Goal: Task Accomplishment & Management: Use online tool/utility

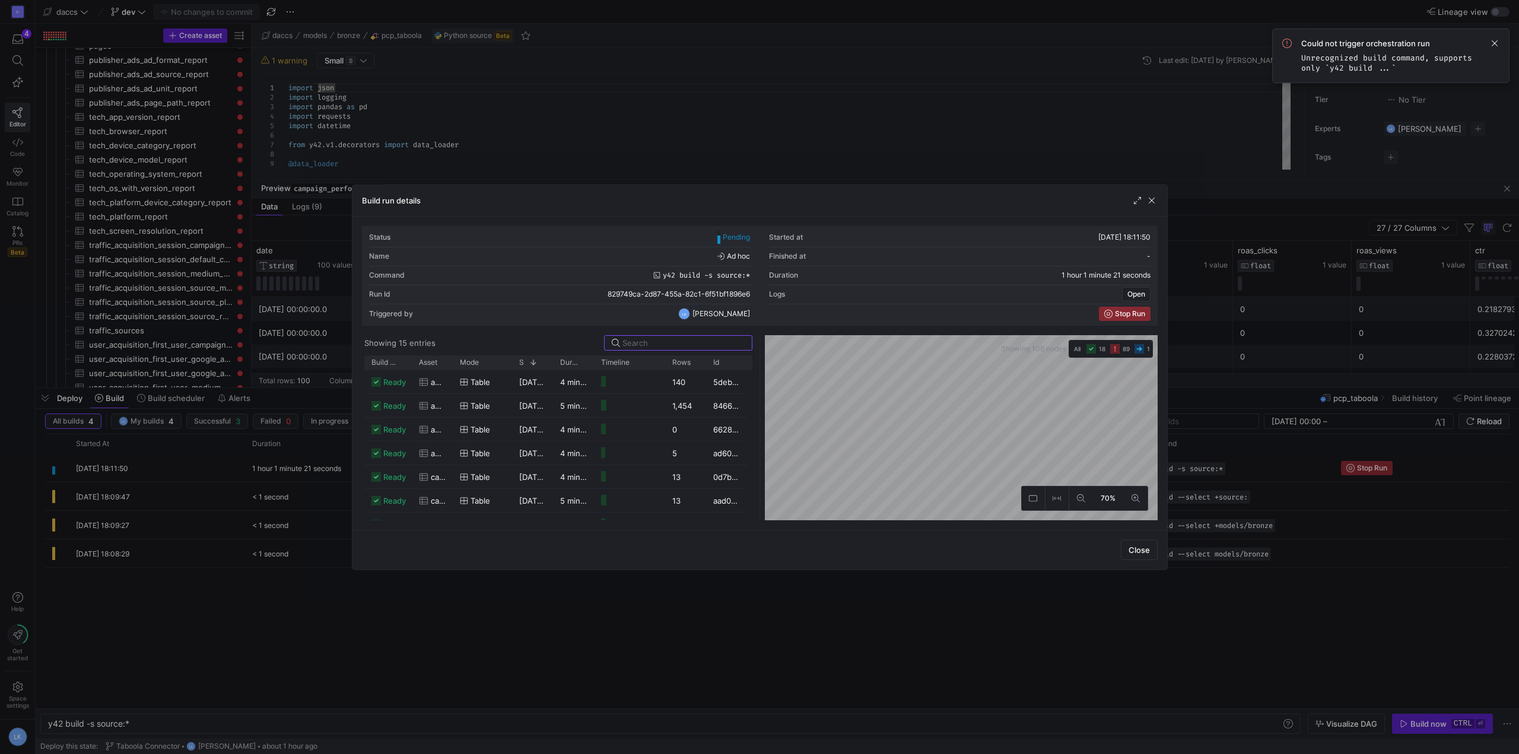
scroll to position [206, 0]
click at [510, 548] on div "Close" at bounding box center [759, 550] width 815 height 40
drag, startPoint x: 452, startPoint y: 361, endPoint x: 554, endPoint y: 366, distance: 102.2
click at [554, 366] on div at bounding box center [554, 362] width 5 height 14
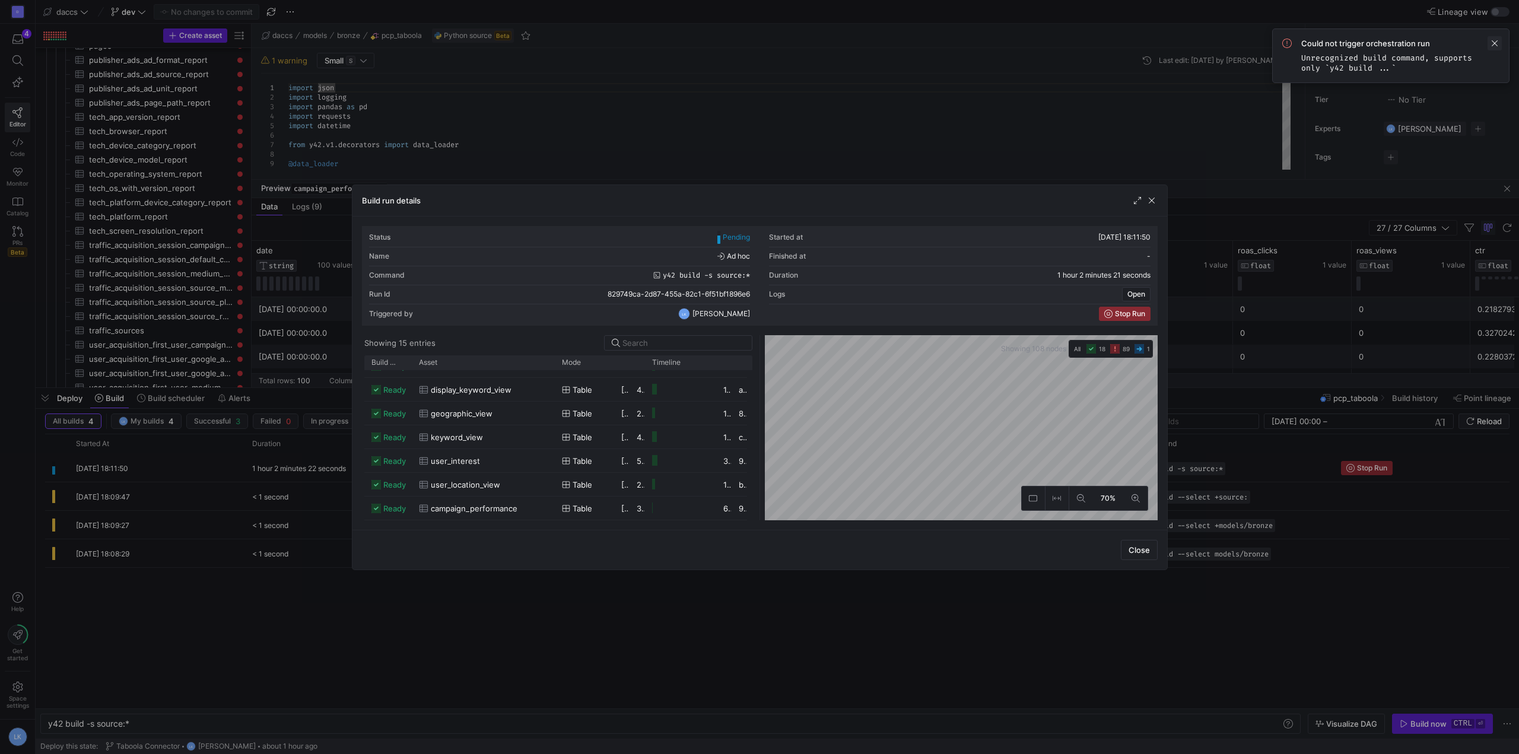
click at [1498, 42] on span at bounding box center [1495, 43] width 14 height 14
click at [1152, 204] on span "button" at bounding box center [1152, 201] width 12 height 12
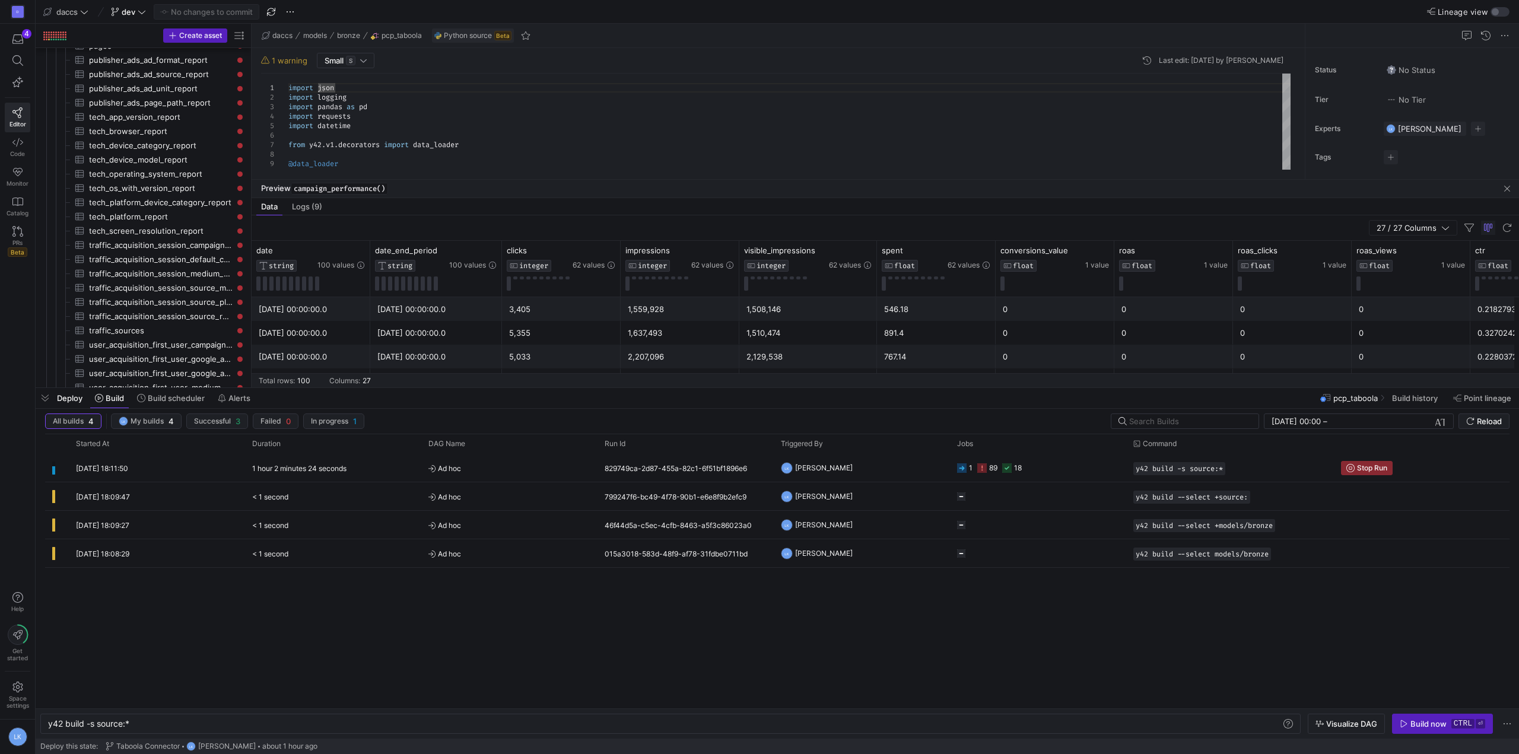
click at [669, 602] on div "17/09/25, 18:11:50 1 hour 2 minutes 24 seconds Ad hoc 829749ca-2d87-455a-82c1-6…" at bounding box center [777, 581] width 1465 height 255
click at [963, 469] on icon "Press SPACE to select this row." at bounding box center [961, 467] width 9 height 9
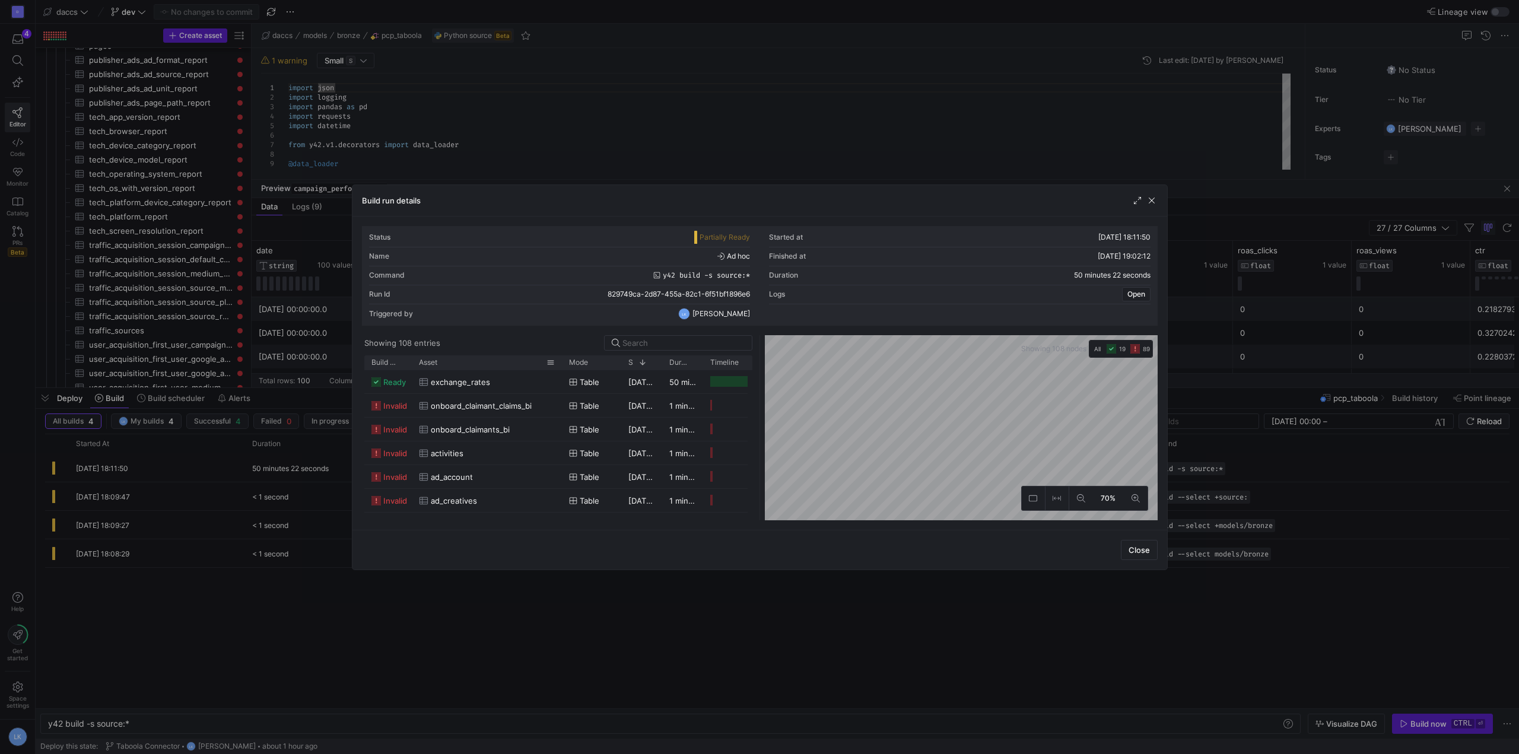
drag, startPoint x: 501, startPoint y: 361, endPoint x: 559, endPoint y: 358, distance: 58.3
click at [560, 358] on div at bounding box center [562, 362] width 5 height 14
click at [1153, 203] on span "button" at bounding box center [1152, 201] width 12 height 12
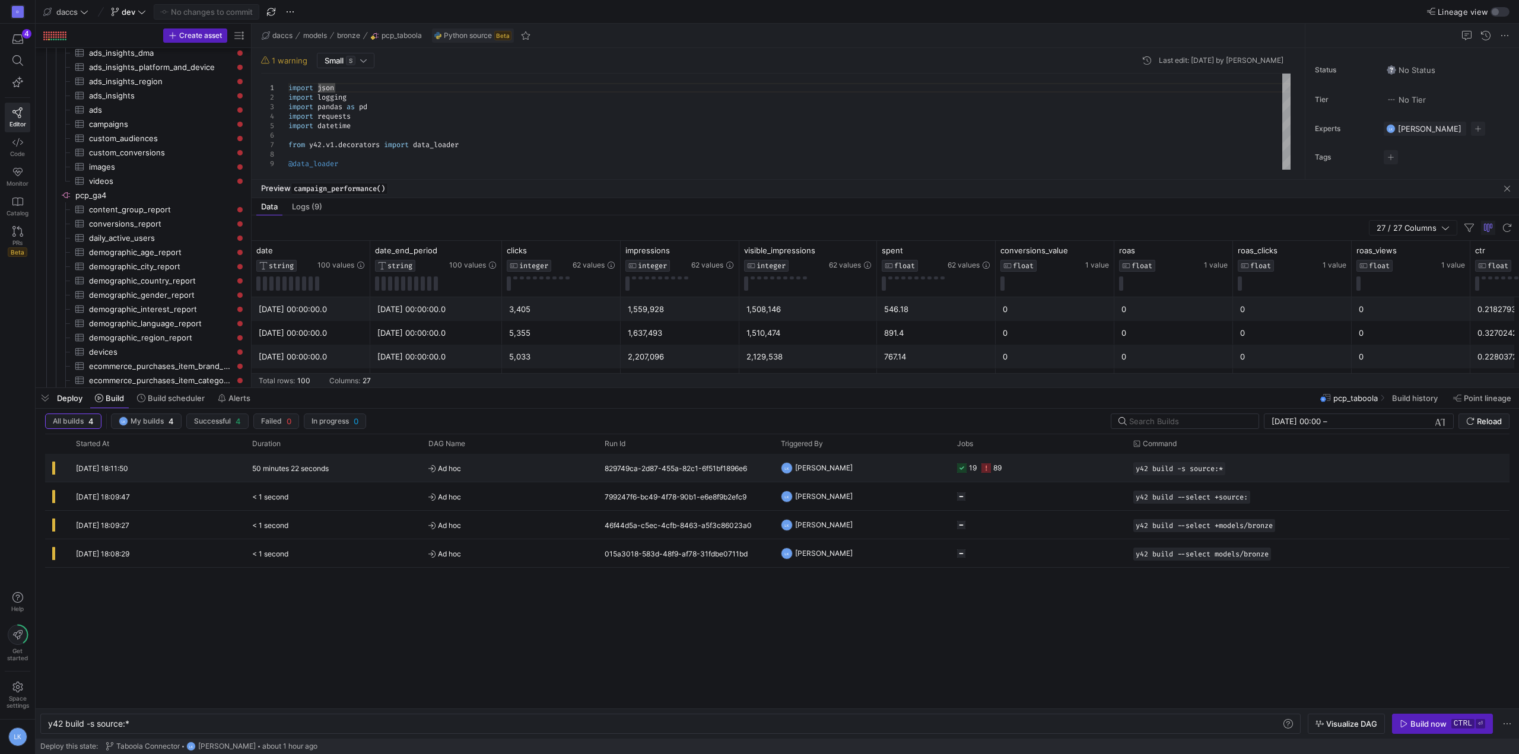
click at [569, 459] on span "Ad hoc" at bounding box center [509, 469] width 162 height 28
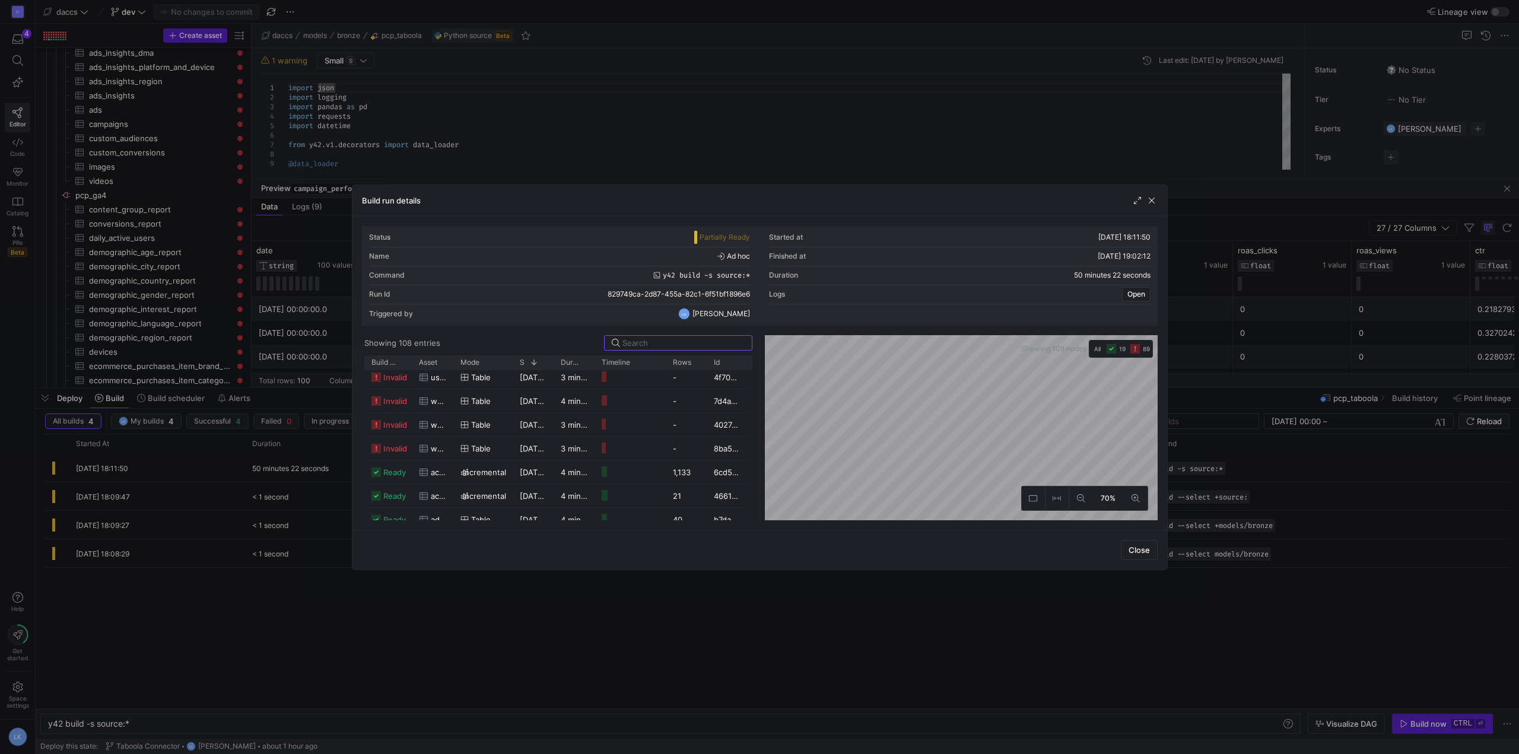
scroll to position [1939, 0]
click at [1149, 197] on span "button" at bounding box center [1152, 201] width 12 height 12
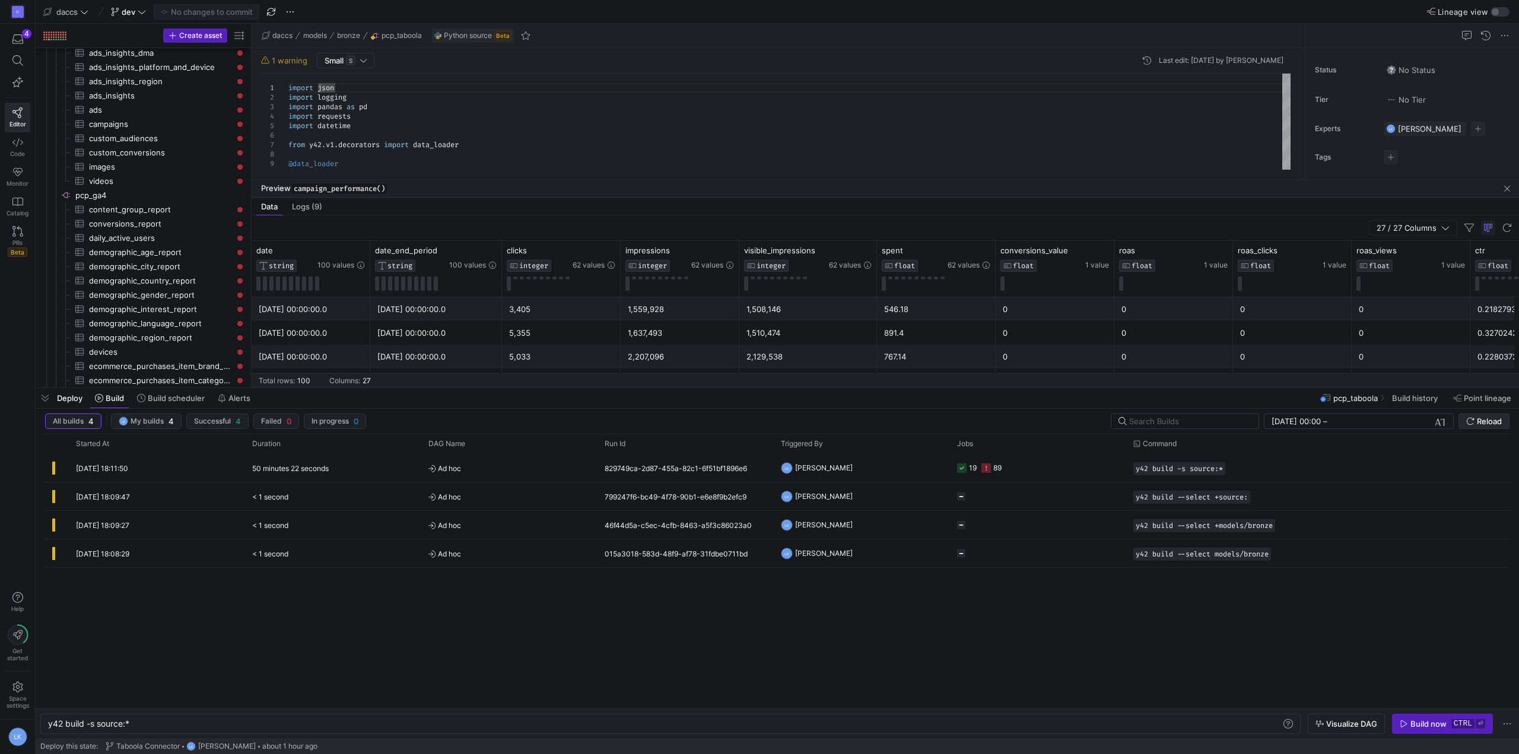
click at [1481, 419] on span "Reload" at bounding box center [1489, 421] width 25 height 9
click at [715, 160] on div "@data_loader import requests import datetime from y42 . v1 . decorators import …" at bounding box center [789, 481] width 1002 height 815
click at [182, 619] on div "17/09/25, 18:11:50 50 minutes 22 seconds Ad hoc 829749ca-2d87-455a-82c1-6f51bf1…" at bounding box center [777, 581] width 1465 height 255
click at [158, 601] on div "17/09/25, 18:11:50 50 minutes 22 seconds Ad hoc 829749ca-2d87-455a-82c1-6f51bf1…" at bounding box center [777, 581] width 1465 height 255
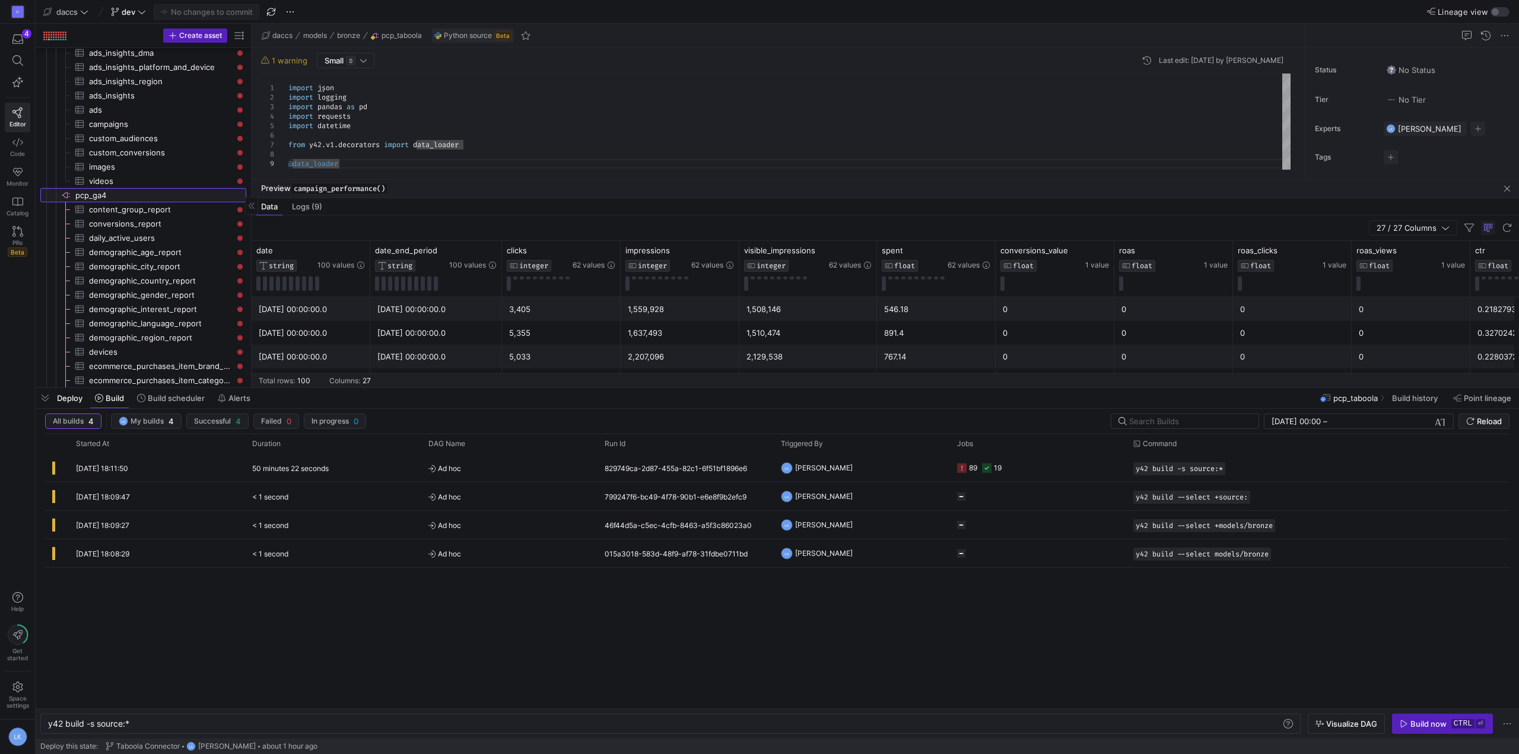
click at [82, 194] on span "pcp_ga4​​​​​​​​" at bounding box center [159, 196] width 169 height 14
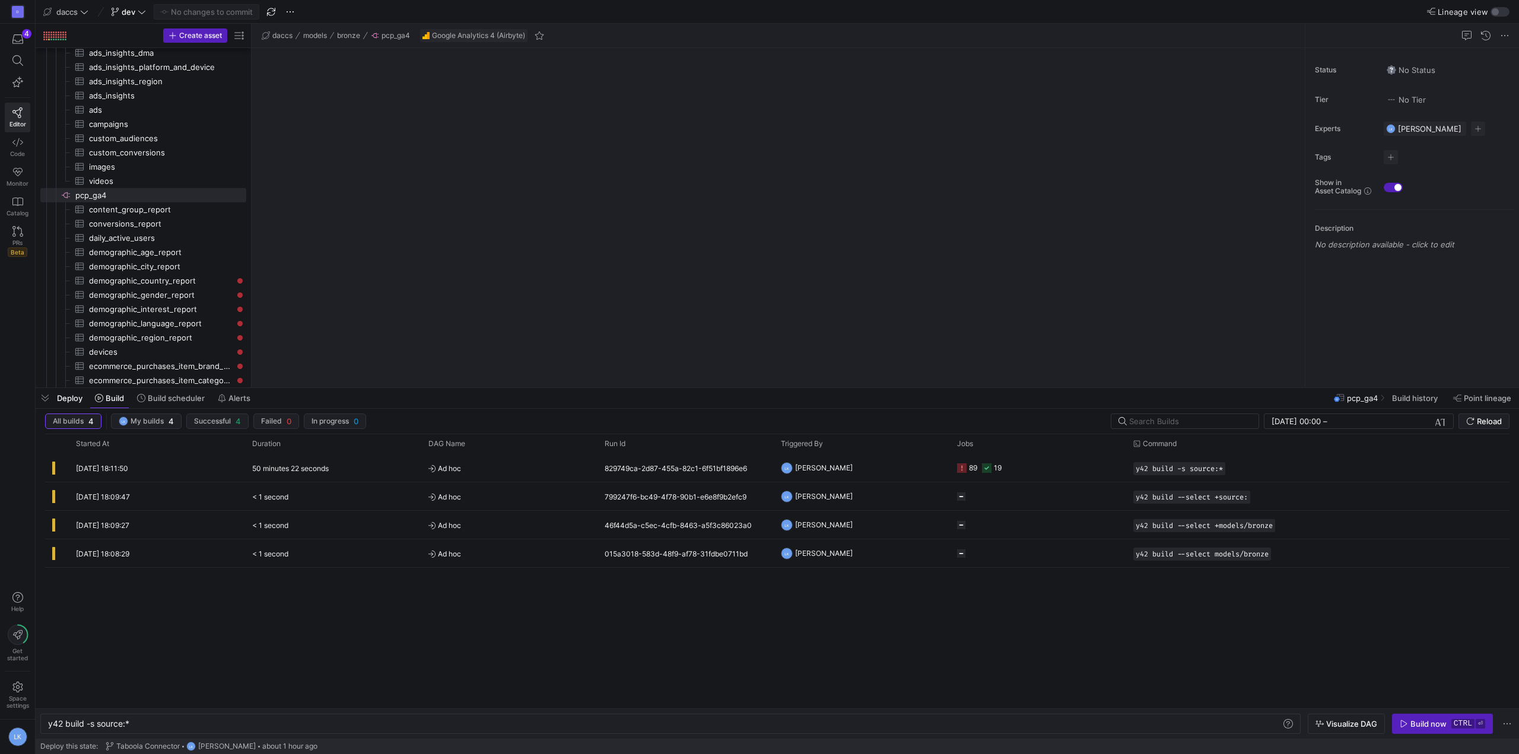
scroll to position [555, 0]
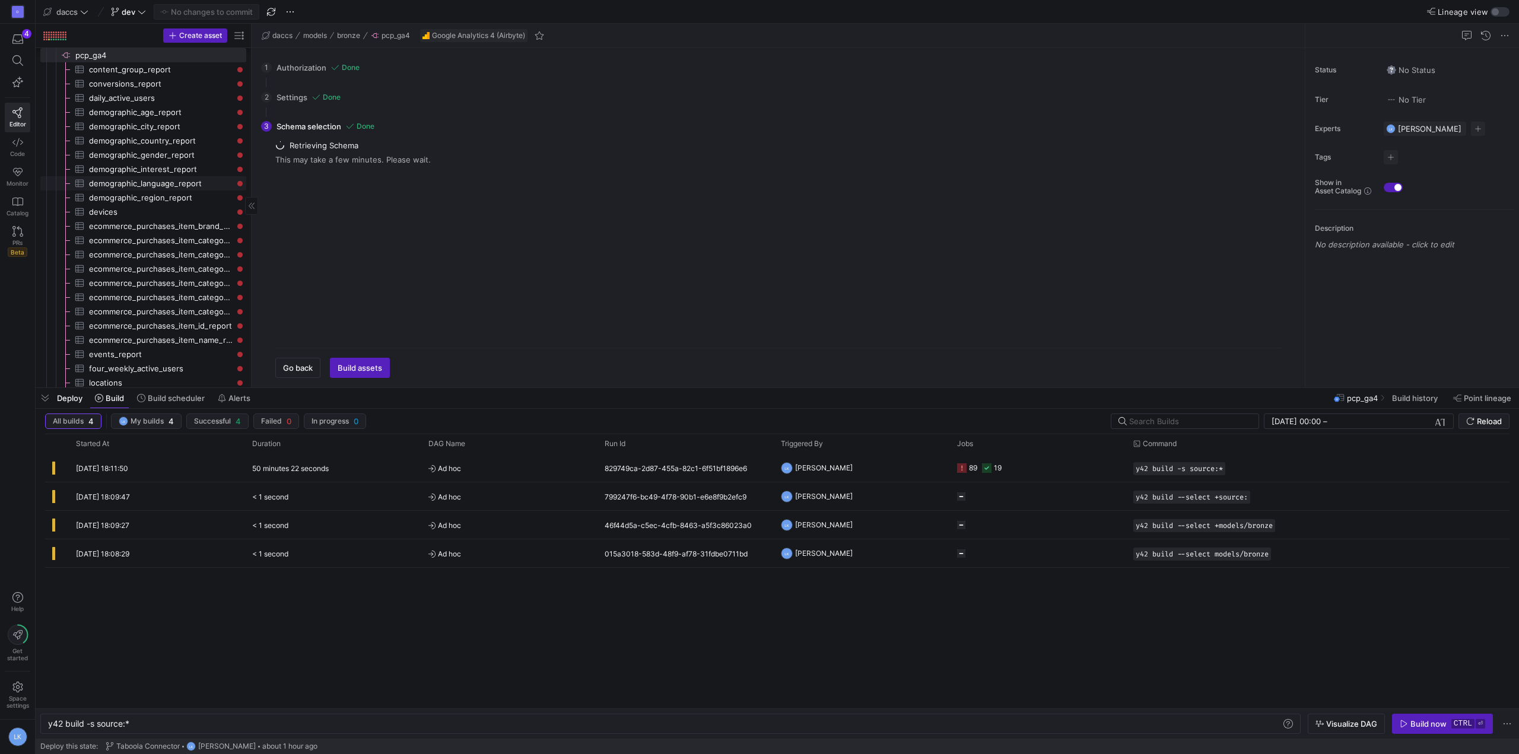
click at [153, 187] on span "demographic_language_report​​​​​​​​​" at bounding box center [161, 184] width 144 height 14
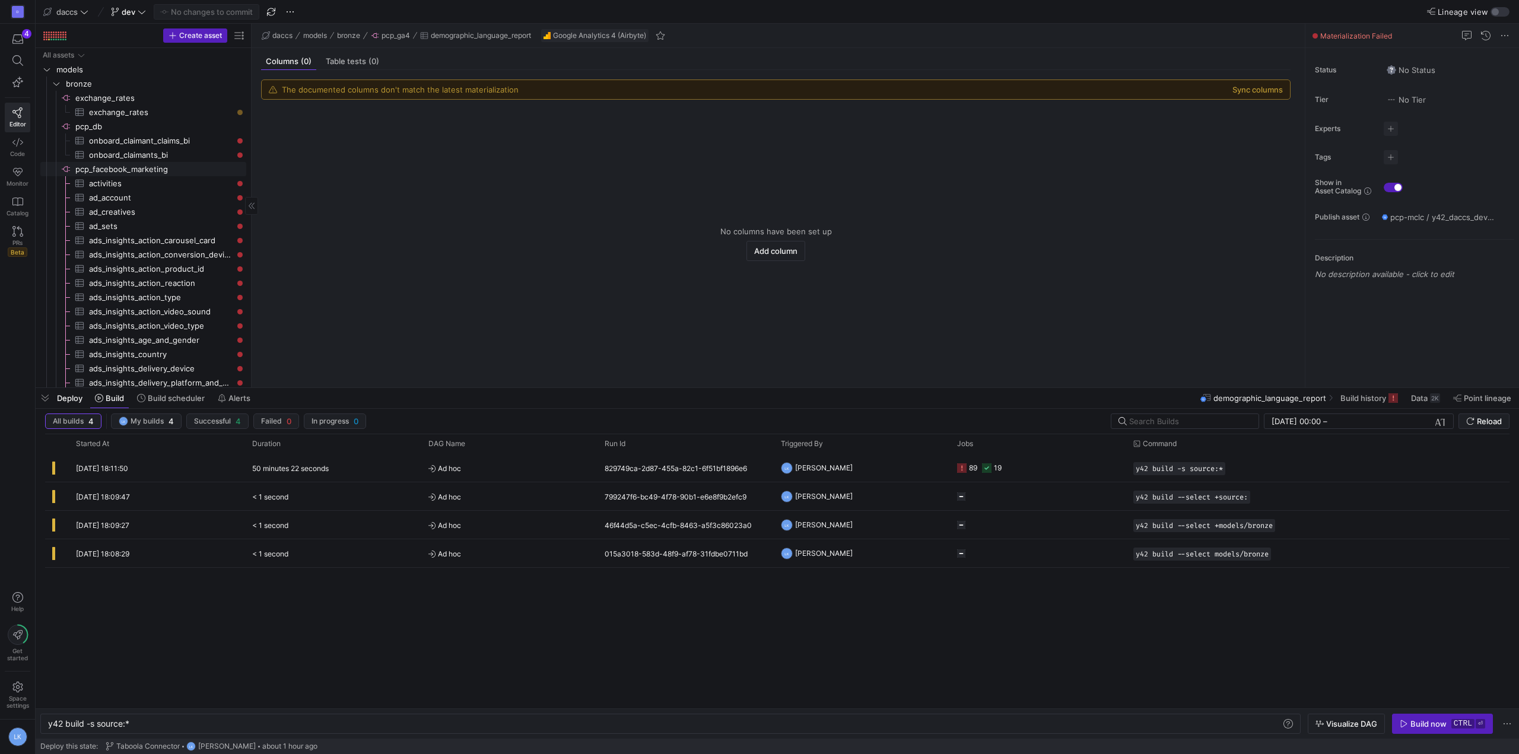
click at [150, 179] on span "activities​​​​​​​​​" at bounding box center [161, 184] width 144 height 14
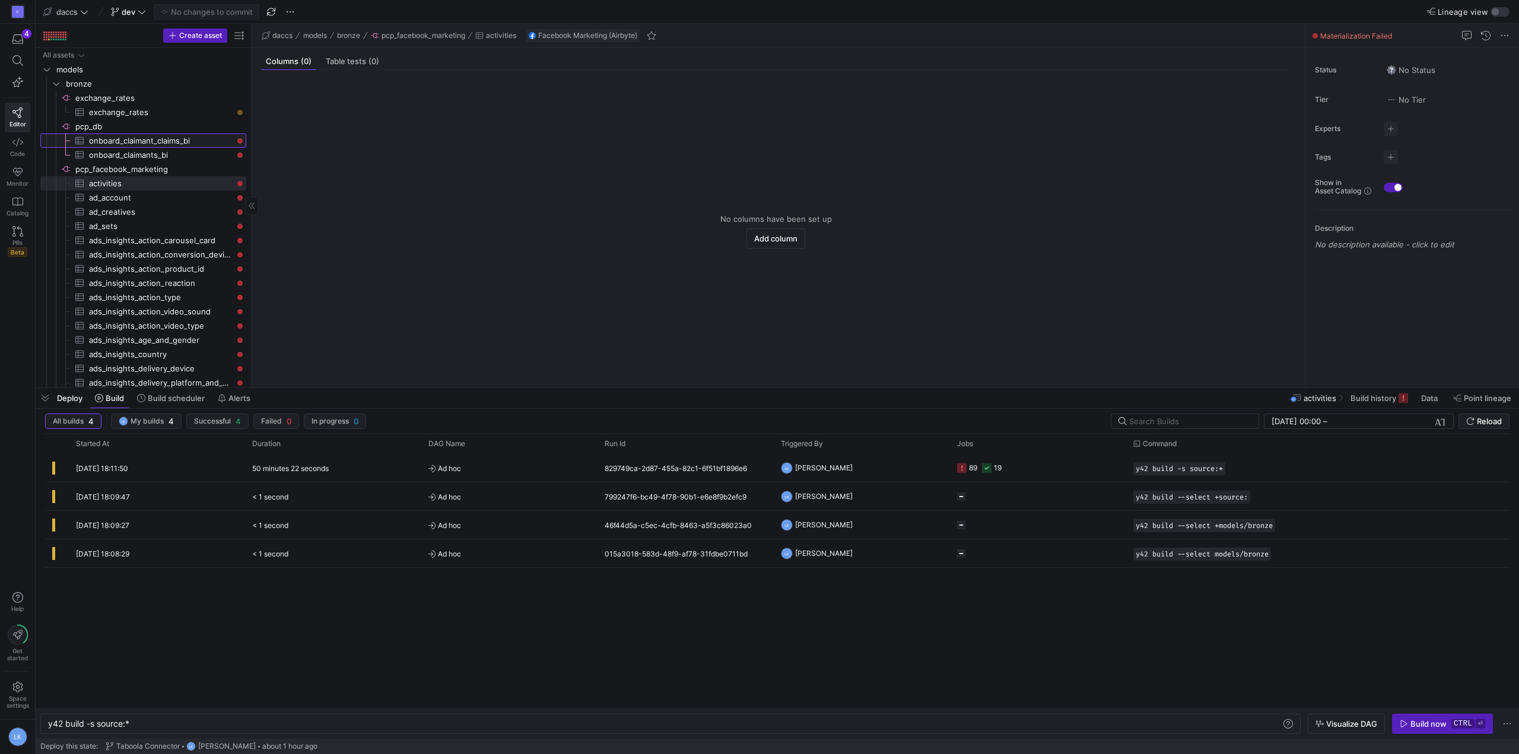
click at [166, 136] on span "onboard_claimant_claims_bi​​​​​​​​​" at bounding box center [161, 141] width 144 height 14
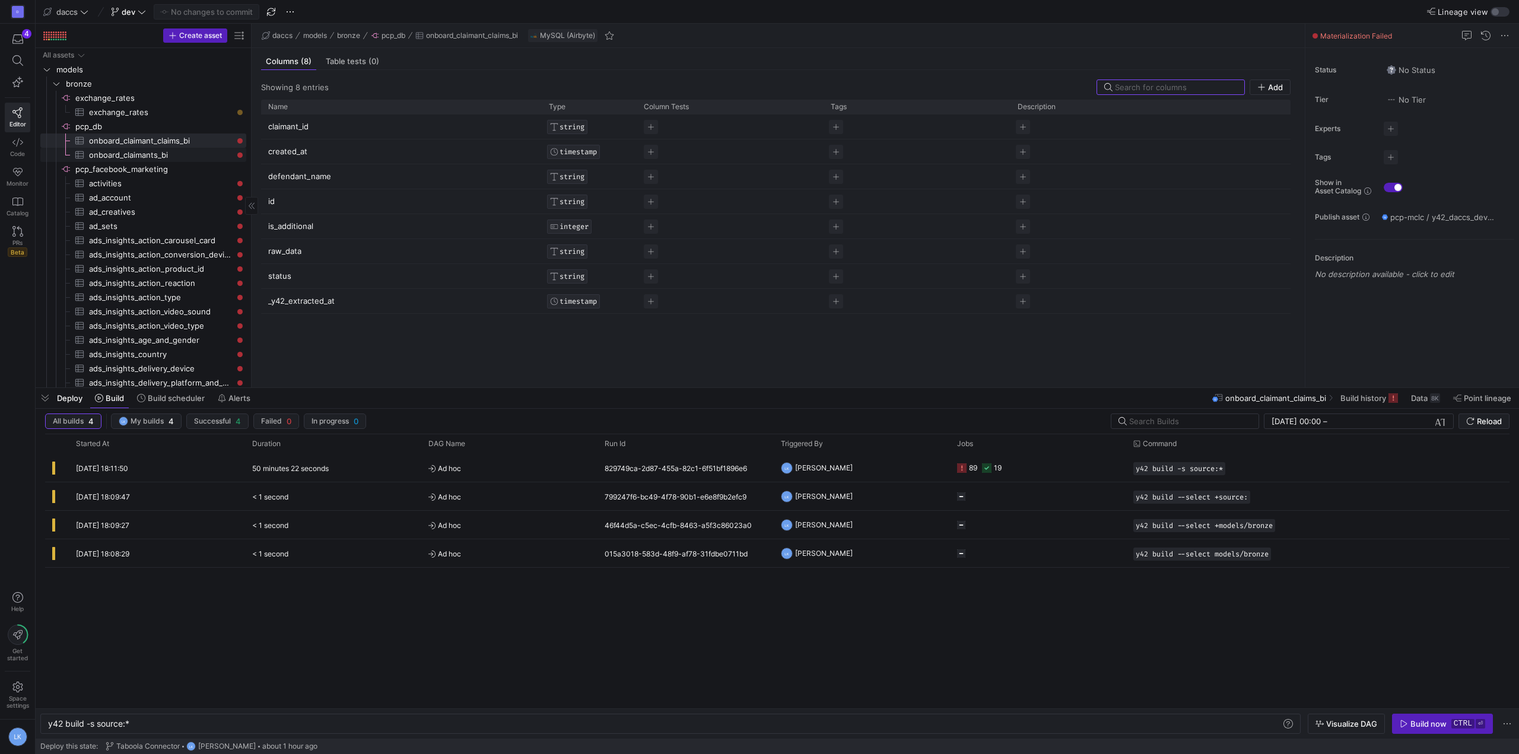
click at [166, 154] on span "onboard_claimants_bi​​​​​​​​​" at bounding box center [161, 155] width 144 height 14
click at [1348, 35] on span "Materialization Failed" at bounding box center [1356, 35] width 72 height 9
click at [1463, 33] on span "button" at bounding box center [1467, 35] width 14 height 14
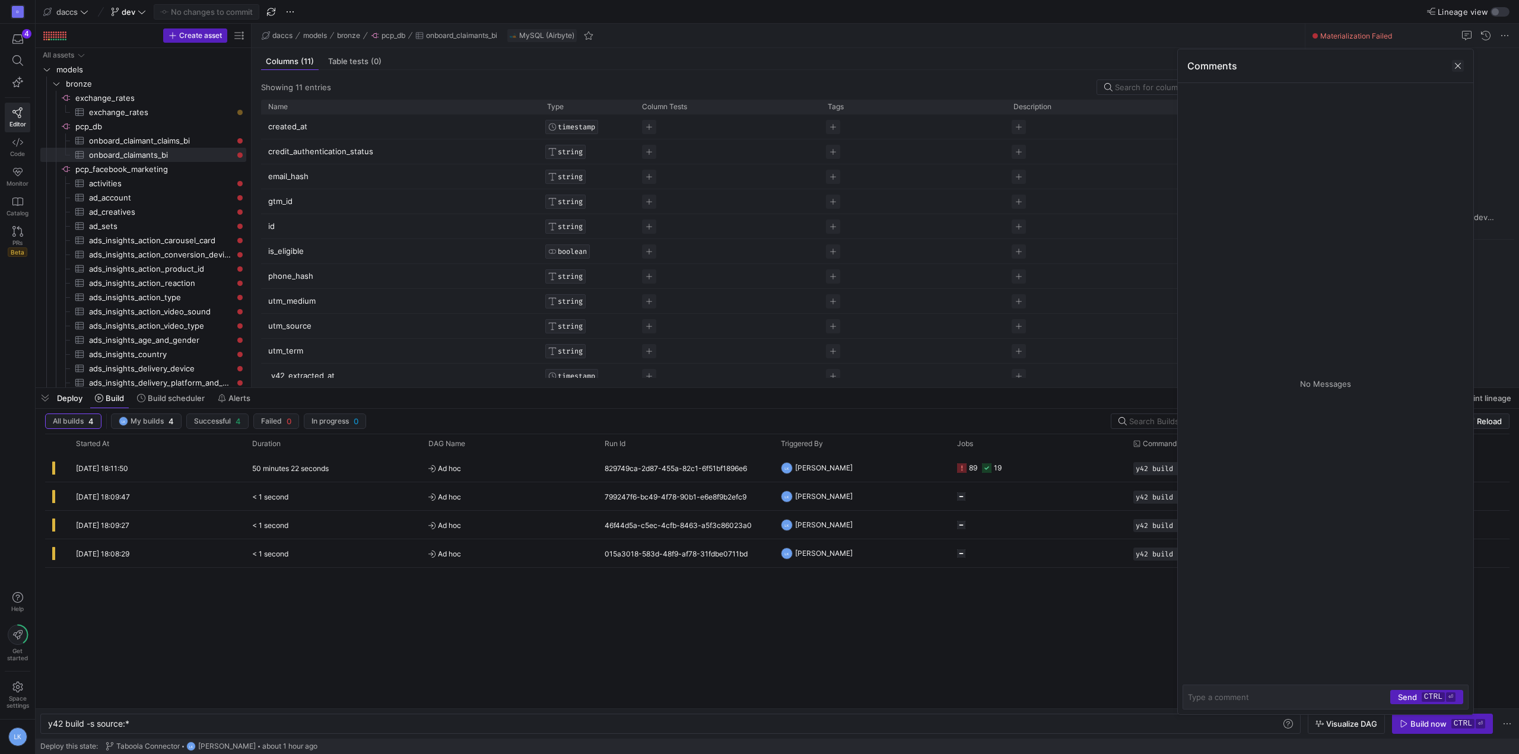
click at [1457, 65] on span at bounding box center [1458, 66] width 12 height 12
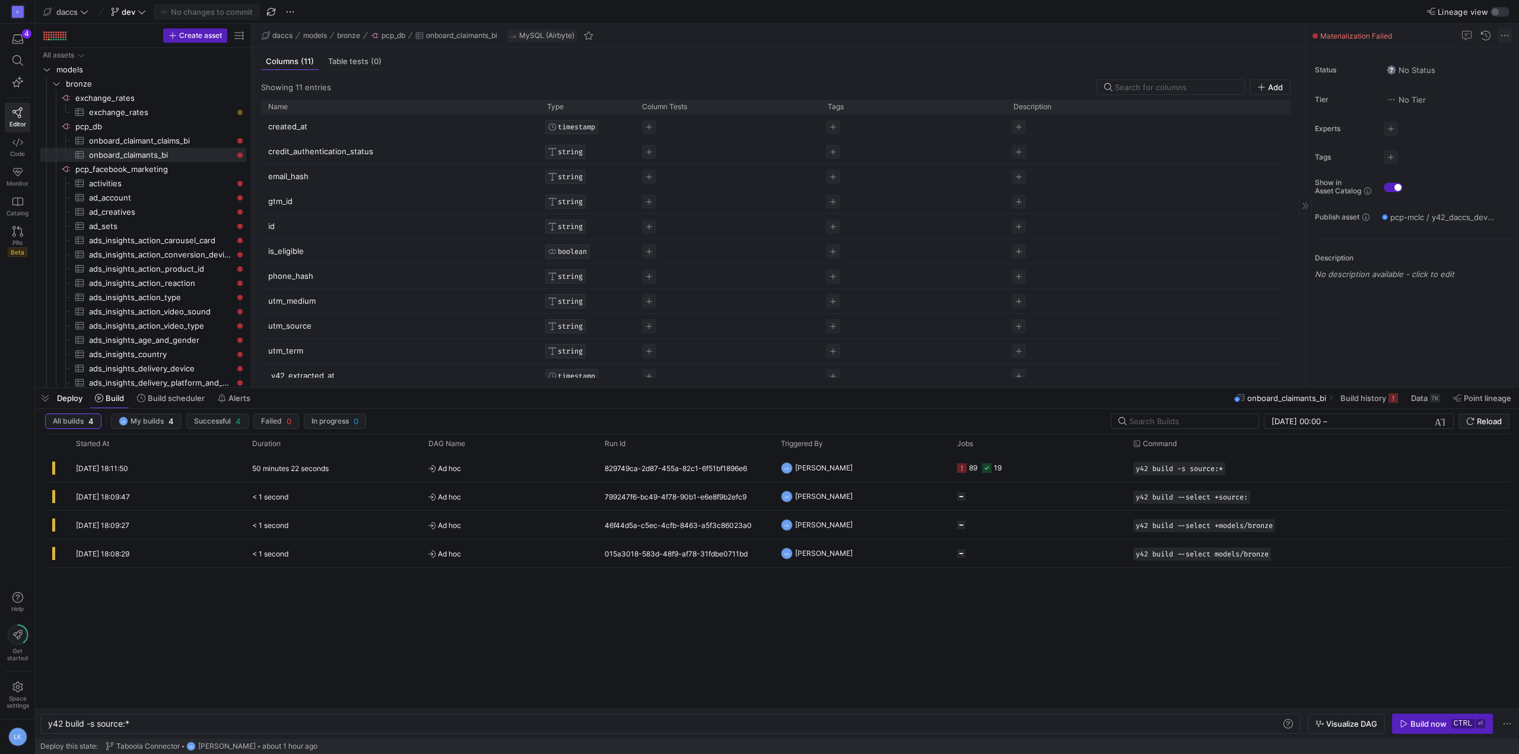
click at [1504, 30] on span at bounding box center [1505, 35] width 14 height 14
click at [1409, 25] on div at bounding box center [759, 377] width 1519 height 754
click at [1377, 395] on span "Build history" at bounding box center [1364, 397] width 46 height 9
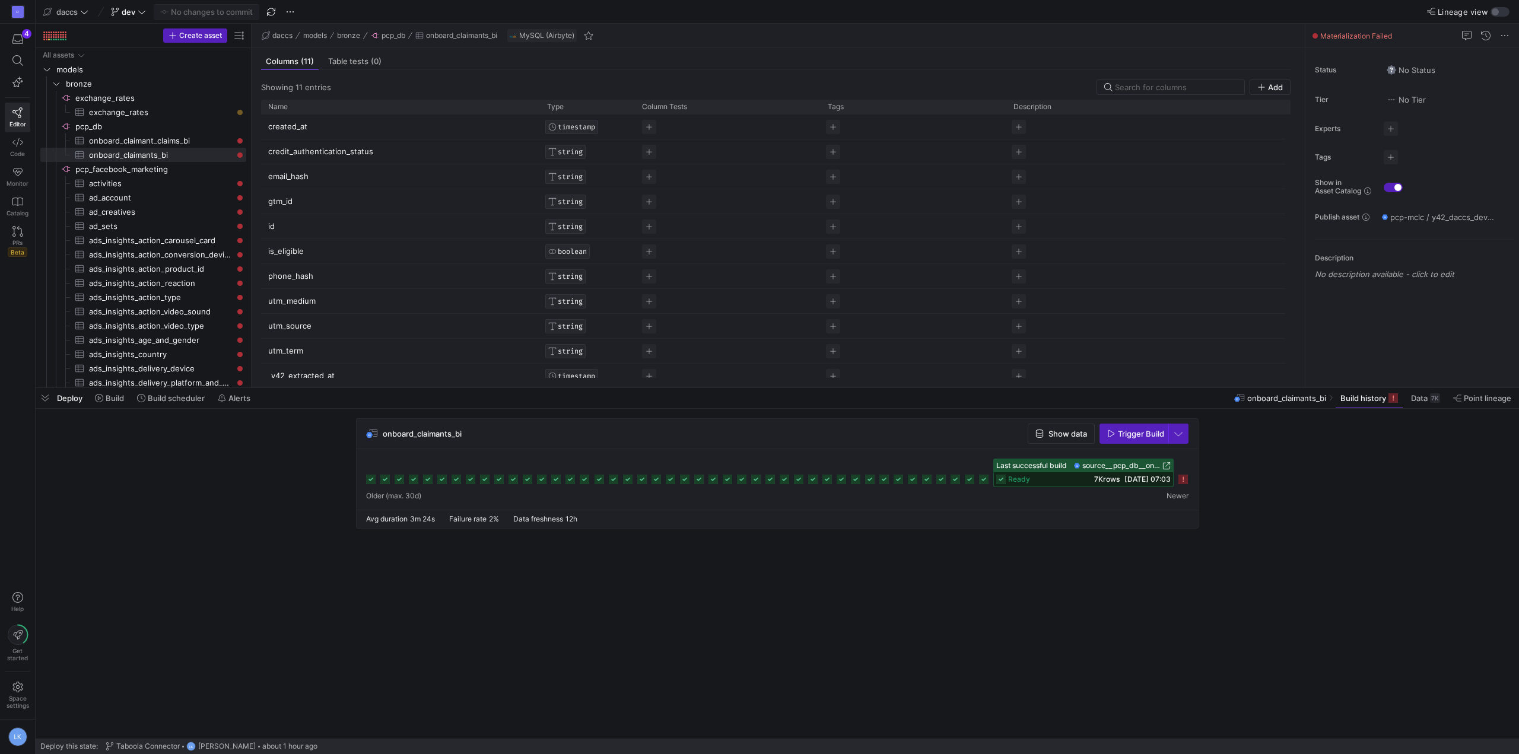
click at [1279, 566] on cdk-virtual-scroll-viewport "onboard_claimants_bi Show data Trigger Build" at bounding box center [778, 578] width 1484 height 320
click at [688, 605] on cdk-virtual-scroll-viewport "onboard_claimants_bi Show data Trigger Build" at bounding box center [778, 578] width 1484 height 320
click at [964, 482] on div at bounding box center [777, 473] width 822 height 28
click at [970, 479] on rect at bounding box center [969, 479] width 9 height 9
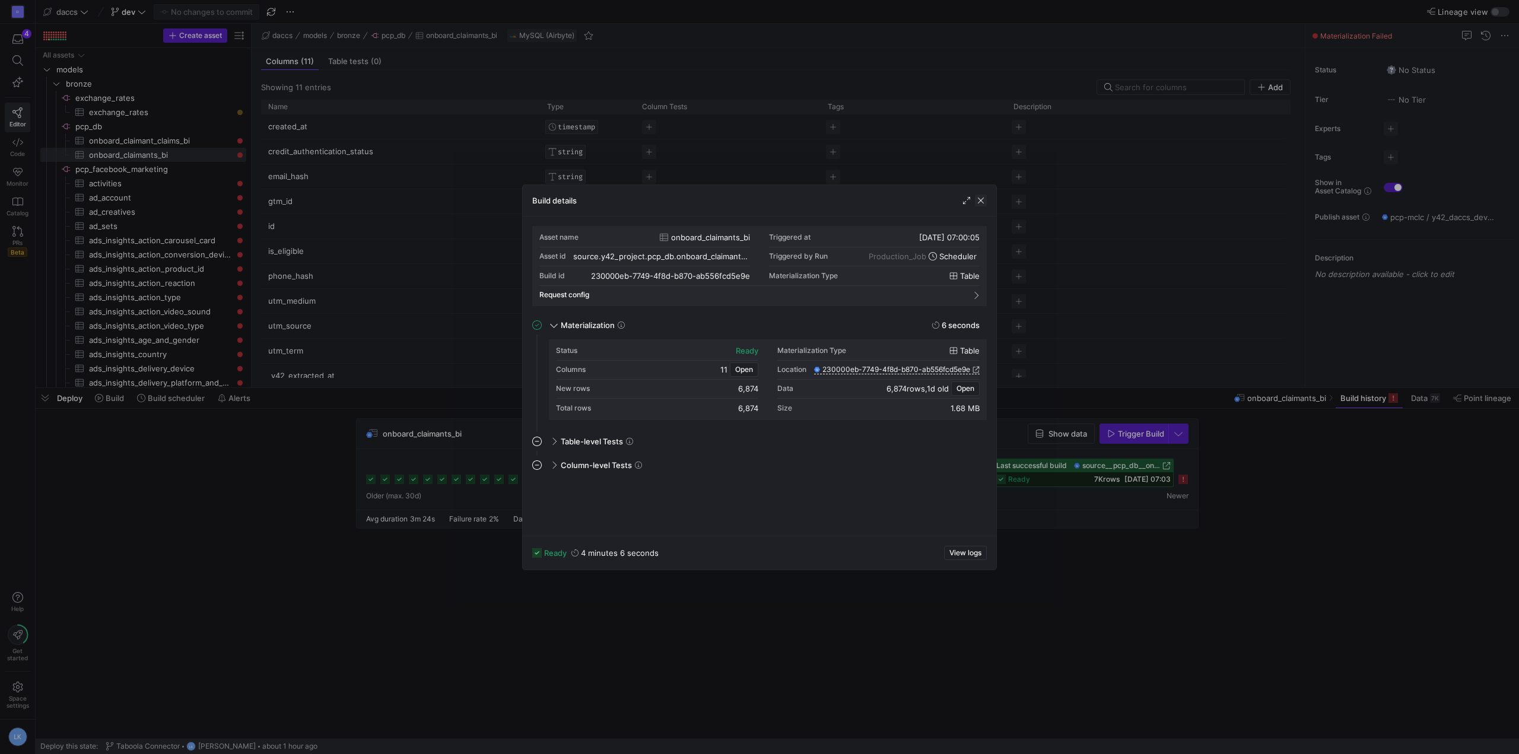
click at [983, 205] on span "button" at bounding box center [981, 201] width 12 height 12
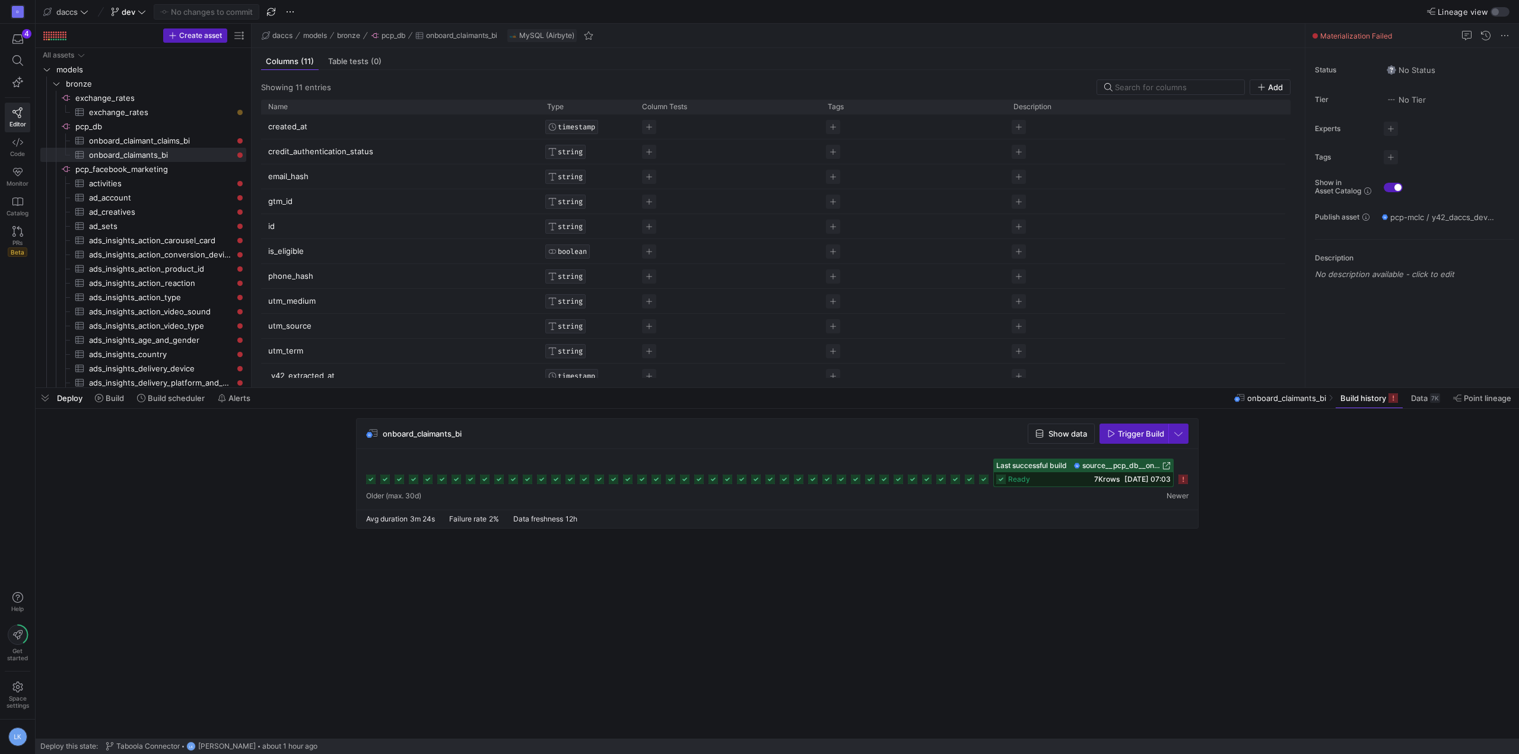
click at [504, 478] on div at bounding box center [777, 473] width 822 height 28
click at [516, 477] on icon at bounding box center [513, 479] width 9 height 9
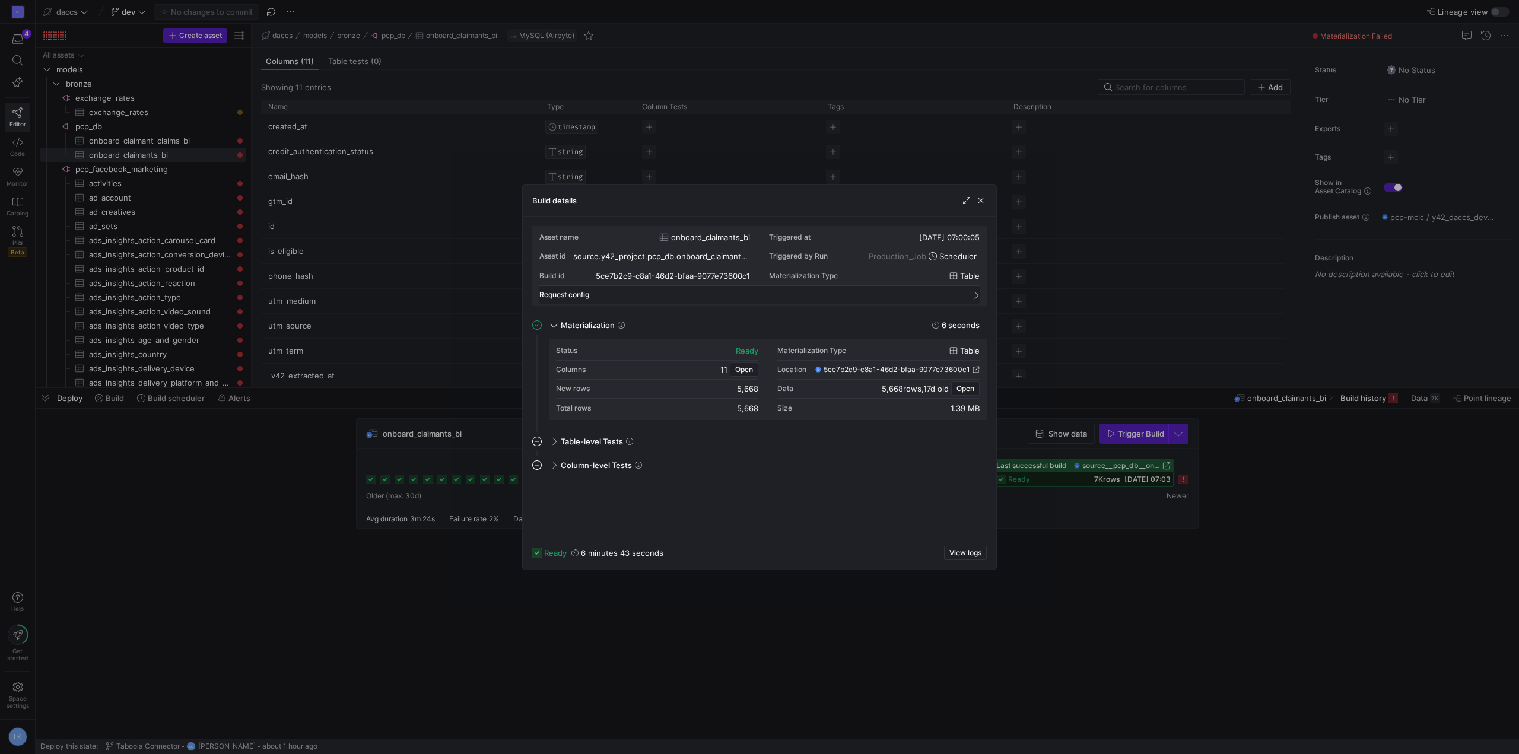
click at [979, 298] on mat-expansion-panel-header "Request config" at bounding box center [759, 295] width 440 height 18
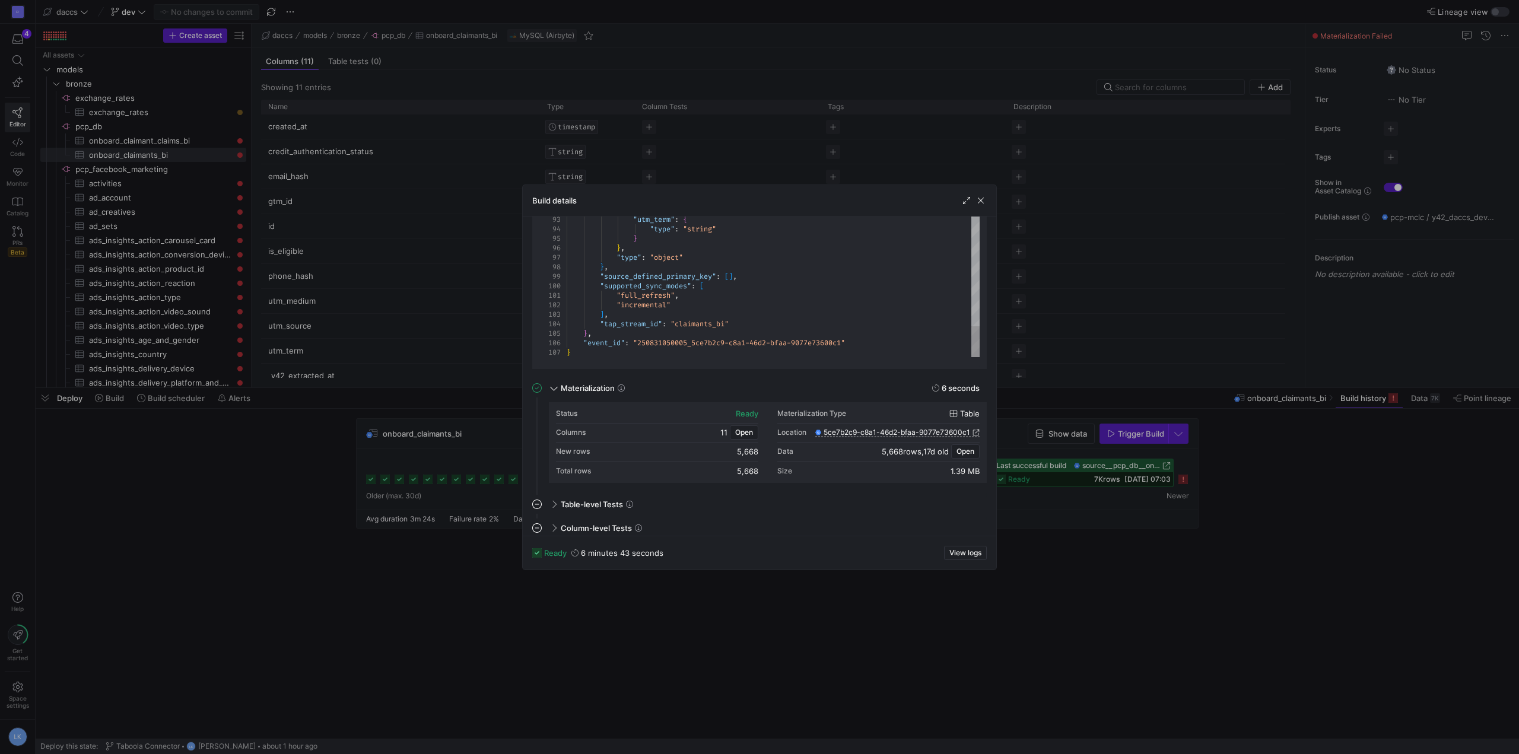
scroll to position [131, 0]
click at [555, 494] on div "Table-level Tests" at bounding box center [767, 497] width 440 height 19
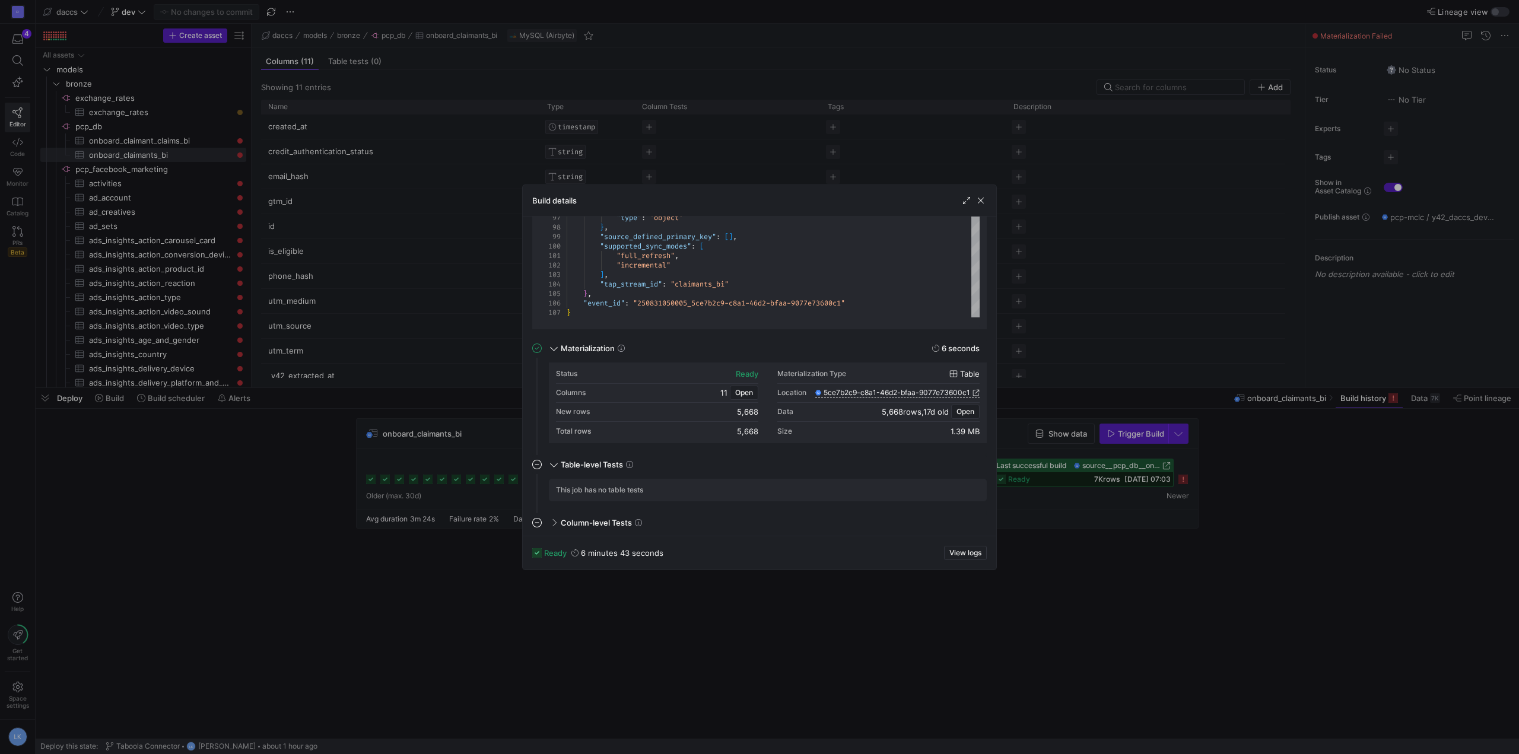
scroll to position [166, 0]
click at [568, 514] on div "Column-level Tests" at bounding box center [767, 521] width 440 height 19
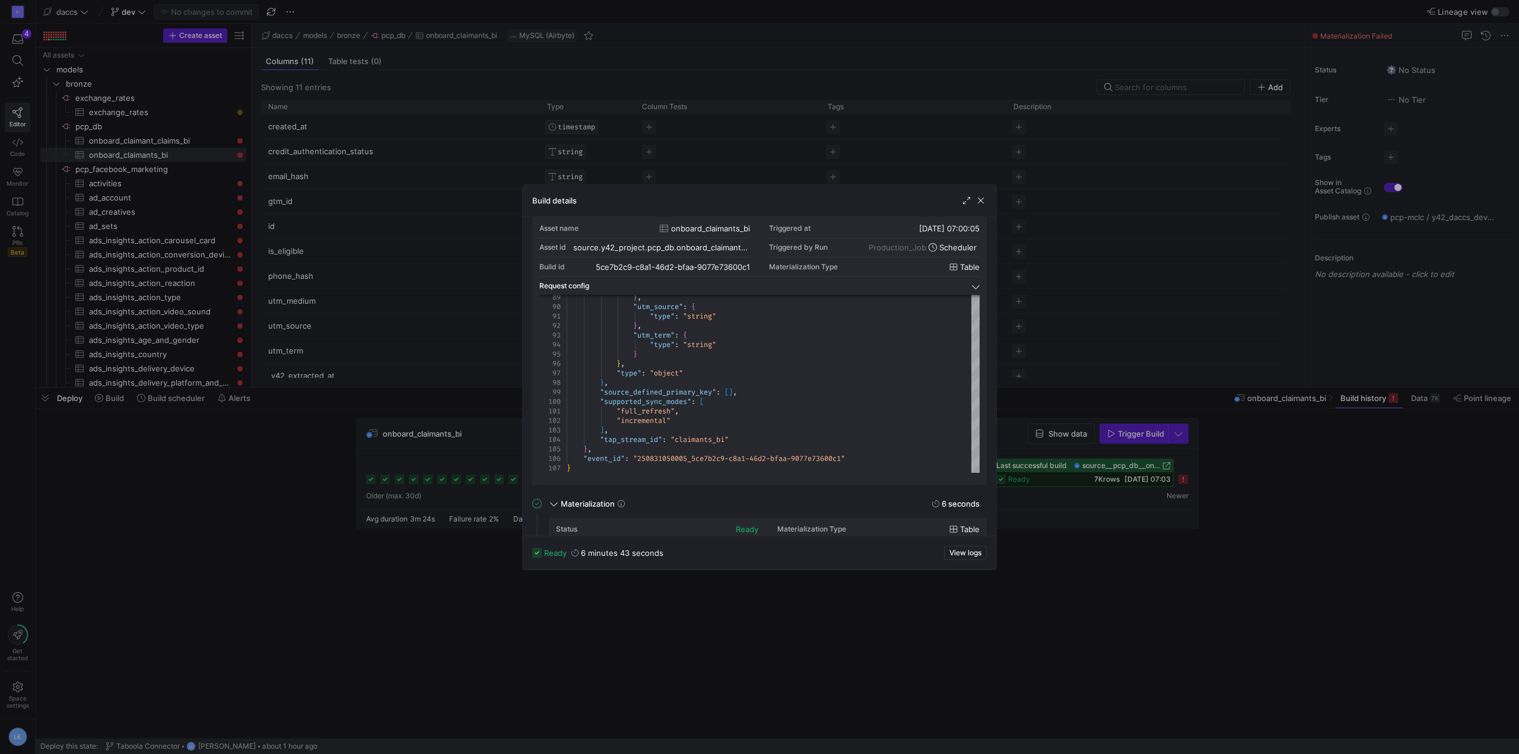
scroll to position [0, 0]
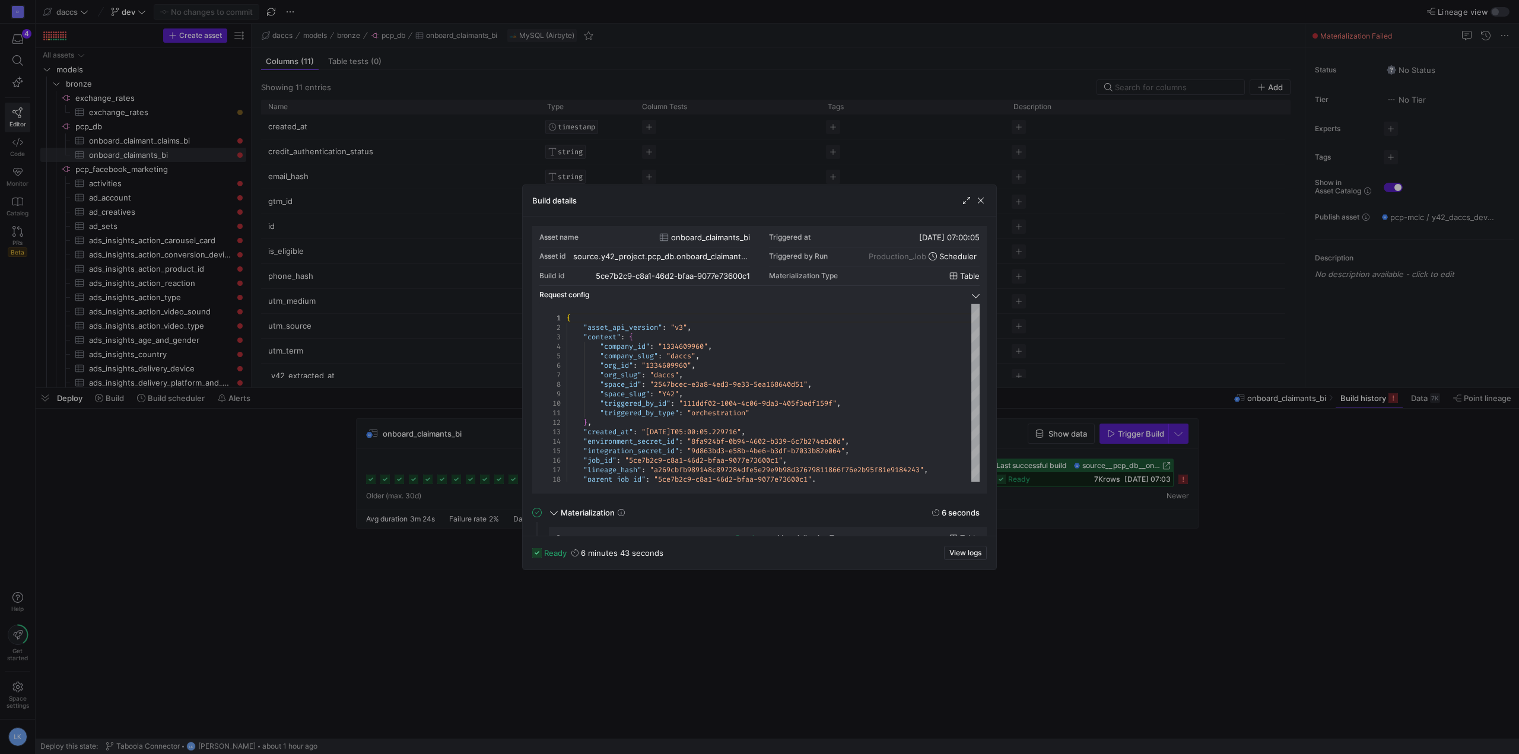
click at [976, 292] on span at bounding box center [975, 294] width 5 height 9
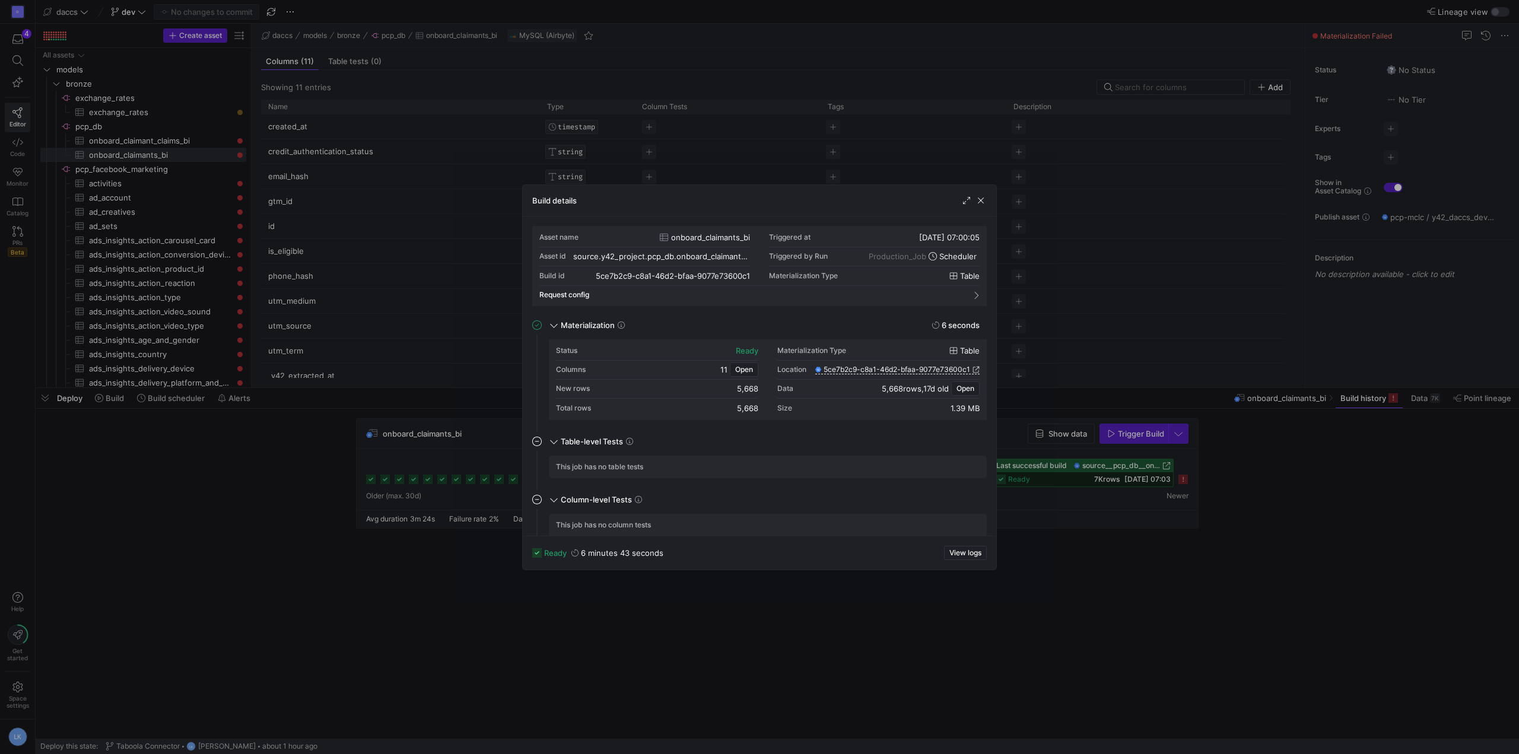
click at [988, 193] on div "Build details" at bounding box center [760, 200] width 474 height 31
click at [980, 199] on span "button" at bounding box center [981, 201] width 12 height 12
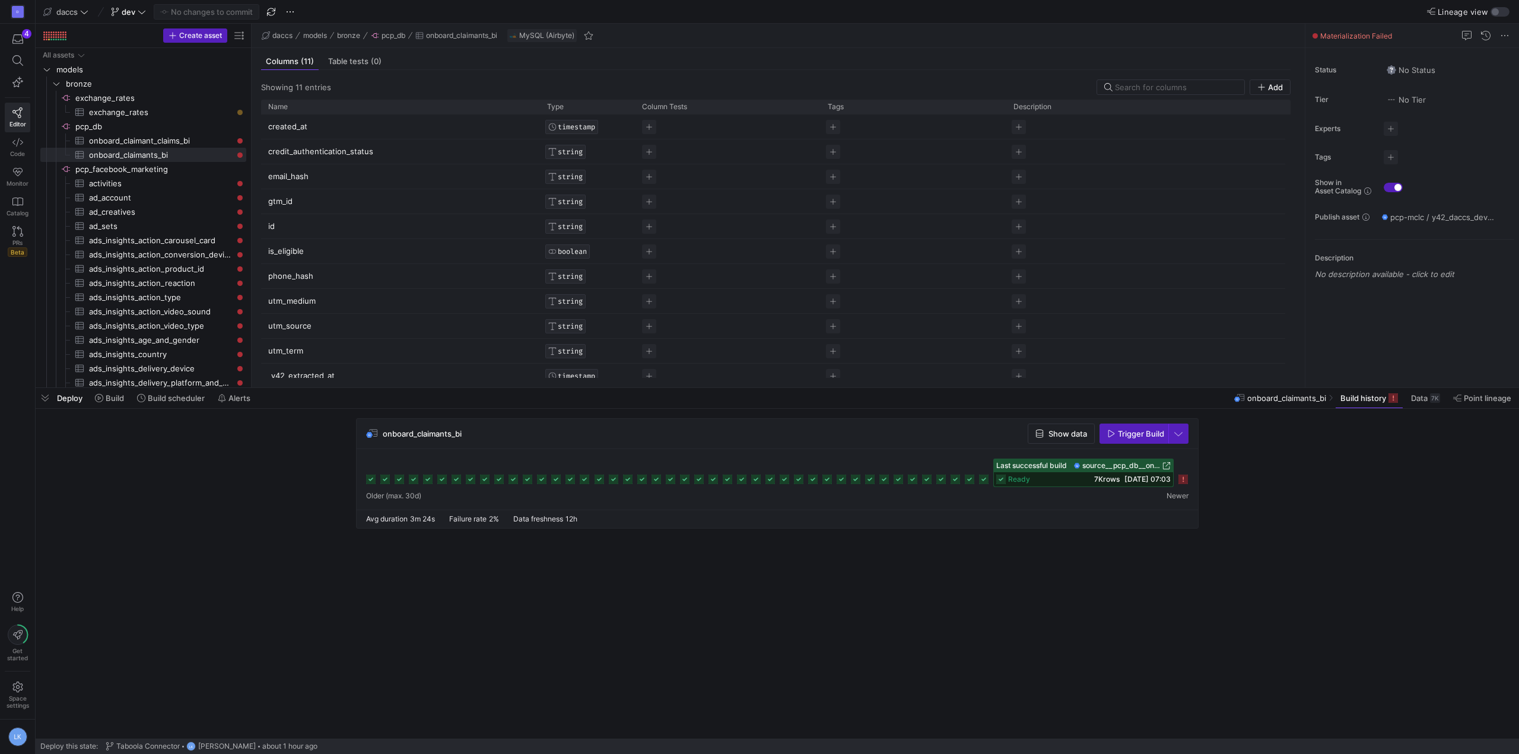
click at [1178, 475] on div at bounding box center [777, 473] width 822 height 28
click at [1183, 481] on icon at bounding box center [1183, 479] width 9 height 9
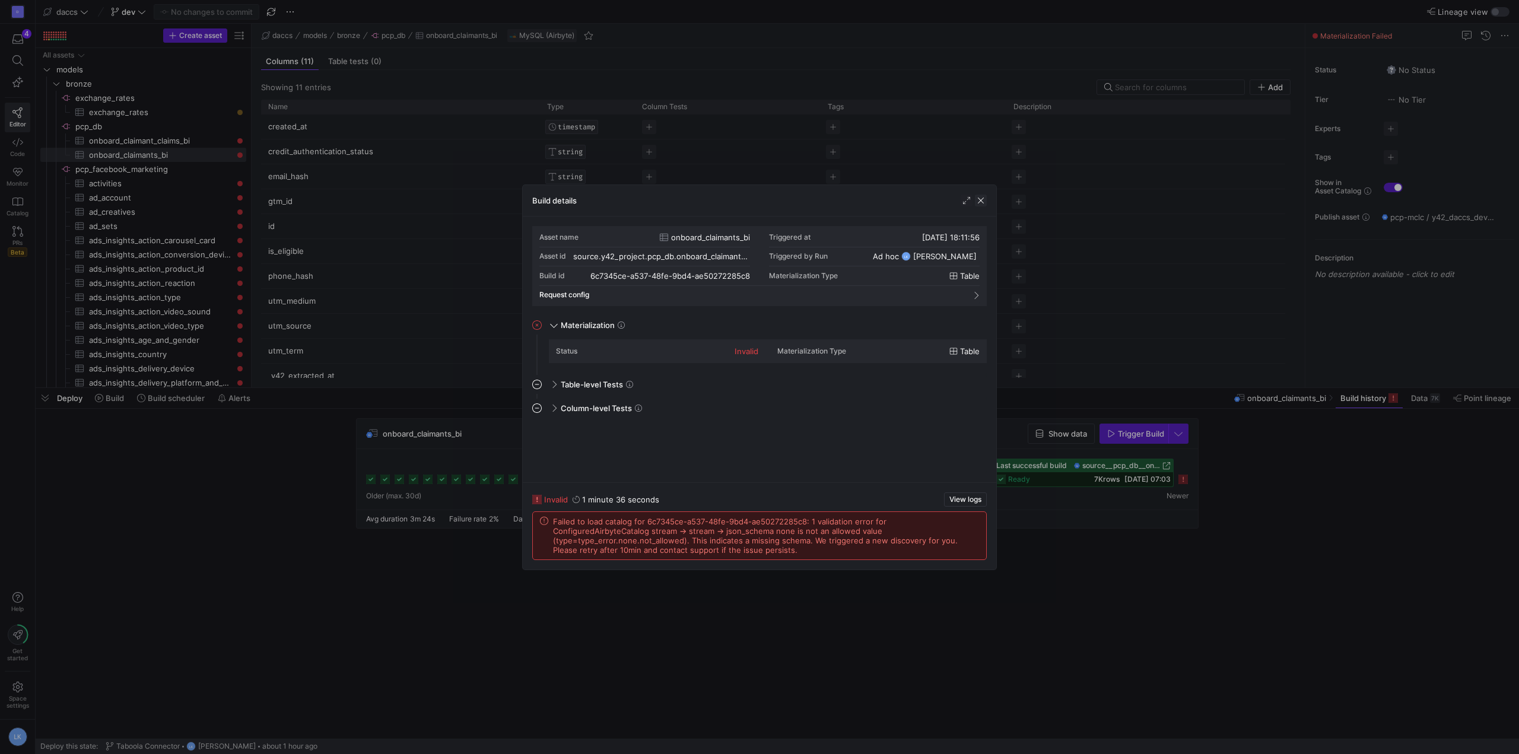
click at [984, 202] on span "button" at bounding box center [981, 201] width 12 height 12
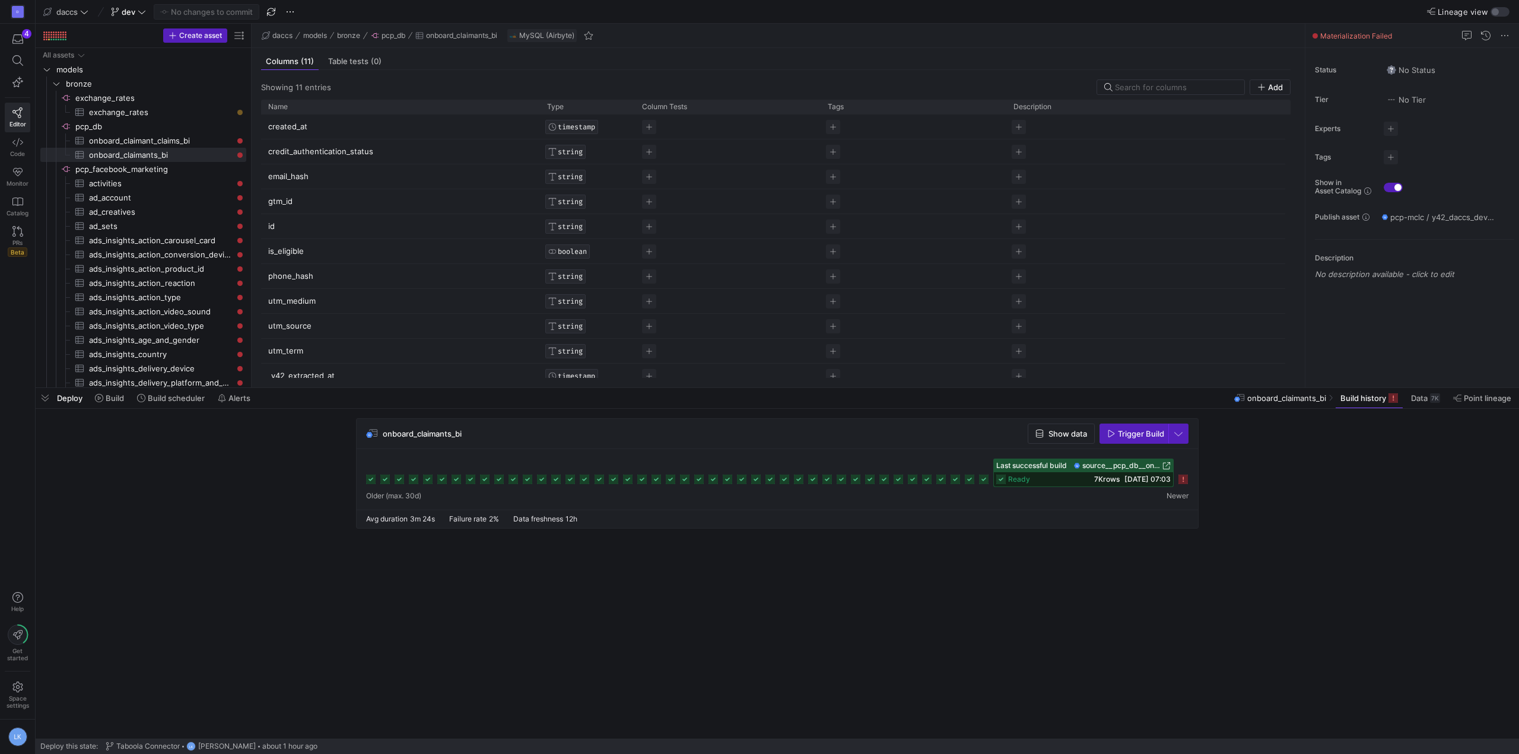
click at [163, 630] on cdk-virtual-scroll-viewport "onboard_claimants_bi Show data Trigger Build" at bounding box center [778, 578] width 1484 height 320
click at [71, 405] on div "Deploy Build Build scheduler Alerts" at bounding box center [146, 398] width 220 height 20
click at [109, 398] on span "Build" at bounding box center [115, 397] width 18 height 9
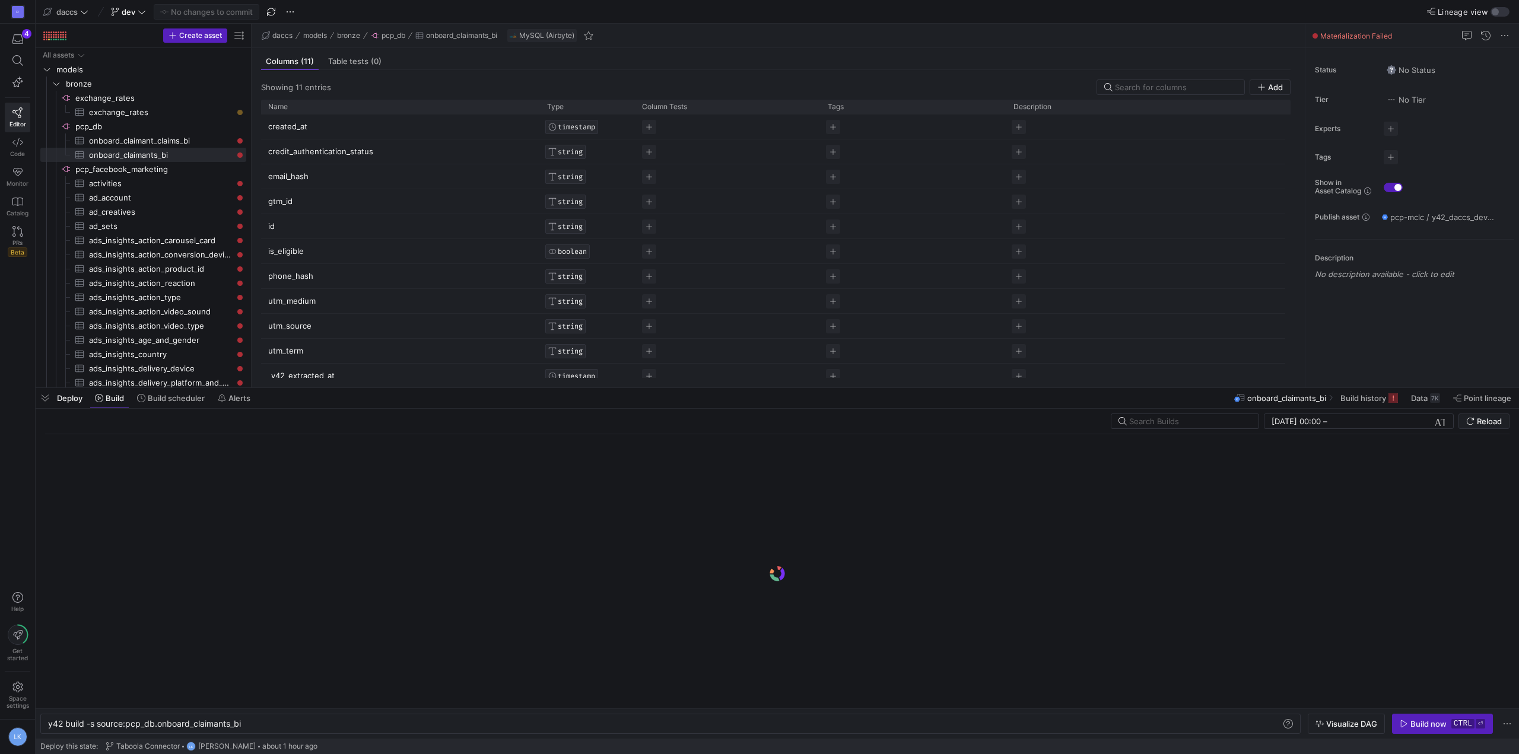
scroll to position [0, 193]
drag, startPoint x: 125, startPoint y: 726, endPoint x: 199, endPoint y: 719, distance: 73.9
click at [155, 722] on div "y42 build -s source:pcp_db.onboard_claimants_bi" at bounding box center [665, 723] width 1234 height 9
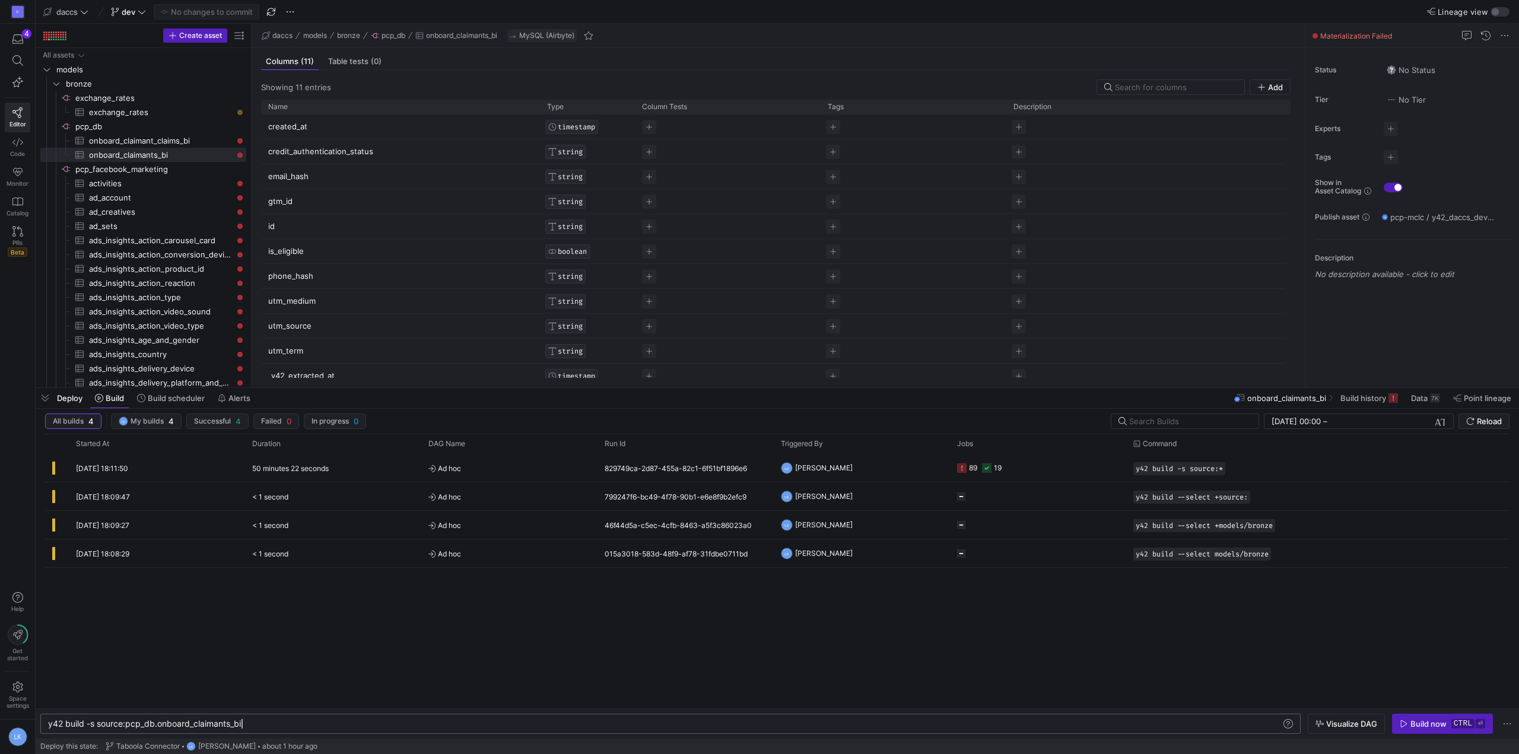
click at [269, 724] on div "y42 build -s source:pcp_db.onboard_claimants_bi" at bounding box center [665, 723] width 1234 height 9
drag, startPoint x: 269, startPoint y: 724, endPoint x: 154, endPoint y: 728, distance: 115.2
click at [154, 728] on div "y42 build -s source:pcp_db.onboard_claimants_bi" at bounding box center [665, 723] width 1234 height 9
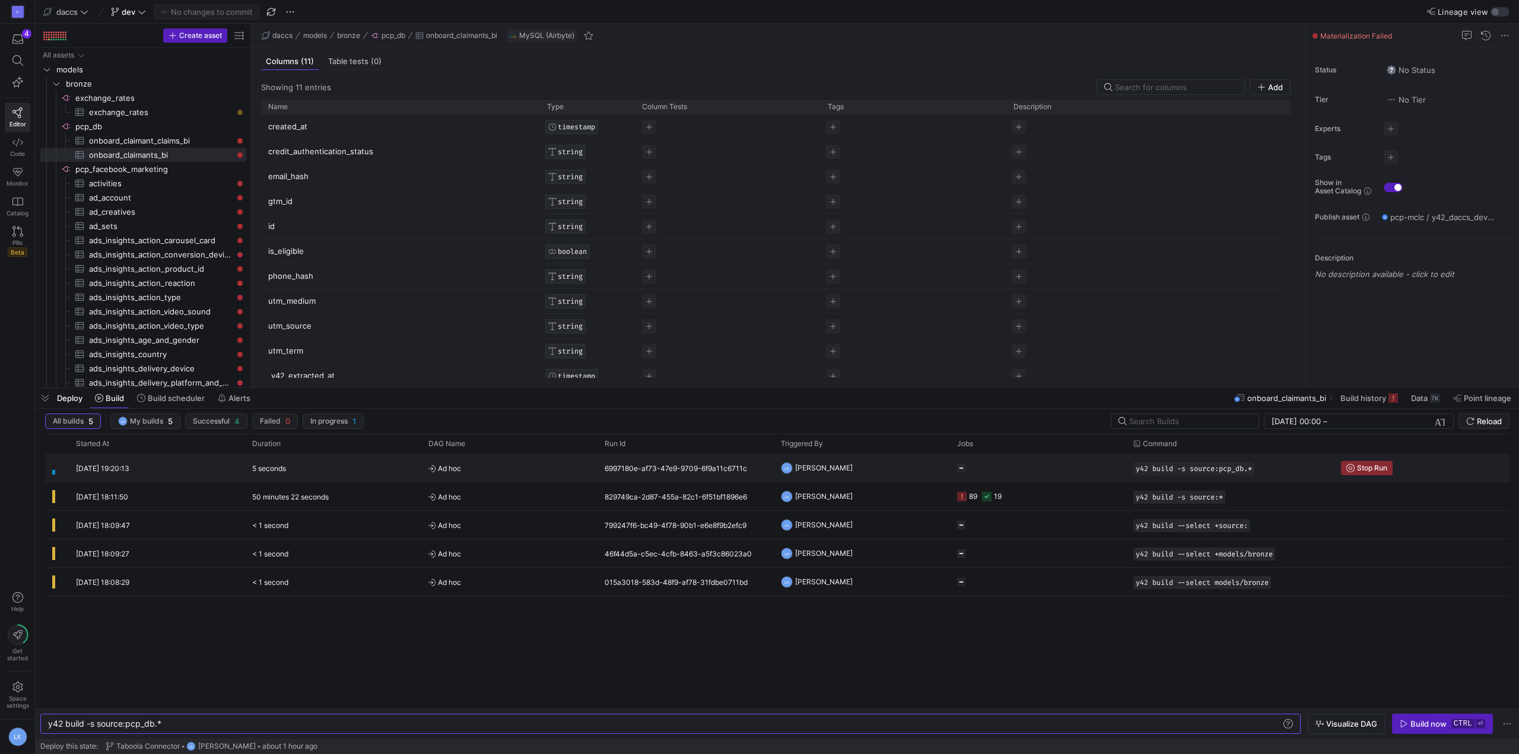
type textarea "y42 build -s source:pcp_db.*"
click at [219, 468] on div "[DATE] 19:20:13" at bounding box center [157, 468] width 176 height 28
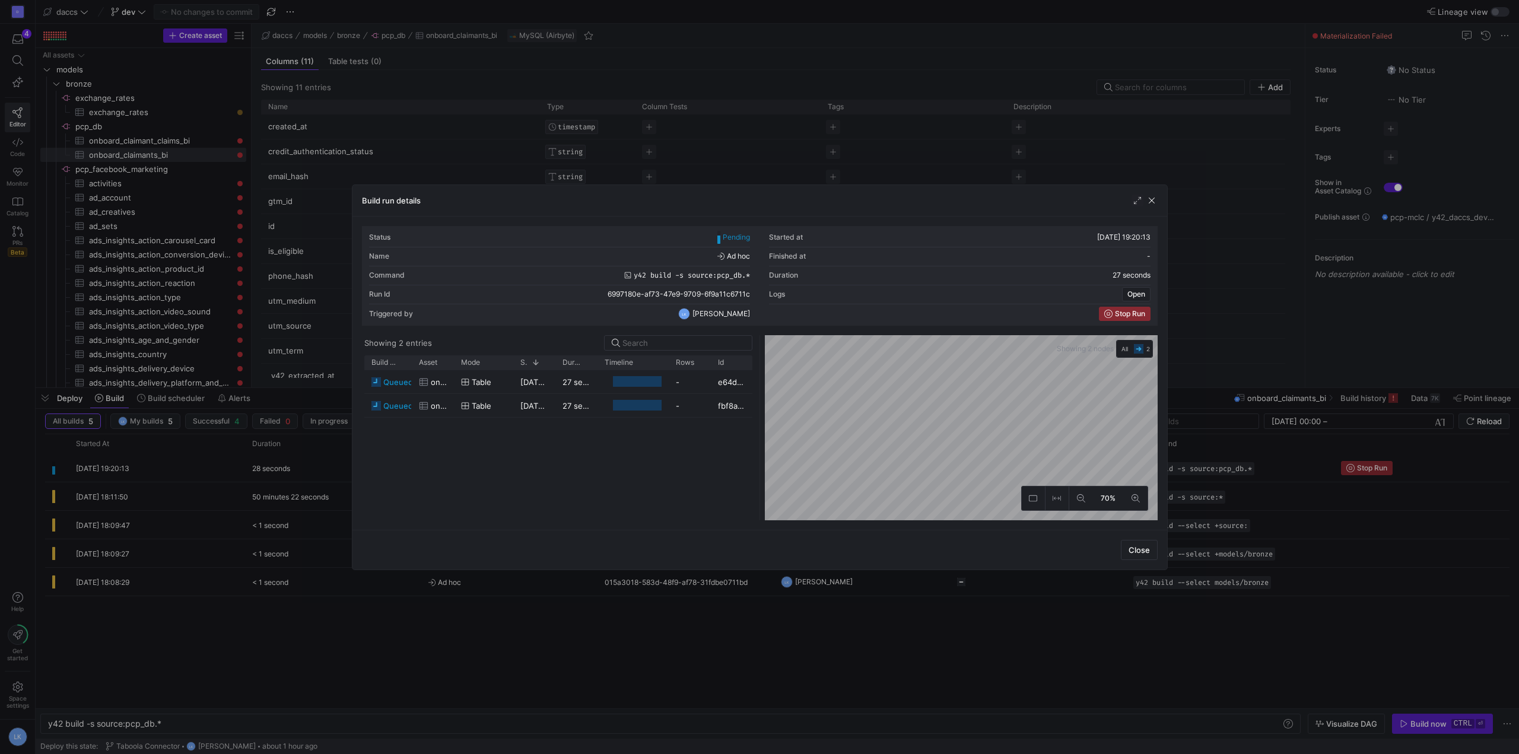
click at [577, 482] on div "queued onboard_claimant_claims_bi Table 17/09/25, 19:20:14 27 seconds - e64d86f…" at bounding box center [558, 445] width 388 height 150
drag, startPoint x: 1153, startPoint y: 202, endPoint x: 1473, endPoint y: 412, distance: 382.3
click at [1153, 202] on span "button" at bounding box center [1152, 201] width 12 height 12
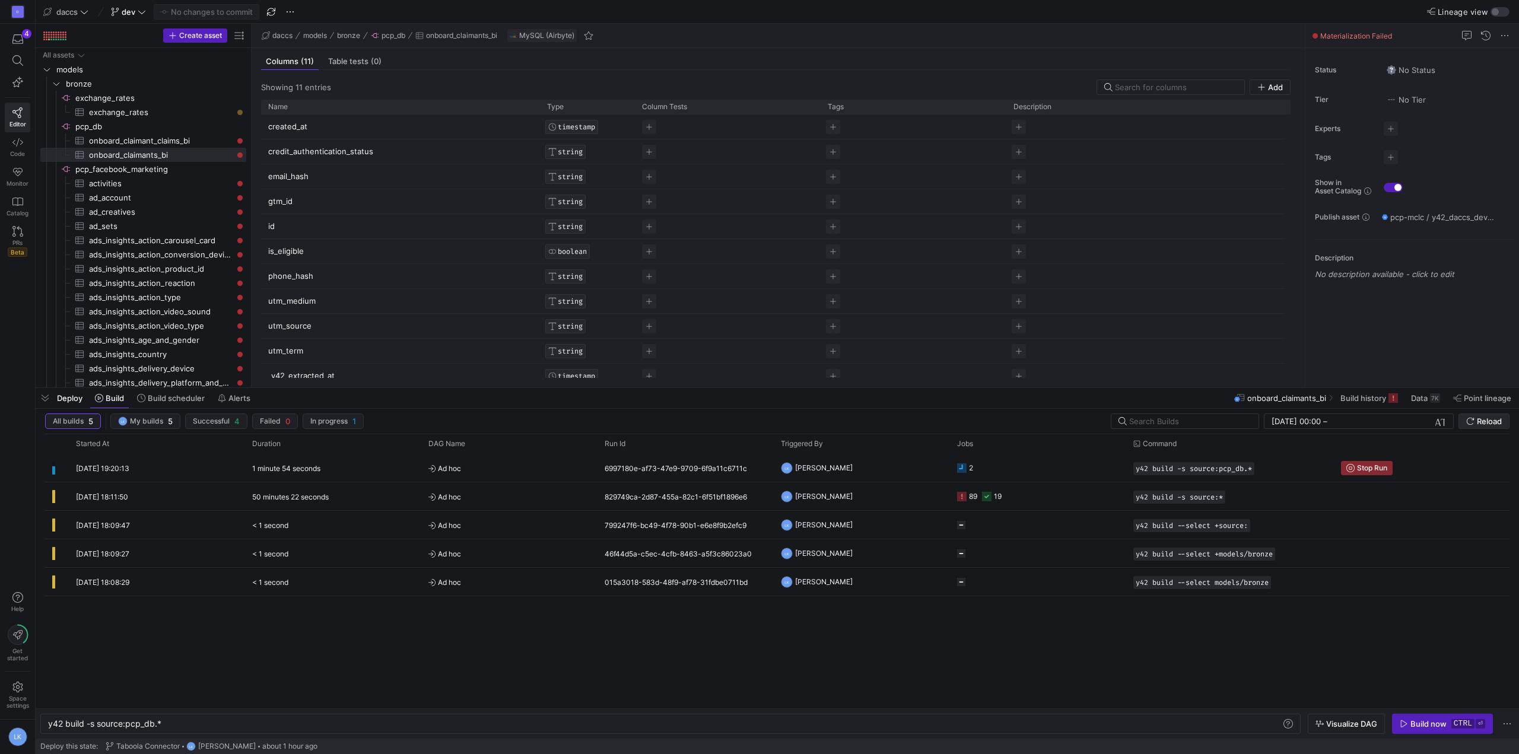
click at [1481, 421] on span "Reload" at bounding box center [1489, 421] width 25 height 9
click at [282, 658] on div "17/09/25, 19:20:13 1 minute 22 seconds Ad hoc 6997180e-af73-47e9-9709-6f9a11c67…" at bounding box center [777, 581] width 1465 height 255
drag, startPoint x: 176, startPoint y: 142, endPoint x: 179, endPoint y: 154, distance: 11.7
click at [176, 142] on span "onboard_claimant_claims_bi​​​​​​​​​" at bounding box center [161, 141] width 144 height 14
click at [1513, 30] on div "Materialization Failed" at bounding box center [1413, 36] width 214 height 24
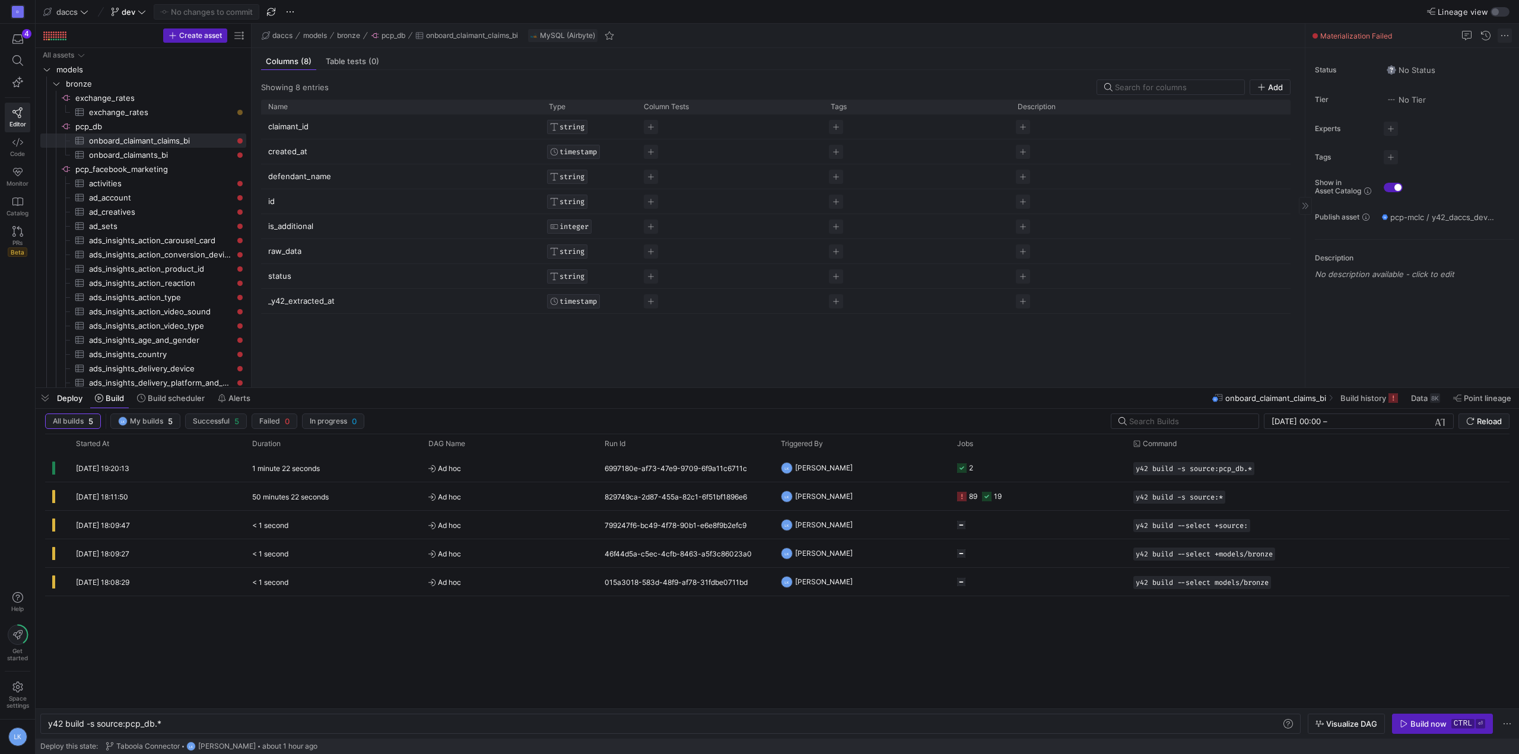
click at [1507, 33] on span at bounding box center [1505, 35] width 14 height 14
click at [1507, 33] on div at bounding box center [759, 377] width 1519 height 754
click at [1333, 37] on span "Materialization Failed" at bounding box center [1356, 35] width 72 height 9
click at [1434, 49] on y42-asset-editor-sidebar "Status No Status Tier No Tier Experts No expert s Tags No tags Show in Asset Ca…" at bounding box center [1413, 169] width 214 height 243
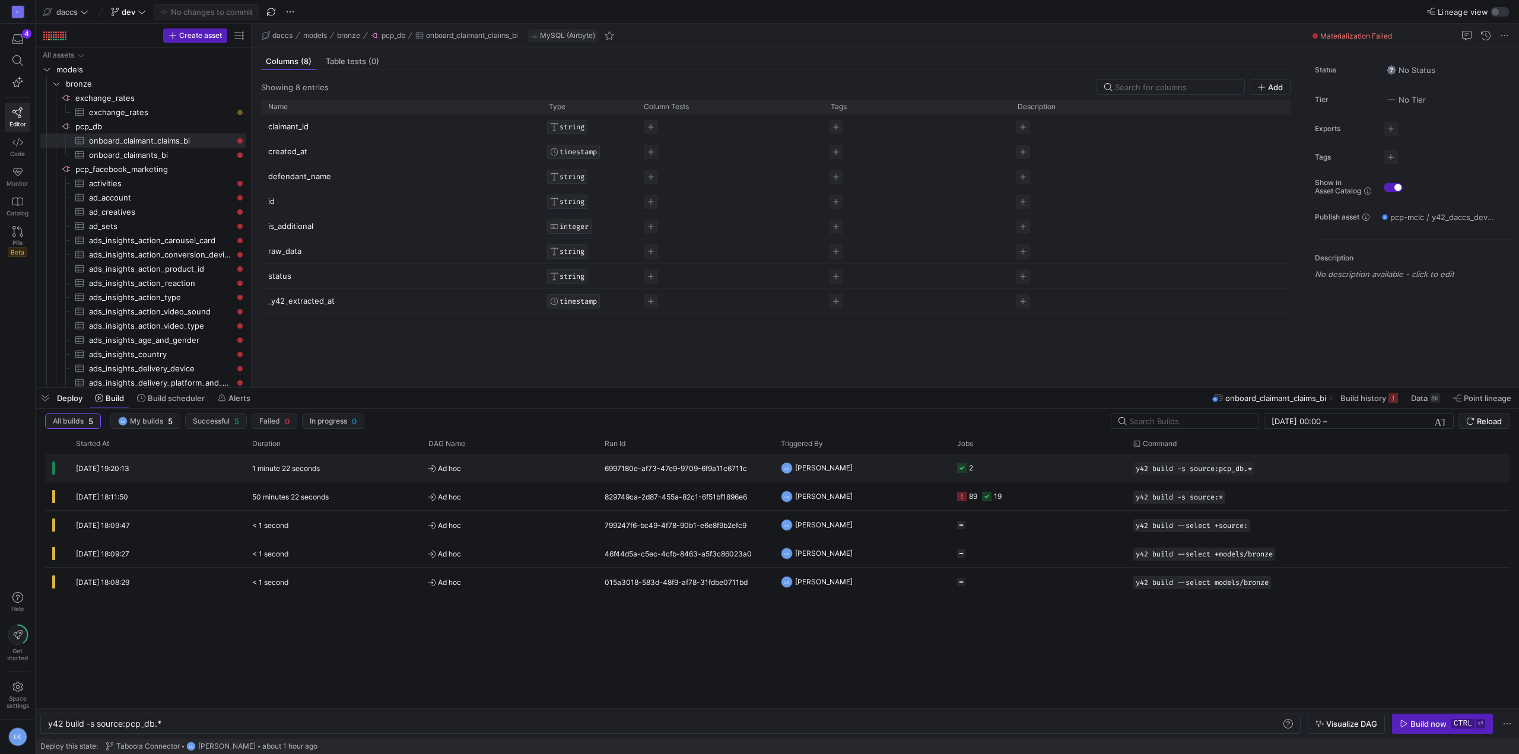
click at [144, 467] on div "[DATE] 19:20:13" at bounding box center [157, 468] width 176 height 28
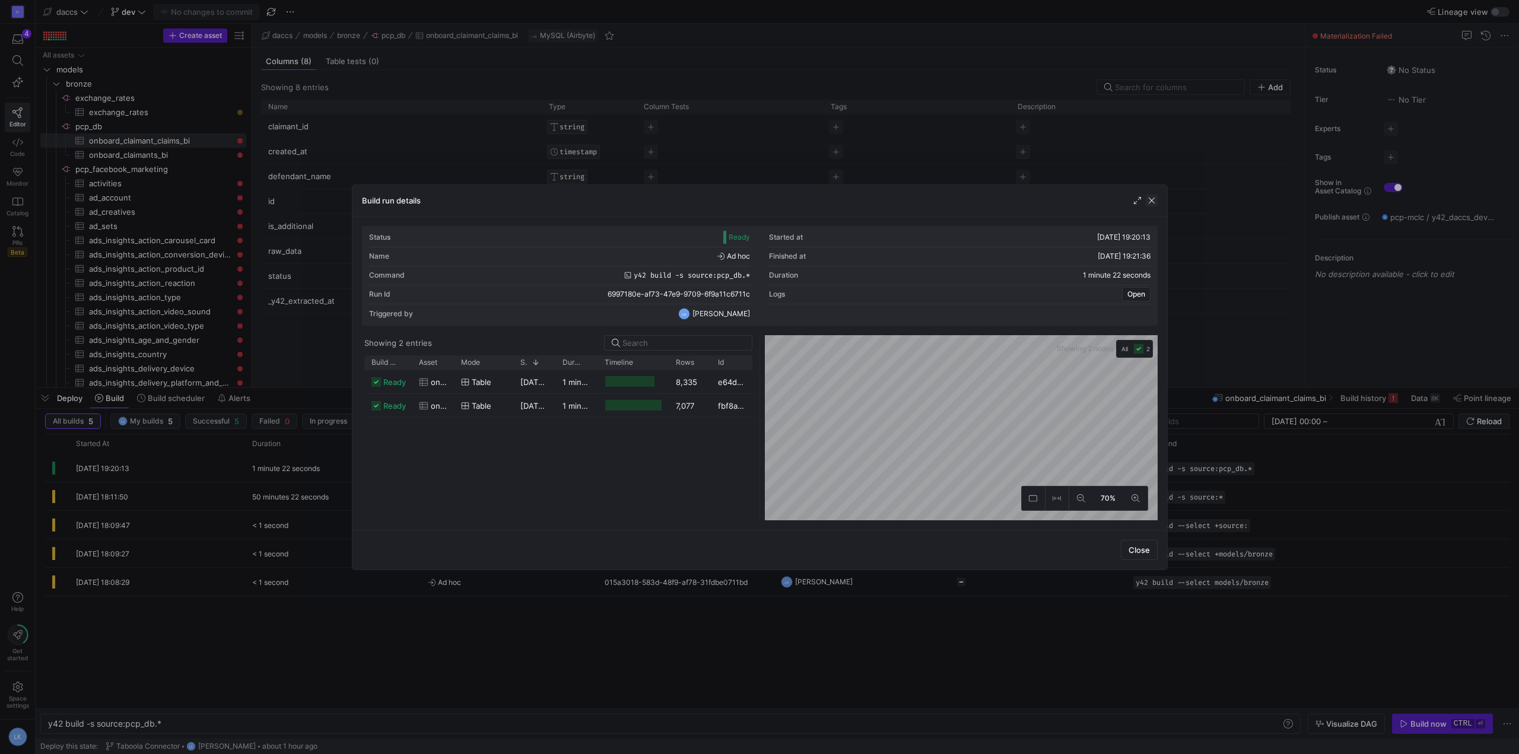
click at [1154, 200] on span "button" at bounding box center [1152, 201] width 12 height 12
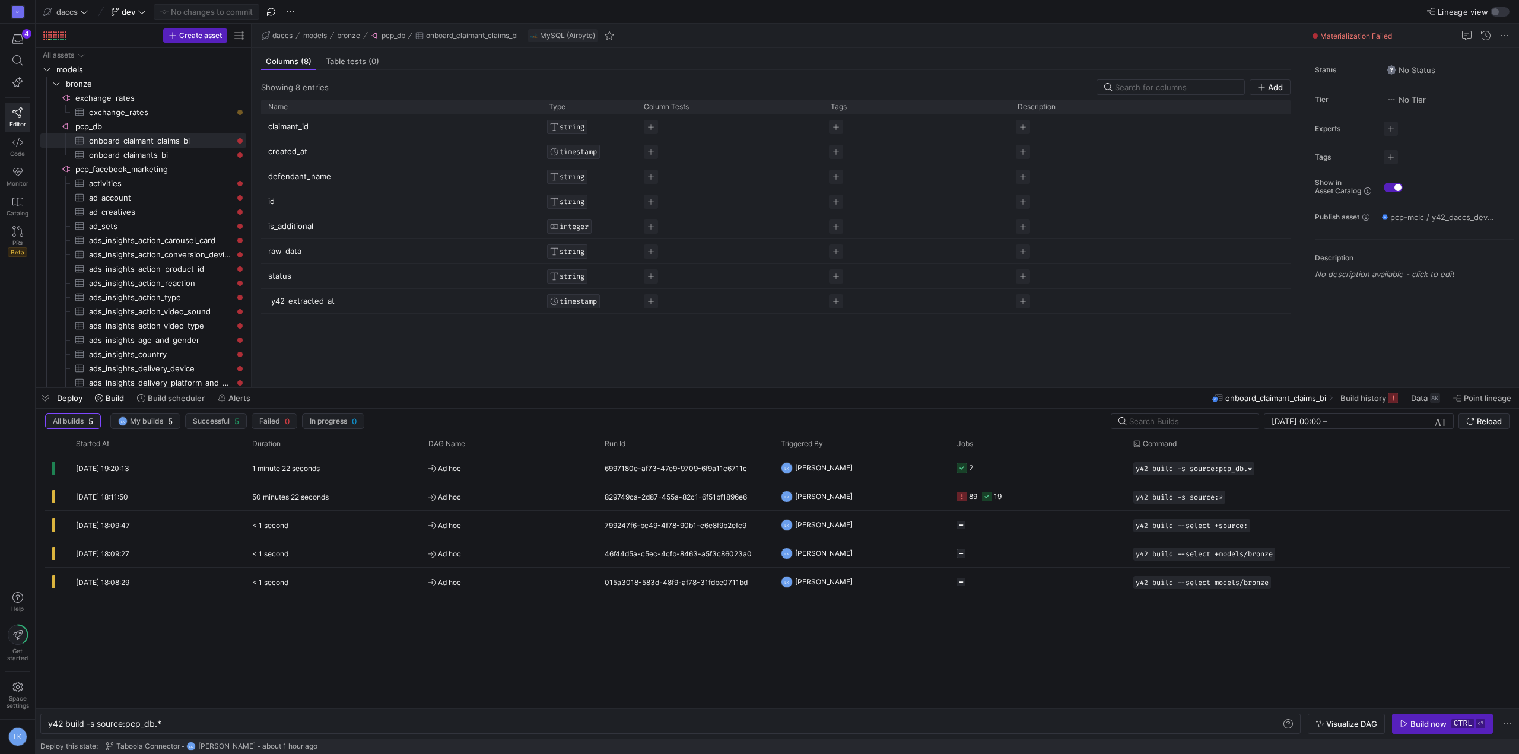
click at [314, 668] on div "17/09/25, 19:20:13 1 minute 22 seconds Ad hoc 6997180e-af73-47e9-9709-6f9a11c67…" at bounding box center [777, 581] width 1465 height 255
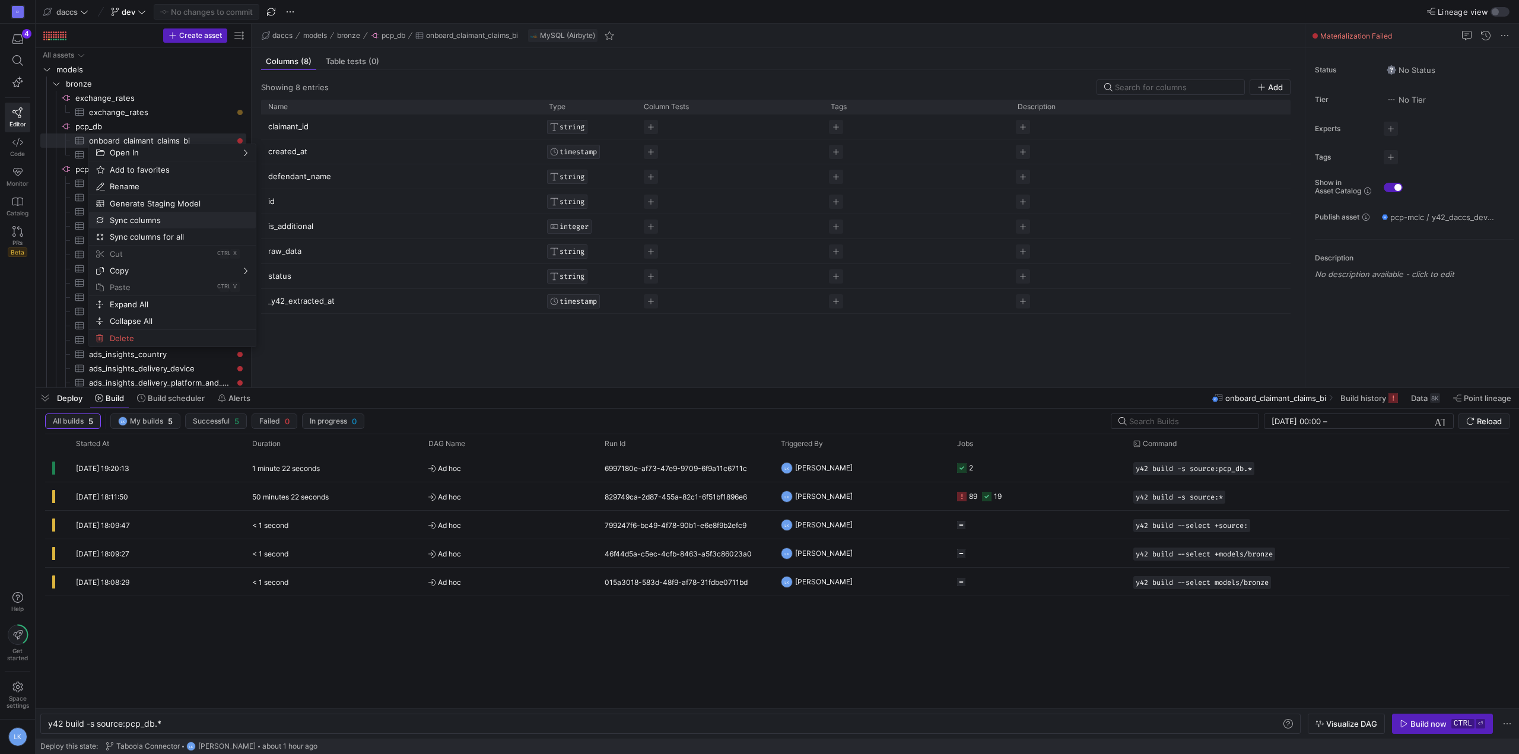
click at [166, 215] on span "Sync columns" at bounding box center [162, 220] width 115 height 17
click at [369, 324] on div "claimant_id STRING created_at TIMESTAMP defendant_name STRING id STRING is_addi…" at bounding box center [776, 246] width 1030 height 263
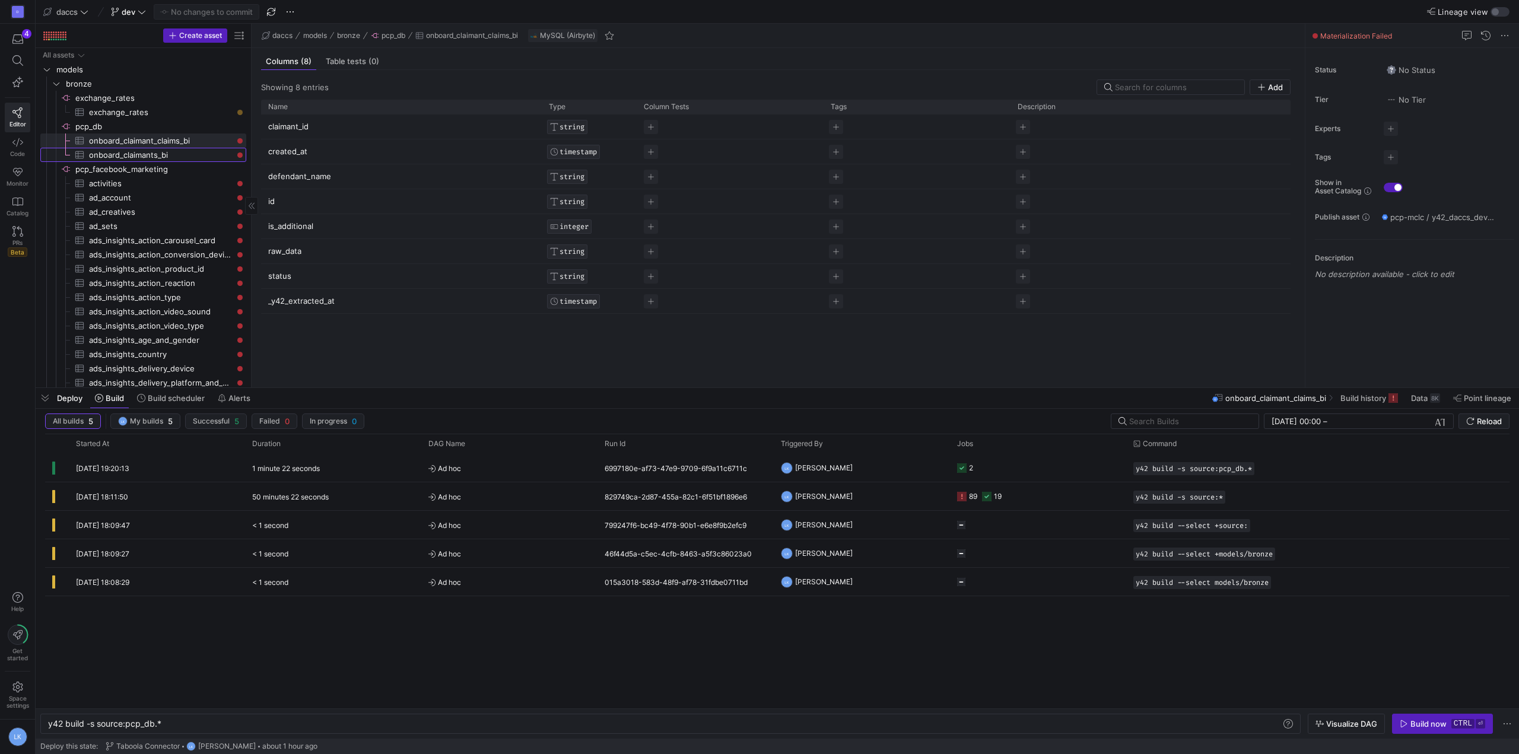
click at [122, 153] on span "onboard_claimants_bi​​​​​​​​​" at bounding box center [161, 155] width 144 height 14
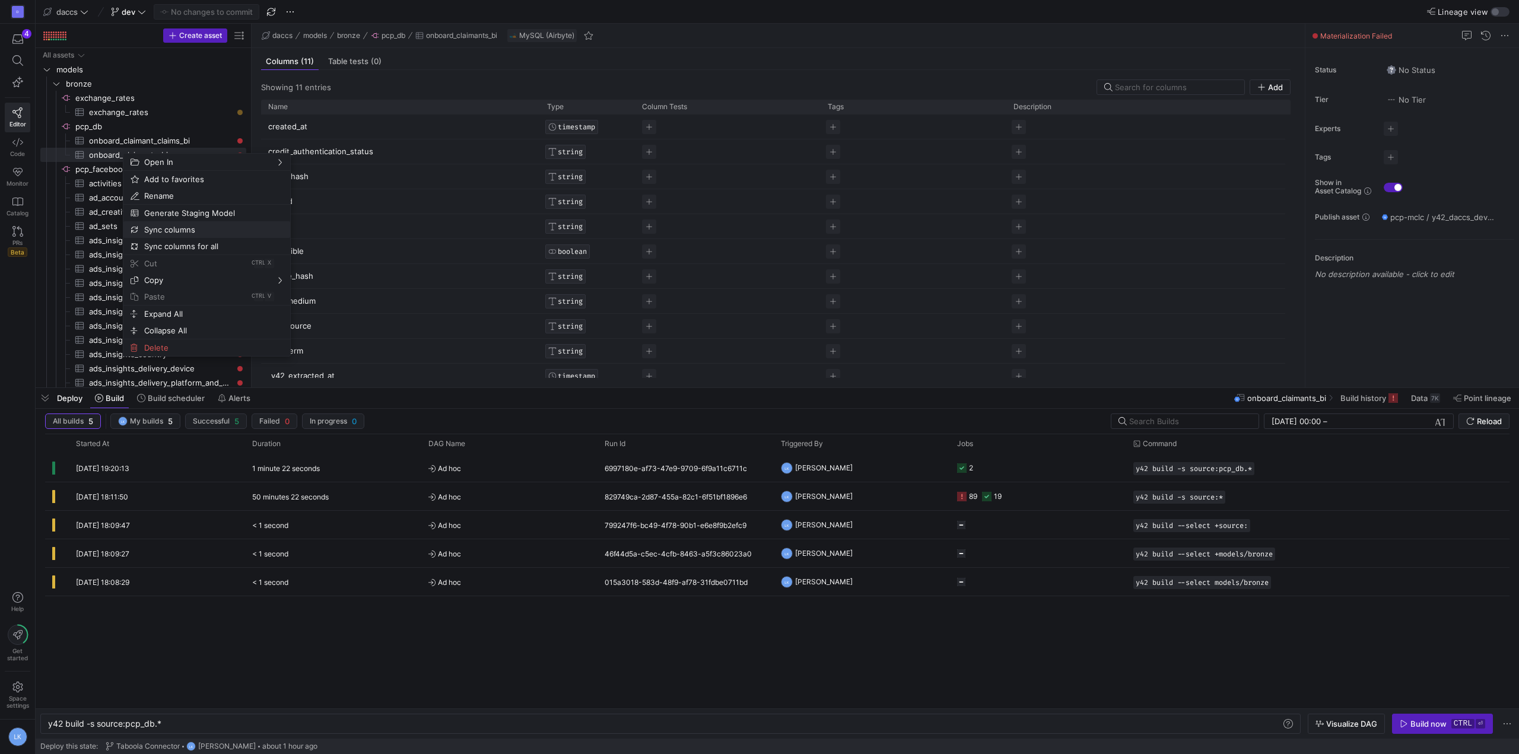
click at [208, 230] on span "Sync columns" at bounding box center [196, 229] width 115 height 17
click at [676, 65] on div "Columns (11) Table tests (0)" at bounding box center [776, 61] width 1030 height 17
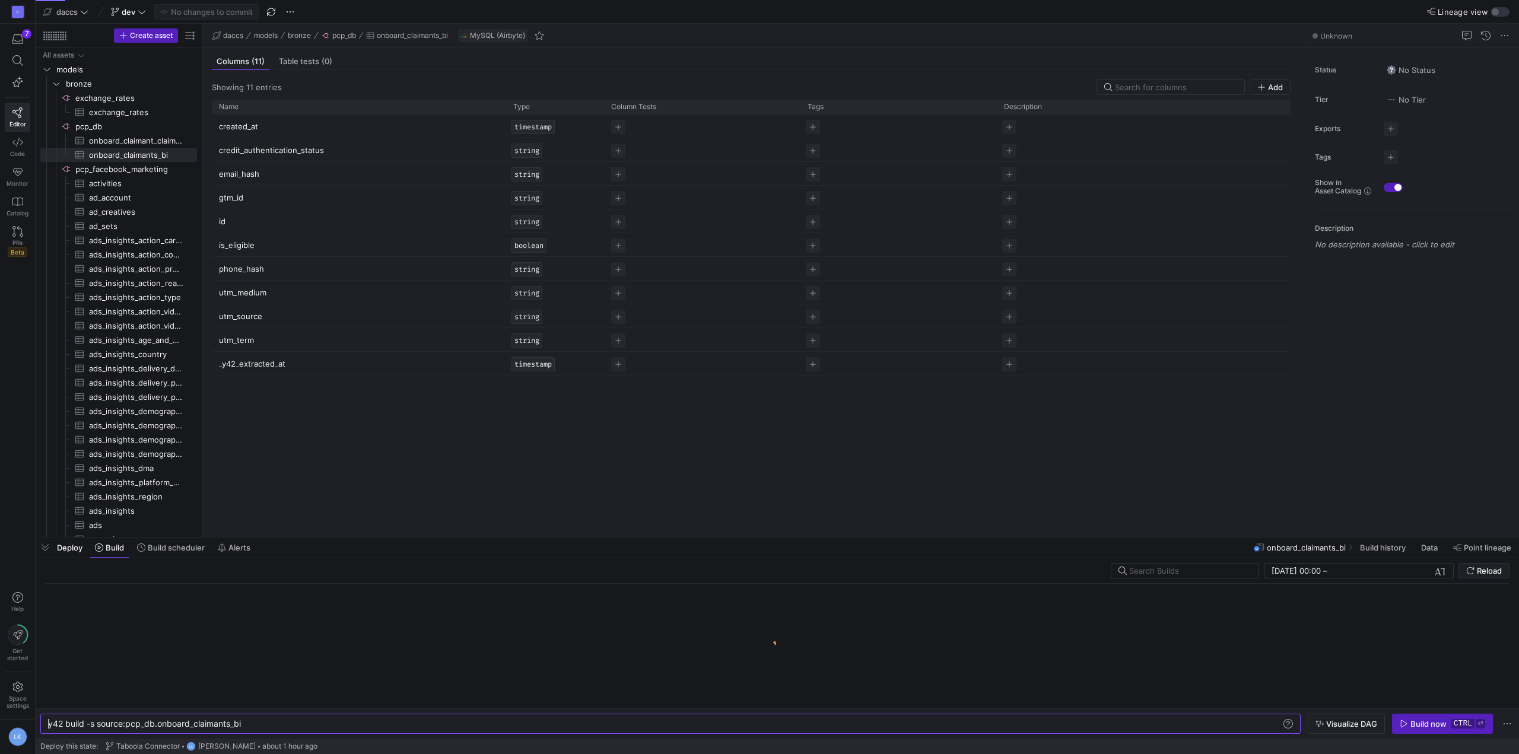
scroll to position [0, 193]
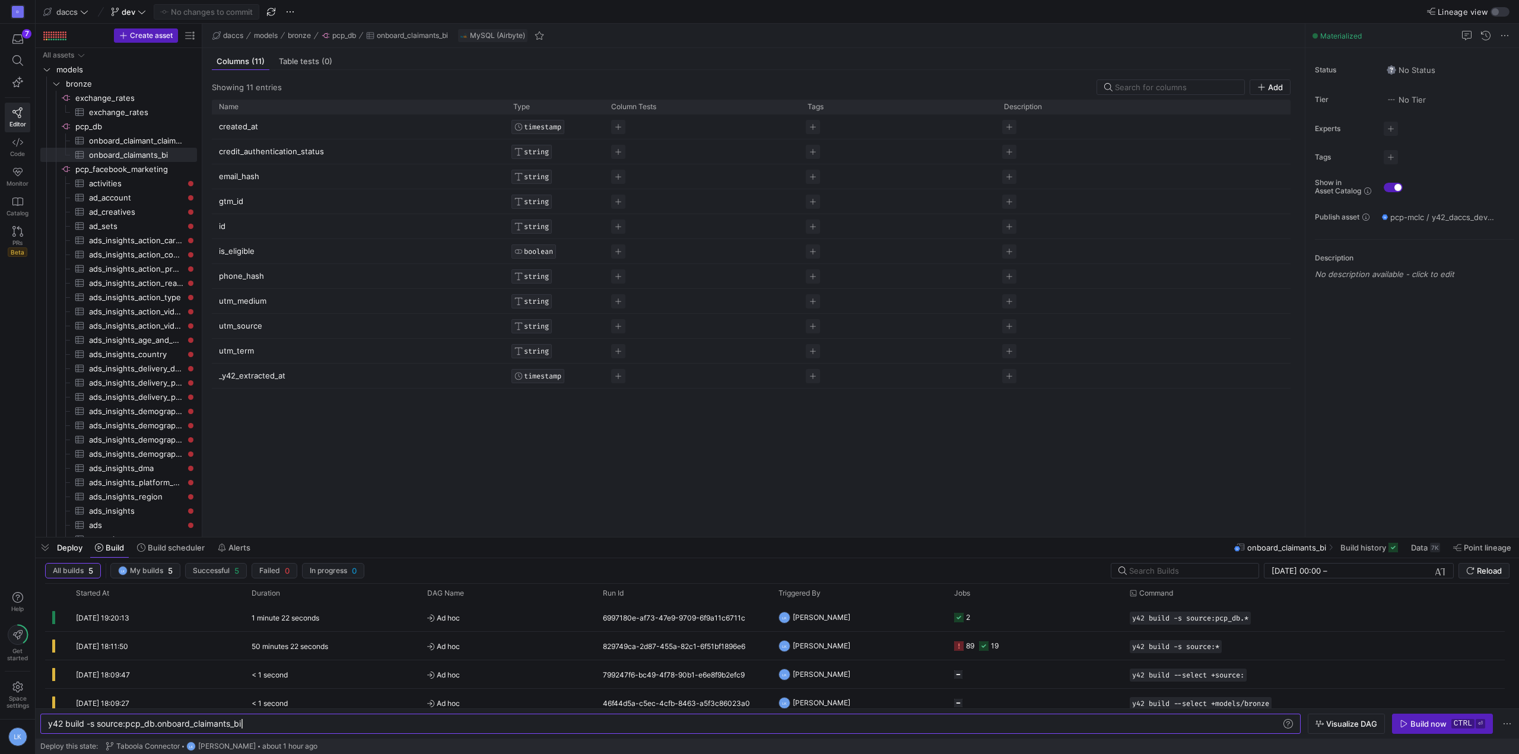
drag, startPoint x: 202, startPoint y: 395, endPoint x: 332, endPoint y: 409, distance: 130.7
click at [332, 409] on as-split "Create asset Drag here to set row groups Drag here to set column labels Group 1…" at bounding box center [778, 280] width 1484 height 513
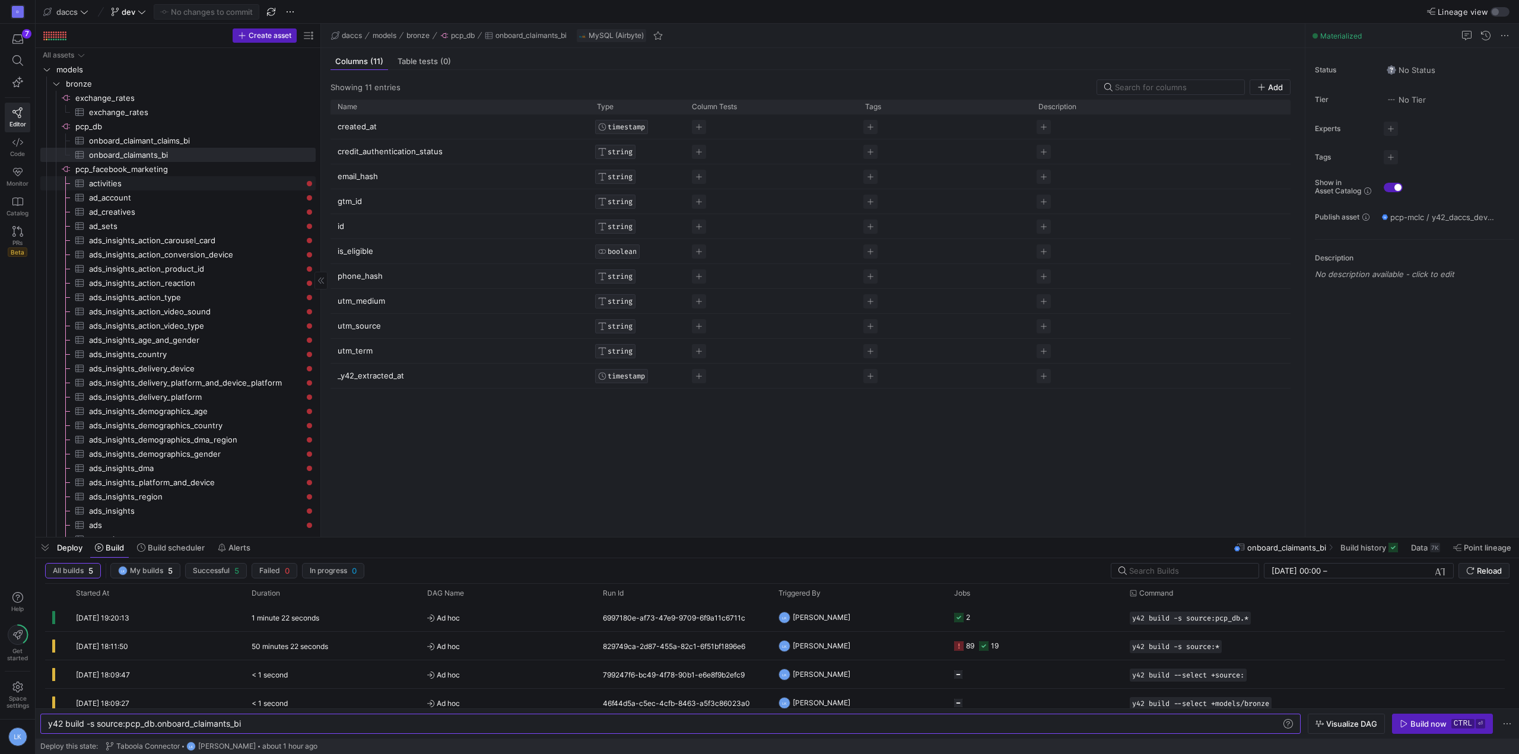
click at [175, 177] on span "activities​​​​​​​​​" at bounding box center [195, 184] width 213 height 14
type textarea "y42 build -s source:pcp_facebook_marketing.activities"
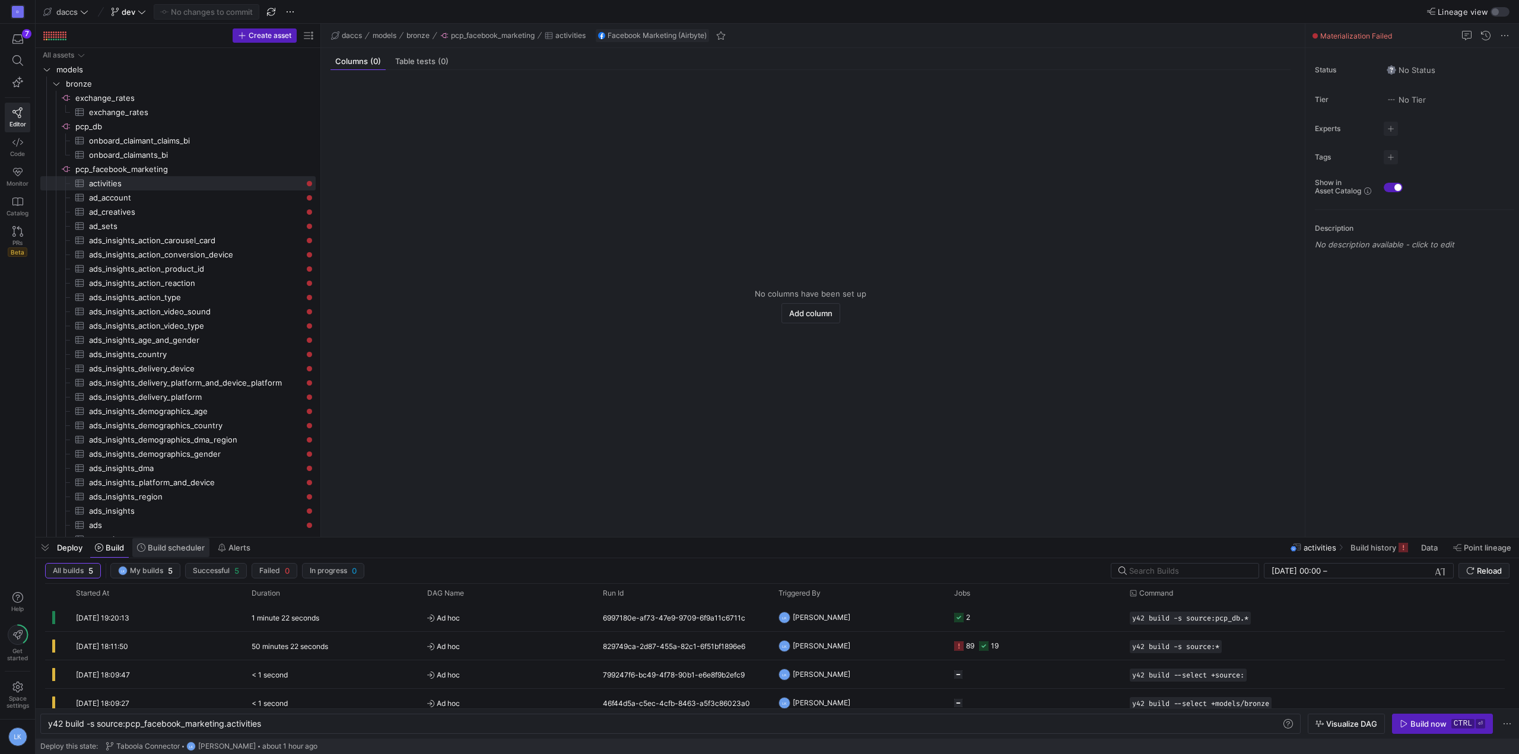
click at [161, 547] on span "Build scheduler" at bounding box center [176, 547] width 57 height 9
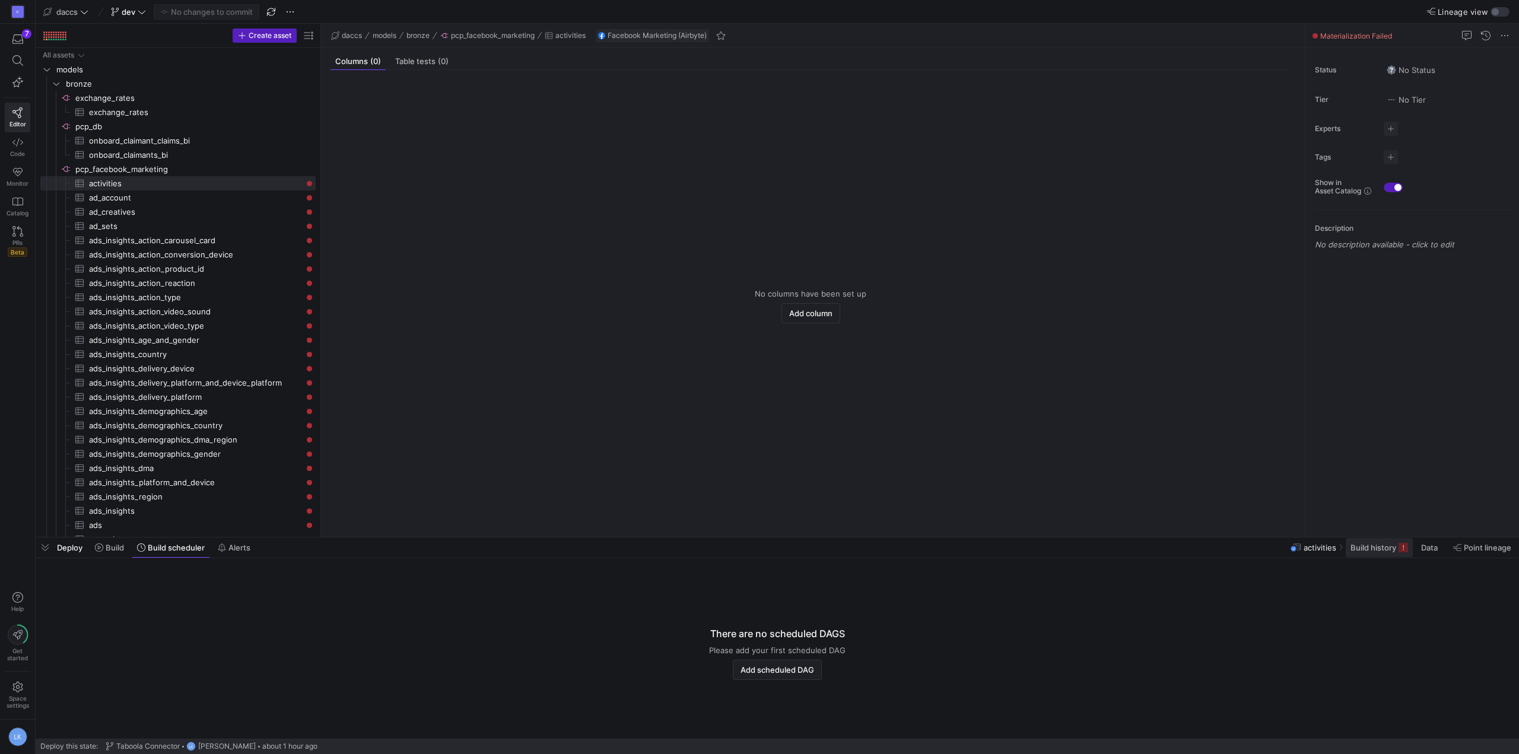
click at [1399, 541] on span at bounding box center [1379, 547] width 67 height 19
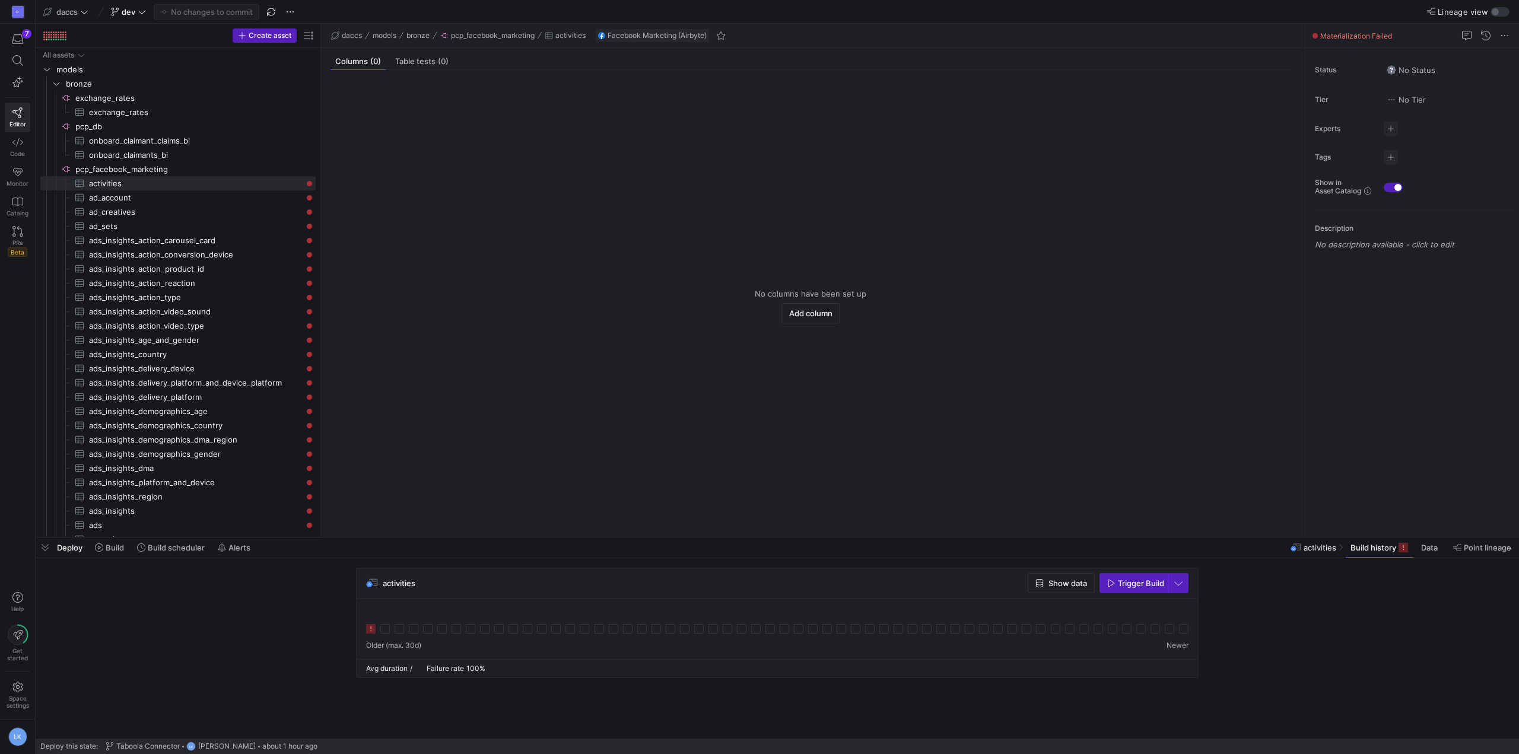
click at [374, 627] on icon at bounding box center [370, 628] width 9 height 9
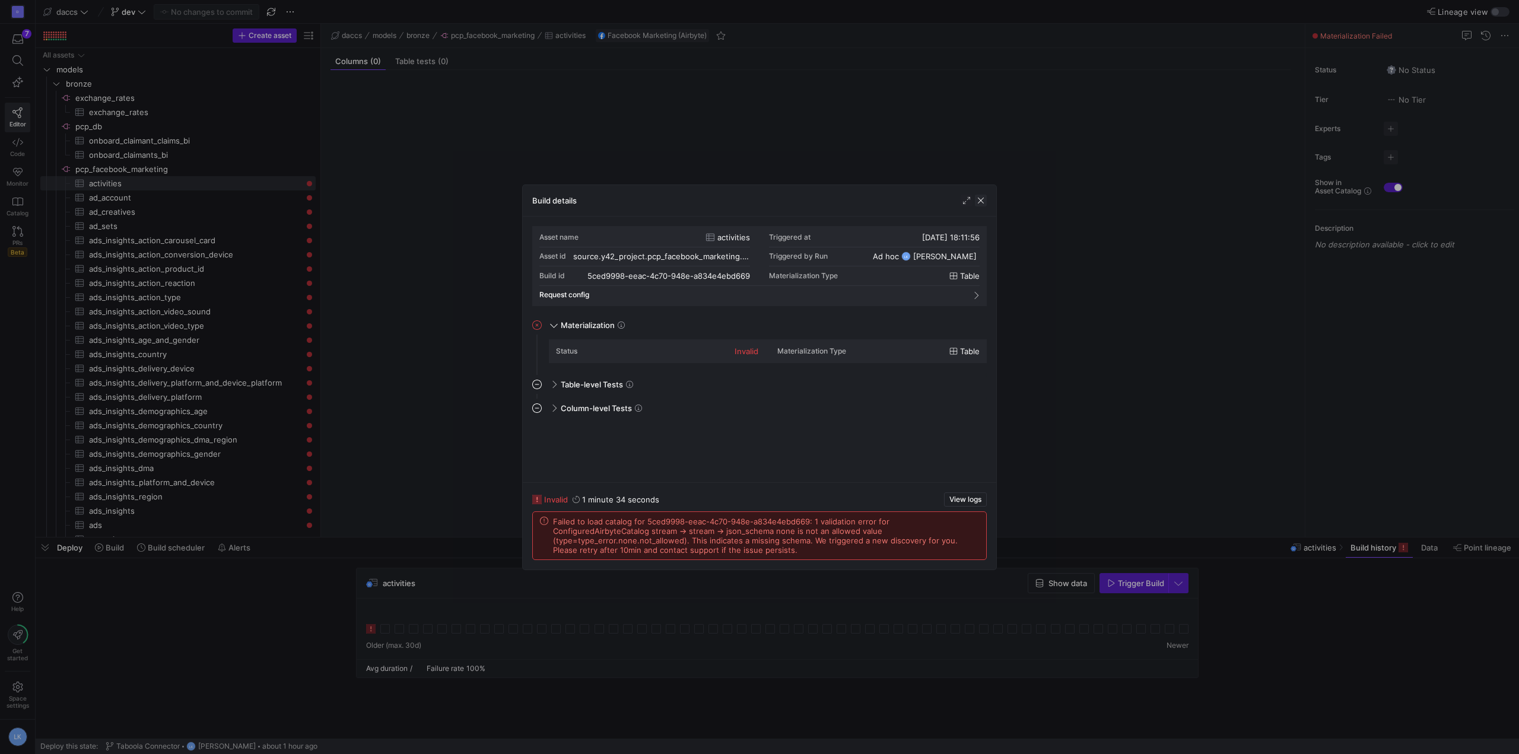
click at [985, 199] on span "button" at bounding box center [981, 201] width 12 height 12
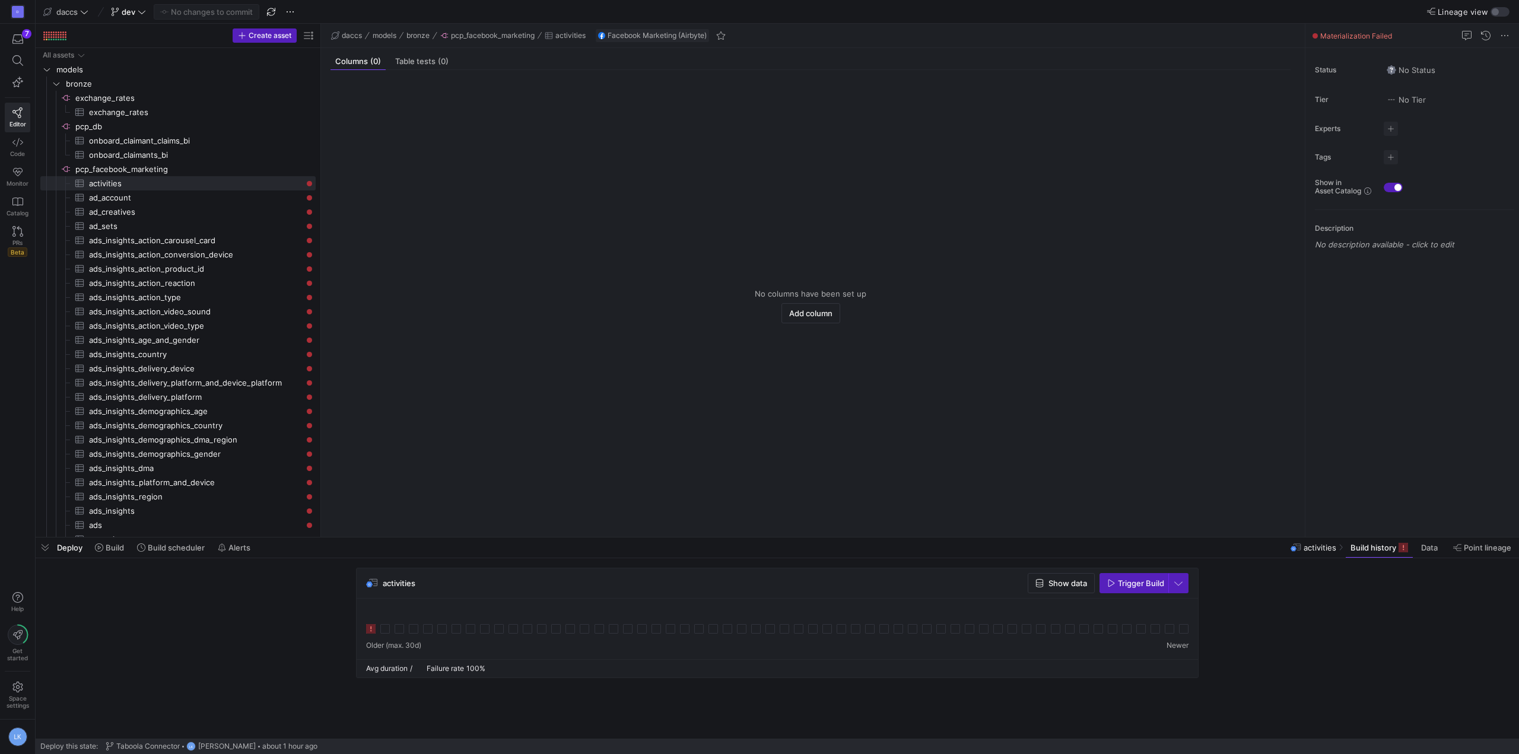
click at [75, 549] on span "Deploy" at bounding box center [70, 547] width 26 height 9
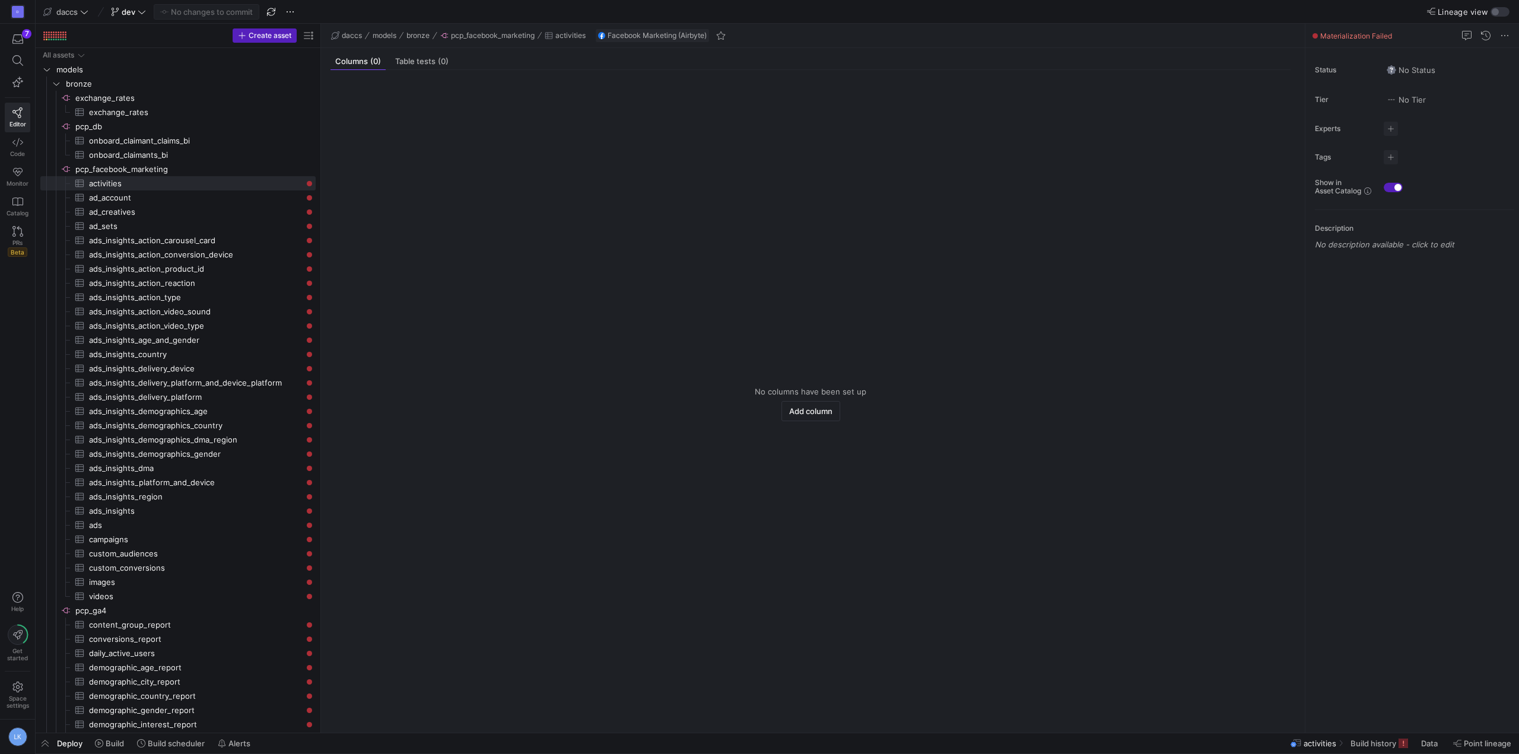
click at [71, 738] on div "Deploy Build Build scheduler Alerts" at bounding box center [146, 743] width 220 height 20
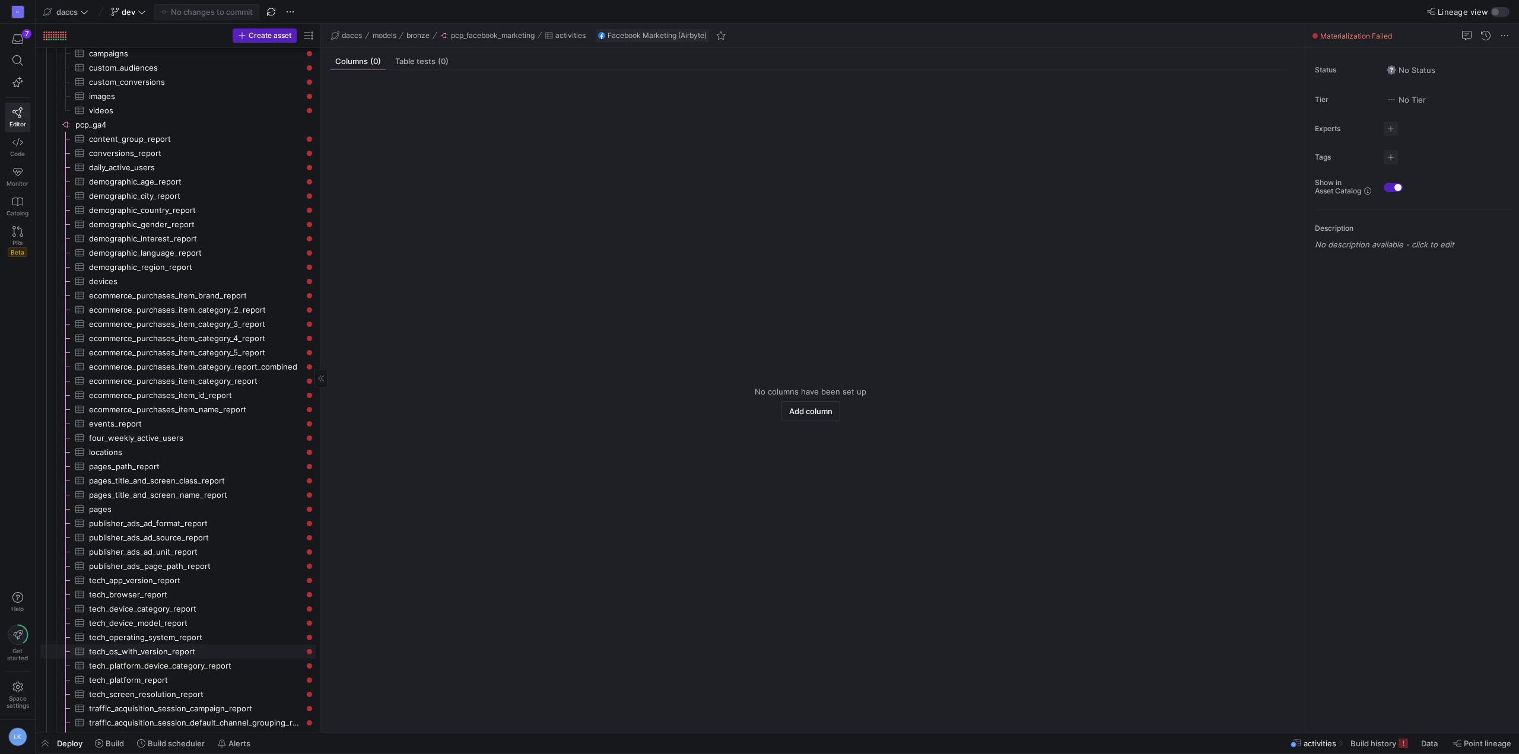
scroll to position [534, 0]
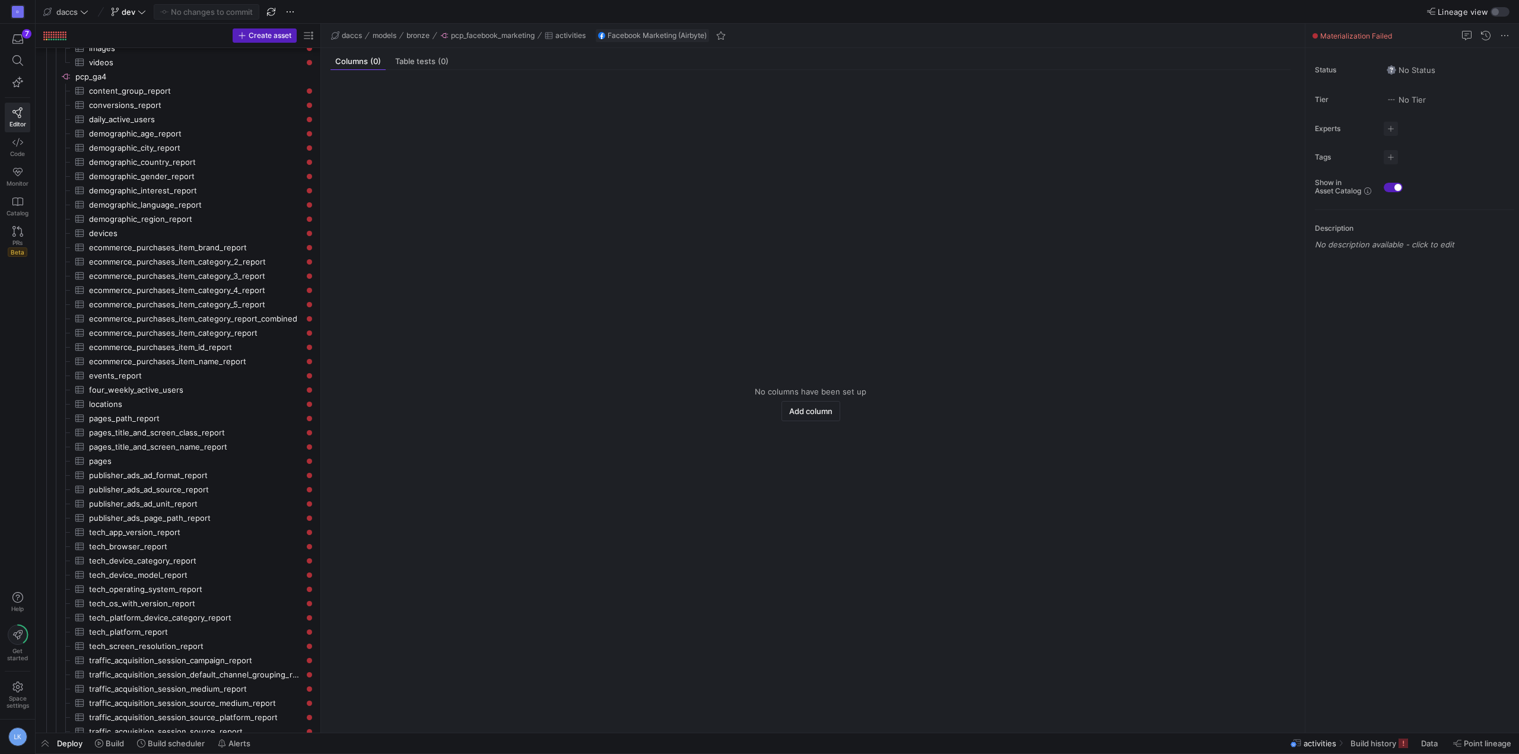
click at [66, 747] on span "Deploy" at bounding box center [70, 743] width 26 height 9
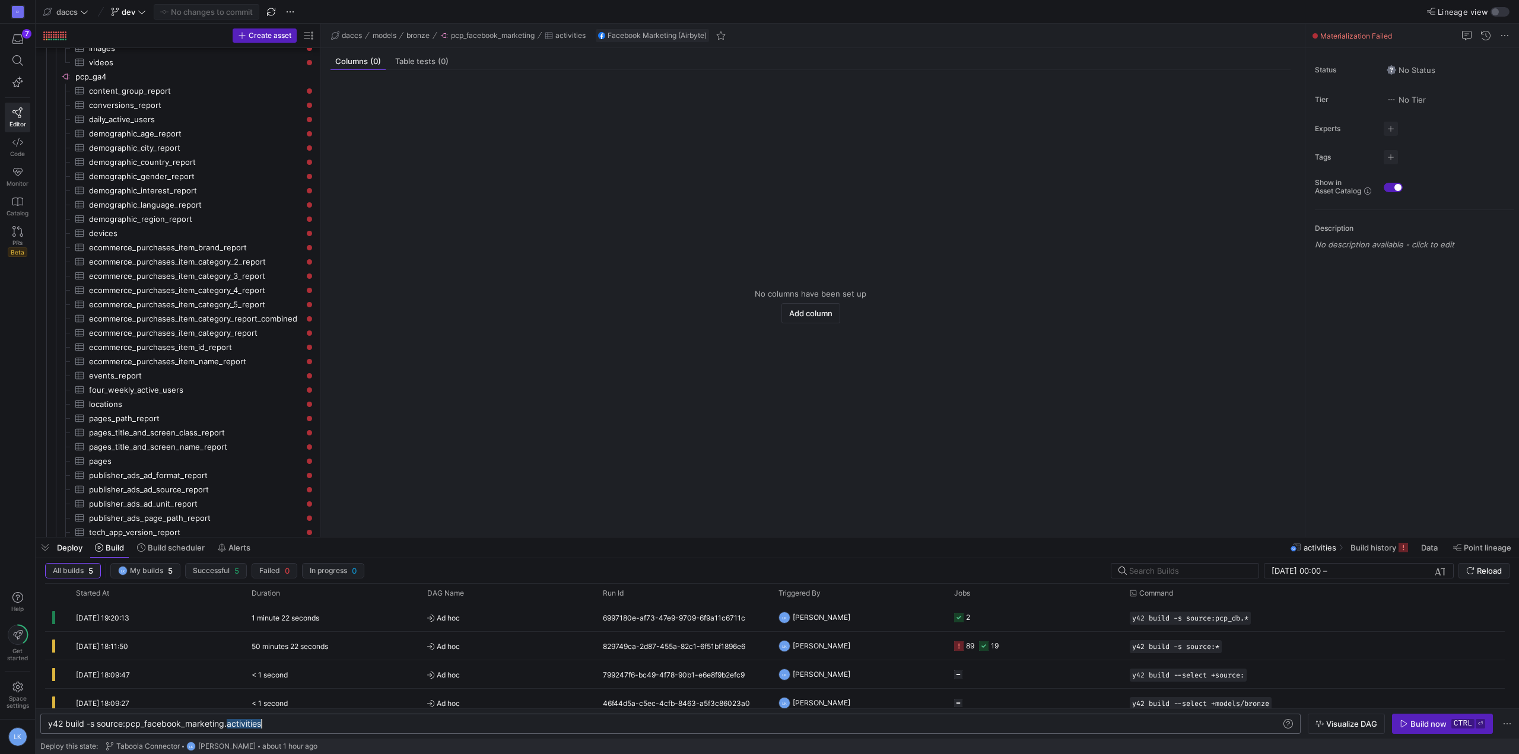
drag, startPoint x: 227, startPoint y: 725, endPoint x: 316, endPoint y: 722, distance: 89.0
click at [316, 722] on div "y42 build -s source:pcp_facebook_marketing.activit ies" at bounding box center [665, 723] width 1234 height 9
type textarea "y42 build -s source:pcp_facebook_marketing.*"
click at [1116, 744] on div "Deploy this state: Taboola Connector LK Laurens Kuiper about 1 hour ago" at bounding box center [777, 746] width 1474 height 15
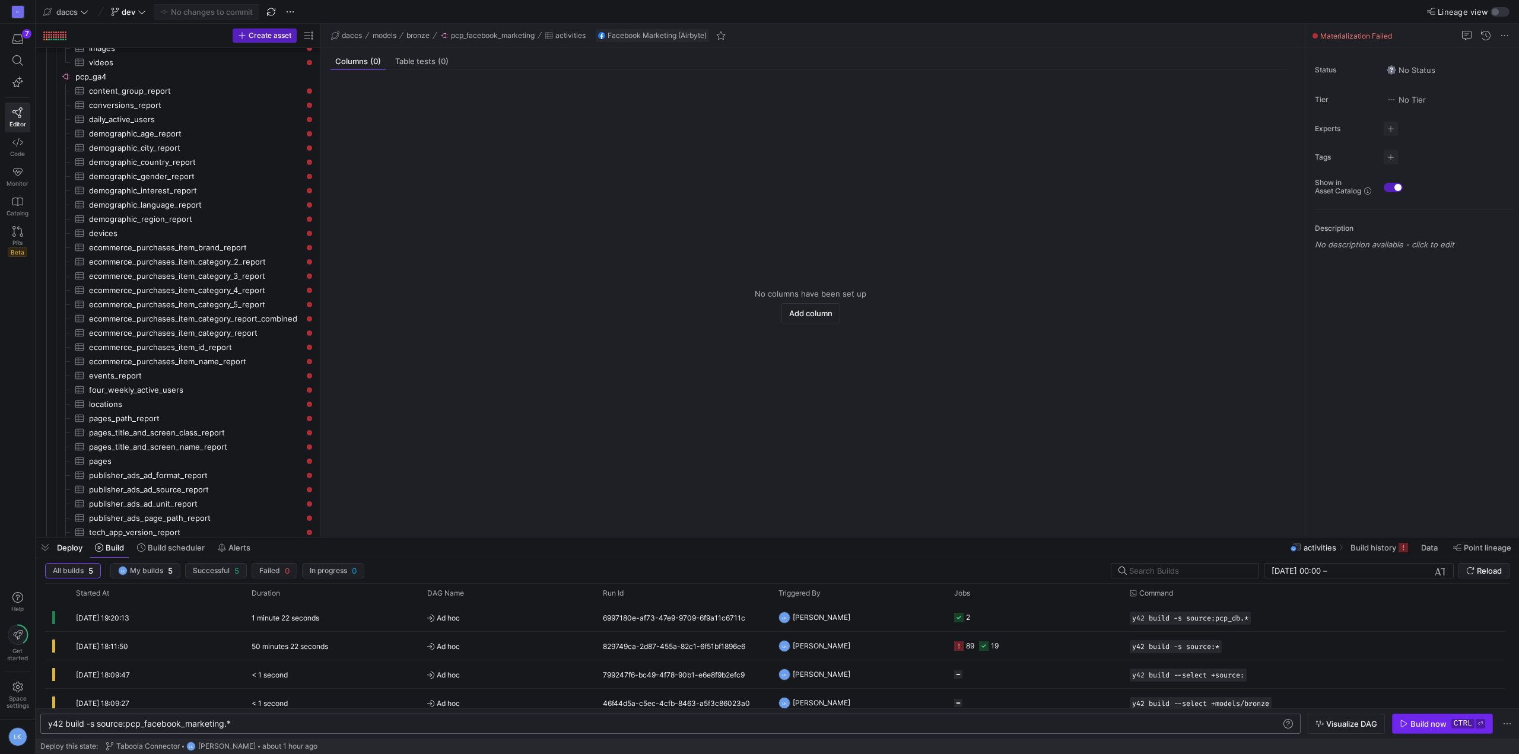
click at [1436, 725] on div "Build now" at bounding box center [1429, 723] width 36 height 9
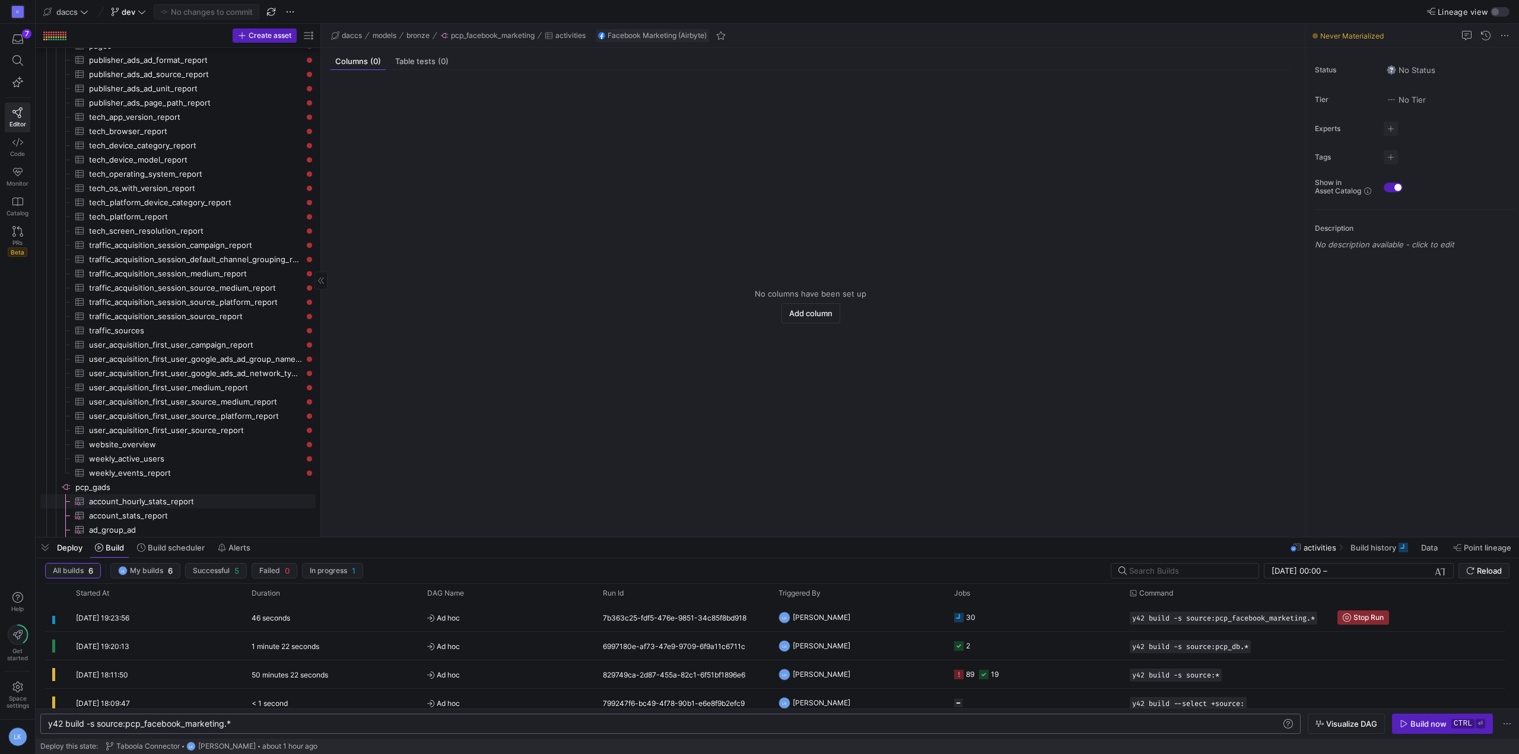
scroll to position [1206, 0]
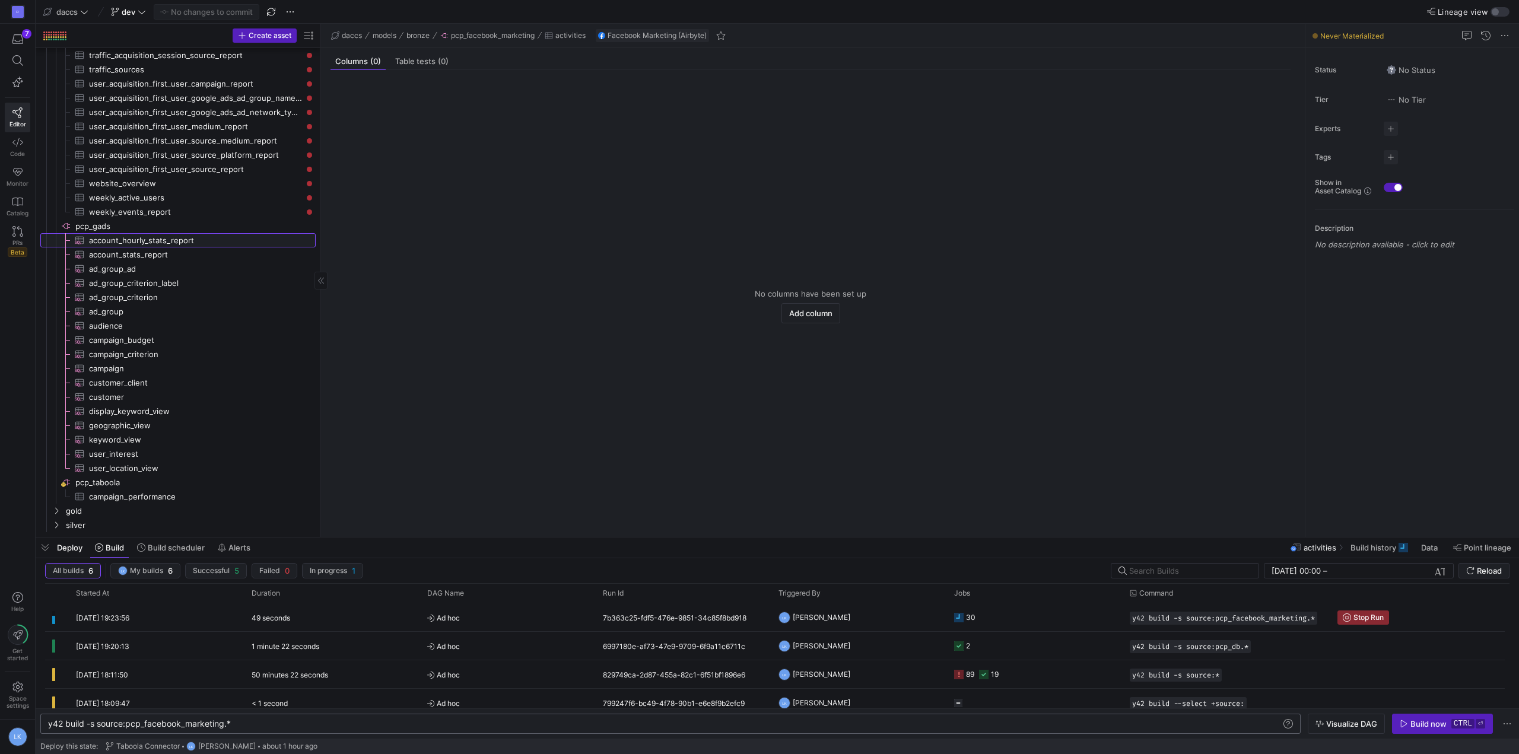
click at [158, 241] on span "account_hourly_stats_report​​​​​​​​​" at bounding box center [195, 241] width 213 height 14
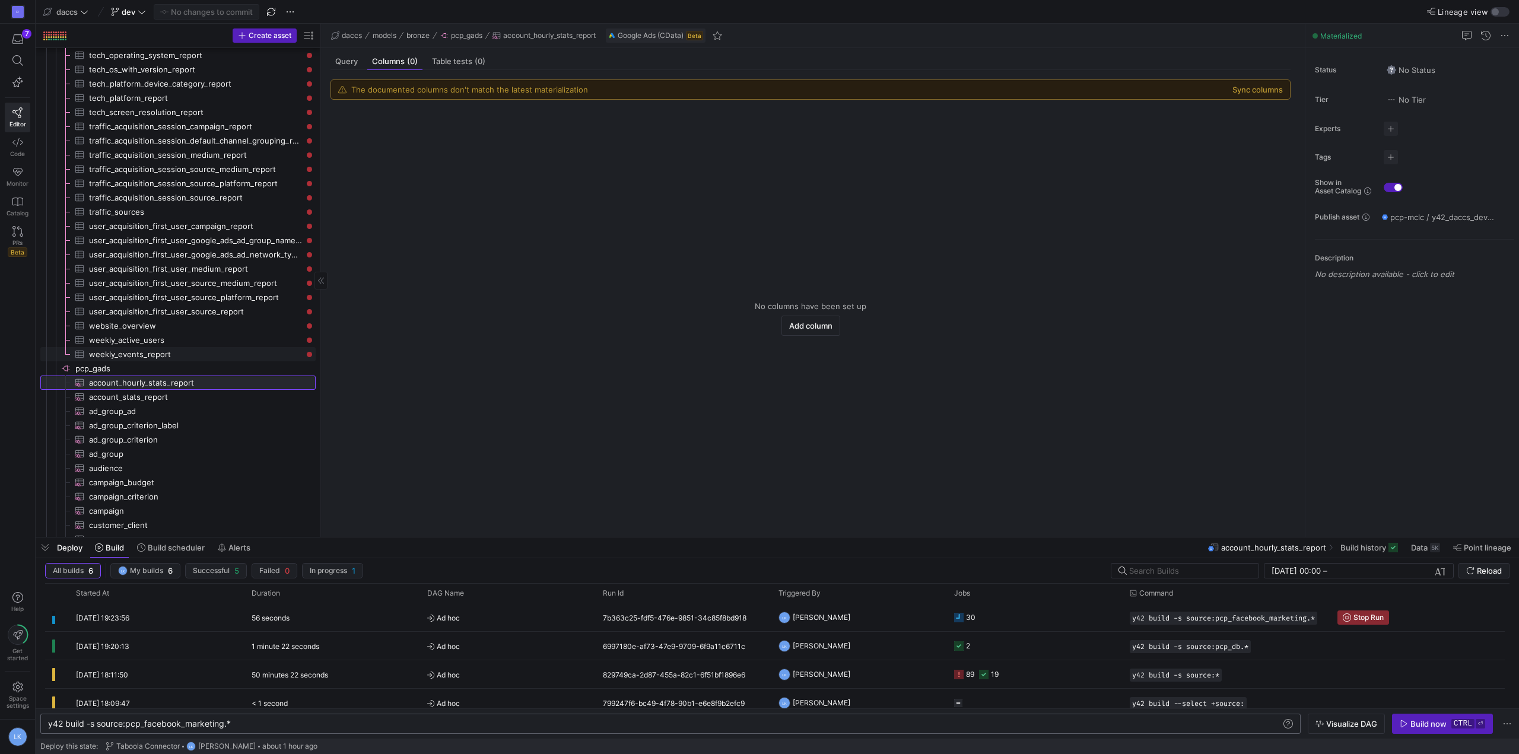
scroll to position [1206, 0]
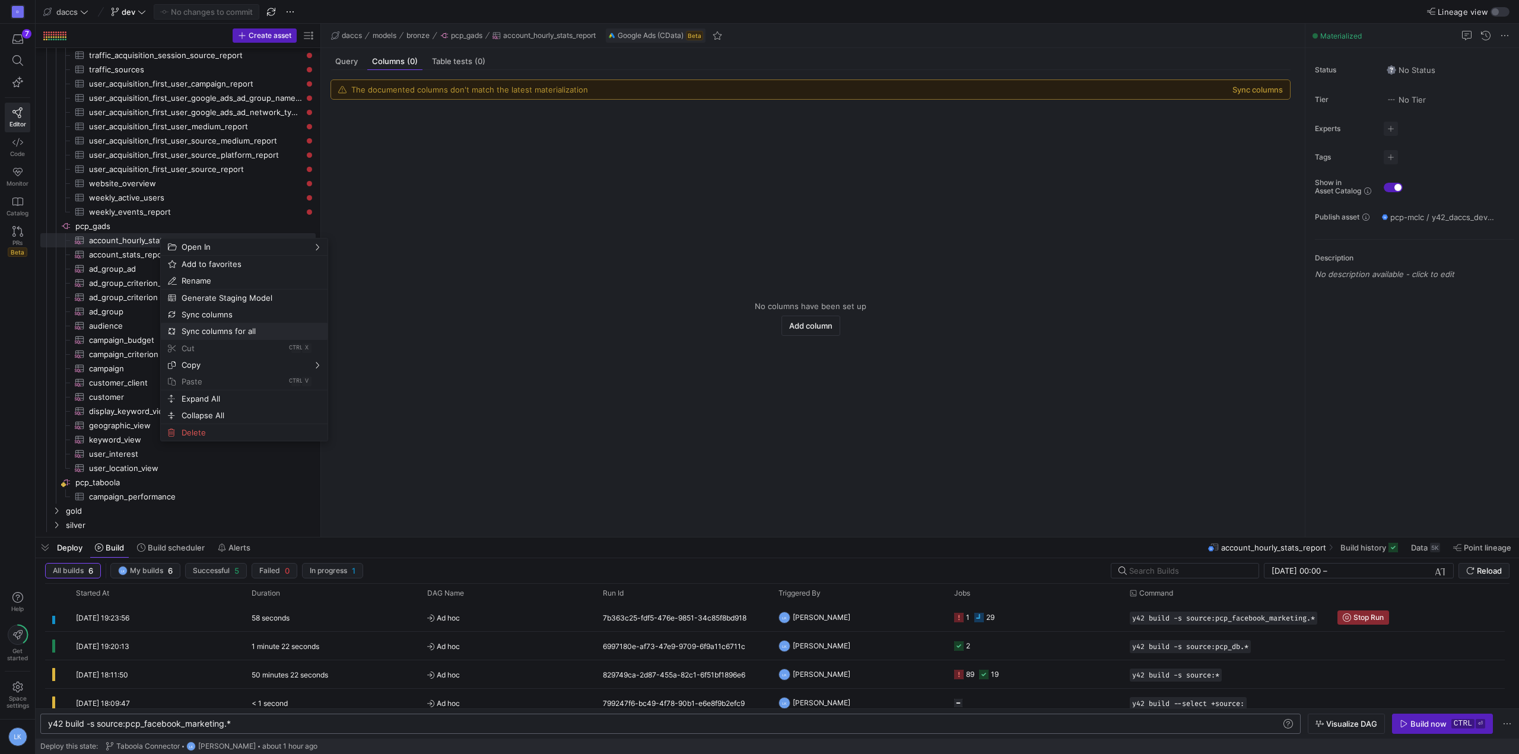
click at [263, 331] on span "Sync columns for all" at bounding box center [234, 331] width 115 height 17
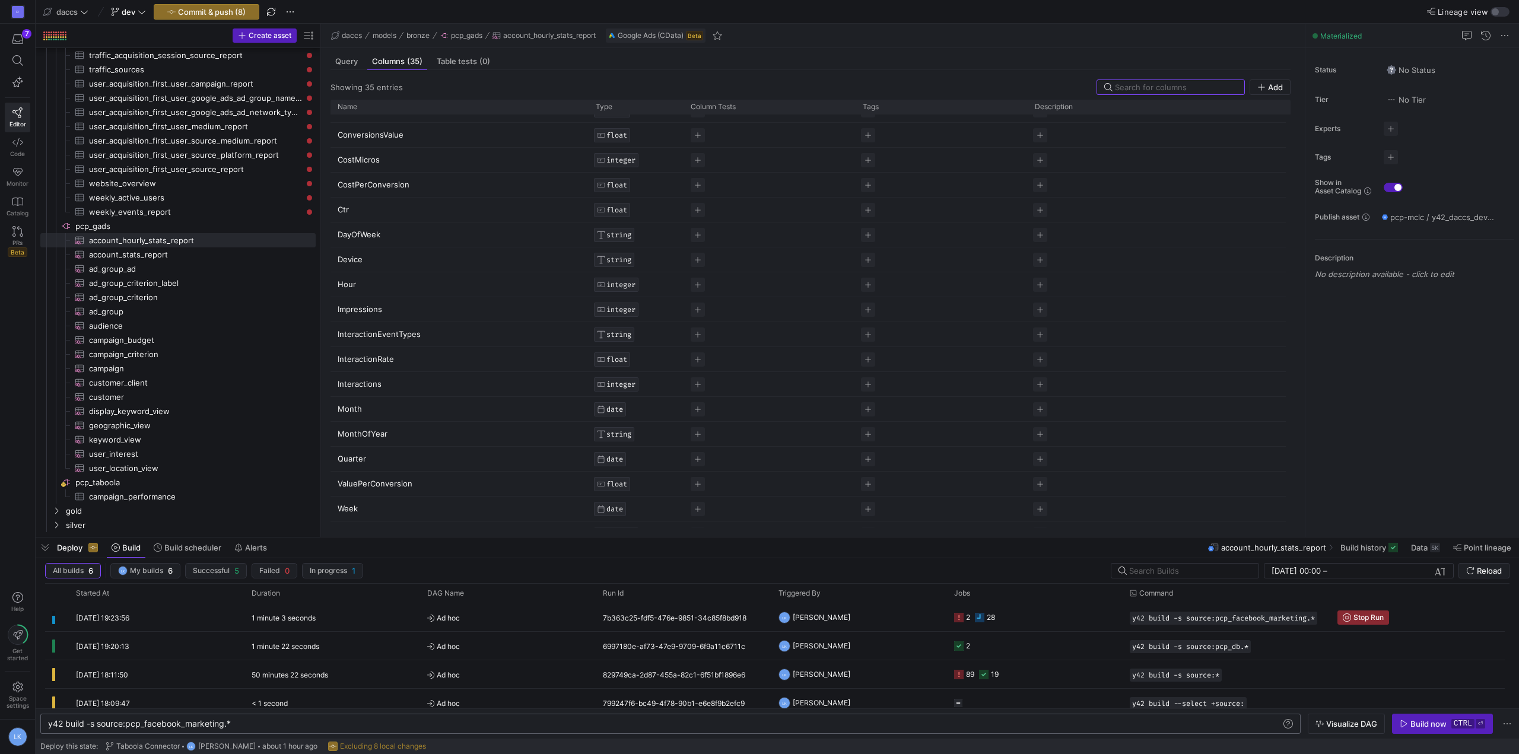
scroll to position [0, 0]
click at [171, 7] on span "Commit & push (8)" at bounding box center [206, 11] width 78 height 9
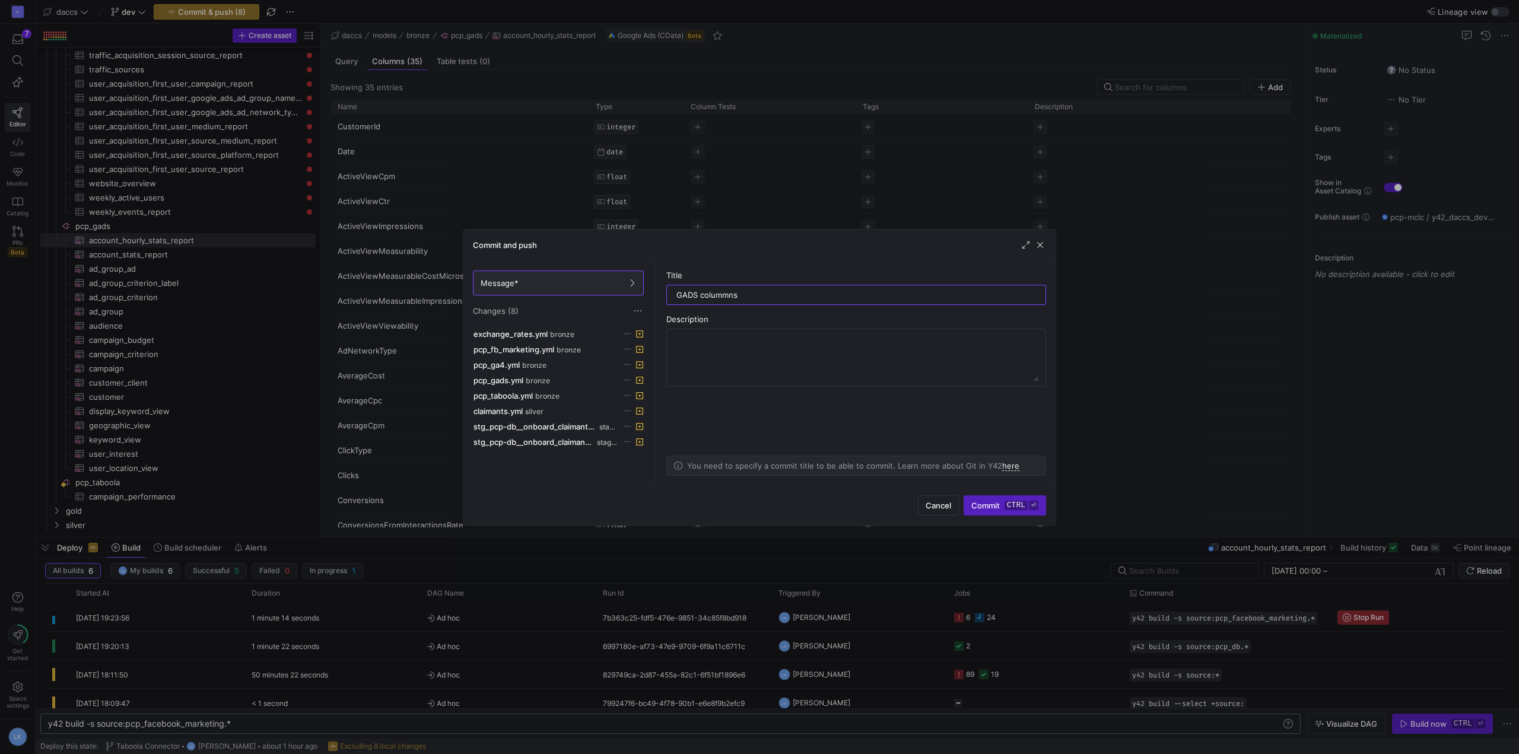
type input "GADS colummn"
type input "YML Files update"
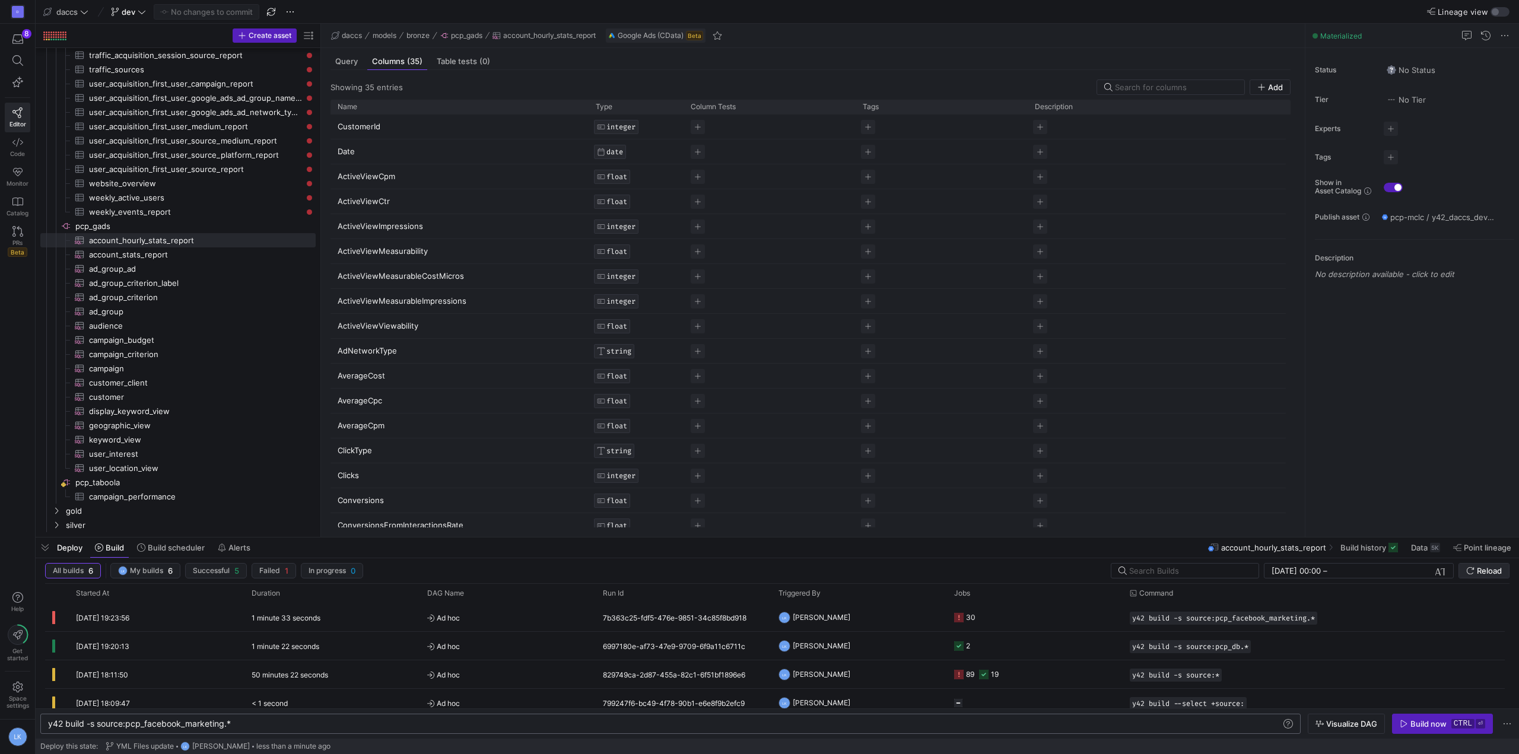
click at [1464, 571] on span "submit" at bounding box center [1484, 571] width 50 height 14
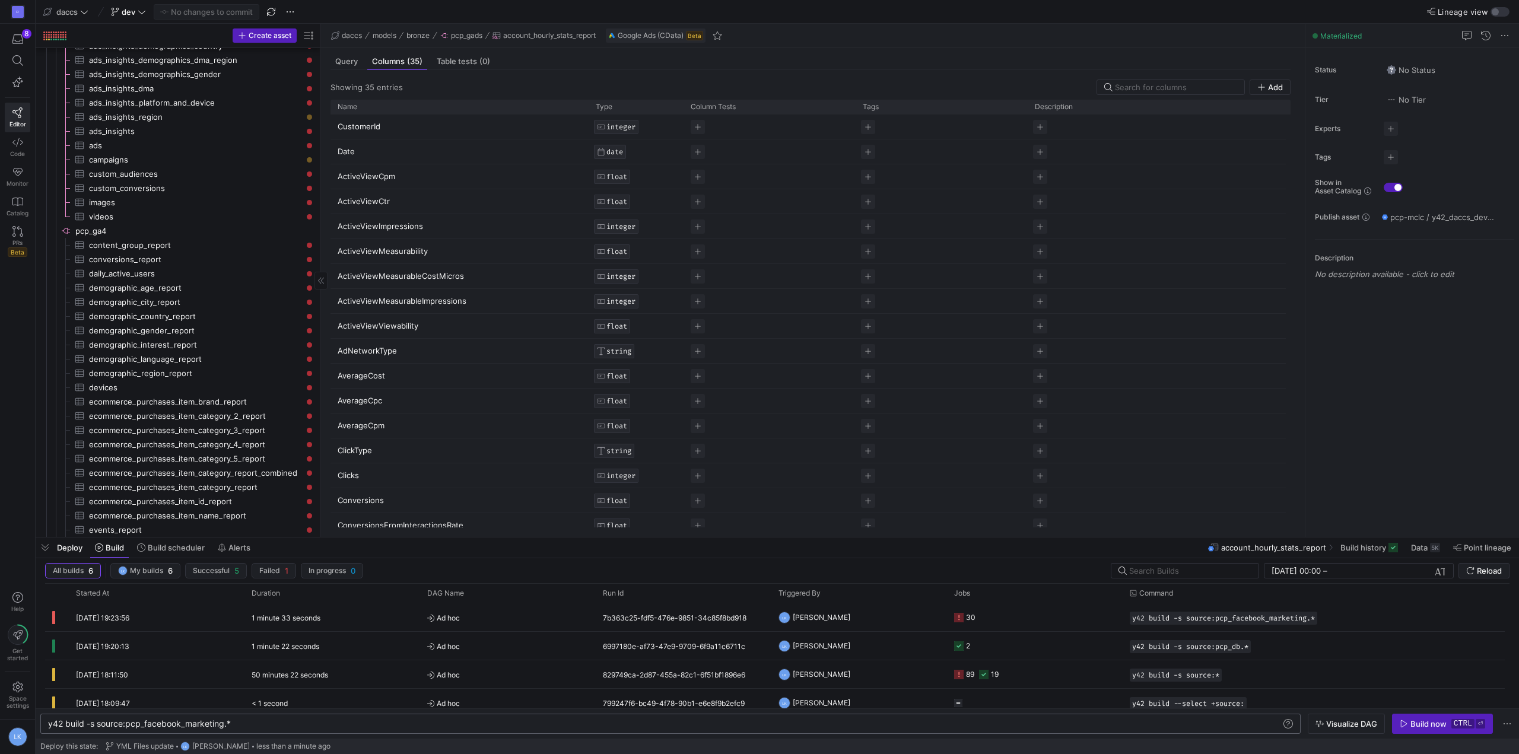
scroll to position [24, 0]
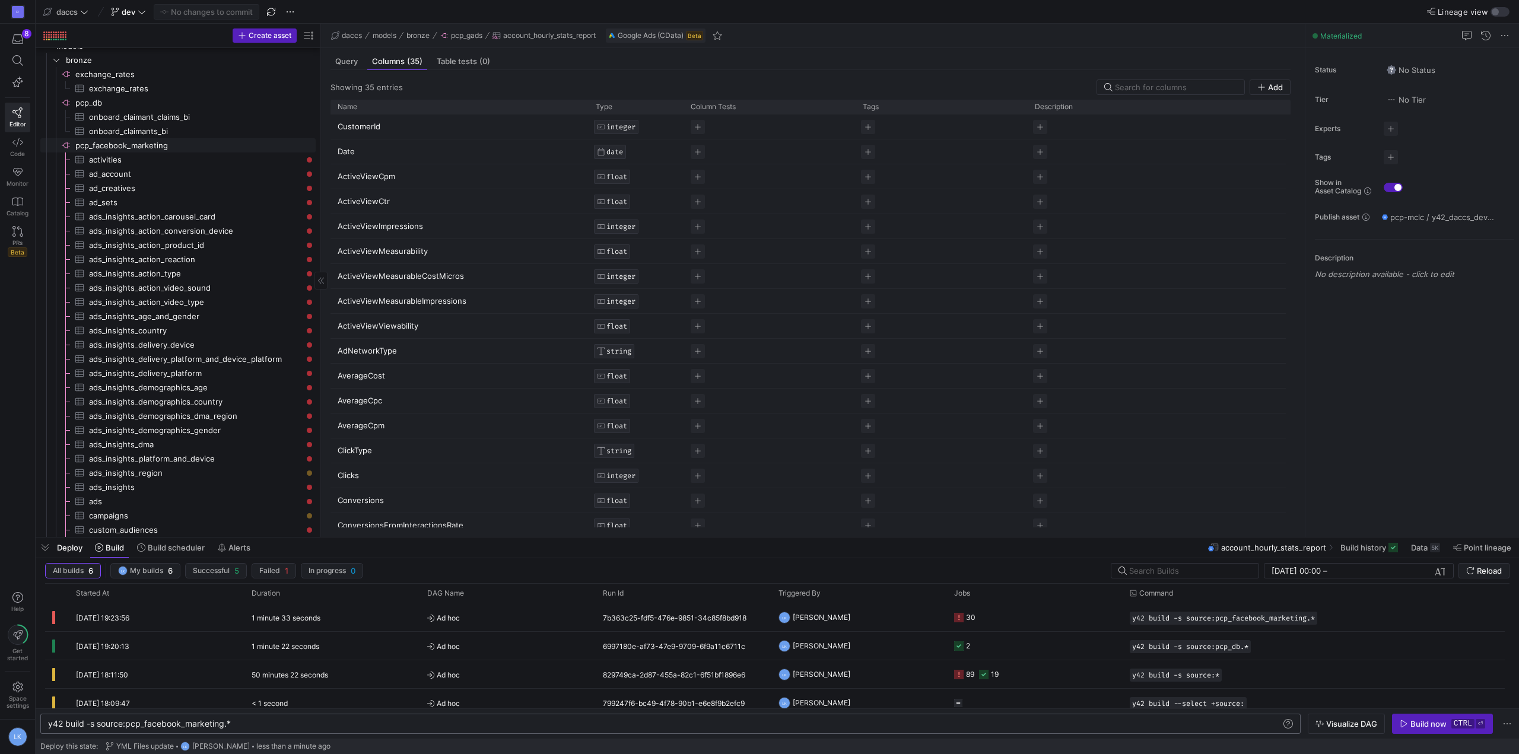
click at [128, 144] on span "pcp_facebook_marketing​​​​​​​​" at bounding box center [194, 146] width 239 height 14
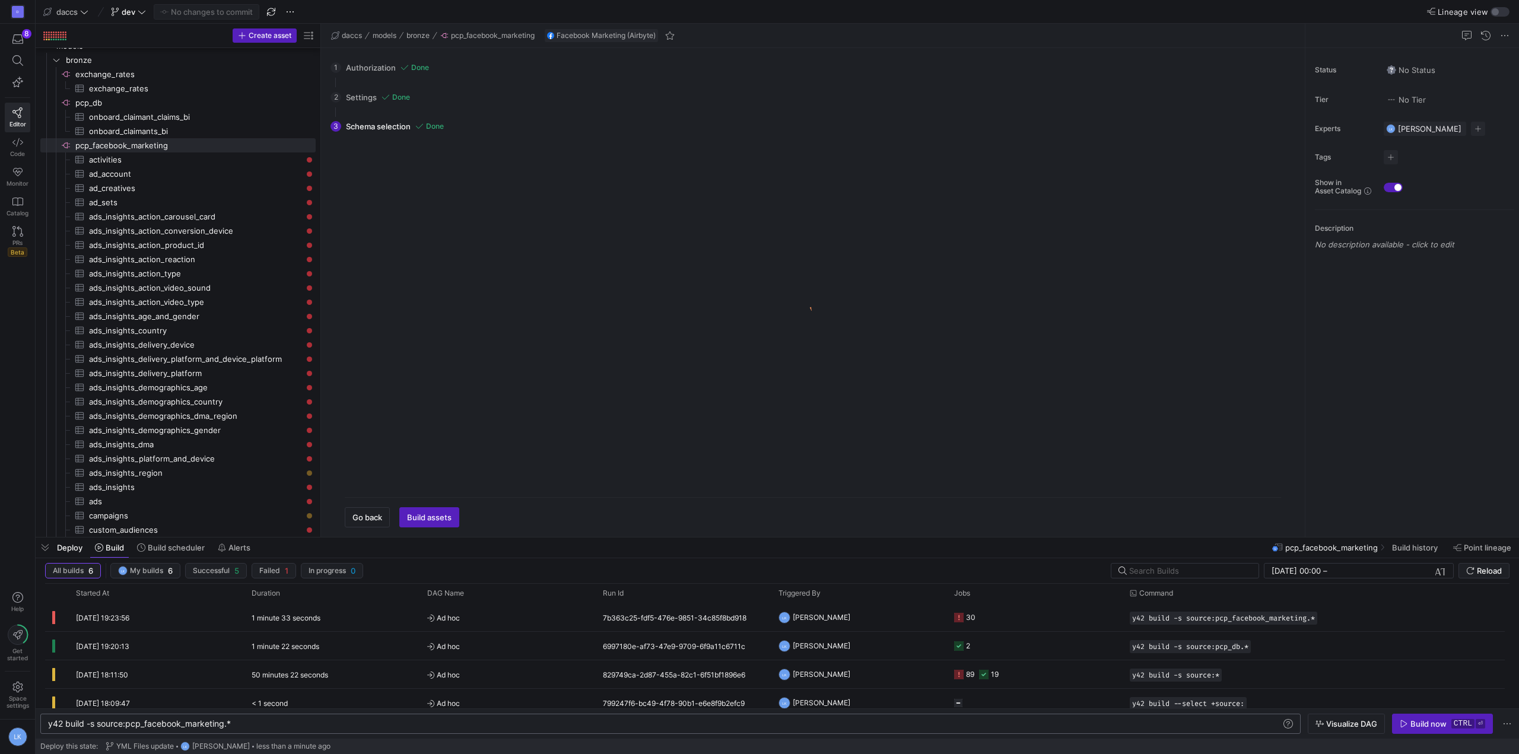
click at [373, 63] on div "1 Authorization Done Choose which secret you'd like to use to authorize secret_…" at bounding box center [811, 68] width 960 height 30
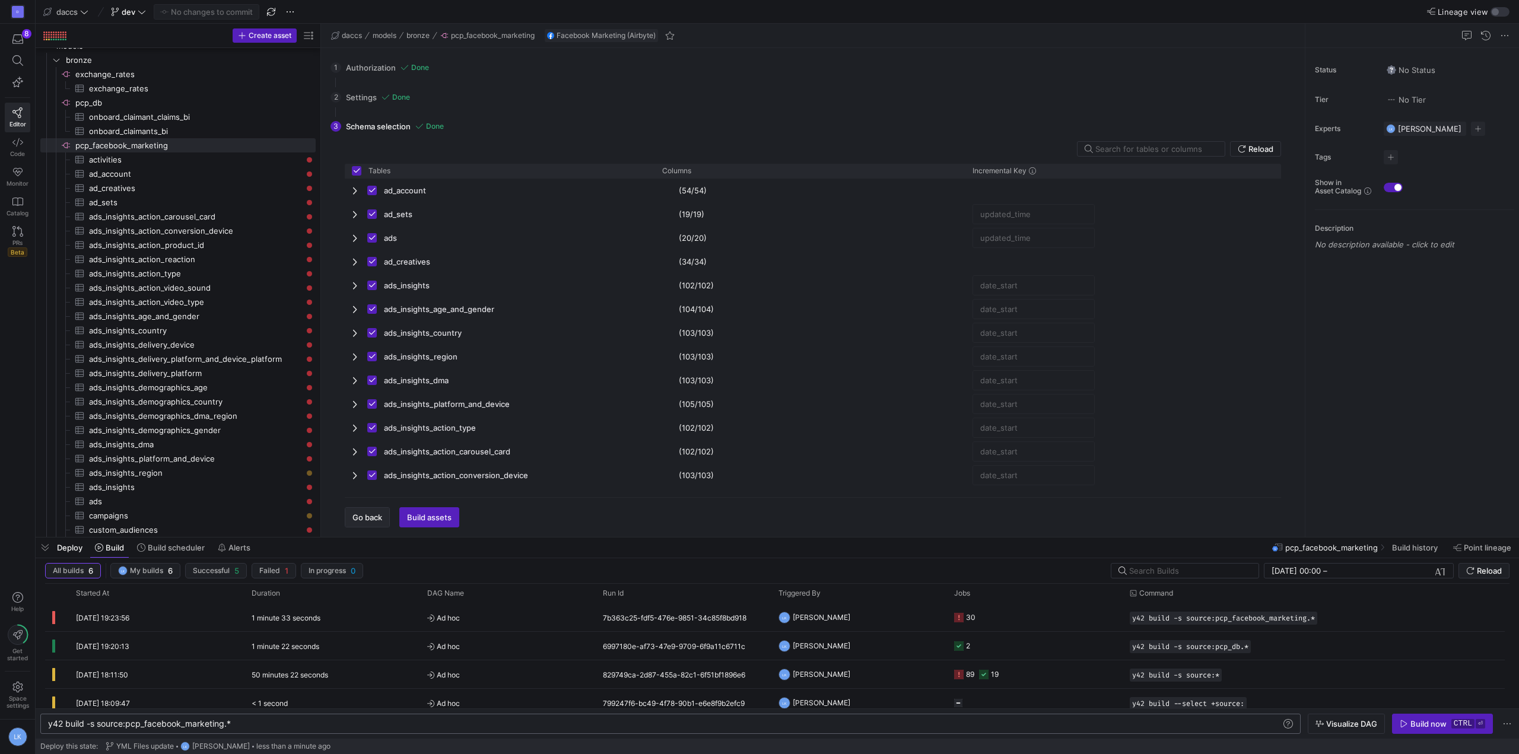
click at [374, 518] on span "Go back" at bounding box center [367, 517] width 30 height 9
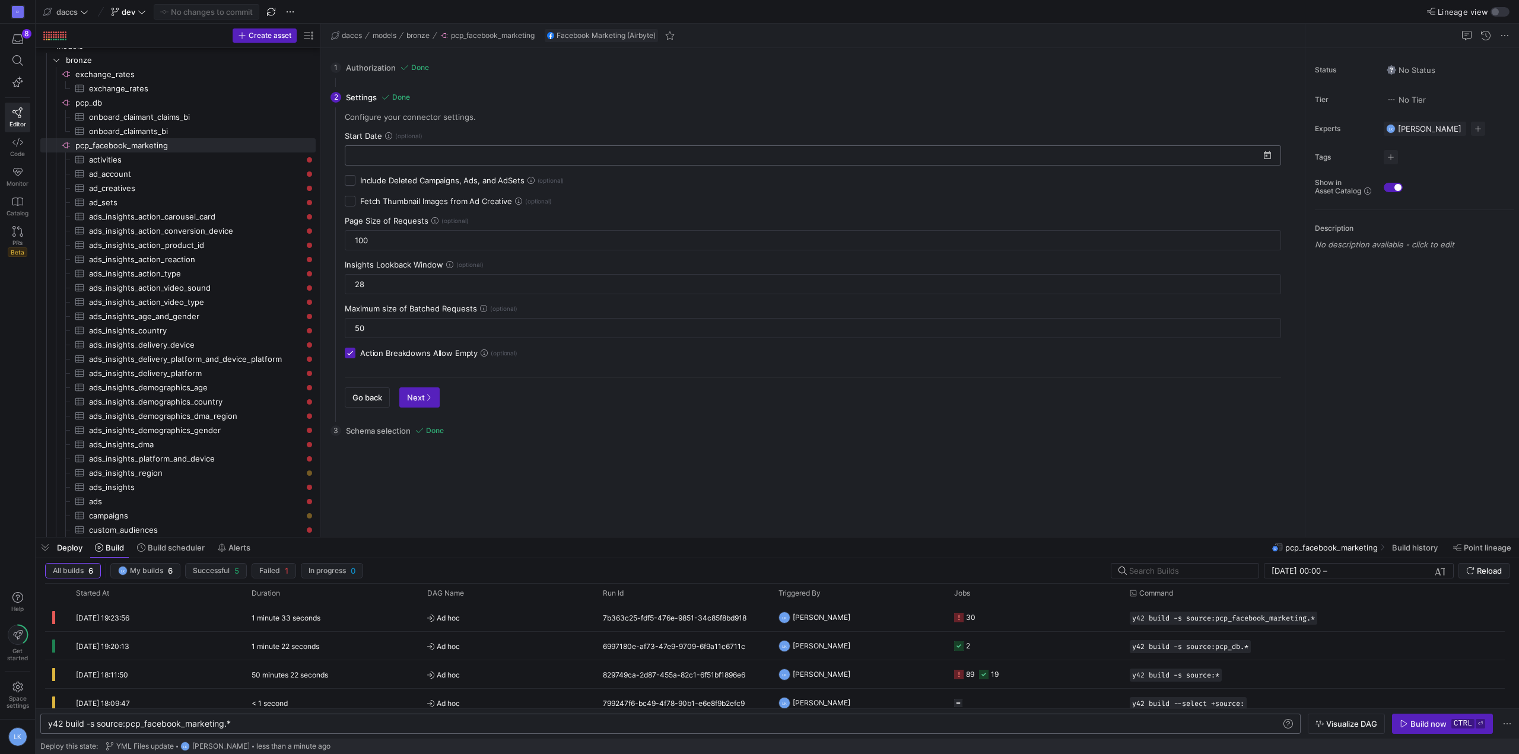
click at [408, 154] on input at bounding box center [805, 155] width 907 height 9
click at [381, 189] on span "SEPT 2025" at bounding box center [368, 186] width 26 height 9
click at [414, 268] on span "2025" at bounding box center [411, 266] width 37 height 21
click at [385, 237] on span "JAN" at bounding box center [370, 242] width 37 height 21
click at [437, 233] on span "1" at bounding box center [432, 233] width 21 height 21
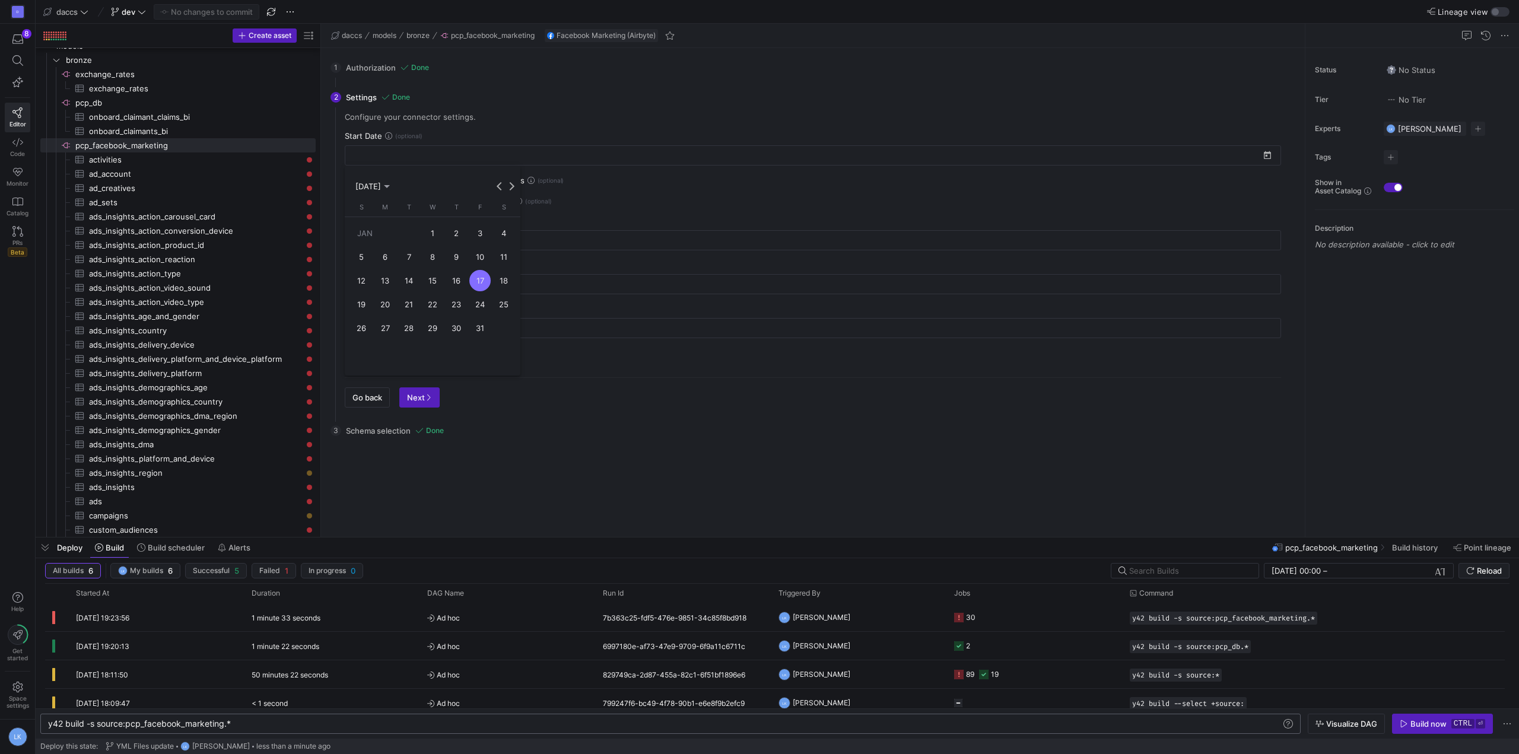
type input "01/01/2025"
click at [420, 392] on span "button" at bounding box center [419, 397] width 39 height 19
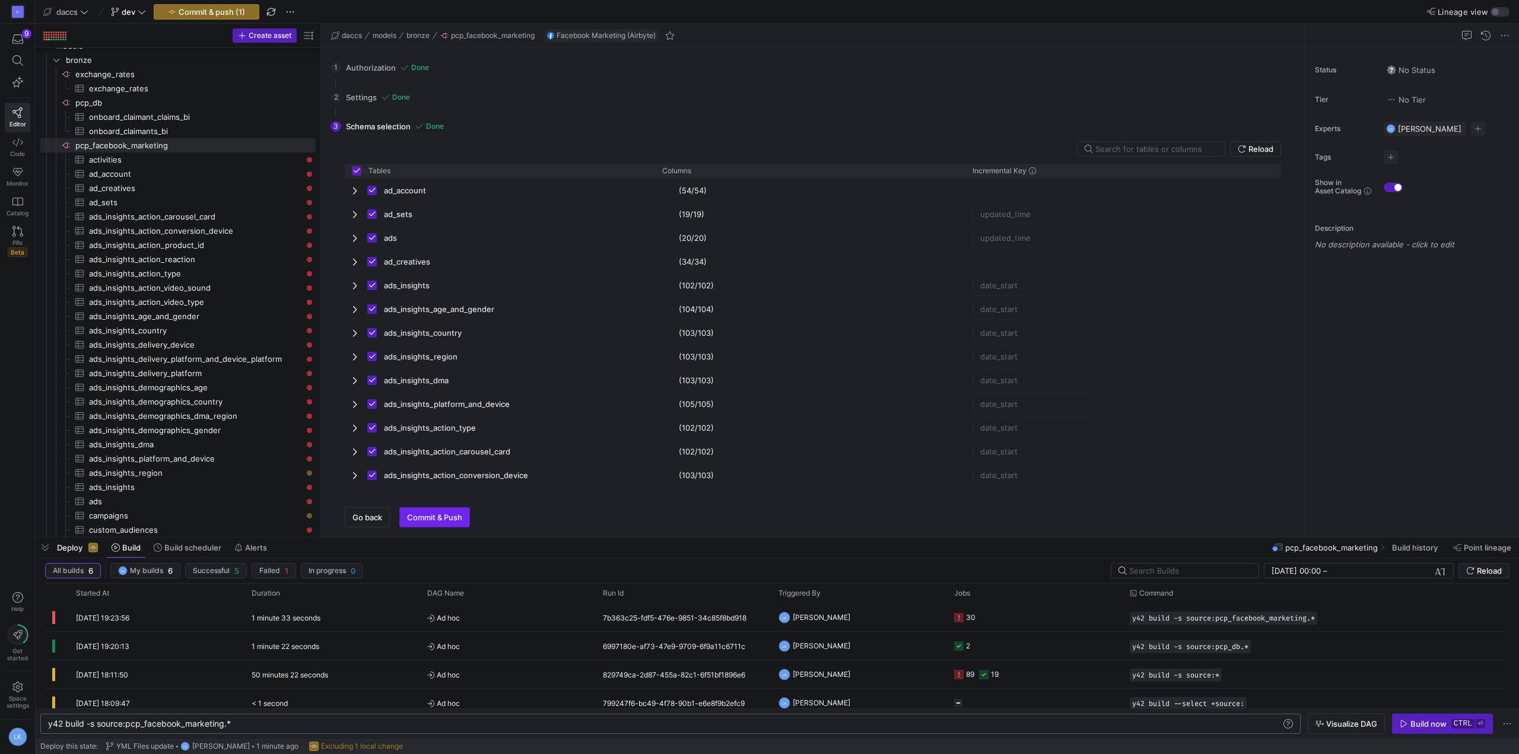
click at [452, 516] on span "Commit & Push" at bounding box center [434, 517] width 55 height 9
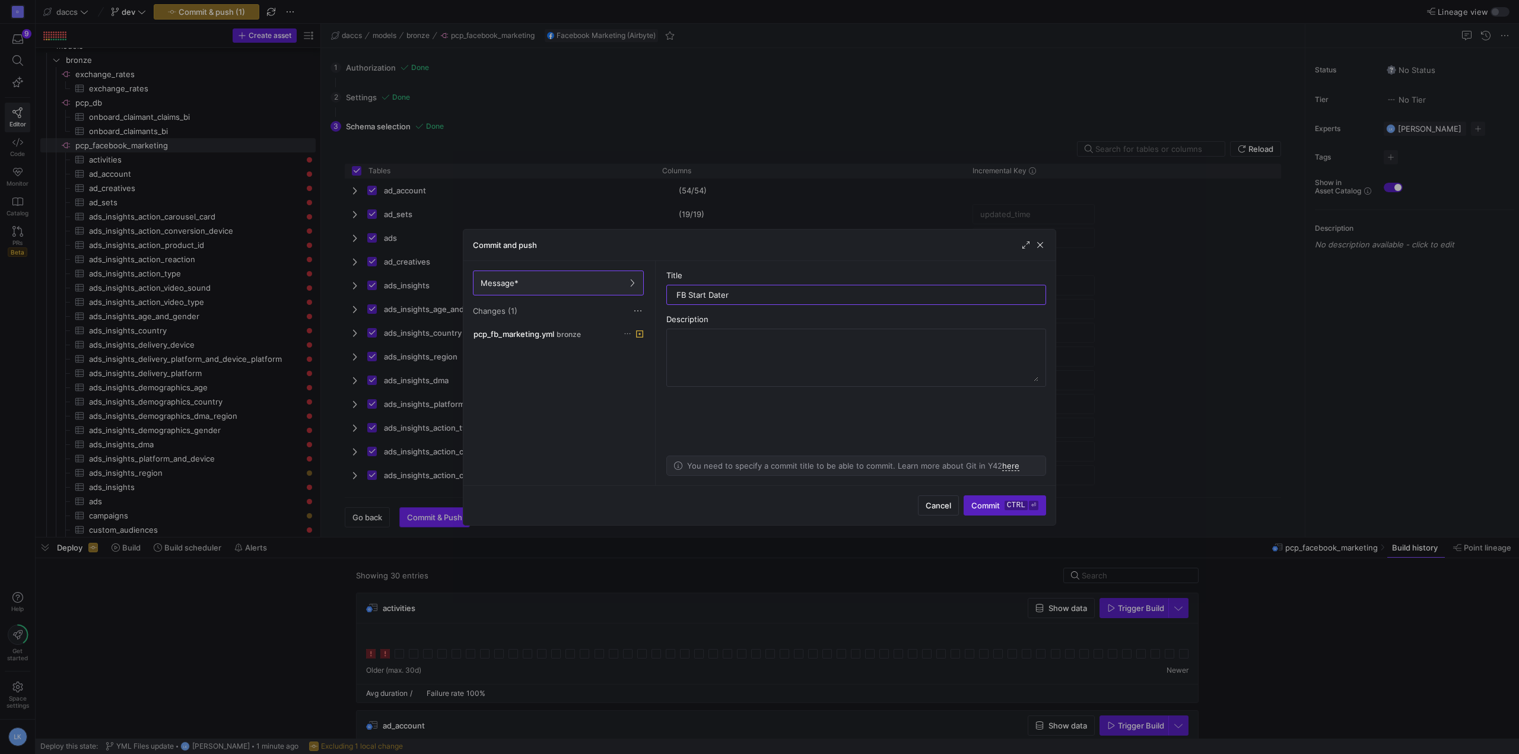
type input "FB Start Date"
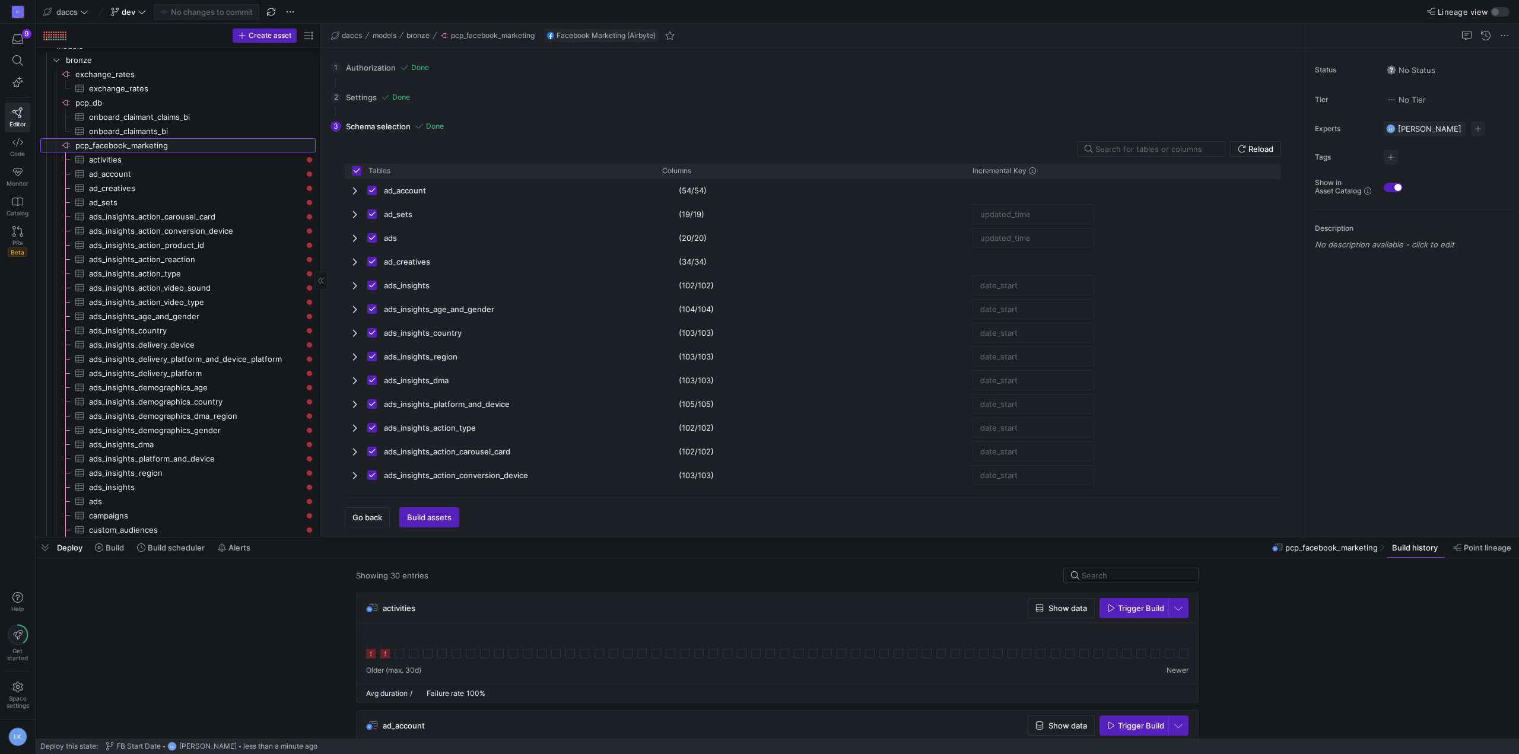
drag, startPoint x: 139, startPoint y: 143, endPoint x: 130, endPoint y: 147, distance: 9.6
click at [106, 541] on span at bounding box center [109, 547] width 39 height 19
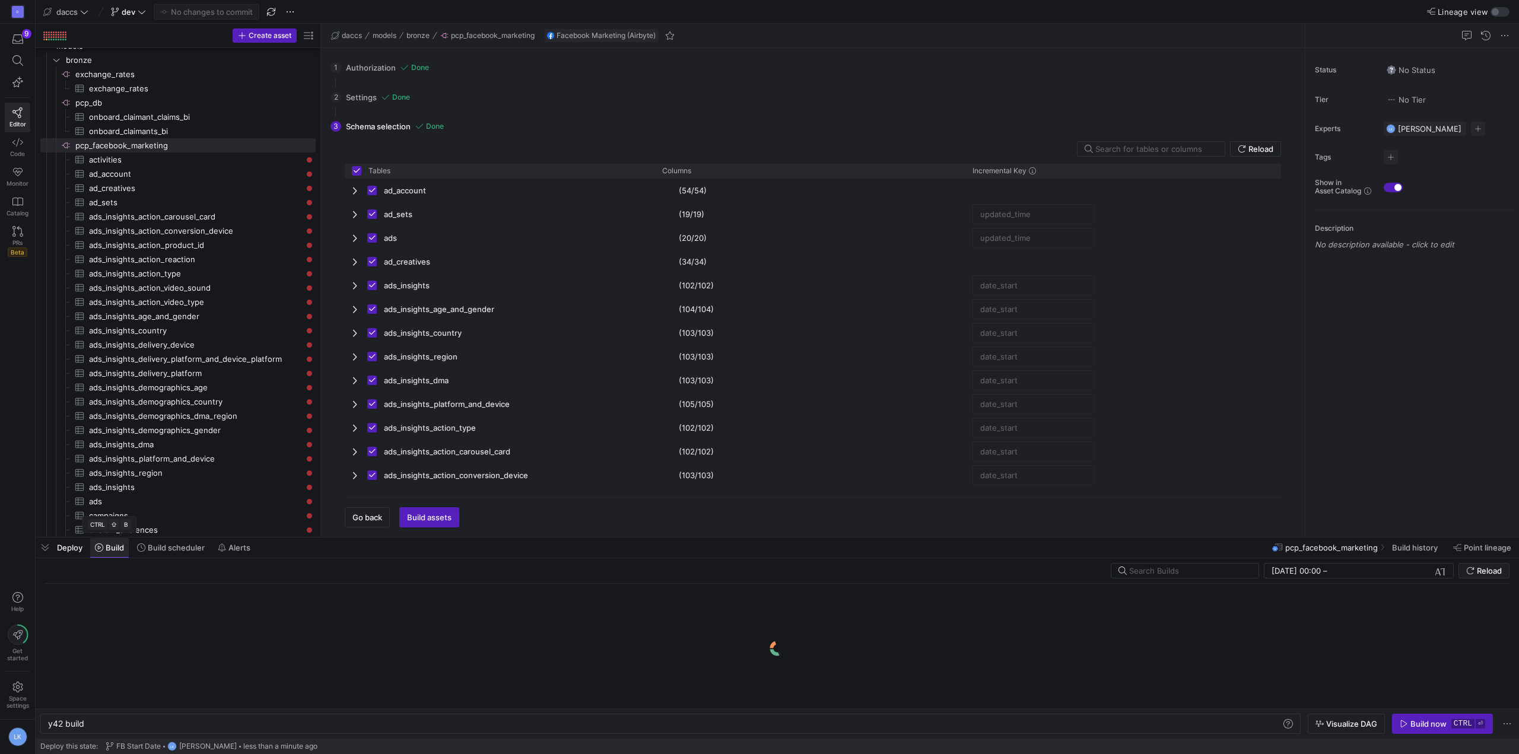
scroll to position [0, 36]
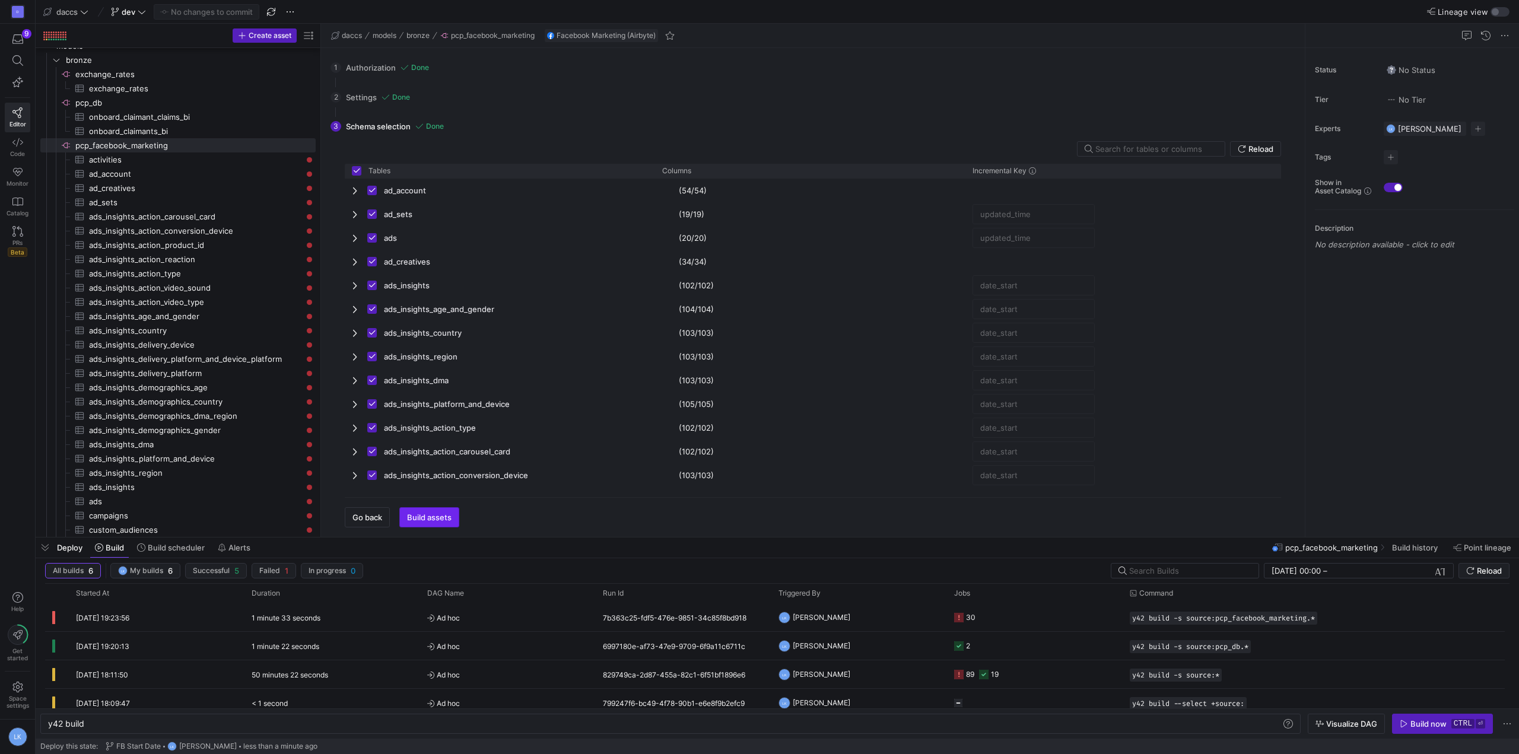
click at [422, 514] on span "Build assets" at bounding box center [429, 517] width 45 height 9
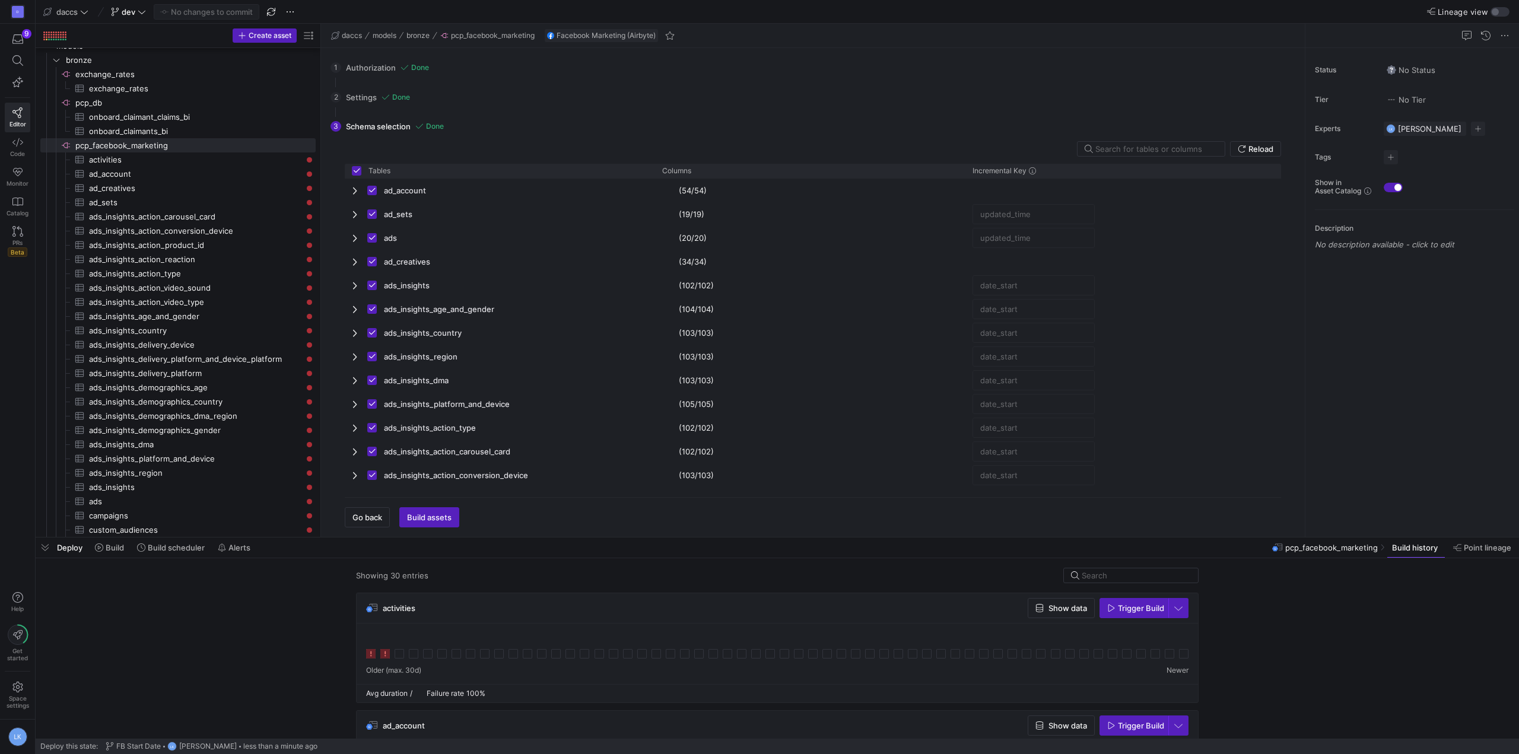
click at [68, 549] on span "Deploy" at bounding box center [70, 547] width 26 height 9
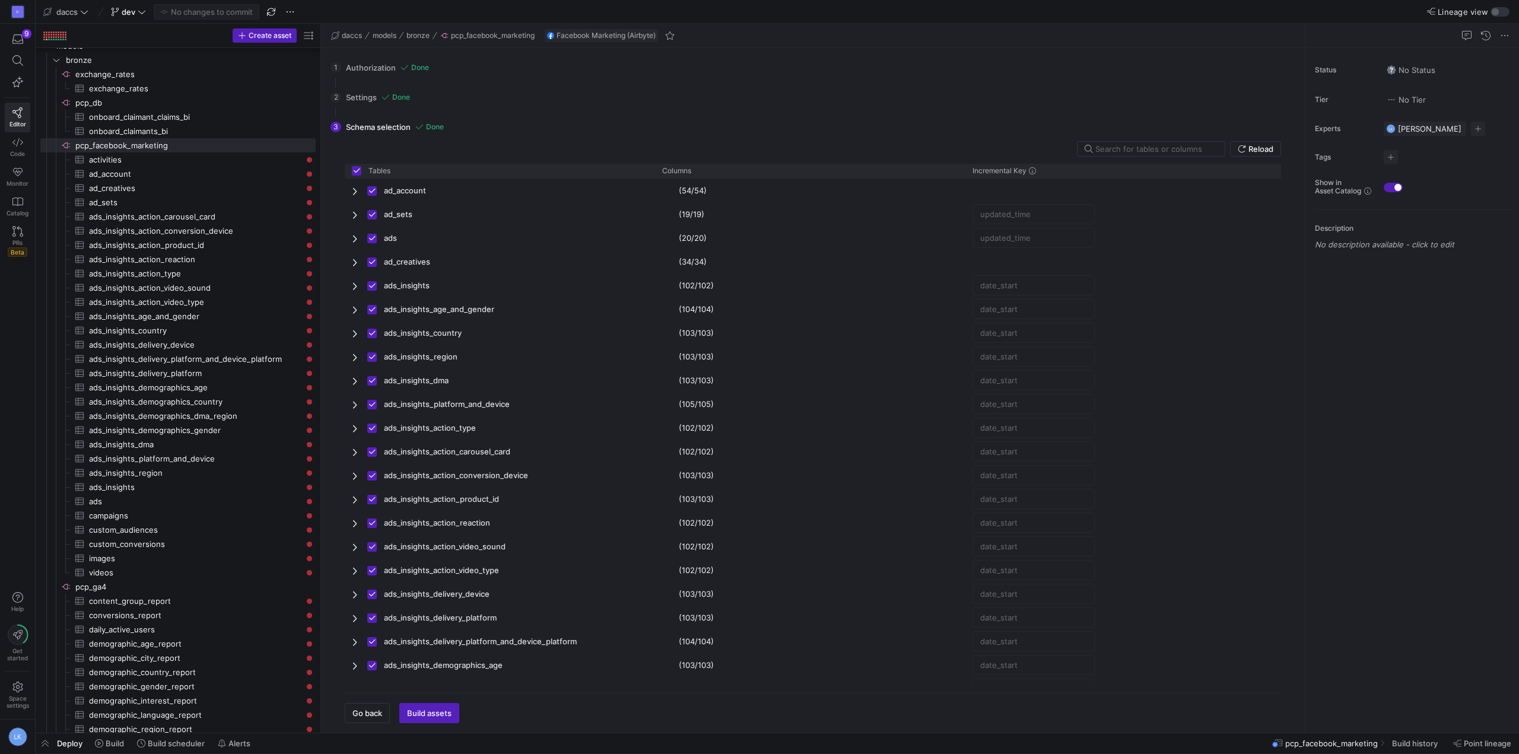
click at [68, 739] on span "Deploy" at bounding box center [70, 743] width 26 height 9
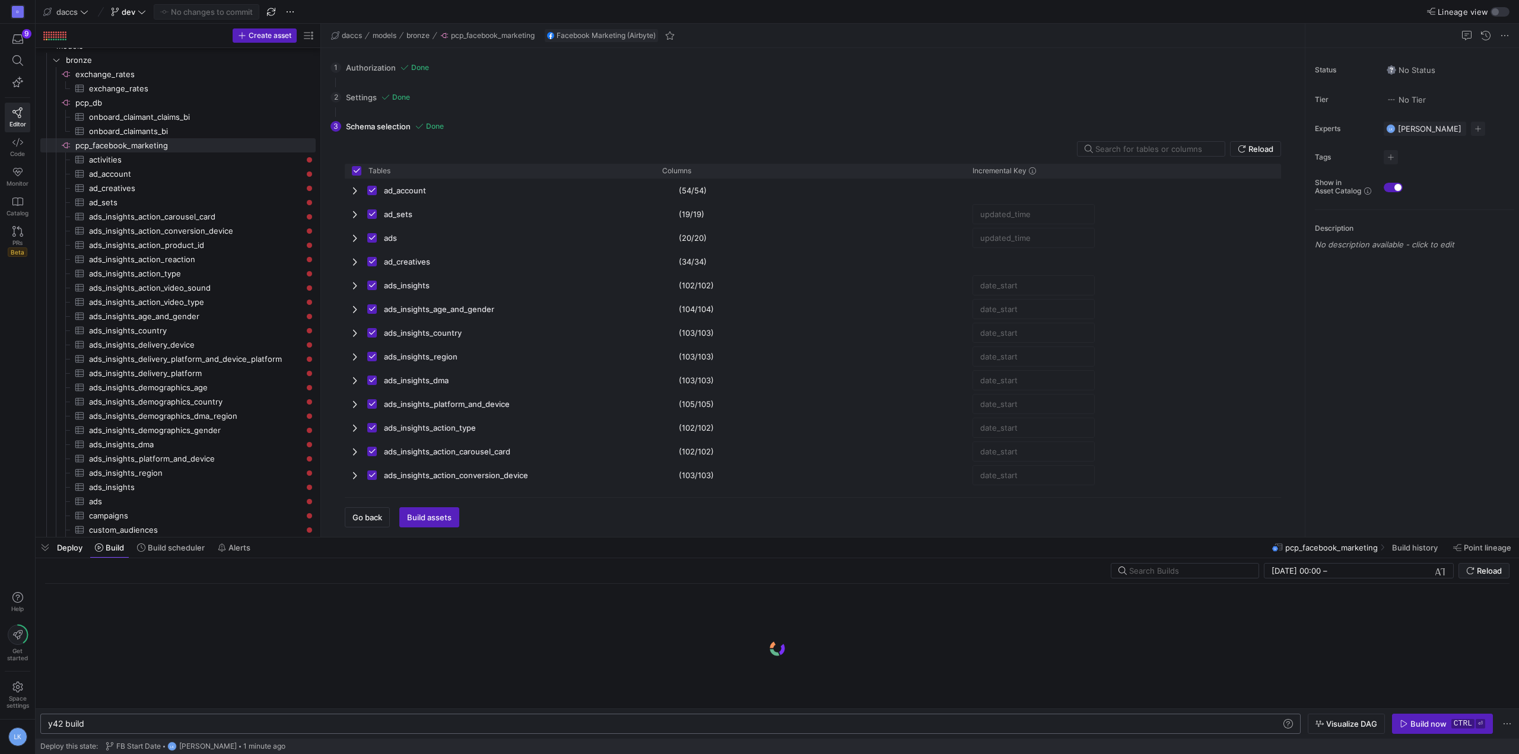
click at [122, 716] on div "y42 build y42 build" at bounding box center [670, 724] width 1260 height 20
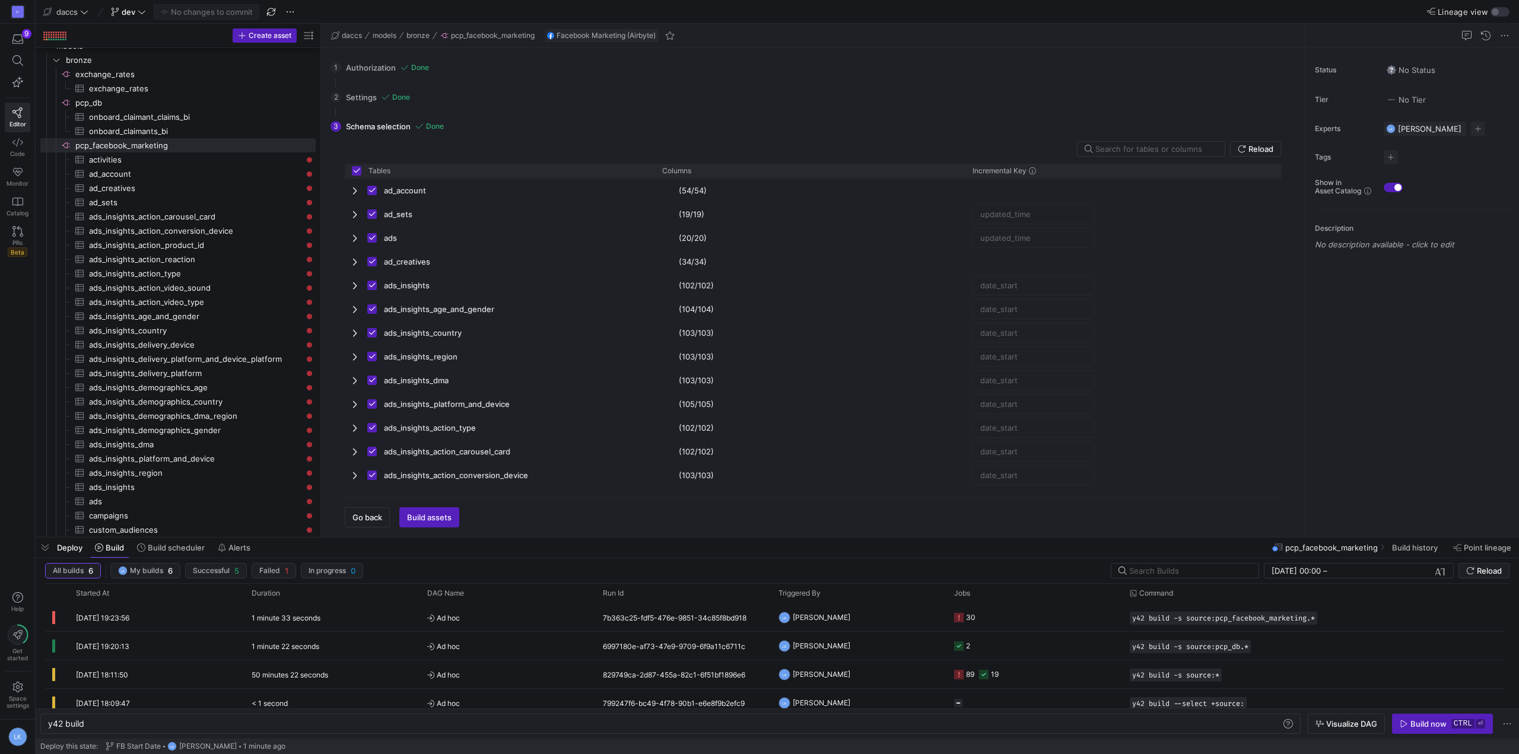
click at [128, 736] on y42-orchestration-inline-build "y42 build y42 build Visualize DAG Build now ctrl ⏎" at bounding box center [778, 724] width 1484 height 30
click at [1317, 621] on div "y42 build -s source:pcp_facebook_marketing.*" at bounding box center [1224, 618] width 188 height 13
click at [0, 0] on span "Press SPACE to select this row." at bounding box center [0, 0] width 0 height 0
click at [812, 726] on div "y42 build" at bounding box center [665, 723] width 1234 height 9
type textarea "y42 build -s source:pcp_facebook_marketing.*"
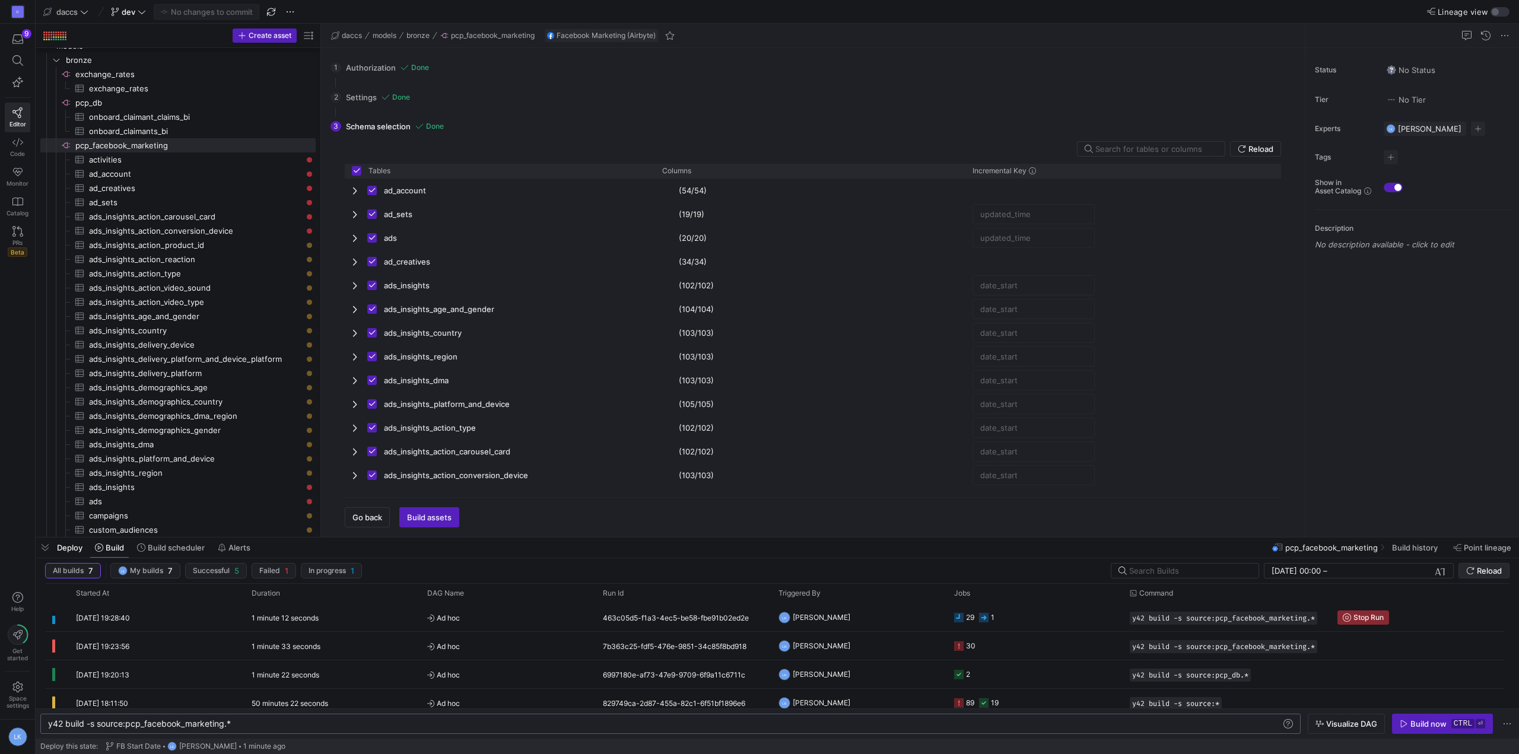
click at [1488, 565] on span "submit" at bounding box center [1484, 571] width 50 height 14
click at [1498, 564] on span "submit" at bounding box center [1484, 571] width 50 height 14
click at [1478, 564] on span "submit" at bounding box center [1484, 571] width 50 height 14
click at [1489, 570] on span "Reload" at bounding box center [1489, 570] width 25 height 9
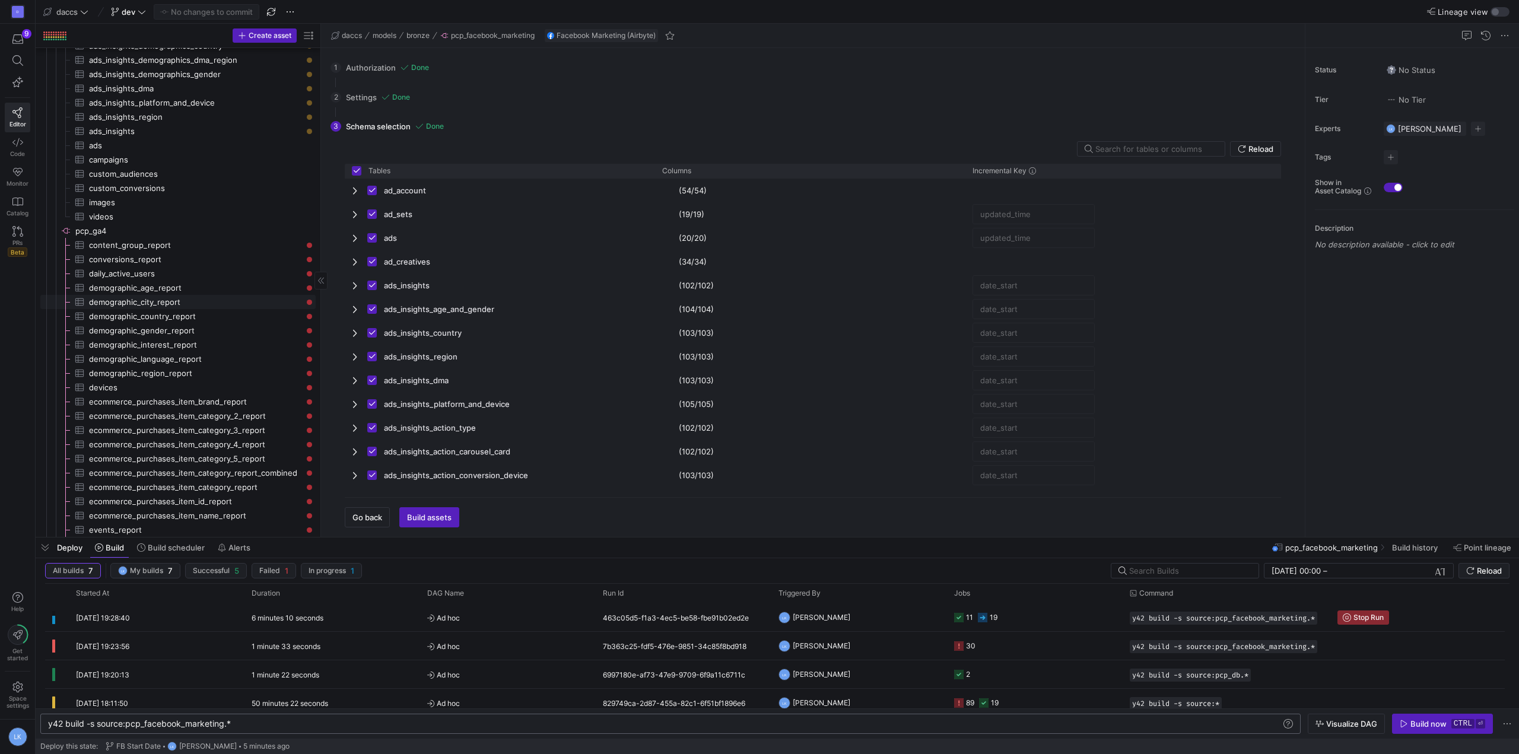
scroll to position [380, 0]
click at [164, 233] on span "pcp_ga4​​​​​​​​" at bounding box center [194, 231] width 239 height 14
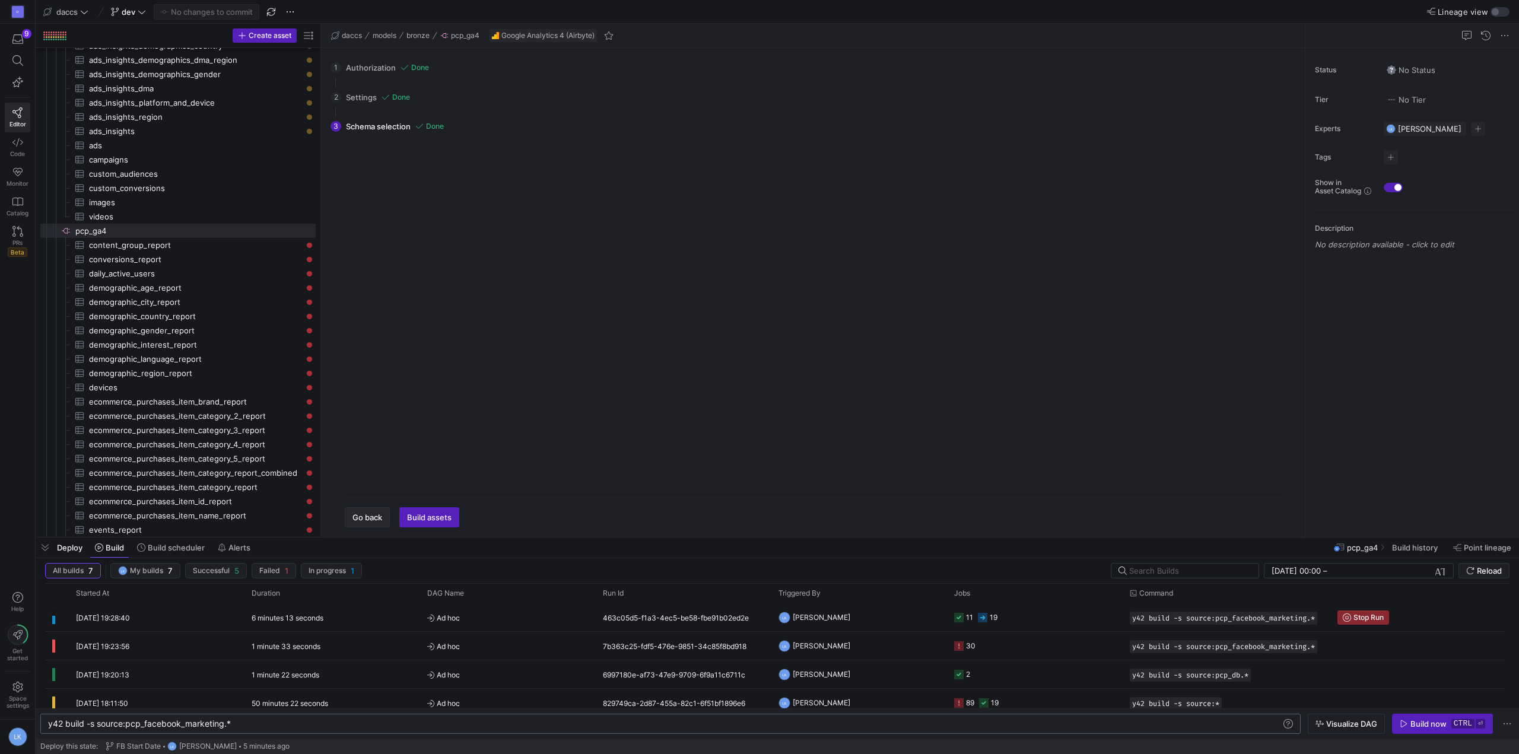
click at [376, 509] on span "button" at bounding box center [367, 517] width 44 height 19
click at [364, 155] on input at bounding box center [805, 155] width 907 height 9
click at [381, 182] on span "SEPT 2025" at bounding box center [368, 186] width 26 height 9
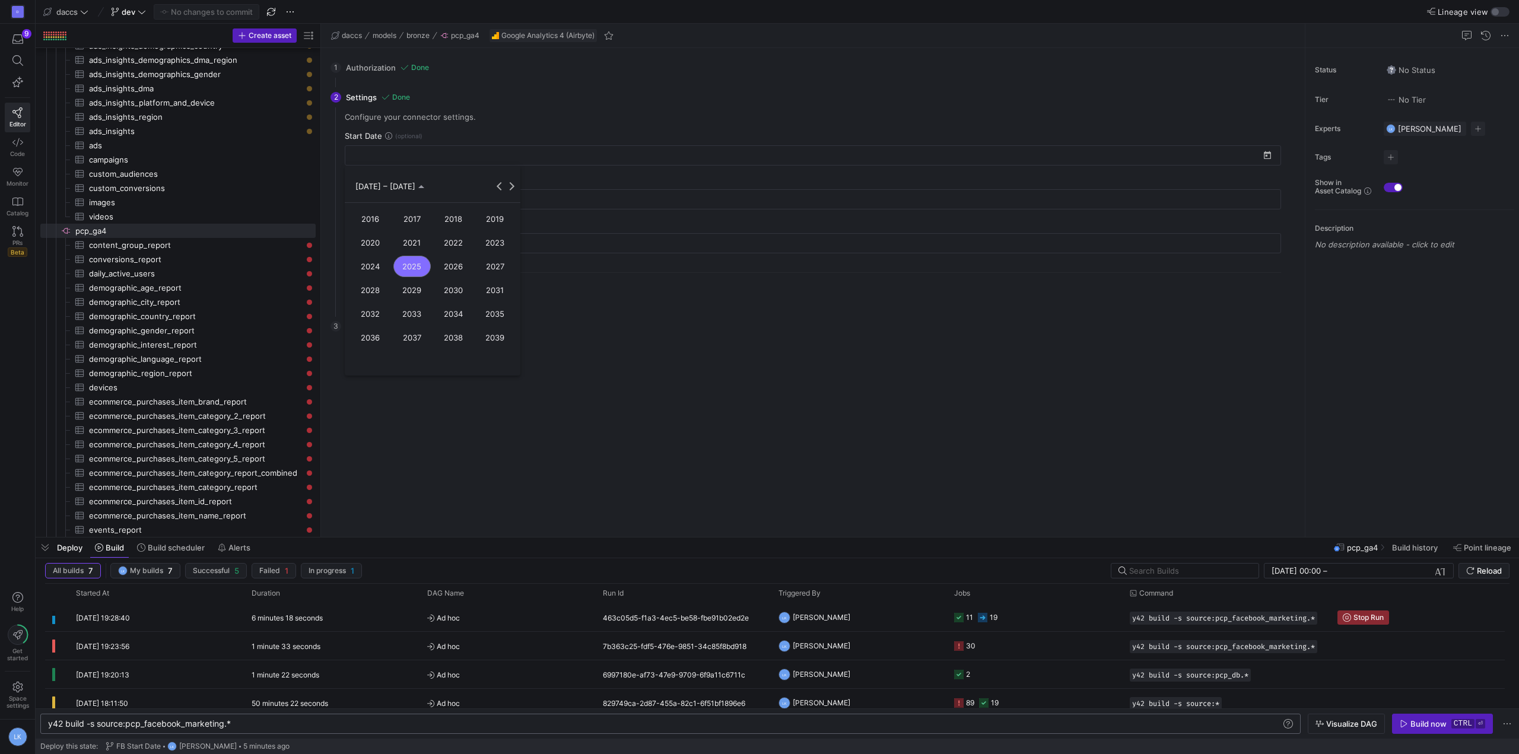
click at [410, 273] on span "2025" at bounding box center [411, 266] width 37 height 21
click at [376, 237] on span "JAN" at bounding box center [370, 242] width 37 height 21
click at [430, 228] on span "1" at bounding box center [432, 233] width 21 height 21
type input "01/01/2025"
click at [425, 292] on icon "button" at bounding box center [428, 292] width 7 height 7
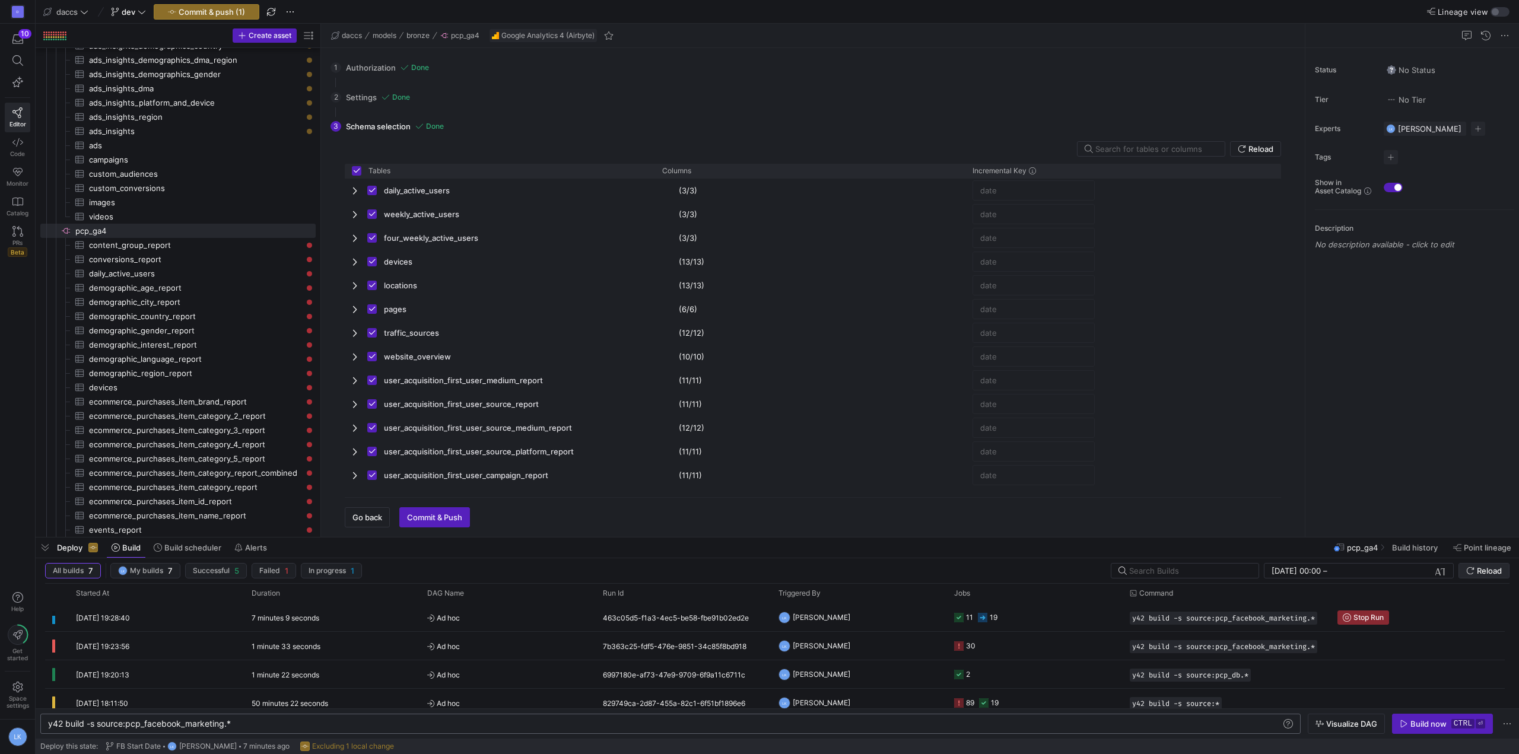
click at [1479, 573] on span "Reload" at bounding box center [1489, 570] width 25 height 9
click at [447, 520] on span "Commit & Push" at bounding box center [434, 517] width 55 height 9
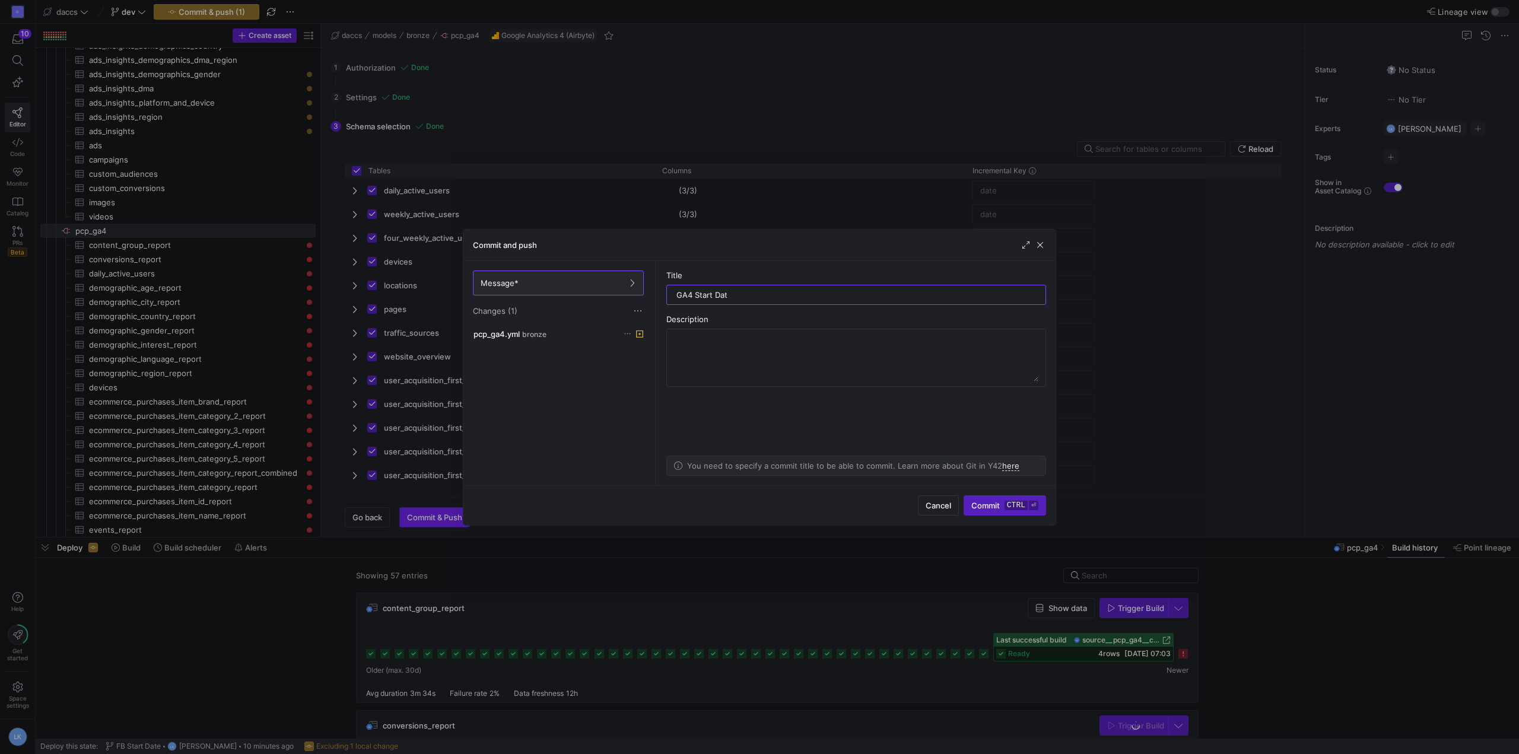
type input "GA4 Start Date"
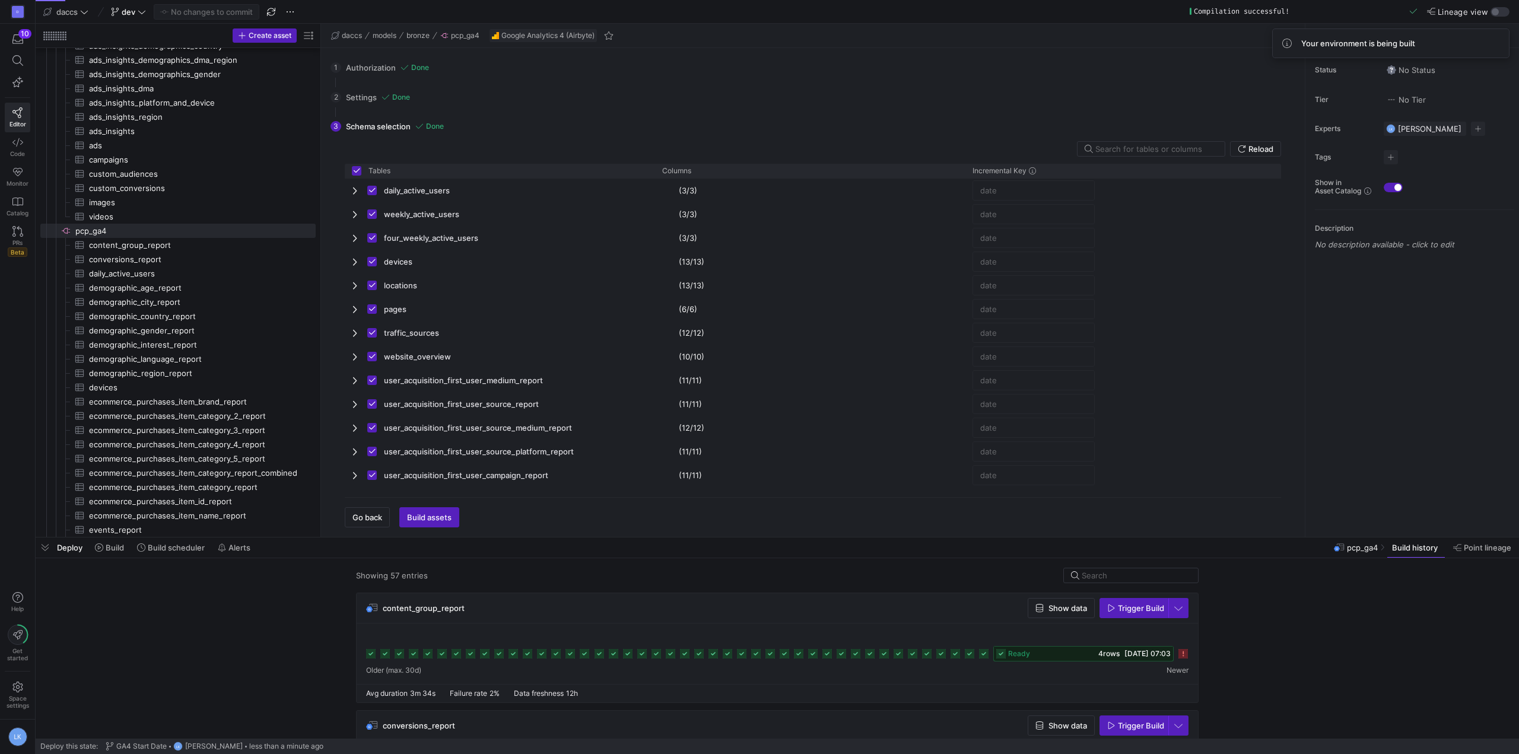
click at [1180, 656] on icon at bounding box center [1183, 653] width 9 height 9
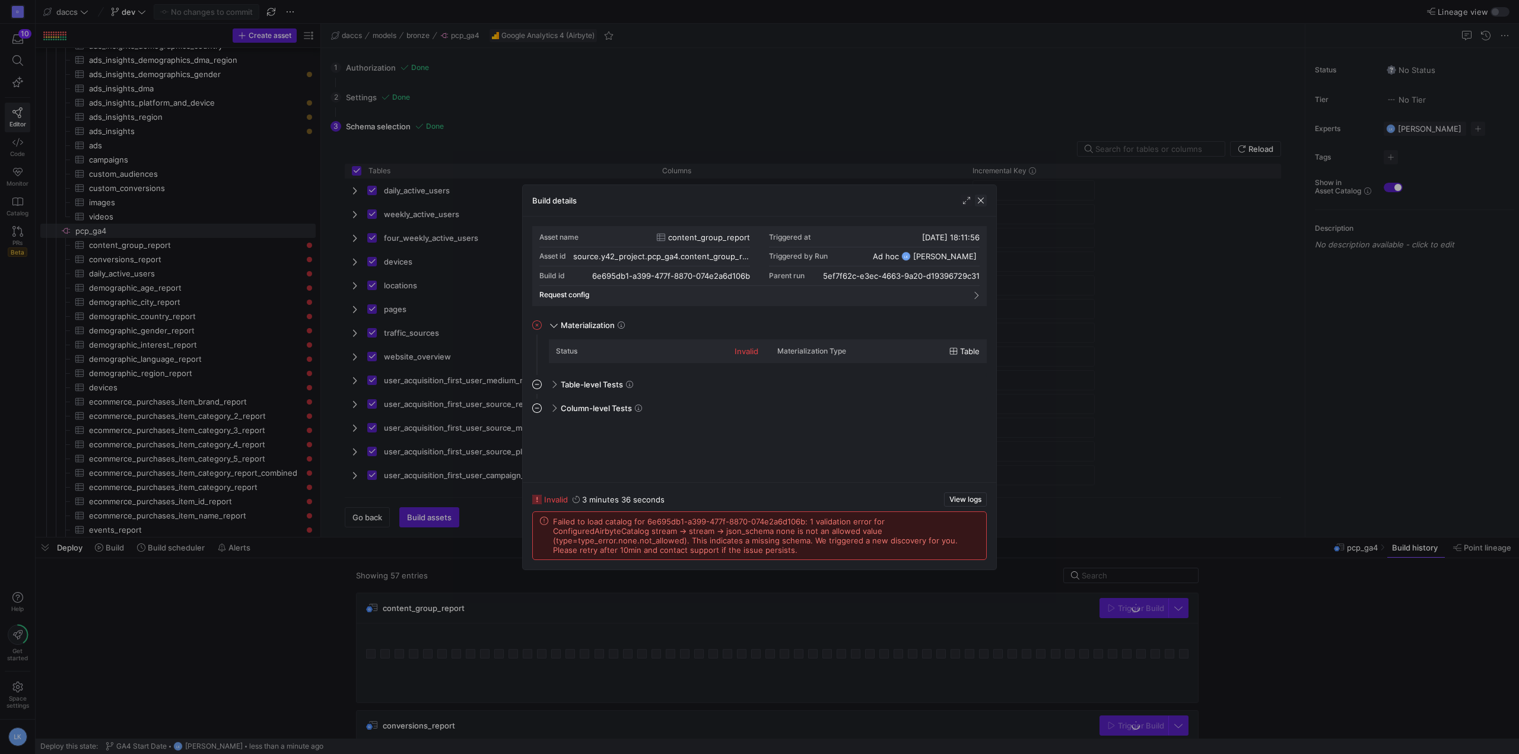
click at [977, 202] on span "button" at bounding box center [981, 201] width 12 height 12
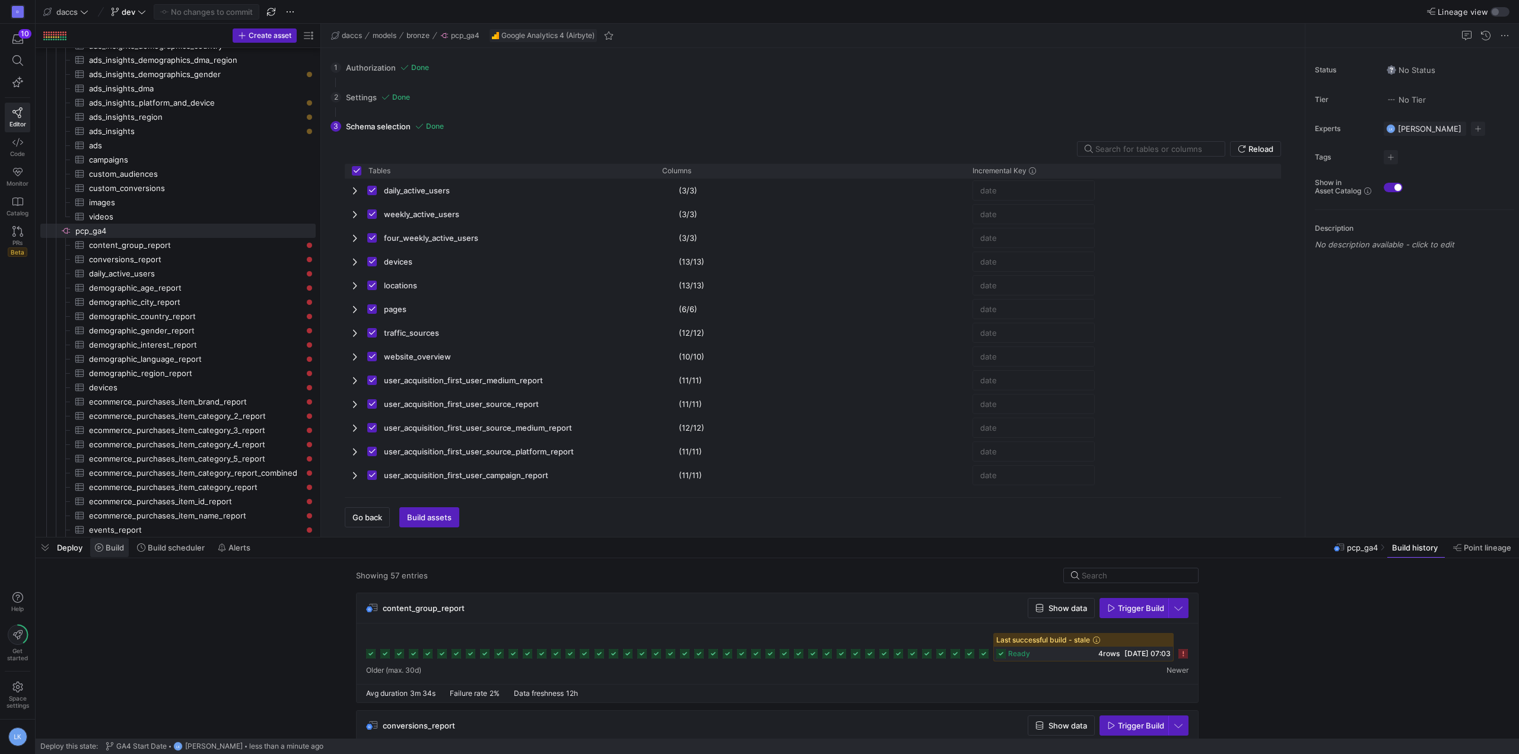
click at [113, 550] on span "Build" at bounding box center [115, 547] width 18 height 9
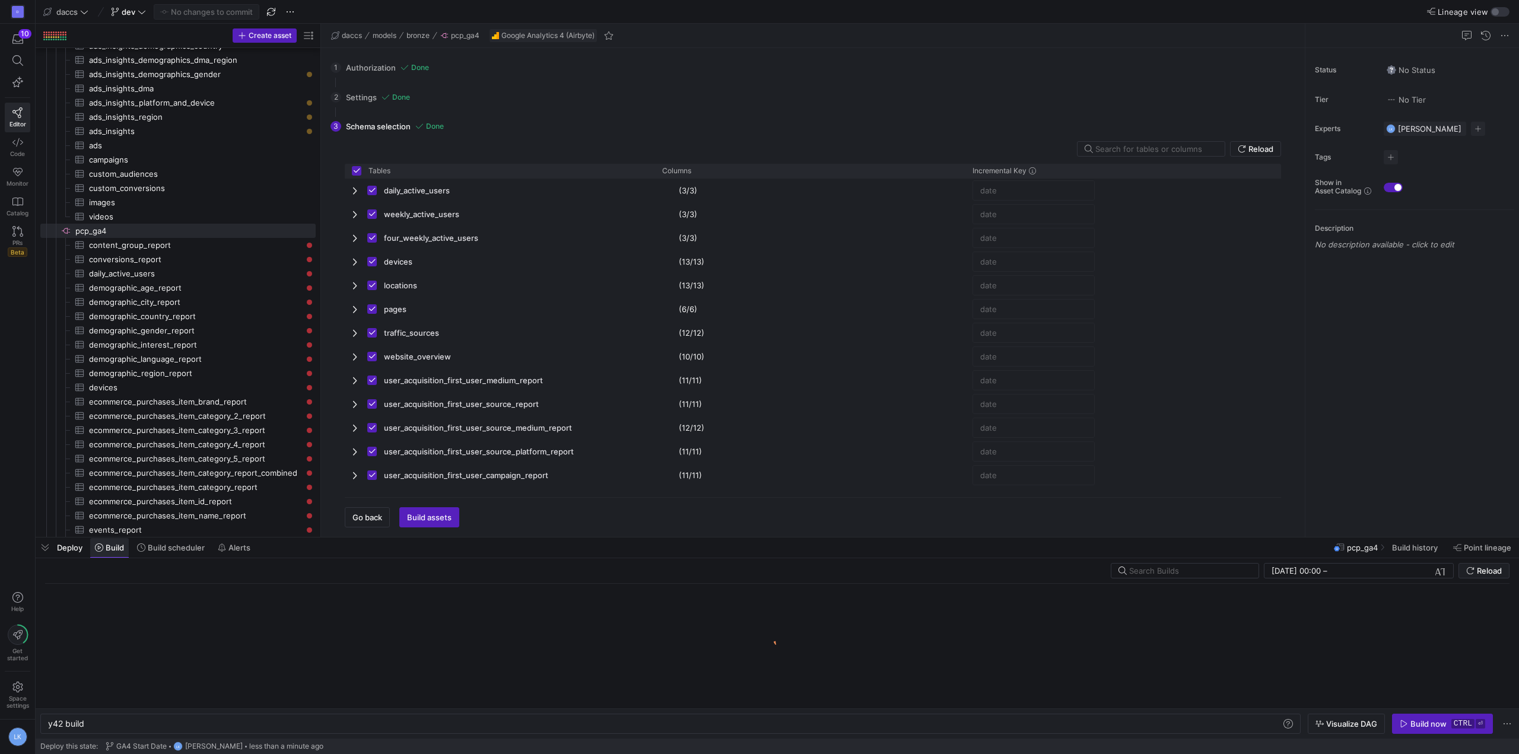
scroll to position [0, 36]
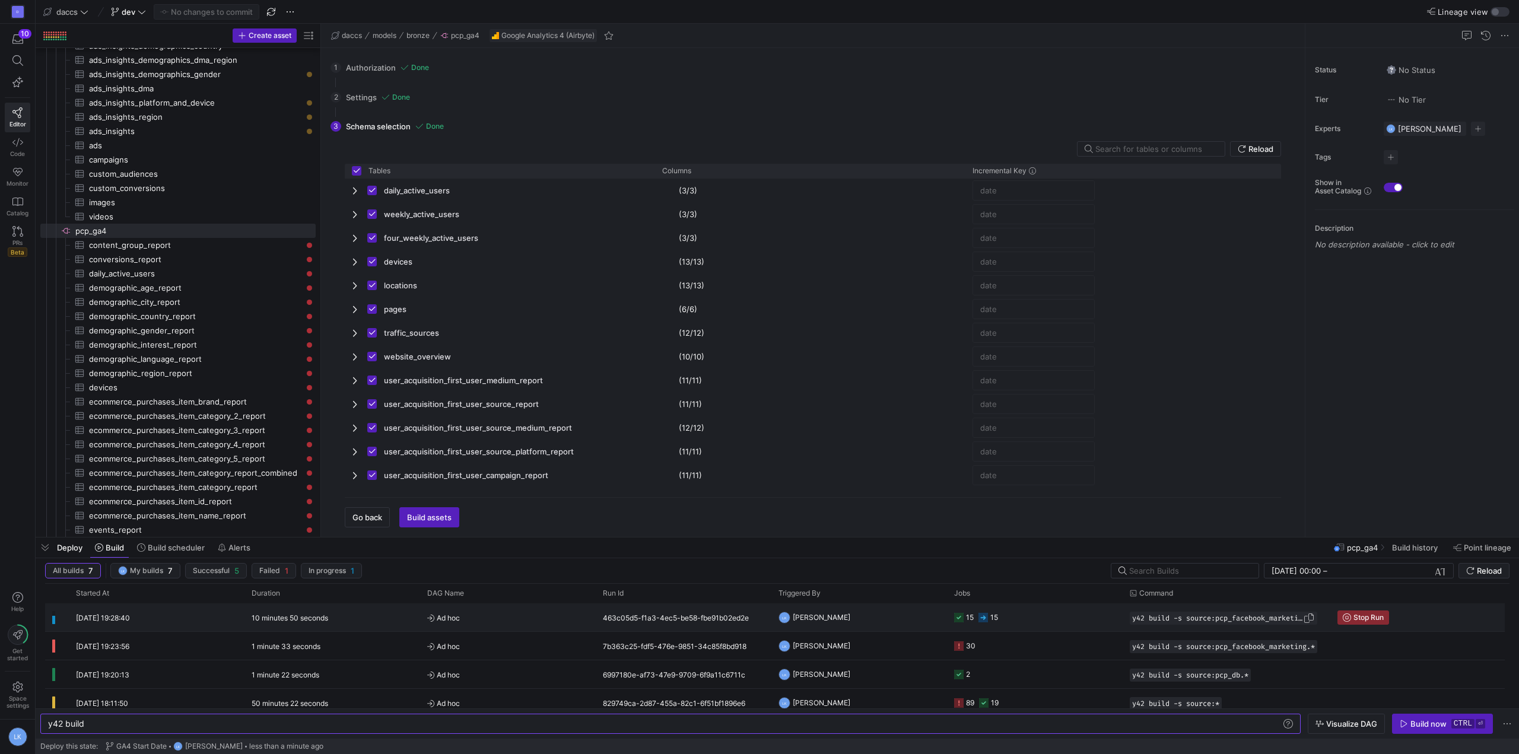
click at [1314, 617] on span "button" at bounding box center [1309, 618] width 12 height 12
click at [202, 724] on div "y42 build" at bounding box center [665, 723] width 1234 height 9
click at [186, 723] on div "y42 build -s source:pcp_facebook_marketing.*" at bounding box center [665, 723] width 1234 height 9
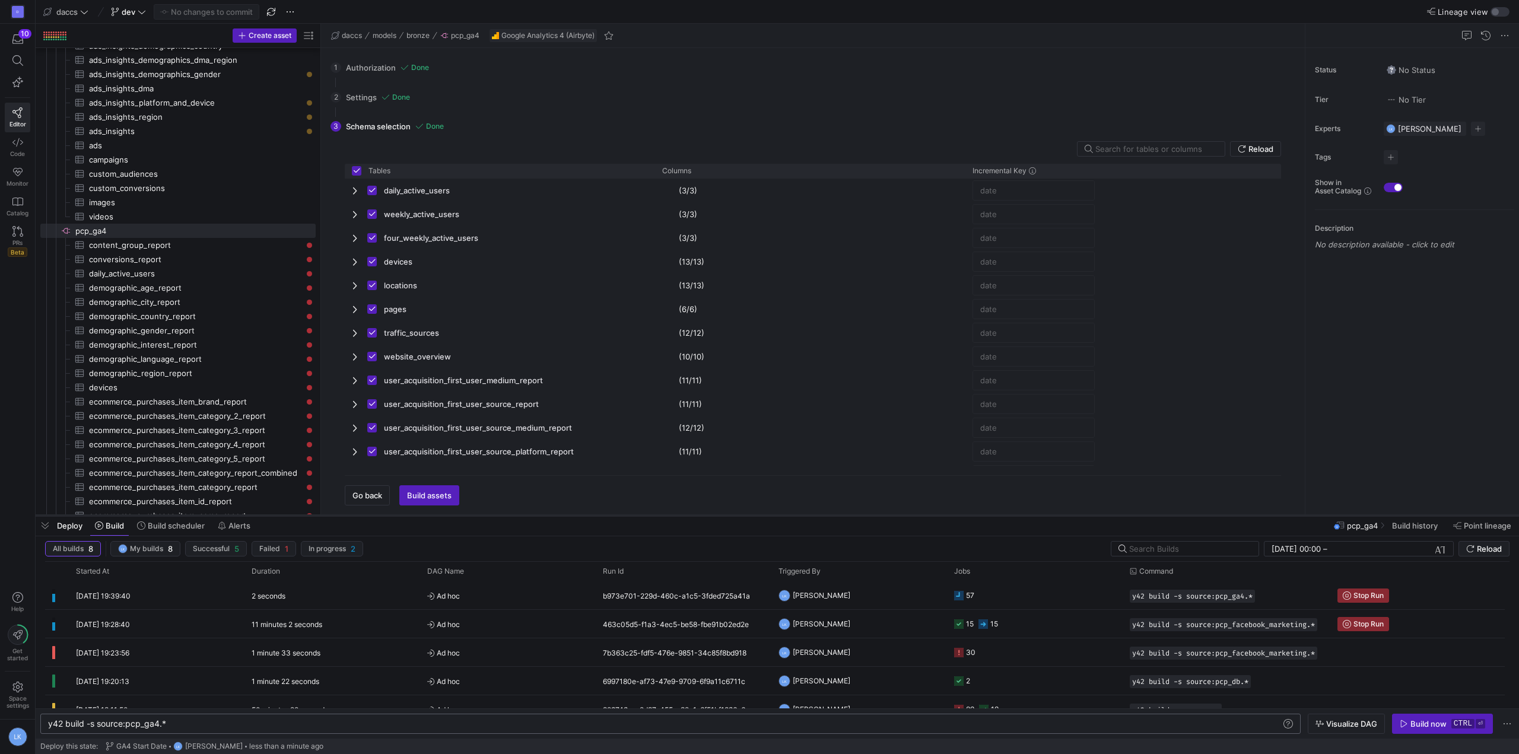
drag, startPoint x: 791, startPoint y: 536, endPoint x: 798, endPoint y: 514, distance: 23.1
click at [798, 514] on div at bounding box center [778, 515] width 1484 height 5
type textarea "y42 build -s source:pcp_ga4.*"
click at [1479, 548] on span "Reload" at bounding box center [1489, 548] width 25 height 9
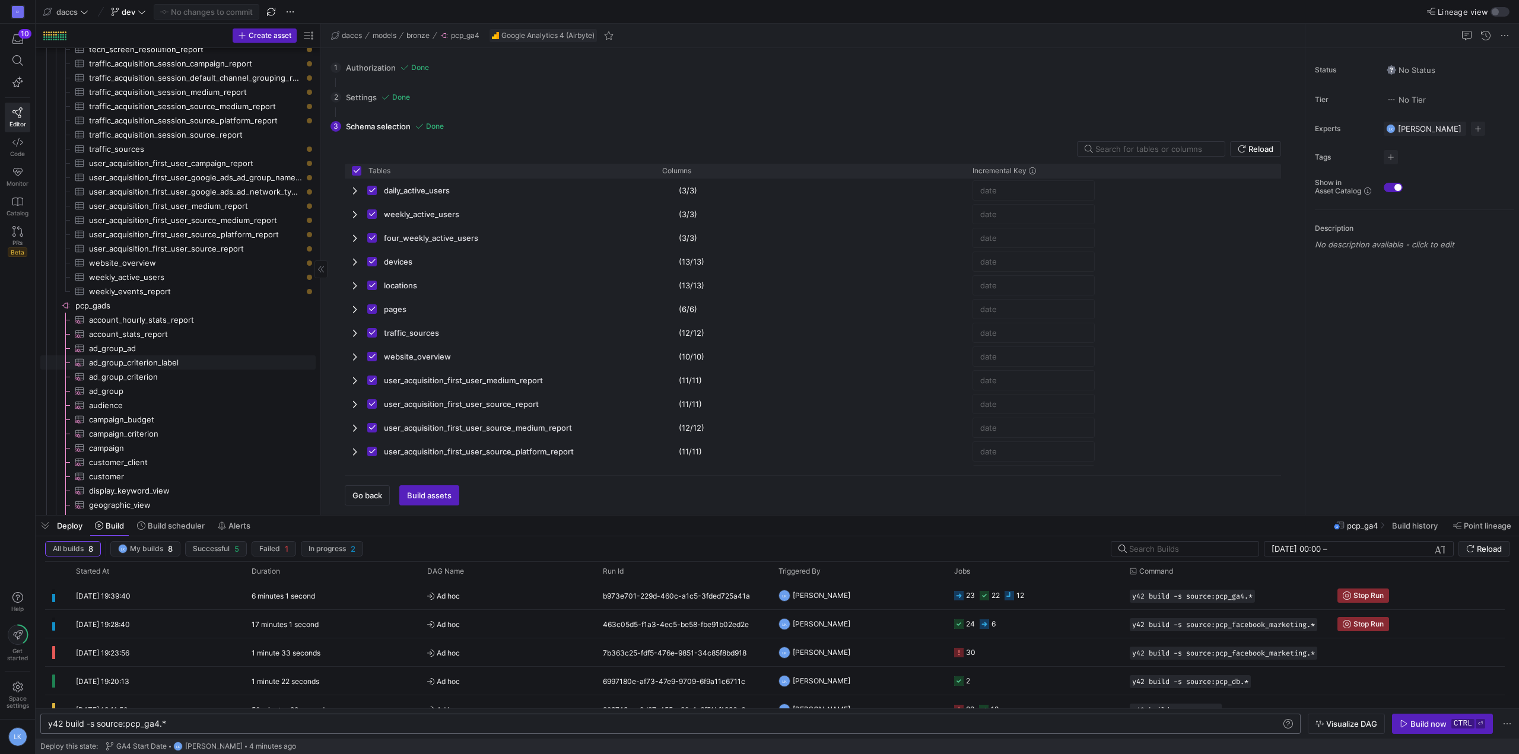
scroll to position [1228, 0]
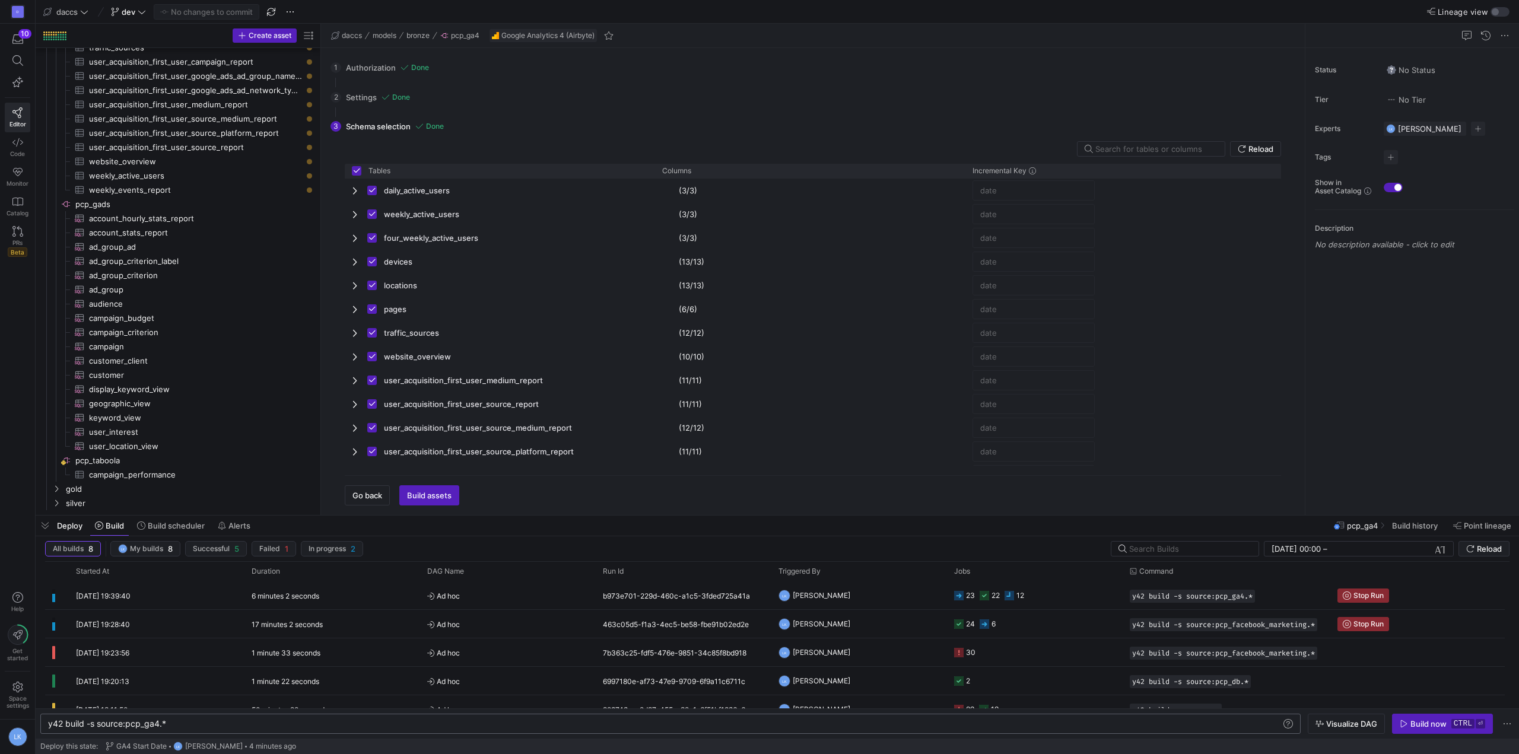
click at [18, 394] on div "D 10 Editor Code Monitor Catalog PRs Beta Help Get started Space settings LK" at bounding box center [17, 377] width 35 height 754
click at [56, 491] on icon "Press SPACE to select this row." at bounding box center [56, 488] width 8 height 7
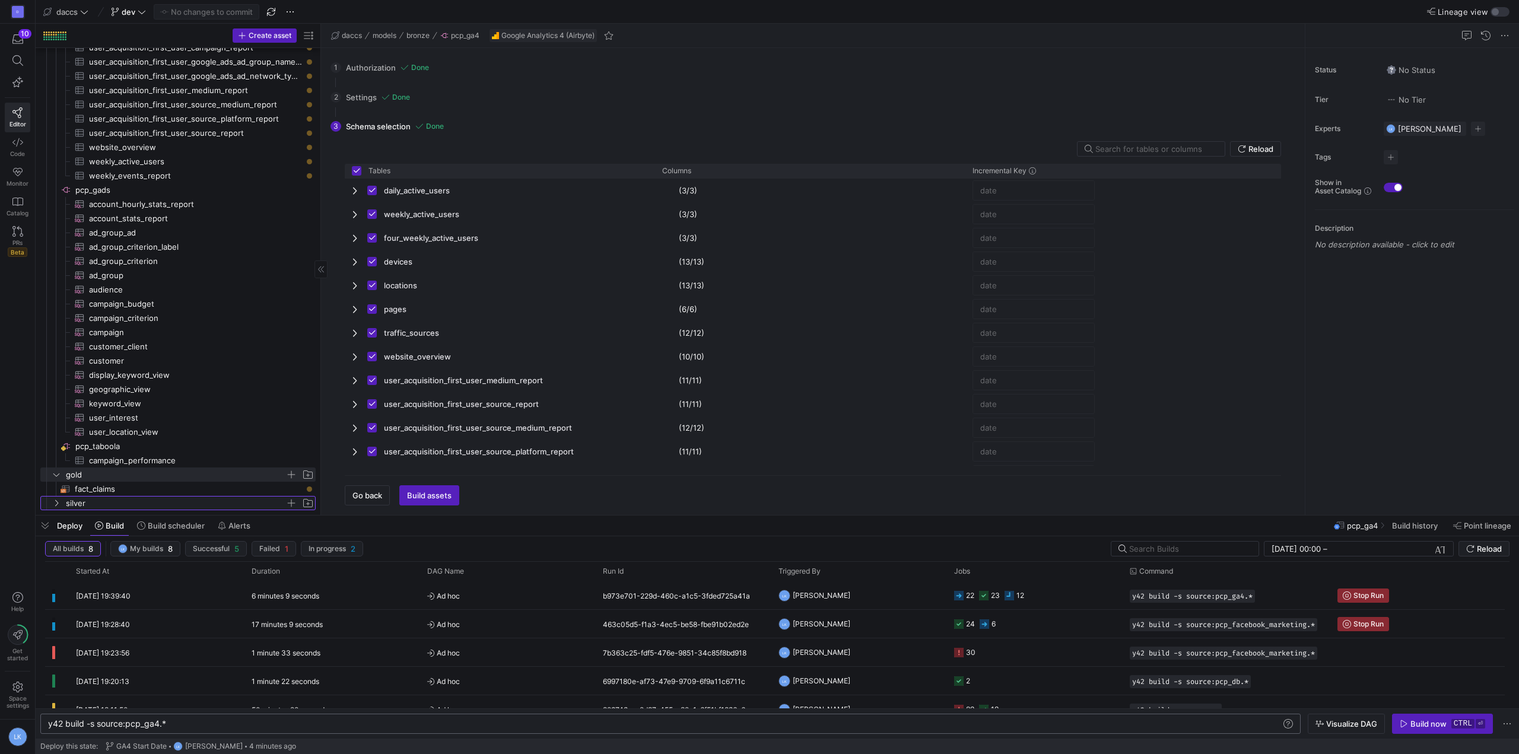
click at [54, 504] on icon "Press SPACE to select this row." at bounding box center [56, 503] width 8 height 7
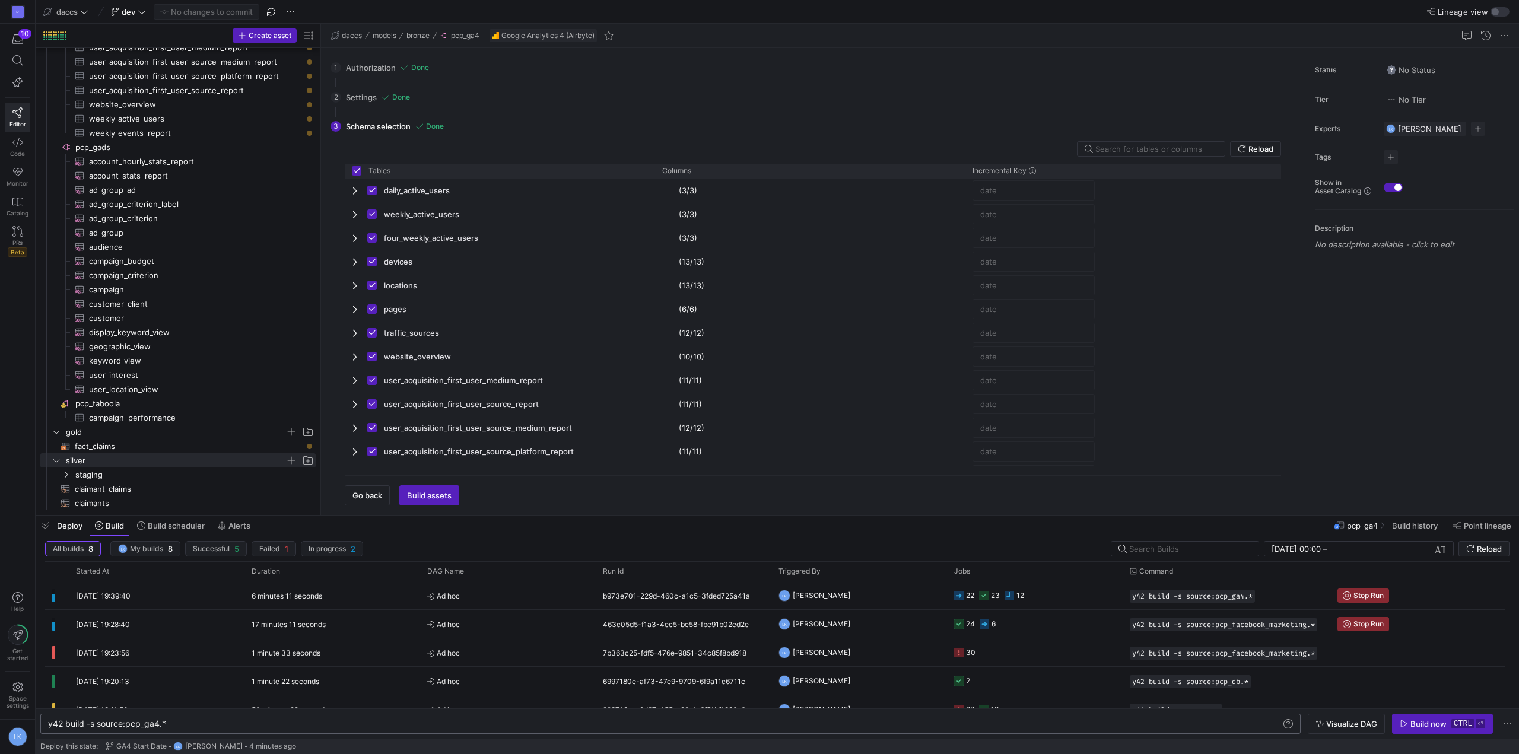
click at [18, 405] on div "D 10 Editor Code Monitor Catalog PRs Beta Help Get started Space settings LK" at bounding box center [17, 377] width 35 height 754
click at [64, 477] on icon "Press SPACE to select this row." at bounding box center [66, 474] width 8 height 7
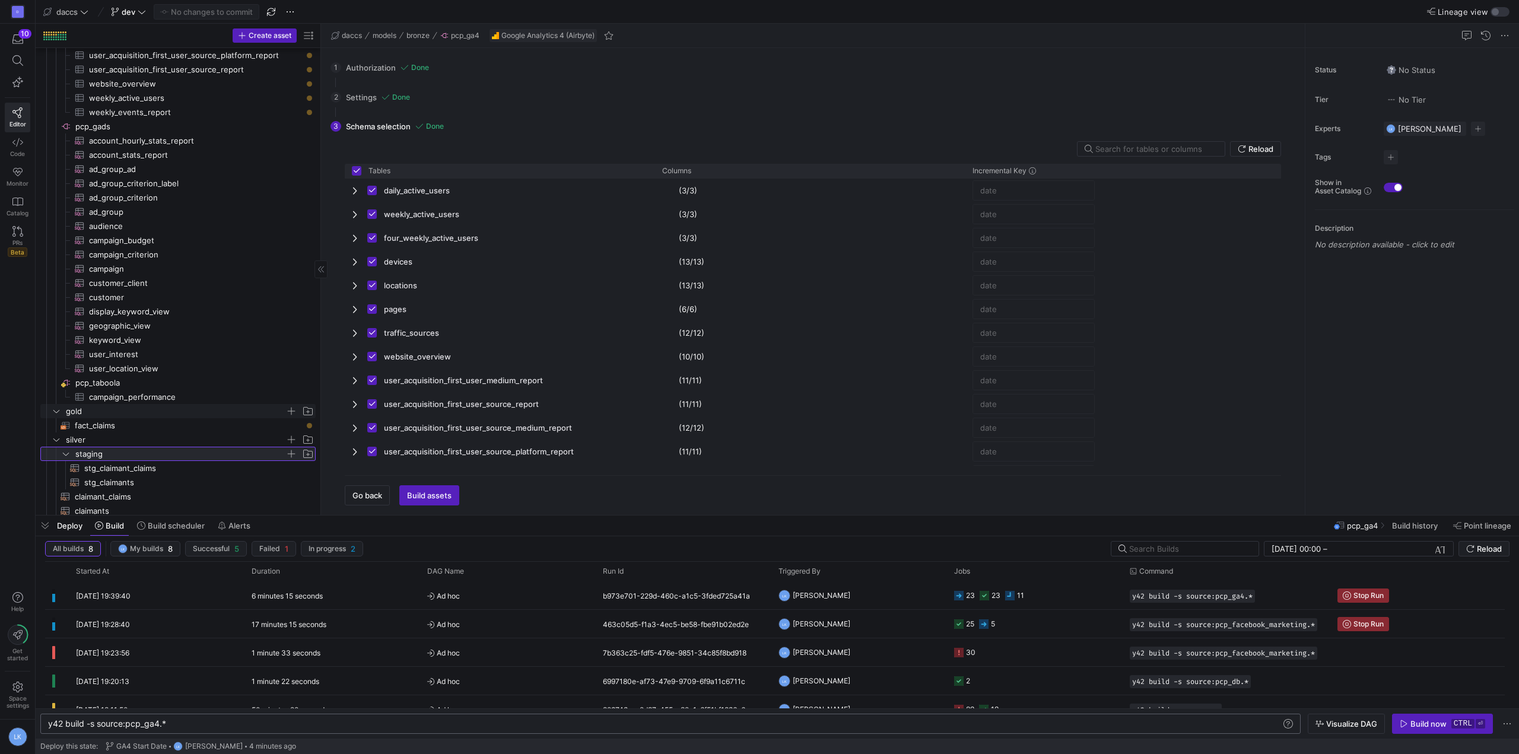
scroll to position [1313, 0]
click at [84, 443] on span "staging" at bounding box center [180, 447] width 210 height 14
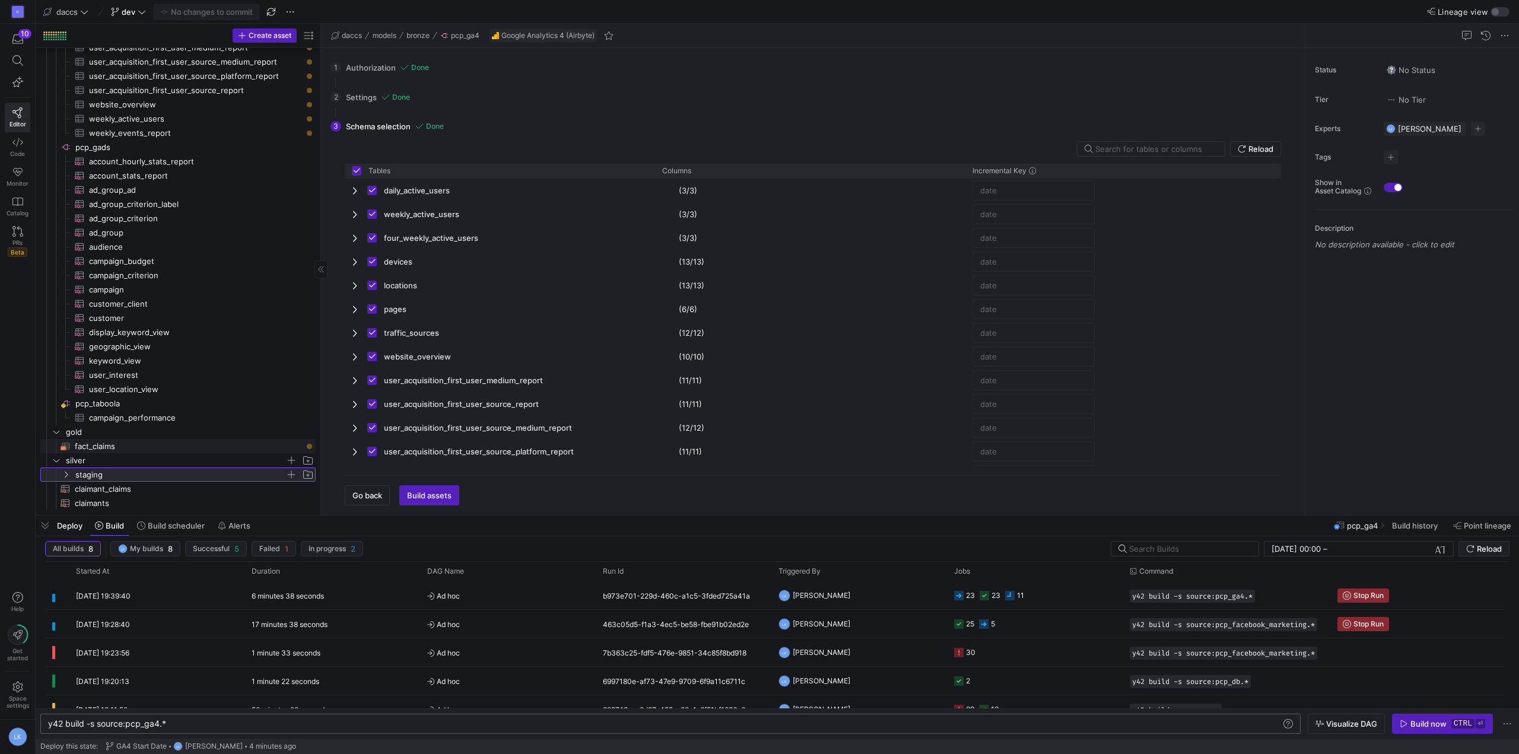
scroll to position [1285, 0]
click at [68, 470] on span "staging" at bounding box center [187, 474] width 255 height 13
click at [0, 0] on span "button" at bounding box center [0, 0] width 0 height 0
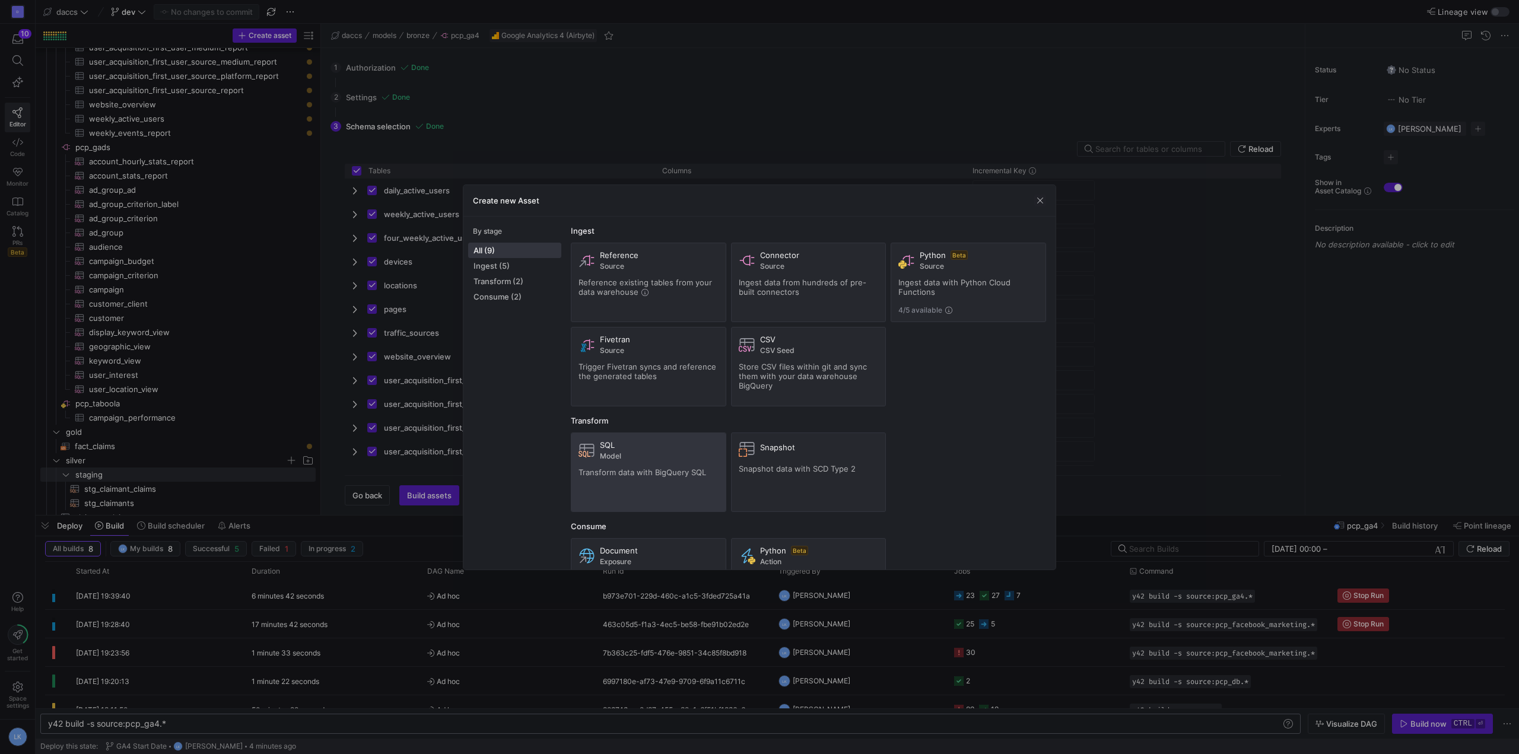
click at [618, 482] on div "SQL Model Transform data with BigQuery SQL" at bounding box center [649, 472] width 140 height 64
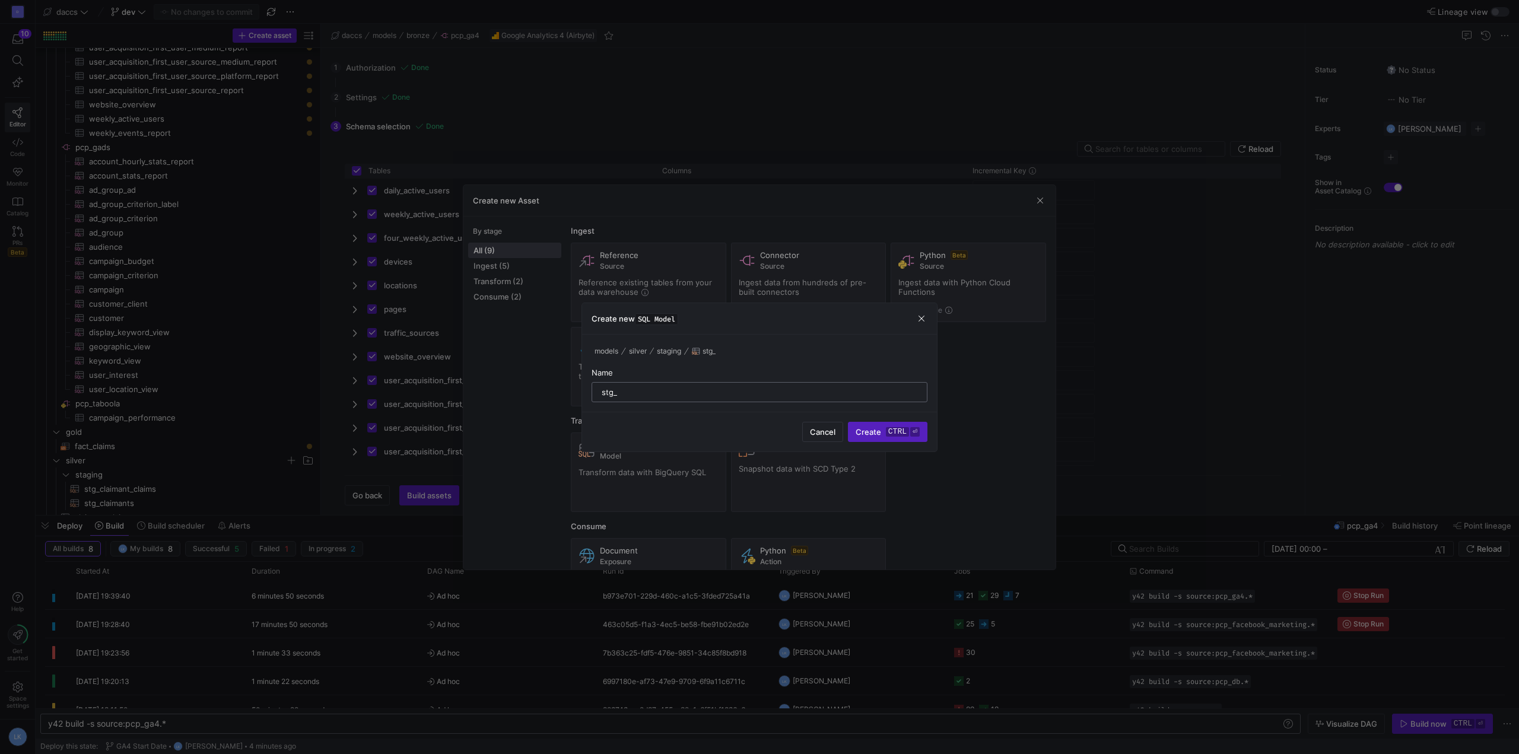
click at [687, 396] on input "stg_" at bounding box center [760, 392] width 316 height 9
type input "stg_taboola_campaign_performance"
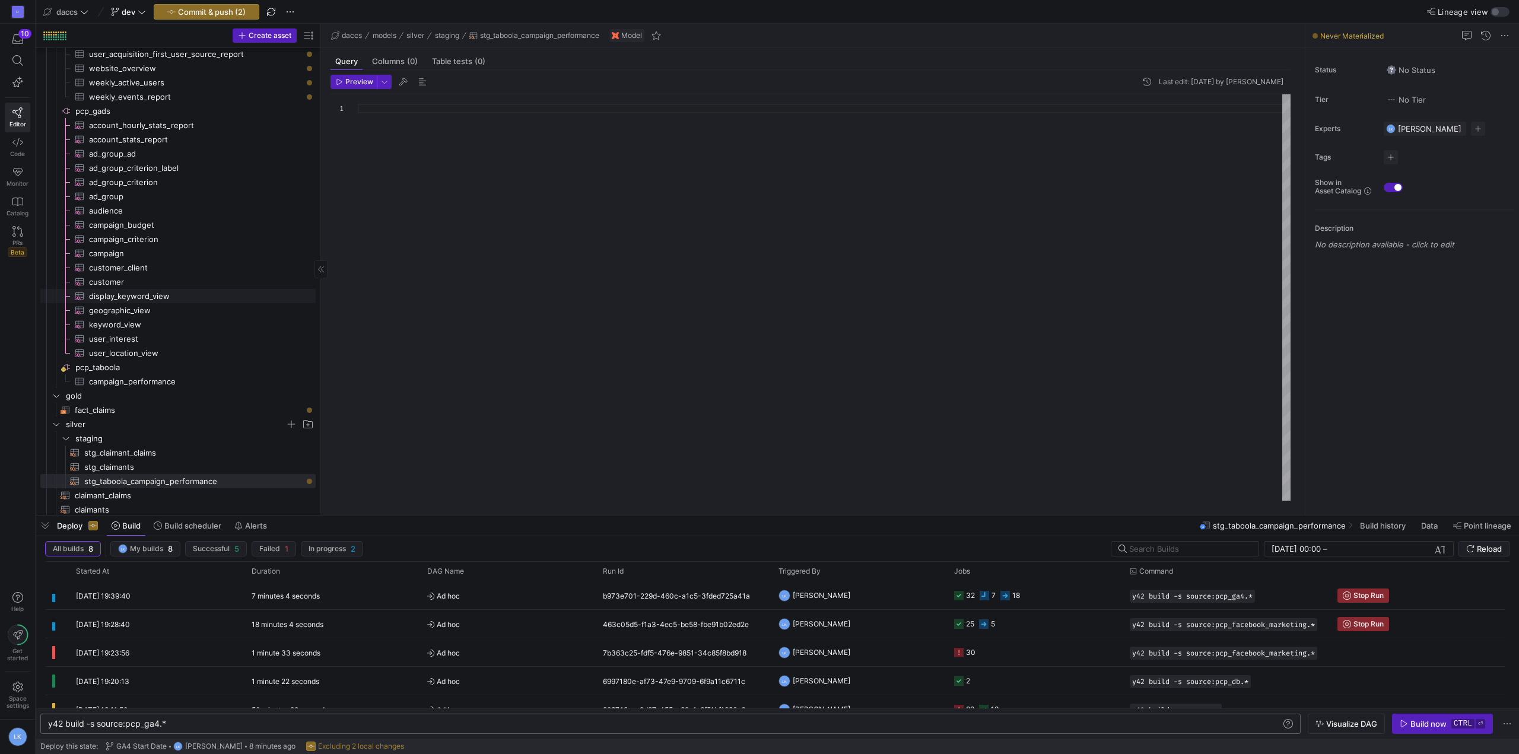
scroll to position [1327, 0]
click at [537, 178] on div at bounding box center [824, 297] width 933 height 406
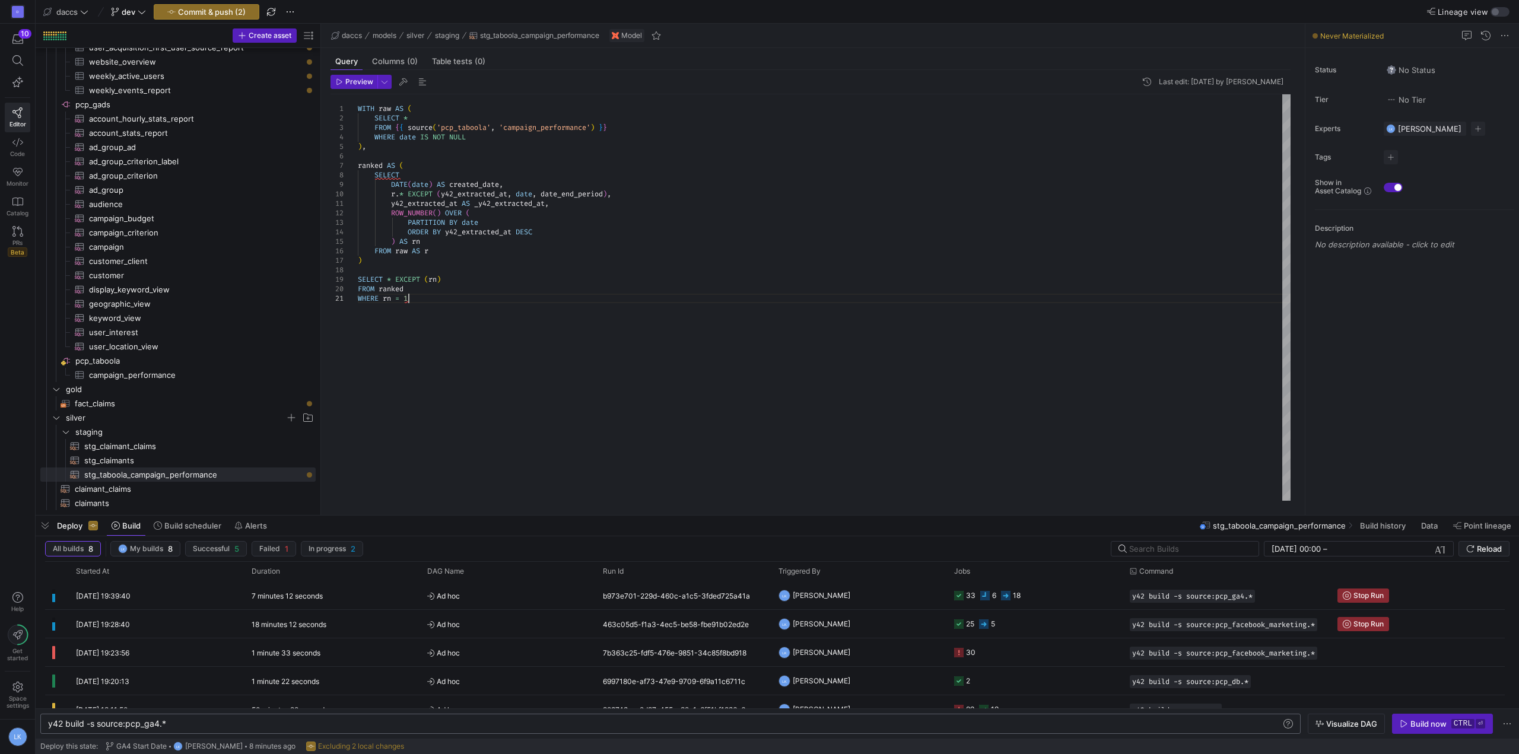
scroll to position [9, 0]
click at [491, 430] on div "WITH raw AS ( SELECT * FROM { { source ( 'pcp_taboola' , 'campaign_performance'…" at bounding box center [824, 297] width 933 height 406
type textarea "WHERE rn = 1"
click at [351, 82] on span "Preview" at bounding box center [359, 82] width 28 height 8
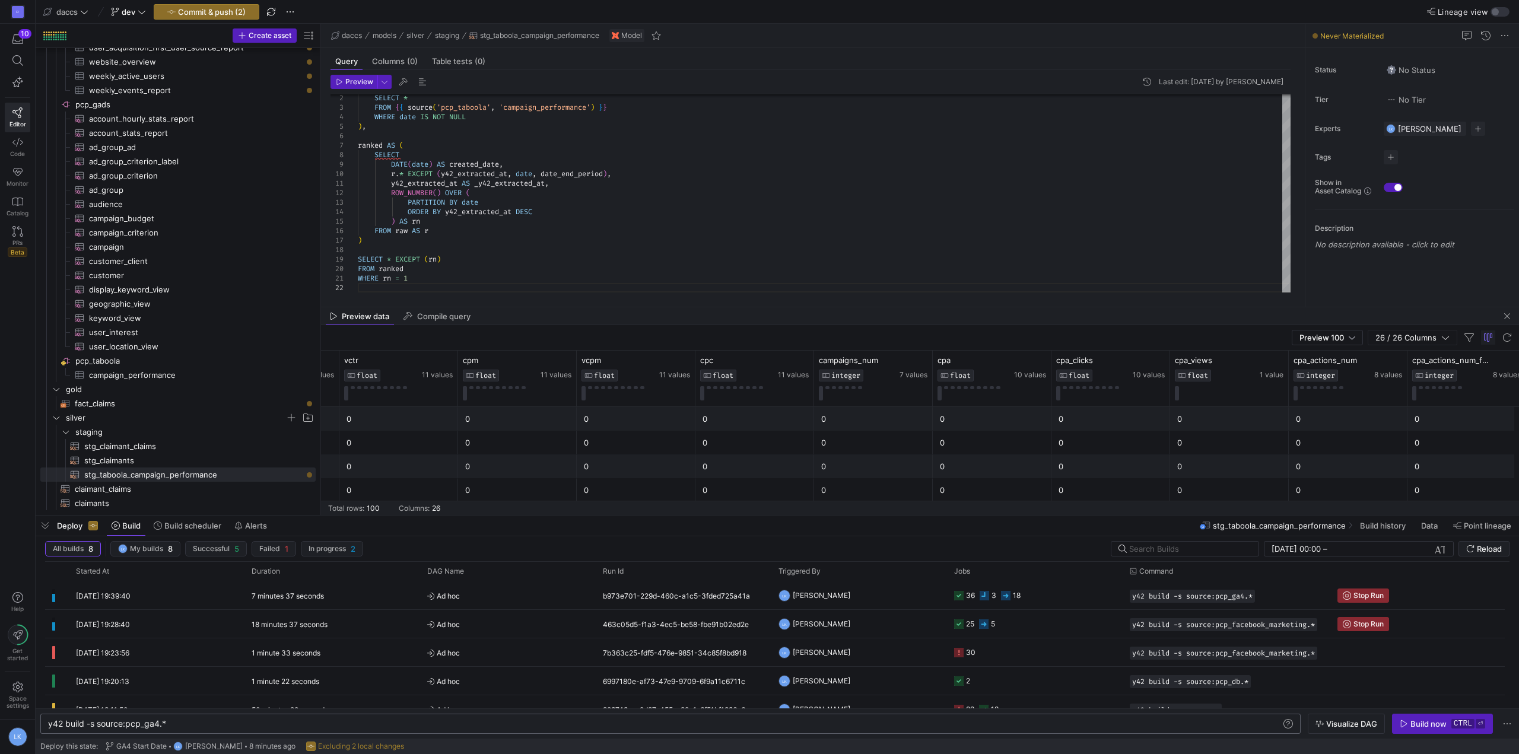
scroll to position [0, 1189]
click at [896, 361] on icon at bounding box center [895, 360] width 9 height 9
click at [894, 361] on icon at bounding box center [894, 361] width 4 height 8
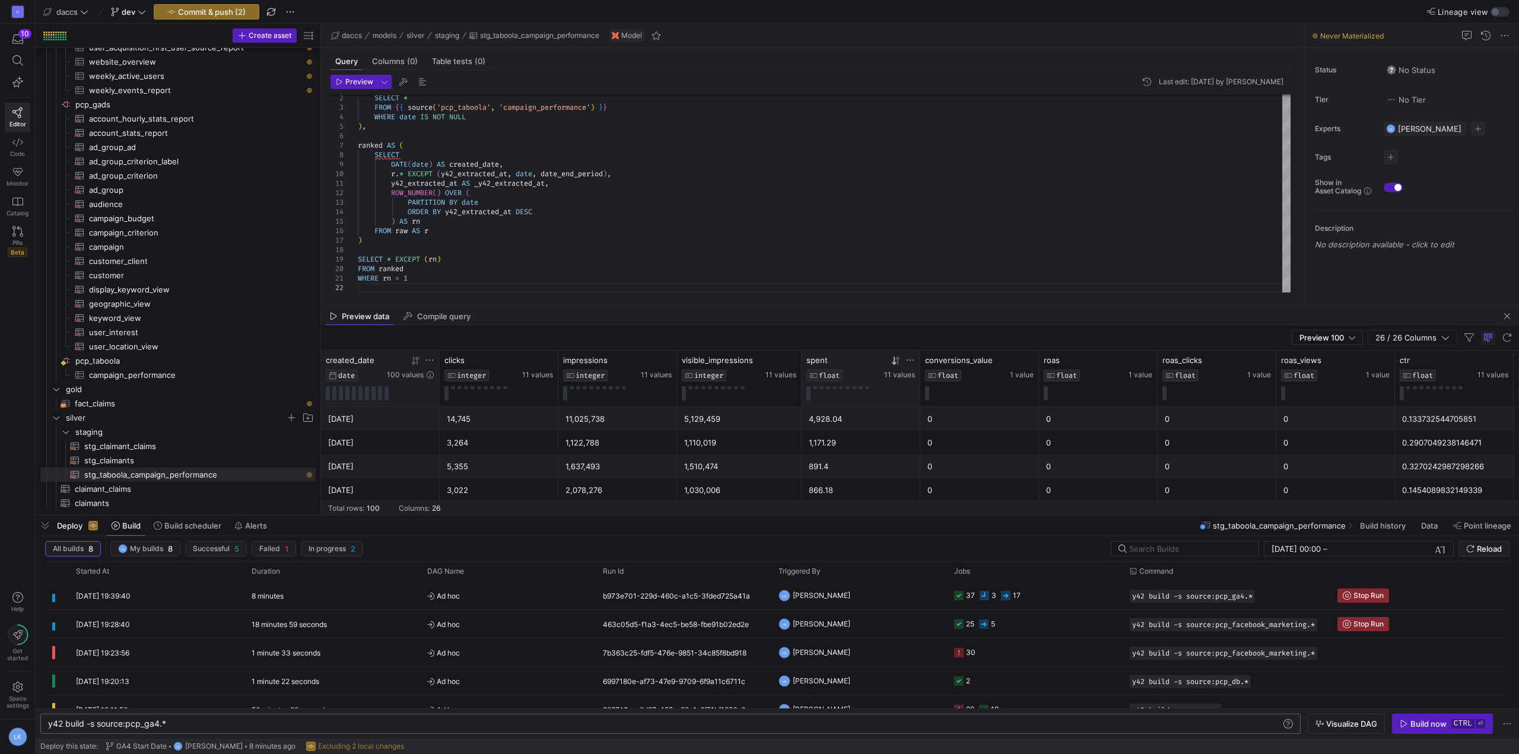
click at [421, 361] on div at bounding box center [410, 360] width 47 height 10
click at [415, 359] on icon at bounding box center [417, 360] width 4 height 8
click at [414, 361] on icon at bounding box center [413, 361] width 4 height 8
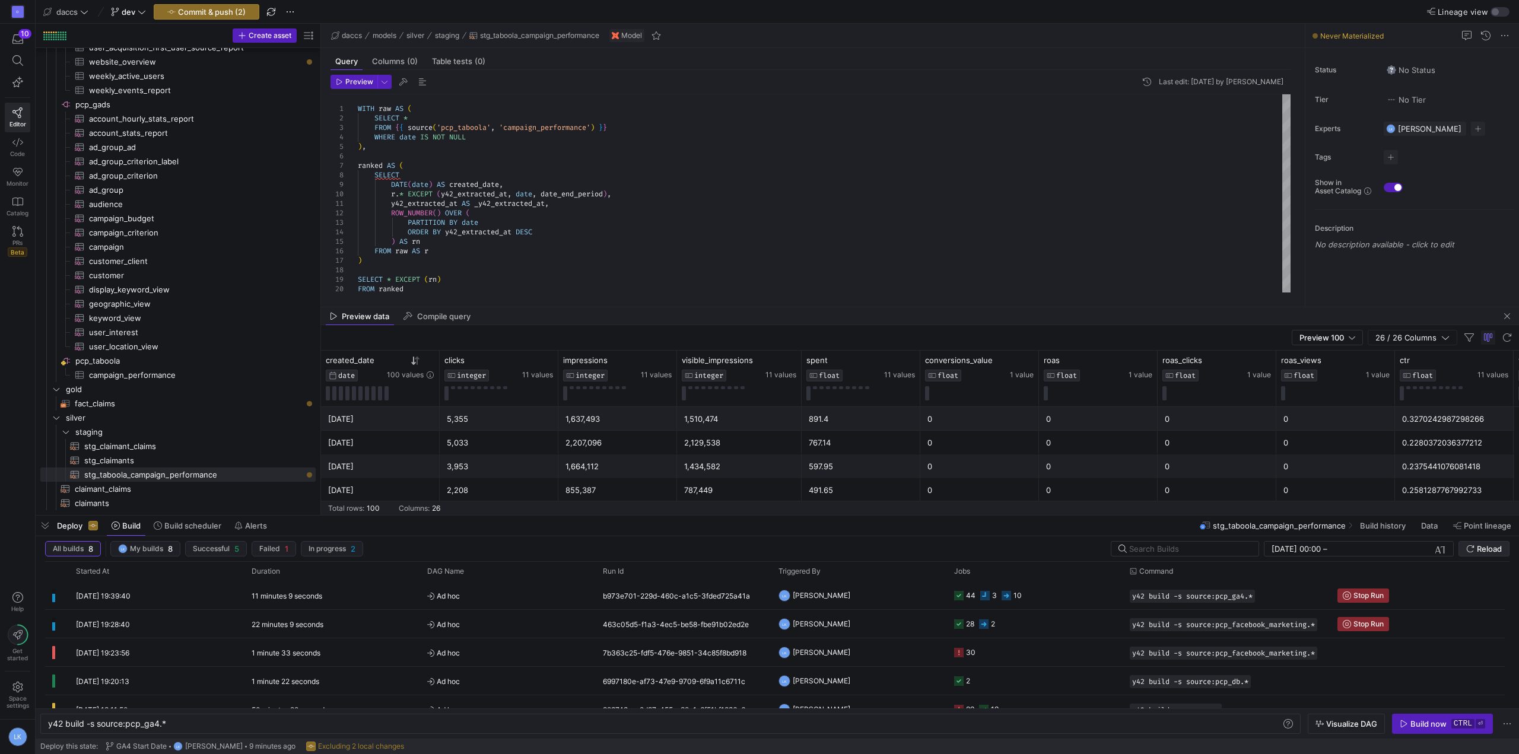
click at [1478, 551] on span "Reload" at bounding box center [1489, 548] width 25 height 9
click at [819, 21] on y42-top-nav "daccs dev Commit & push (2) Lineage view" at bounding box center [778, 12] width 1484 height 24
click at [19, 449] on div "D 10 Editor Code Monitor Catalog PRs Beta Help Get started Space settings LK" at bounding box center [17, 377] width 35 height 754
click at [1491, 548] on span "Reload" at bounding box center [1489, 548] width 25 height 9
click at [1484, 545] on span "Reload" at bounding box center [1489, 548] width 25 height 9
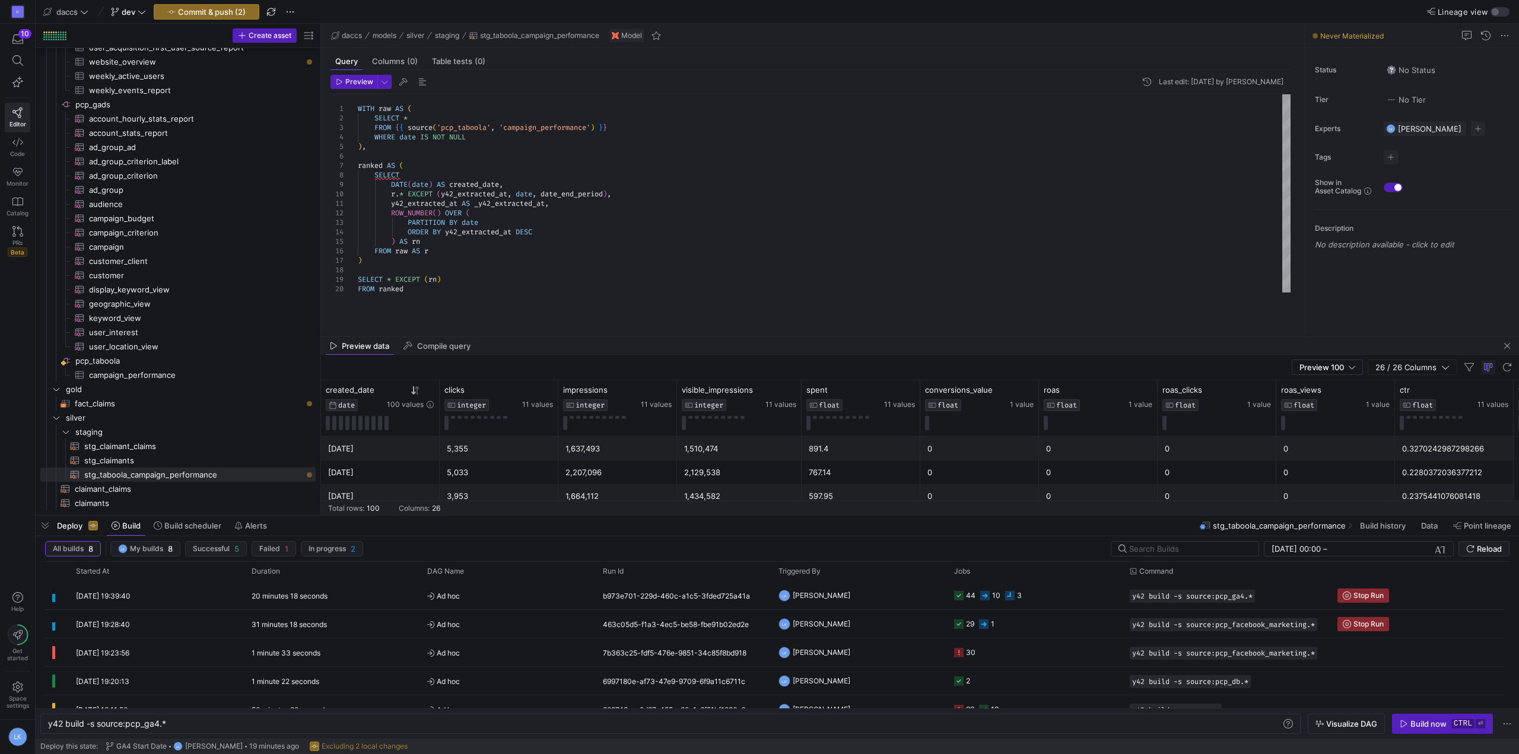
drag, startPoint x: 698, startPoint y: 308, endPoint x: 704, endPoint y: 338, distance: 30.3
click at [704, 338] on as-split "daccs models silver staging stg_taboola_campaign_performance Model Query Column…" at bounding box center [920, 269] width 1198 height 491
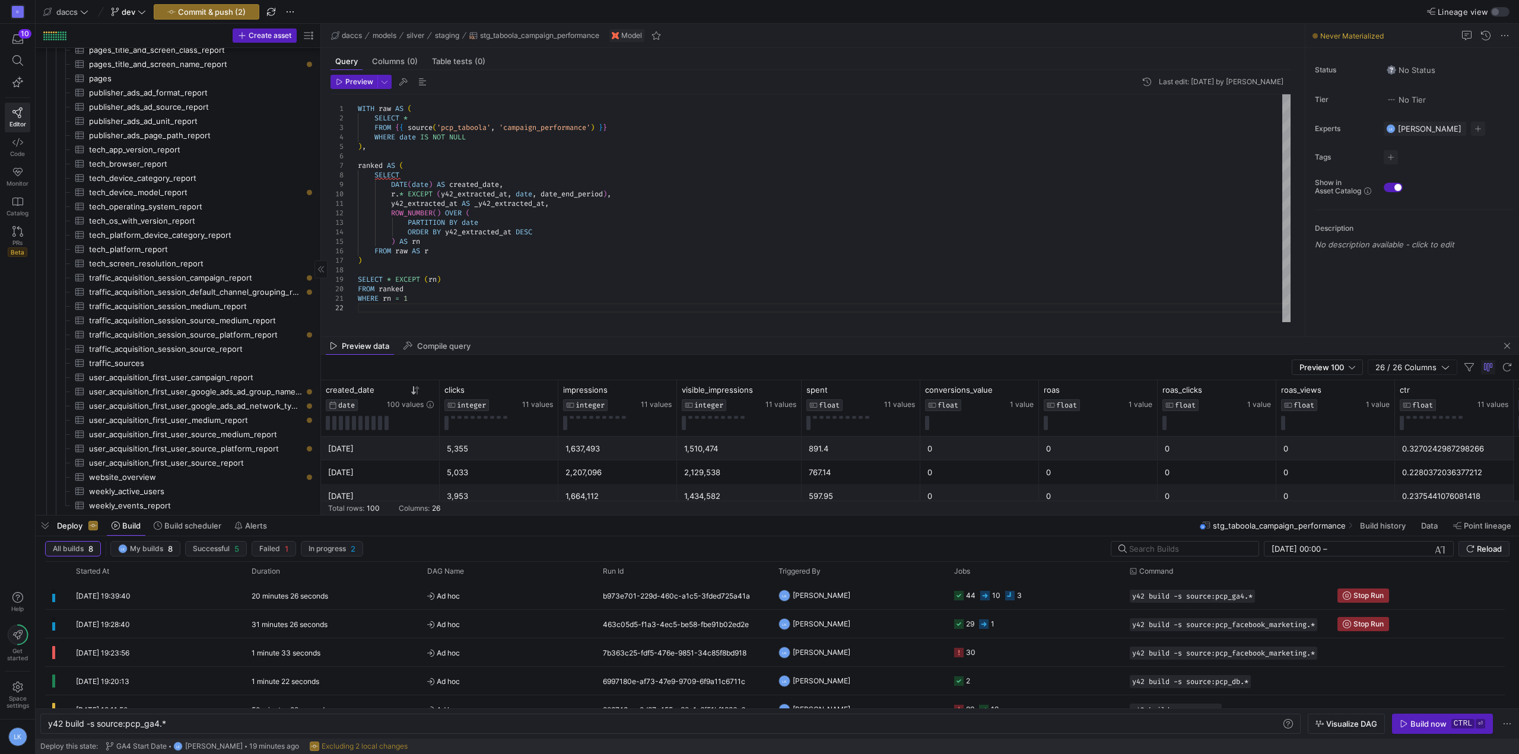
scroll to position [1327, 0]
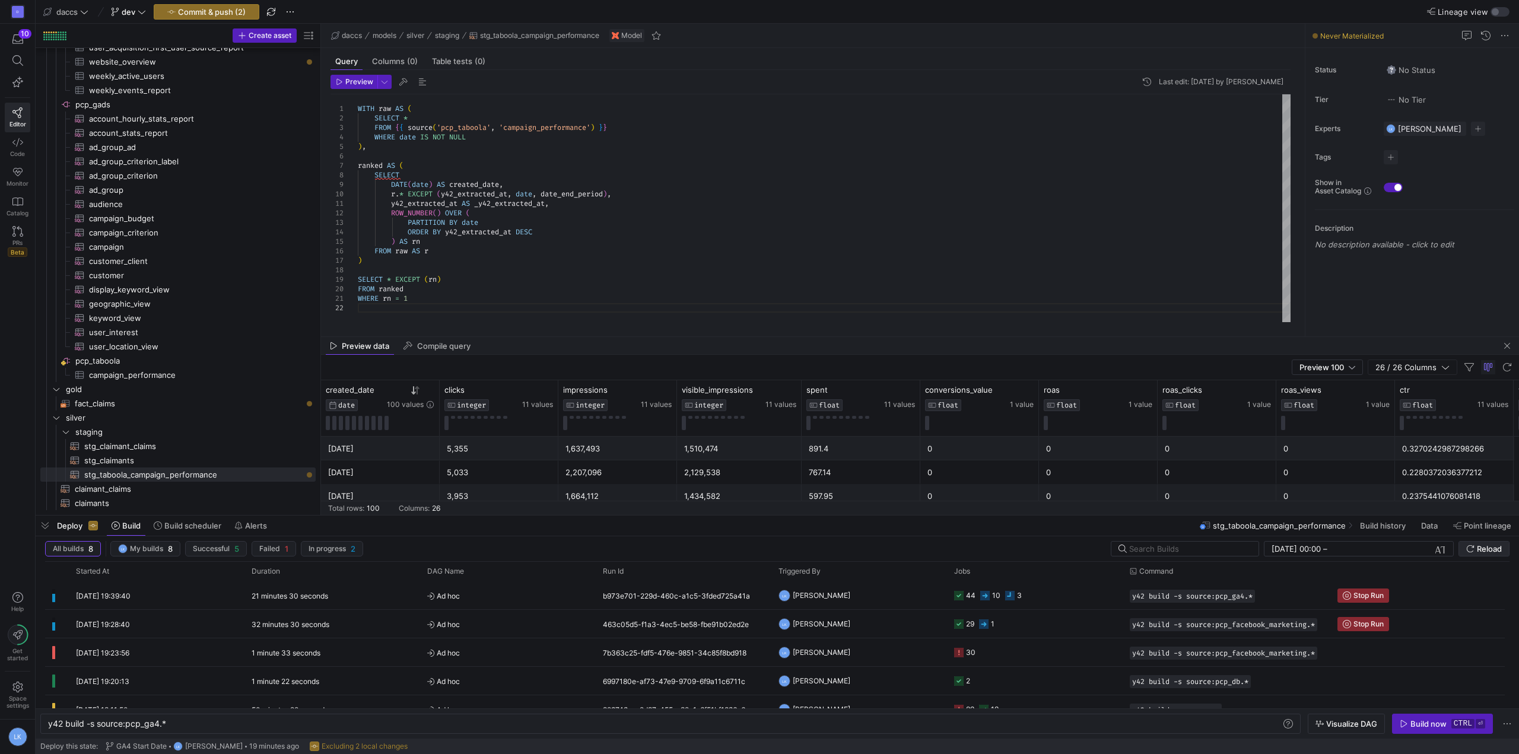
click at [1483, 552] on span "Reload" at bounding box center [1489, 548] width 25 height 9
click at [294, 430] on span "Press SPACE to select this row." at bounding box center [291, 432] width 12 height 12
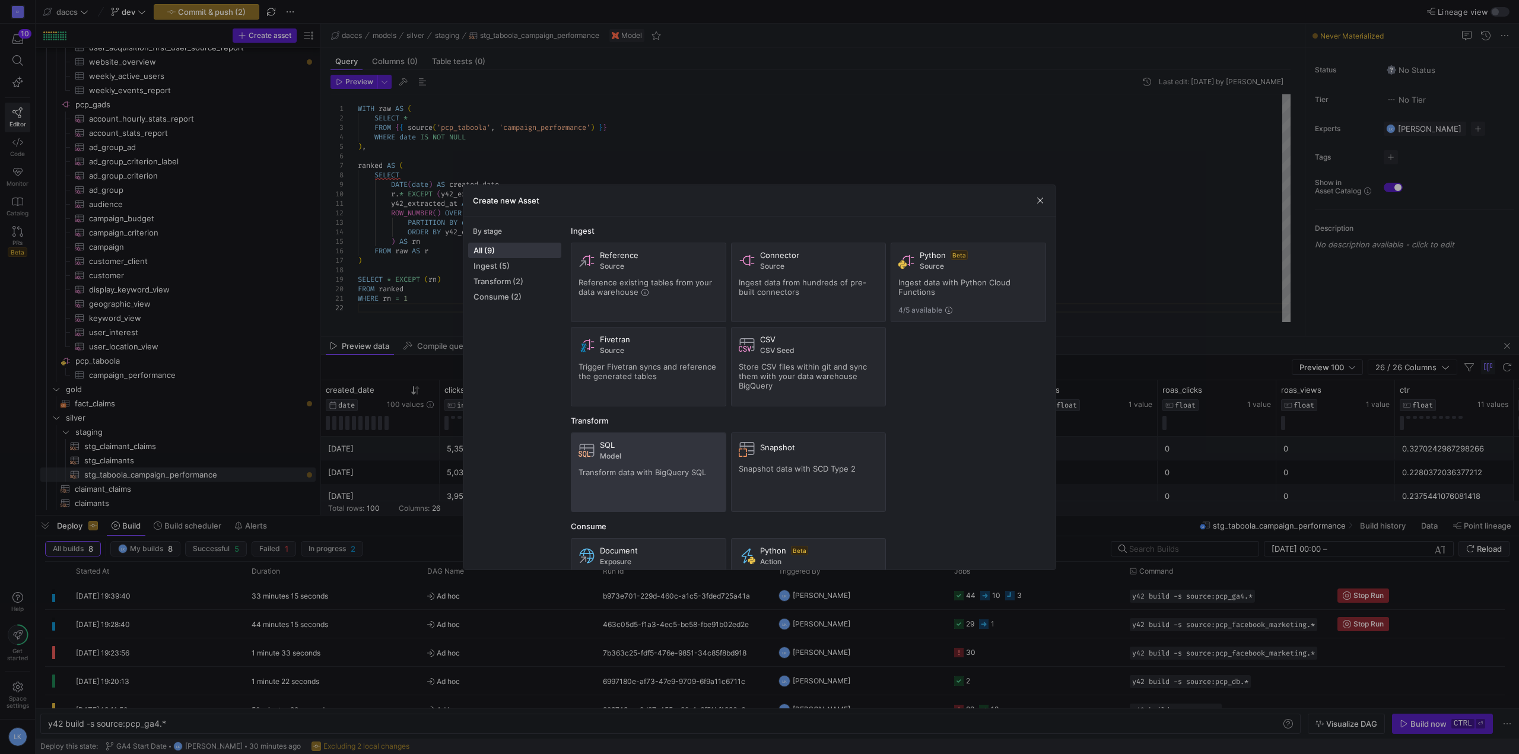
click at [585, 450] on icon at bounding box center [587, 450] width 17 height 17
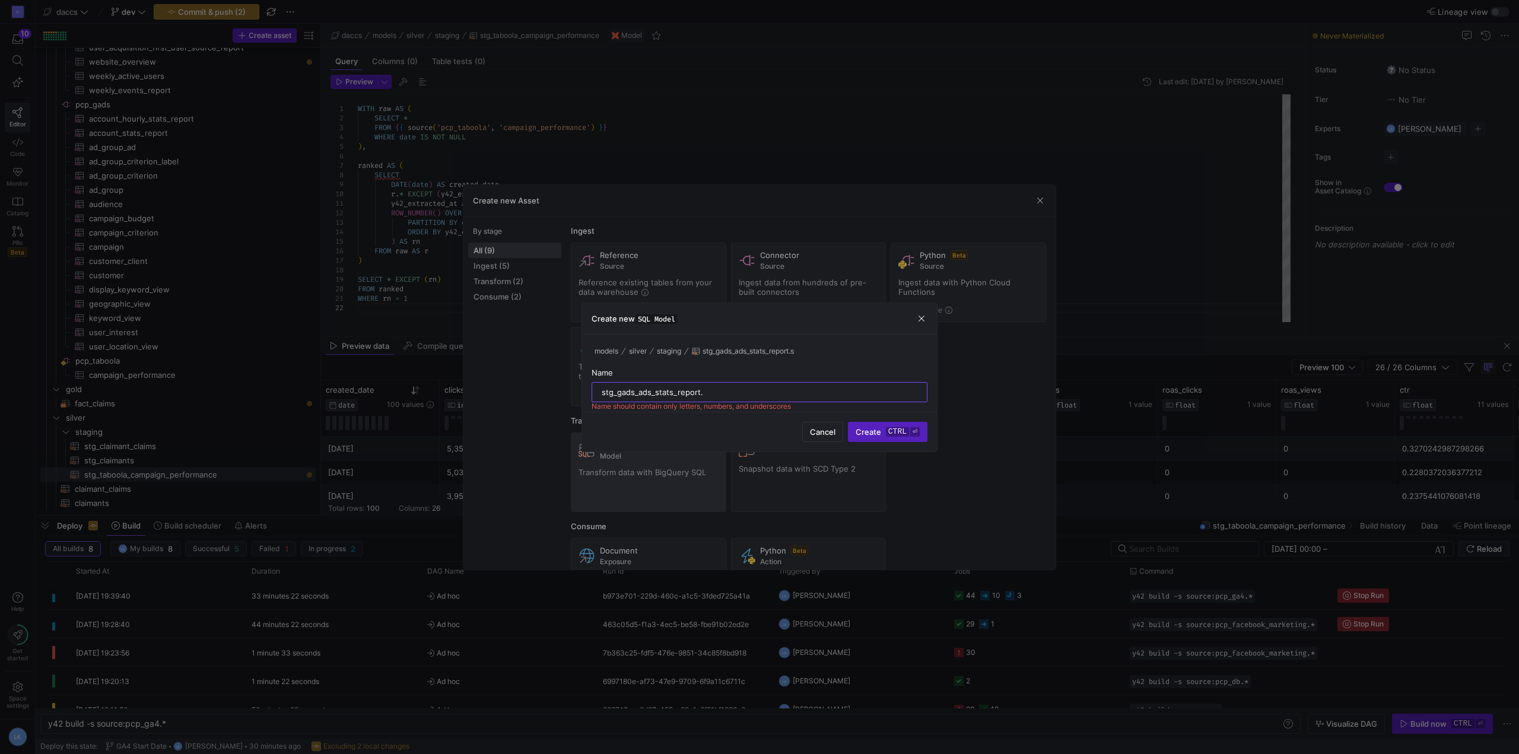
type input "stg_gads_ads_stats_report"
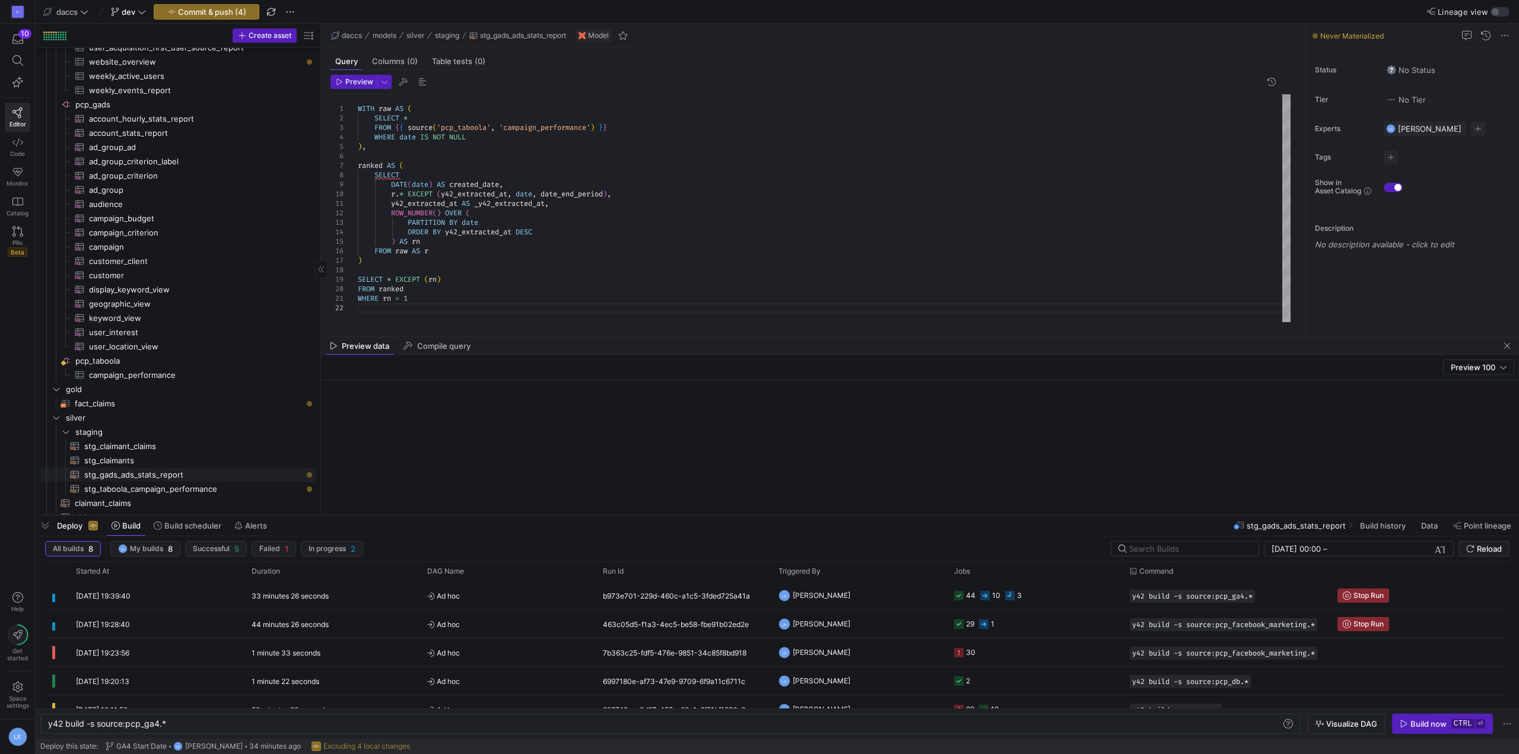
click at [151, 477] on span "stg_gads_ads_stats_report​​​​​​​​​​" at bounding box center [193, 475] width 218 height 14
click at [170, 513] on span "Rename" at bounding box center [200, 519] width 98 height 17
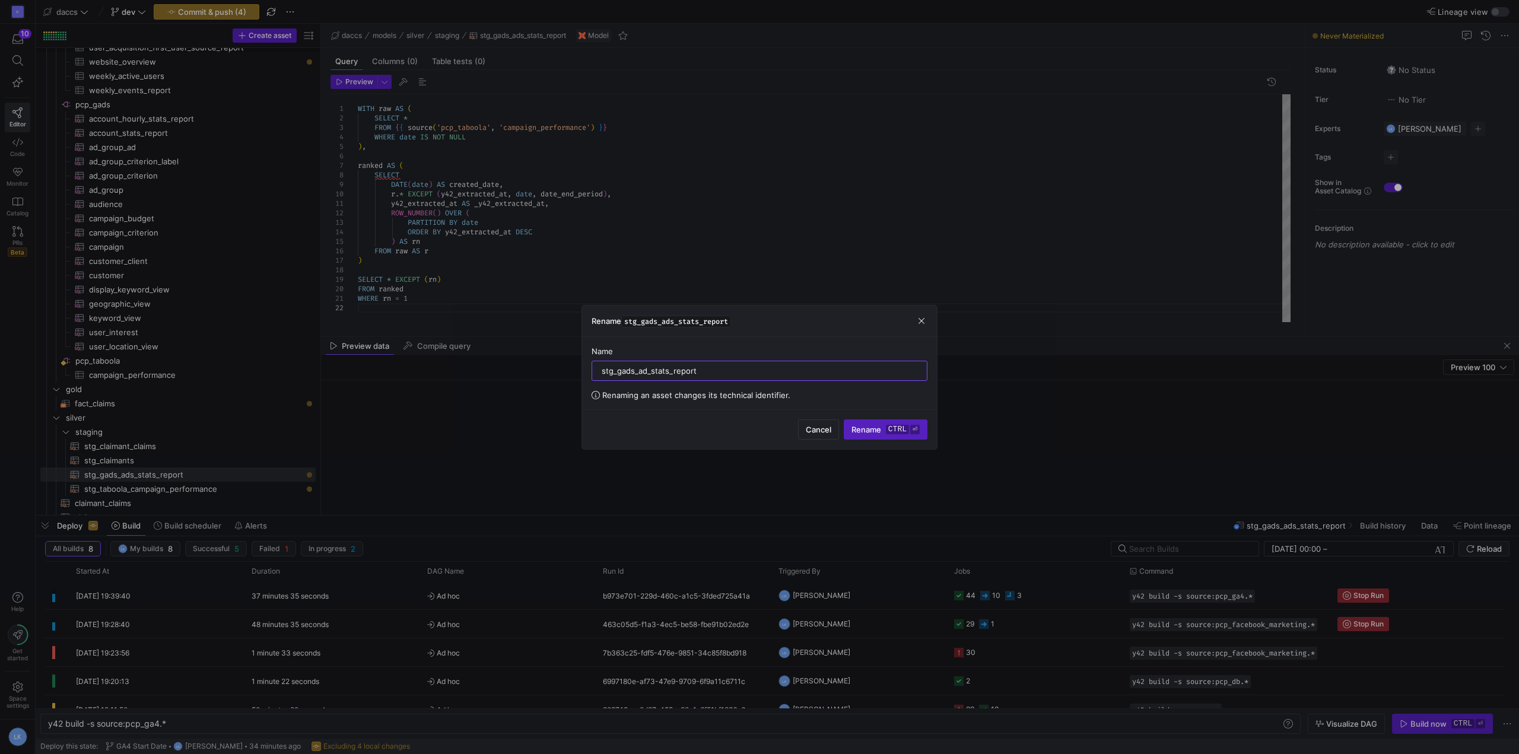
type input "stg_gads_ad_stats_report"
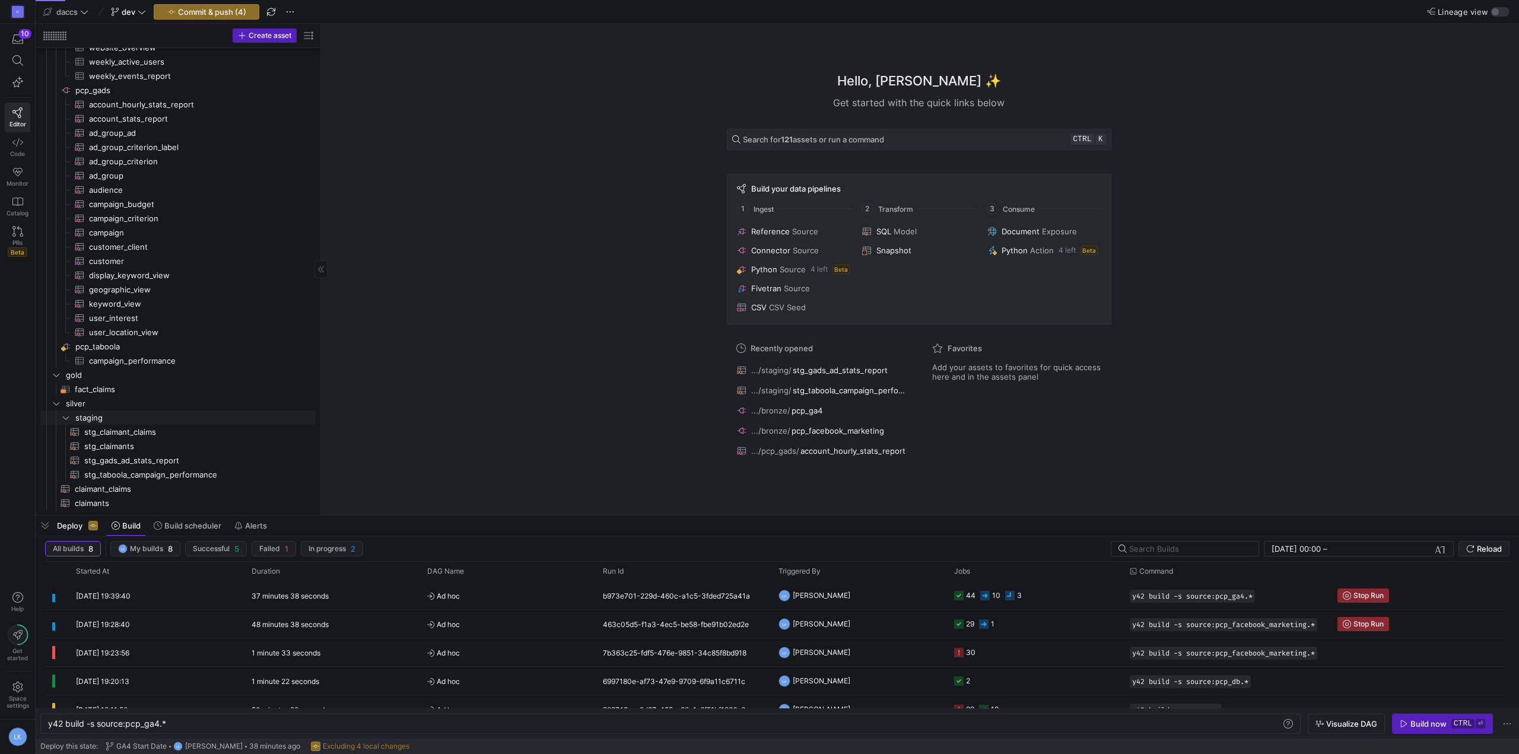
scroll to position [1342, 0]
click at [1489, 549] on span "Reload" at bounding box center [1489, 548] width 25 height 9
click at [478, 242] on div "Hello, Laurens ✨ Get started with the quick links below Search for 121 assets o…" at bounding box center [919, 269] width 1186 height 491
click at [1481, 548] on span "Reload" at bounding box center [1489, 548] width 25 height 9
drag, startPoint x: 158, startPoint y: 456, endPoint x: 214, endPoint y: 394, distance: 83.6
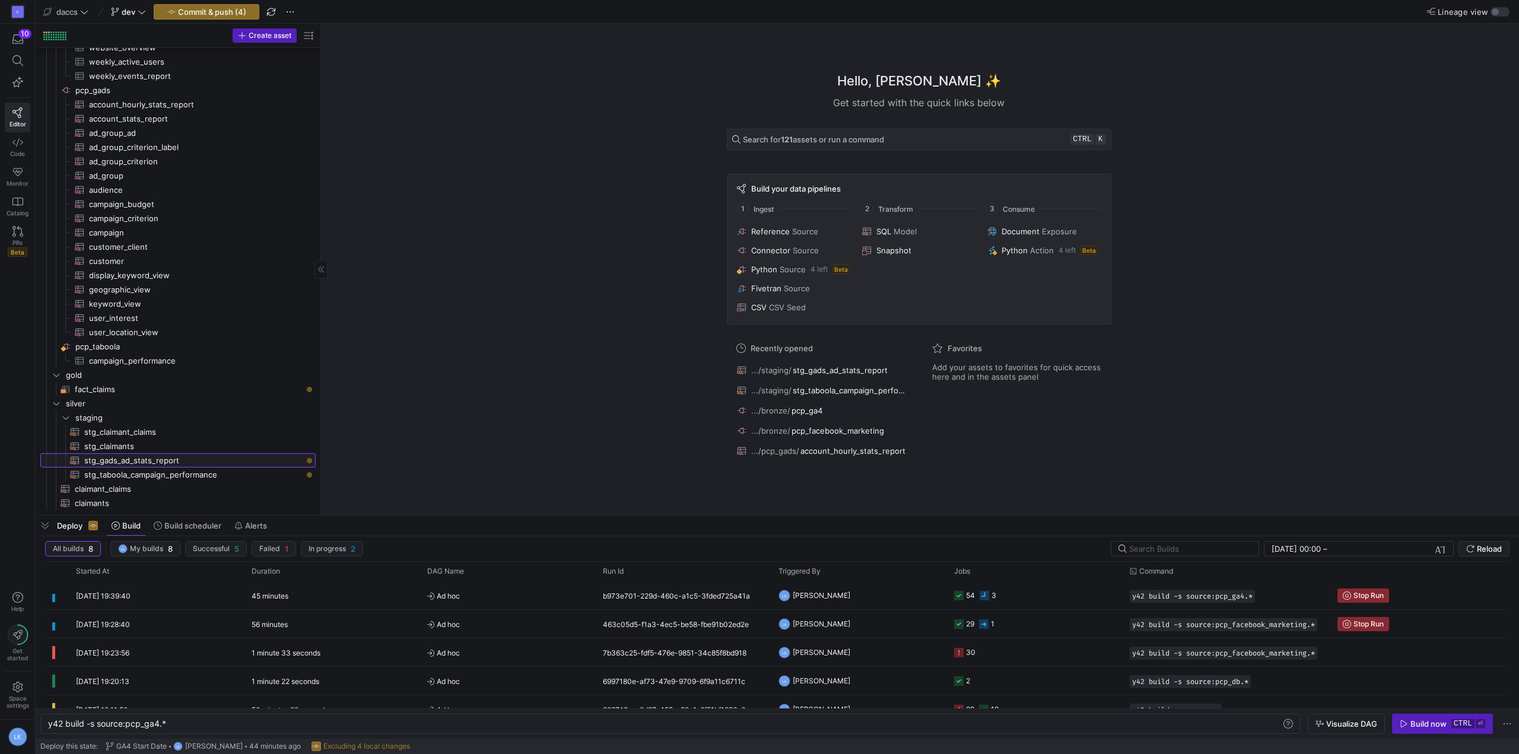
click at [158, 456] on span "stg_gads_ad_stats_report​​​​​​​​​​" at bounding box center [193, 461] width 218 height 14
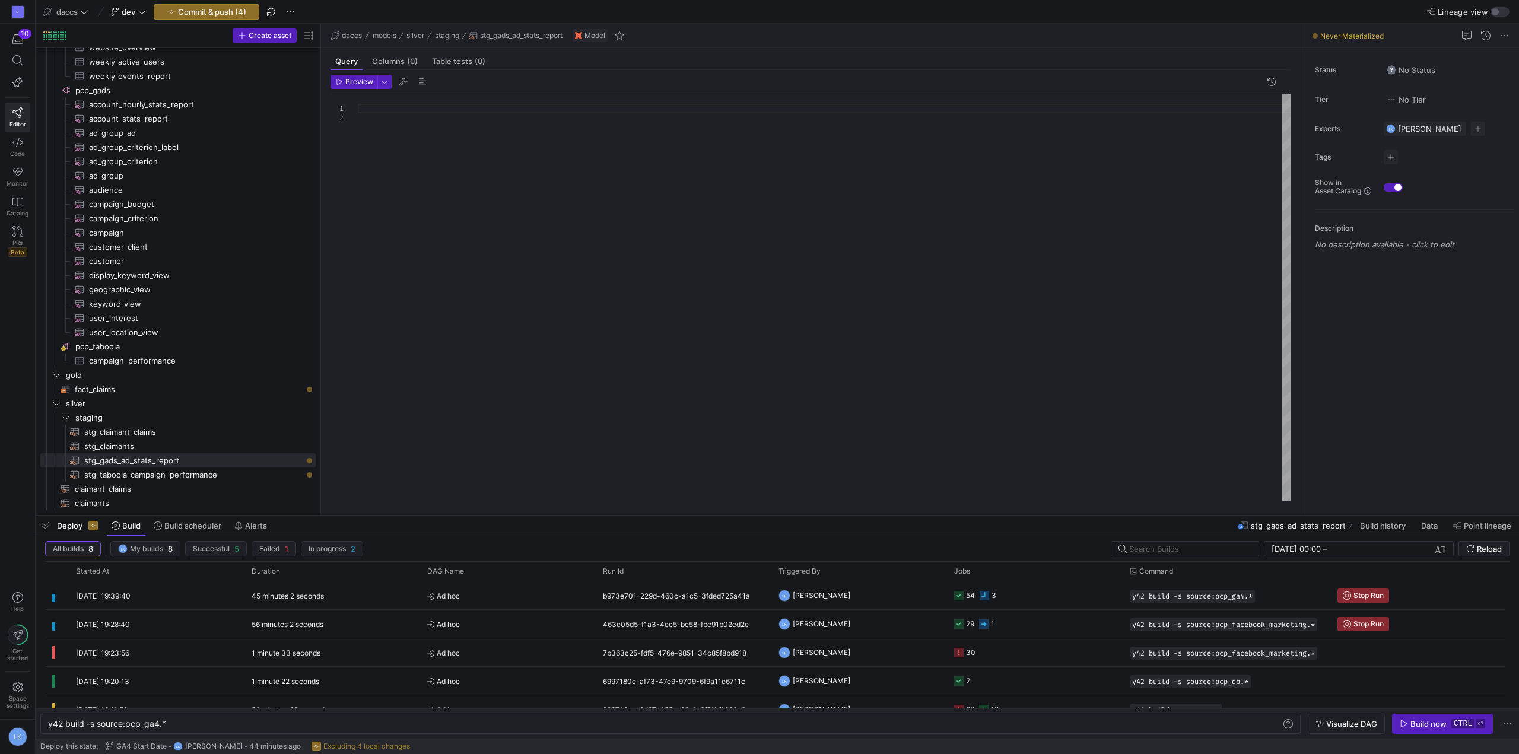
click at [394, 157] on div at bounding box center [824, 297] width 933 height 406
click at [399, 155] on div at bounding box center [824, 297] width 933 height 406
click at [460, 128] on div "SELECT * , BASE64 ( SHA256 ( CONCAT ) )" at bounding box center [824, 297] width 933 height 406
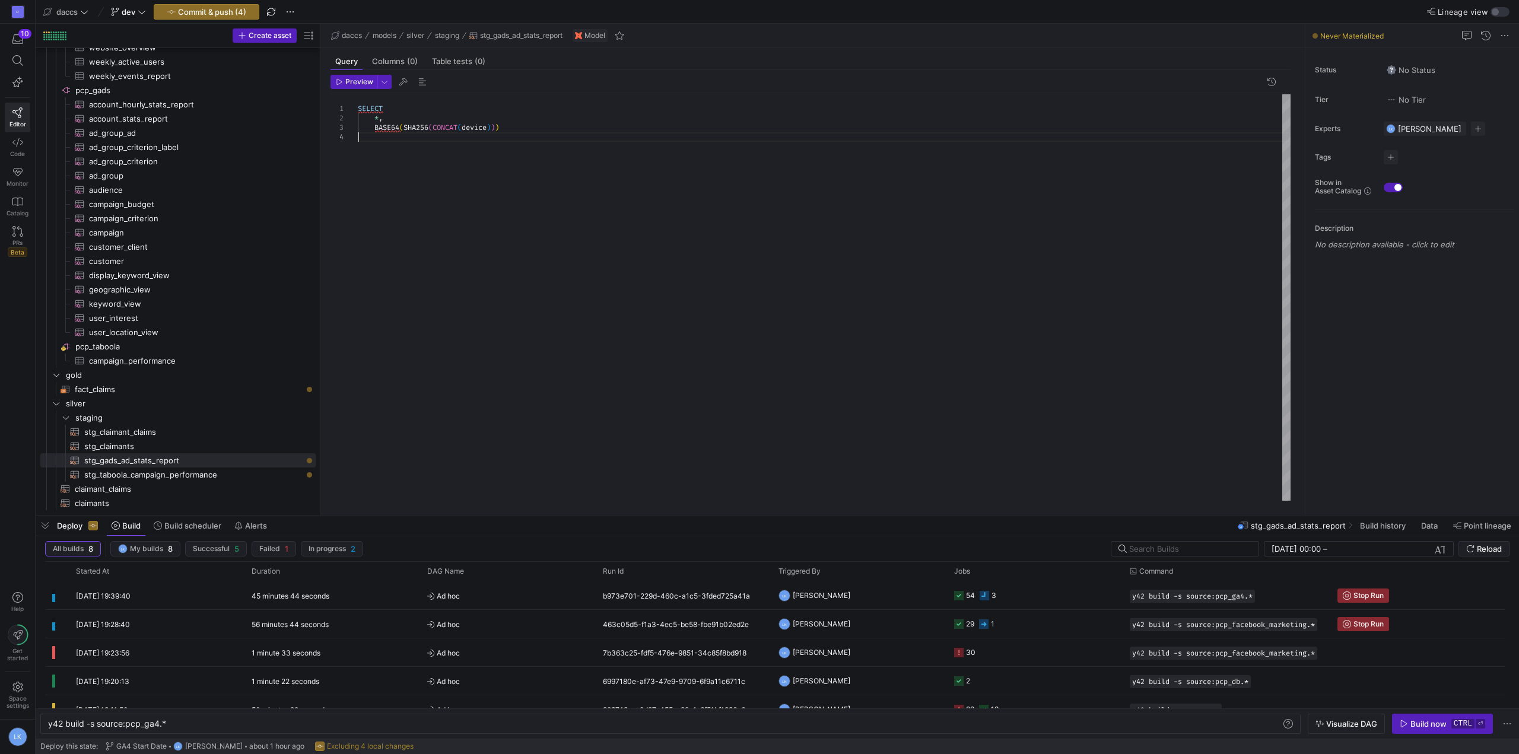
click at [472, 123] on div "SELECT * , BASE64 ( SHA256 ( CONCAT ( device ) ) )" at bounding box center [824, 297] width 933 height 406
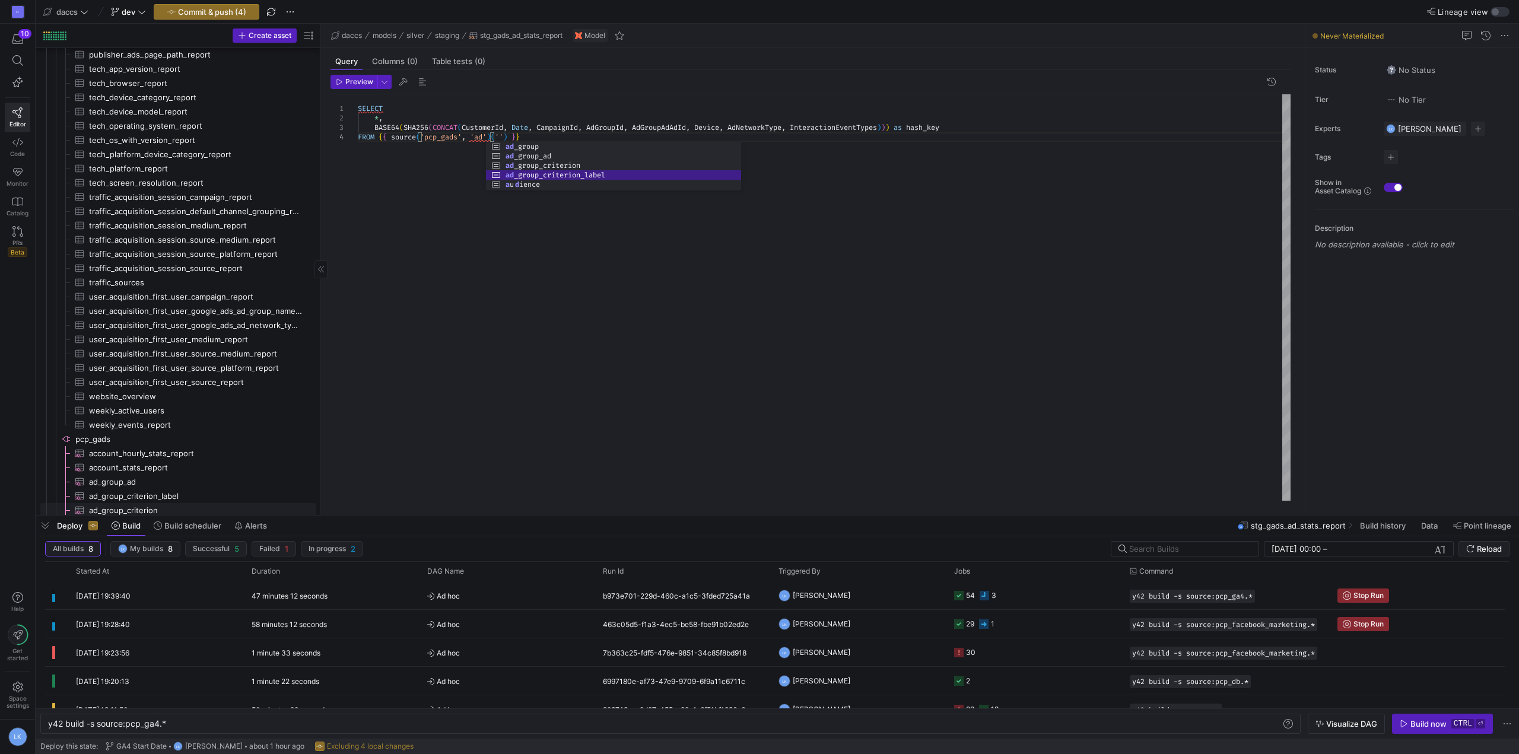
scroll to position [1227, 0]
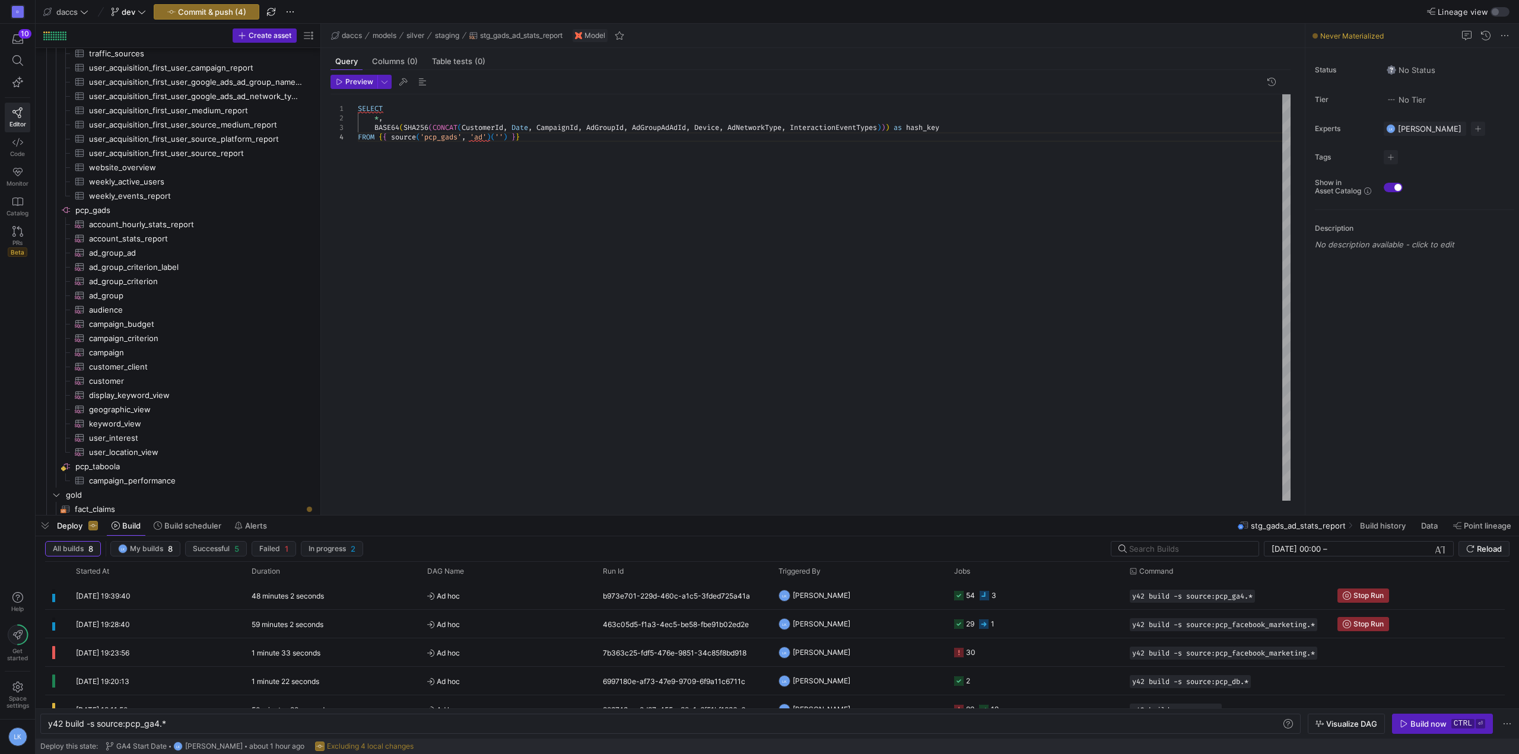
drag, startPoint x: 502, startPoint y: 134, endPoint x: 516, endPoint y: 164, distance: 32.9
type textarea "SELECT *, BASE64(SHA256(CONCAT(CustomerId, Date, CampaignId, AdGroupId, AdGroup…"
click at [517, 596] on span "Ad hoc" at bounding box center [507, 596] width 161 height 28
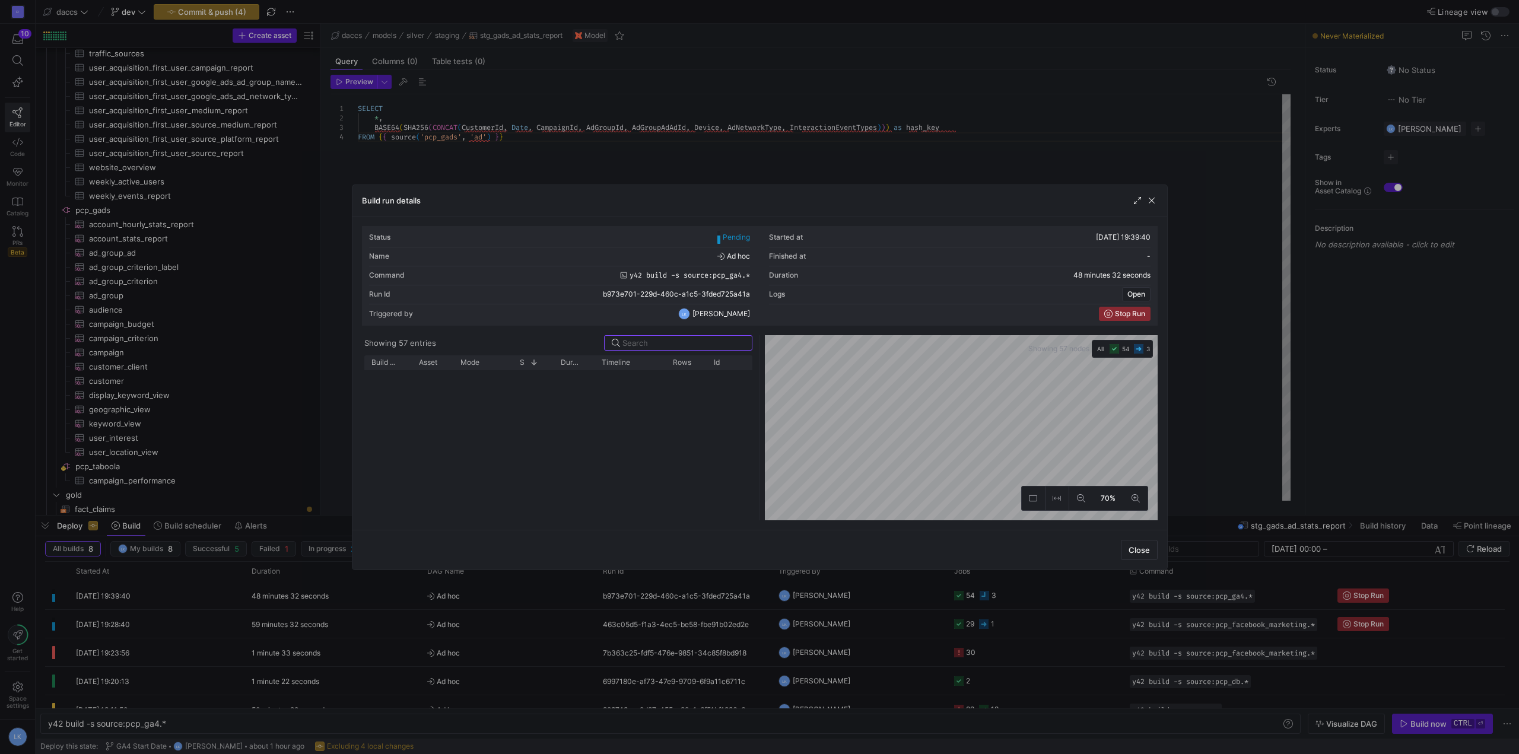
scroll to position [372, 0]
click at [1151, 195] on span "button" at bounding box center [1152, 201] width 12 height 12
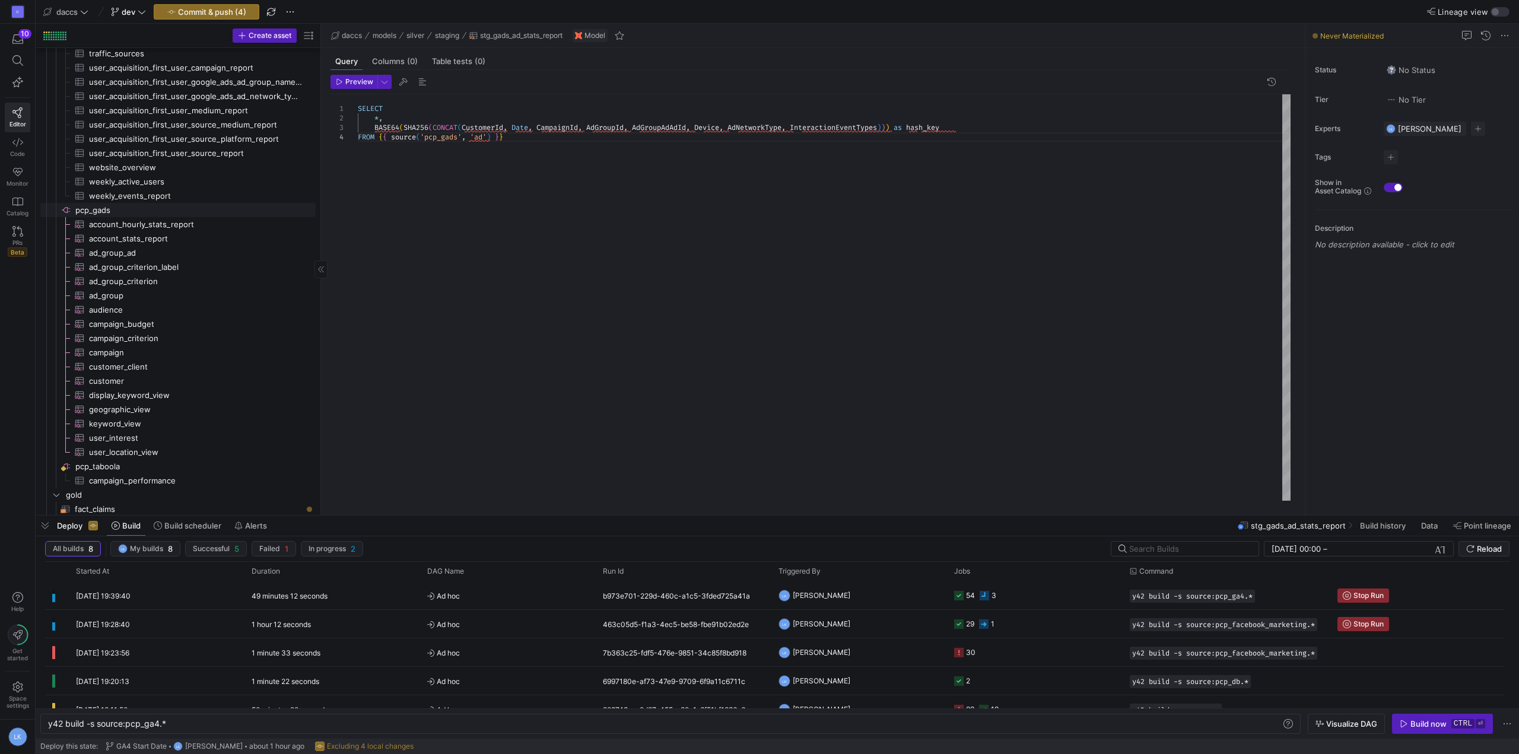
click at [91, 209] on span "pcp_gads​​​​​​​​" at bounding box center [194, 211] width 239 height 14
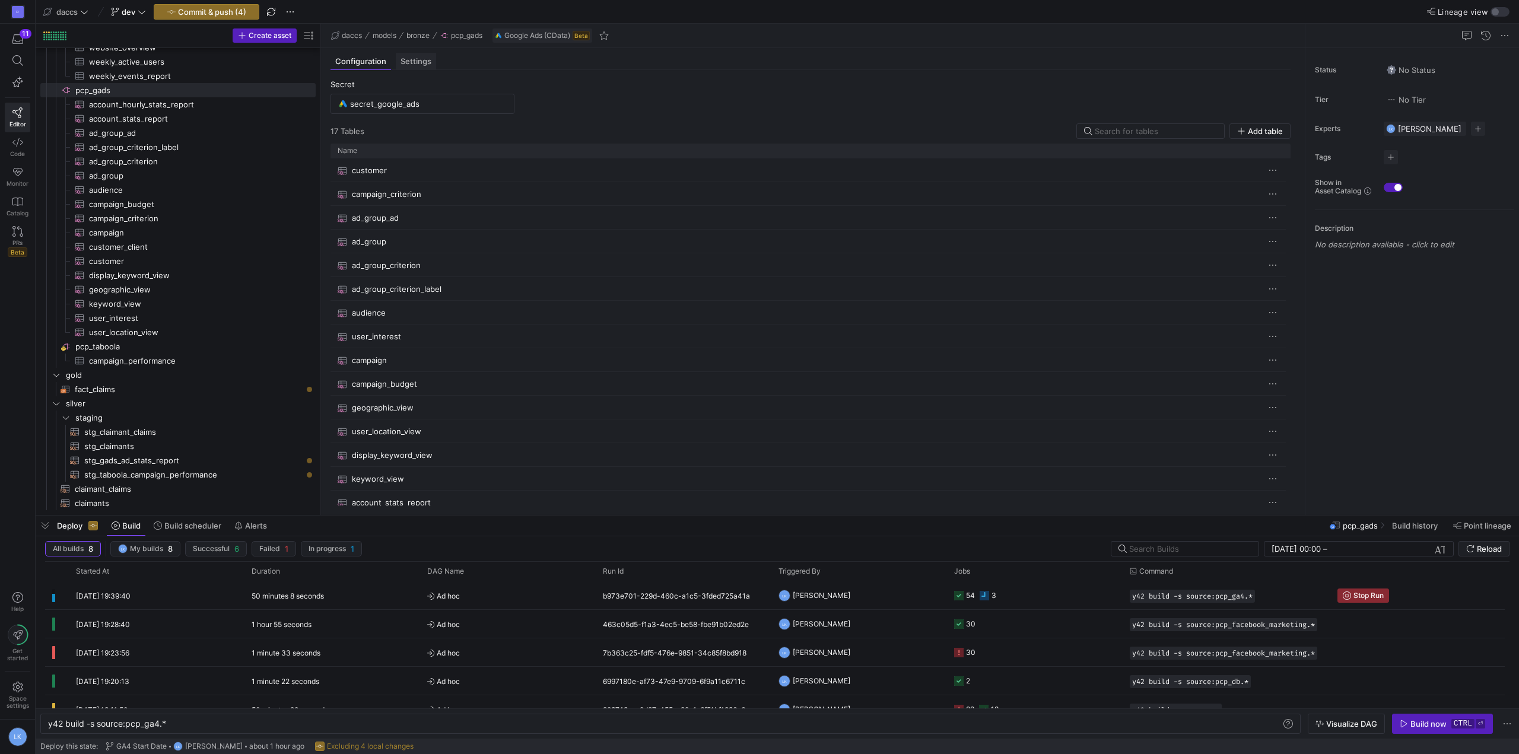
click at [422, 62] on span "Settings" at bounding box center [416, 62] width 31 height 8
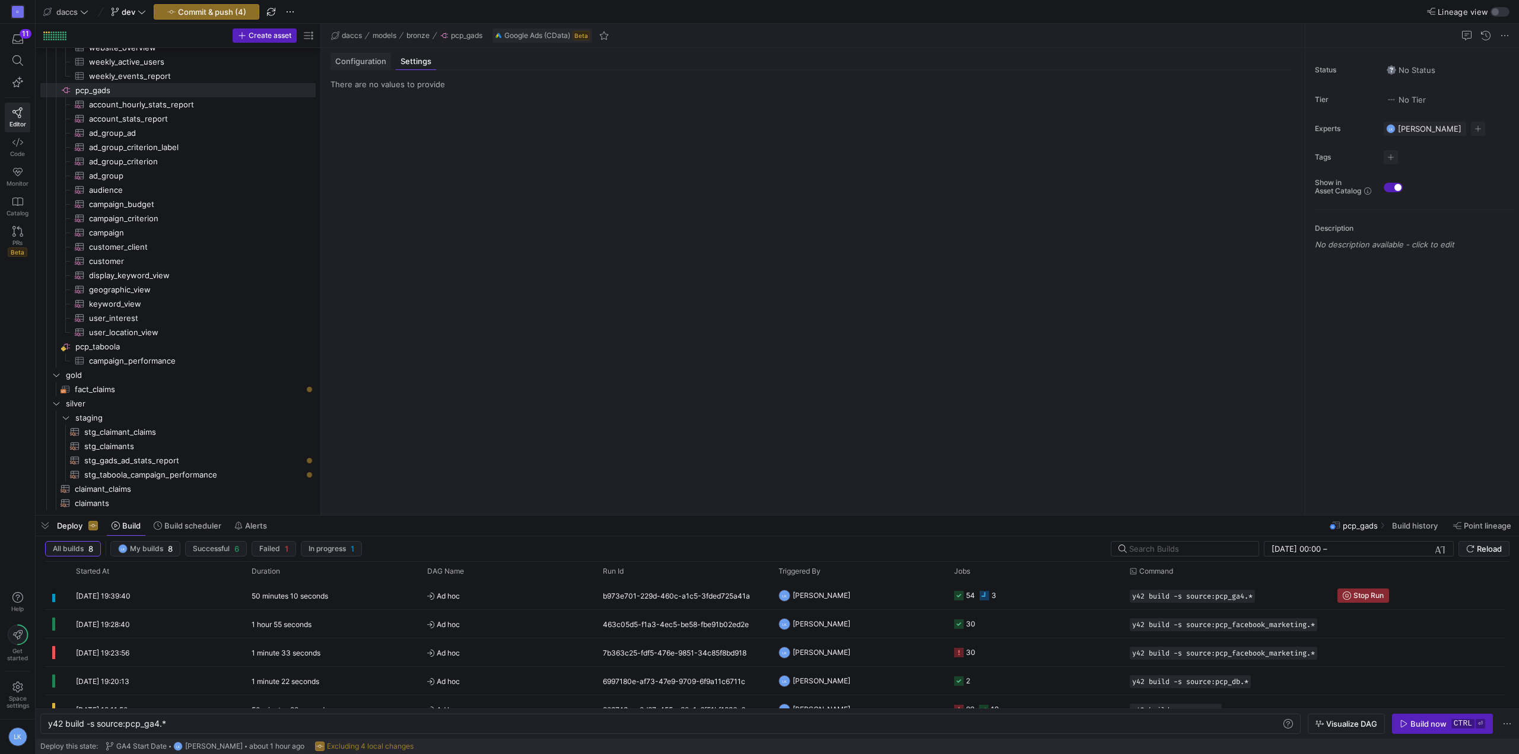
click at [379, 59] on span "Configuration" at bounding box center [360, 62] width 51 height 8
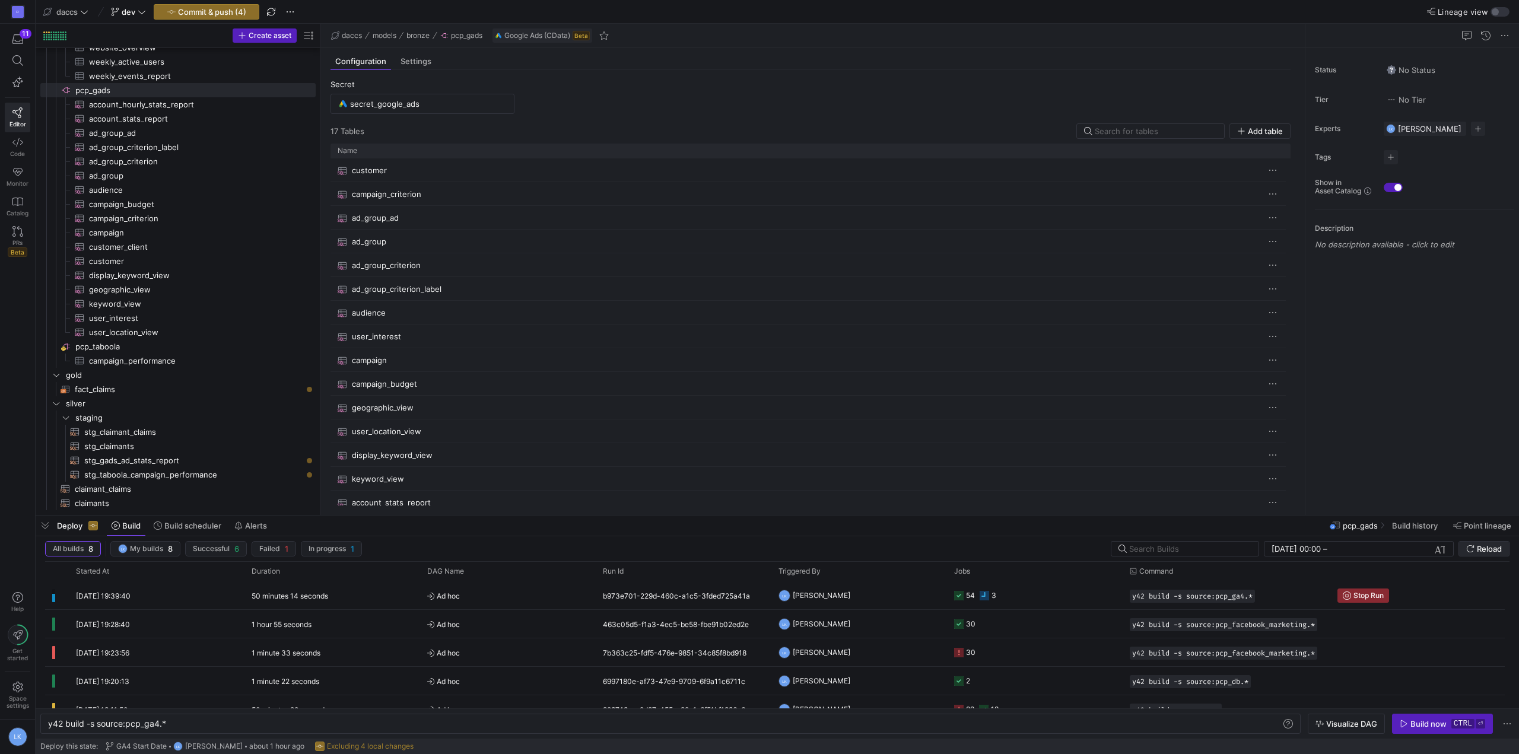
click at [1488, 553] on span "Reload" at bounding box center [1489, 548] width 25 height 9
click at [872, 592] on y42-orchestration-triggered-by "LK Laurens Kuiper" at bounding box center [859, 595] width 161 height 27
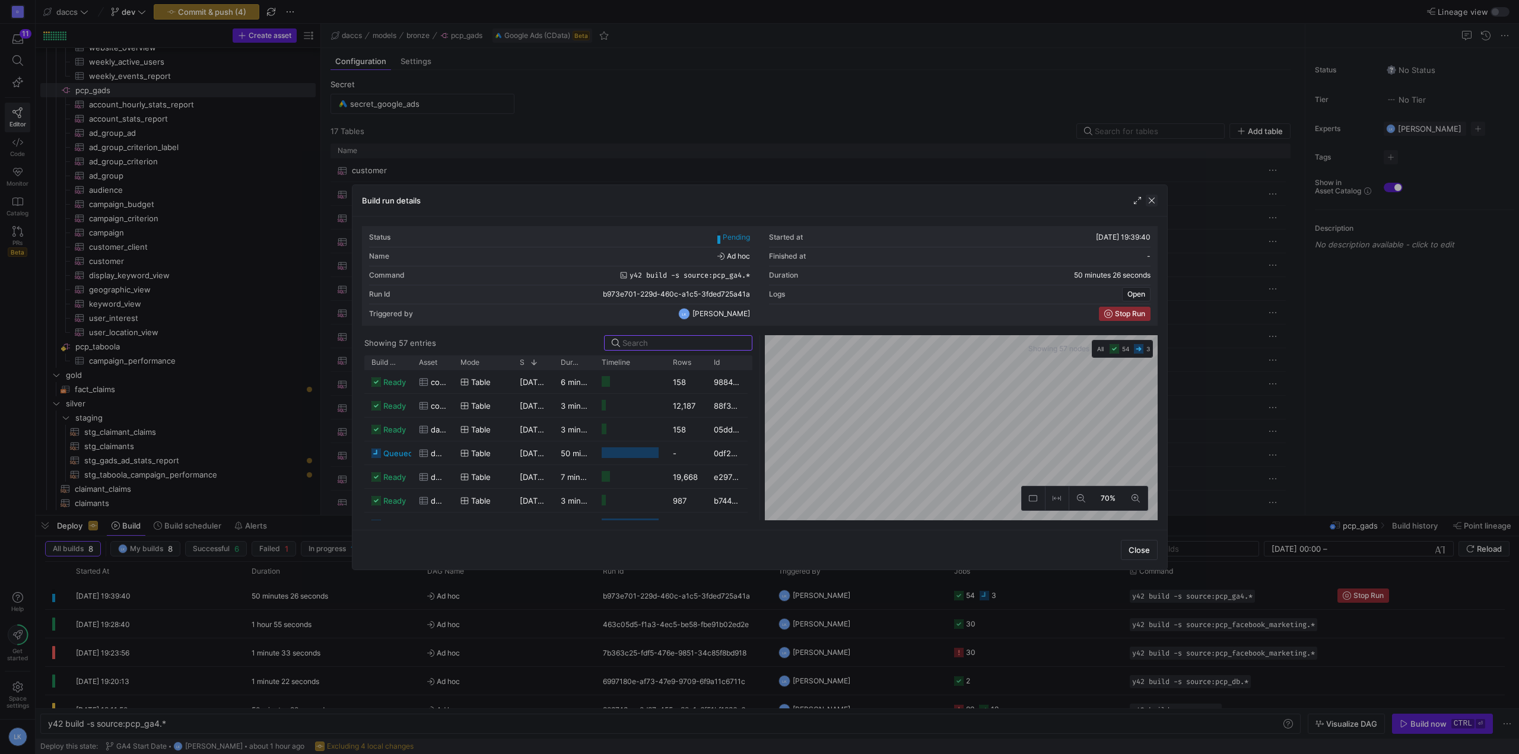
click at [1146, 199] on span "button" at bounding box center [1152, 201] width 12 height 12
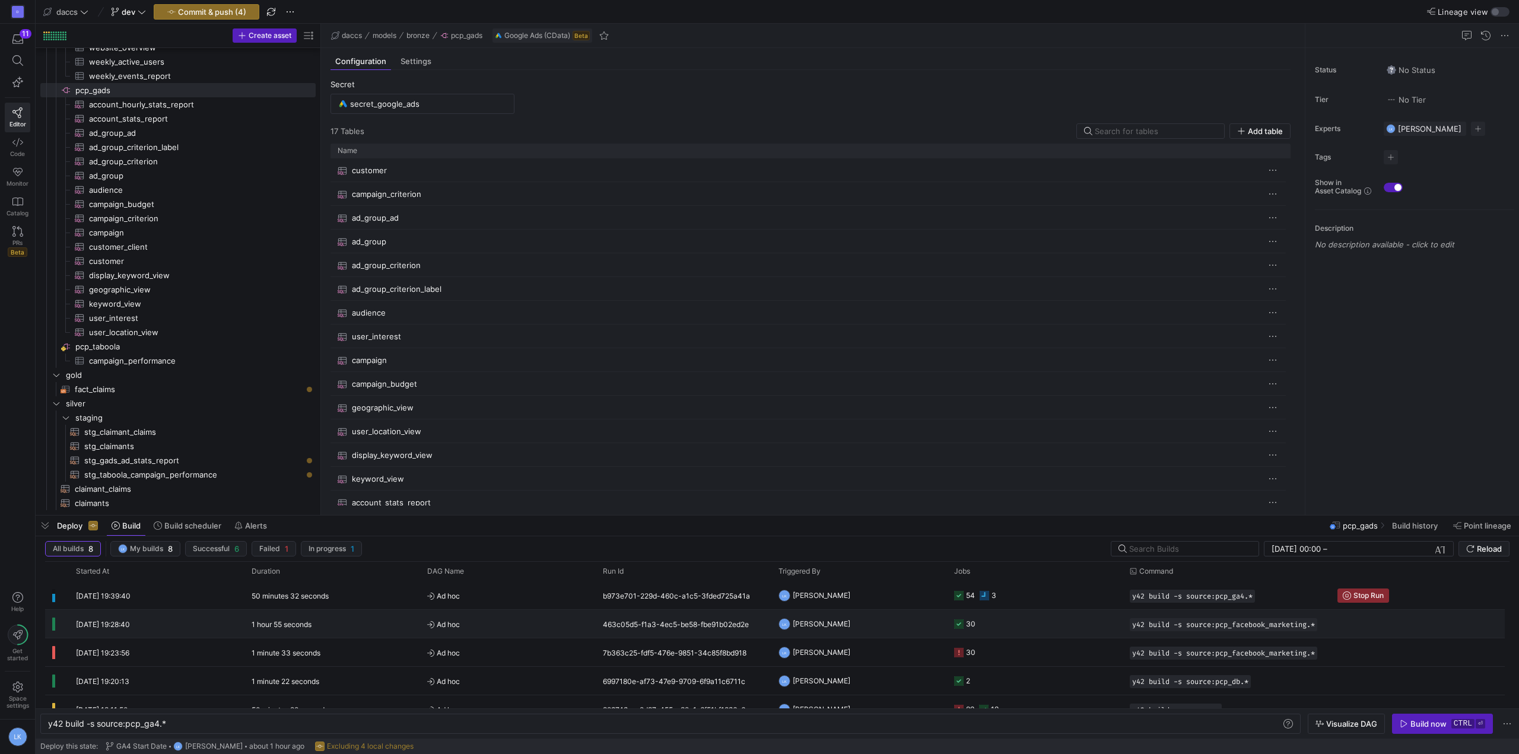
click at [150, 629] on div "[DATE] 19:28:40" at bounding box center [157, 624] width 176 height 28
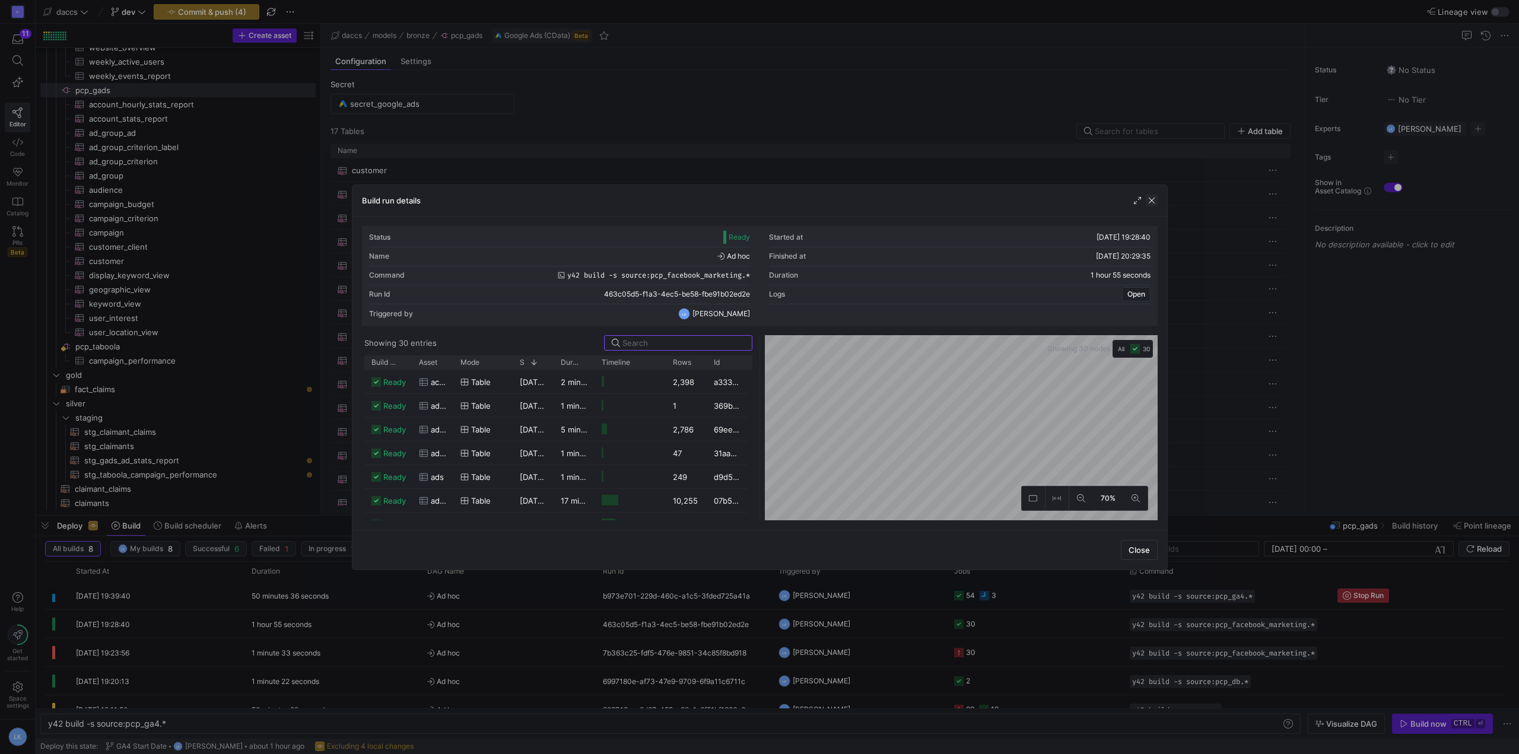
click at [1151, 202] on span "button" at bounding box center [1152, 201] width 12 height 12
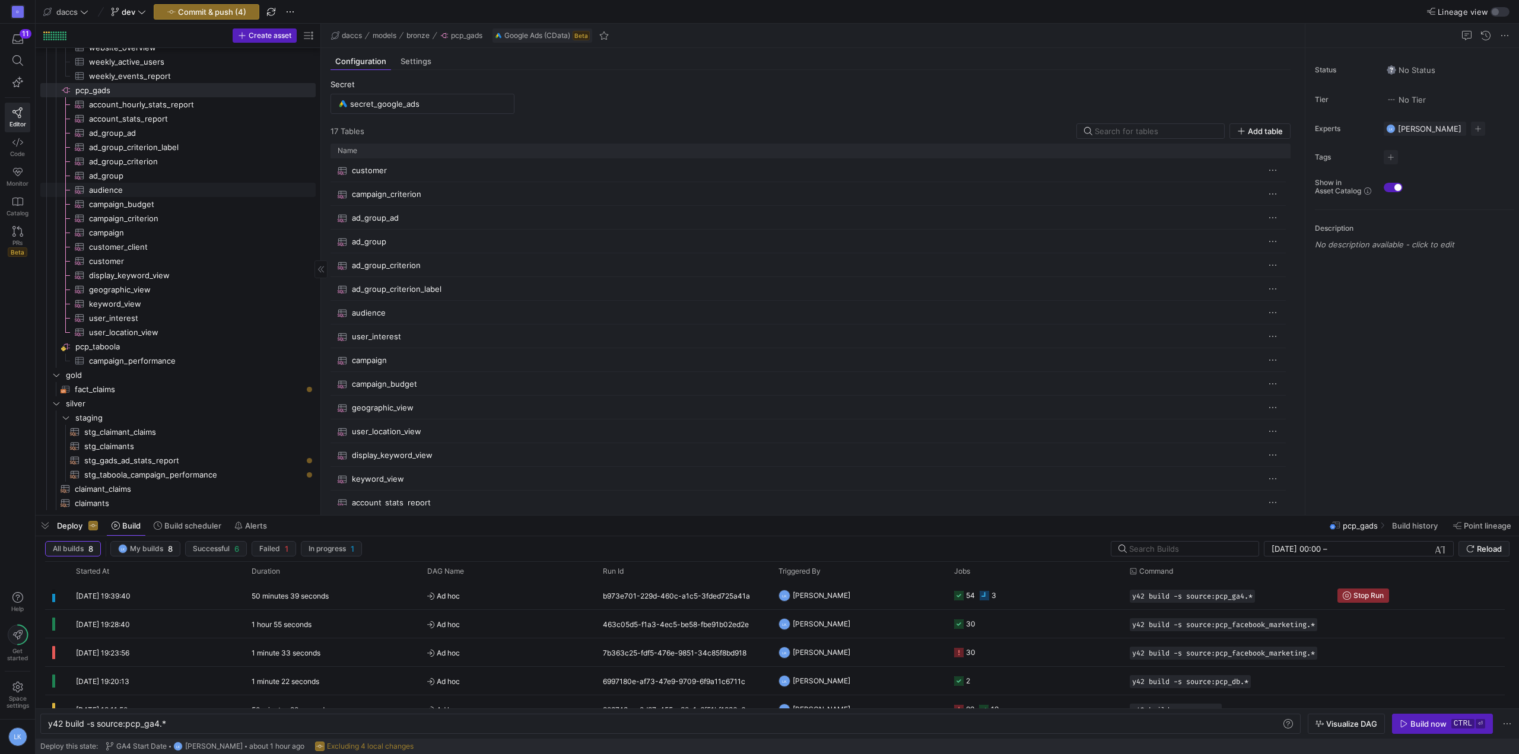
scroll to position [1168, 0]
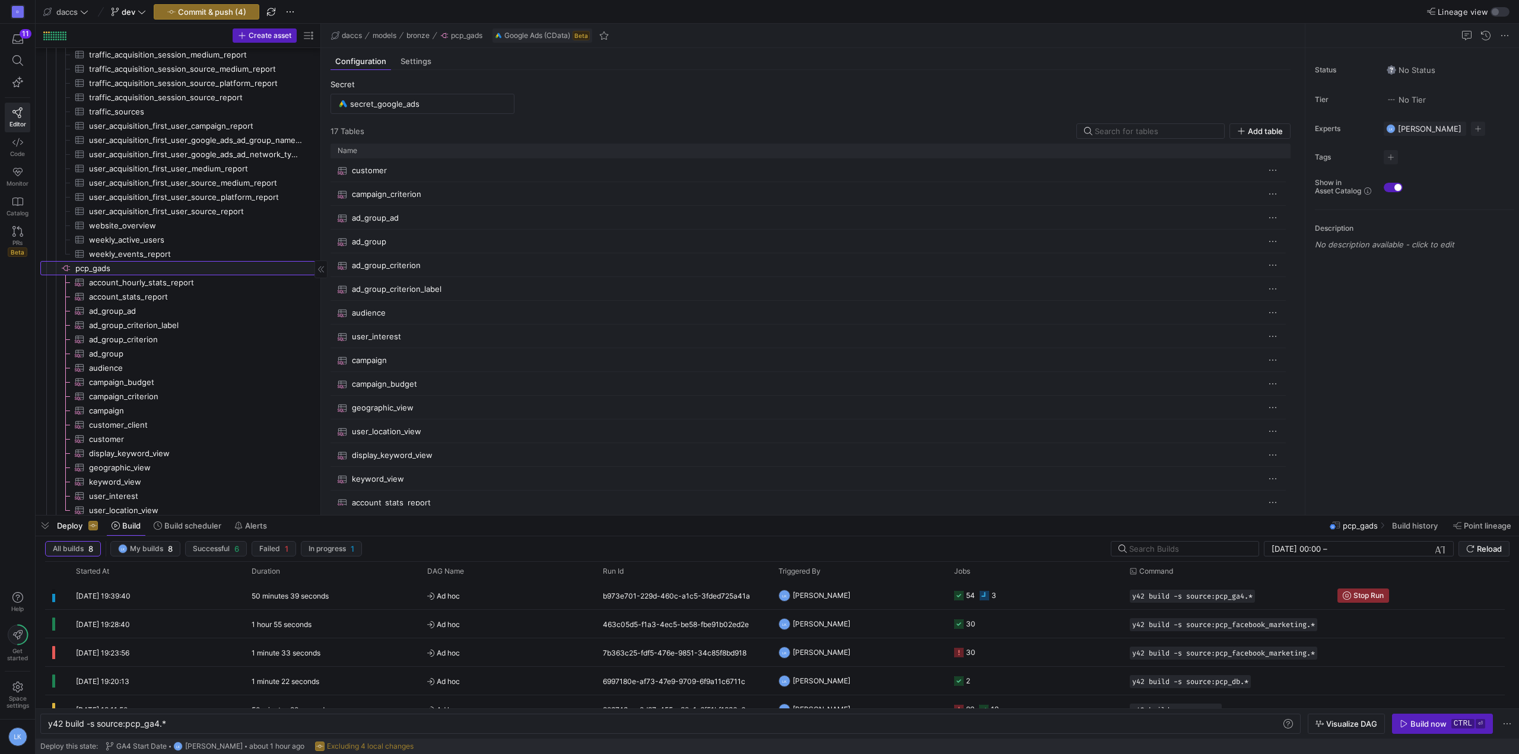
click at [99, 269] on span "pcp_gads​​​​​​​​" at bounding box center [194, 269] width 239 height 14
click at [415, 58] on span "Settings" at bounding box center [416, 62] width 31 height 8
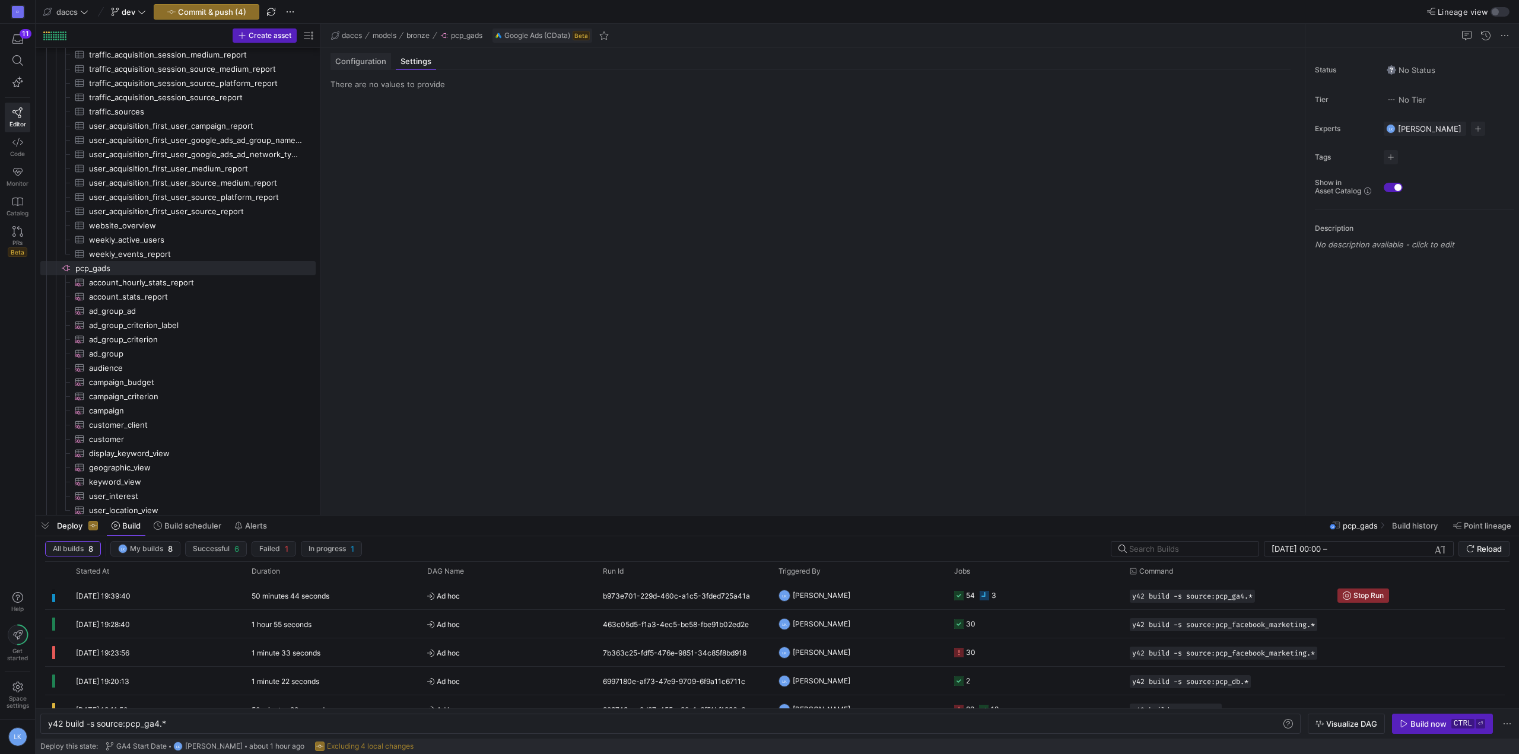
click at [358, 62] on span "Configuration" at bounding box center [360, 62] width 51 height 8
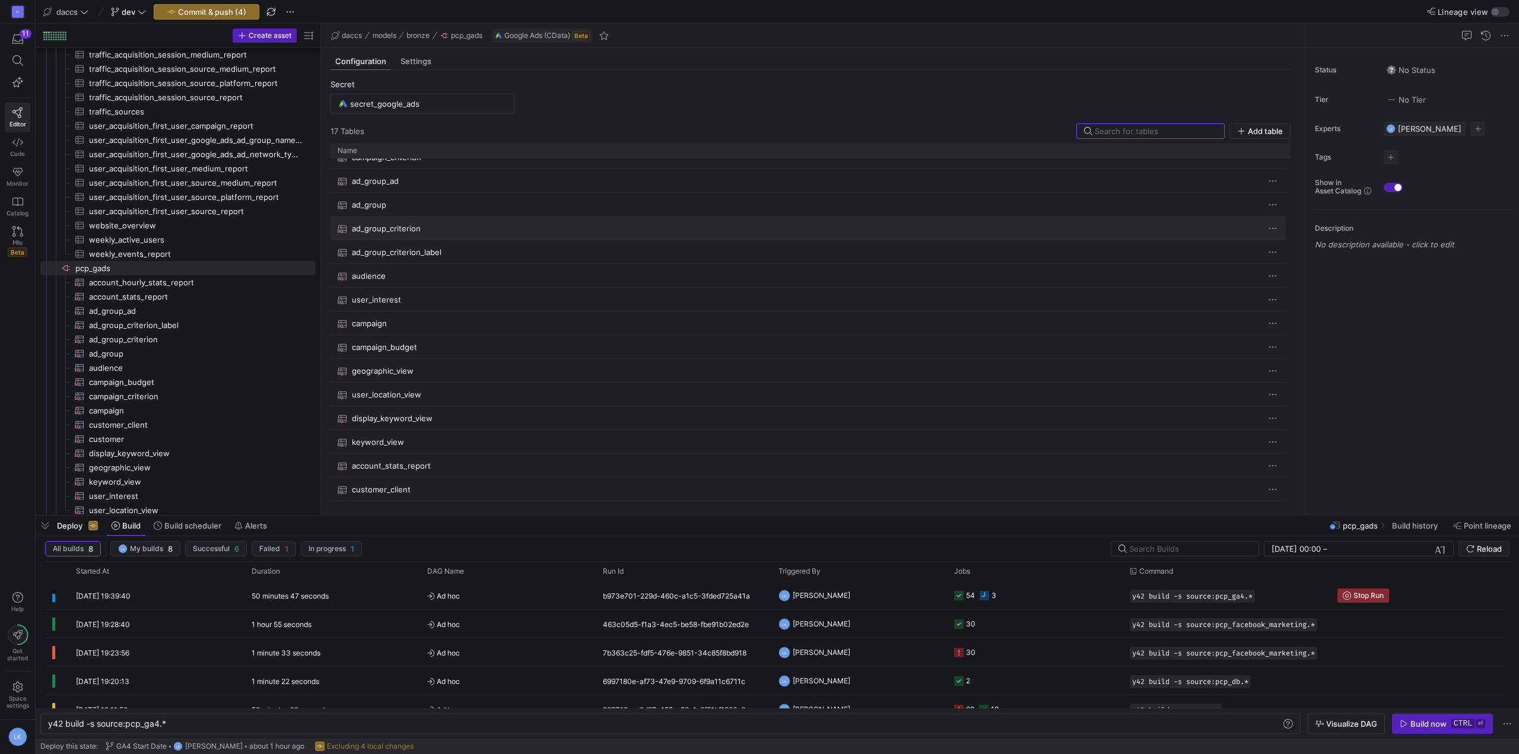
scroll to position [56, 0]
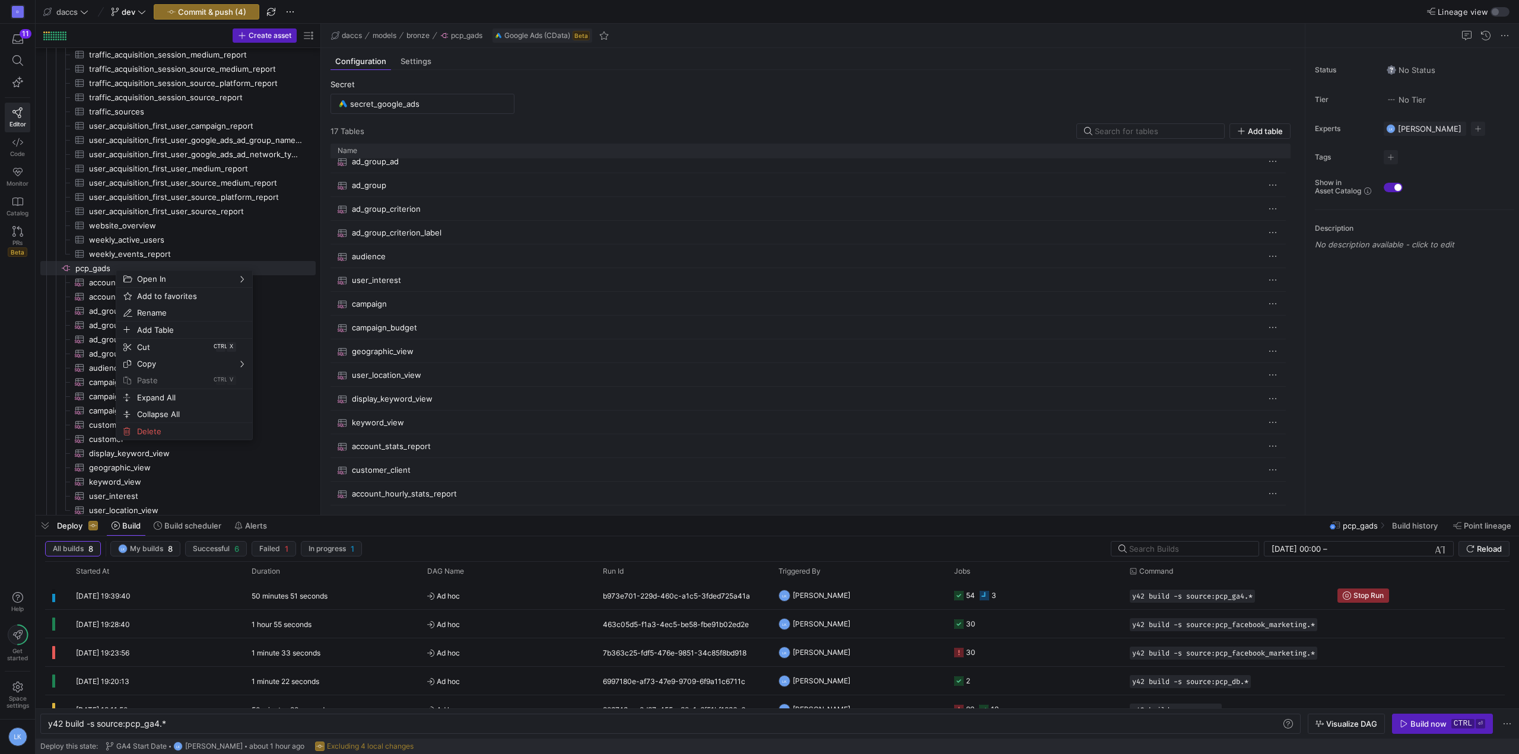
click at [810, 78] on div "Secret secret_google_ads 17 Table s Add table Drag here to set row groups Drag …" at bounding box center [810, 288] width 979 height 436
click at [1268, 128] on span "Add table" at bounding box center [1265, 130] width 35 height 9
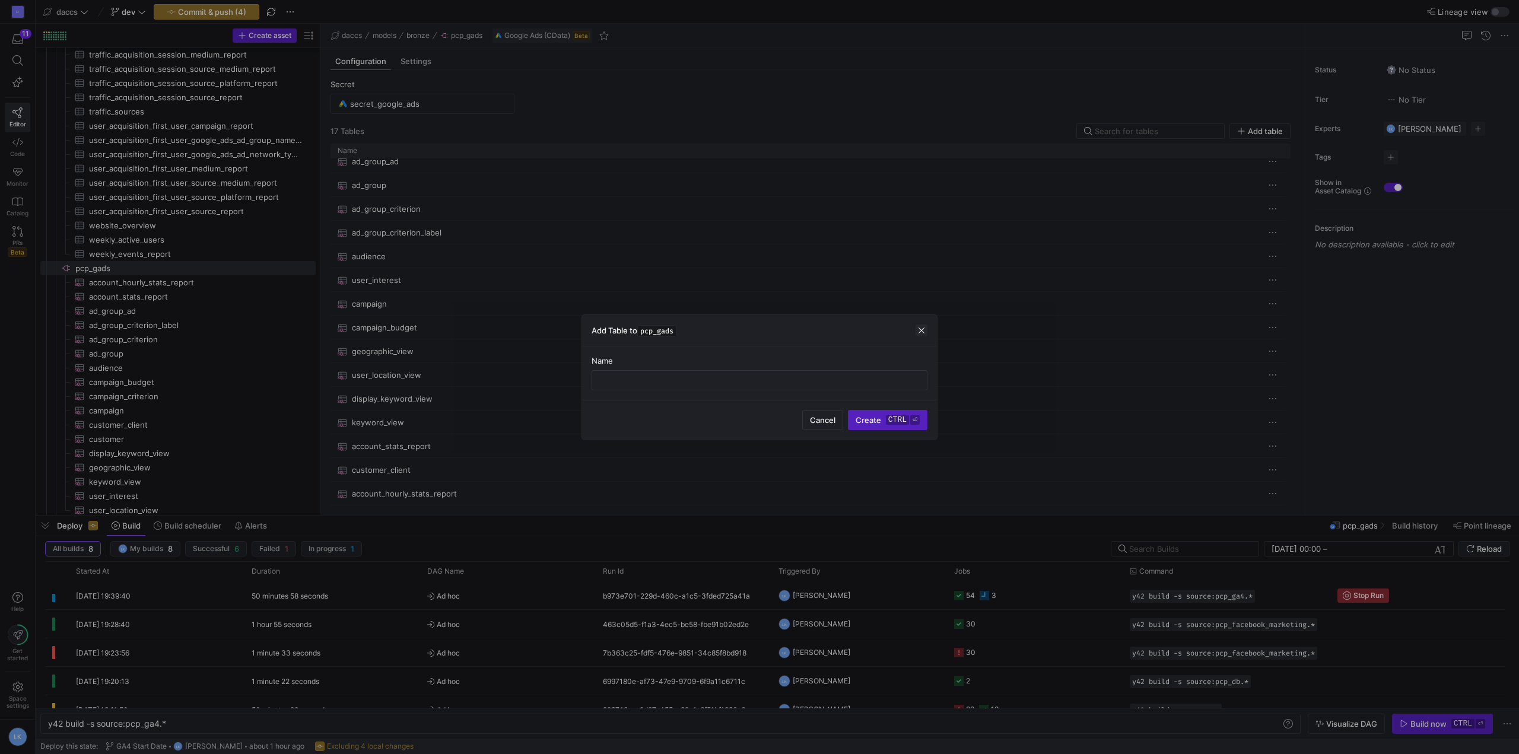
click at [923, 329] on span "button" at bounding box center [922, 331] width 12 height 12
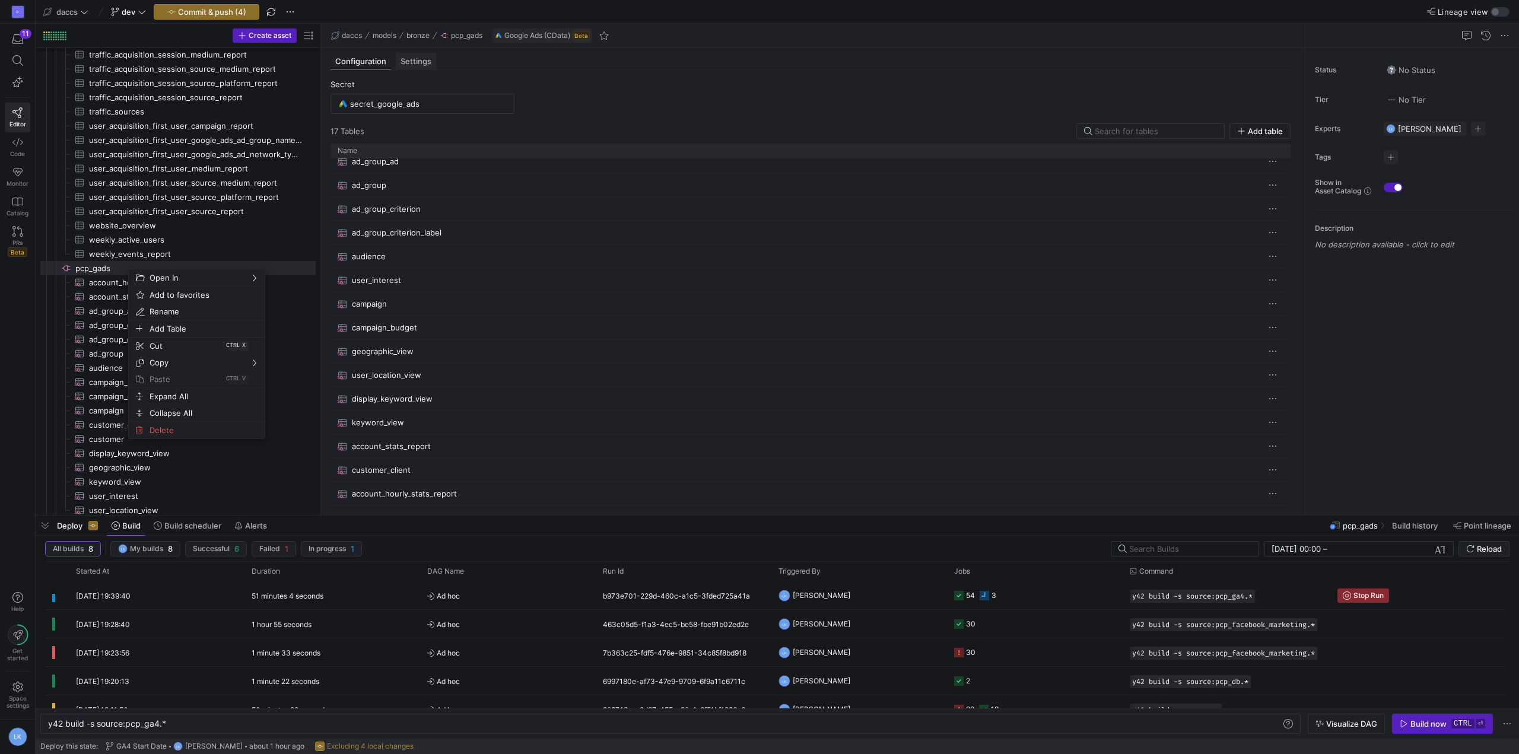
click at [624, 93] on y42-source-config-entity-configuration-tables-view "Secret secret_google_ads 17 Table s Add table Drag here to set row groups Drag …" at bounding box center [811, 293] width 960 height 426
click at [411, 62] on span "Settings" at bounding box center [416, 62] width 31 height 8
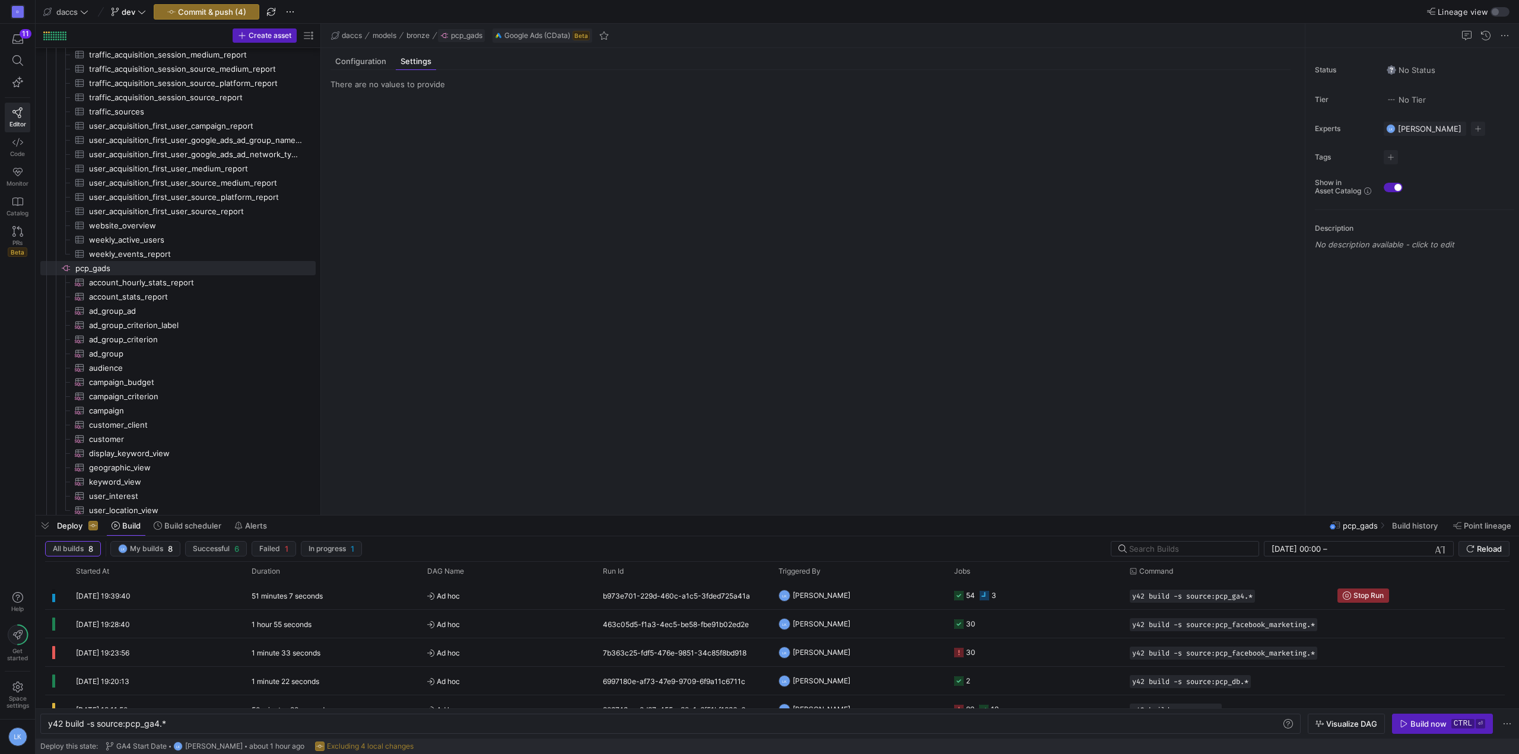
click at [461, 35] on span "pcp_gads" at bounding box center [466, 35] width 31 height 8
click at [354, 62] on span "Configuration" at bounding box center [360, 62] width 51 height 8
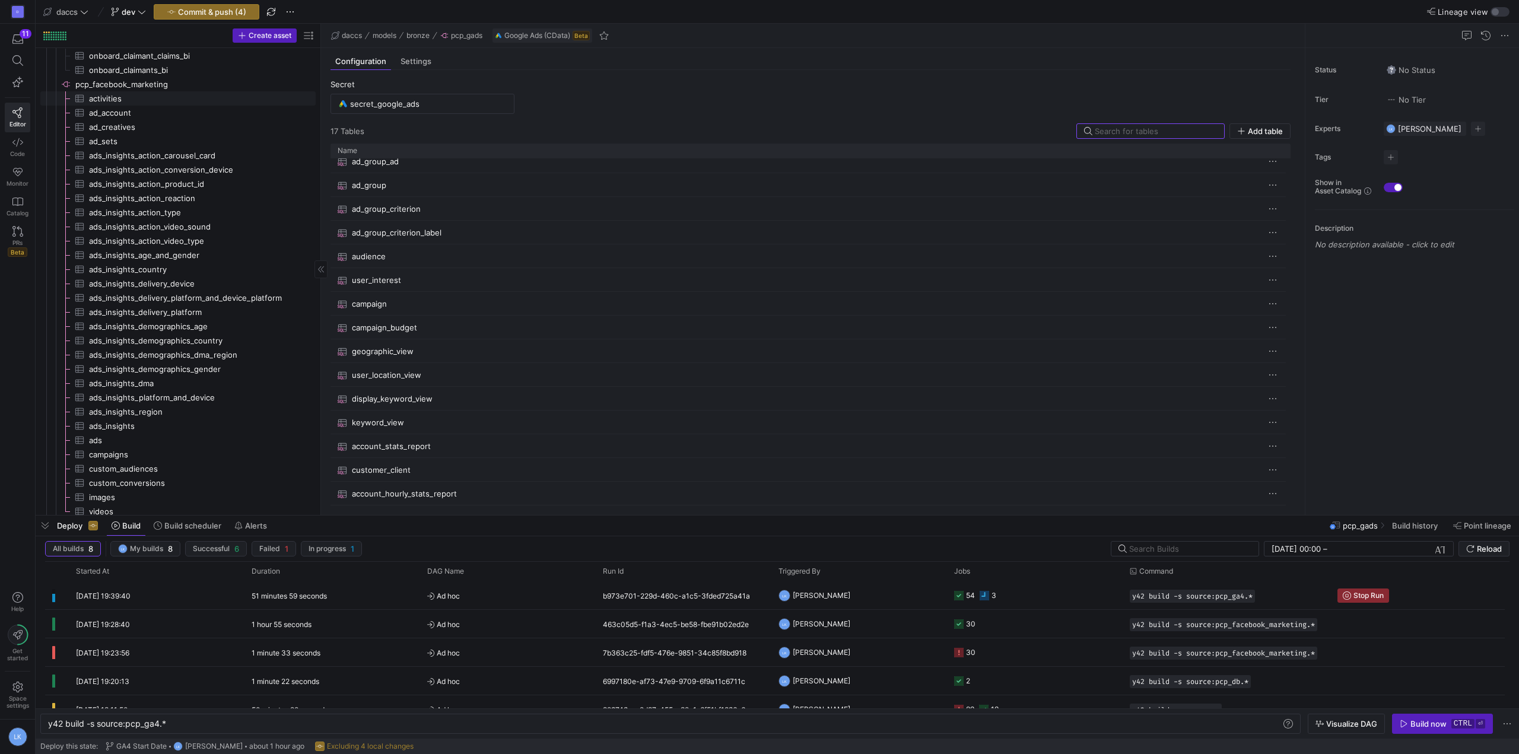
scroll to position [0, 0]
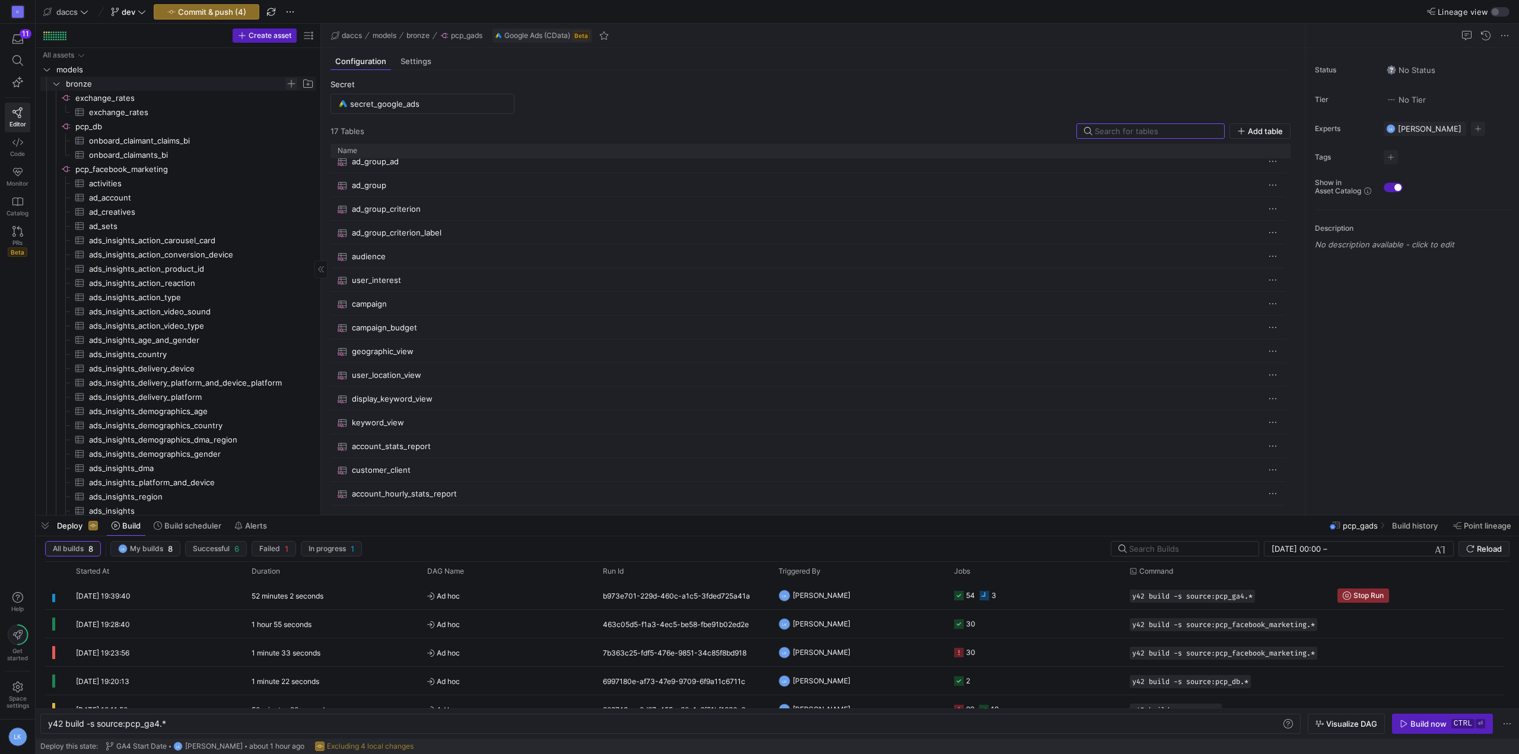
click at [290, 84] on span "Press SPACE to select this row." at bounding box center [291, 84] width 12 height 12
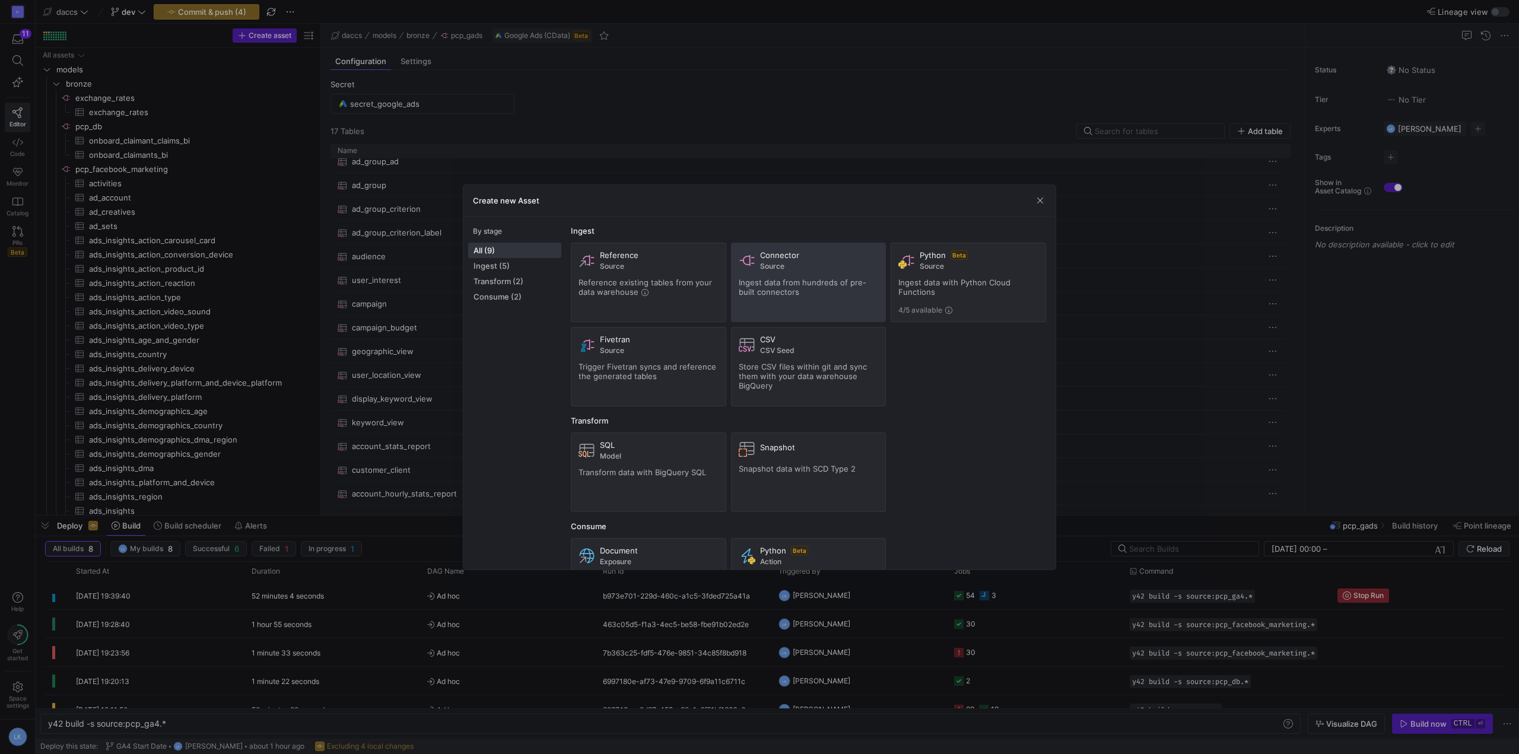
click at [784, 278] on span "Ingest data from hundreds of pre-built connectors" at bounding box center [803, 287] width 128 height 19
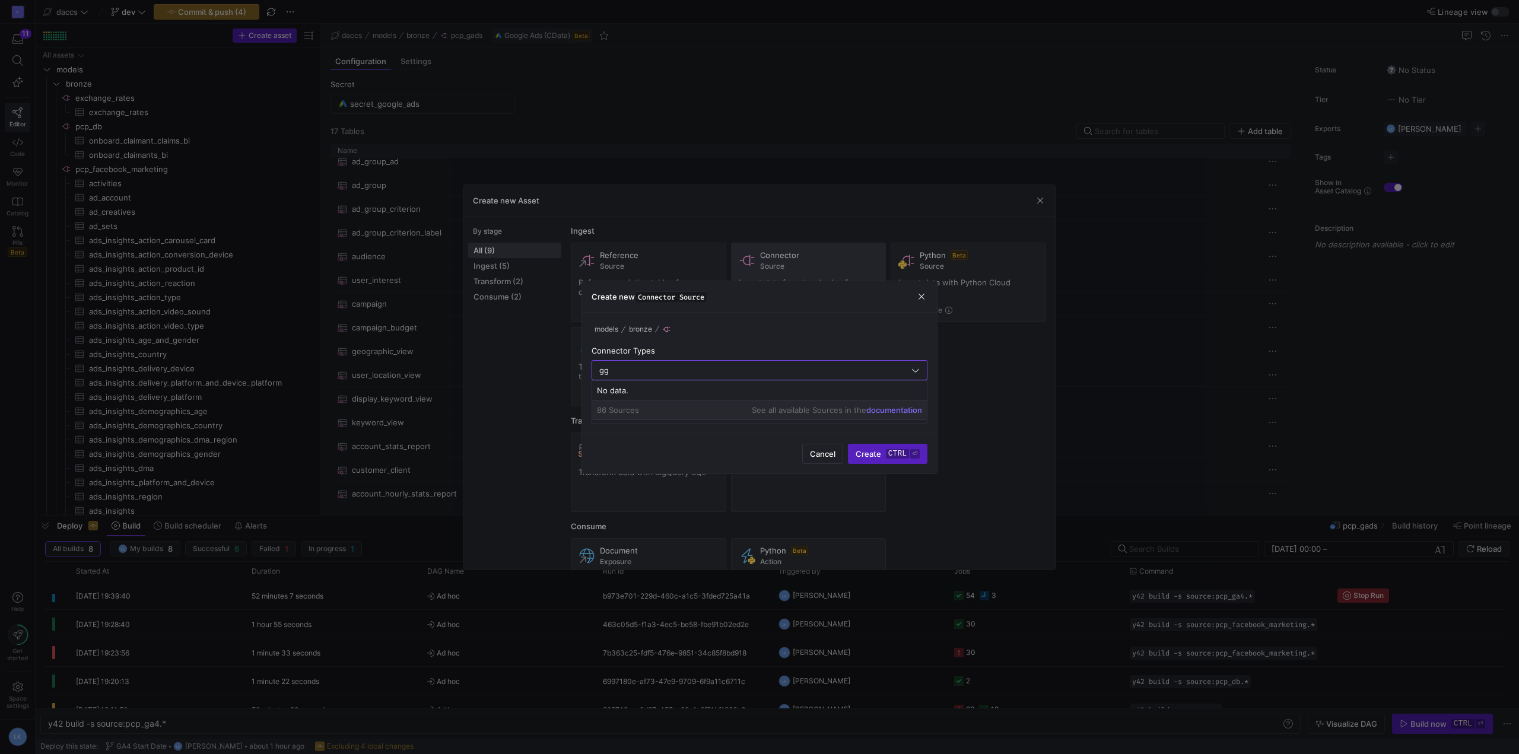
type input "g"
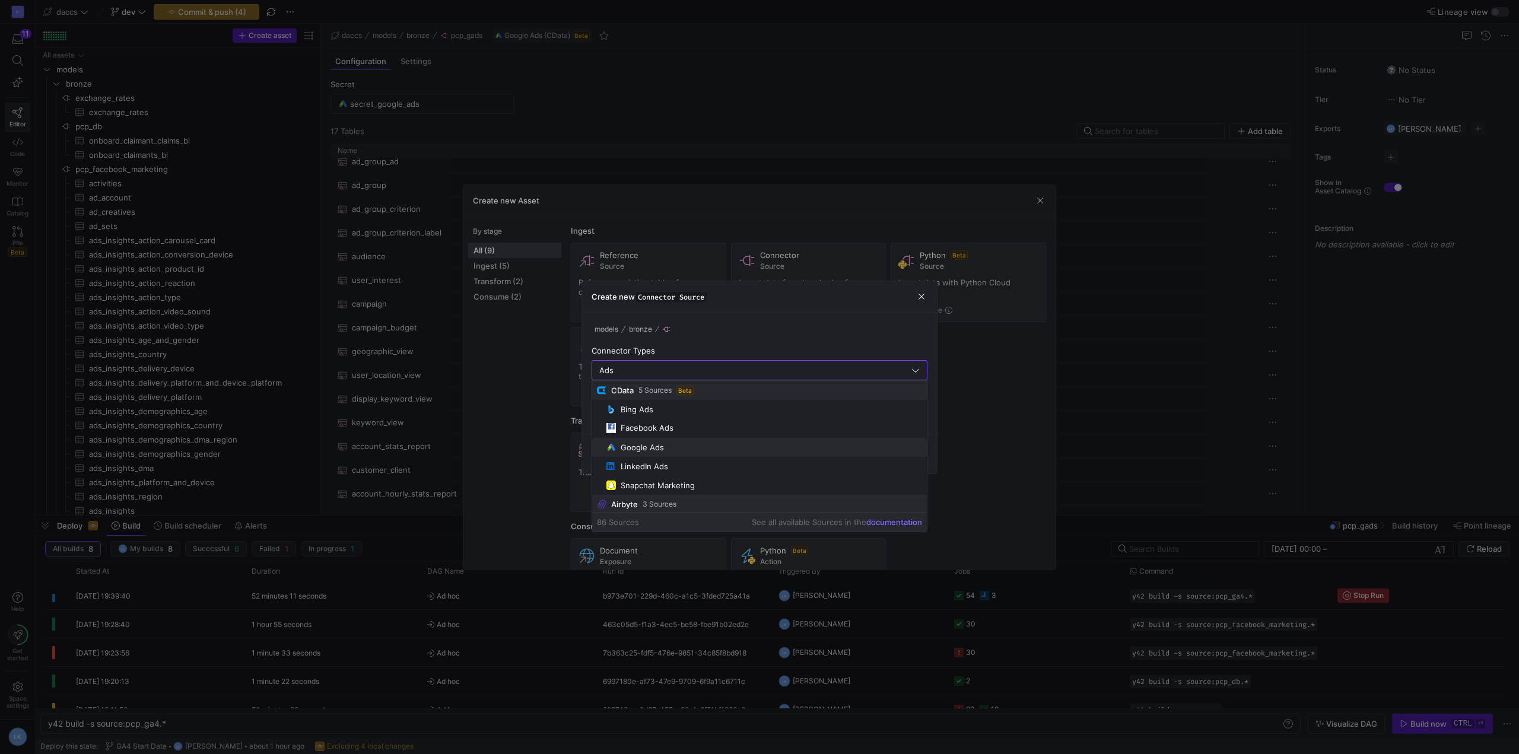
click at [680, 448] on span "Google Ads" at bounding box center [764, 447] width 316 height 9
type input "Google Ads"
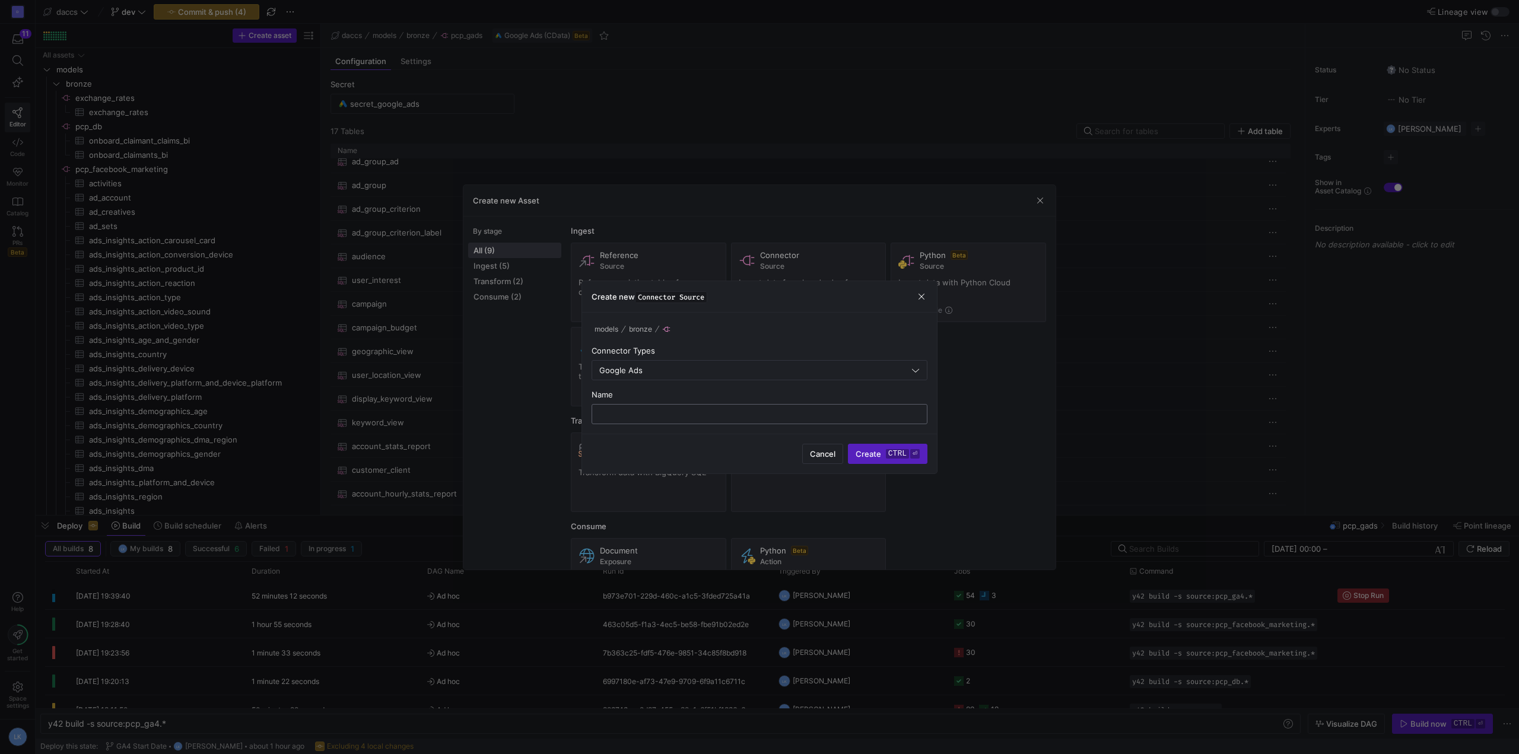
click at [652, 415] on input "text" at bounding box center [760, 413] width 316 height 9
type input "pcp_google_ads"
click at [884, 449] on span "Create ctrl ⏎" at bounding box center [888, 453] width 64 height 9
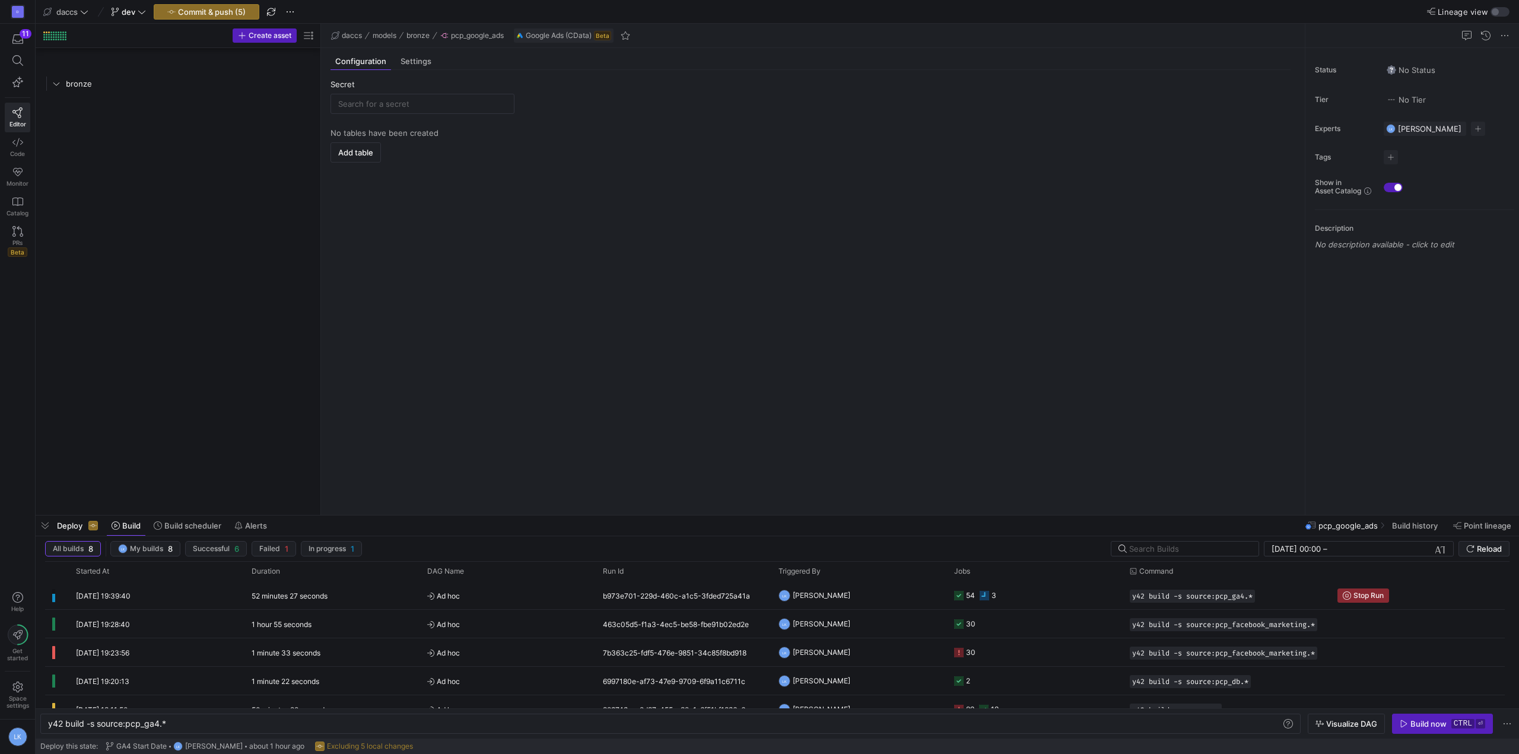
scroll to position [1185, 0]
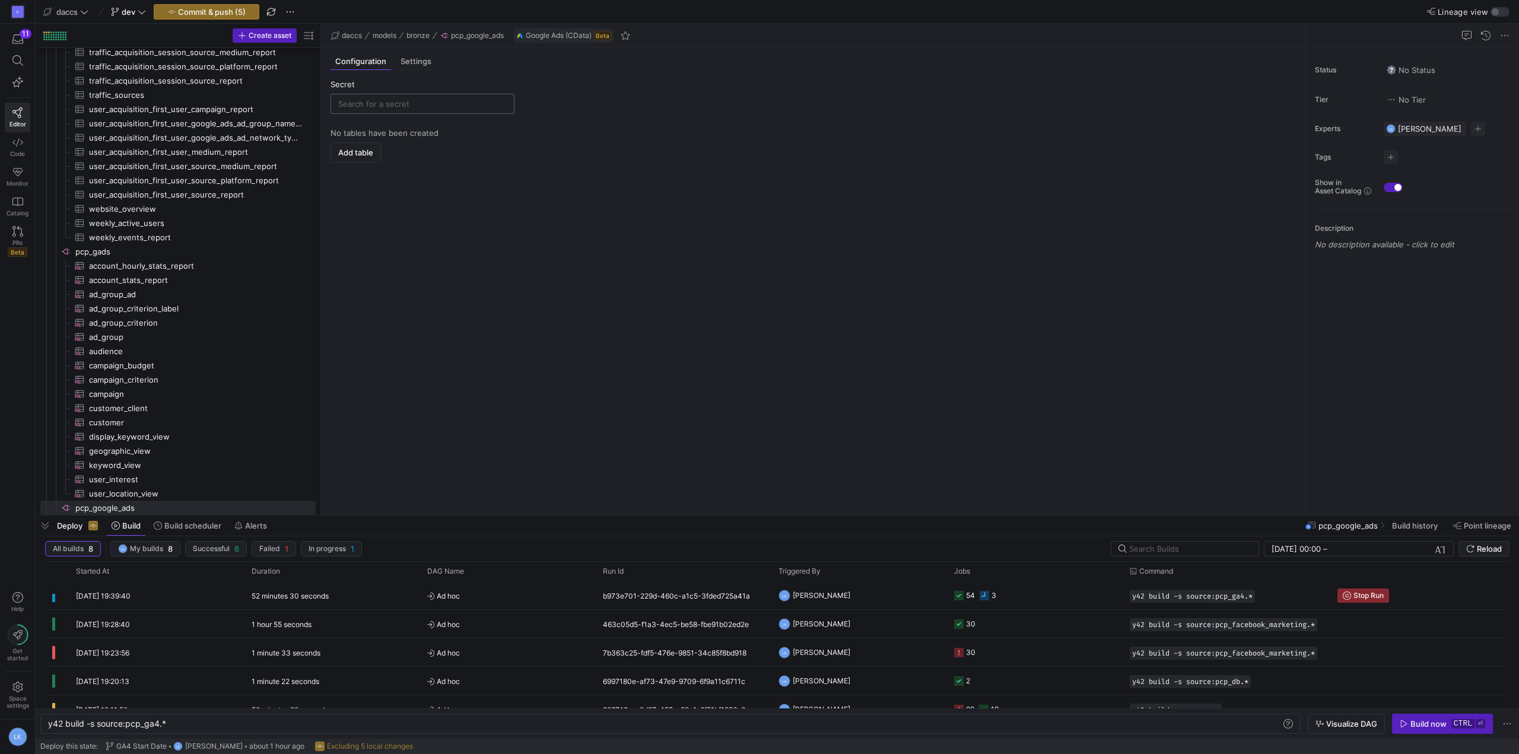
click at [404, 101] on input "text" at bounding box center [422, 103] width 169 height 9
click at [398, 122] on div "secret_google_ads" at bounding box center [423, 125] width 147 height 9
type input "secret_google_ads"
click at [417, 174] on y42-empty-state "No tables have been created Add table" at bounding box center [811, 316] width 960 height 377
click at [352, 155] on span "Add table" at bounding box center [355, 152] width 35 height 9
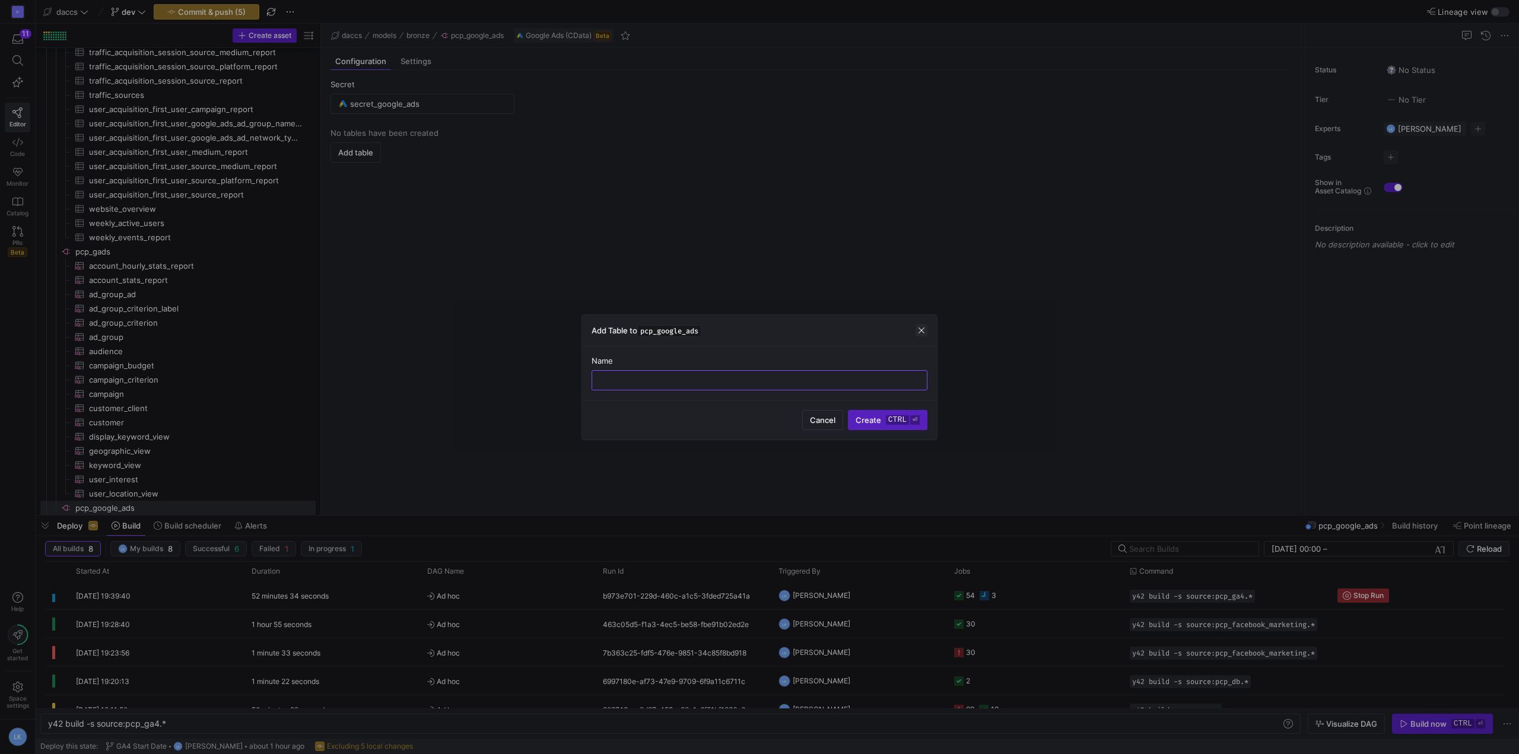
click at [925, 333] on span "button" at bounding box center [922, 331] width 12 height 12
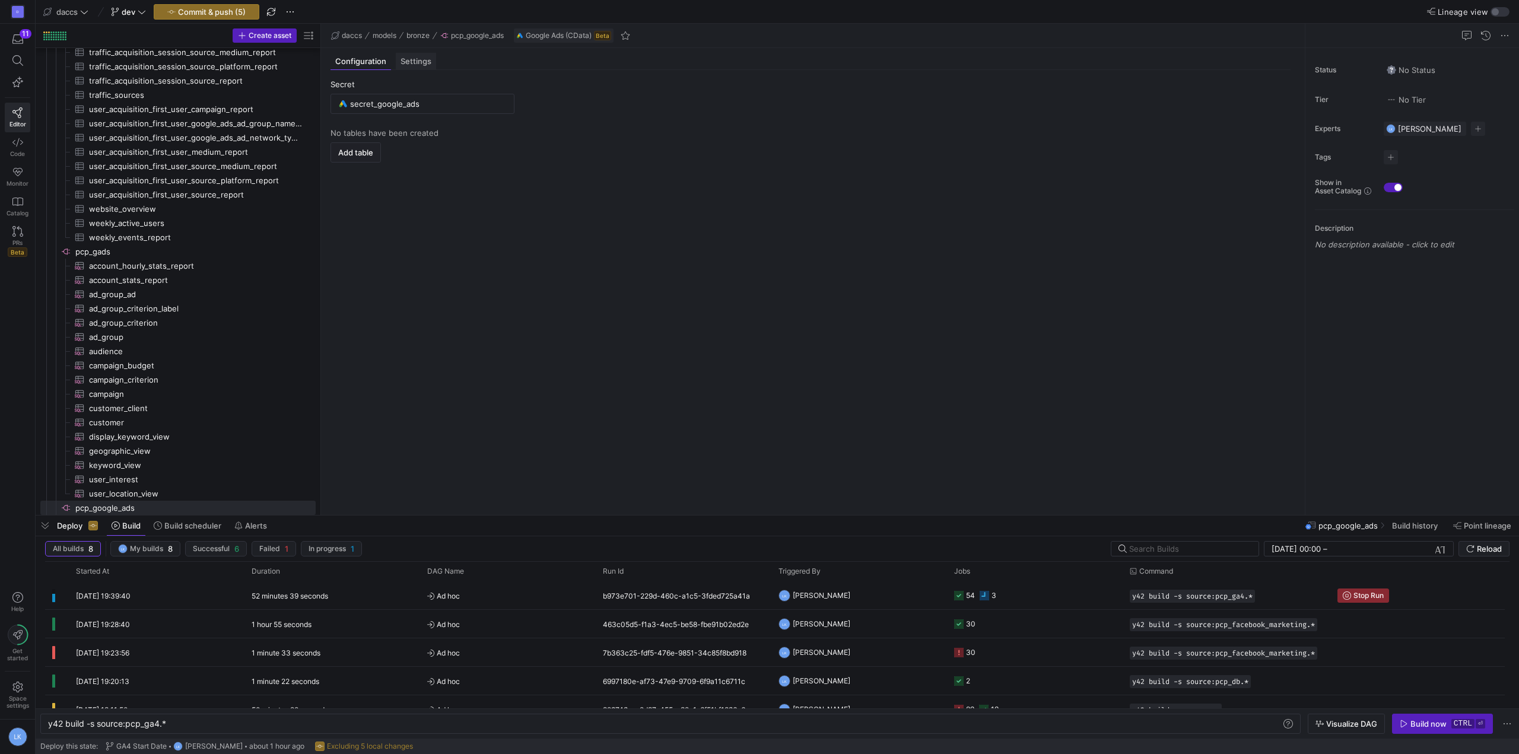
click at [416, 59] on span "Settings" at bounding box center [416, 62] width 31 height 8
click at [366, 55] on div "Configuration" at bounding box center [361, 61] width 61 height 17
click at [406, 161] on y42-empty-state "No tables have been created Add table" at bounding box center [811, 316] width 960 height 377
click at [354, 155] on span "Add table" at bounding box center [355, 152] width 35 height 9
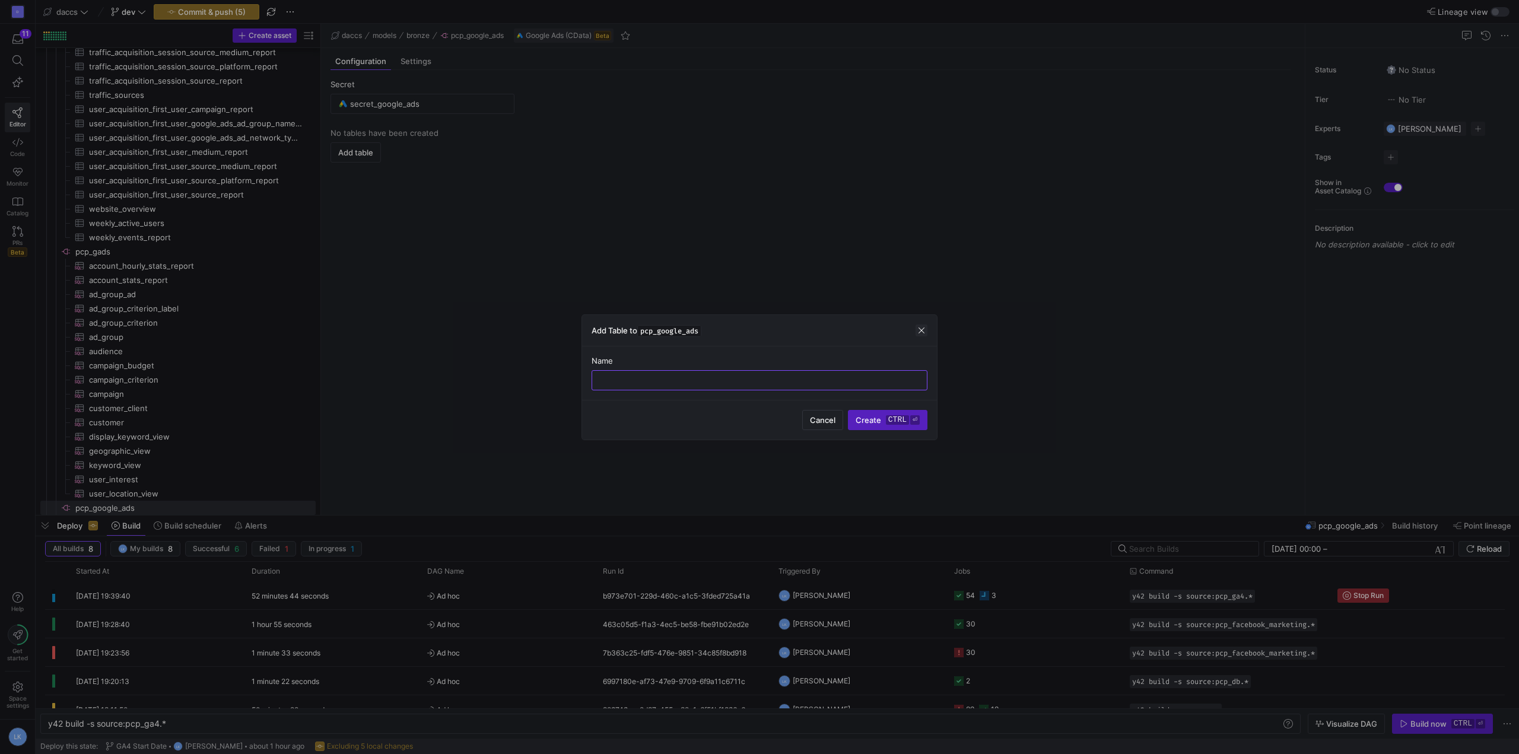
click at [919, 334] on span "button" at bounding box center [922, 331] width 12 height 12
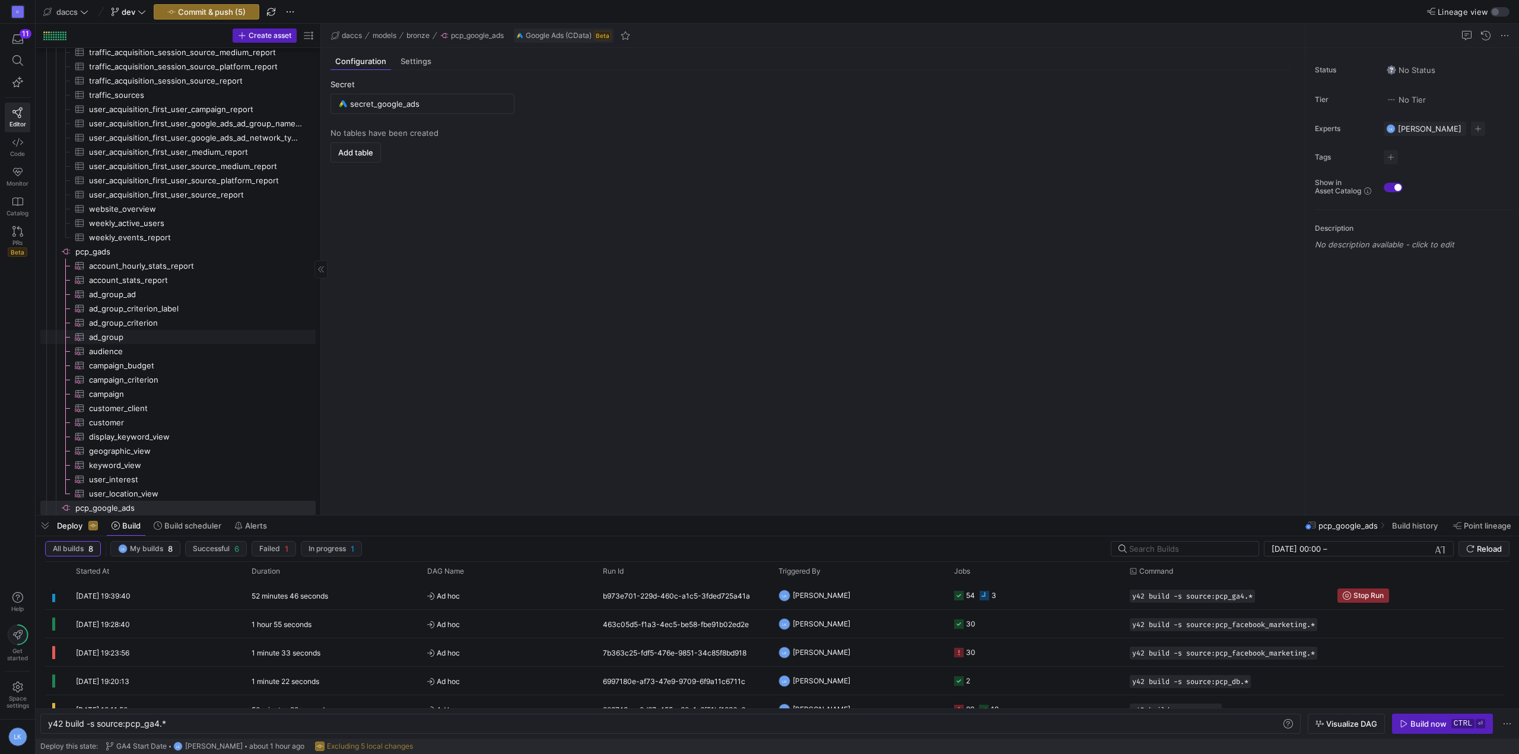
click at [135, 330] on link "ad_group​​​​​​​​​" at bounding box center [177, 337] width 275 height 14
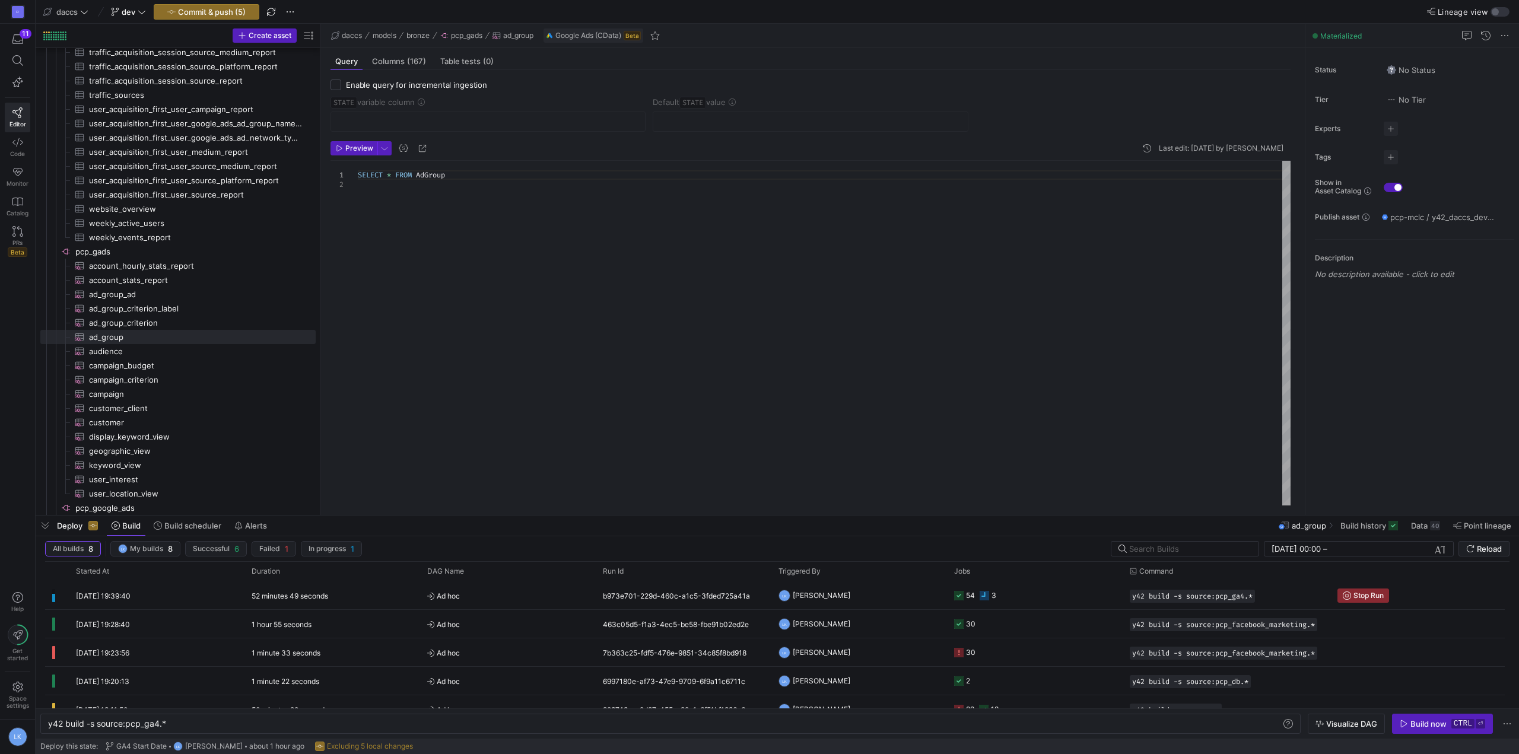
click at [583, 309] on div "SELECT * FROM AdGroup" at bounding box center [824, 333] width 933 height 345
click at [601, 233] on div "SELECT * FROM AdGroup" at bounding box center [824, 333] width 933 height 345
click at [555, 155] on header "Preview Last edit: Wednesday 17 September 2025 by Laurens Kuiper" at bounding box center [811, 151] width 960 height 20
click at [603, 77] on div "Enable query for incremental ingestion STATE variable column Default STATE valu…" at bounding box center [810, 288] width 979 height 436
drag, startPoint x: 487, startPoint y: 291, endPoint x: 506, endPoint y: 246, distance: 49.2
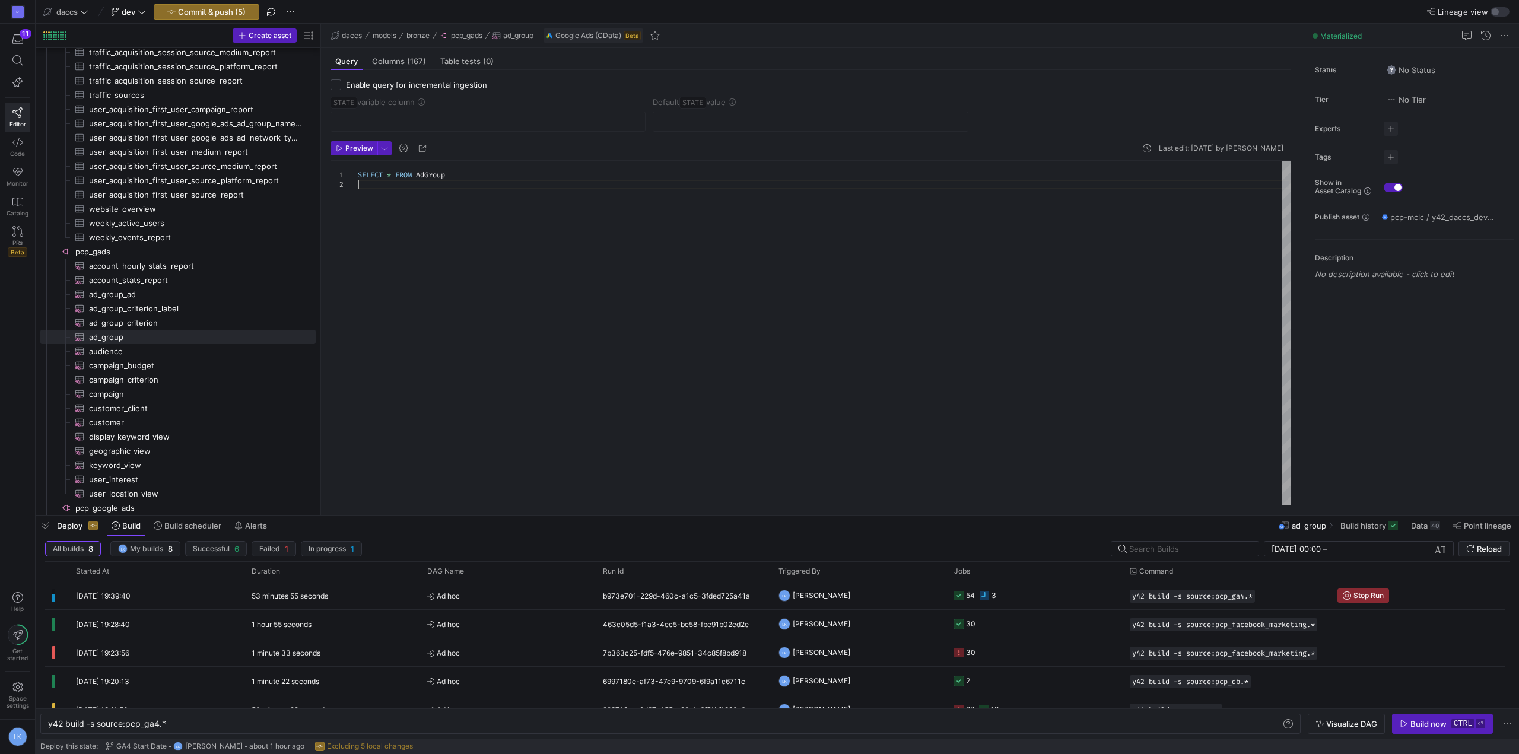
click at [488, 291] on div "SELECT * FROM AdGroup" at bounding box center [824, 333] width 933 height 345
click at [510, 154] on header "Preview Last edit: Wednesday 17 September 2025 by Laurens Kuiper" at bounding box center [811, 151] width 960 height 20
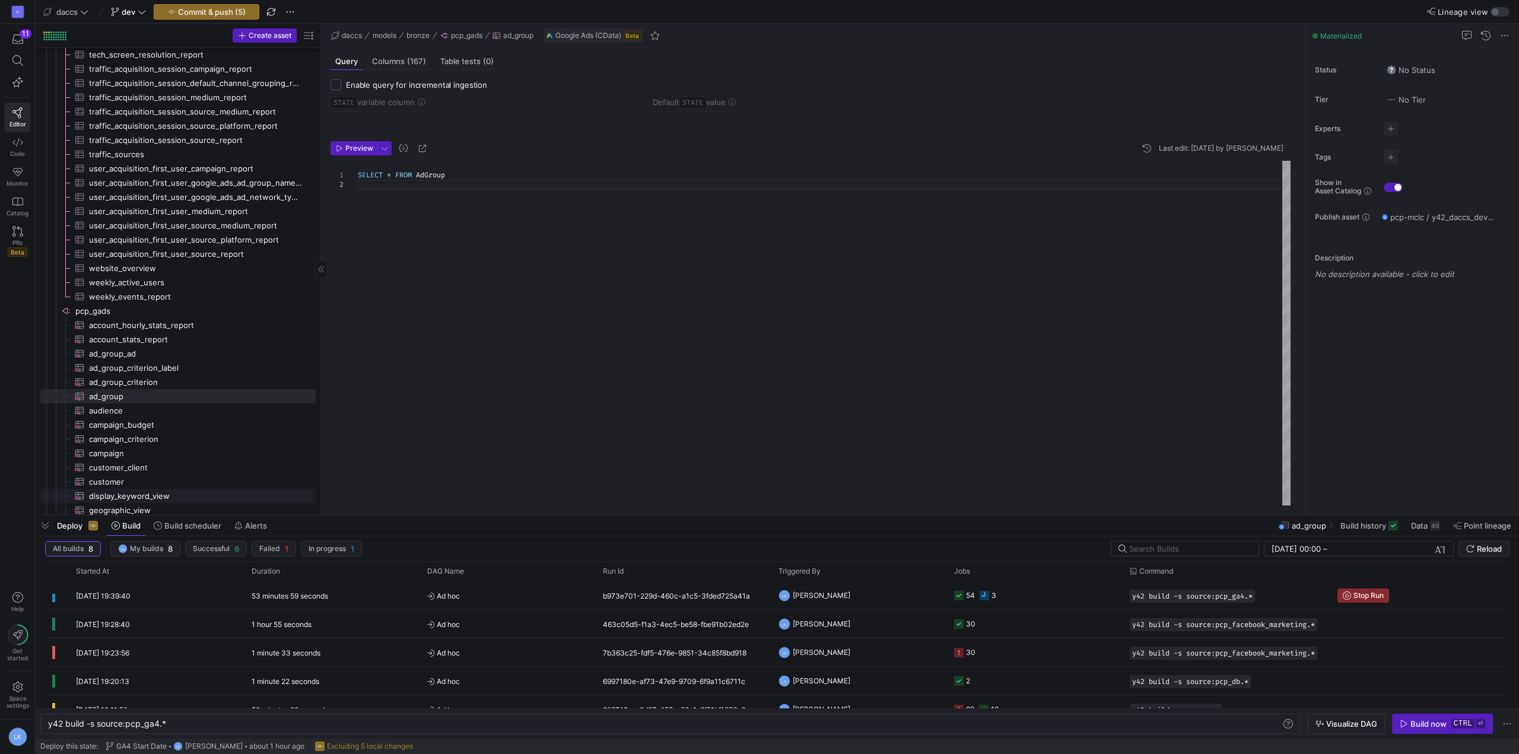
scroll to position [1361, 0]
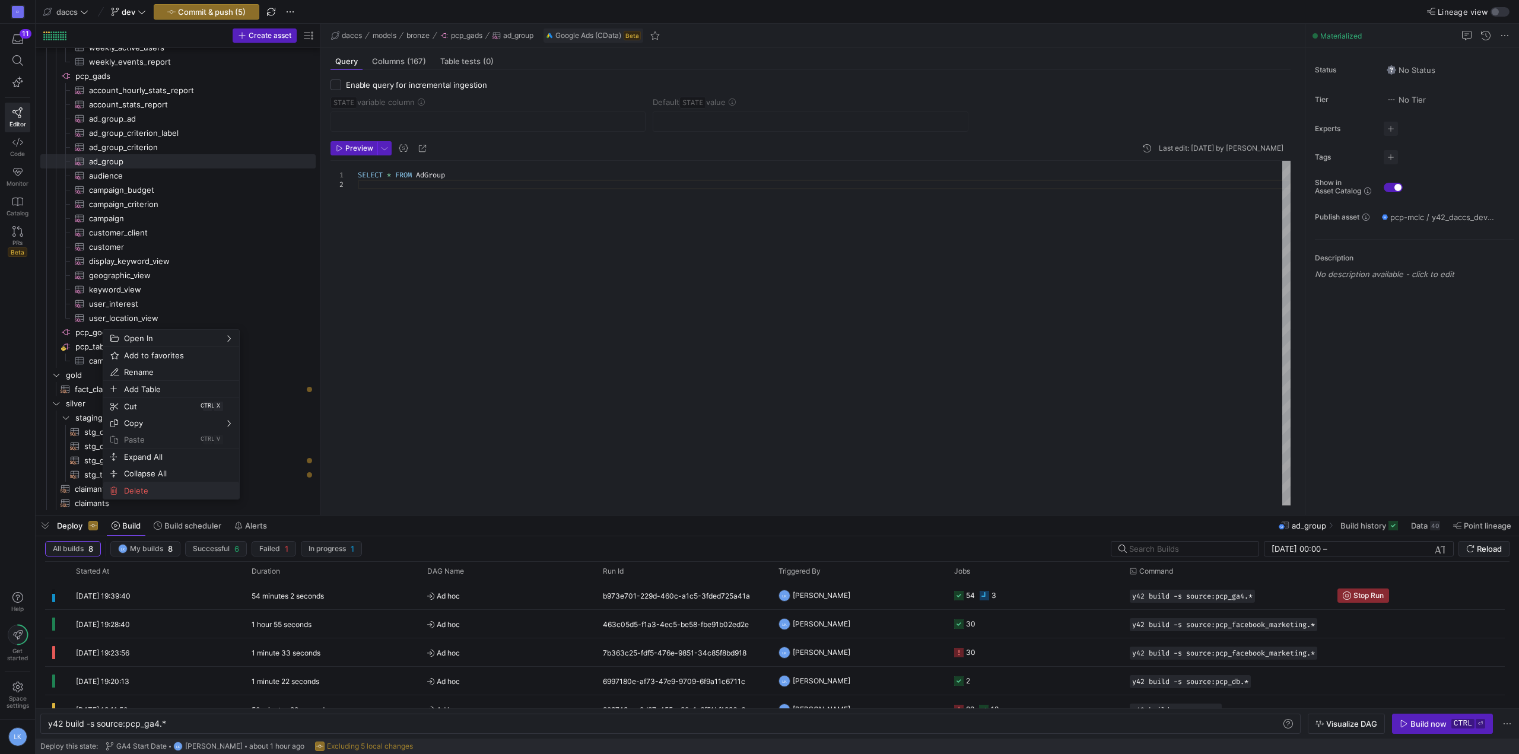
click at [134, 493] on span "Delete" at bounding box center [161, 490] width 84 height 17
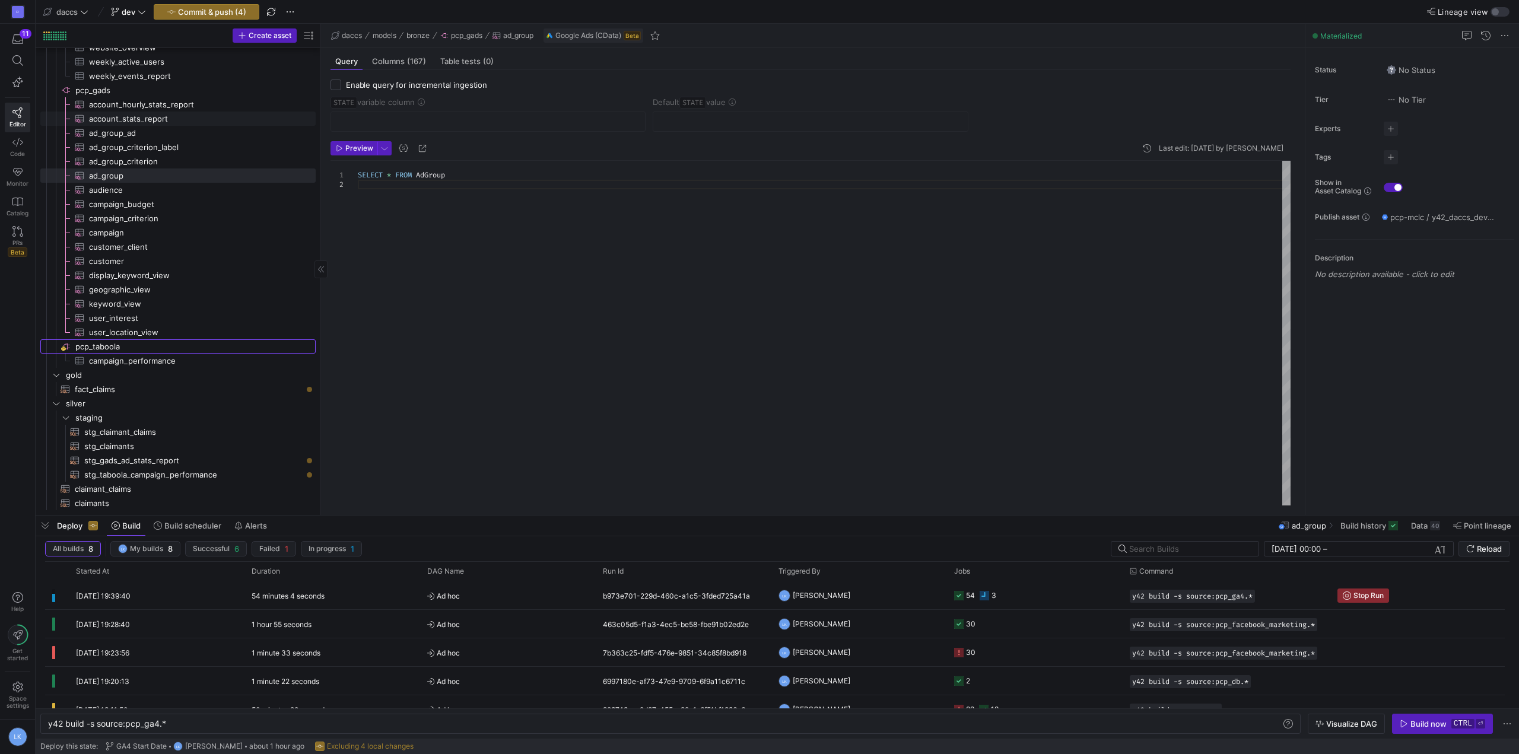
scroll to position [1168, 0]
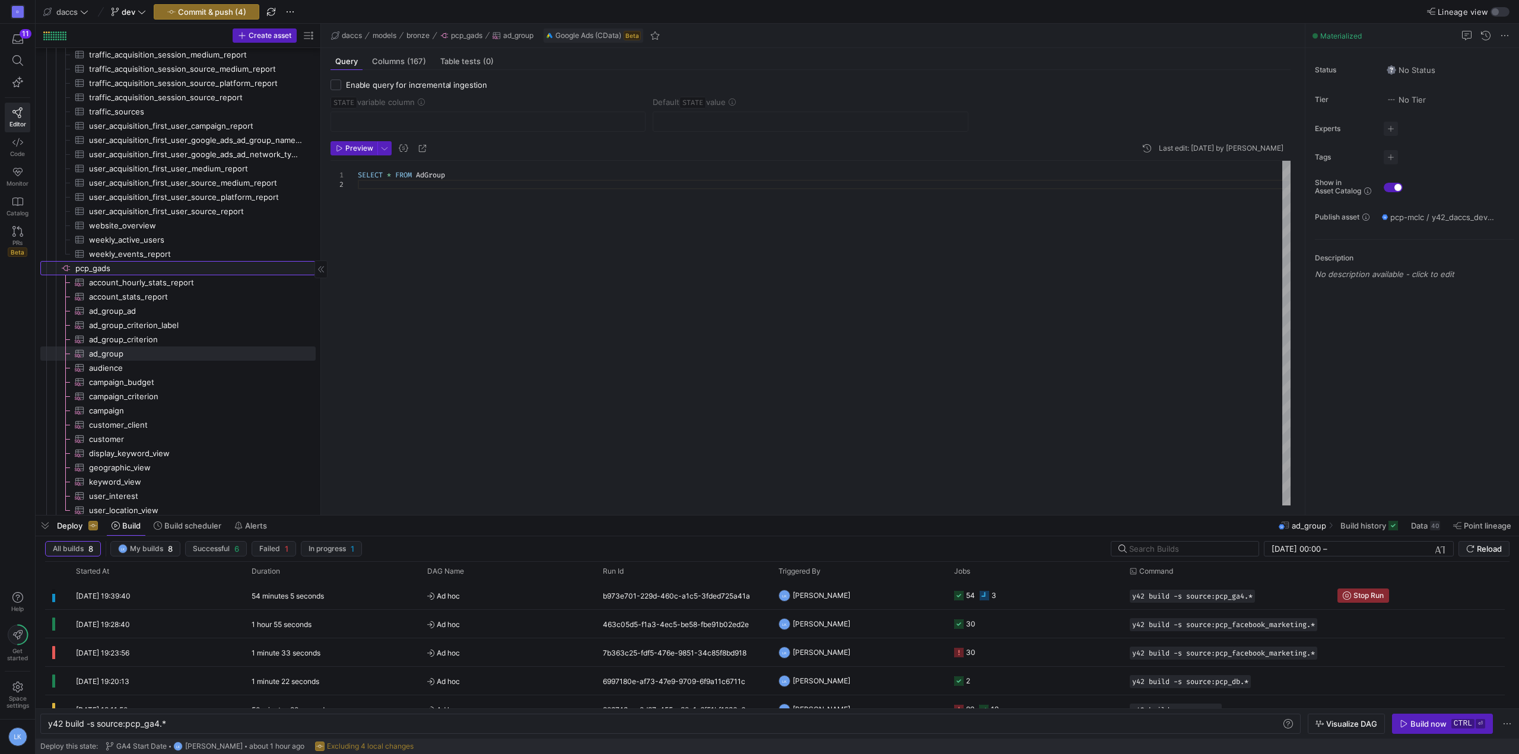
drag, startPoint x: 97, startPoint y: 269, endPoint x: 88, endPoint y: 272, distance: 8.8
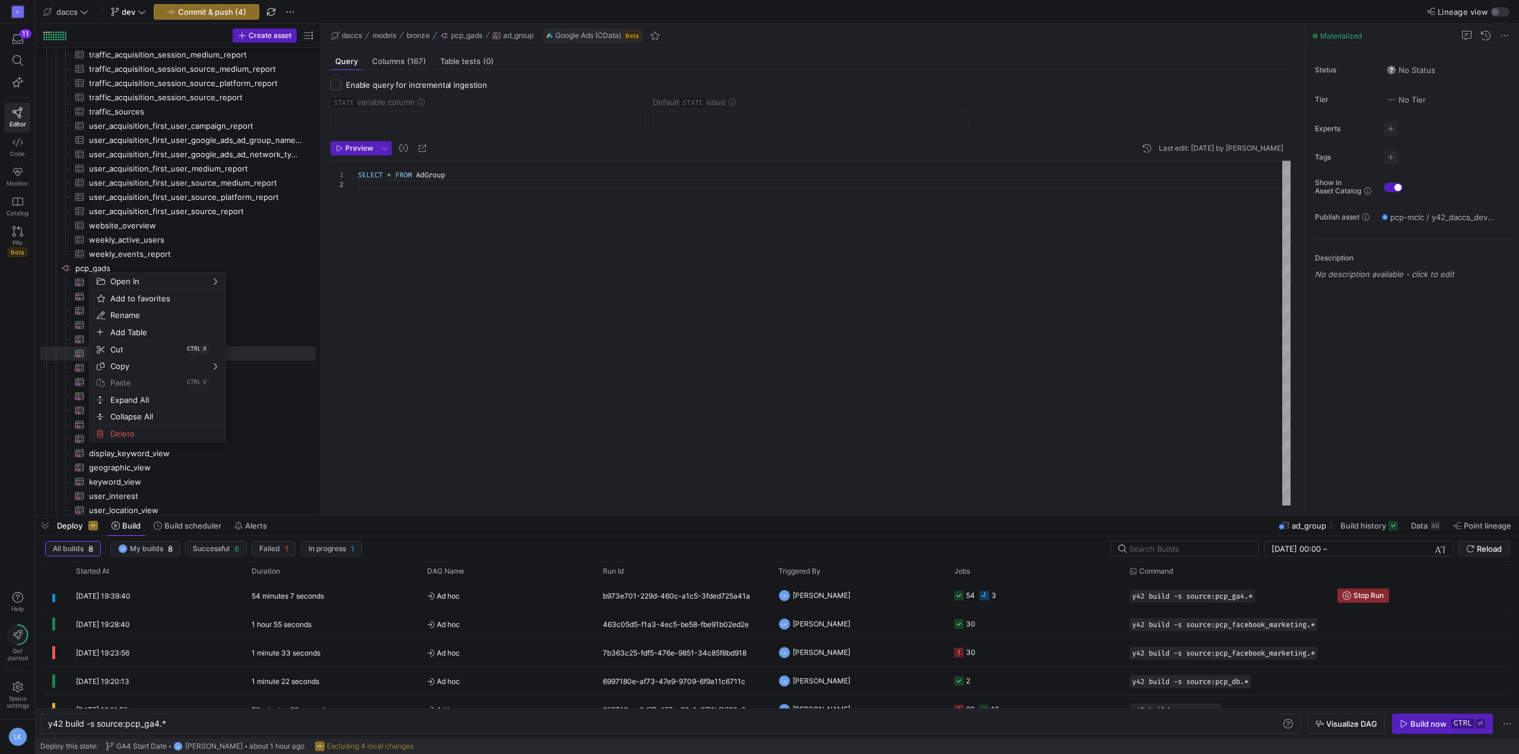
click at [516, 370] on div "SELECT * FROM AdGroup" at bounding box center [824, 333] width 933 height 345
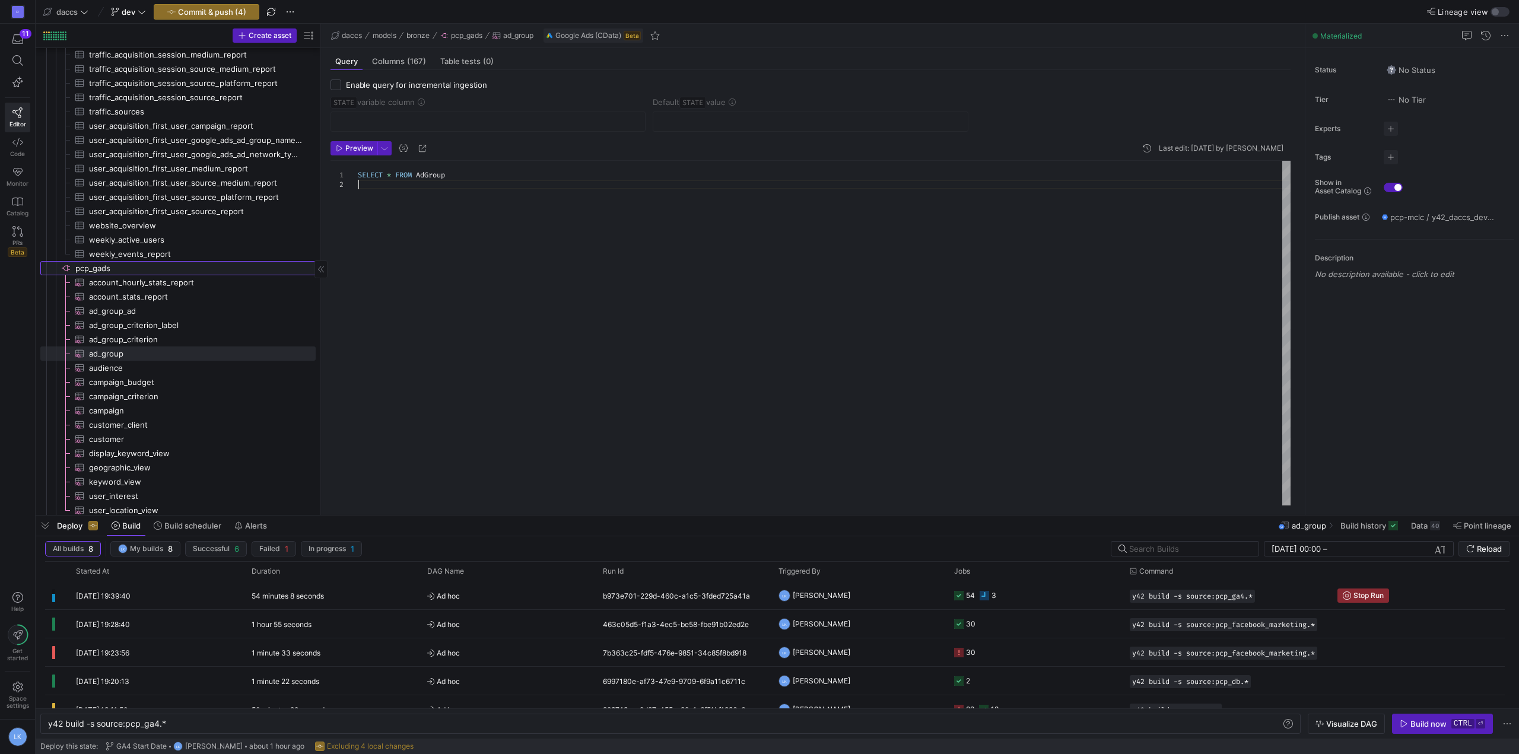
click at [110, 266] on span "pcp_gads​​​​​​​​" at bounding box center [194, 269] width 239 height 14
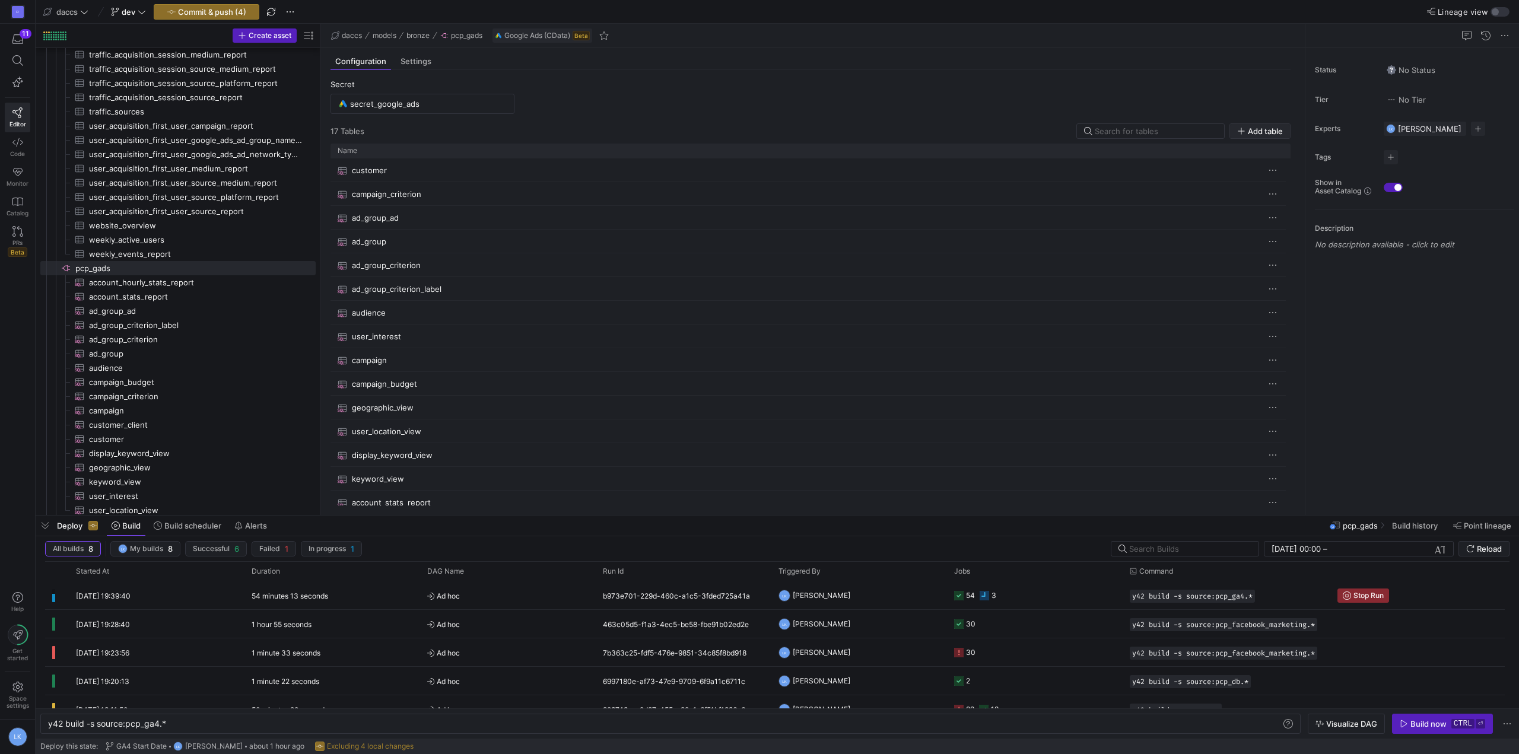
click at [1272, 132] on span "Add table" at bounding box center [1265, 130] width 35 height 9
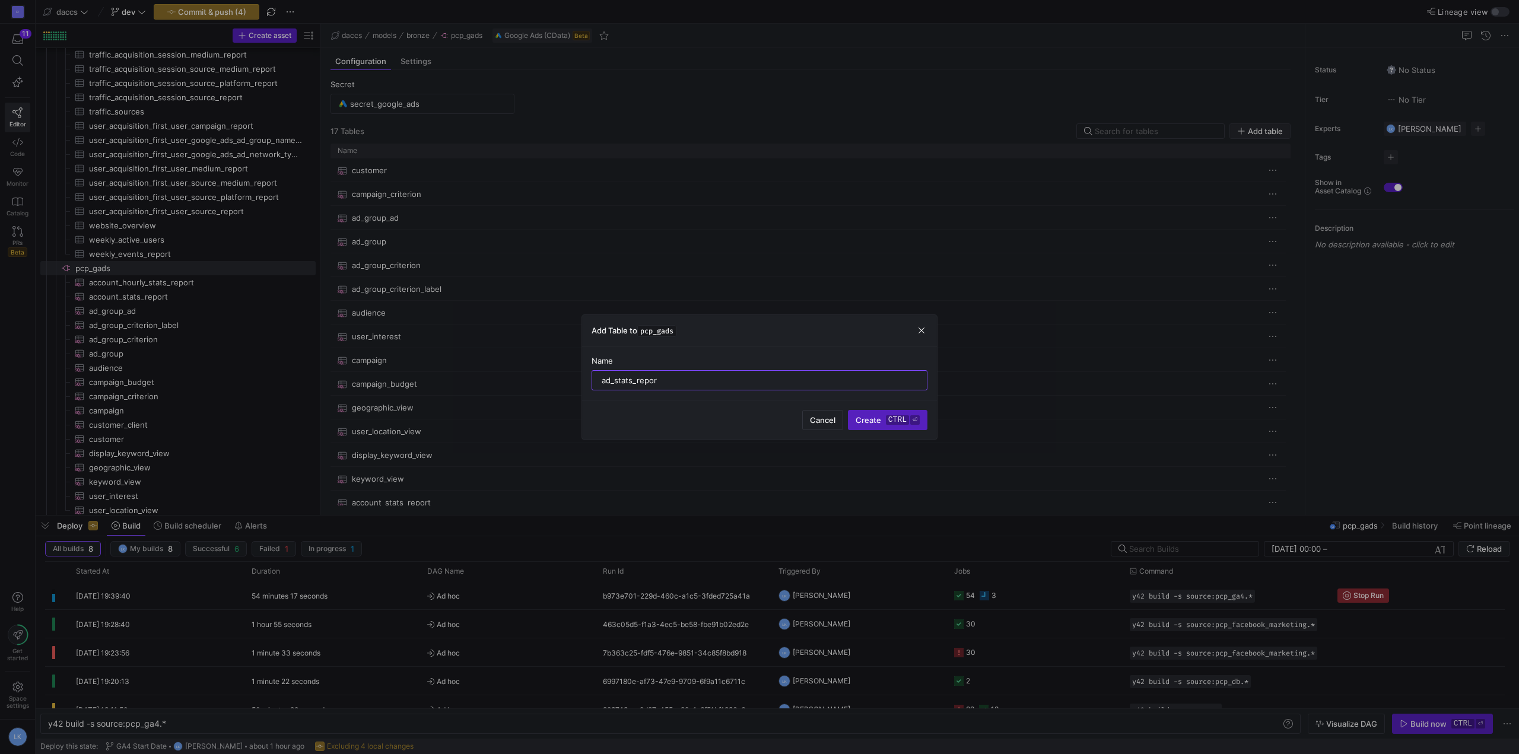
type input "ad_stats_report"
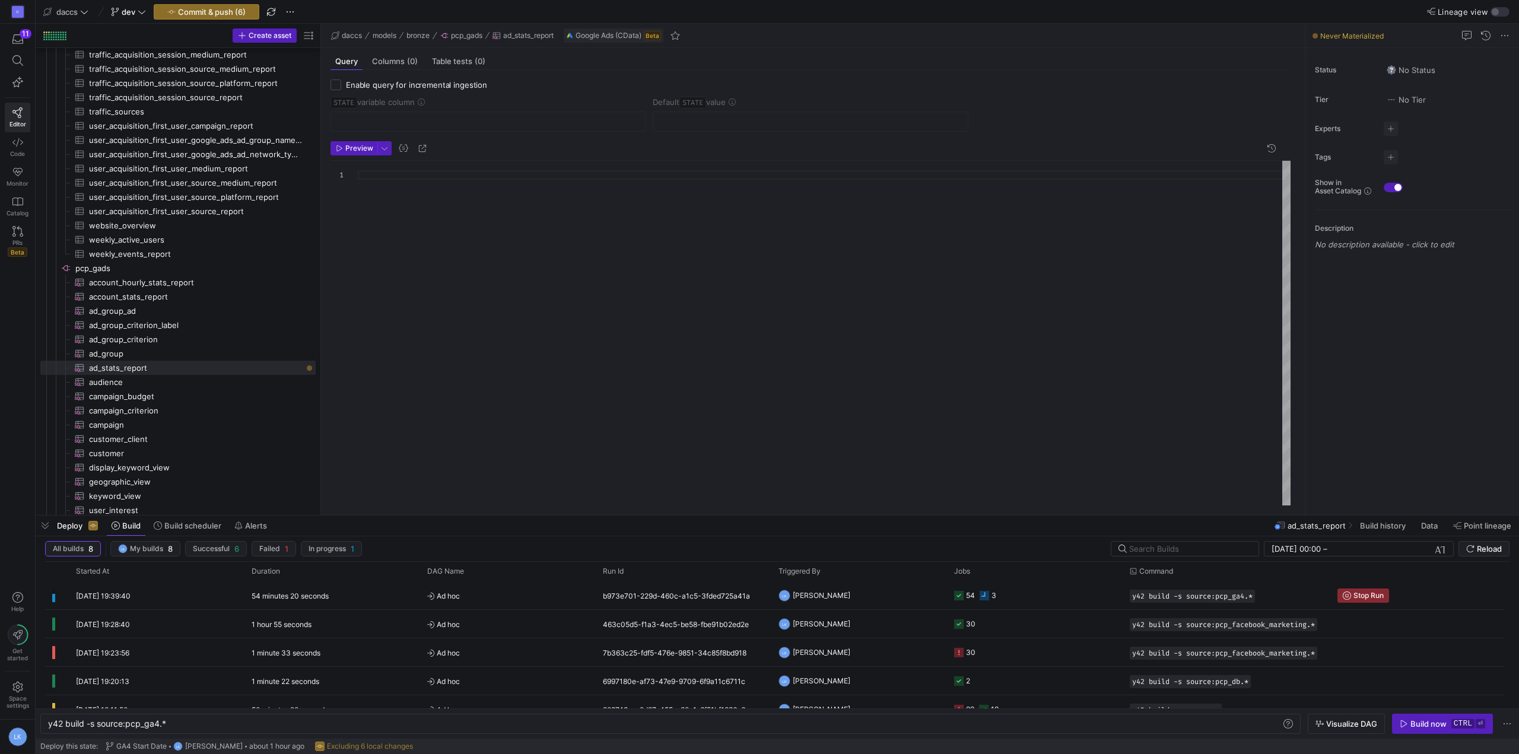
click at [386, 194] on div at bounding box center [824, 333] width 933 height 345
click at [527, 291] on div "SELECT * FROM AdStatsReport" at bounding box center [824, 333] width 933 height 345
click at [336, 148] on icon "button" at bounding box center [339, 148] width 7 height 7
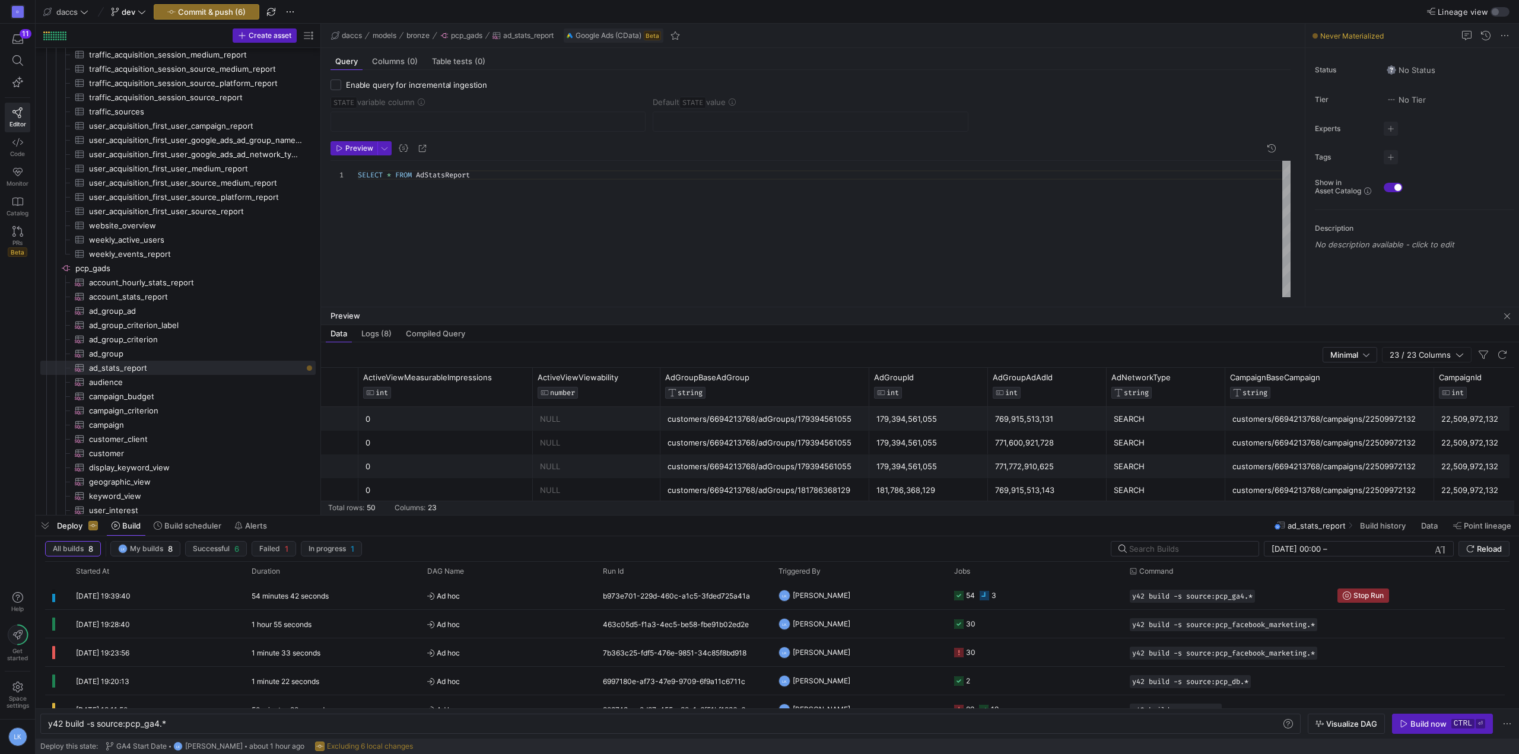
scroll to position [0, 653]
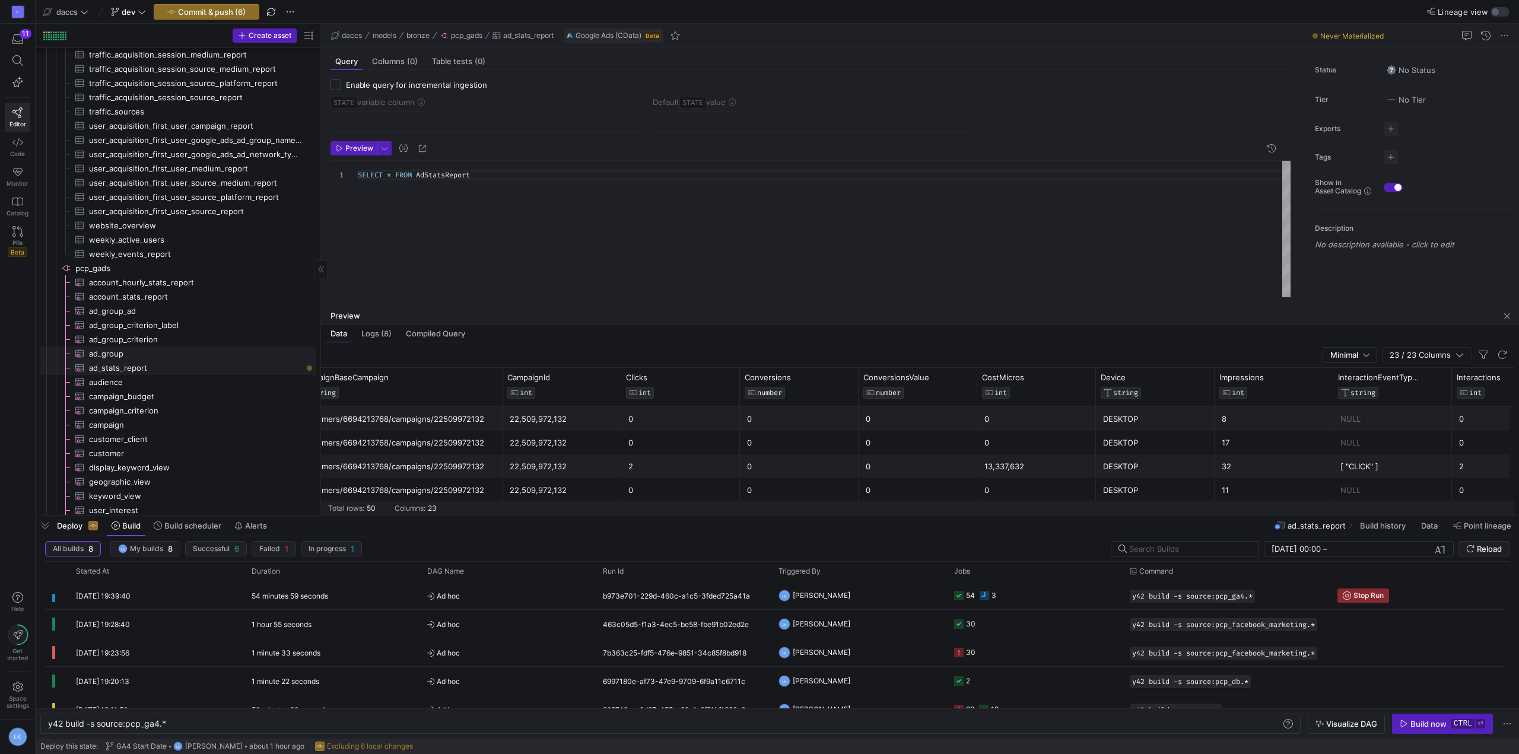
drag, startPoint x: 154, startPoint y: 350, endPoint x: 165, endPoint y: 374, distance: 26.8
click at [154, 350] on span "ad_group​​​​​​​​​" at bounding box center [195, 354] width 213 height 14
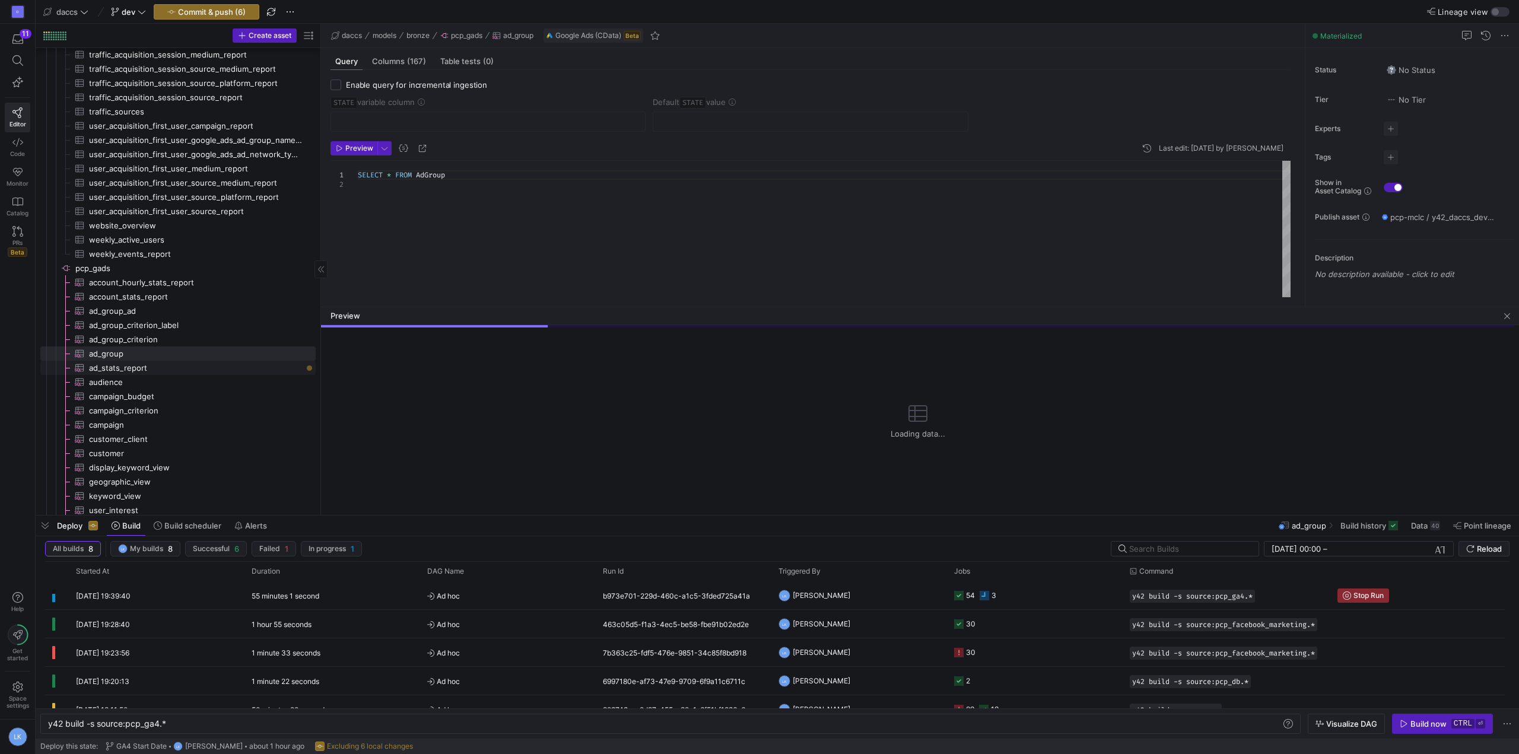
click at [165, 371] on span "ad_stats_report​​​​​​​​​" at bounding box center [195, 368] width 213 height 14
type textarea "SELECT * FROM AdStatsReport"
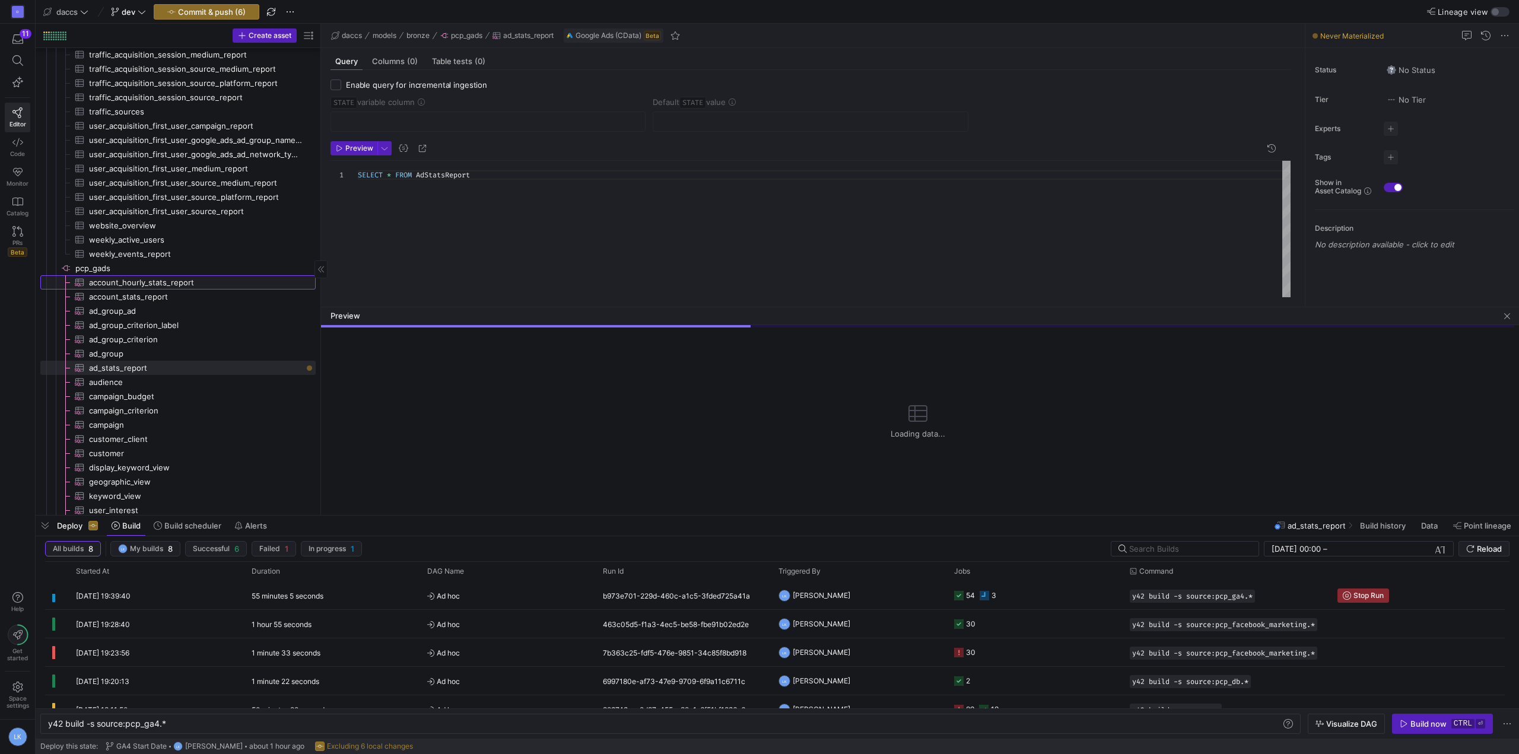
click at [124, 285] on span "account_hourly_stats_report​​​​​​​​​" at bounding box center [195, 283] width 213 height 14
checkbox input "true"
type input "Date"
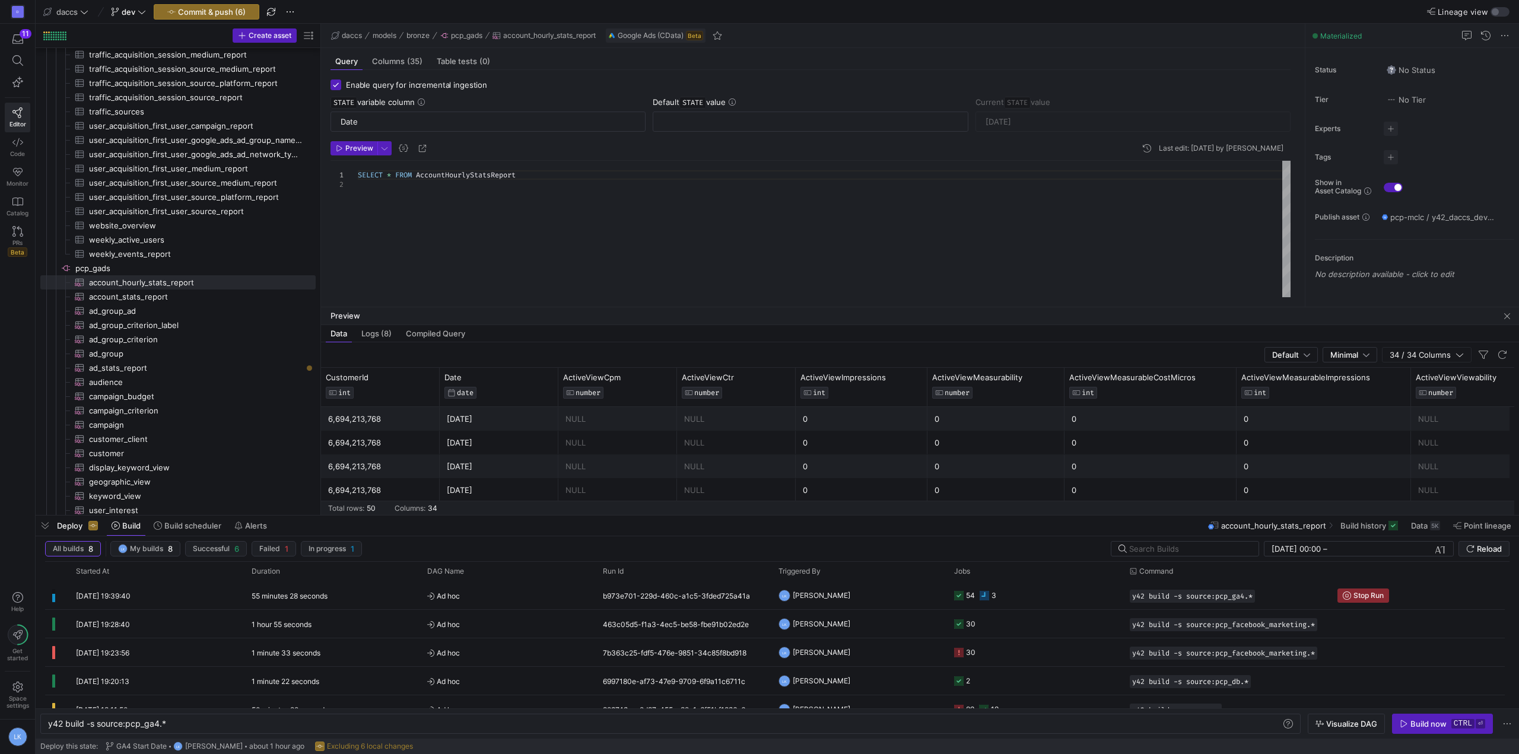
click at [388, 186] on div "SELECT * FROM AccountHourlyStatsReport" at bounding box center [824, 229] width 933 height 136
click at [389, 174] on div "SELECT * FROM AccountHourlyStatsReport" at bounding box center [824, 229] width 933 height 136
click at [376, 221] on div "SELECT * FROM AccountHourlyStatsReport WHERE '{{ var("STATE") }}'" at bounding box center [824, 229] width 933 height 136
type textarea "SELECT * FROM AccountHourlyStatsReport WHERE Date > '{{ var("STATE") }}'"
checkbox input "false"
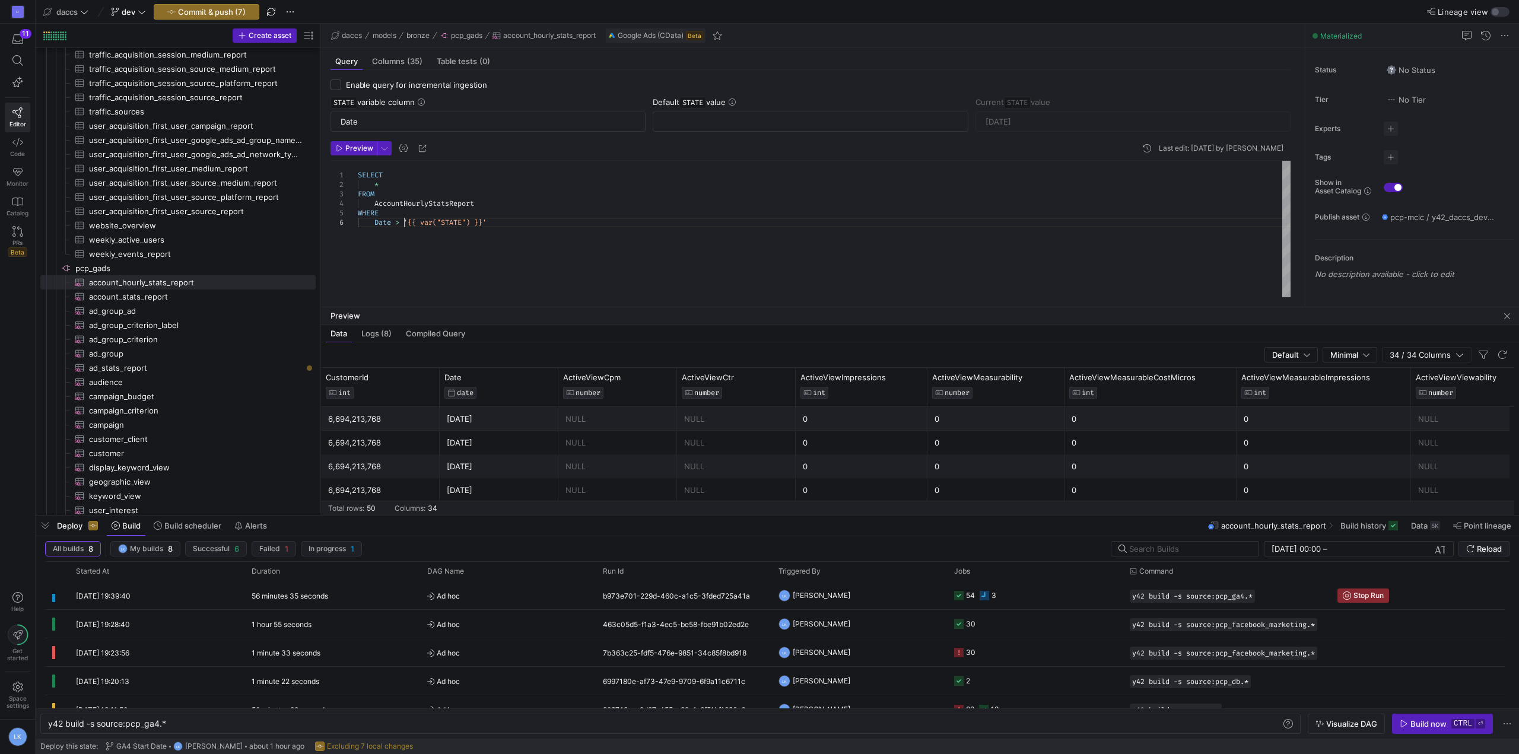
type textarea "SELECT * FROM AdStatsReport"
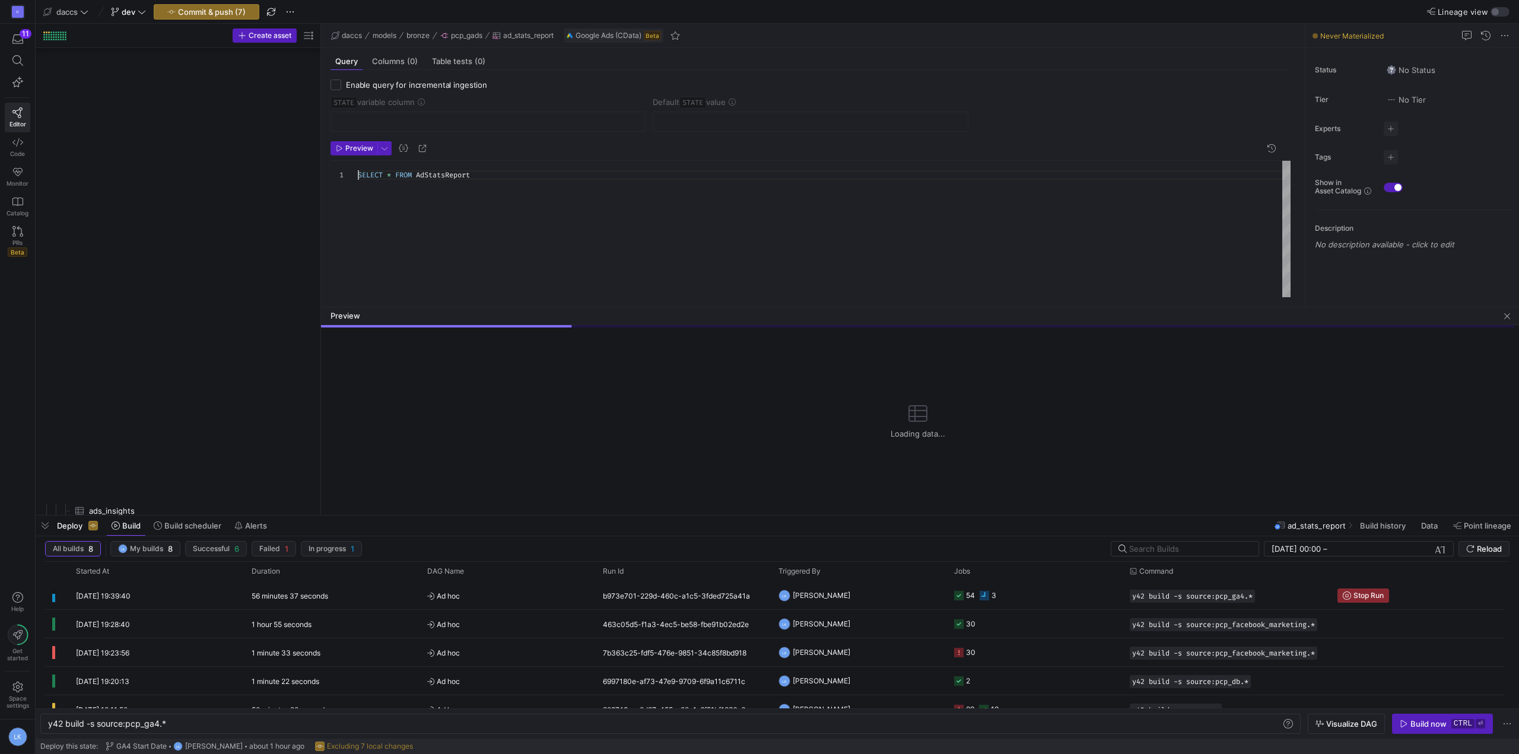
scroll to position [0, 111]
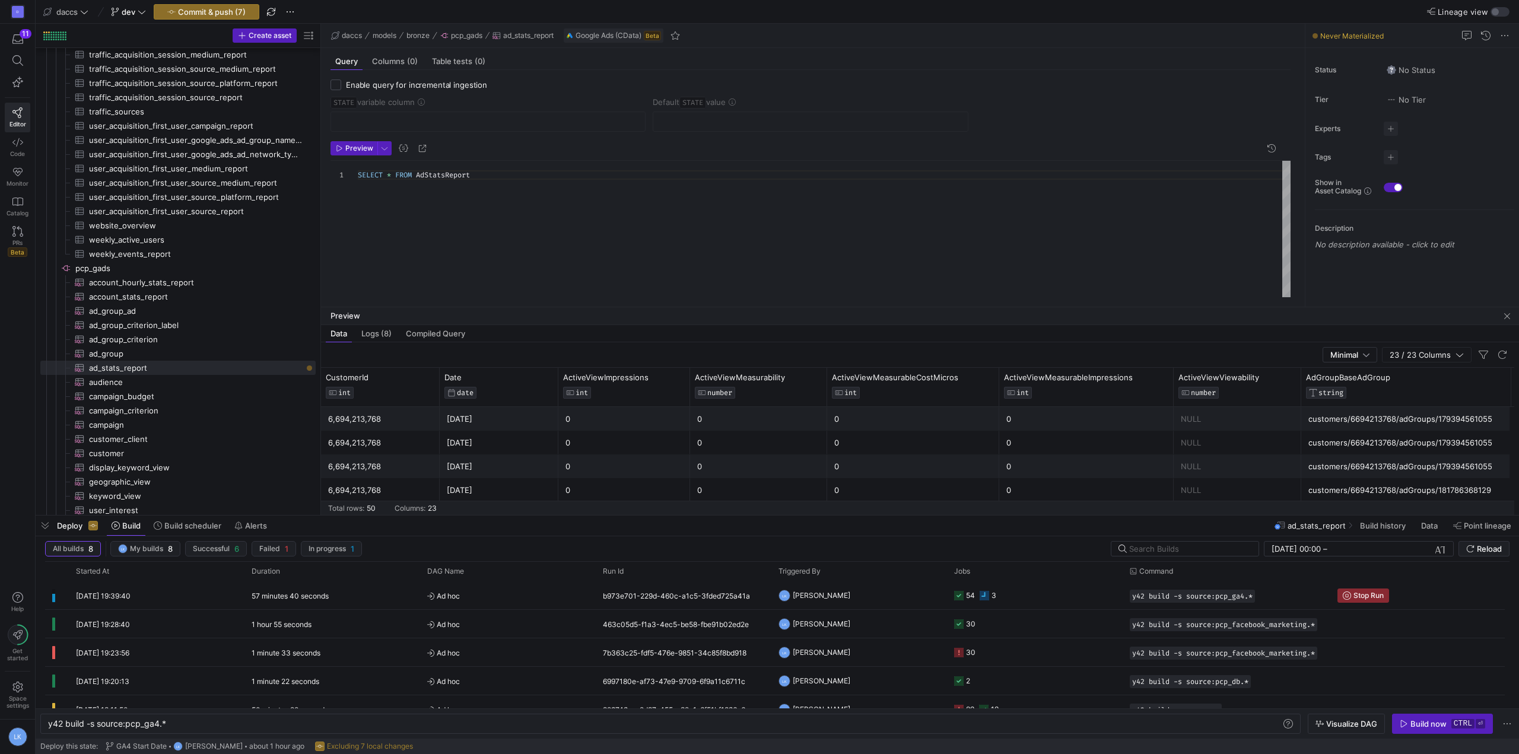
click at [464, 188] on div "SELECT * FROM AdStatsReport" at bounding box center [824, 229] width 933 height 136
drag, startPoint x: 123, startPoint y: 357, endPoint x: 123, endPoint y: 339, distance: 18.4
click at [123, 357] on span "ad_group​​​​​​​​​" at bounding box center [195, 354] width 213 height 14
type textarea "SELECT * FROM AdGroup"
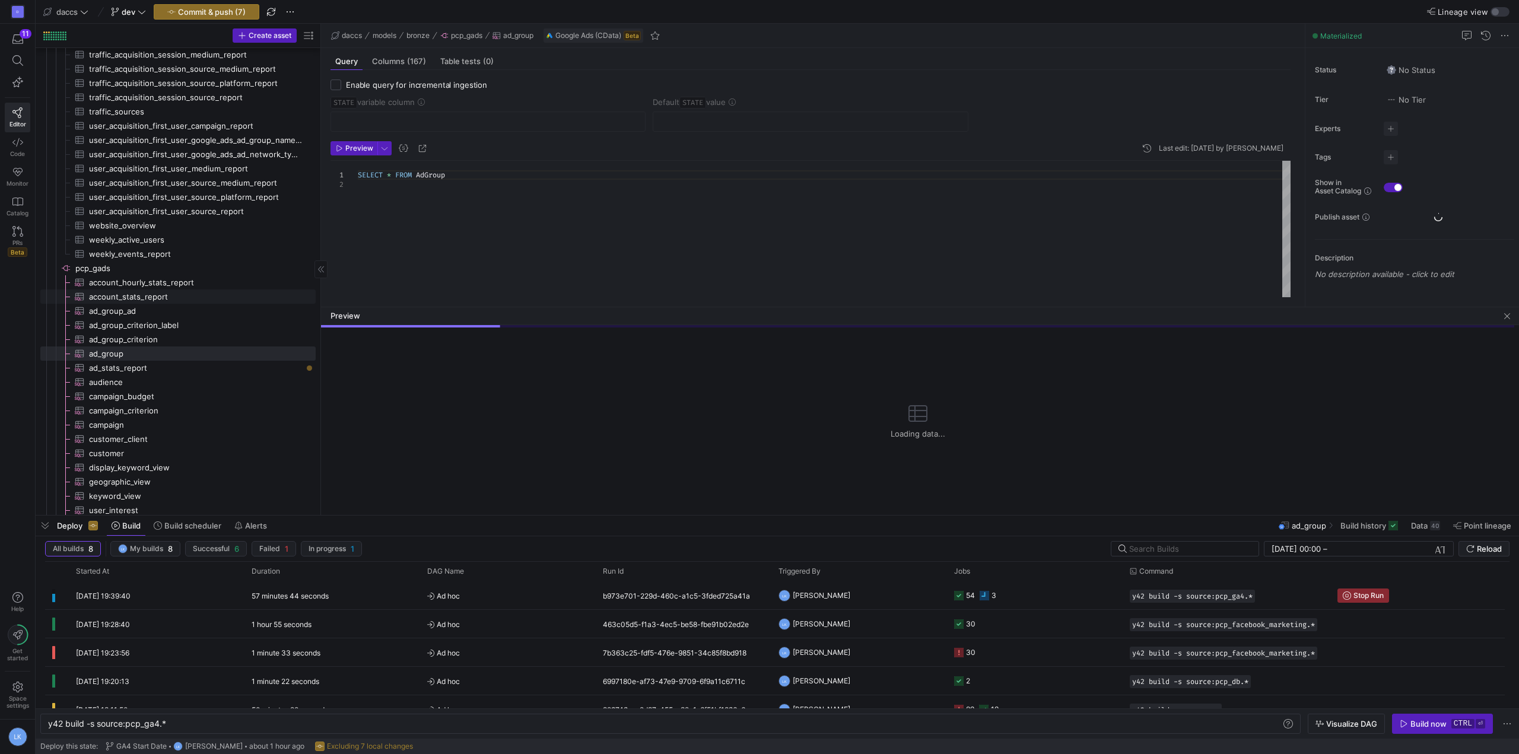
click at [156, 282] on span "account_hourly_stats_report​​​​​​​​​" at bounding box center [195, 283] width 213 height 14
checkbox input "true"
type input "Date"
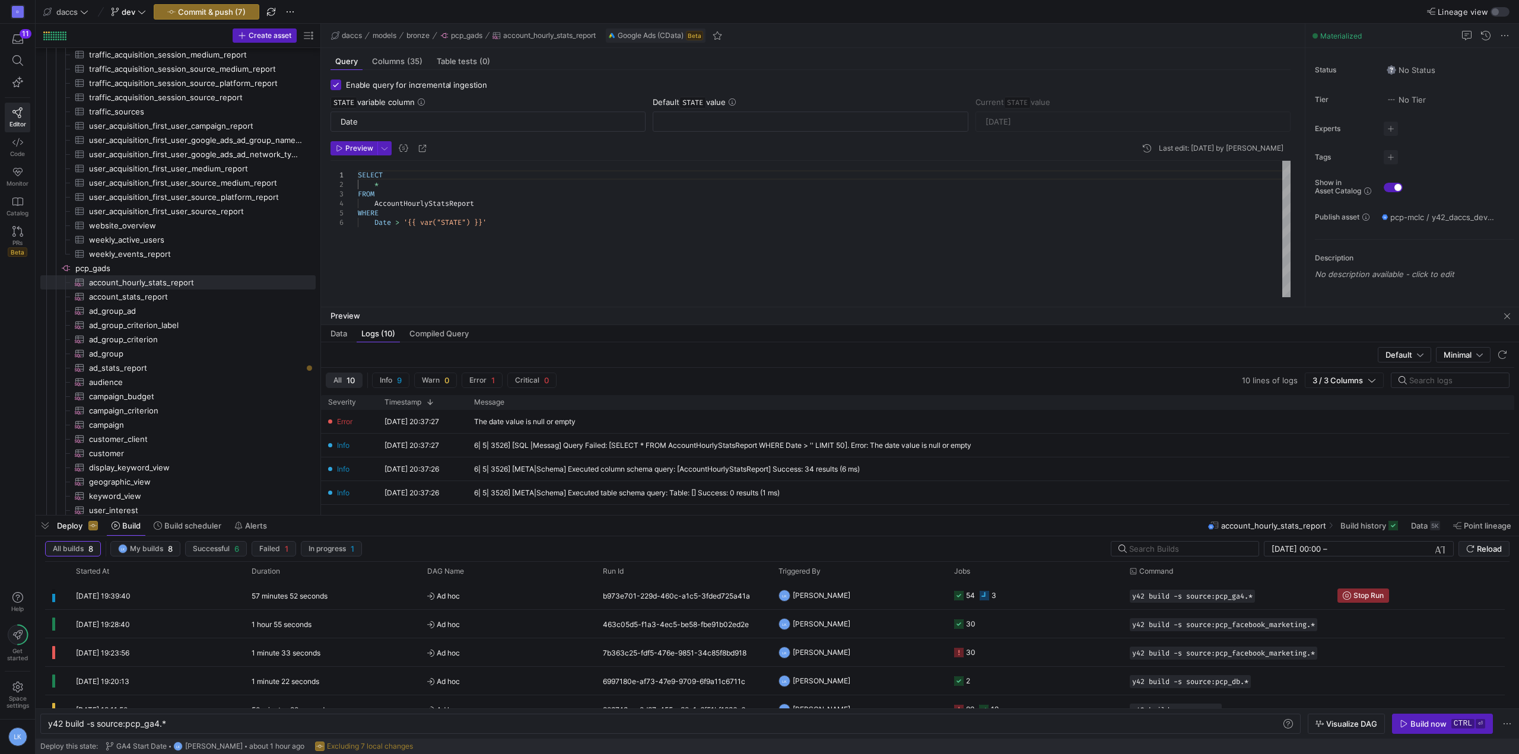
click at [393, 186] on div "SELECT * FROM AccountHourlyStatsReport WHERE Date > '{{ var("STATE") }}'" at bounding box center [824, 229] width 933 height 136
click at [487, 233] on div "SELECT * EXCEPT ( DATE ) , FROM AccountHourlyStatsReport WHERE Date as STATE Da…" at bounding box center [824, 229] width 933 height 136
click at [500, 233] on div "SELECT * EXCEPT ( DATE ) , FROM AccountHourlyStatsReport WHERE Date as STATE Da…" at bounding box center [824, 229] width 933 height 136
type textarea "SELECT * EXCEPT(DATE), Date as STATE FROM AccountHourlyStatsReport WHERE Date >…"
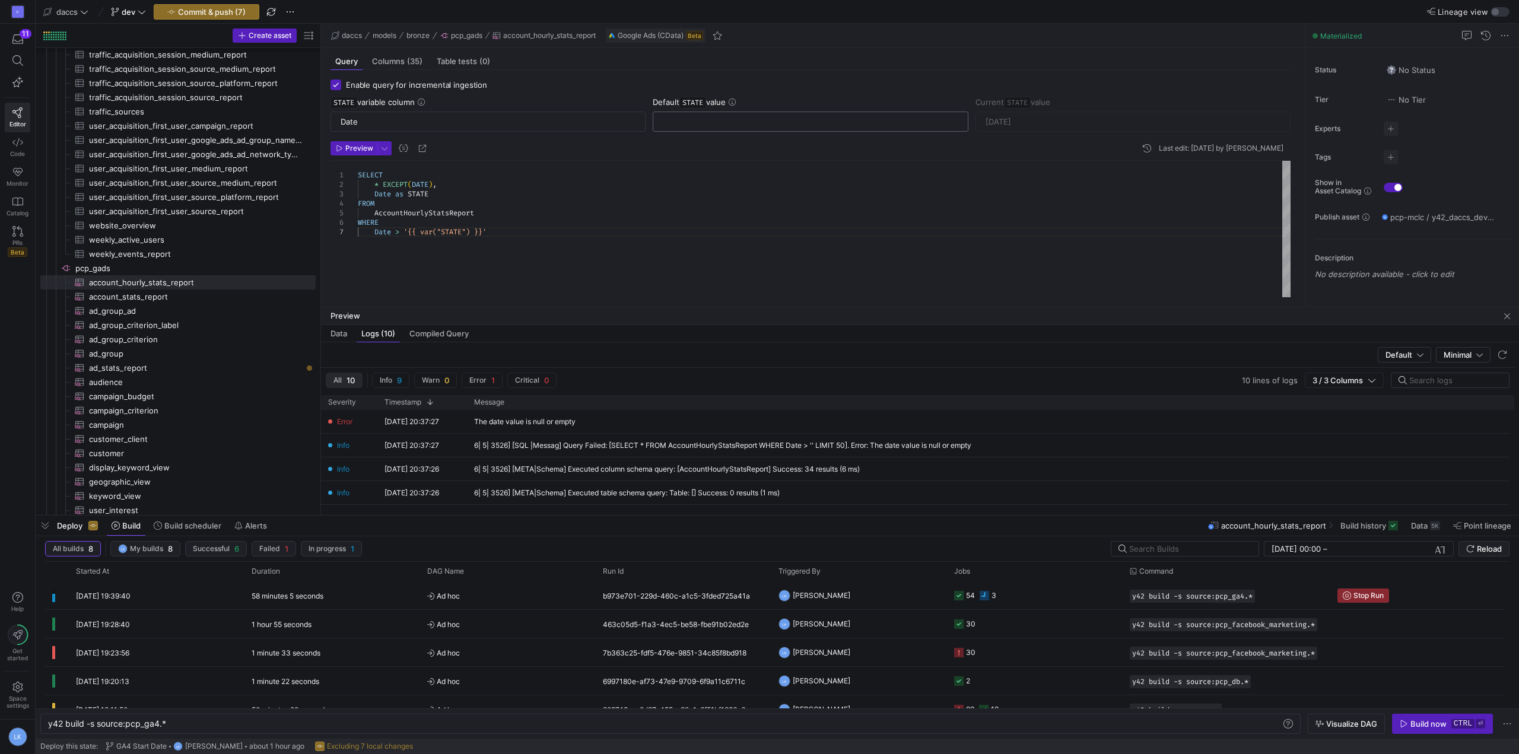
click at [727, 112] on div at bounding box center [810, 121] width 295 height 19
type input "[DATE]"
click at [676, 155] on header "Preview Last edit: [DATE] by [PERSON_NAME]" at bounding box center [811, 151] width 960 height 20
click at [352, 147] on span "Preview" at bounding box center [359, 148] width 28 height 8
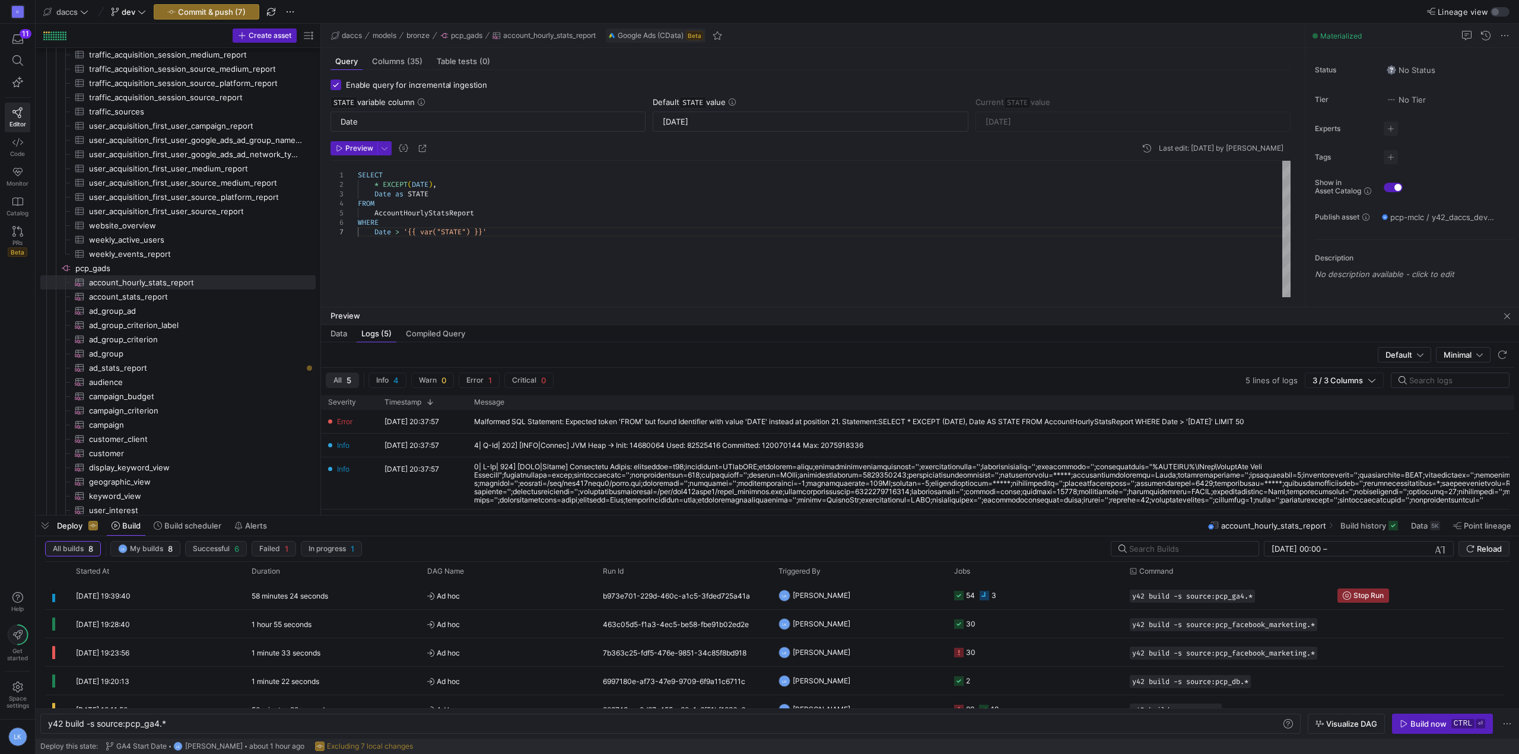
click at [422, 185] on div "SELECT * EXCEPT ( DATE ) , FROM AccountHourlyStatsReport WHERE Date as STATE Da…" at bounding box center [824, 229] width 933 height 136
click at [440, 203] on div "SELECT * EXCEPT ( Date ) , FROM AccountHourlyStatsReport WHERE Date as STATE Da…" at bounding box center [824, 229] width 933 height 136
click at [439, 193] on div "SELECT * EXCEPT ( Date ) , FROM AccountHourlyStatsReport WHERE Date as STATE Da…" at bounding box center [824, 229] width 933 height 136
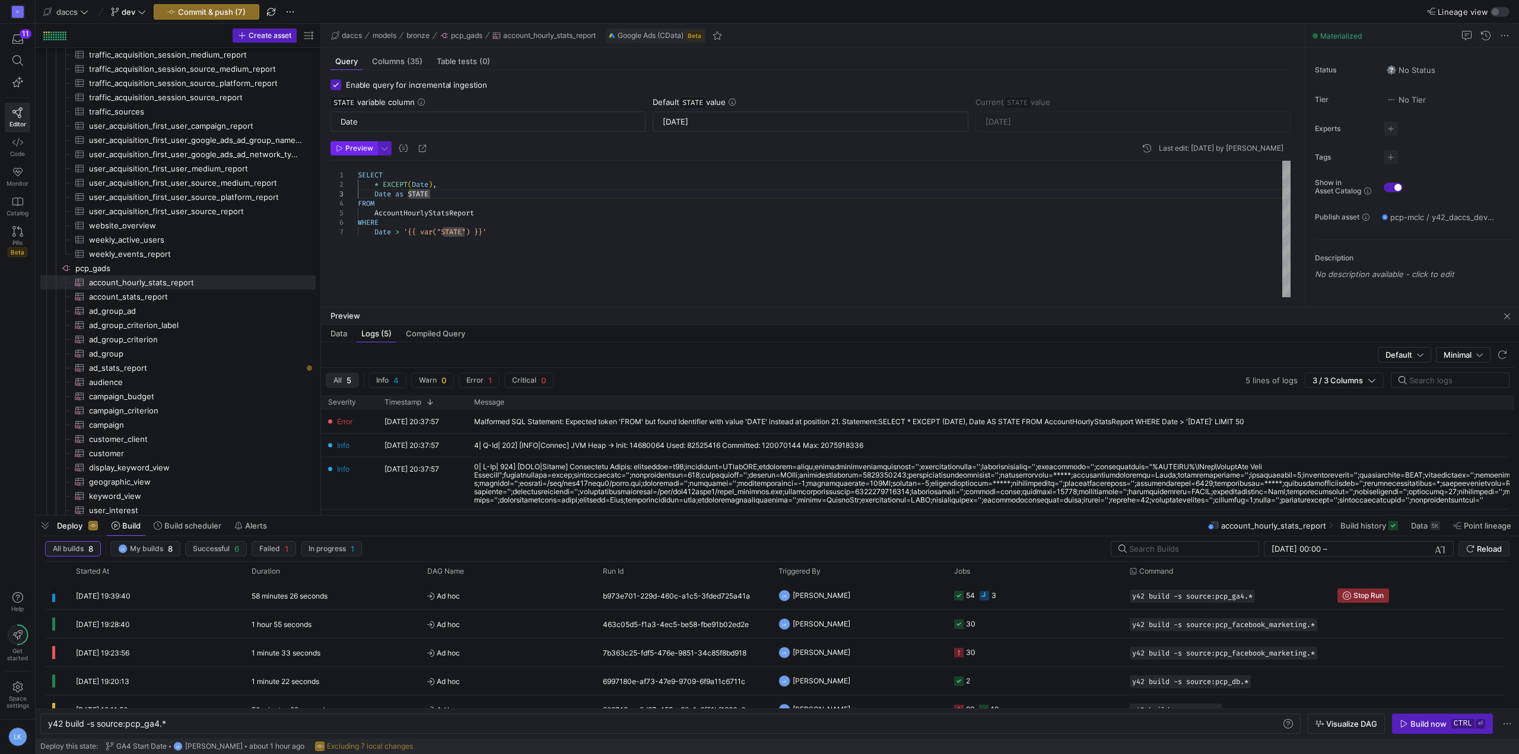
type textarea "SELECT * EXCEPT(Date), Date as STATE FROM AccountHourlyStatsReport WHERE Date >…"
click at [344, 152] on span "Preview" at bounding box center [354, 148] width 37 height 8
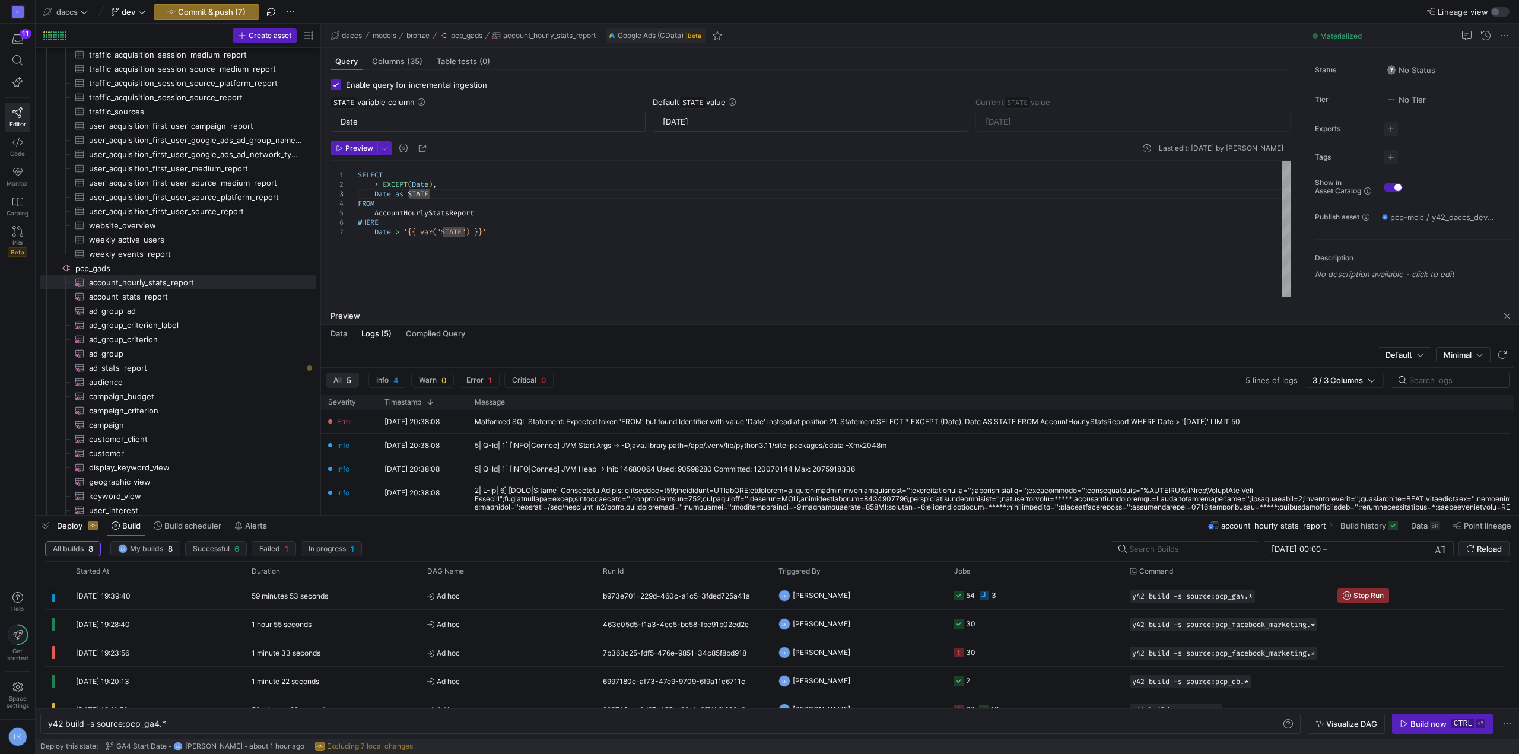
click at [529, 274] on div "SELECT * EXCEPT ( Date ) , FROM AccountHourlyStatsReport WHERE Date as STATE Da…" at bounding box center [824, 229] width 933 height 136
click at [334, 84] on input "Enable query for incremental ingestion" at bounding box center [336, 85] width 11 height 11
checkbox input "false"
click at [508, 232] on div "SELECT * EXCEPT ( Date ) , FROM AccountHourlyStatsReport WHERE Date as STATE Da…" at bounding box center [824, 229] width 933 height 136
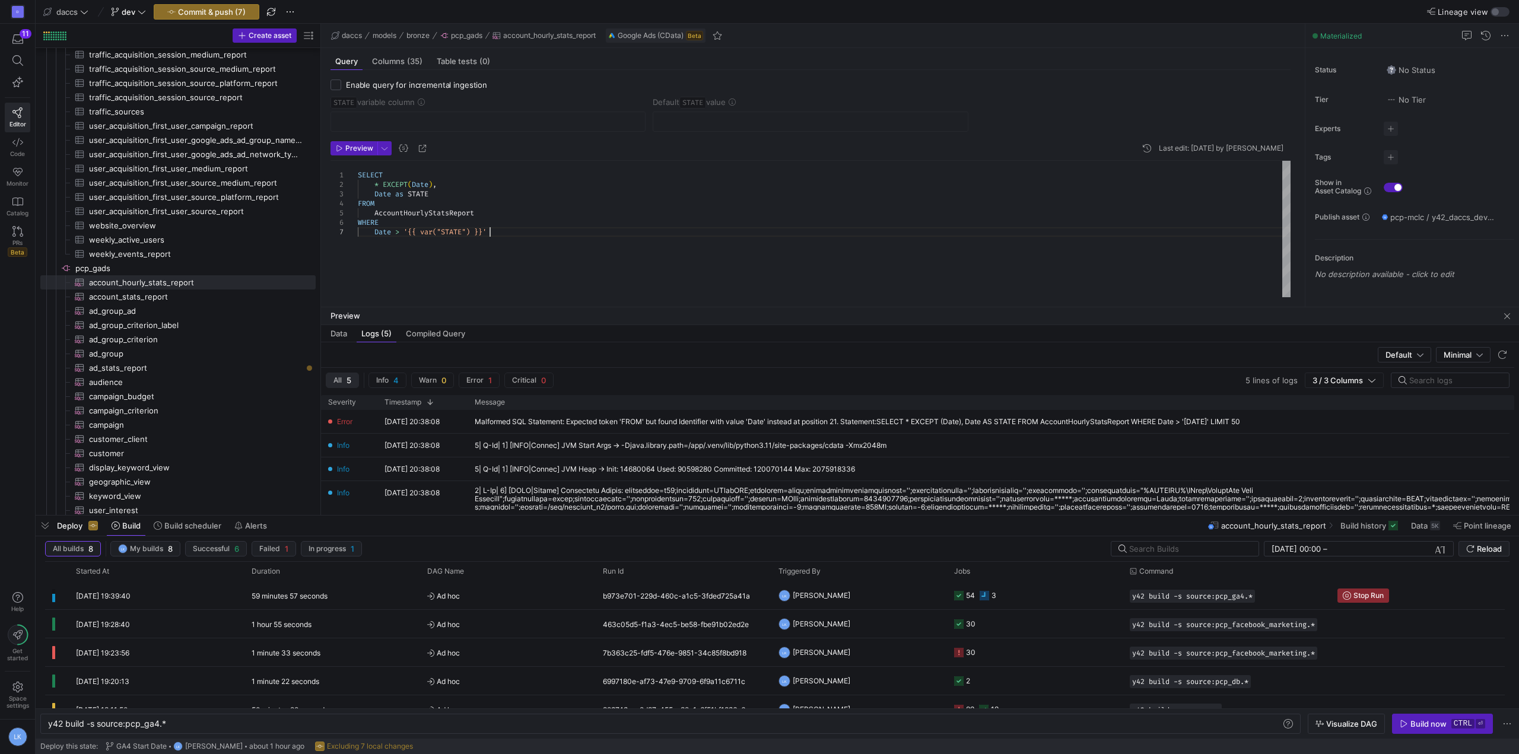
scroll to position [19, 132]
drag, startPoint x: 511, startPoint y: 233, endPoint x: 340, endPoint y: 221, distance: 171.3
click at [358, 221] on div "SELECT * EXCEPT ( Date ) , FROM AccountHourlyStatsReport WHERE Date as STATE Da…" at bounding box center [824, 229] width 933 height 136
drag, startPoint x: 444, startPoint y: 192, endPoint x: 384, endPoint y: 188, distance: 60.1
click at [384, 188] on div "SELECT * EXCEPT ( Date ) , FROM AccountHourlyStatsReport WHERE Date as STATE Da…" at bounding box center [824, 229] width 933 height 136
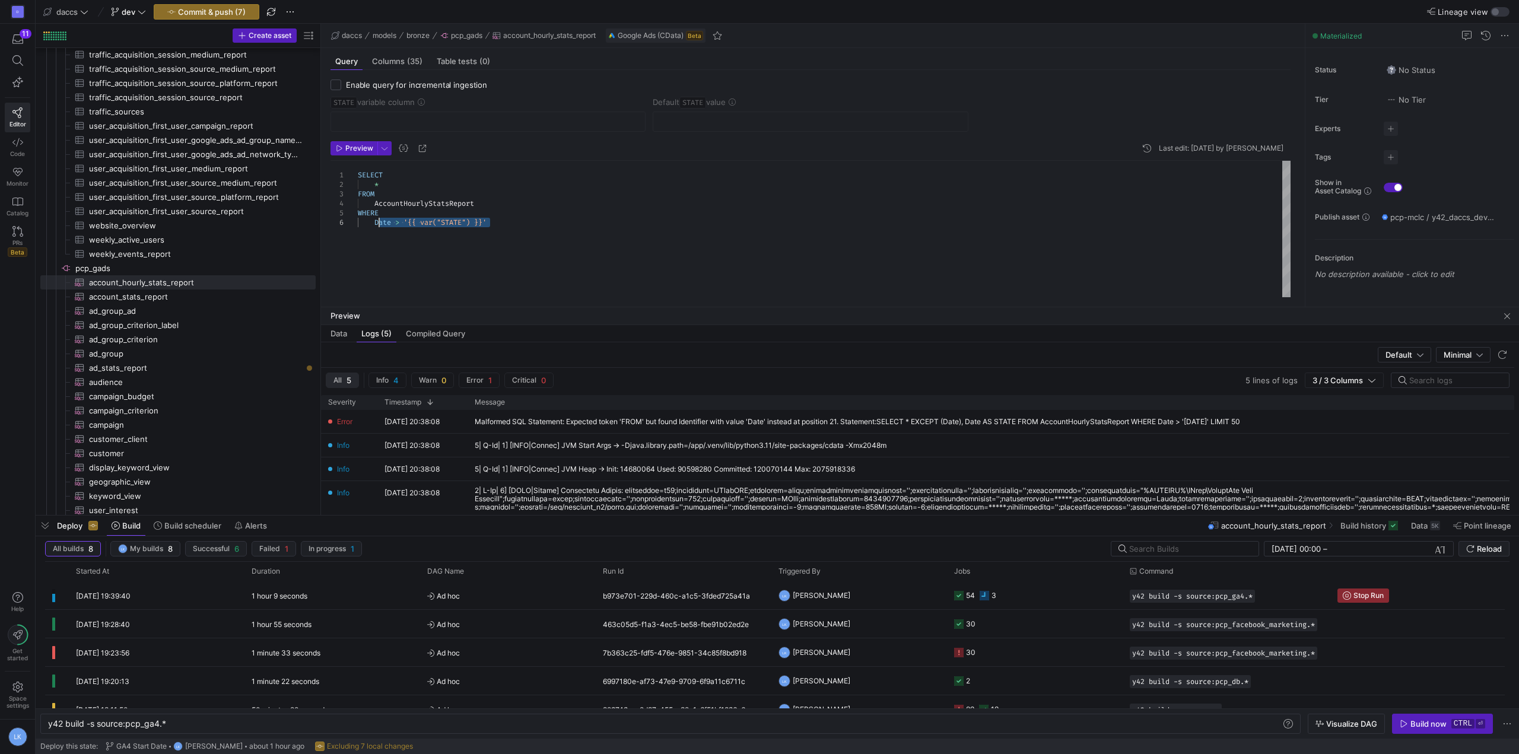
drag, startPoint x: 505, startPoint y: 226, endPoint x: 270, endPoint y: 227, distance: 235.0
click at [358, 227] on div "SELECT * FROM AccountHourlyStatsReport WHERE Date > '{{ var("STATE") }}'" at bounding box center [824, 229] width 933 height 136
click at [373, 199] on div "SELECT * FROM AccountHourlyStatsReport" at bounding box center [824, 229] width 933 height 136
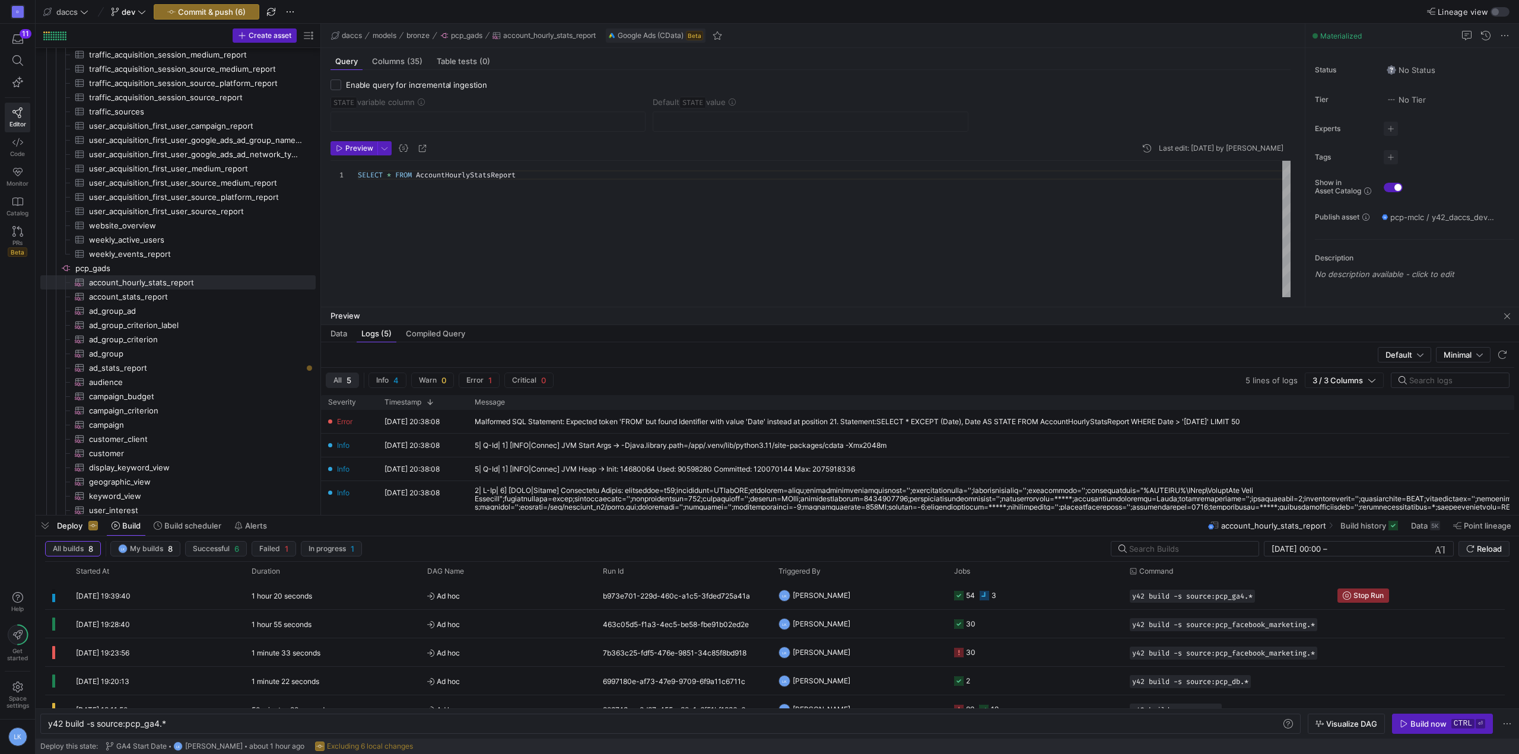
click at [496, 244] on div "SELECT * FROM AccountHourlyStatsReport" at bounding box center [824, 229] width 933 height 136
click at [468, 242] on div "SELECT * FROM AccountHourlyStatsReport" at bounding box center [824, 229] width 933 height 136
type textarea "SELECT * FROM AccountHourlyStatsReport"
click at [111, 296] on span "account_stats_report​​​​​​​​​" at bounding box center [195, 297] width 213 height 14
checkbox input "true"
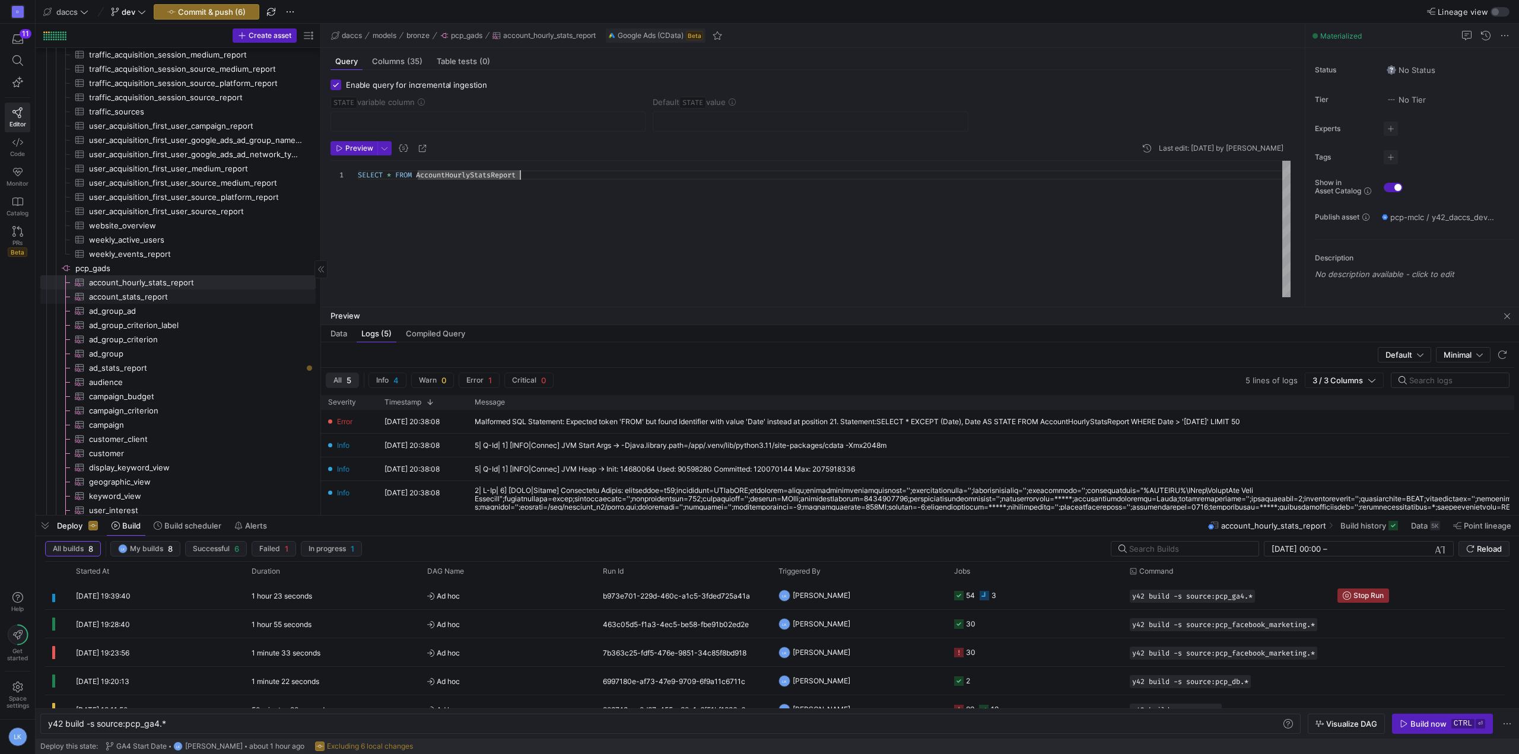
type input "Date"
click at [112, 312] on span "ad_group_ad​​​​​​​​​" at bounding box center [195, 311] width 213 height 14
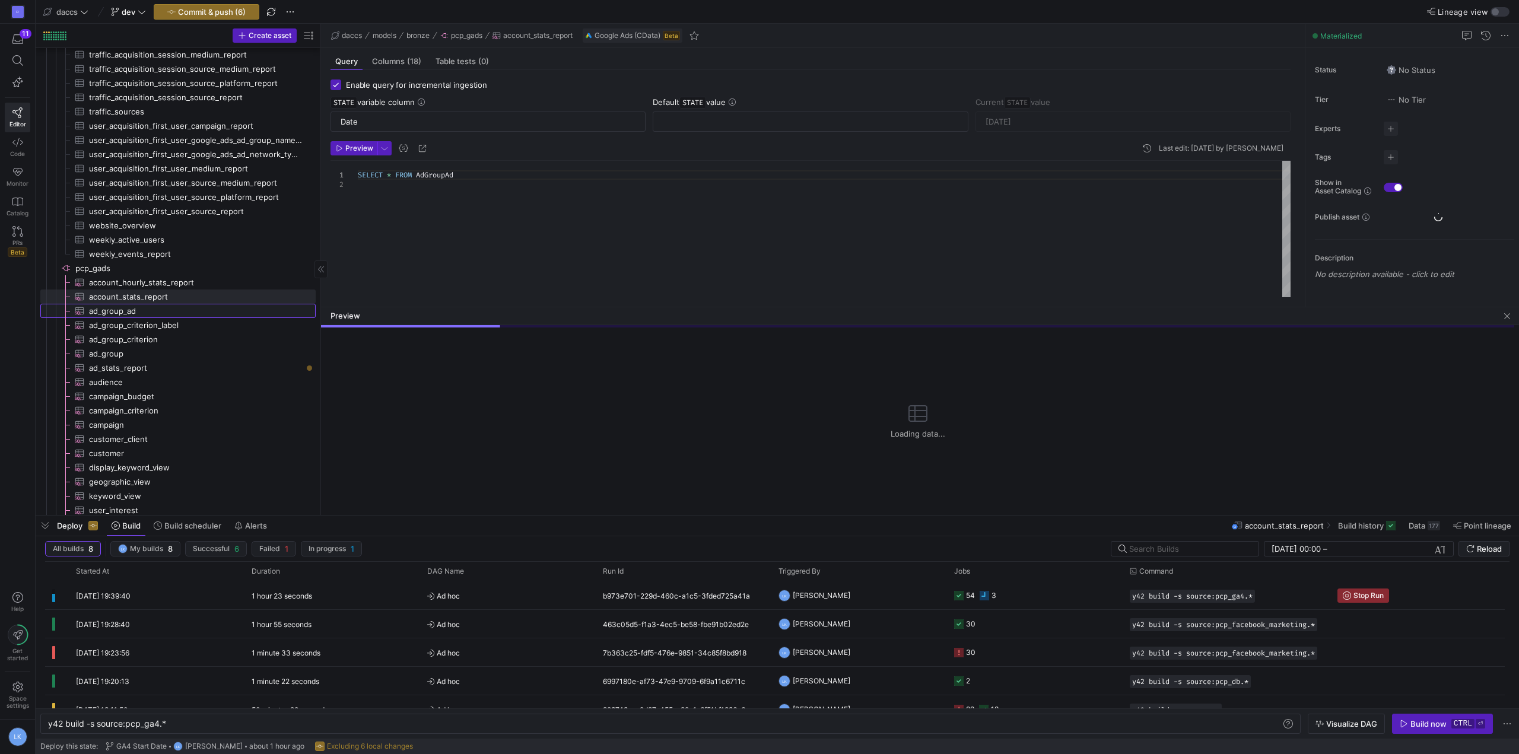
type textarea "SELECT * FROM AdGroupAd"
click at [114, 331] on span "ad_group_criterion_label​​​​​​​​​" at bounding box center [195, 326] width 213 height 14
checkbox input "false"
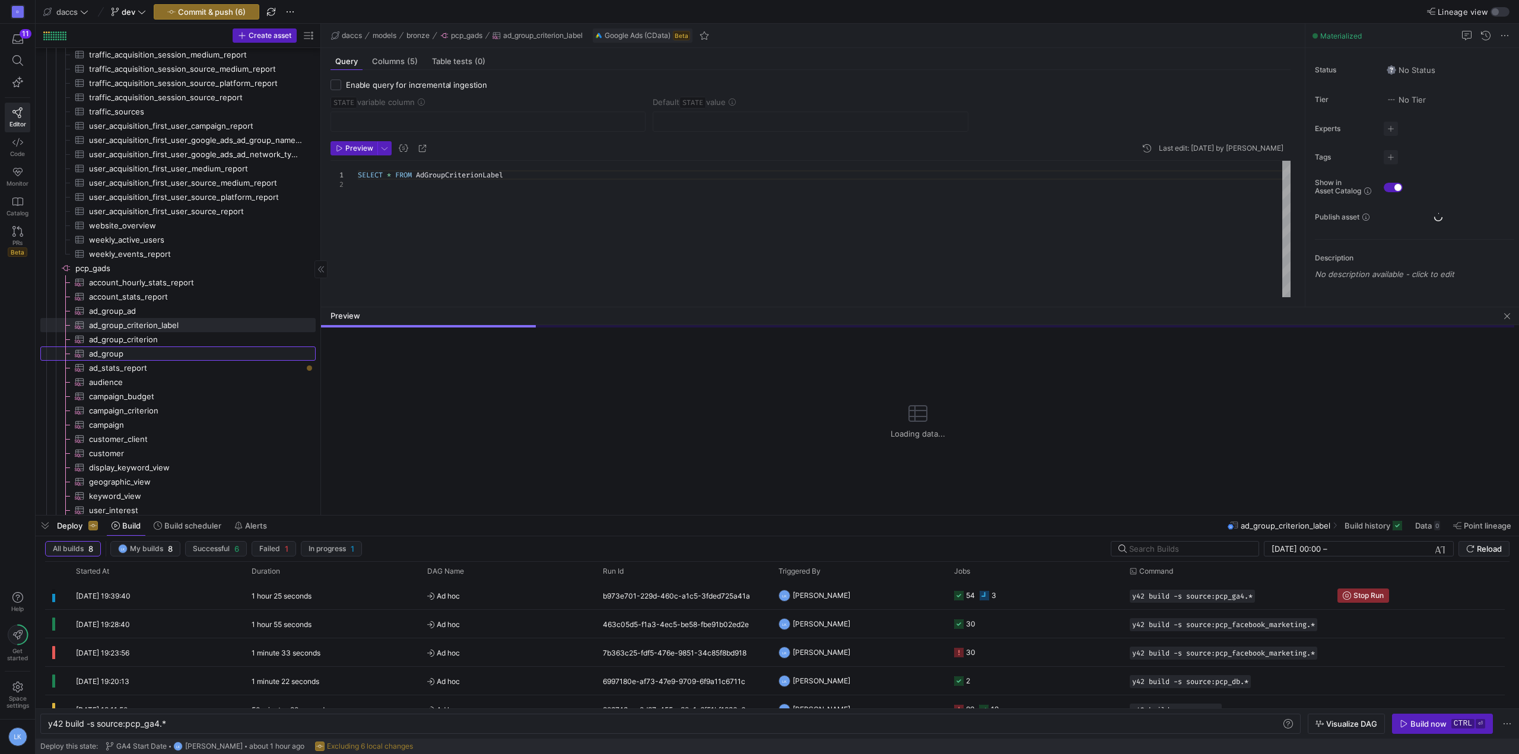
click at [116, 350] on span "ad_group​​​​​​​​​" at bounding box center [195, 354] width 213 height 14
type textarea "SELECT * FROM AdGroup"
click at [126, 312] on span "ad_group_ad​​​​​​​​​" at bounding box center [195, 311] width 213 height 14
checkbox input "true"
type input "Date"
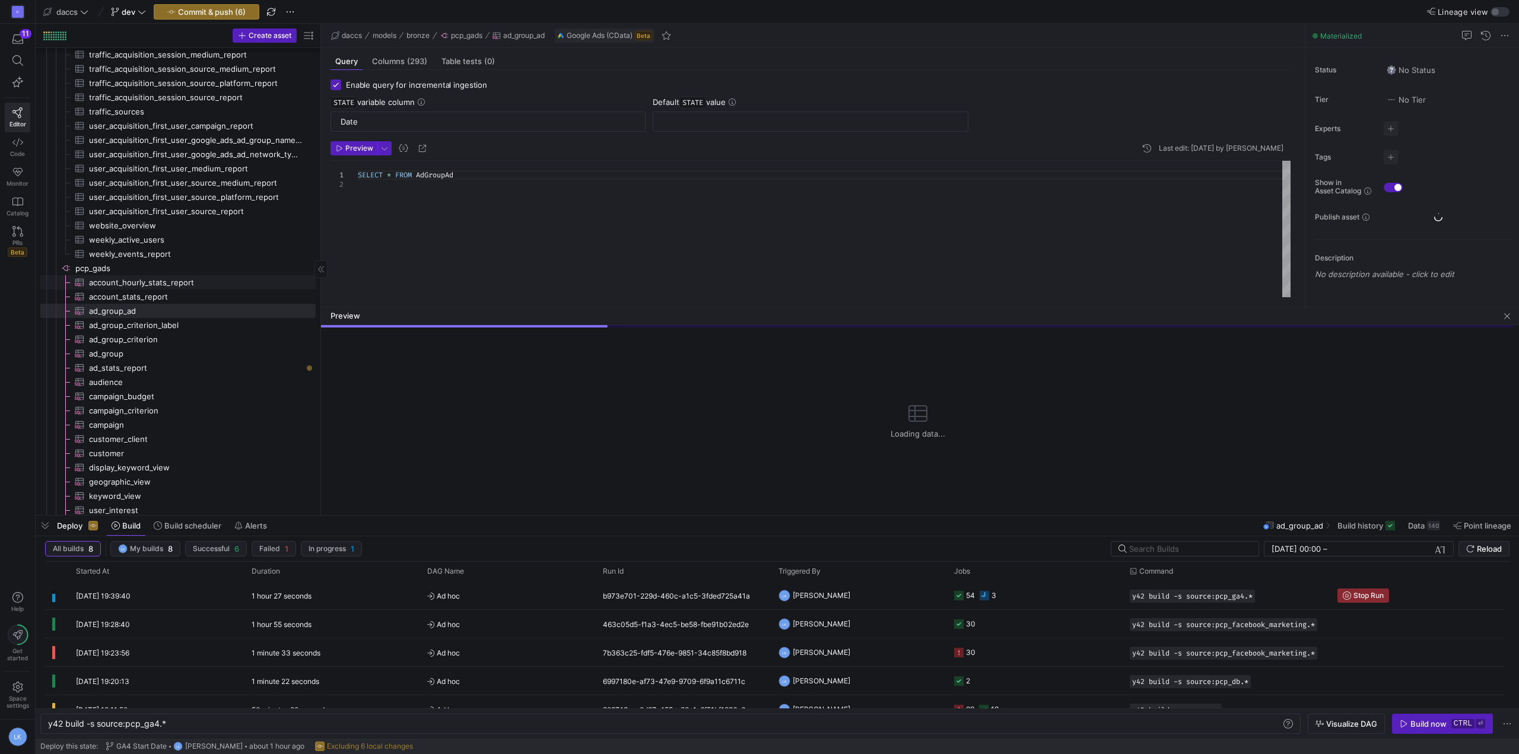
click at [129, 287] on span "account_hourly_stats_report​​​​​​​​​" at bounding box center [195, 283] width 213 height 14
type textarea "SELECT * FROM AccountHourlyStatsReport"
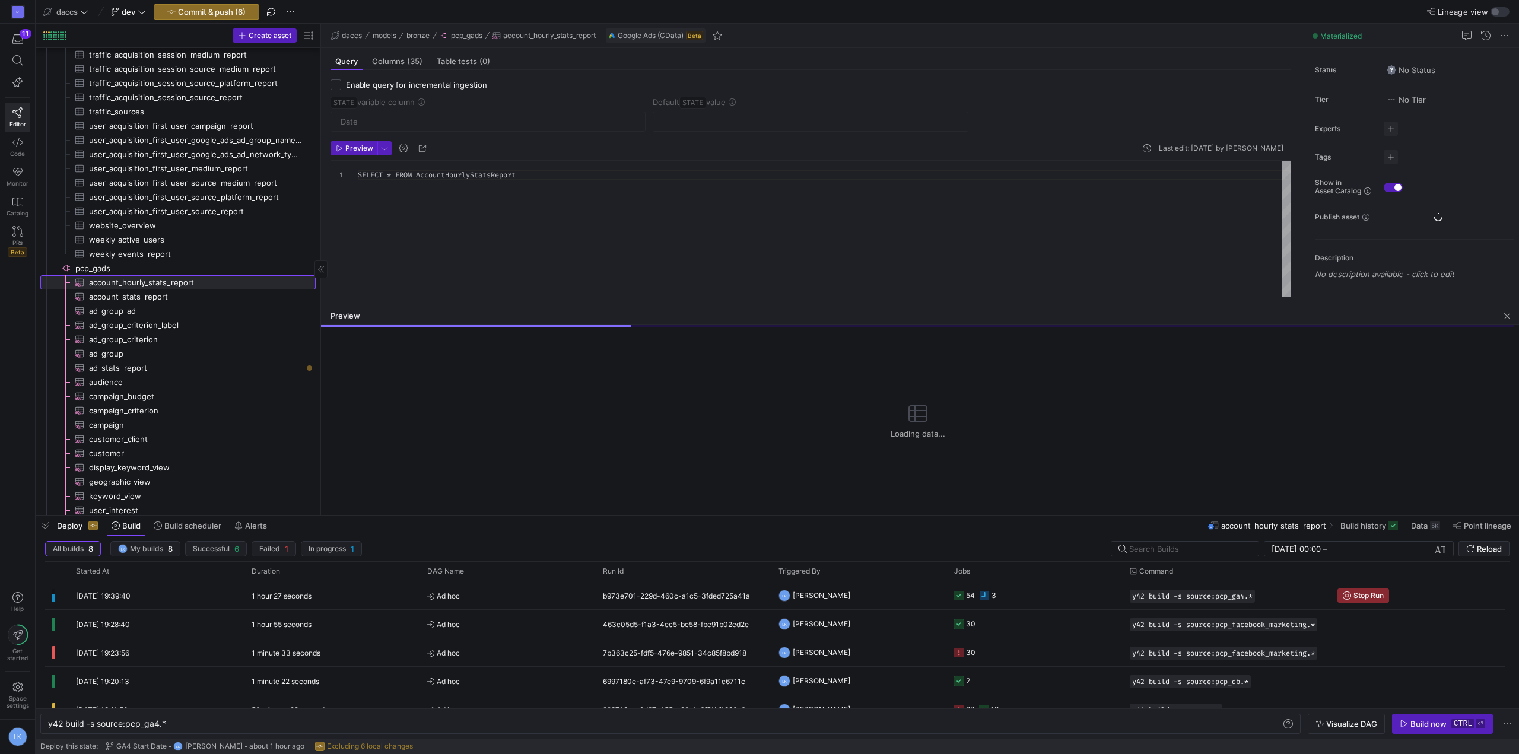
checkbox input "false"
click at [126, 298] on span "account_stats_report​​​​​​​​​" at bounding box center [195, 297] width 213 height 14
checkbox input "true"
type input "Date"
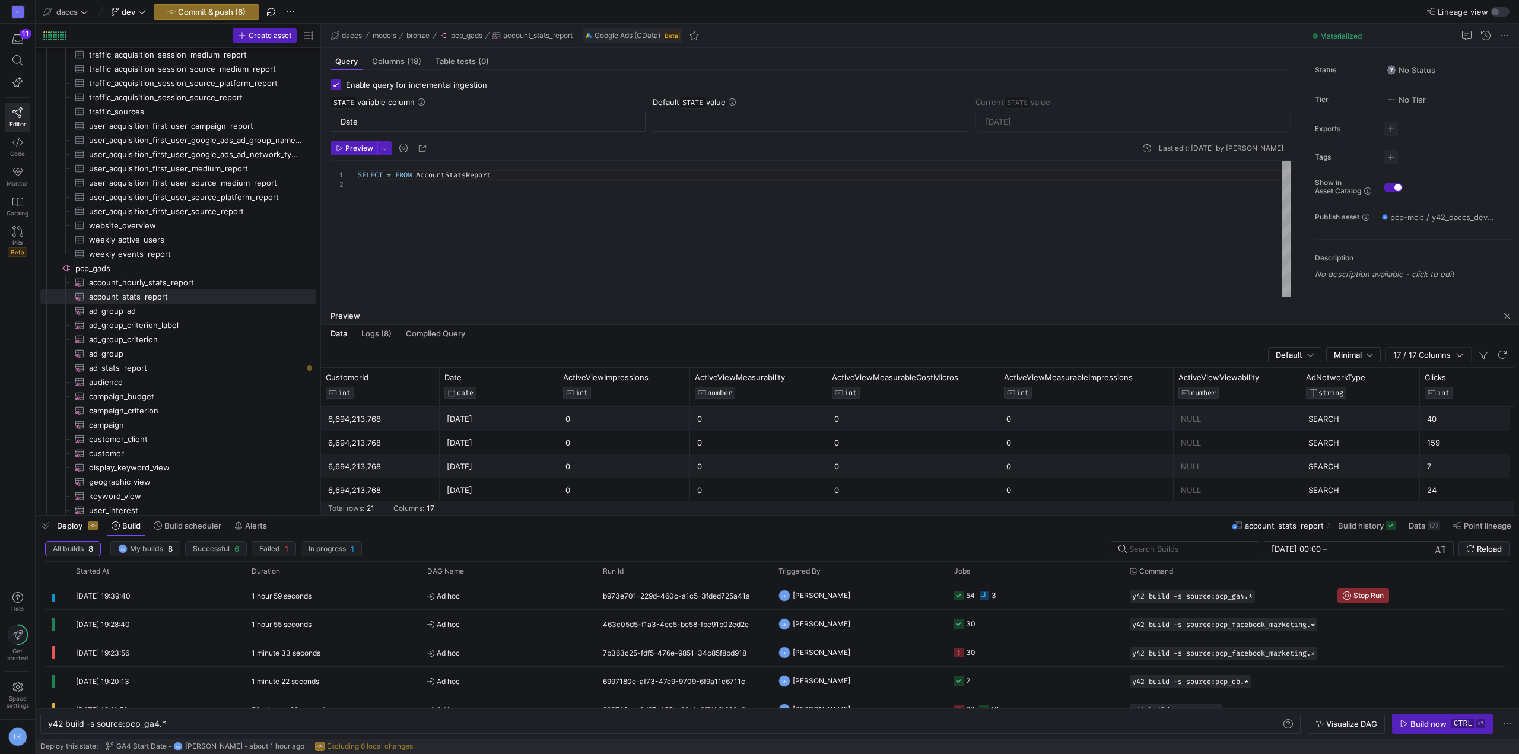
click at [397, 183] on div "SELECT * FROM AccountStatsReport" at bounding box center [824, 229] width 933 height 136
click at [399, 186] on div "SELECT * FROM AccountStatsReport" at bounding box center [824, 229] width 933 height 136
click at [383, 184] on div "SELECT * FROM AccountStatsReport CampaignStartDate > '{{ var("STATE") }}'" at bounding box center [824, 229] width 933 height 136
drag, startPoint x: 383, startPoint y: 184, endPoint x: 388, endPoint y: 195, distance: 12.2
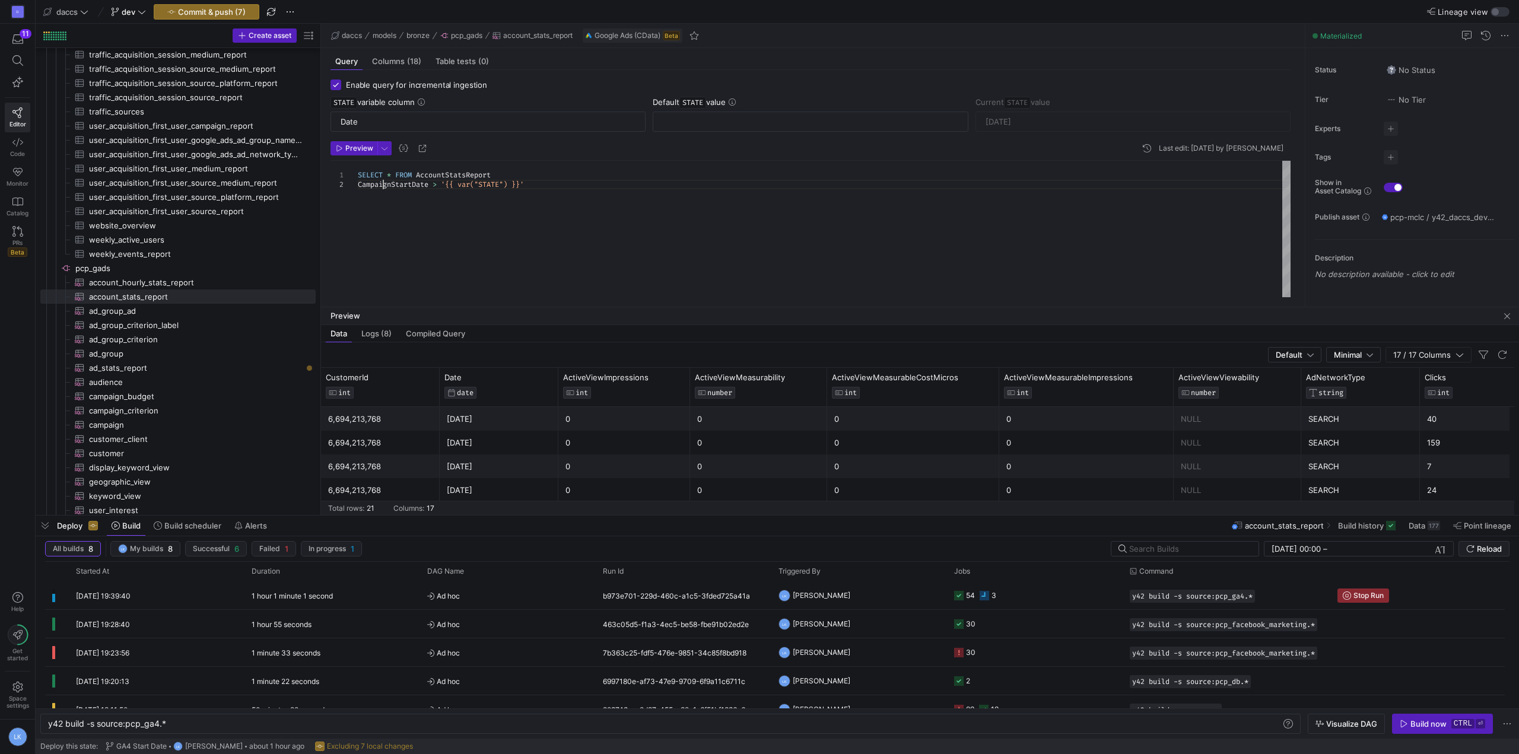
click at [386, 185] on div "SELECT * FROM AccountStatsReport CampaignStartDate > '{{ var("STATE") }}'" at bounding box center [824, 229] width 933 height 136
click at [598, 274] on div "SELECT * FROM AccountStatsReport WHERE Date > '{{ var("STATE") }}'" at bounding box center [824, 229] width 933 height 136
click at [350, 144] on span "Preview" at bounding box center [359, 148] width 28 height 8
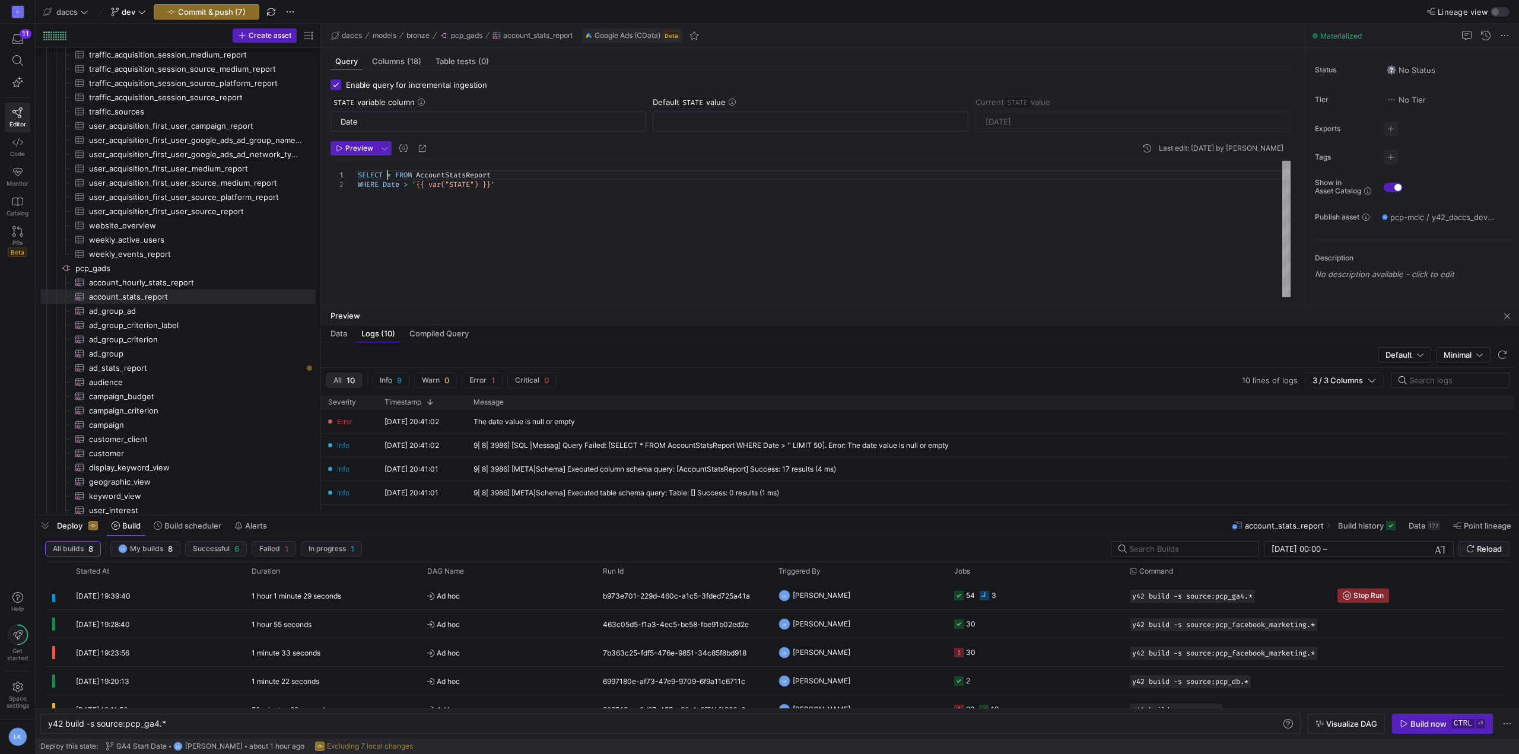
click at [387, 174] on div "SELECT * FROM AccountStatsReport WHERE Date > '{{ var("STATE") }}'" at bounding box center [824, 229] width 933 height 136
click at [498, 184] on div "SELECT Date AS STATE FROM AccountStatsReport WHERE Date > '{{ var("STATE") }}'" at bounding box center [824, 229] width 933 height 136
click at [349, 147] on span "Preview" at bounding box center [359, 148] width 28 height 8
click at [590, 189] on div "SELECT Date AS STATE FROM AccountStatsReport WHERE Date > '{{ var("STATE") }}'" at bounding box center [824, 229] width 933 height 136
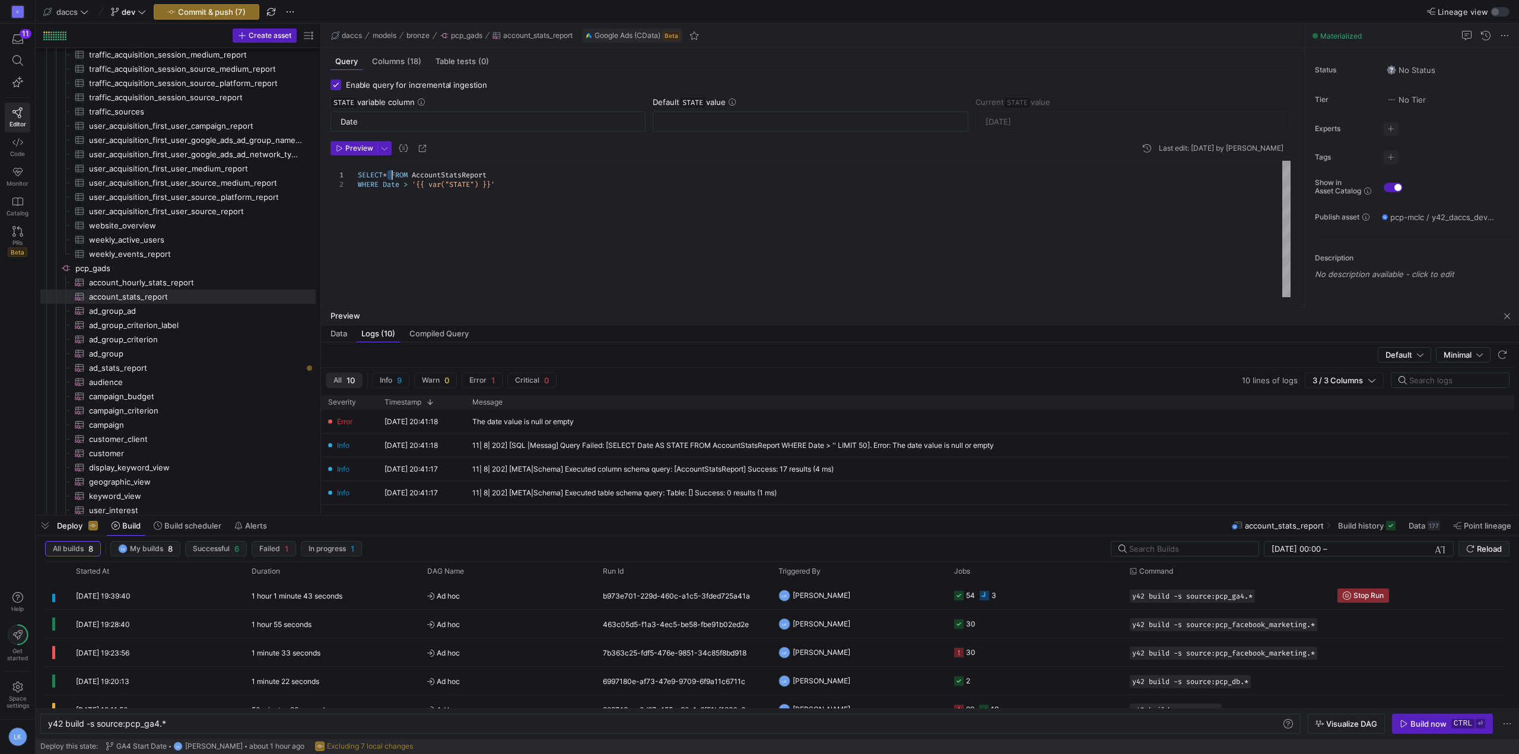
scroll to position [9, 136]
type textarea "SELECT * FROM AccountStatsReport"
click at [341, 85] on input "Enable query for incremental ingestion" at bounding box center [336, 85] width 11 height 11
checkbox input "false"
click at [135, 281] on span "account_hourly_stats_report​​​​​​​​​" at bounding box center [195, 283] width 213 height 14
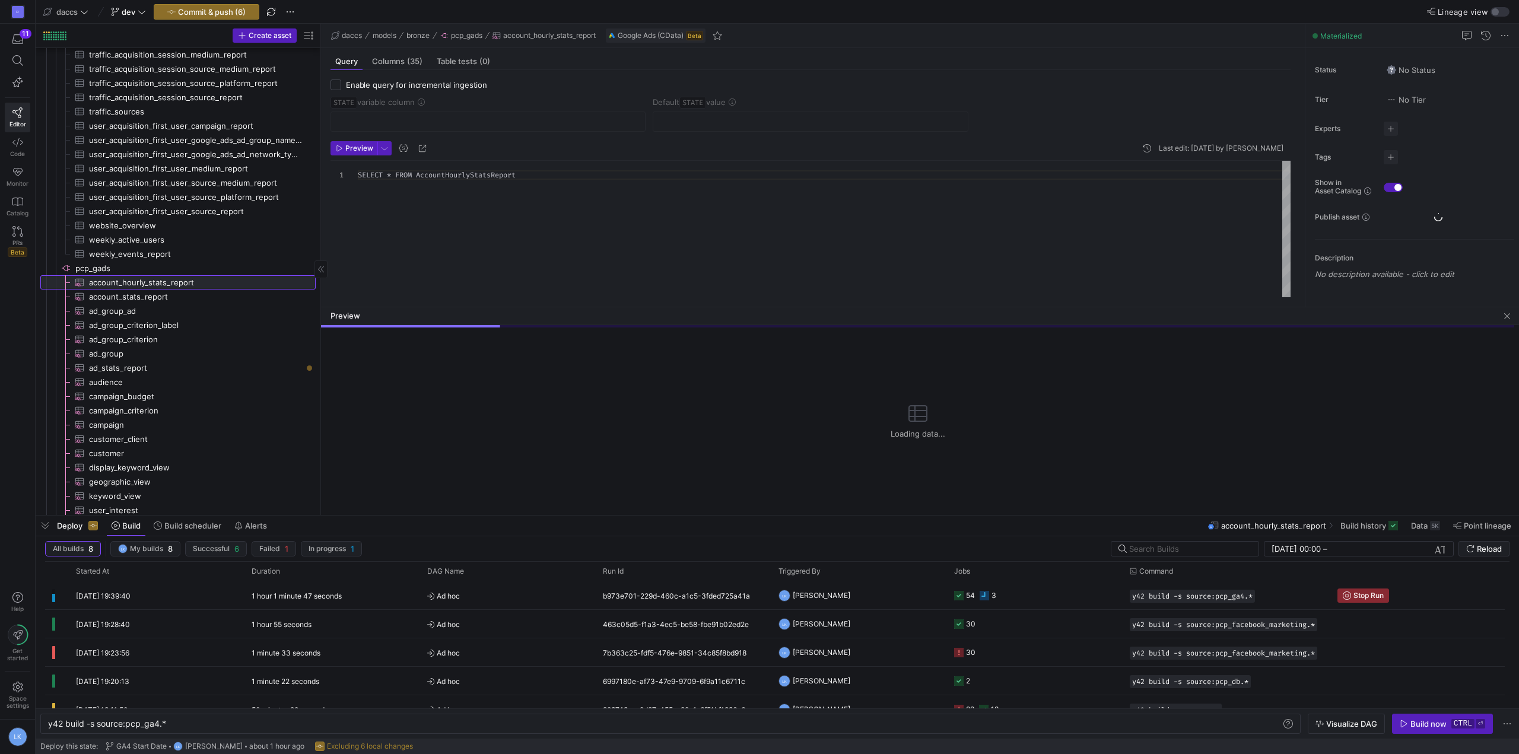
scroll to position [9, 136]
click at [116, 291] on span "account_stats_report​​​​​​​​​" at bounding box center [195, 297] width 213 height 14
type textarea "SELECT * FROM AccountStatsReport"
click at [113, 313] on span "ad_group_ad​​​​​​​​​" at bounding box center [195, 311] width 213 height 14
checkbox input "true"
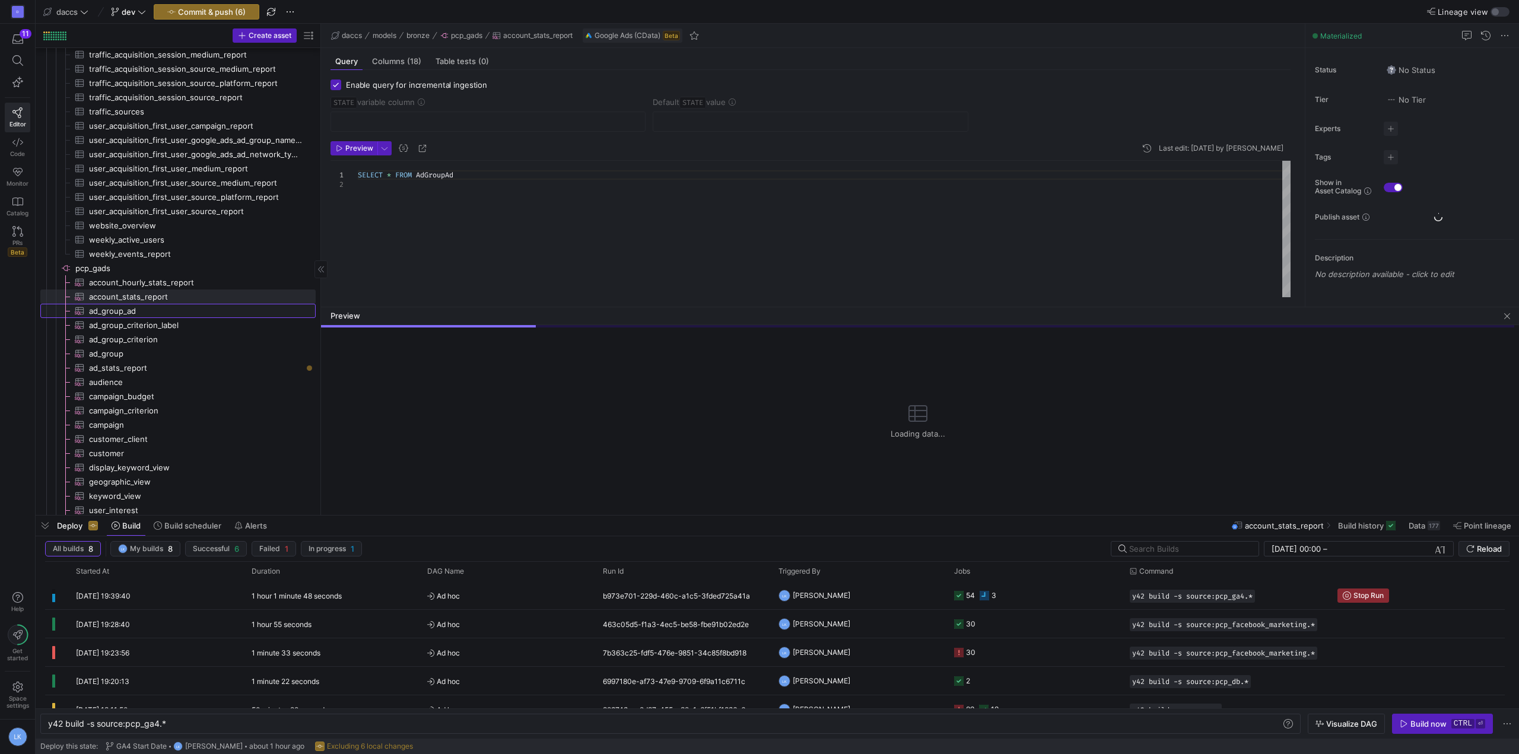
type input "Date"
click at [115, 346] on link "ad_group_criterion​​​​​​​​​" at bounding box center [177, 339] width 275 height 14
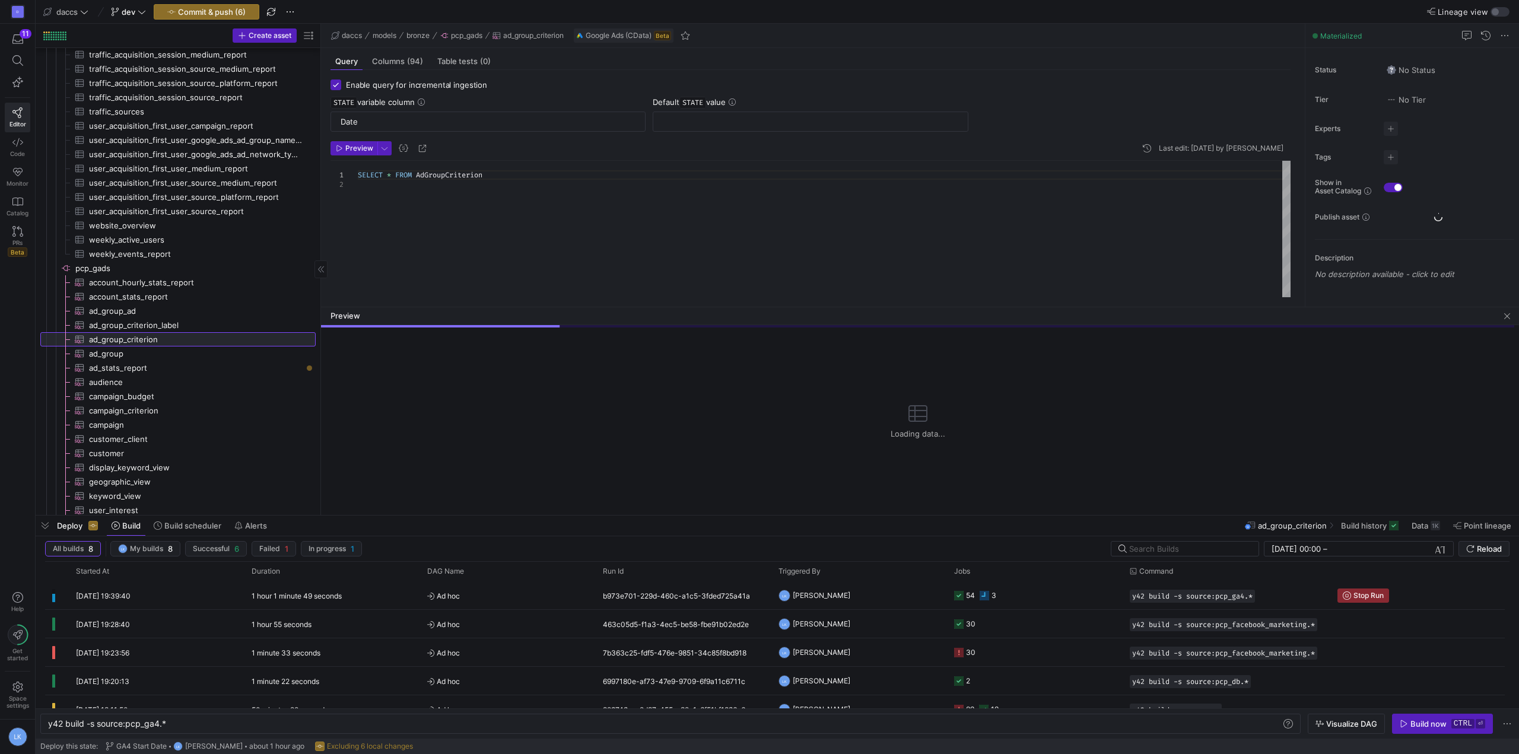
scroll to position [9, 98]
click at [139, 306] on span "ad_group_ad​​​​​​​​​" at bounding box center [195, 311] width 213 height 14
type textarea "SELECT * FROM AdGroupAd"
click at [129, 279] on span "account_hourly_stats_report​​​​​​​​​" at bounding box center [195, 283] width 213 height 14
checkbox input "false"
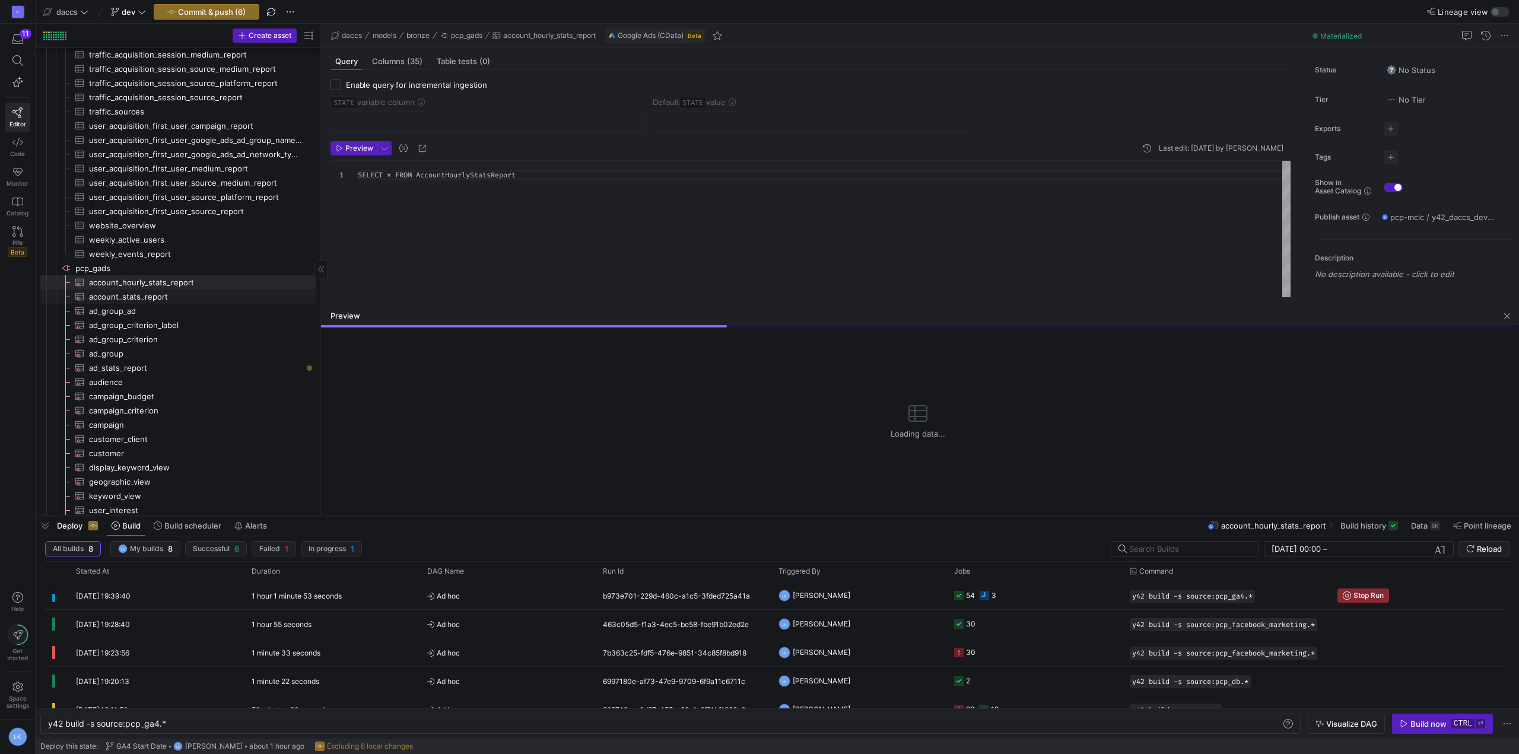
click at [133, 303] on span "account_stats_report​​​​​​​​​" at bounding box center [195, 297] width 213 height 14
click at [112, 323] on span "ad_group_criterion_label​​​​​​​​​" at bounding box center [195, 326] width 213 height 14
type textarea "SELECT * FROM AdGroupCriterionLabel"
click at [116, 314] on span "ad_group_ad​​​​​​​​​" at bounding box center [195, 311] width 213 height 14
checkbox input "true"
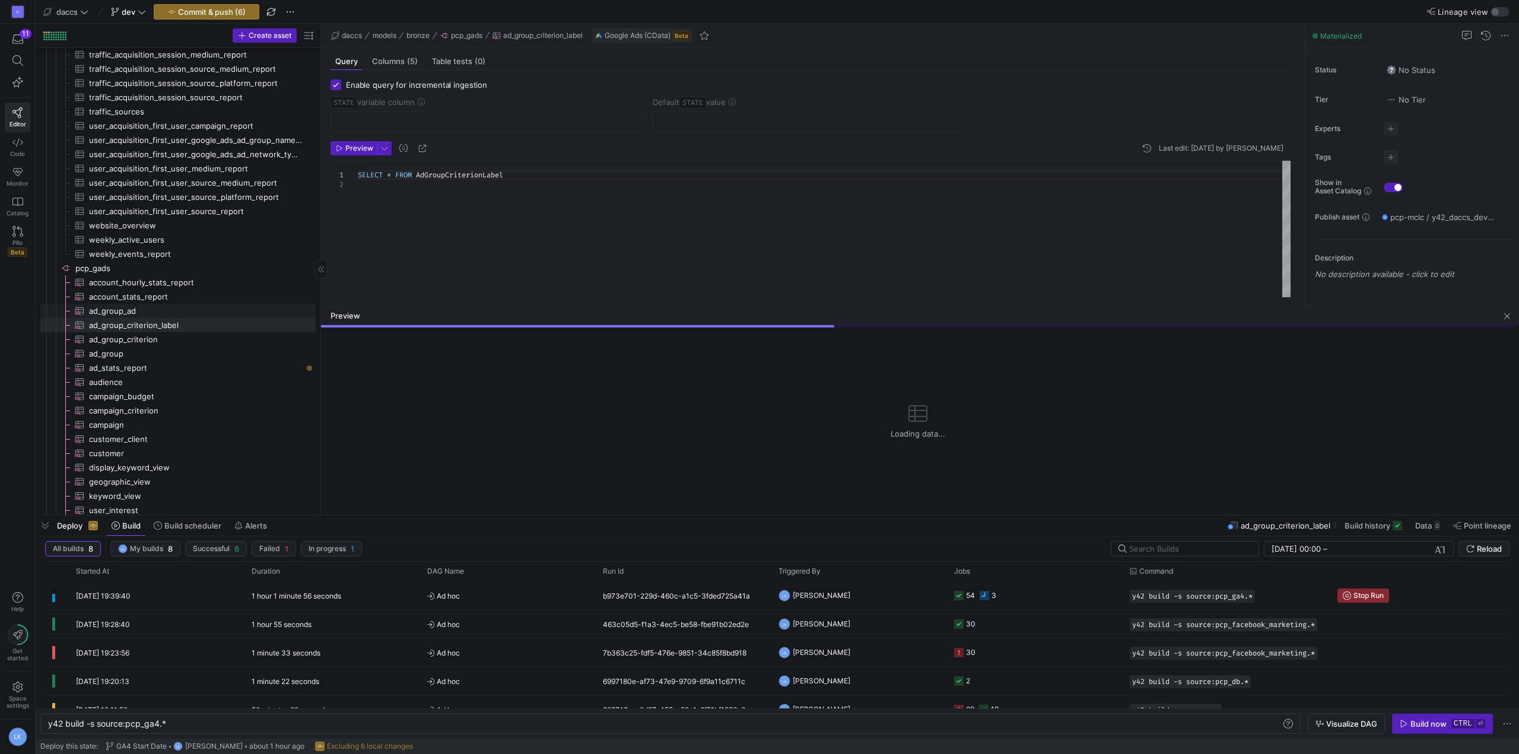
type input "Date"
type textarea "SELECT * FROM AdGroupAd"
click at [356, 112] on div "Date" at bounding box center [488, 121] width 295 height 19
click at [371, 122] on input "Date" at bounding box center [488, 121] width 295 height 9
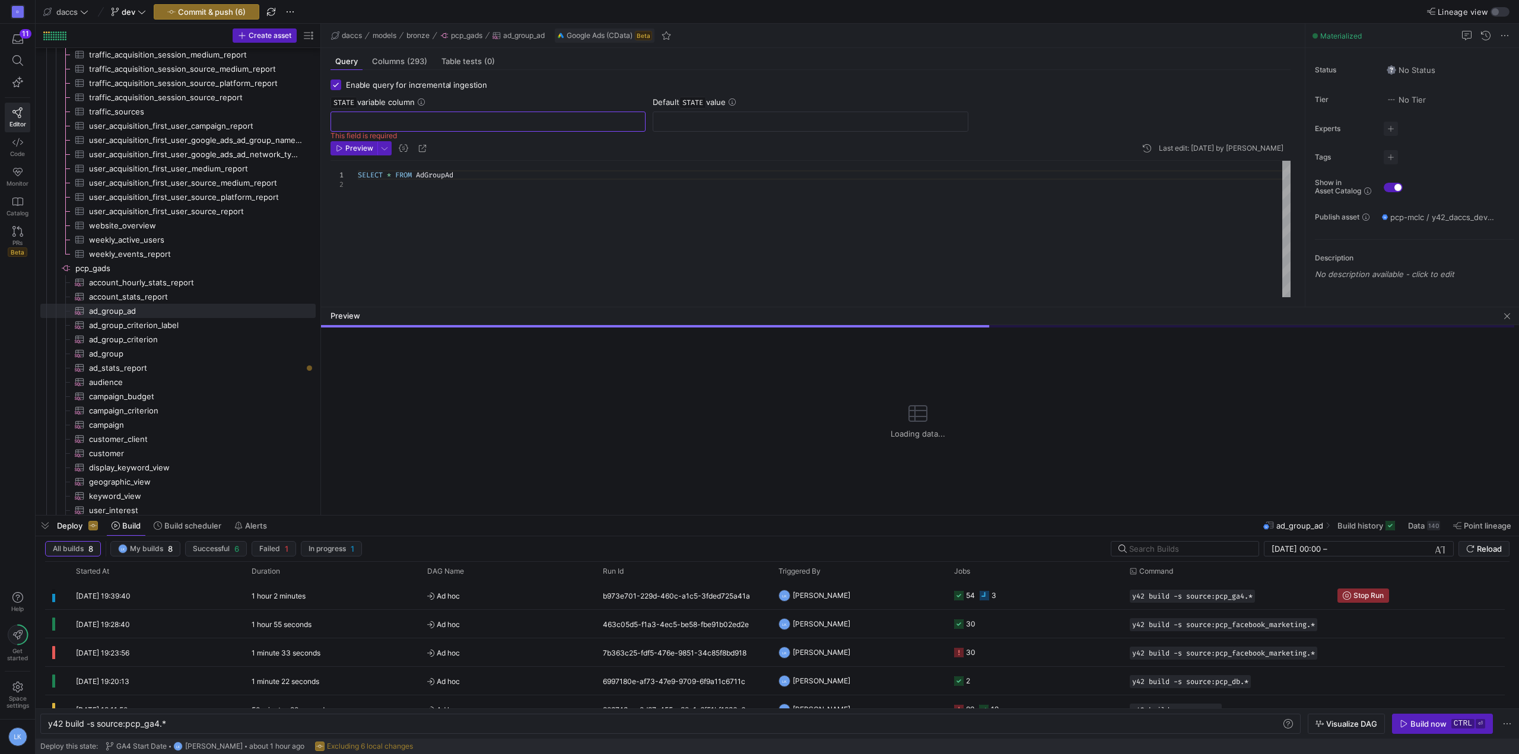
click at [338, 83] on input "Enable query for incremental ingestion" at bounding box center [336, 85] width 11 height 11
checkbox input "false"
click at [135, 325] on span "ad_group_criterion_label​​​​​​​​​" at bounding box center [195, 326] width 213 height 14
type textarea "SELECT * FROM AdGroupCriterionLabel"
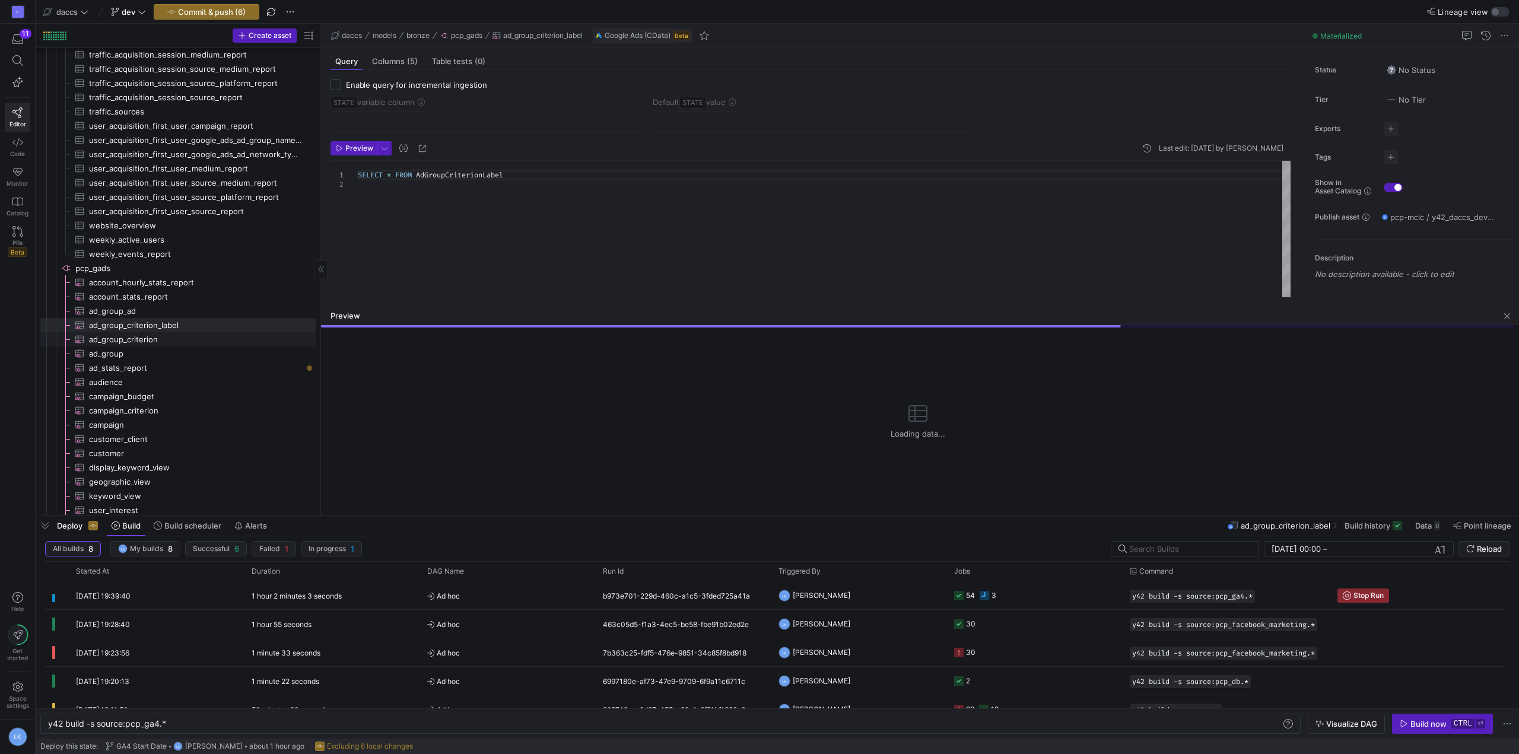
click at [136, 336] on span "ad_group_criterion​​​​​​​​​" at bounding box center [195, 340] width 213 height 14
checkbox input "true"
type input "Date"
type textarea "SELECT * FROM AdGroupCriterion"
click at [337, 83] on input "Enable query for incremental ingestion" at bounding box center [336, 85] width 11 height 11
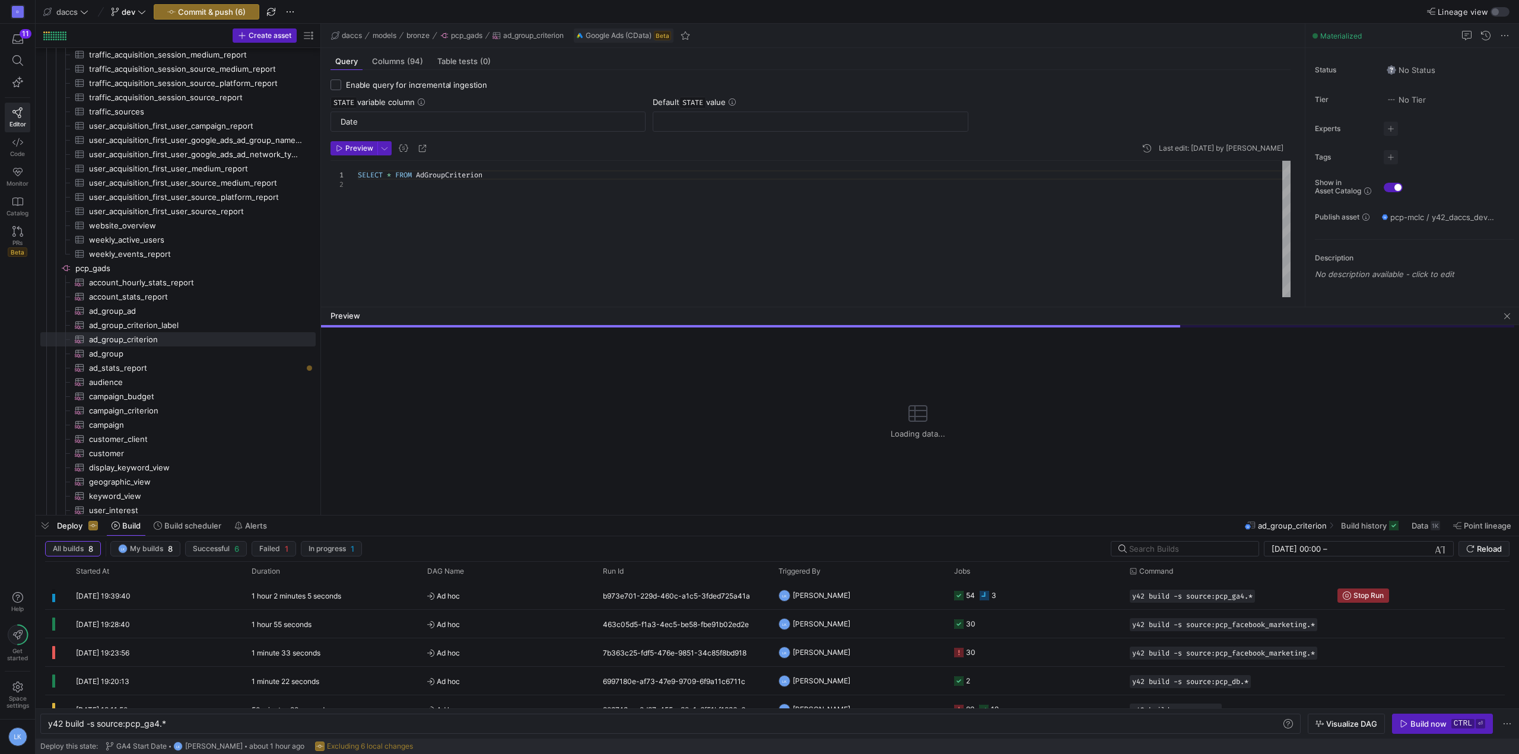
checkbox input "false"
click at [109, 351] on span "ad_group​​​​​​​​​" at bounding box center [195, 354] width 213 height 14
click at [115, 366] on span "ad_stats_report​​​​​​​​​" at bounding box center [195, 368] width 213 height 14
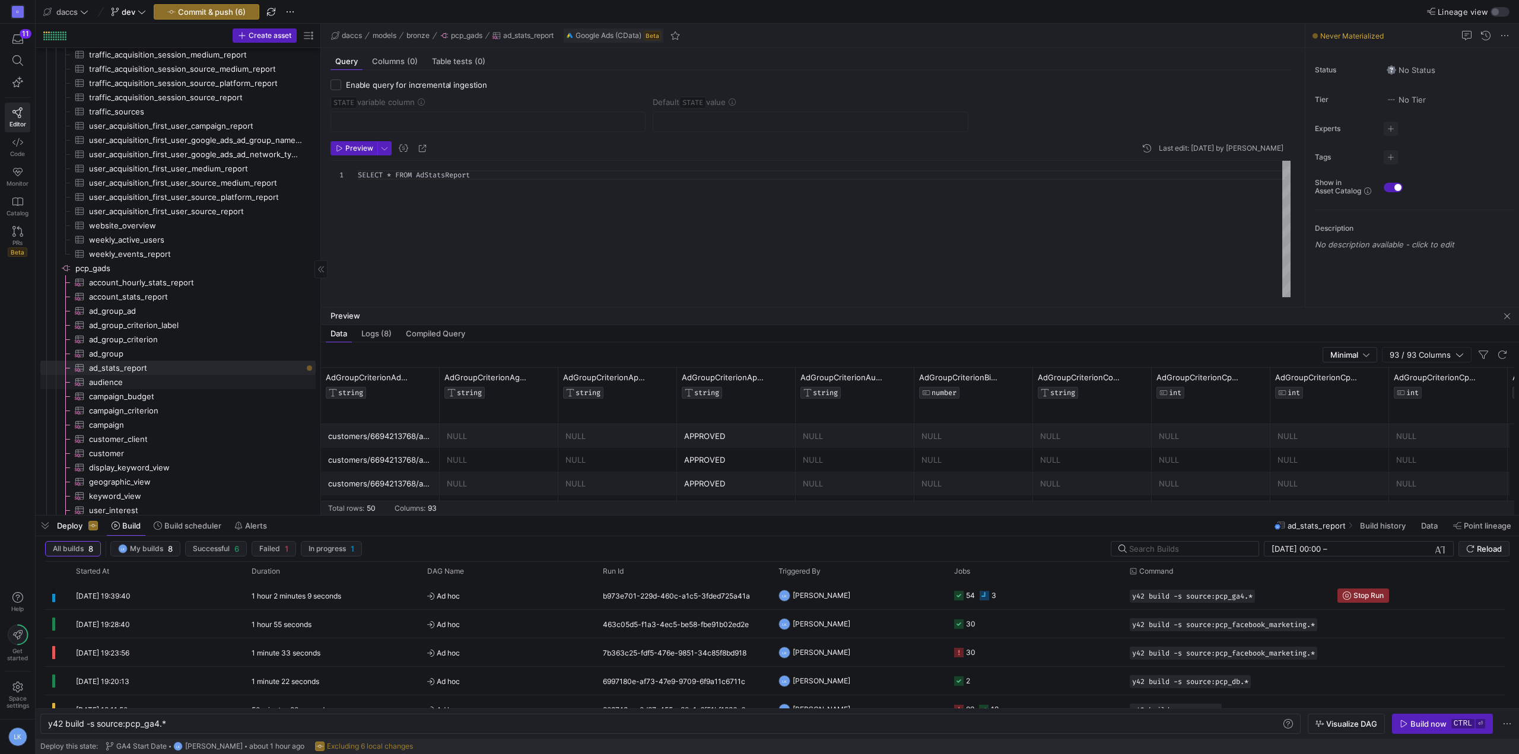
click at [112, 384] on span "audience​​​​​​​​​" at bounding box center [195, 383] width 213 height 14
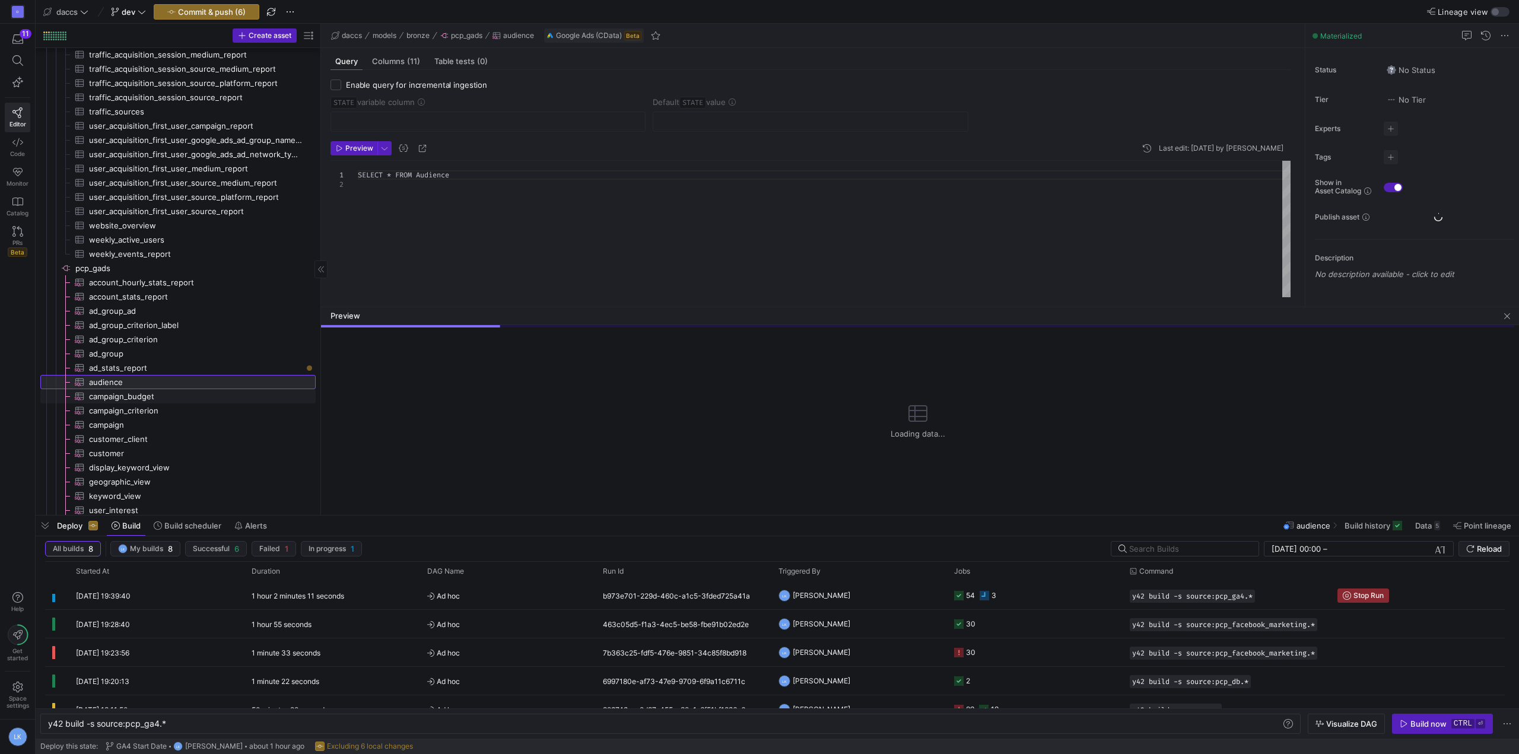
scroll to position [9, 89]
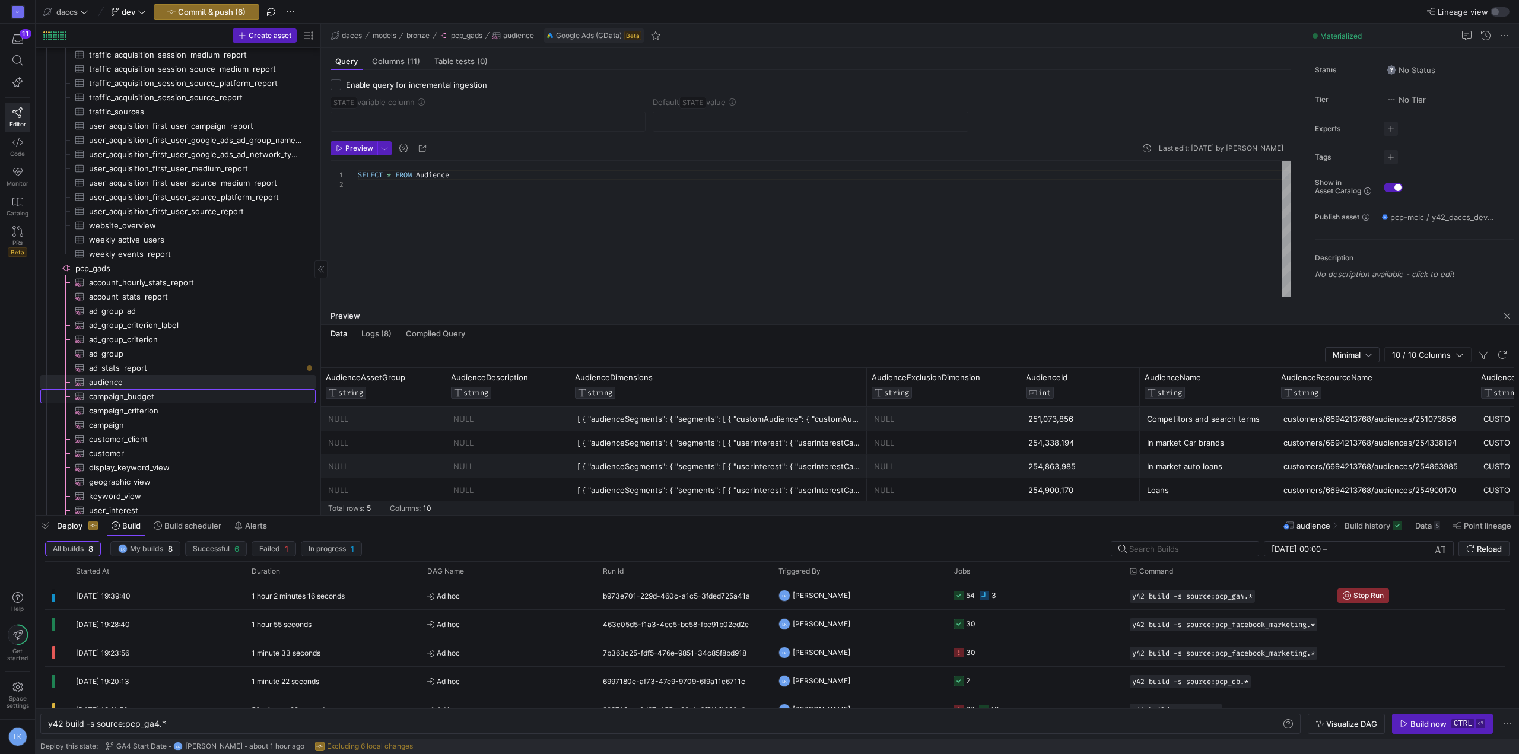
click at [115, 397] on span "campaign_budget​​​​​​​​​" at bounding box center [195, 397] width 213 height 14
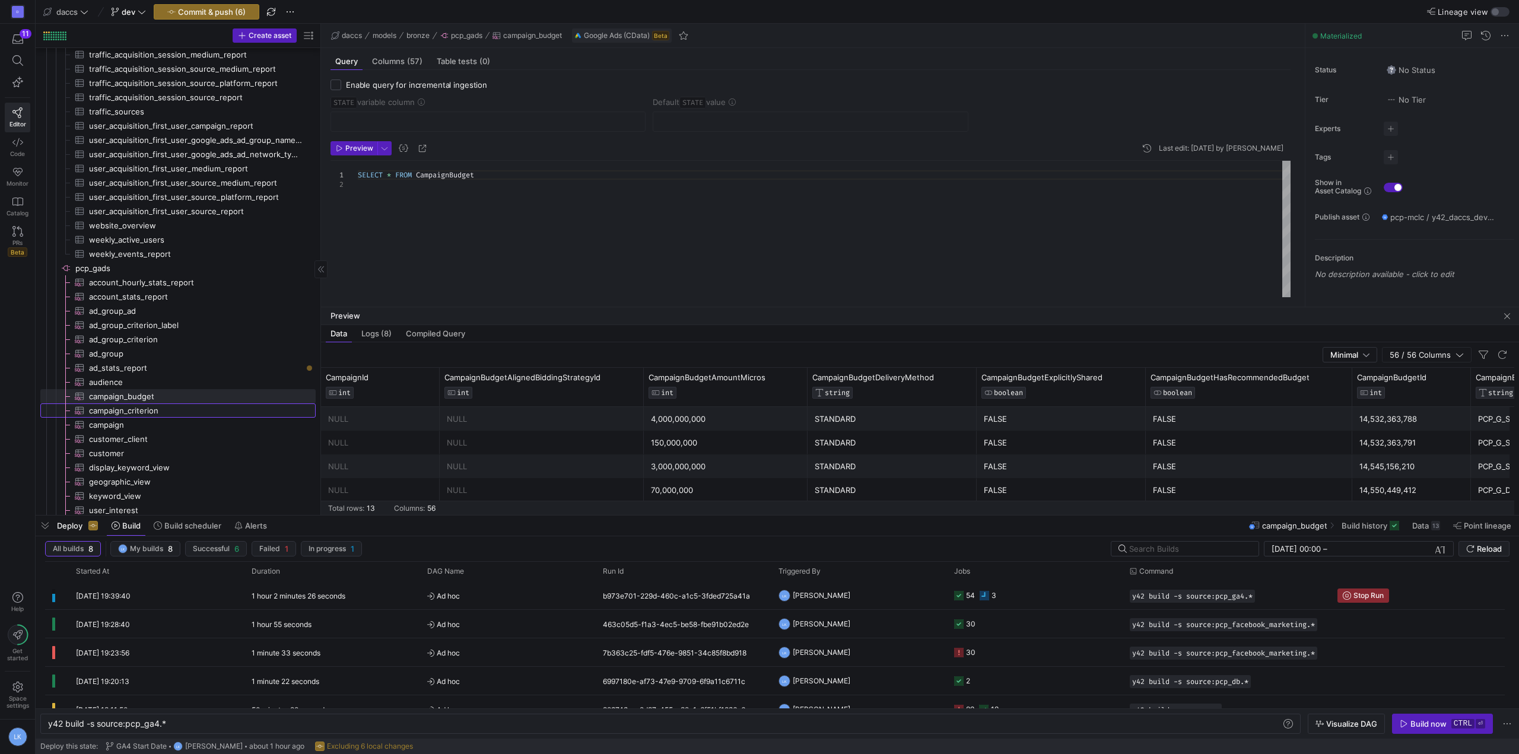
click at [120, 412] on span "campaign_criterion​​​​​​​​​" at bounding box center [195, 411] width 213 height 14
type textarea "SELECT * FROM CampaignCriterion"
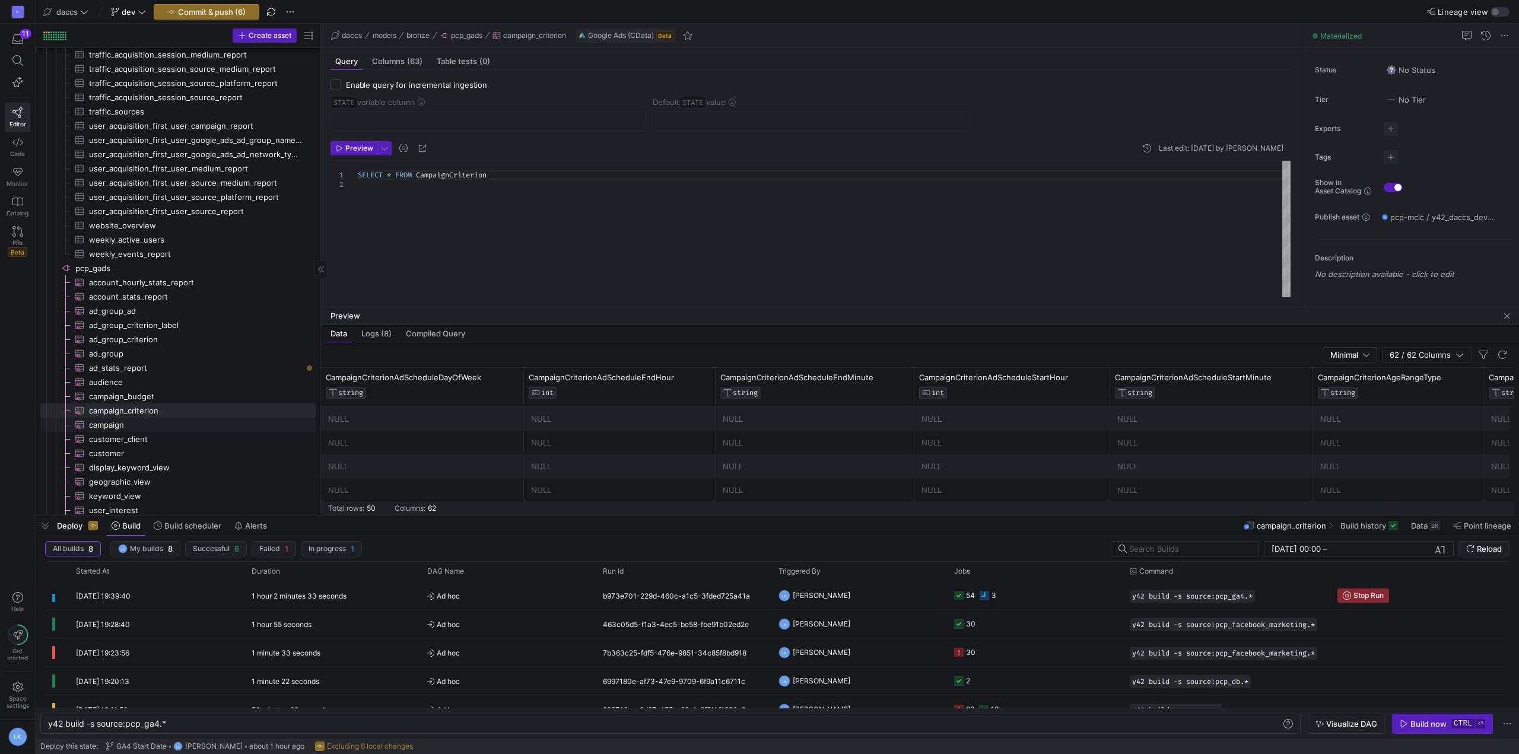
click at [122, 425] on span "campaign​​​​​​​​​" at bounding box center [195, 425] width 213 height 14
checkbox input "true"
type input "CampaignStartDate"
type textarea "SELECT * FROM Campaign"
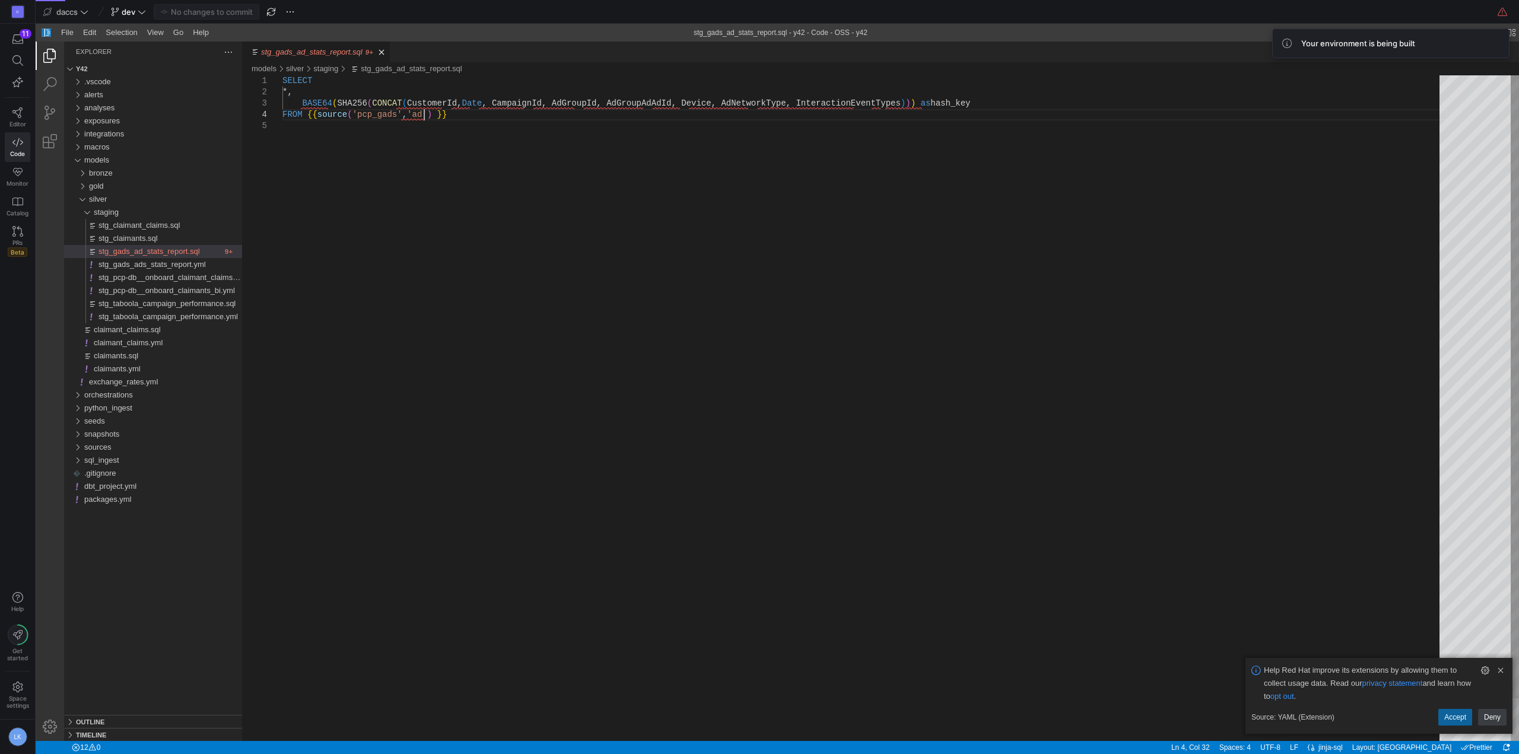
click at [423, 113] on div "SELECT *, BASE64 ( SHA256 ( CONCAT ( CustomerId, Date , CampaignId, AdGroupId, …" at bounding box center [864, 430] width 1165 height 711
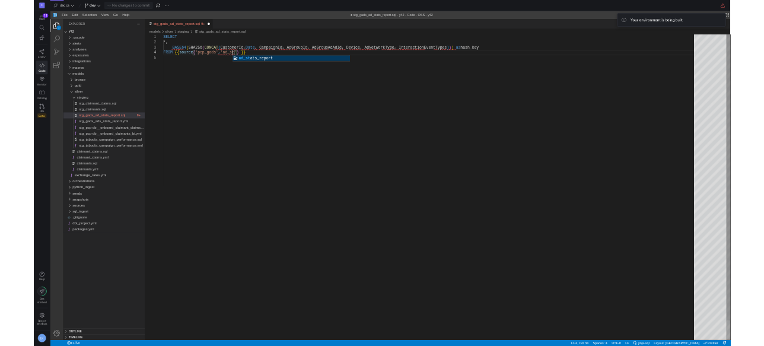
scroll to position [34, 160]
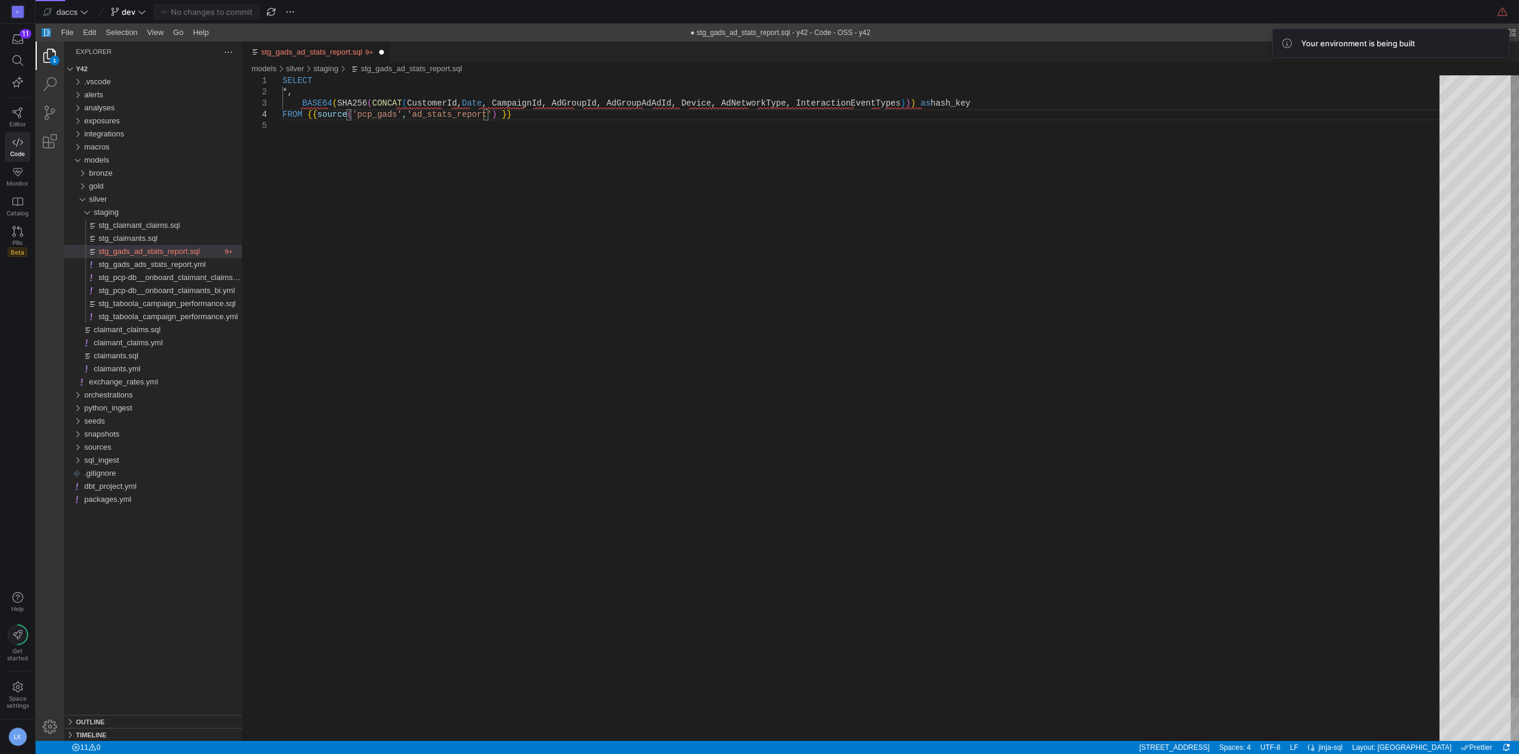
click at [456, 164] on div "SELECT *, BASE64 ( SHA256 ( CONCAT ( CustomerId, Date , CampaignId, AdGroupId, …" at bounding box center [864, 430] width 1165 height 711
type textarea "SELECT *, BASE64(SHA256(CONCAT(CustomerId, Date, CampaignId, AdGroupId, AdGroup…"
click at [198, 11] on span "Commit & push (1)" at bounding box center [212, 11] width 66 height 9
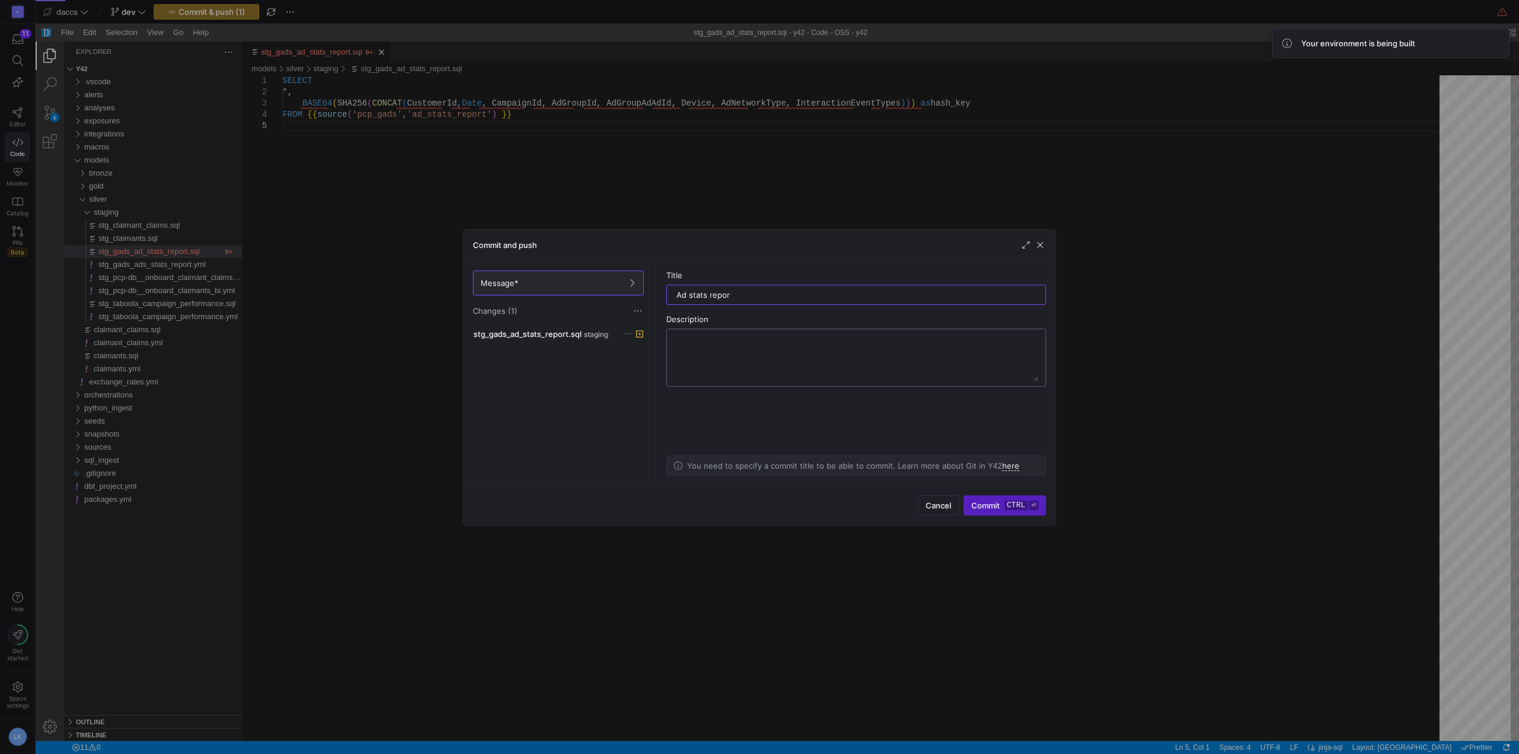
type input "Ad stats report"
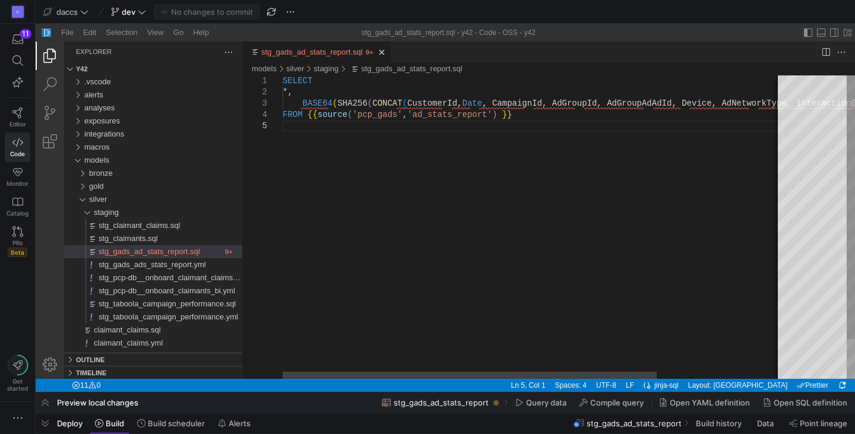
scroll to position [34, 0]
click at [404, 203] on div "SELECT *, BASE64 ( SHA256 ( CONCAT ( CustomerId, Date , CampaignId, AdGroupId, …" at bounding box center [615, 249] width 666 height 348
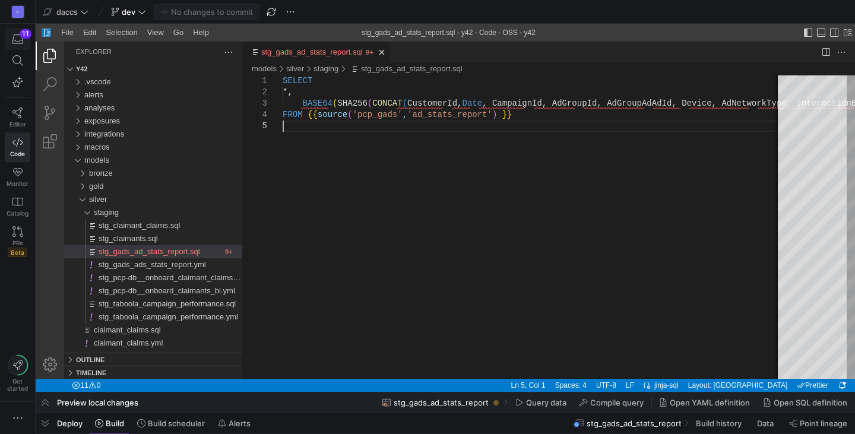
click at [18, 30] on span "button" at bounding box center [17, 39] width 24 height 20
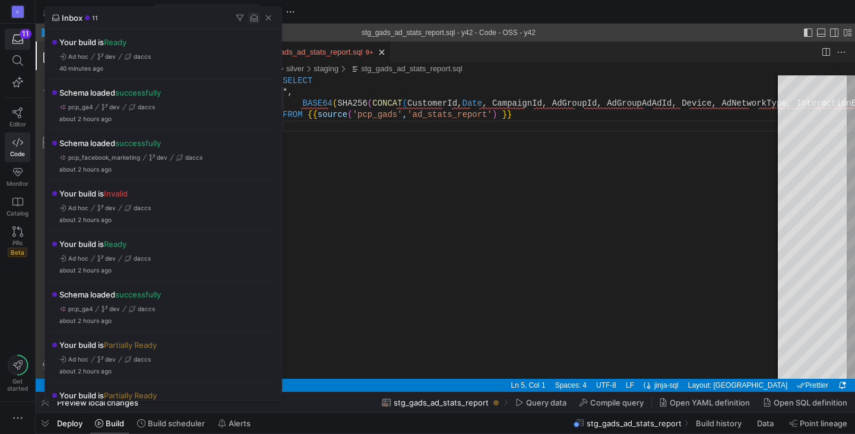
click at [257, 22] on span "button" at bounding box center [254, 18] width 12 height 12
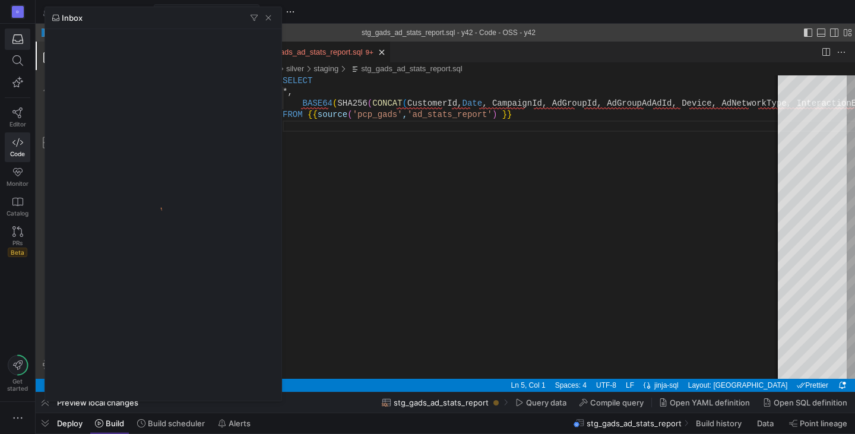
click at [359, 230] on div at bounding box center [427, 217] width 855 height 434
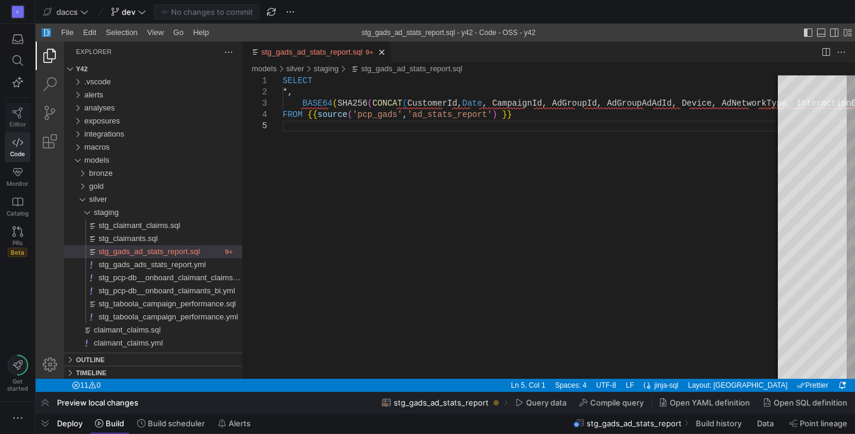
click at [16, 110] on icon at bounding box center [17, 112] width 11 height 11
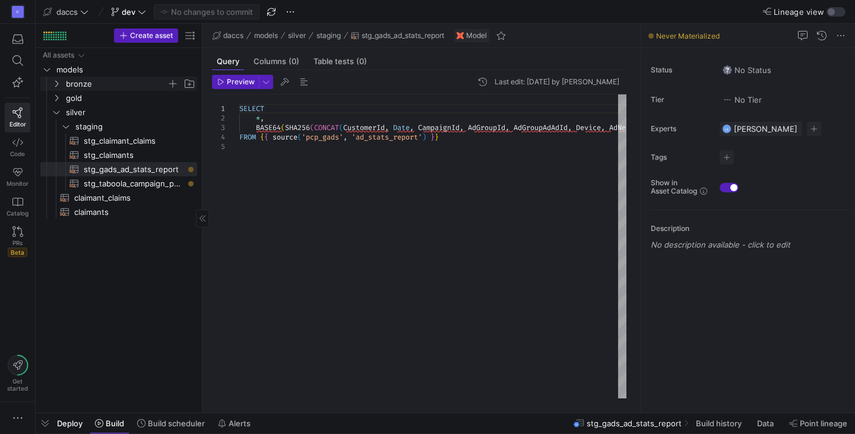
click at [57, 85] on icon "Press SPACE to select this row." at bounding box center [56, 83] width 8 height 7
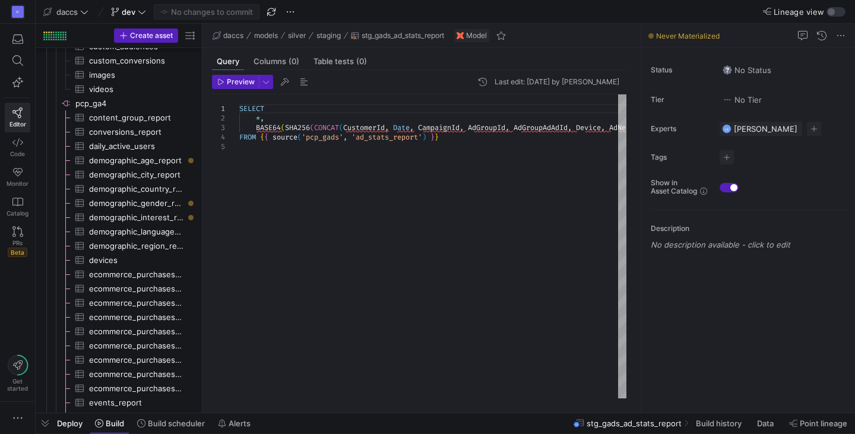
scroll to position [415, 0]
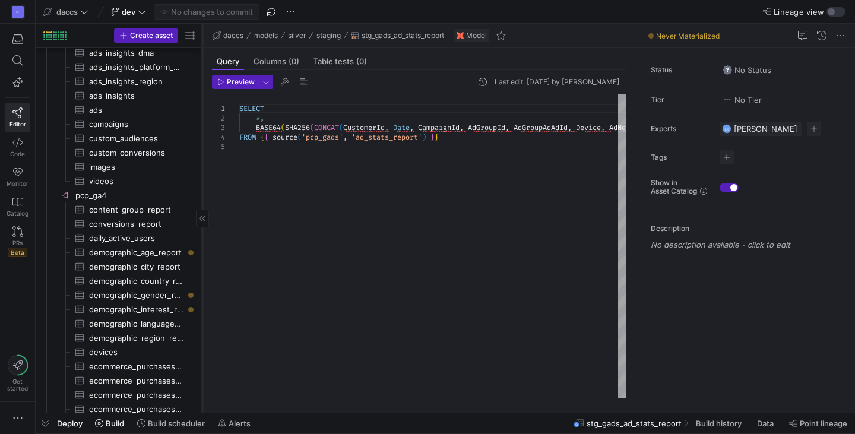
drag, startPoint x: 202, startPoint y: 331, endPoint x: 266, endPoint y: 333, distance: 64.7
click at [202, 333] on div at bounding box center [202, 218] width 1 height 389
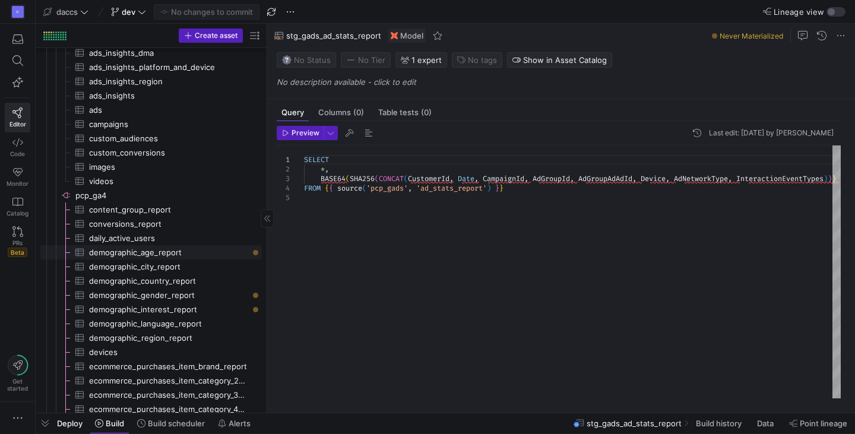
click at [186, 251] on span "demographic_age_report​​​​​​​​​" at bounding box center [168, 253] width 159 height 14
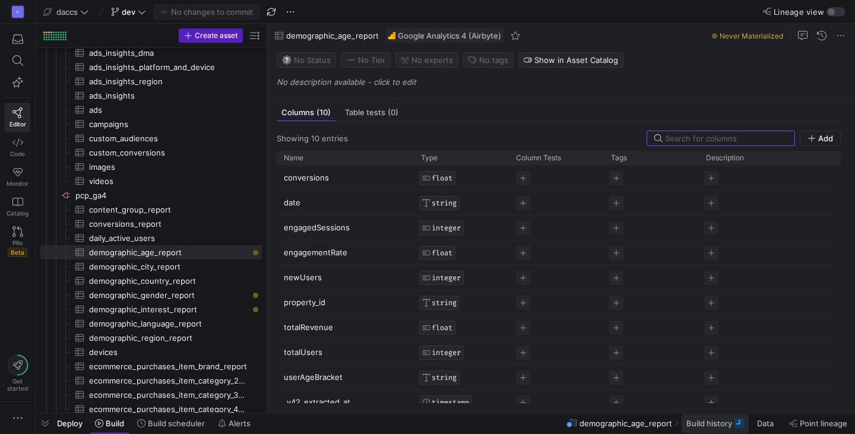
drag, startPoint x: 267, startPoint y: 275, endPoint x: 712, endPoint y: 423, distance: 468.6
click at [247, 277] on as-split "Create asset Drag here to set row groups Drag here to set column labels Group 1…" at bounding box center [445, 218] width 819 height 389
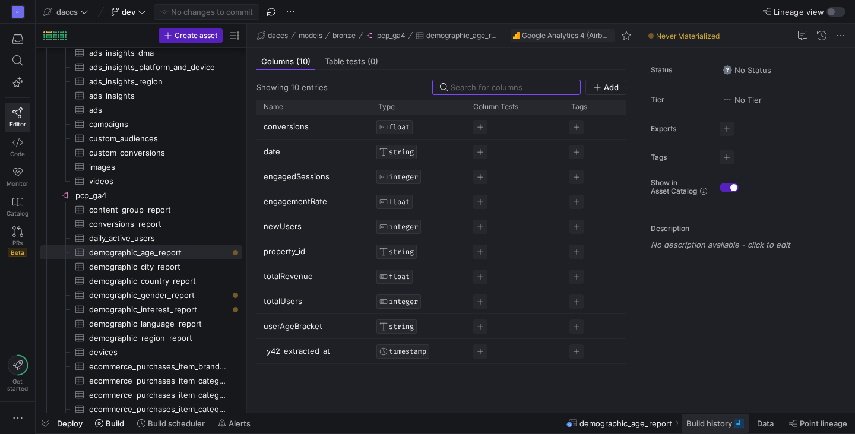
click at [712, 423] on span "Build history" at bounding box center [709, 422] width 46 height 9
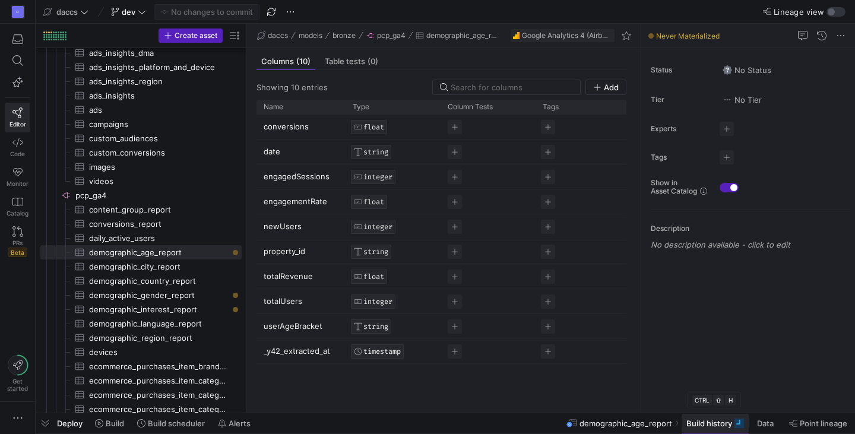
click at [712, 423] on span "Build history" at bounding box center [709, 422] width 46 height 9
click at [113, 425] on span "Build" at bounding box center [115, 422] width 18 height 9
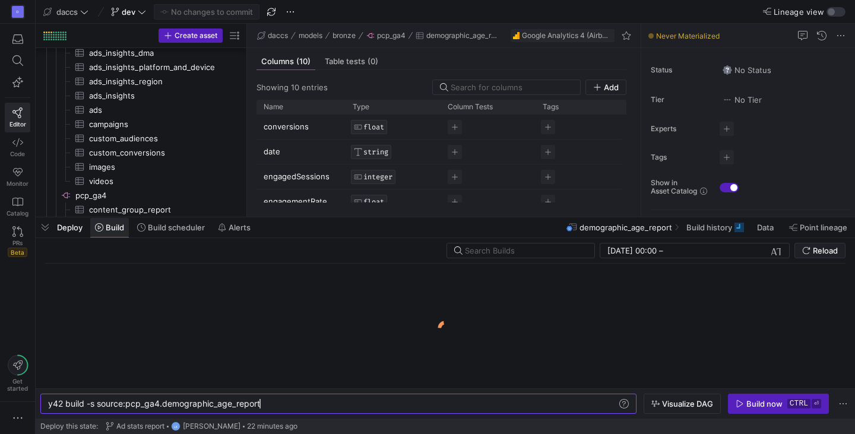
scroll to position [0, 110]
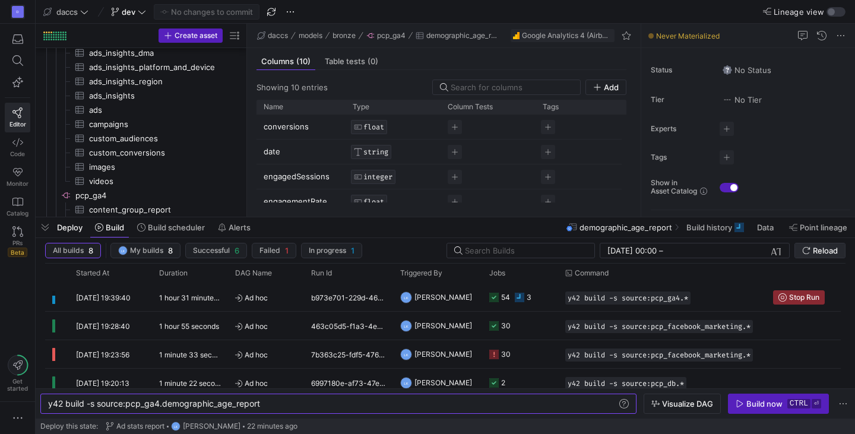
click at [828, 246] on span "Reload" at bounding box center [824, 250] width 25 height 9
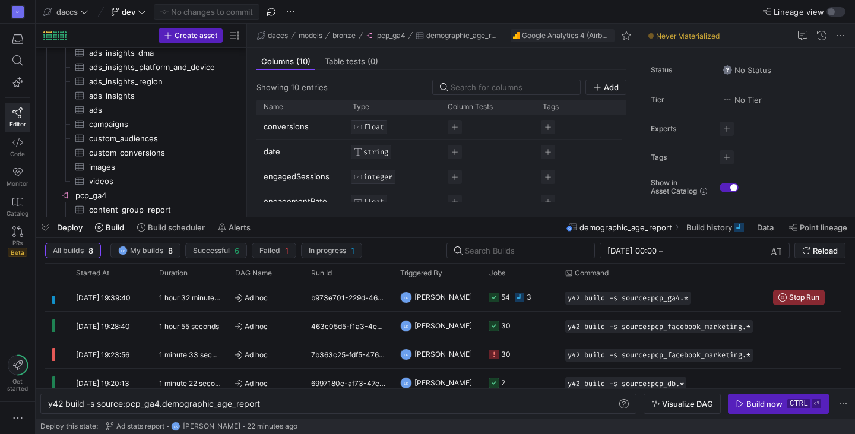
click at [16, 297] on div "D Editor Code Monitor Catalog PRs Beta Get started" at bounding box center [17, 217] width 35 height 434
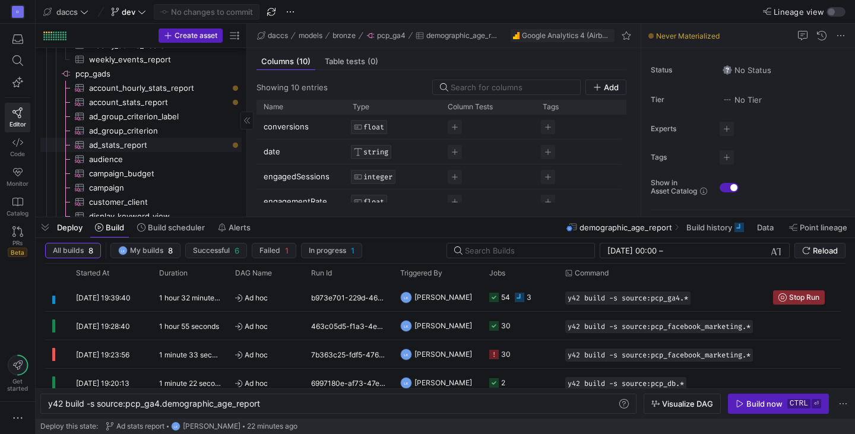
scroll to position [1348, 0]
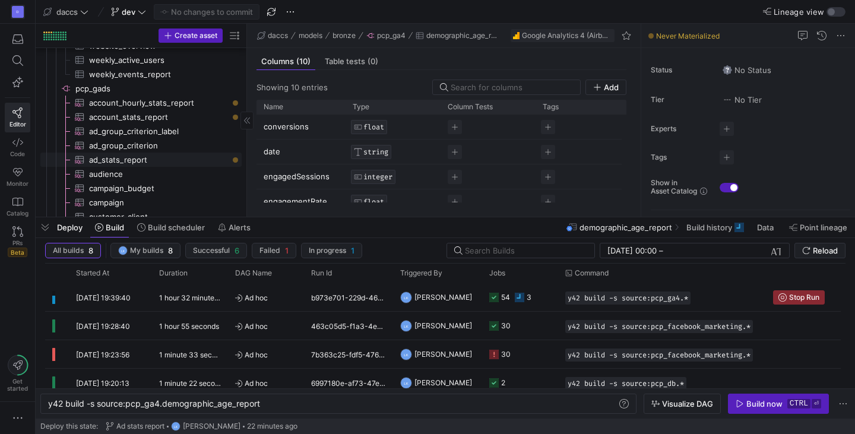
click at [170, 163] on span "ad_stats_report​​​​​​​​​" at bounding box center [158, 160] width 139 height 14
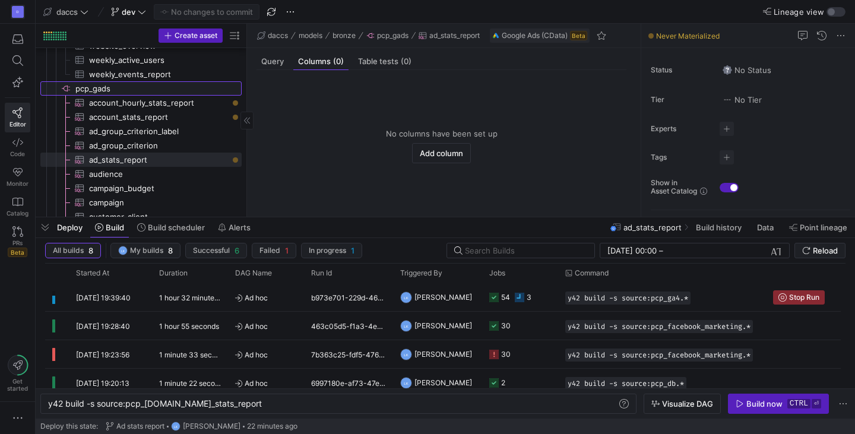
click at [185, 91] on span "pcp_gads​​​​​​​​" at bounding box center [157, 89] width 164 height 14
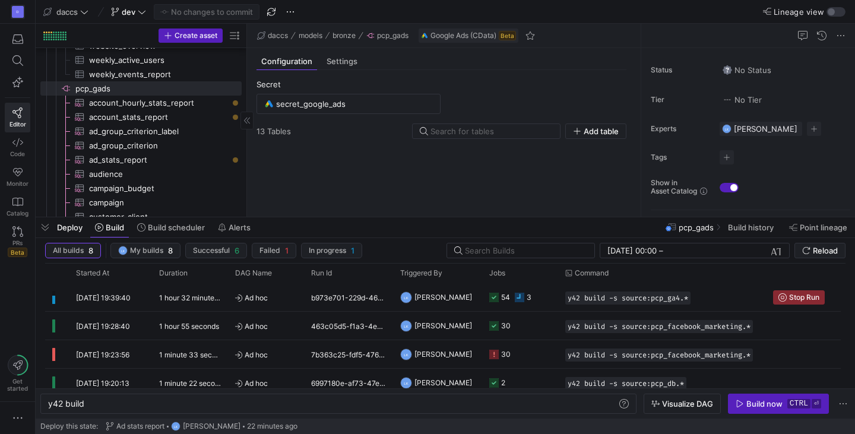
click at [183, 105] on span "account_hourly_stats_report​​​​​​​​​" at bounding box center [158, 103] width 139 height 14
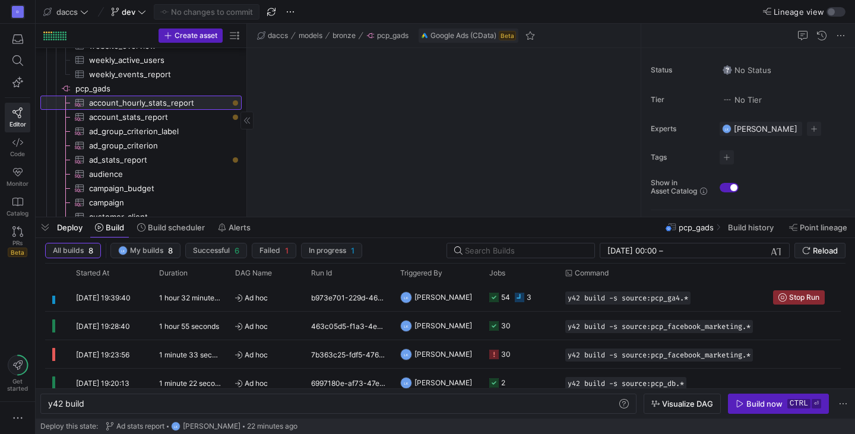
scroll to position [0, 36]
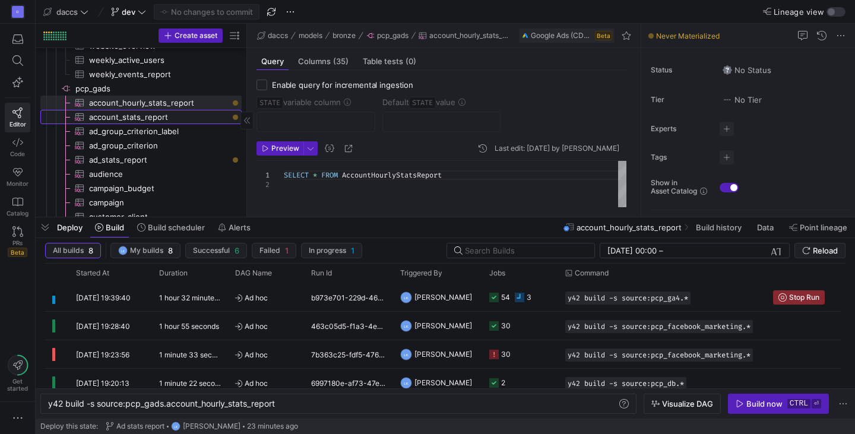
click at [186, 119] on span "account_stats_report​​​​​​​​​" at bounding box center [158, 117] width 139 height 14
type textarea "y42 build -s source:pcp_gads.account_stats_report"
type textarea "SELECT * FROM AccountStatsReport"
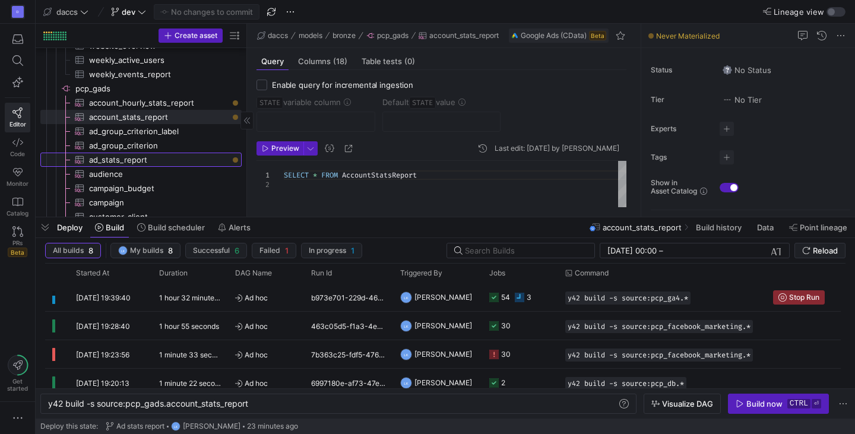
click at [189, 160] on span "ad_stats_report​​​​​​​​​" at bounding box center [158, 160] width 139 height 14
type textarea "y42 build -s source:pcp_[DOMAIN_NAME]_stats_report"
type textarea "SELECT * FROM AdStatsReport"
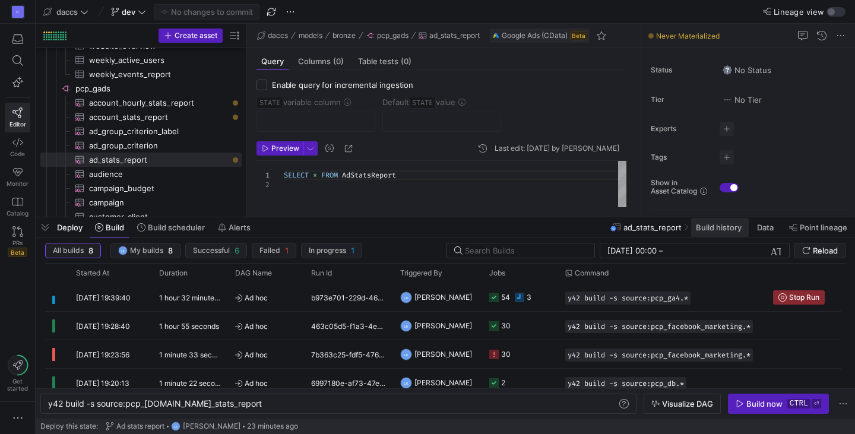
click at [714, 233] on span at bounding box center [720, 227] width 58 height 19
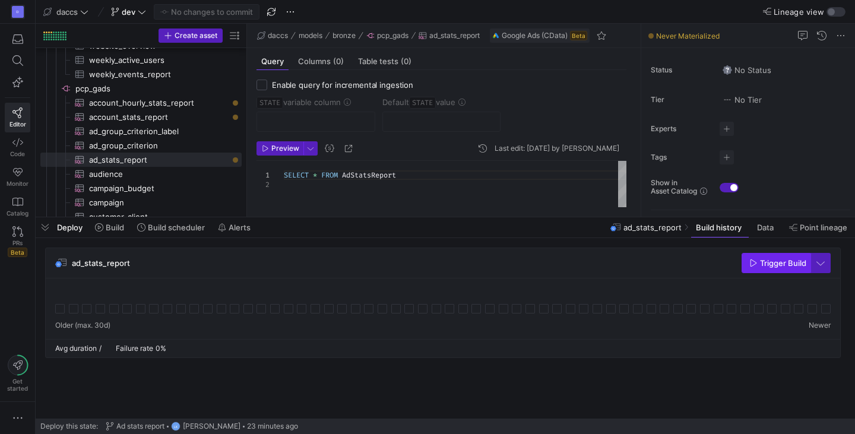
click at [779, 261] on span "Trigger Build" at bounding box center [783, 262] width 46 height 9
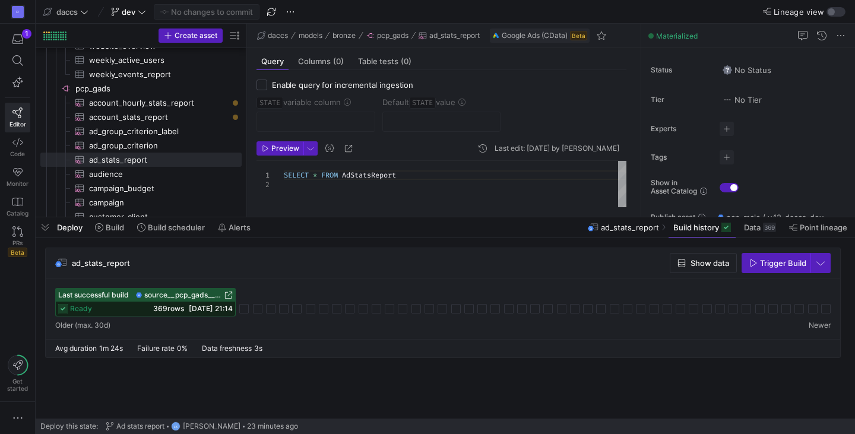
click at [289, 262] on div "ad_stats_report Show data Trigger Build" at bounding box center [443, 263] width 794 height 30
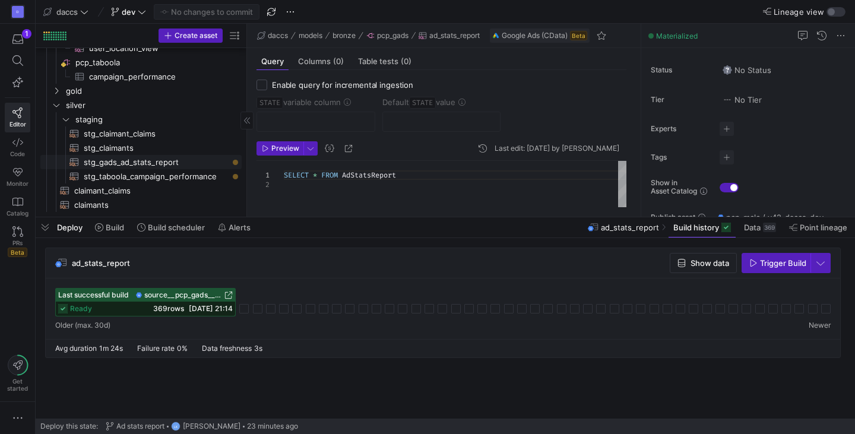
scroll to position [1569, 0]
drag, startPoint x: 185, startPoint y: 160, endPoint x: 364, endPoint y: 220, distance: 189.0
click at [185, 160] on span "stg_gads_ad_stats_report​​​​​​​​​​" at bounding box center [156, 162] width 144 height 14
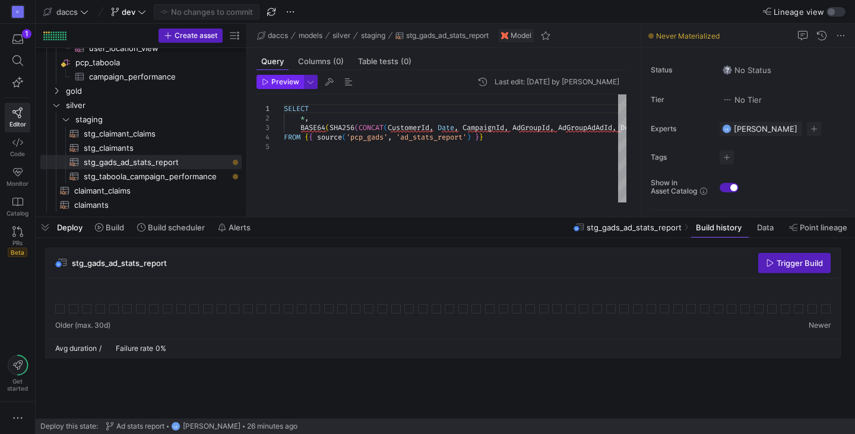
click at [288, 85] on span "Preview" at bounding box center [285, 82] width 28 height 8
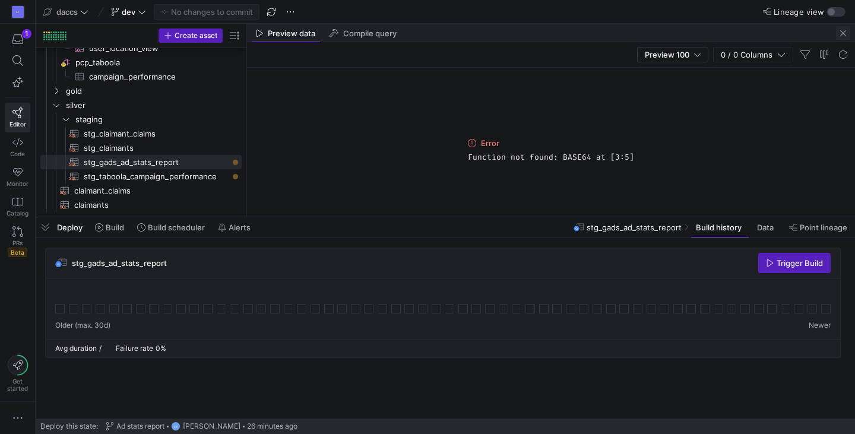
click at [840, 34] on span "button" at bounding box center [843, 33] width 14 height 14
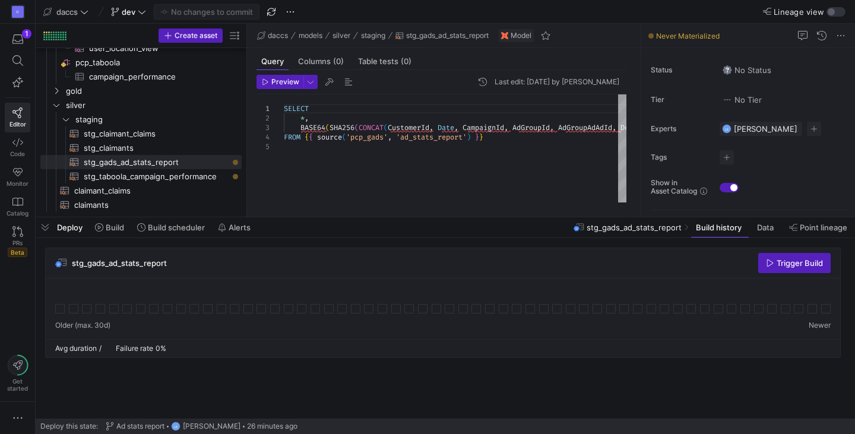
drag, startPoint x: 443, startPoint y: 214, endPoint x: 440, endPoint y: 252, distance: 37.5
click at [440, 252] on as-split "daccs dev No changes to commit Lineage view Create asset Drag here to set row g…" at bounding box center [445, 217] width 819 height 434
click at [428, 198] on div at bounding box center [375, 198] width 183 height 7
drag, startPoint x: 431, startPoint y: 217, endPoint x: 510, endPoint y: 168, distance: 92.5
click at [427, 220] on div at bounding box center [445, 217] width 819 height 5
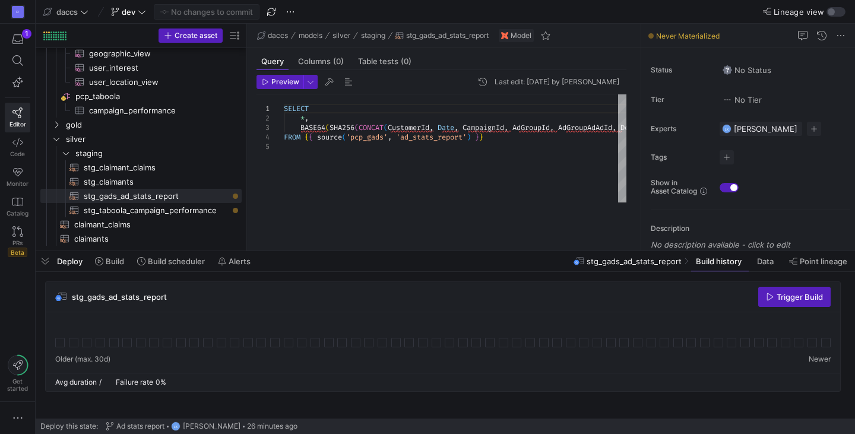
click at [510, 168] on div "SELECT * , BASE64 ( SHA256 ( CONCAT ( CustomerId , Date , CampaignId , AdGroupI…" at bounding box center [595, 148] width 623 height 108
click at [321, 125] on div "SELECT * , BASE64 ( SHA256 ( CONCAT ( CustomerId , Date , CampaignId , AdGroupI…" at bounding box center [595, 165] width 623 height 142
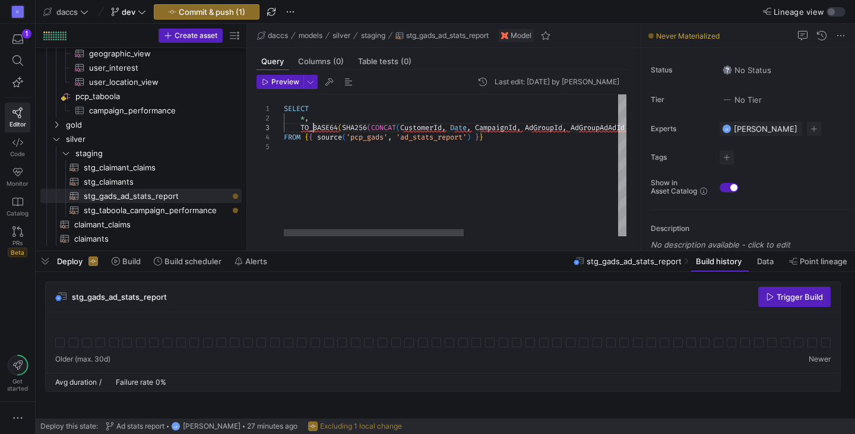
click at [521, 147] on div "SELECT * , TO_BASE64 ( SHA256 ( CONCAT ( CustomerId , Date , CampaignId , AdGro…" at bounding box center [602, 165] width 636 height 142
click at [503, 134] on div "SELECT * , TO_BASE64 ( SHA256 ( CONCAT ( CustomerId , Date , CampaignId , AdGro…" at bounding box center [602, 165] width 636 height 142
click at [343, 126] on div "SELECT * , TO_BASE64 ( SHA256 ( CONCAT ( CustomerId , Date , CampaignId , AdGro…" at bounding box center [602, 165] width 636 height 142
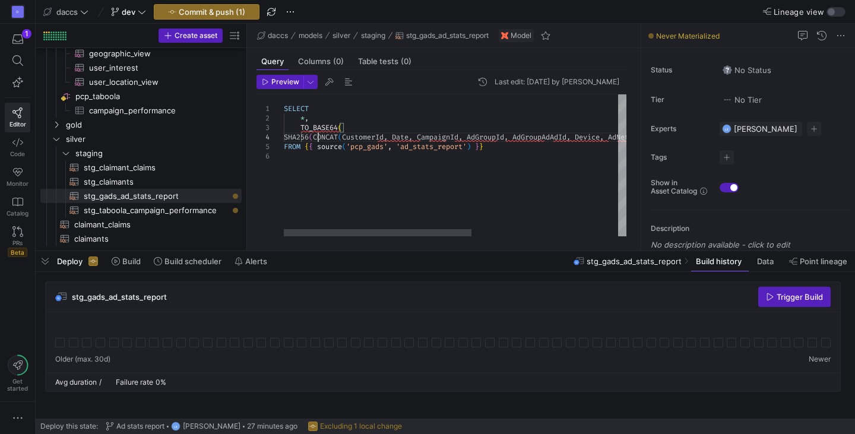
scroll to position [28, 34]
click at [348, 138] on div "SELECT * , TO_BASE64 ( FROM { { source ( 'pcp_gads' , 'ad_stats_report' ) } } S…" at bounding box center [589, 165] width 611 height 142
click at [377, 138] on div "SELECT * , TO_BASE64 ( FROM { { source ( 'pcp_gads' , 'ad_stats_report' ) } } S…" at bounding box center [589, 165] width 611 height 142
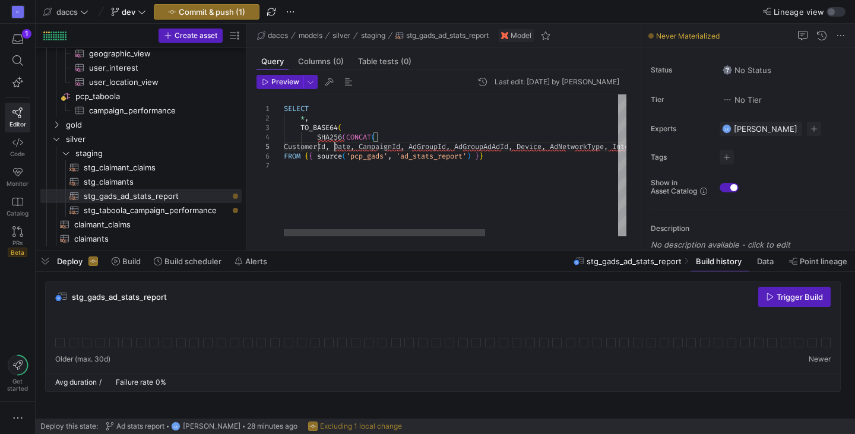
scroll to position [38, 51]
click at [386, 149] on div "SELECT * , TO_BASE64 ( FROM { { source ( 'pcp_gads' , 'ad_stats_report' ) } } S…" at bounding box center [567, 165] width 567 height 142
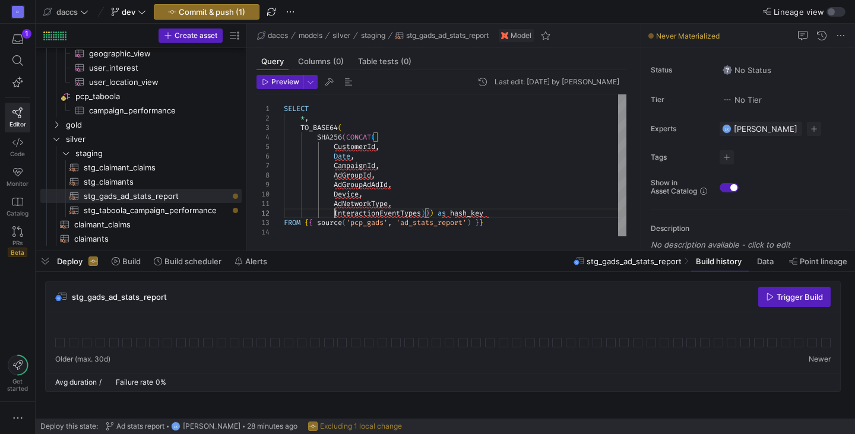
scroll to position [9, 51]
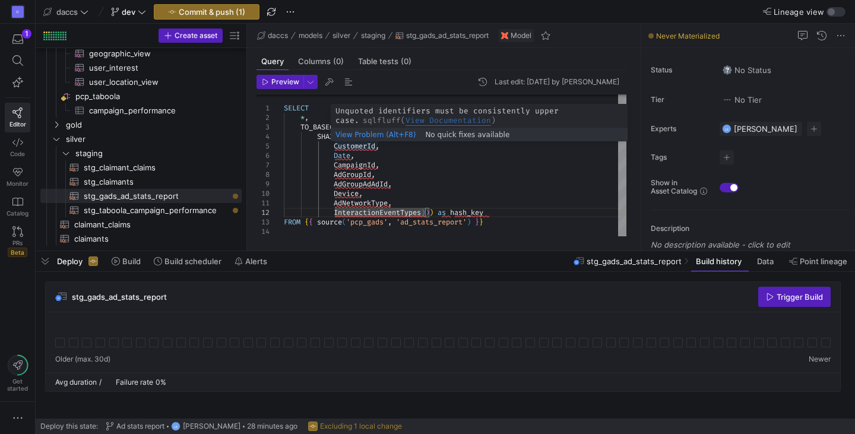
click at [348, 147] on div "SELECT * , TO_BASE64 ( FROM { { source ( 'pcp_gads' , 'ad_stats_report' ) } } S…" at bounding box center [455, 165] width 342 height 142
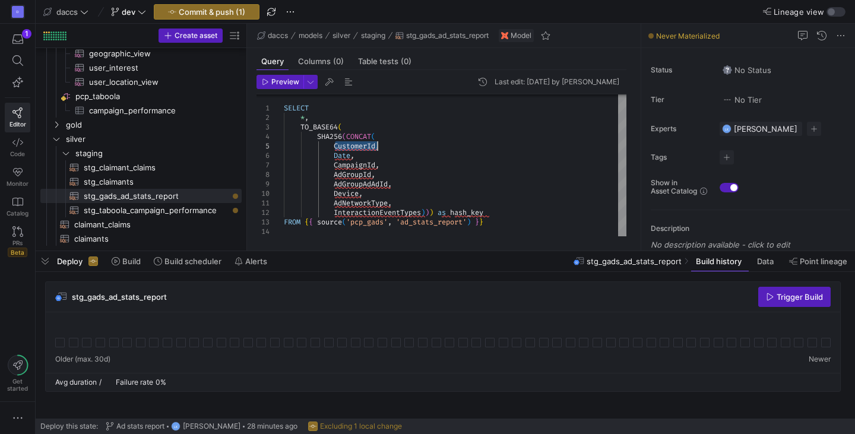
click at [348, 147] on div "SELECT * , TO_BASE64 ( FROM { { source ( 'pcp_gads' , 'ad_stats_report' ) } } S…" at bounding box center [455, 165] width 342 height 142
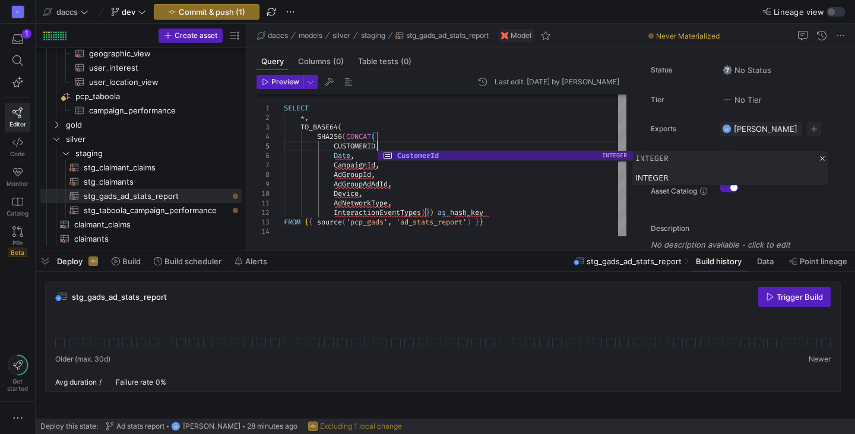
scroll to position [38, 94]
click at [342, 156] on div "SELECT * , TO_BASE64 ( FROM { { source ( 'pcp_gads' , 'ad_stats_report' ) } } S…" at bounding box center [455, 165] width 342 height 142
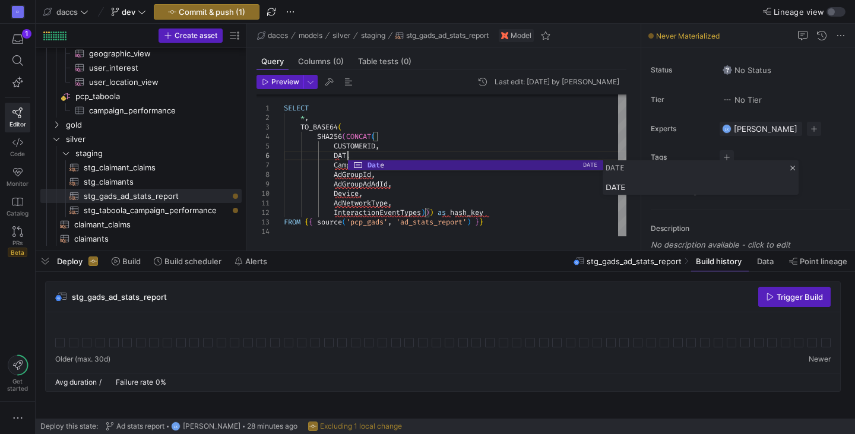
scroll to position [47, 68]
click at [350, 170] on div "SELECT * , TO_BASE64 ( FROM { { source ( 'pcp_gads' , 'ad_stats_report' ) } } S…" at bounding box center [455, 165] width 342 height 142
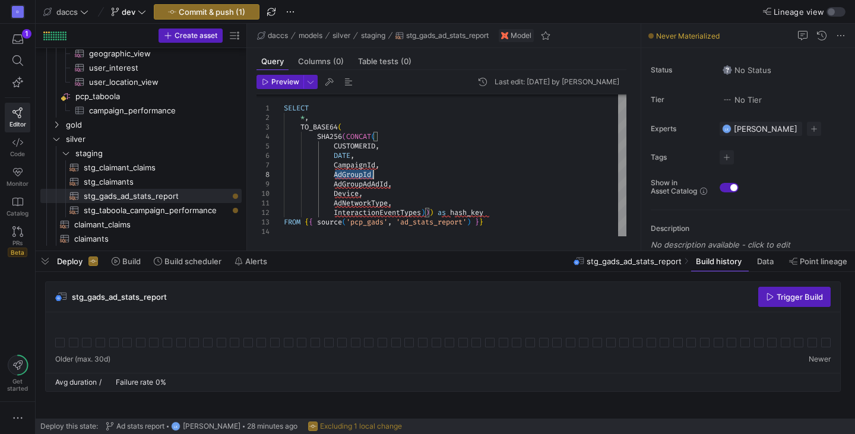
click at [350, 170] on div "SELECT * , TO_BASE64 ( FROM { { source ( 'pcp_gads' , 'ad_stats_report' ) } } S…" at bounding box center [455, 165] width 342 height 142
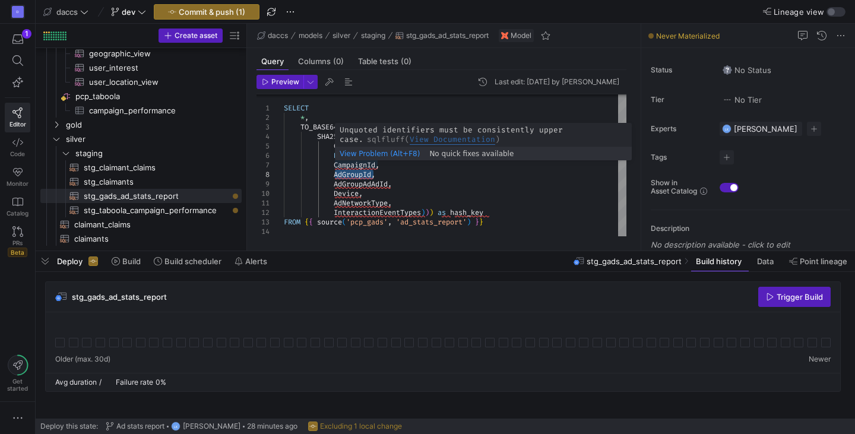
click at [355, 163] on div "SELECT * , TO_BASE64 ( FROM { { source ( 'pcp_gads' , 'ad_stats_report' ) } } S…" at bounding box center [455, 165] width 342 height 142
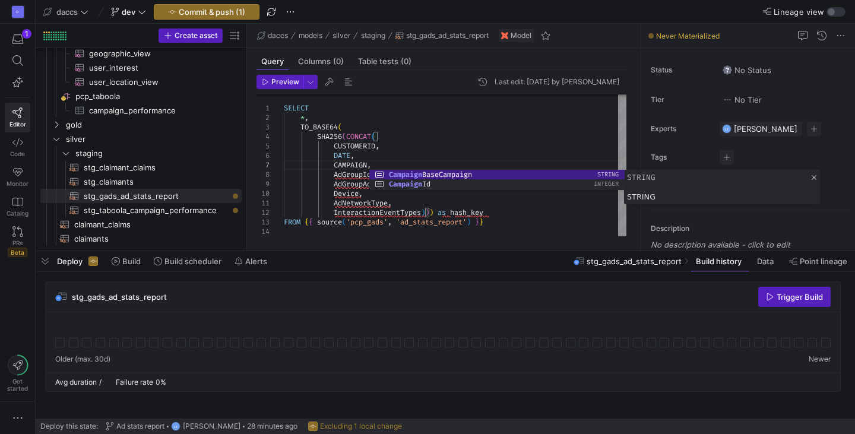
scroll to position [57, 94]
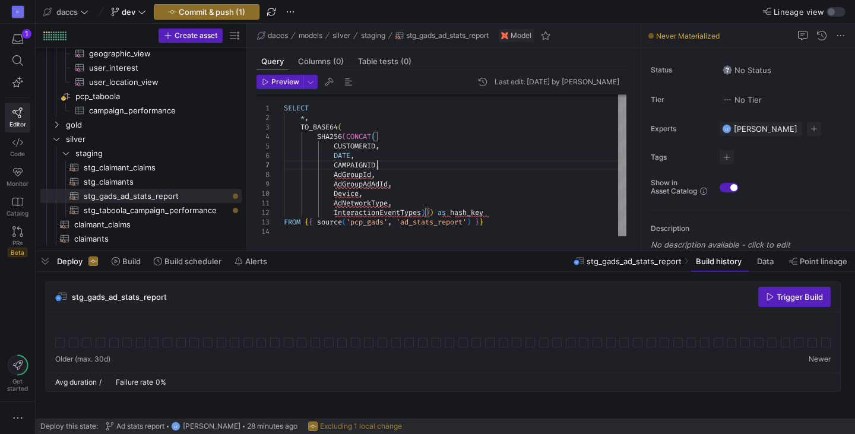
click at [354, 177] on div "SELECT * , TO_BASE64 ( FROM { { source ( 'pcp_gads' , 'ad_stats_report' ) } } S…" at bounding box center [455, 165] width 342 height 142
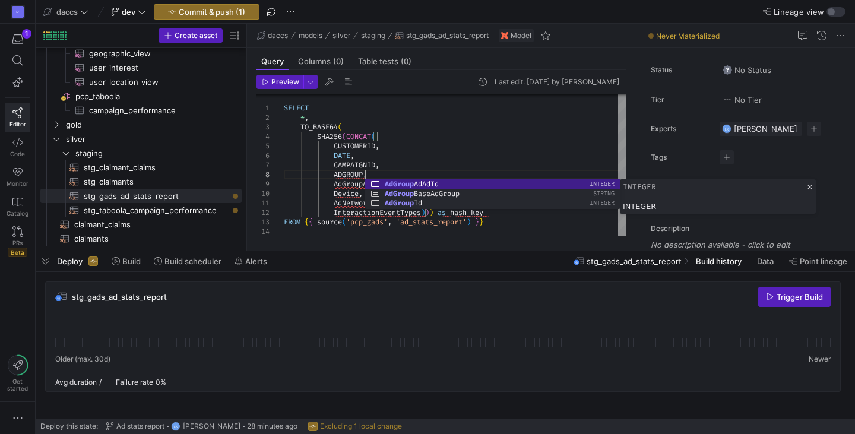
scroll to position [66, 89]
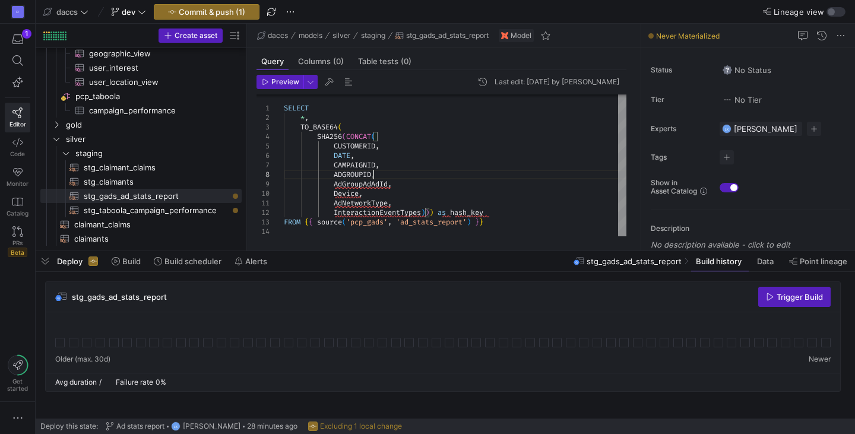
click at [351, 183] on div "SELECT * , TO_BASE64 ( FROM { { source ( 'pcp_gads' , 'ad_stats_report' ) } } S…" at bounding box center [455, 165] width 342 height 142
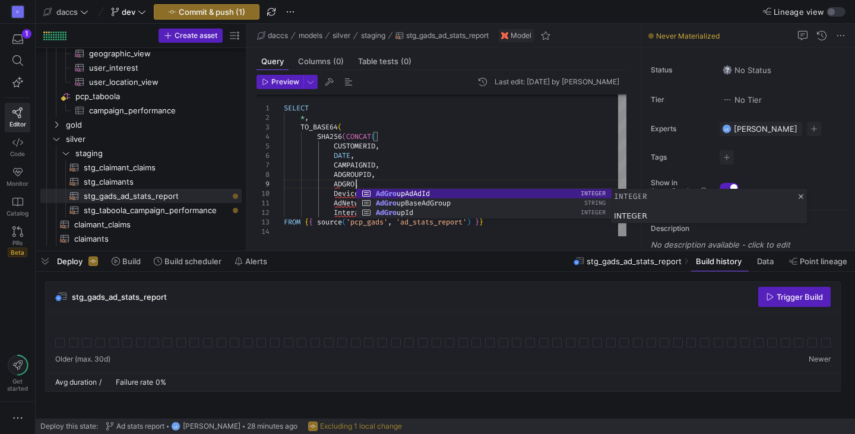
scroll to position [76, 81]
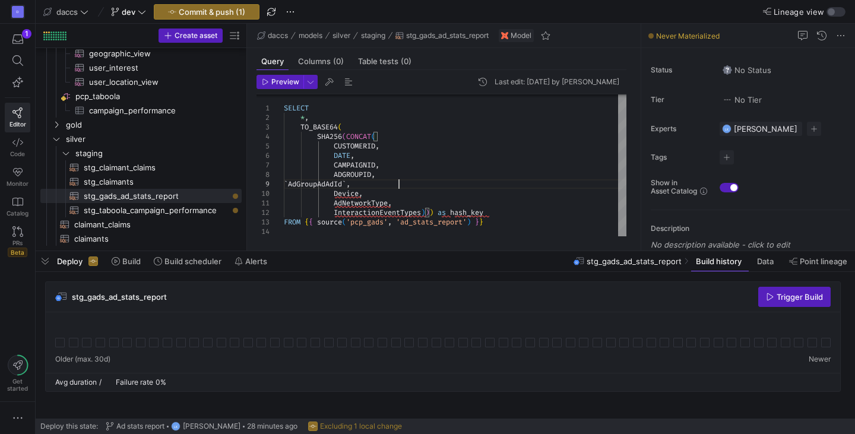
click at [351, 151] on div "SELECT * , TO_BASE64 ( FROM { { source ( 'pcp_gads' , 'ad_stats_report' ) } } S…" at bounding box center [455, 165] width 342 height 142
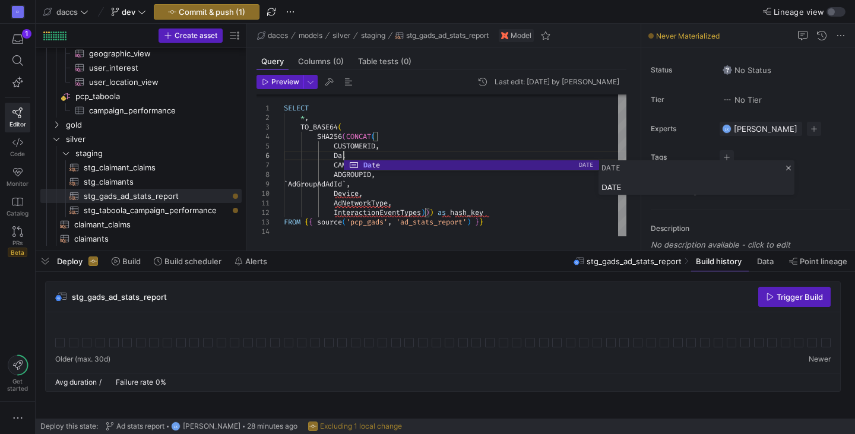
scroll to position [56, 68]
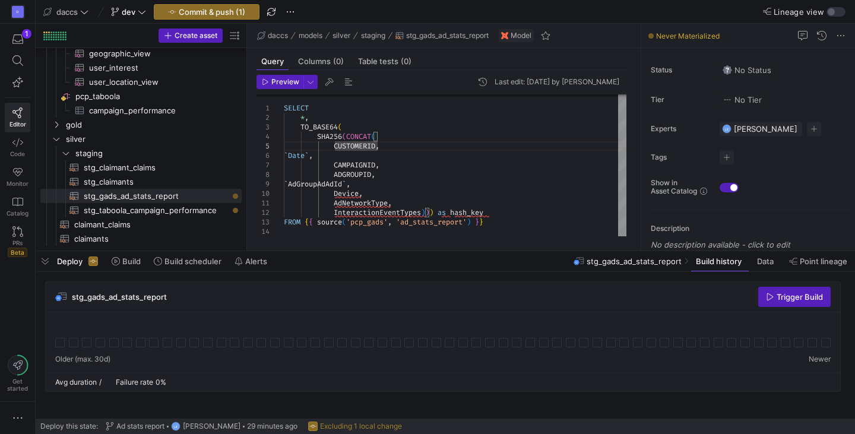
click at [353, 146] on div "SELECT * , TO_BASE64 ( FROM { { source ( 'pcp_gads' , 'ad_stats_report' ) } } S…" at bounding box center [455, 165] width 342 height 142
click at [354, 163] on div "SELECT * , TO_BASE64 ( FROM { { source ( 'pcp_gads' , 'ad_stats_report' ) } } S…" at bounding box center [455, 165] width 342 height 142
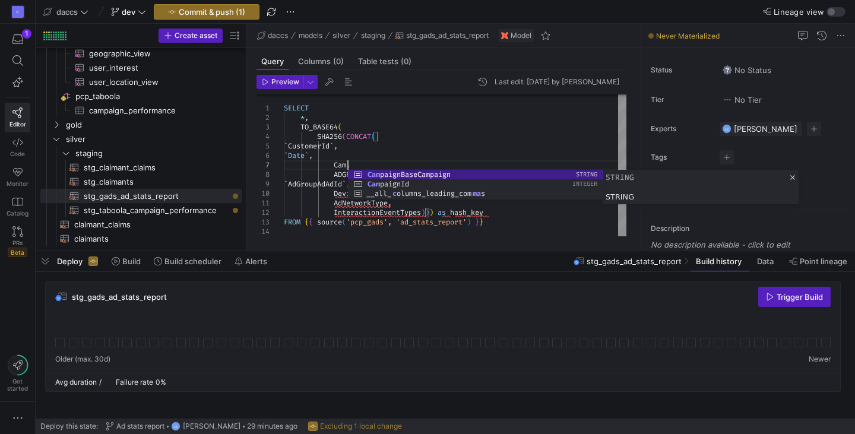
scroll to position [57, 63]
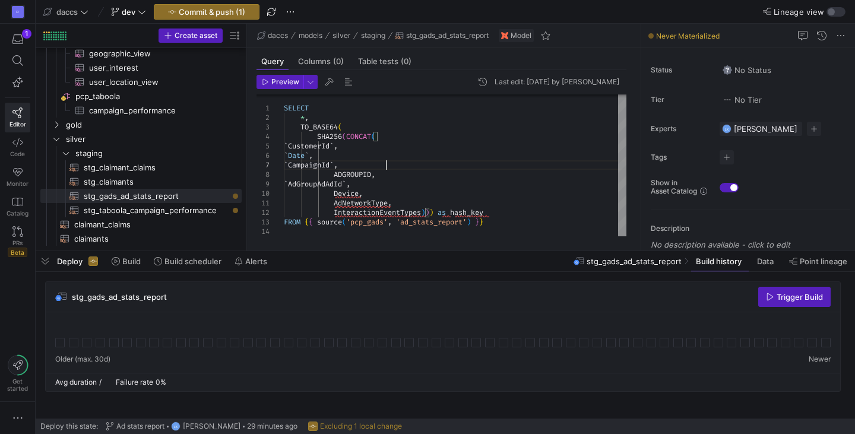
click at [358, 174] on div "SELECT * , TO_BASE64 ( FROM { { source ( 'pcp_gads' , 'ad_stats_report' ) } } S…" at bounding box center [455, 165] width 342 height 142
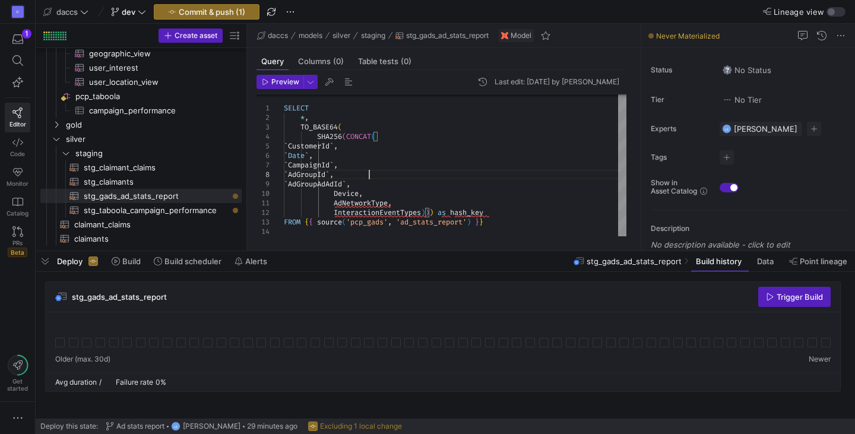
click at [360, 173] on div "SELECT * , TO_BASE64 ( FROM { { source ( 'pcp_gads' , 'ad_stats_report' ) } } S…" at bounding box center [455, 165] width 342 height 142
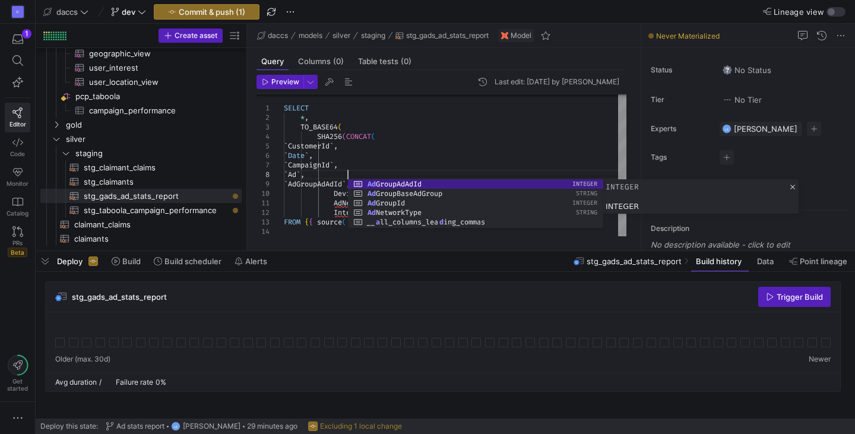
scroll to position [66, 63]
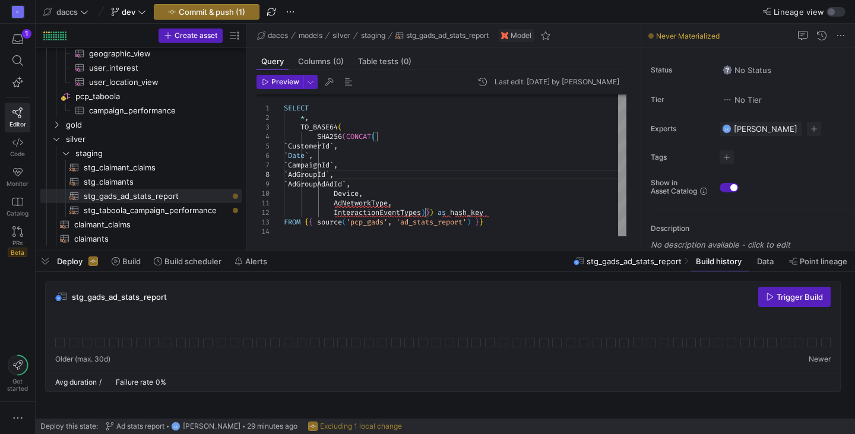
click at [354, 192] on div "SELECT * , TO_BASE64 ( FROM { { source ( 'pcp_gads' , 'ad_stats_report' ) } } S…" at bounding box center [455, 165] width 342 height 142
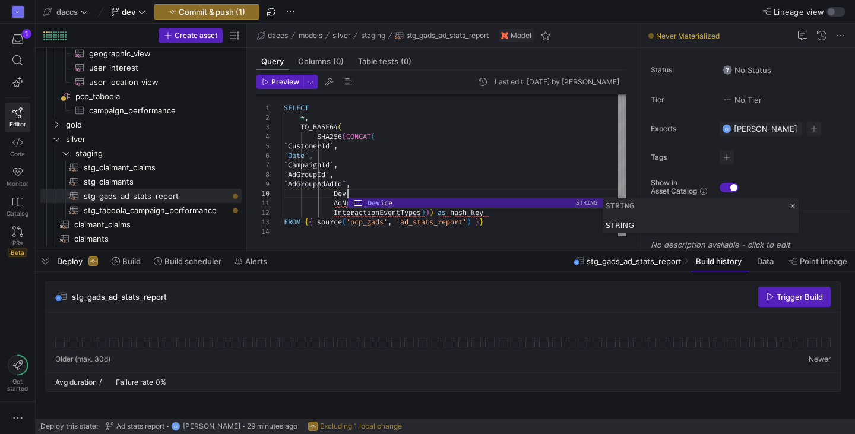
scroll to position [85, 68]
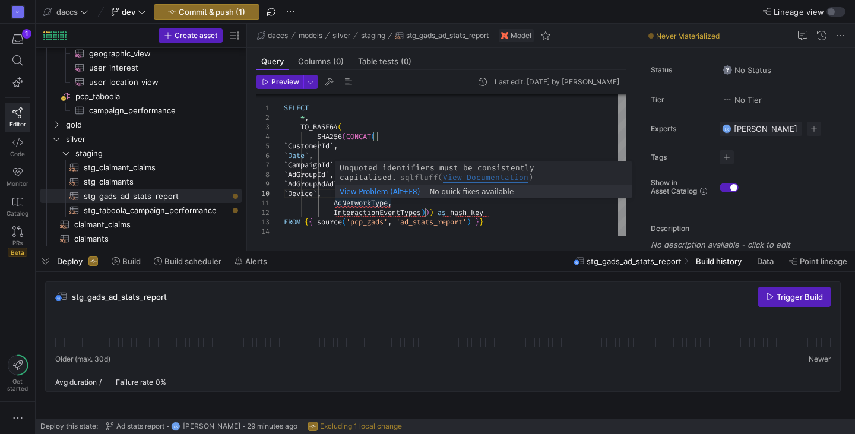
click at [355, 199] on div "SELECT * , TO_BASE64 ( FROM { { source ( 'pcp_gads' , 'ad_stats_report' ) } } S…" at bounding box center [455, 165] width 342 height 142
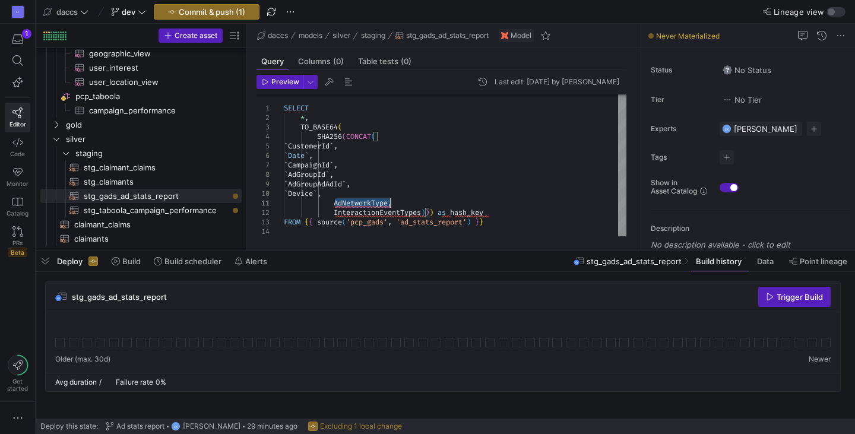
click at [355, 199] on div "SELECT * , TO_BASE64 ( FROM { { source ( 'pcp_gads' , 'ad_stats_report' ) } } S…" at bounding box center [455, 165] width 342 height 142
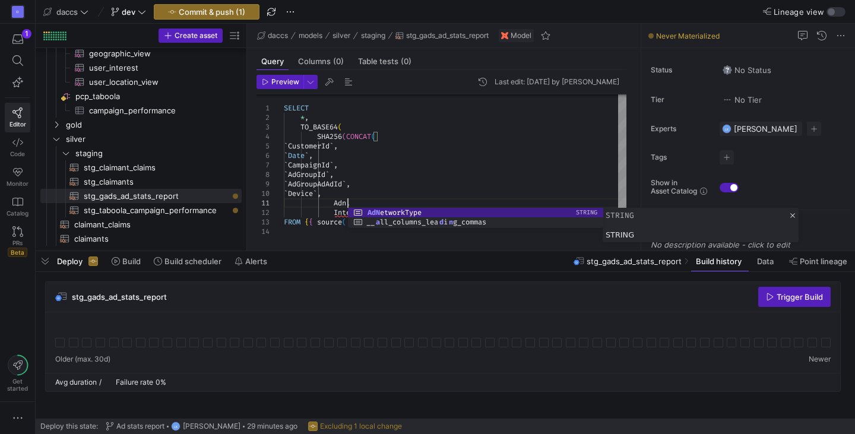
scroll to position [9, 68]
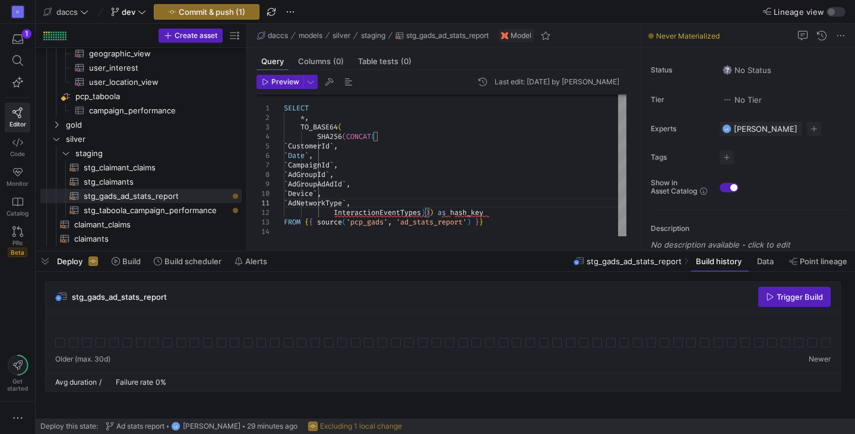
click at [359, 208] on div "SELECT * , TO_BASE64 ( FROM { { source ( 'pcp_gads' , 'ad_stats_report' ) } } S…" at bounding box center [455, 165] width 342 height 142
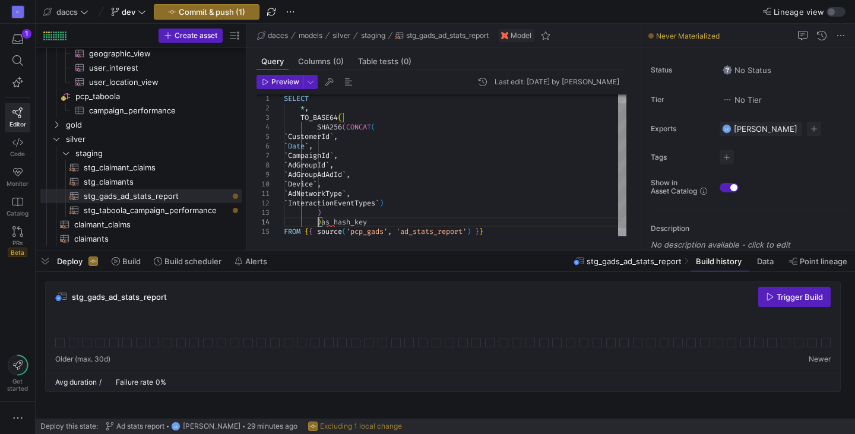
scroll to position [28, 34]
click at [380, 222] on div "SELECT * , TO_BASE64 ( SHA256 ( CONCAT ( ` CustomerId ` , ` Date ` , ` Campaign…" at bounding box center [455, 164] width 342 height 161
click at [312, 222] on div "SELECT * , TO_BASE64 ( SHA256 ( CONCAT ( ` CustomerId ` , ` Date ` , ` Campaign…" at bounding box center [455, 164] width 342 height 161
click at [373, 221] on div "SELECT * , TO_BASE64 ( SHA256 ( CONCAT ( ` CustomerId ` , ` Date ` , ` Campaign…" at bounding box center [455, 164] width 342 height 161
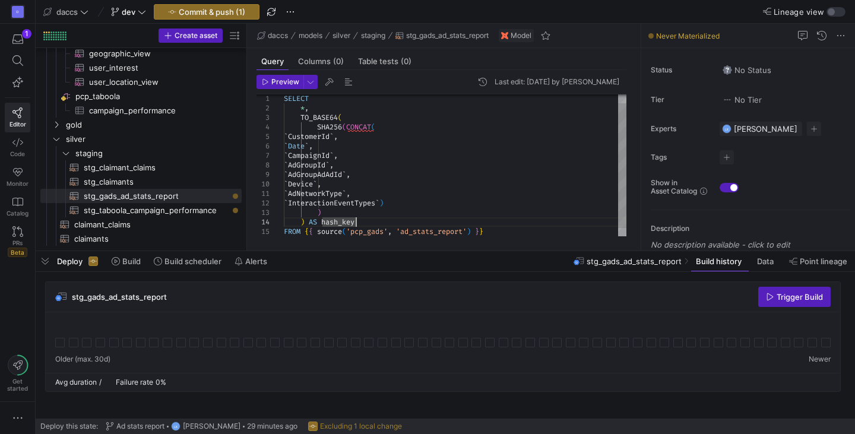
click at [373, 221] on div "SELECT * , TO_BASE64 ( SHA256 ( CONCAT ( ` CustomerId ` , ` Date ` , ` Campaign…" at bounding box center [455, 164] width 342 height 161
click at [279, 87] on span "button" at bounding box center [280, 81] width 46 height 13
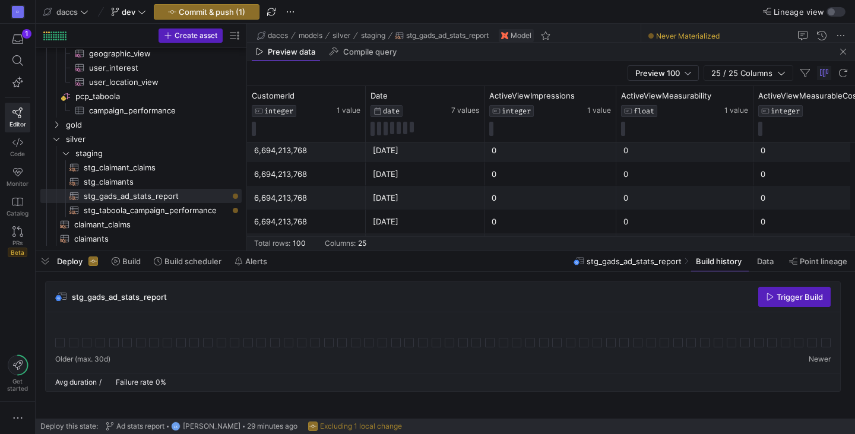
scroll to position [0, 0]
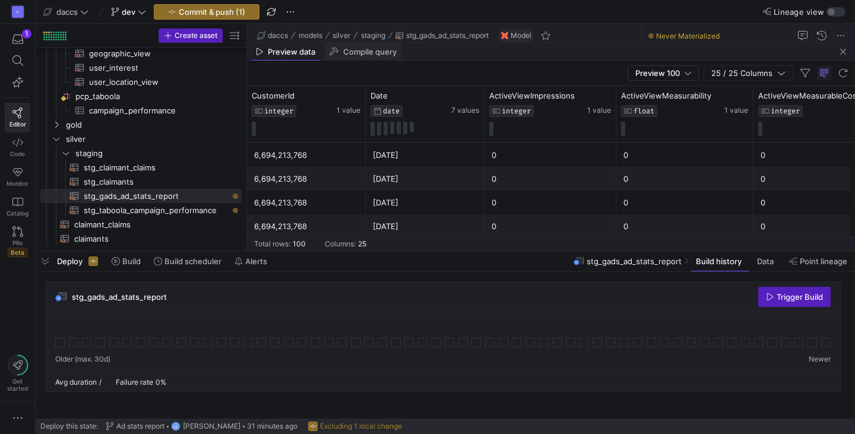
click at [364, 52] on span "Compile query" at bounding box center [369, 52] width 53 height 8
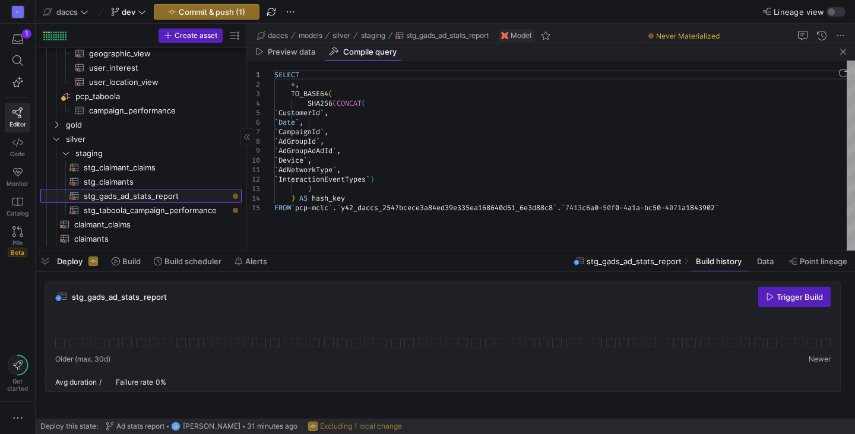
click at [175, 191] on span "stg_gads_ad_stats_report​​​​​​​​​​" at bounding box center [156, 196] width 144 height 14
click at [841, 53] on span "button" at bounding box center [843, 52] width 14 height 14
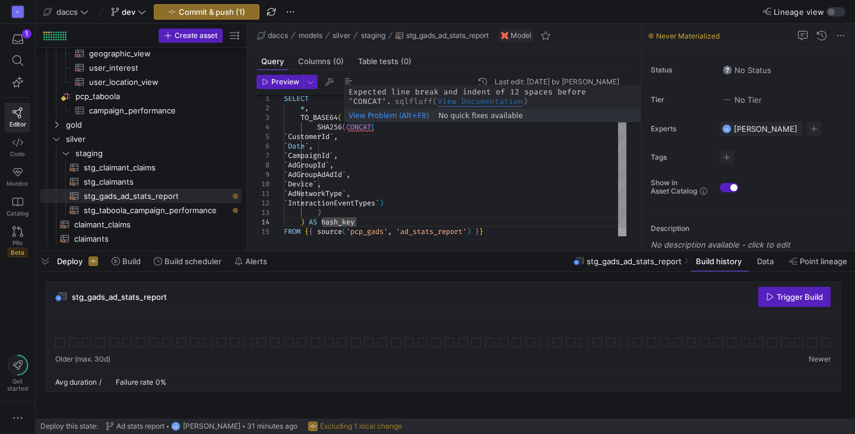
click at [344, 128] on div "SELECT * , TO_BASE64 ( SHA256 ( CONCAT ( ` CustomerId ` , ` Date ` , ` Campaign…" at bounding box center [455, 164] width 342 height 161
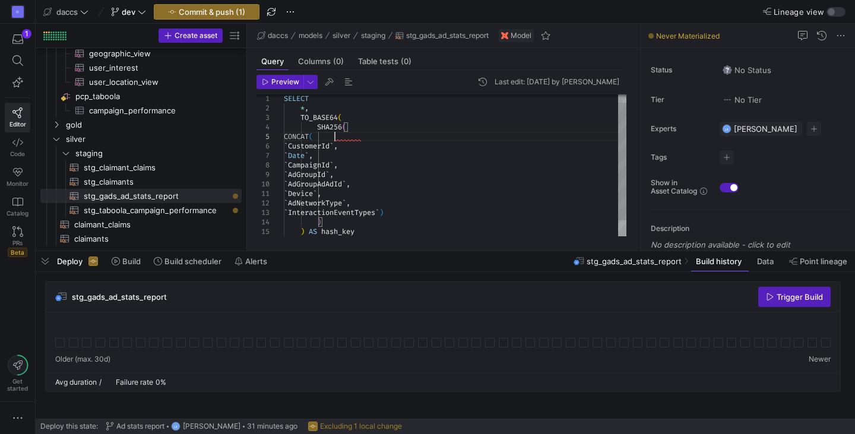
scroll to position [38, 51]
click at [336, 145] on div "SELECT * , TO_BASE64 ( SHA256 ( ` CustomerId ` , ` Date ` , ` CampaignId ` , ` …" at bounding box center [455, 169] width 342 height 171
click at [439, 213] on div "SELECT * , TO_BASE64 ( SHA256 ( ` CustomerId ` , ` Date ` , ` CampaignId ` , ` …" at bounding box center [455, 169] width 342 height 171
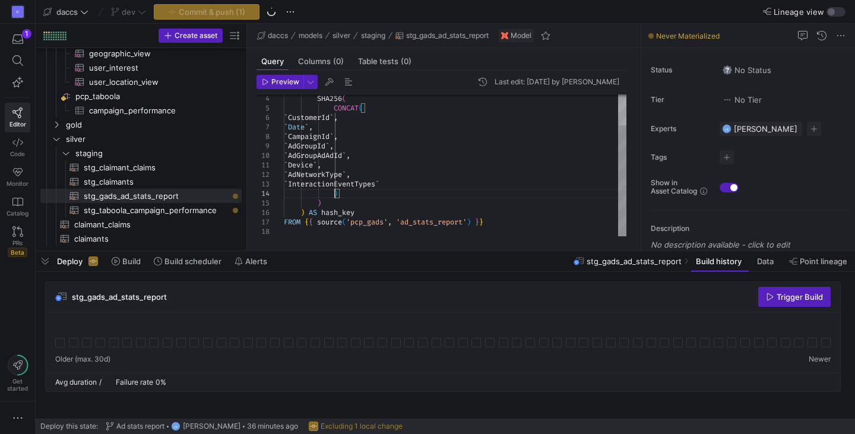
click at [368, 209] on div "SHA256 ( ` CustomerId ` , ` Date ` , ` CampaignId ` , ` AdGroupId ` , ` AdGroup…" at bounding box center [455, 146] width 342 height 180
click at [582, 36] on div "daccs models silver staging stg_gads_ad_stats_report Model" at bounding box center [443, 36] width 393 height 24
click at [484, 65] on div "Query Columns (0) Table tests (0)" at bounding box center [441, 61] width 370 height 17
drag, startPoint x: 361, startPoint y: 213, endPoint x: 345, endPoint y: 153, distance: 62.0
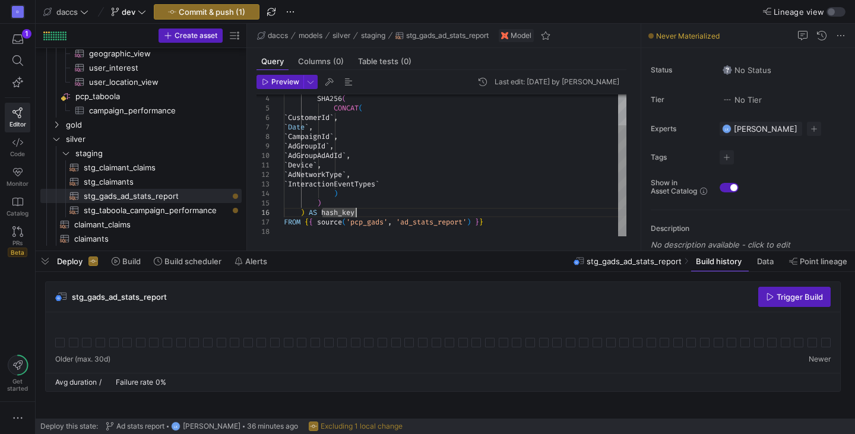
click at [345, 153] on div "SHA256 ( ` CustomerId ` , ` Date ` , ` CampaignId ` , ` AdGroupId ` , ` AdGroup…" at bounding box center [455, 146] width 342 height 180
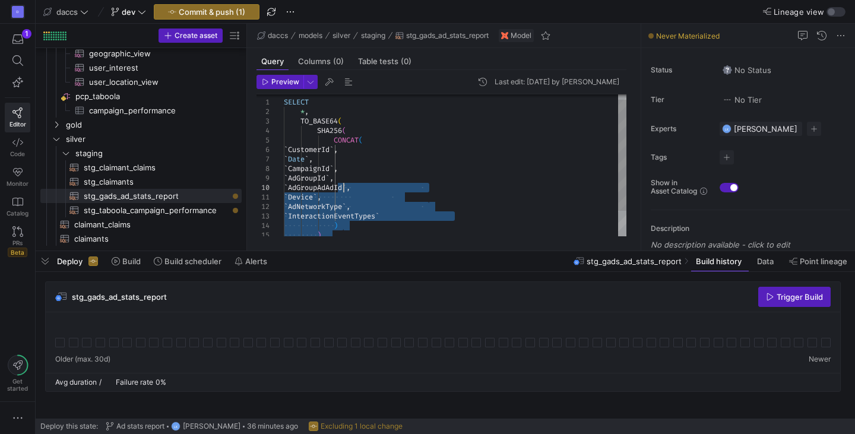
click at [299, 120] on div "SHA256 ( ` CustomerId ` , ` Date ` , ` CampaignId ` , ` AdGroupId ` , ` AdGroup…" at bounding box center [455, 178] width 342 height 180
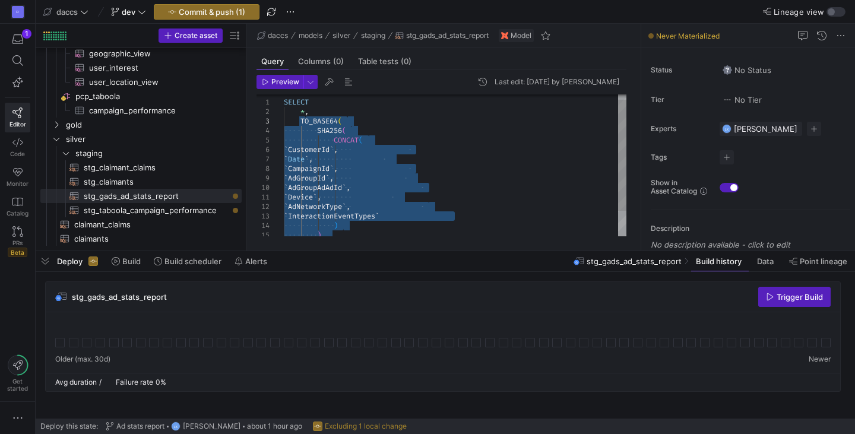
click at [393, 214] on div "SHA256 ( ` CustomerId ` , ` Date ` , ` CampaignId ` , ` AdGroupId ` , ` AdGroup…" at bounding box center [455, 178] width 342 height 180
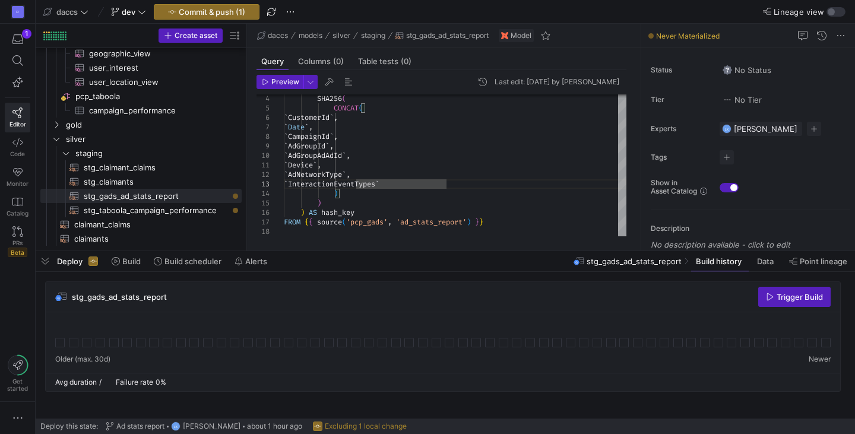
drag, startPoint x: 396, startPoint y: 250, endPoint x: 409, endPoint y: 259, distance: 15.7
click at [399, 253] on div at bounding box center [445, 251] width 819 height 5
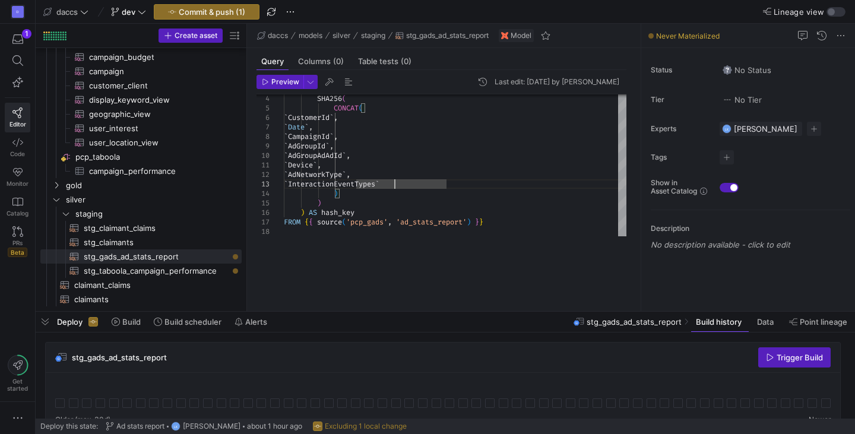
scroll to position [1475, 0]
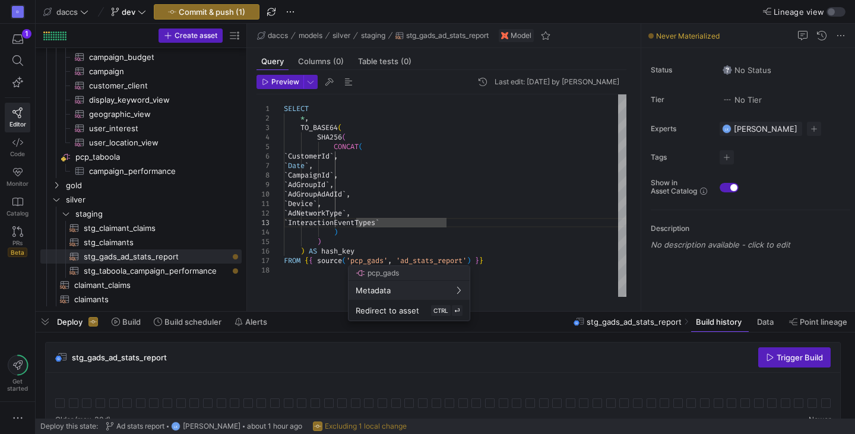
click at [313, 266] on div at bounding box center [427, 217] width 855 height 434
click at [463, 228] on div "SHA256 ( ` CustomerId ` , ` Date ` , ` CampaignId ` , ` AdGroupId ` , ` AdGroup…" at bounding box center [455, 195] width 342 height 202
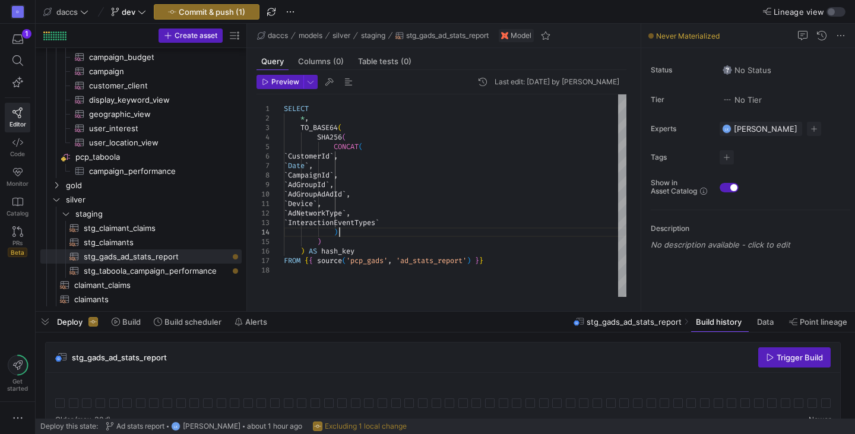
scroll to position [37, 110]
click at [459, 220] on div "SHA256 ( ` CustomerId ` , ` Date ` , ` CampaignId ` , ` AdGroupId ` , ` AdGroup…" at bounding box center [455, 195] width 342 height 202
click at [379, 262] on div "SHA256 ( ` CustomerId ` , ` Date ` , ` CampaignId ` , ` AdGroupId ` , ` AdGroup…" at bounding box center [455, 195] width 342 height 202
click at [510, 258] on div "SHA256 ( ` CustomerId ` , ` Date ` , ` CampaignId ` , ` AdGroupId ` , ` AdGroup…" at bounding box center [455, 195] width 342 height 202
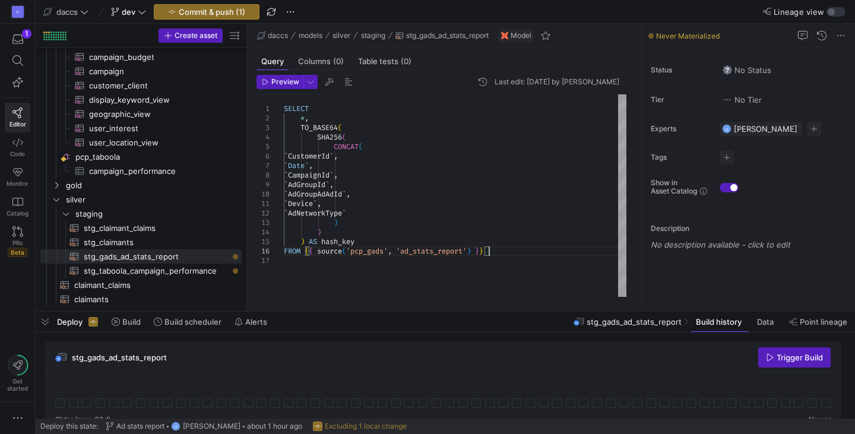
click at [507, 250] on div "SHA256 ( ` CustomerId ` , ` Date ` , ` CampaignId ` , ` AdGroupId ` , ` AdGroup…" at bounding box center [455, 195] width 342 height 202
click at [287, 107] on div "SHA256 ( ` CustomerId ` , ` Date ` , ` CampaignId ` , ` AdGroupId ` , ` AdGroup…" at bounding box center [455, 195] width 342 height 202
click at [361, 268] on div "SHA256 ( ` CustomerId ` , ` Date ` , ` CampaignId ` , ` AdGroupId ` , ` AdGroup…" at bounding box center [455, 195] width 342 height 202
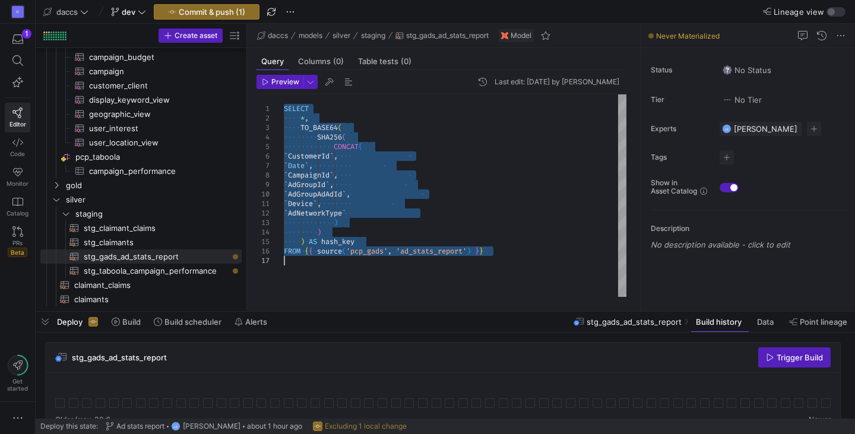
type textarea "`Device`, `AdNetworkType` ) ) ) AS hash_key FROM {{ source('pcp_gads', 'ad_stat…"
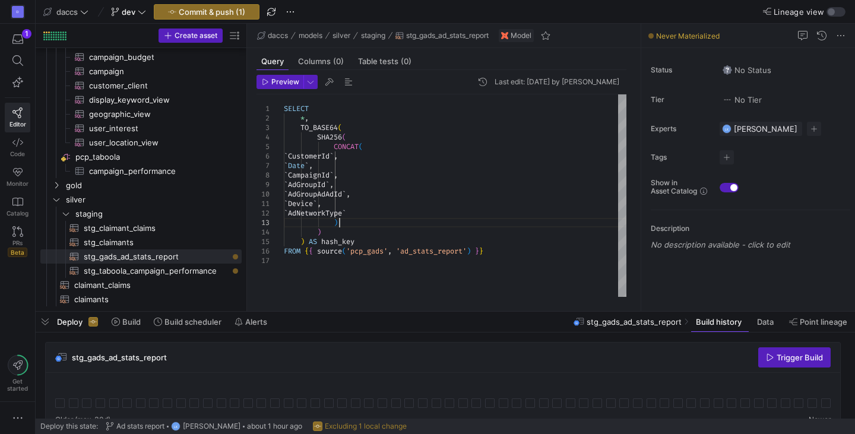
click at [388, 220] on div "SHA256 ( ` CustomerId ` , ` Date ` , ` CampaignId ` , ` AdGroupId ` , ` AdGroup…" at bounding box center [455, 195] width 342 height 202
click at [215, 200] on span "Press SPACE to select this row." at bounding box center [217, 199] width 12 height 12
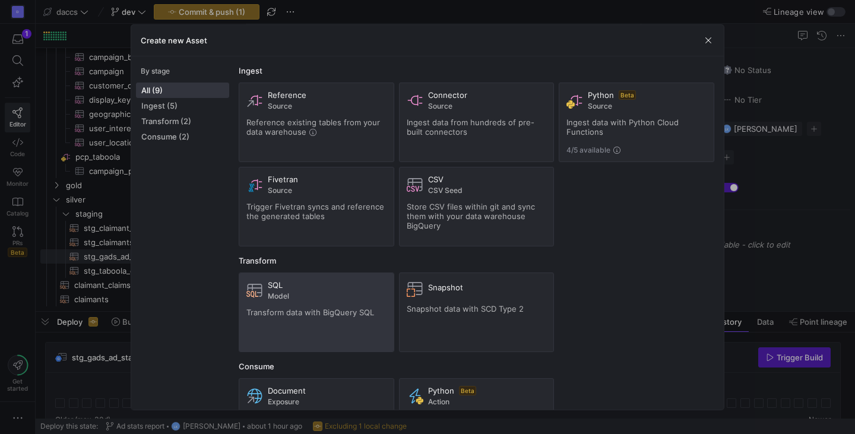
click at [272, 283] on span "SQL" at bounding box center [275, 284] width 15 height 9
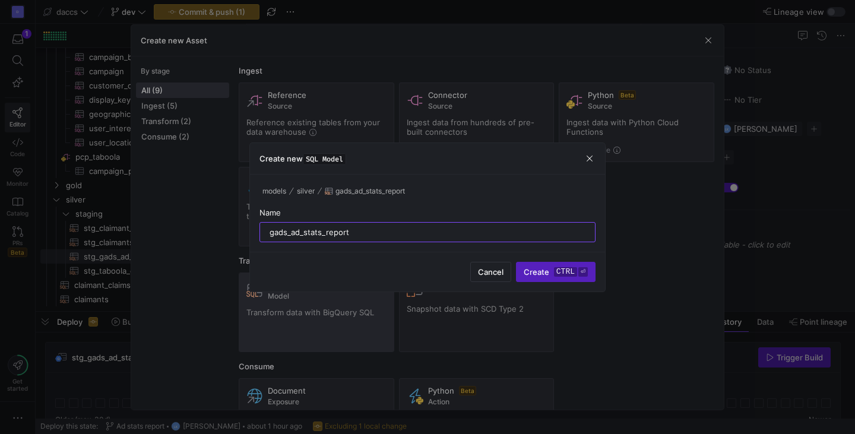
type input "gads_ad_stats_report"
click at [516, 262] on button "Create ctrl ⏎" at bounding box center [556, 272] width 80 height 20
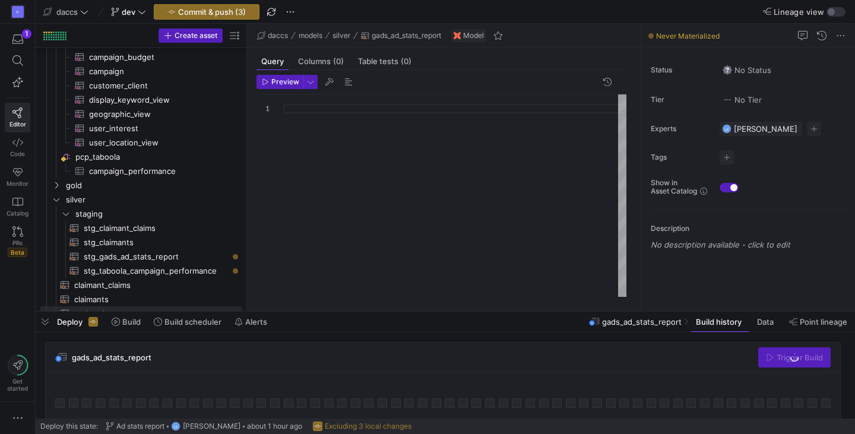
click at [338, 140] on div at bounding box center [455, 195] width 342 height 202
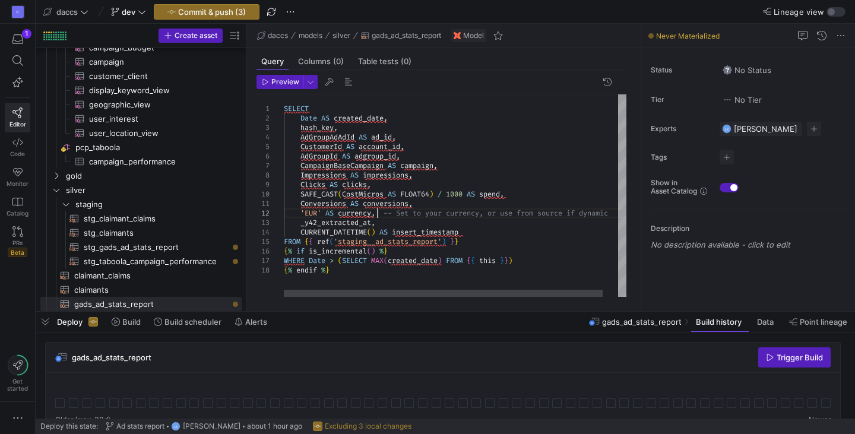
click at [378, 211] on div "SELECT Date AS created_date , hash_key , AdGroupAdAdId AS ad_id , CustomerId AS…" at bounding box center [463, 195] width 358 height 202
click at [310, 119] on div "SELECT Date AS created_date , hash_key , AdGroupAdAdId AS ad_id , CustomerId AS…" at bounding box center [463, 195] width 358 height 202
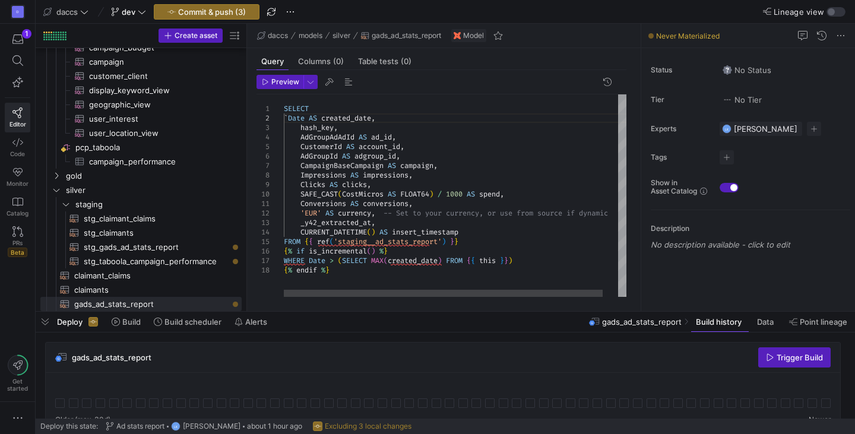
scroll to position [9, 42]
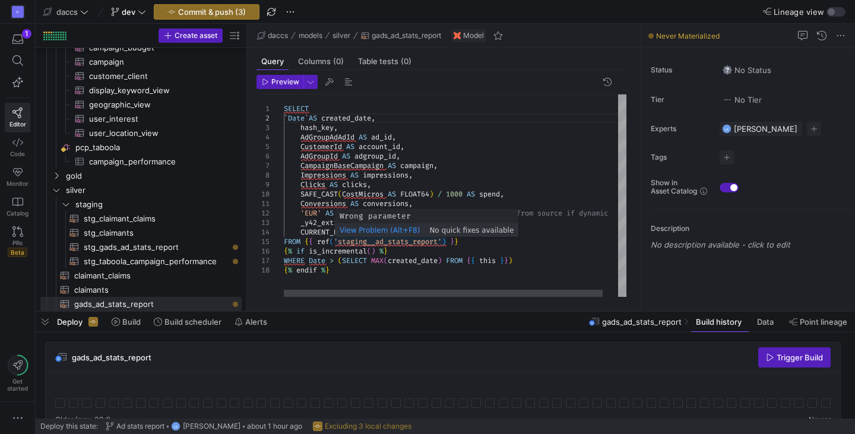
click at [370, 240] on div "SELECT ` Date ` AS created_date , hash_key , AdGroupAdAdId AS ad_id , CustomerI…" at bounding box center [463, 195] width 358 height 202
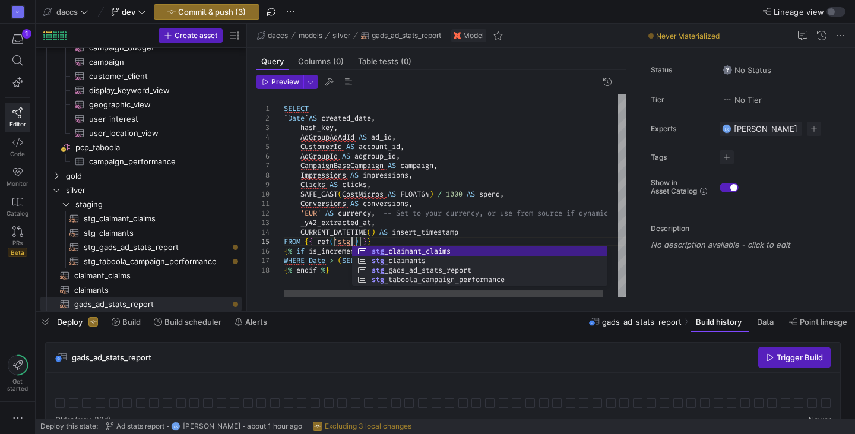
scroll to position [38, 68]
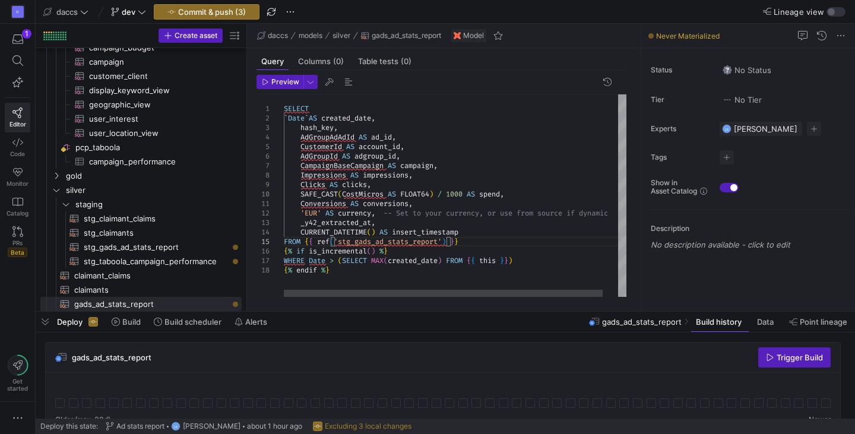
click at [312, 134] on div "SELECT ` Date ` AS created_date , hash_key , AdGroupAdAdId AS ad_id , CustomerI…" at bounding box center [463, 195] width 358 height 202
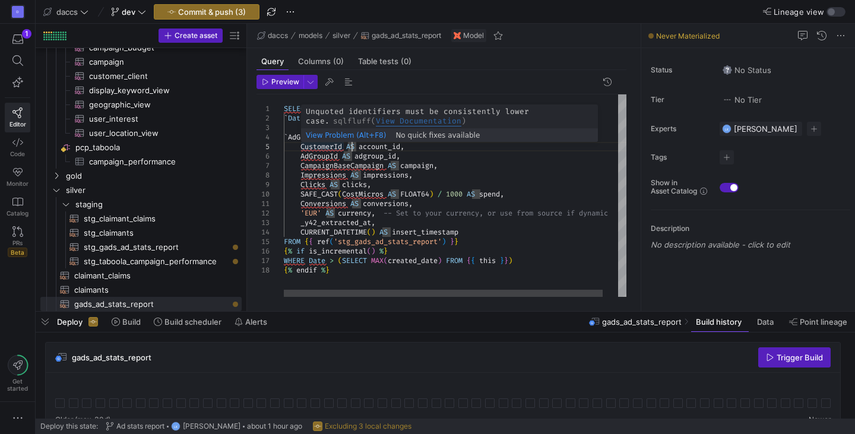
click at [301, 146] on div "SELECT ` Date ` AS created_date , hash_key , ` AdGroupAdAdId ` AS ad_id , Custo…" at bounding box center [463, 195] width 358 height 202
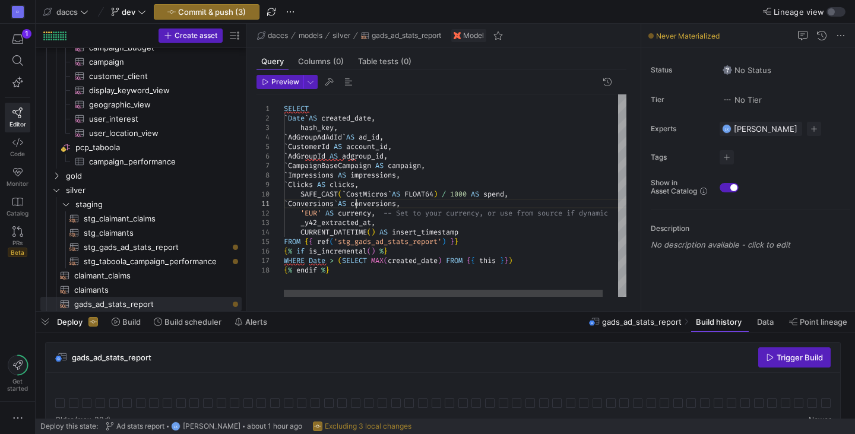
scroll to position [9, 72]
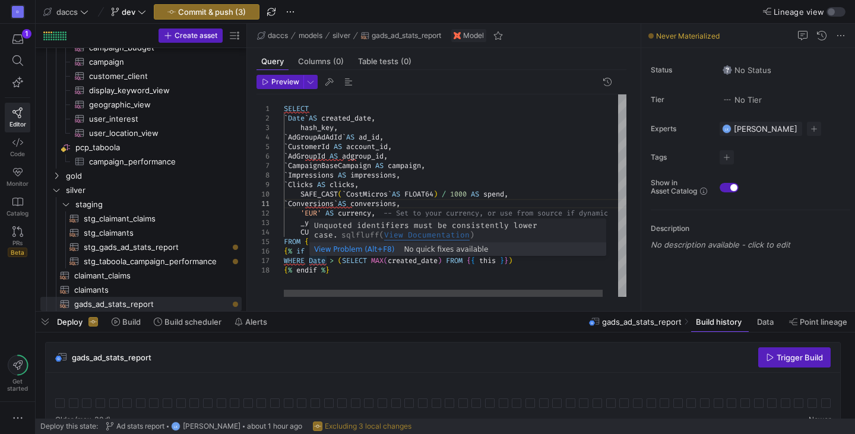
click at [310, 261] on div "SELECT ` Date ` AS created_date , hash_key , ` AdGroupAdAdId ` AS ad_id , ` Cus…" at bounding box center [463, 195] width 358 height 202
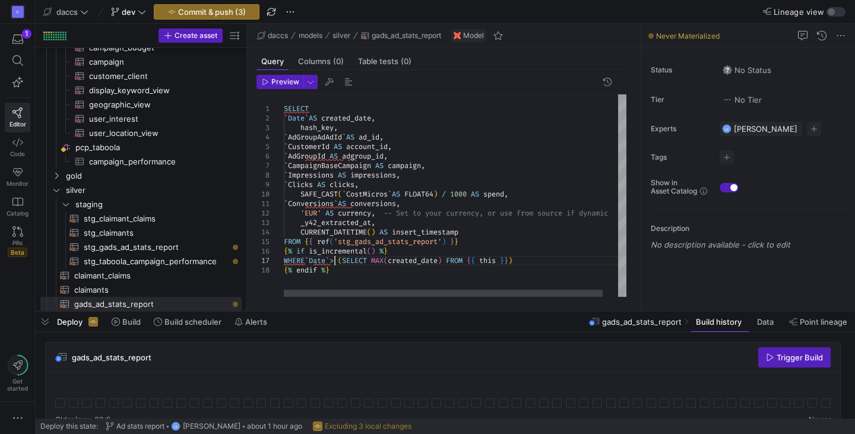
scroll to position [57, 51]
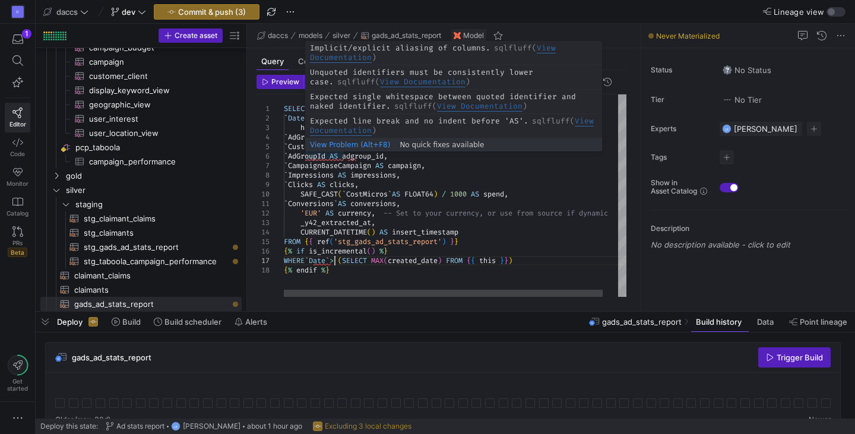
click at [341, 155] on div "SELECT ` Date ` AS created_date , hash_key , ` AdGroupAdAdId ` AS ad_id , ` Cus…" at bounding box center [463, 195] width 358 height 202
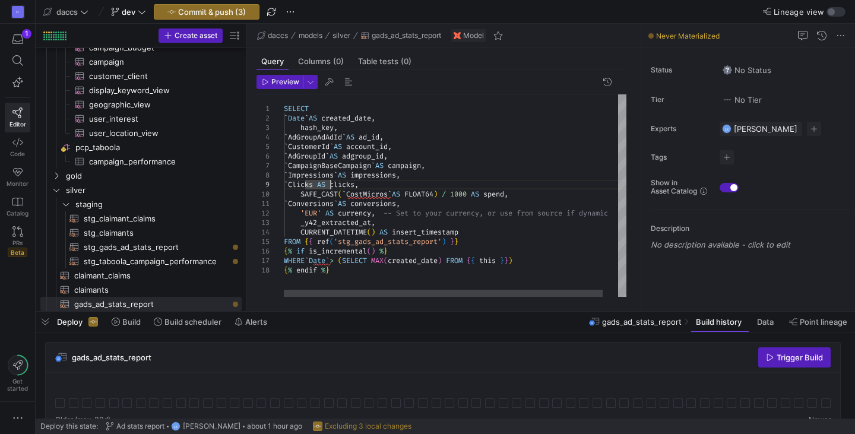
scroll to position [76, 51]
click at [483, 247] on div "SELECT ` Date ` AS created_date , hash_key , ` AdGroupAdAdId ` AS ad_id , ` Cus…" at bounding box center [463, 195] width 358 height 202
click at [471, 243] on div "SELECT ` Date ` AS created_date , hash_key , ` AdGroupAdAdId ` AS ad_id , ` Cus…" at bounding box center [463, 195] width 358 height 202
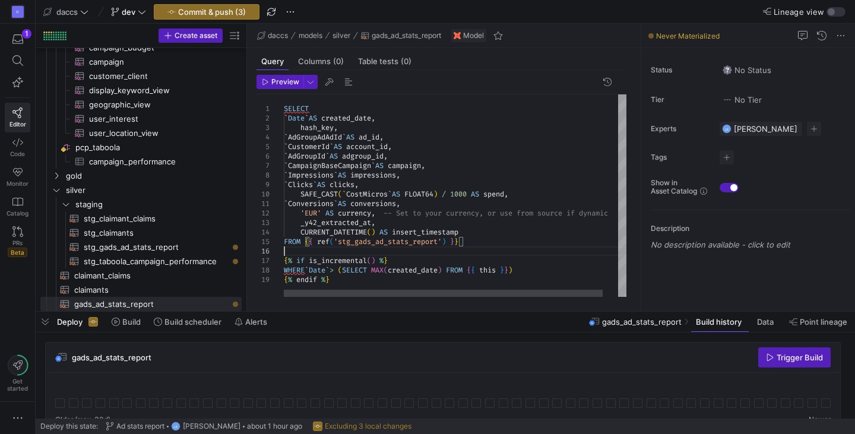
scroll to position [56, 0]
click at [287, 110] on div "SELECT ` Date ` AS created_date , hash_key , ` AdGroupAdAdId ` AS ad_id , ` Cus…" at bounding box center [463, 195] width 358 height 202
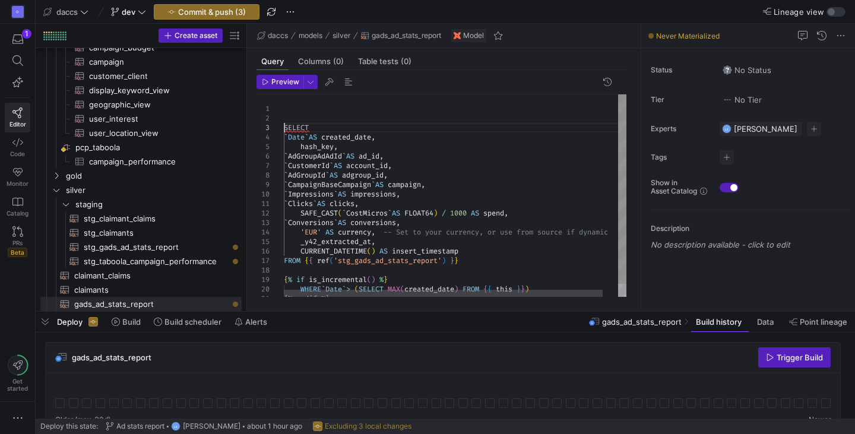
scroll to position [28, 0]
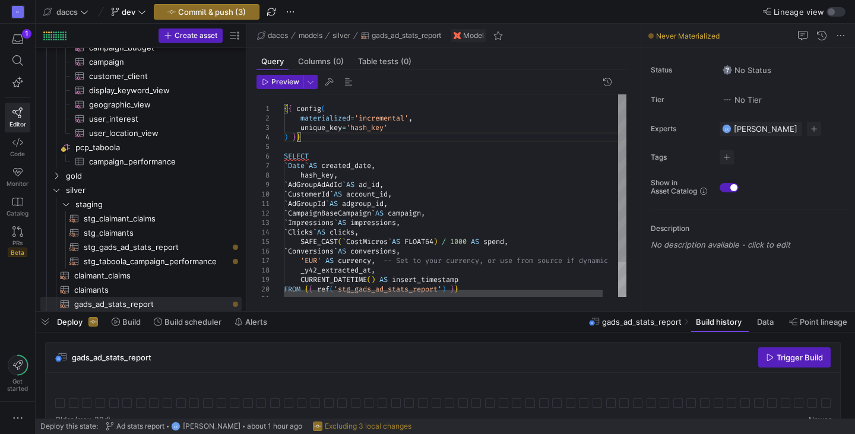
click at [294, 110] on div "{ { config ( ` Date ` AS created_date , hash_key , ` AdGroupAdAdId ` AS ad_id ,…" at bounding box center [463, 216] width 358 height 244
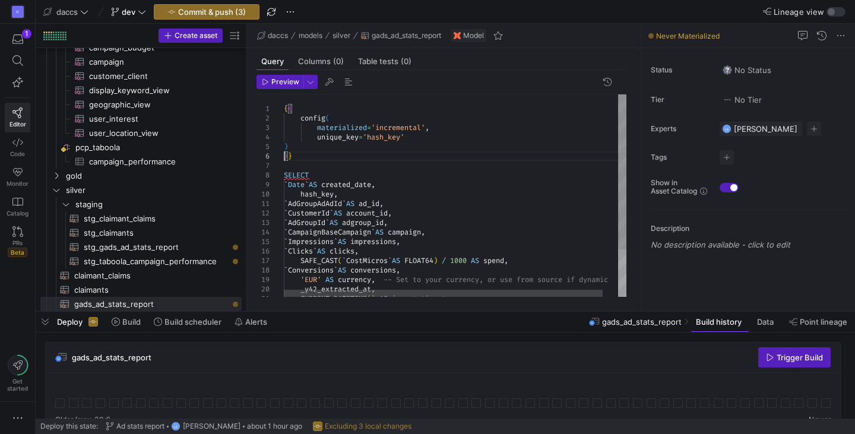
scroll to position [47, 0]
click at [394, 151] on div "{ { ` Date ` AS created_date , hash_key , ` AdGroupAdAdId ` AS ad_id , ` Custom…" at bounding box center [463, 225] width 358 height 263
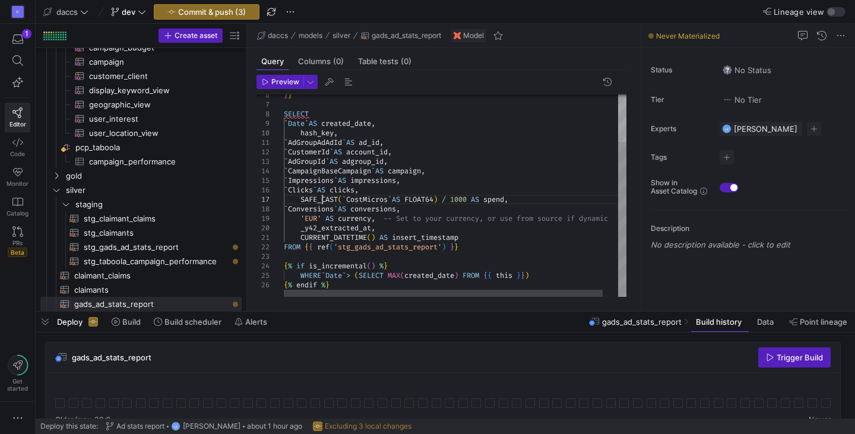
click at [323, 196] on div "` Date ` AS created_date , hash_key , ` AdGroupAdAdId ` AS ad_id , ` CustomerId…" at bounding box center [463, 164] width 358 height 263
click at [481, 240] on div "` Date ` AS created_date , hash_key , ` AdGroupAdAdId ` AS ad_id , ` CustomerId…" at bounding box center [463, 164] width 358 height 263
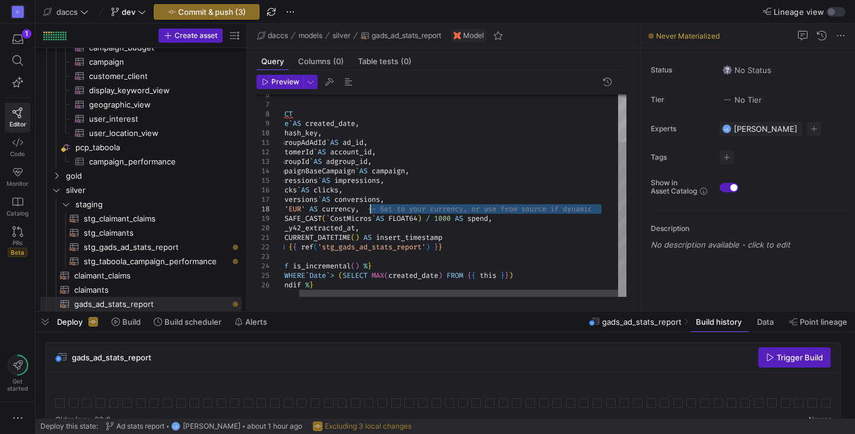
drag, startPoint x: 605, startPoint y: 207, endPoint x: 371, endPoint y: 212, distance: 233.3
click at [371, 212] on div "` Date ` AS created_date , hash_key , ` AdGroupAdAdId ` AS ad_id , ` CustomerId…" at bounding box center [447, 164] width 358 height 263
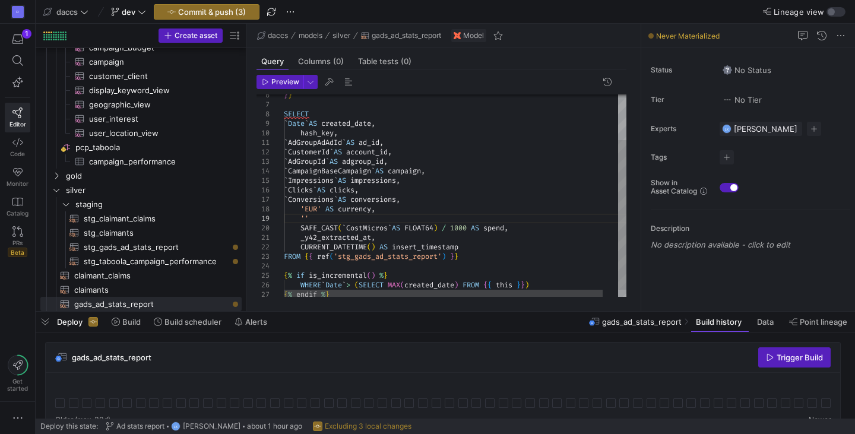
scroll to position [76, 30]
drag, startPoint x: 475, startPoint y: 228, endPoint x: 300, endPoint y: 226, distance: 174.5
click at [300, 226] on div "` Date ` AS created_date , hash_key , ` AdGroupAdAdId ` AS ad_id , ` CustomerId…" at bounding box center [463, 169] width 358 height 273
click at [319, 218] on div "` Date ` AS created_date , hash_key , ` AdGroupAdAdId ` AS ad_id , ` CustomerId…" at bounding box center [463, 169] width 358 height 273
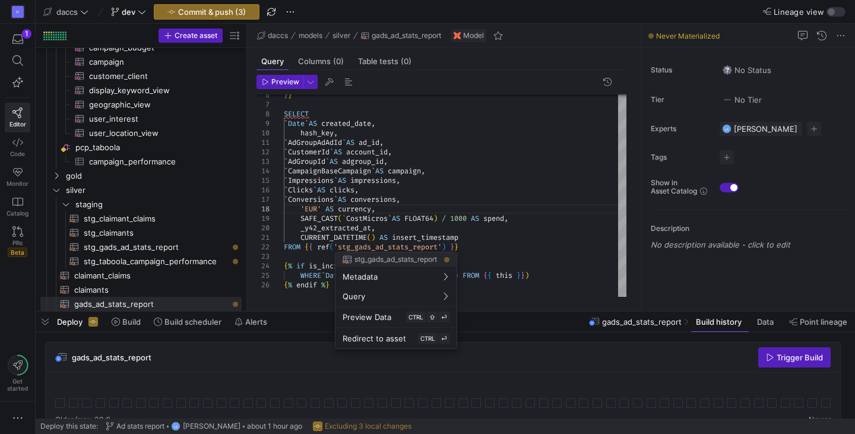
click at [493, 242] on div at bounding box center [427, 217] width 855 height 434
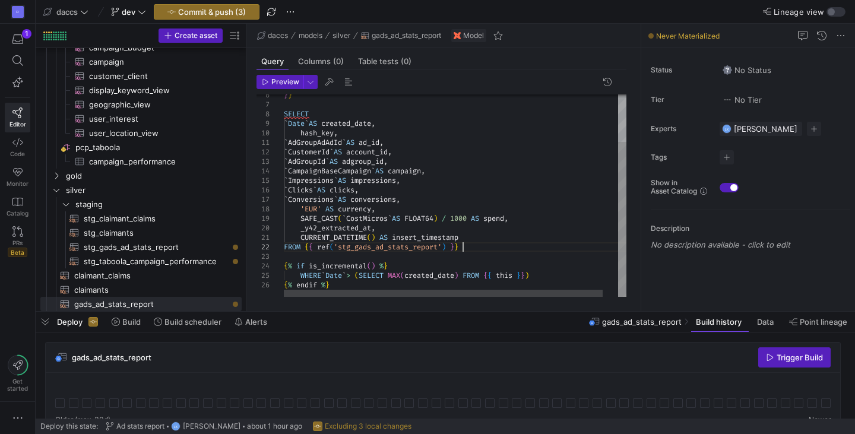
scroll to position [56, 93]
click at [489, 250] on div "` Date ` AS created_date , hash_key , ` AdGroupAdAdId ` AS ad_id , ` CustomerId…" at bounding box center [463, 164] width 358 height 263
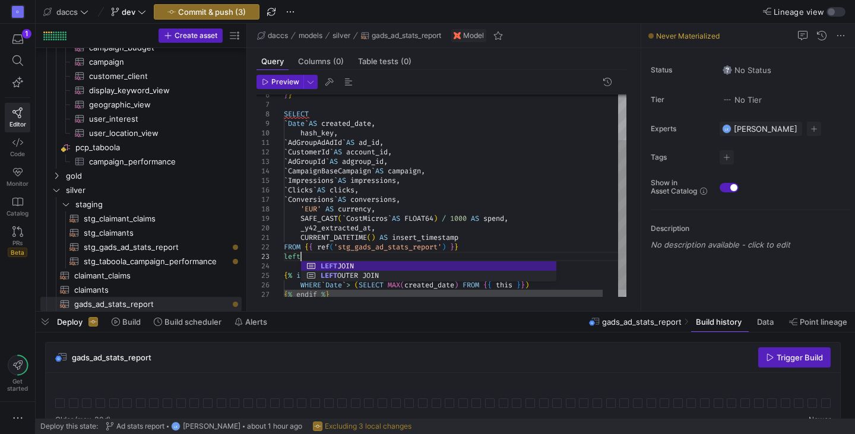
scroll to position [19, 21]
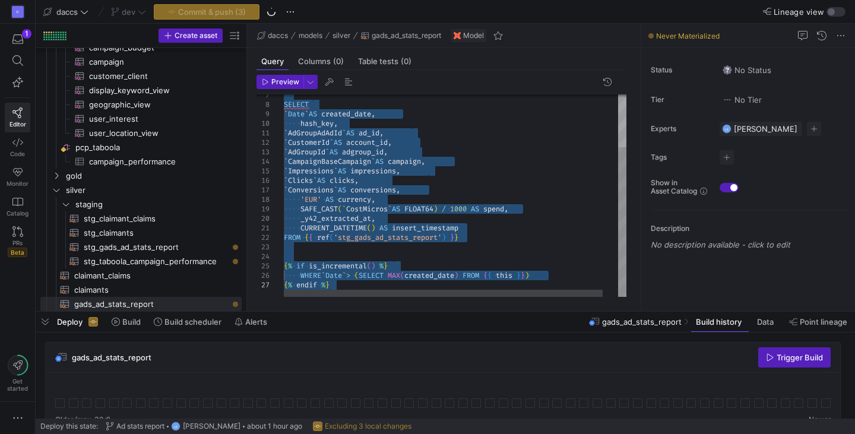
click at [364, 250] on div "` Date ` AS created_date , hash_key , ` AdGroupAdAdId ` AS ad_id , ` CustomerId…" at bounding box center [463, 160] width 358 height 273
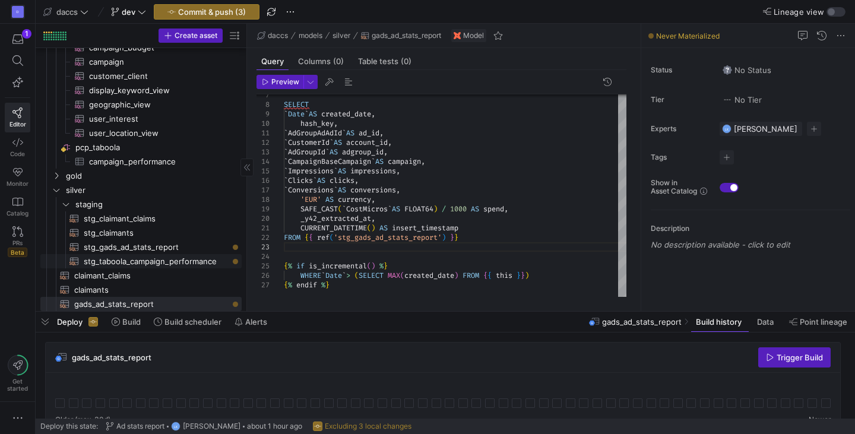
click at [193, 264] on span "stg_taboola_campaign_performance​​​​​​​​​​" at bounding box center [156, 262] width 144 height 14
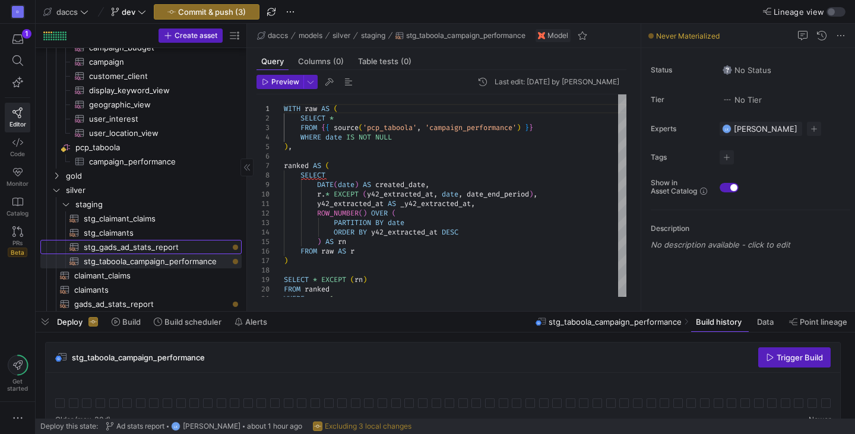
click at [134, 243] on span "stg_gads_ad_stats_report​​​​​​​​​​" at bounding box center [156, 247] width 144 height 14
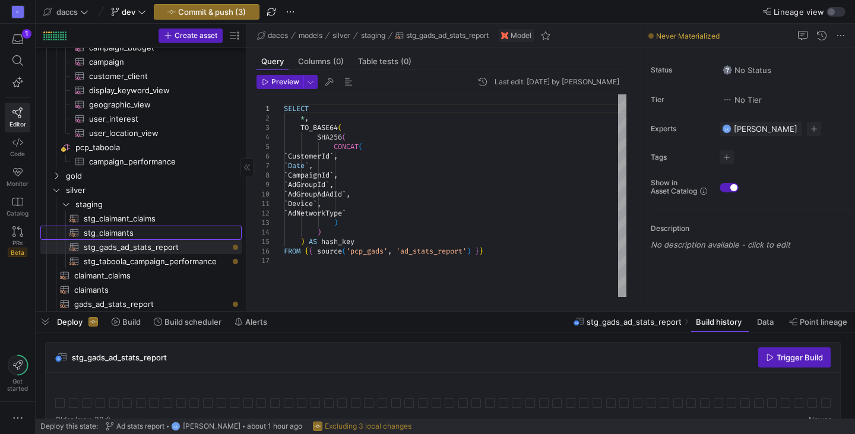
click at [147, 231] on span "stg_claimants​​​​​​​​​​" at bounding box center [156, 233] width 144 height 14
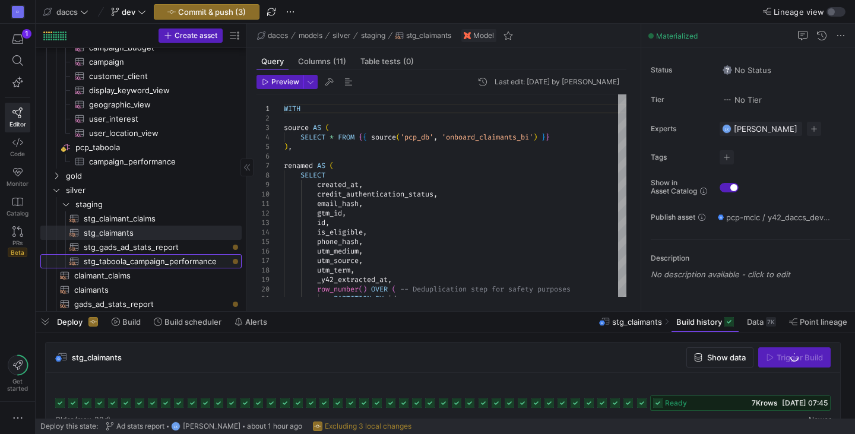
click at [157, 261] on span "stg_taboola_campaign_performance​​​​​​​​​​" at bounding box center [156, 262] width 144 height 14
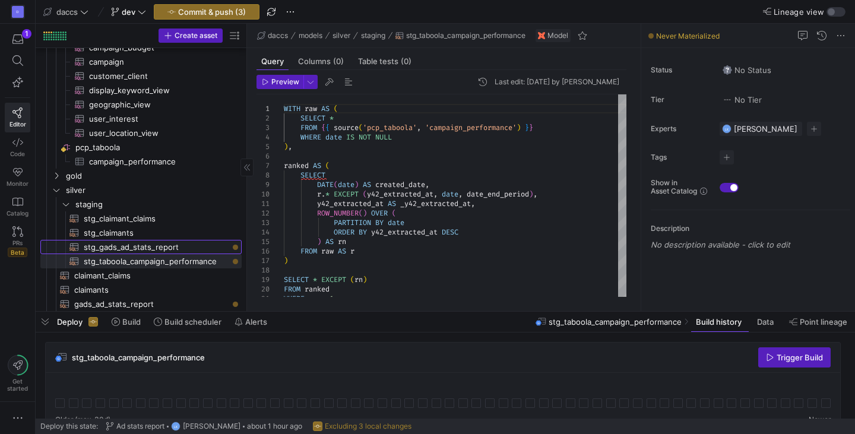
click at [147, 246] on span "stg_gads_ad_stats_report​​​​​​​​​​" at bounding box center [156, 247] width 144 height 14
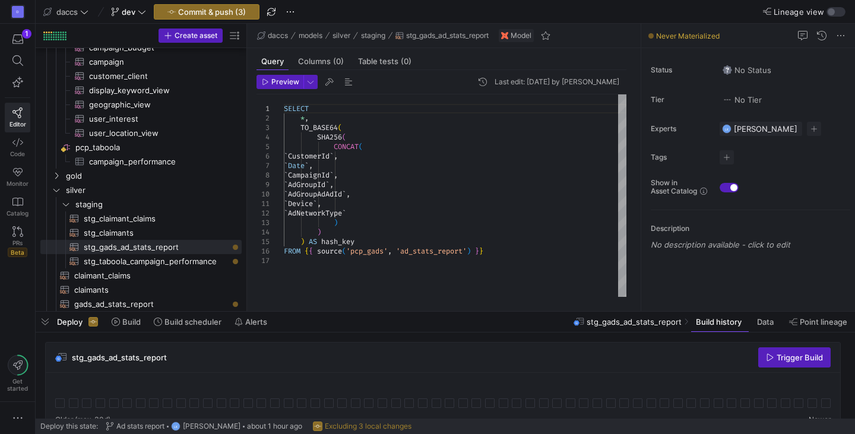
drag, startPoint x: 87, startPoint y: 371, endPoint x: 374, endPoint y: 220, distance: 324.4
click at [87, 371] on div "stg_gads_ad_stats_report Trigger Build" at bounding box center [443, 357] width 794 height 30
click at [136, 306] on span "gads_ad_stats_report​​​​​​​​​​" at bounding box center [151, 304] width 154 height 14
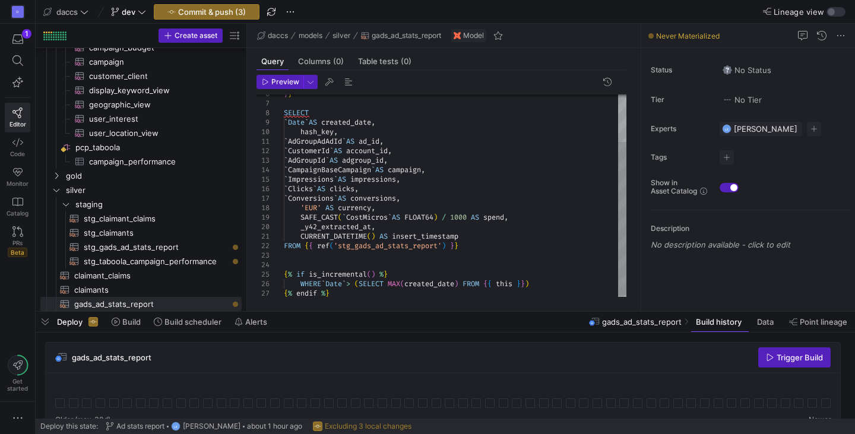
click at [330, 224] on div "} } SELECT ` Date ` AS created_date , hash_key , ` AdGroupAdAdId ` AS ad_id , `…" at bounding box center [455, 165] width 342 height 266
type textarea "`AdGroupAdAdId` AS ad_id, `CustomerId` AS account_id, `AdGroupId` AS adgroup_id…"
click at [330, 224] on div "} } SELECT ` Date ` AS created_date , hash_key , ` AdGroupAdAdId ` AS ad_id , `…" at bounding box center [455, 165] width 342 height 266
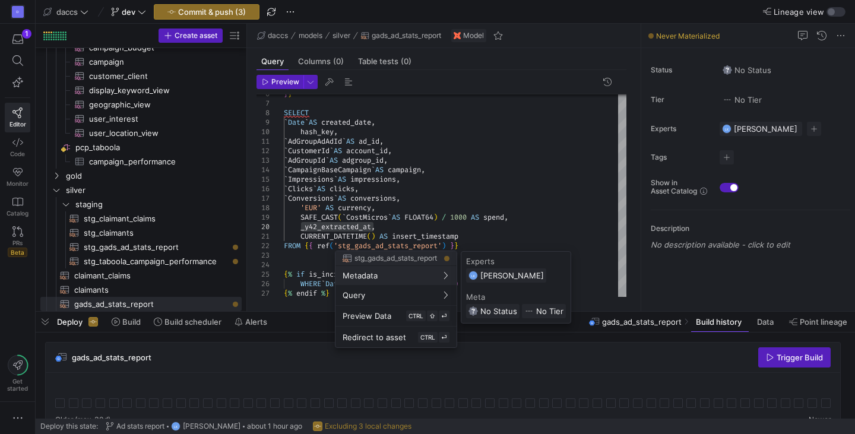
click at [299, 249] on div at bounding box center [427, 217] width 855 height 434
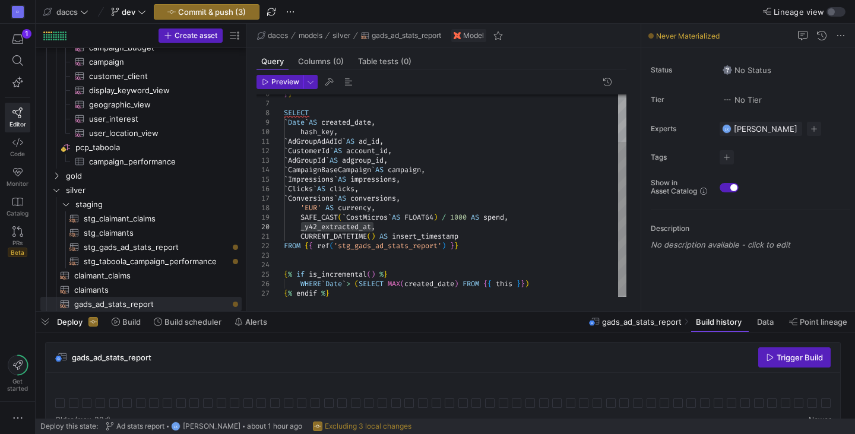
click at [339, 282] on div "} } SELECT ` Date ` AS created_date , hash_key , ` AdGroupAdAdId ` AS ad_id , `…" at bounding box center [455, 165] width 342 height 266
click at [487, 282] on div "} } SELECT ` Date ` AS created_date , hash_key , ` AdGroupAdAdId ` AS ad_id , `…" at bounding box center [455, 164] width 342 height 266
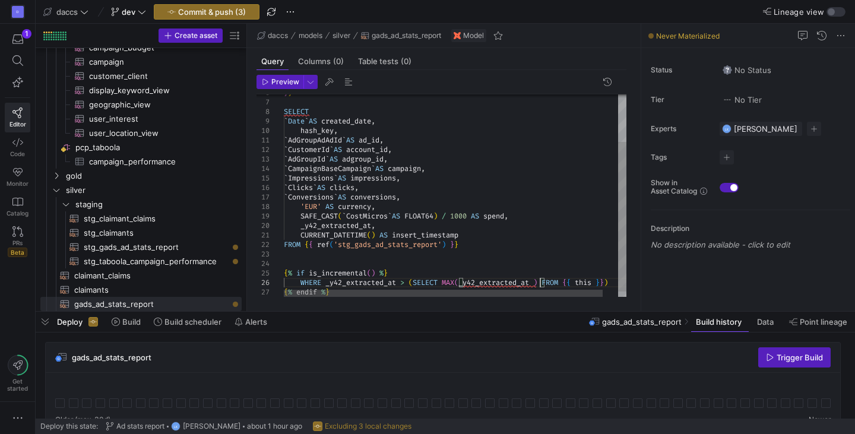
type textarea "CURRENT_DATETIME() AS insert_timestamp FROM {{ ref('stg_gads_ad_stats_report') …"
click at [522, 256] on div "} } SELECT ` Date ` AS created_date , hash_key , ` AdGroupAdAdId ` AS ad_id , `…" at bounding box center [463, 167] width 358 height 273
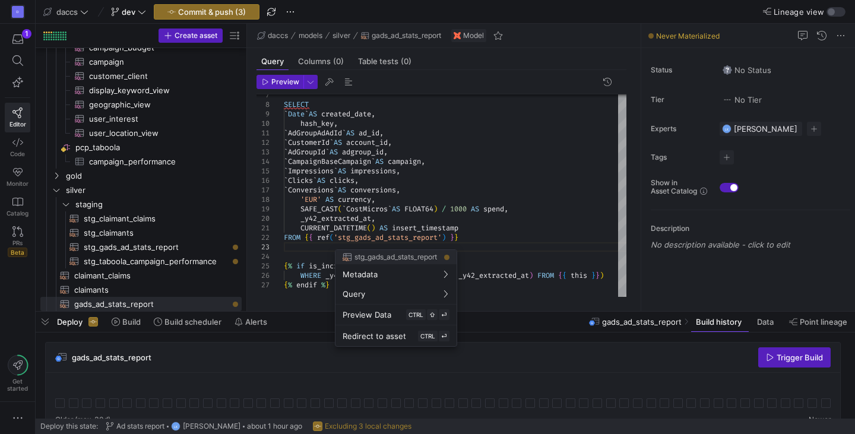
click at [431, 180] on div at bounding box center [427, 217] width 855 height 434
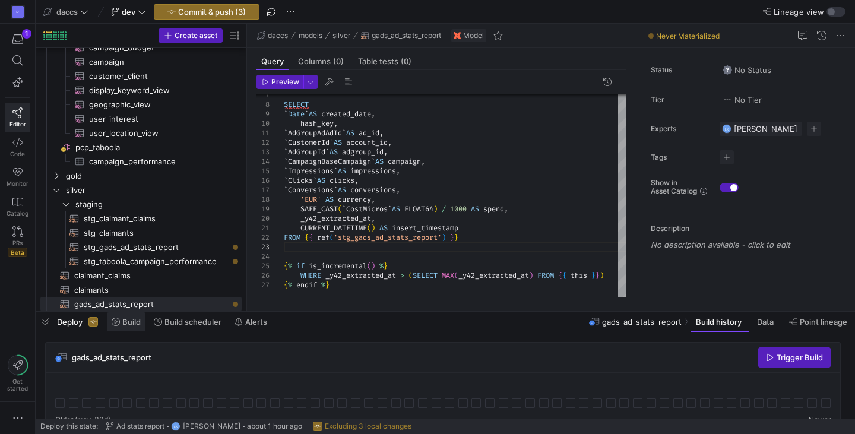
click at [120, 320] on icon at bounding box center [116, 321] width 8 height 8
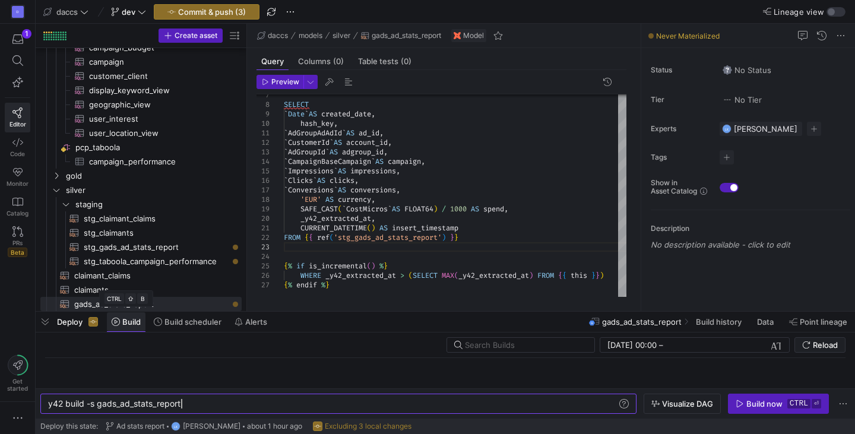
scroll to position [0, 133]
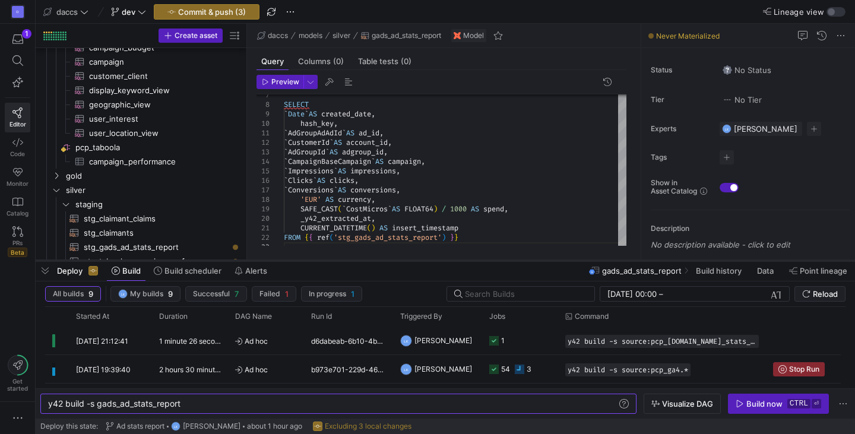
drag, startPoint x: 429, startPoint y: 310, endPoint x: 433, endPoint y: 260, distance: 50.6
click at [433, 260] on div at bounding box center [445, 260] width 819 height 5
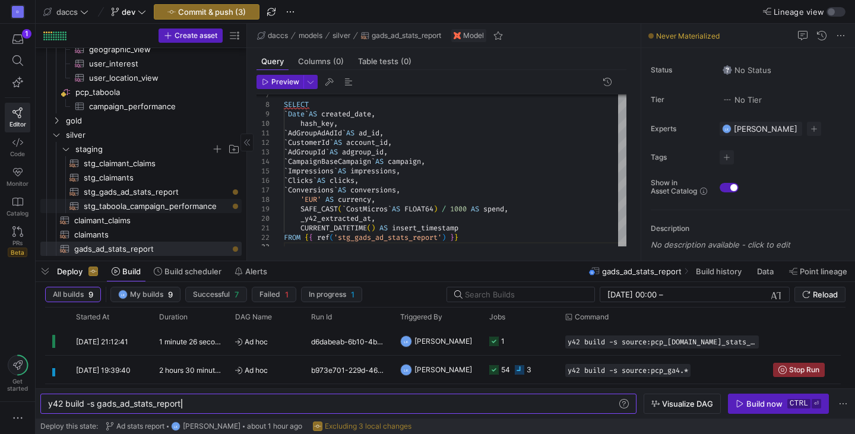
scroll to position [1544, 0]
click at [99, 405] on div "y42 build -s gads_ad_stats_report" at bounding box center [332, 403] width 569 height 9
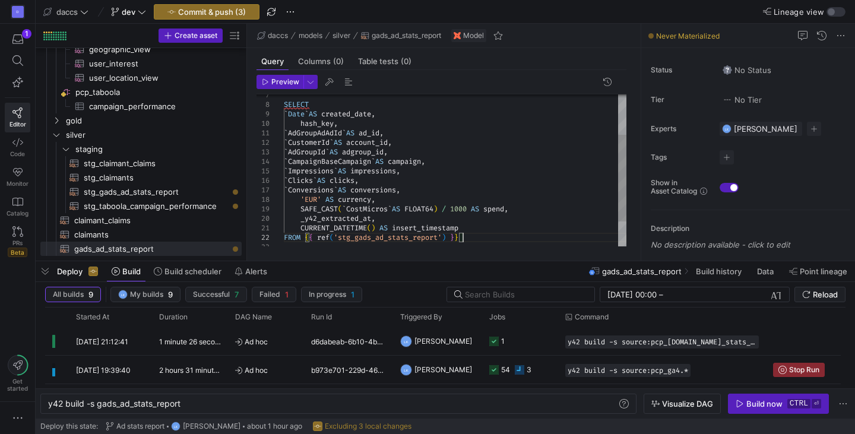
click at [485, 237] on div "SELECT ` Date ` AS created_date , hash_key , ` AdGroupAdAdId ` AS ad_id , ` Cus…" at bounding box center [455, 157] width 342 height 266
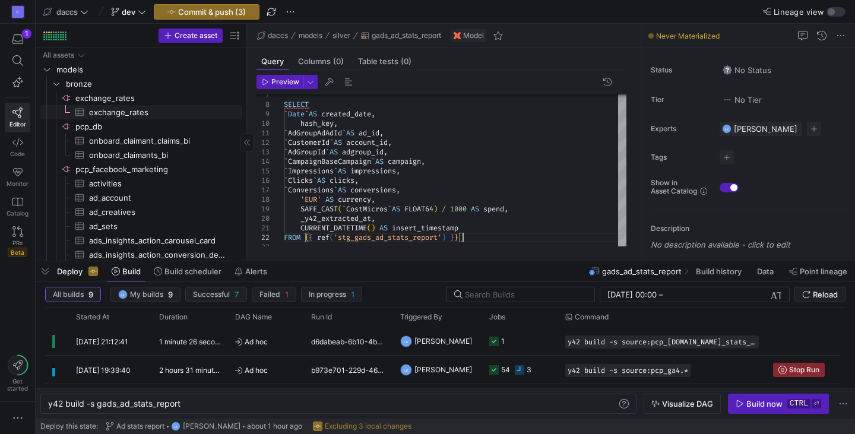
scroll to position [0, 0]
click at [127, 107] on span "exchange_rates​​​​​​​​​" at bounding box center [158, 113] width 139 height 14
type textarea "y42 build -s source:exchange_[DOMAIN_NAME]_rates"
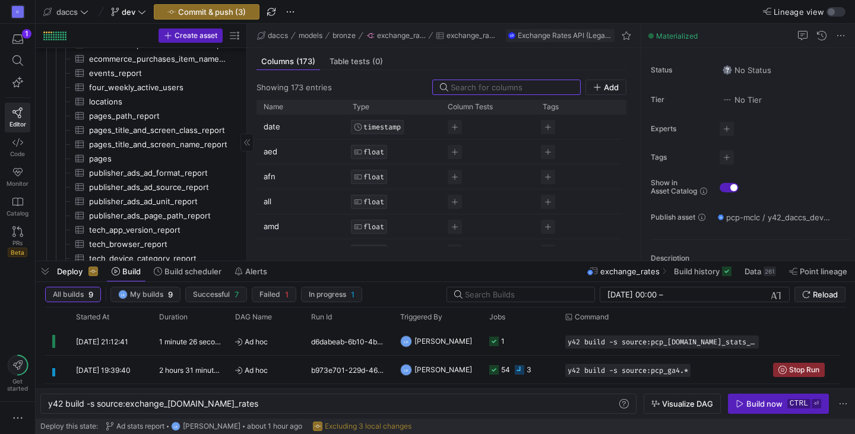
scroll to position [1539, 0]
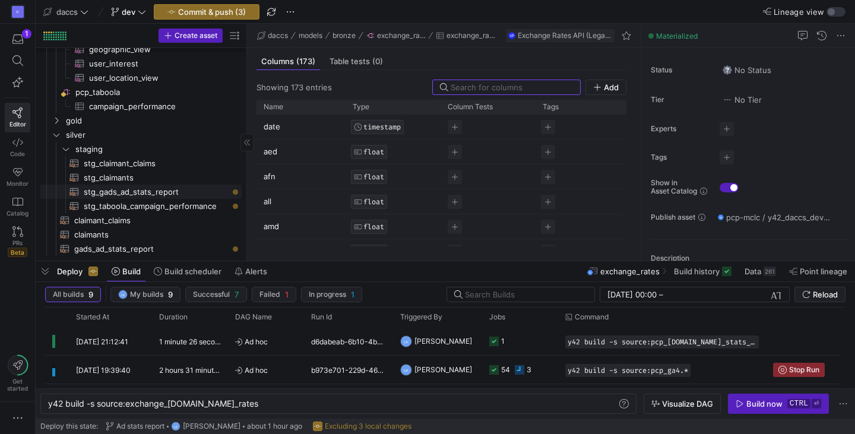
click at [170, 185] on link "stg_gads_ad_stats_report​​​​​​​​​​" at bounding box center [140, 192] width 201 height 14
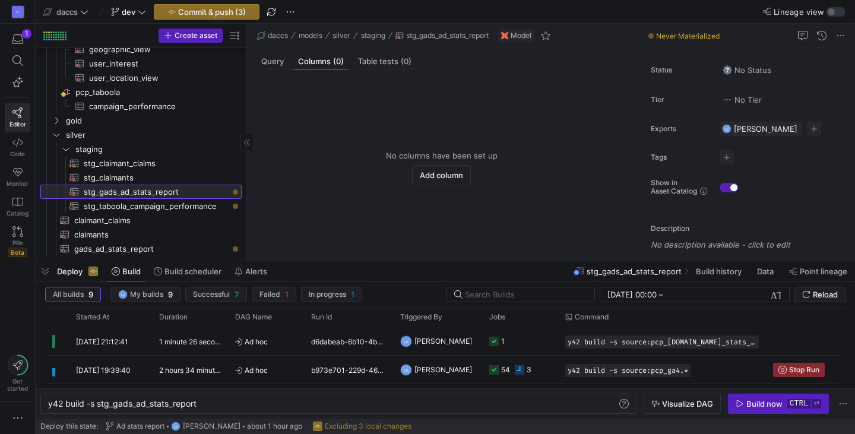
click at [148, 197] on span "stg_gads_ad_stats_report​​​​​​​​​​" at bounding box center [156, 192] width 144 height 14
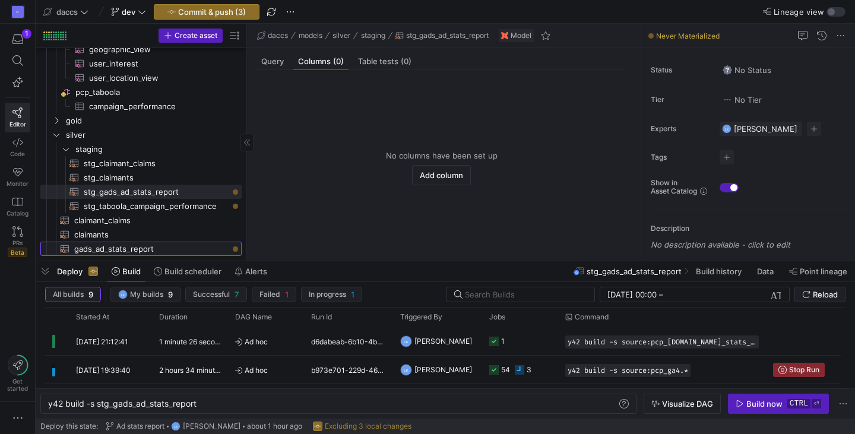
click at [147, 247] on span "gads_ad_stats_report​​​​​​​​​​" at bounding box center [151, 249] width 154 height 14
type textarea "y42 build -s gads_ad_stats_report"
click at [271, 61] on span "Query" at bounding box center [272, 62] width 23 height 8
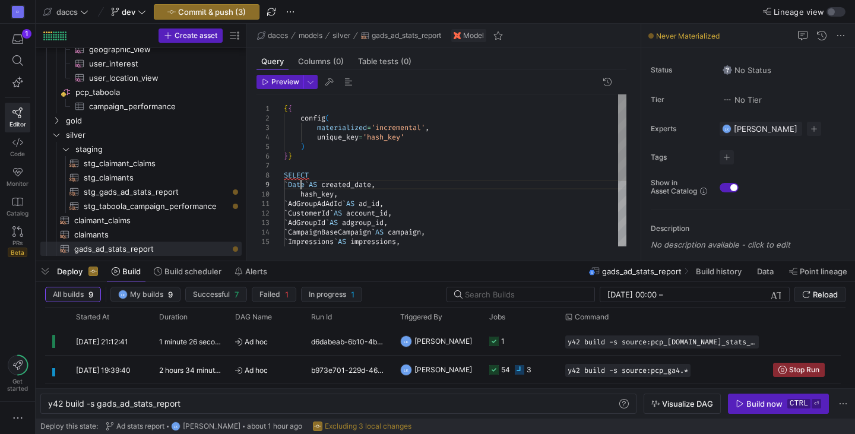
click at [303, 186] on div "{ { config ( materialized = 'incremental' , unique_key = 'hash_key' ) } } SELEC…" at bounding box center [455, 227] width 342 height 266
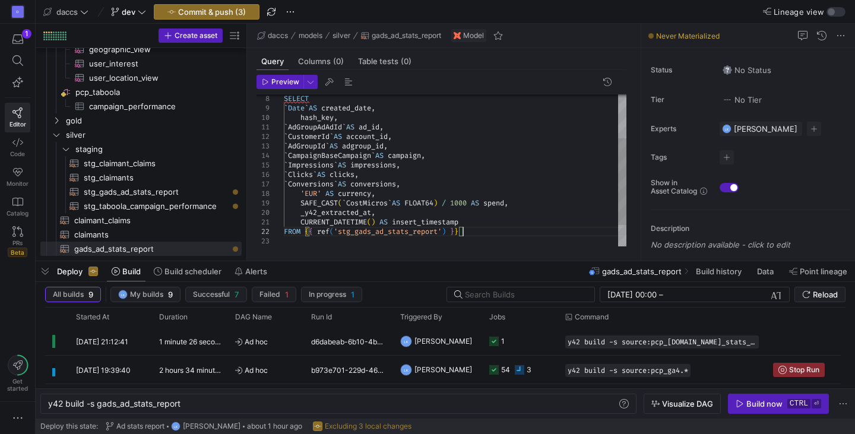
click at [474, 234] on div "SELECT ` Date ` AS created_date , hash_key , ` AdGroupAdAdId ` AS ad_id , ` Cus…" at bounding box center [455, 151] width 342 height 266
click at [300, 109] on div "SELECT ` Date ` AS created_date , hash_key , ` AdGroupAdAdId ` AS ad_id , ` Cus…" at bounding box center [455, 151] width 342 height 266
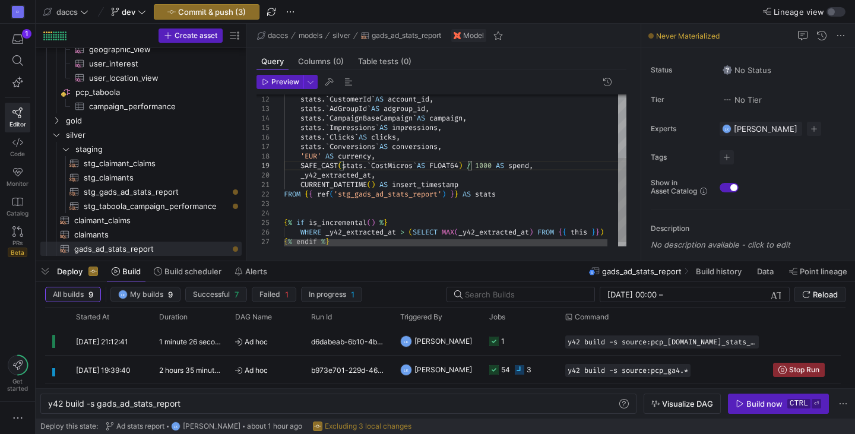
click at [513, 196] on div "stats . ` CustomerId ` AS account_id , stats . ` AdGroupId ` AS adgroup_id , st…" at bounding box center [461, 116] width 354 height 273
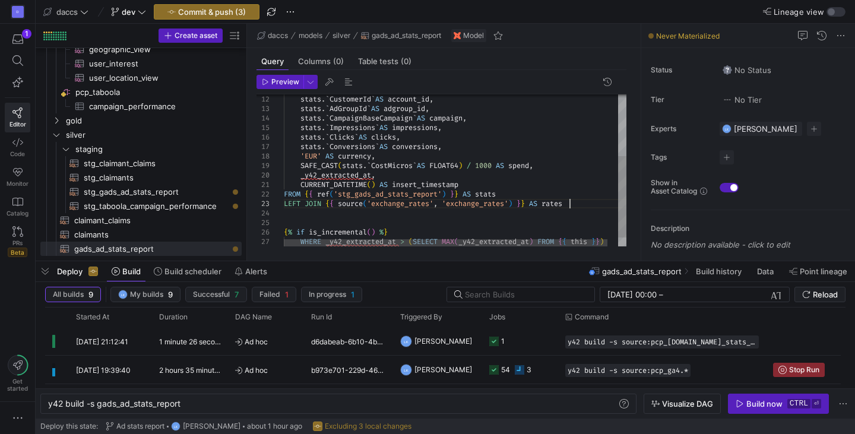
scroll to position [28, 285]
click at [300, 182] on div "stats . ` CustomerId ` AS account_id , stats . ` AdGroupId ` AS adgroup_id , st…" at bounding box center [461, 121] width 354 height 282
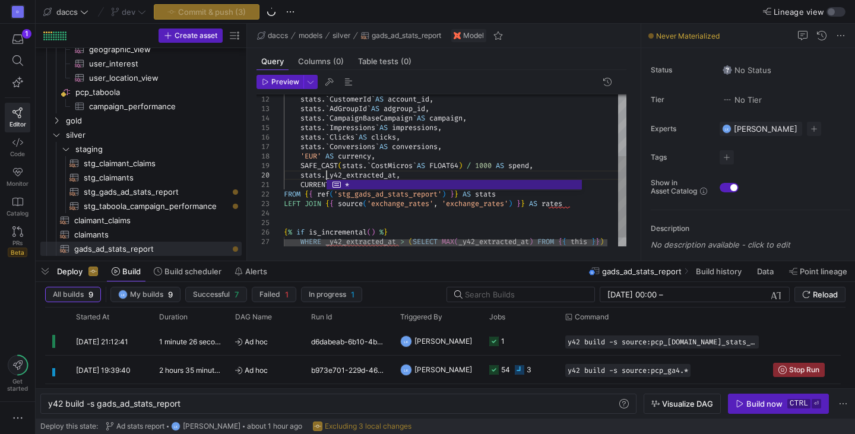
scroll to position [85, 42]
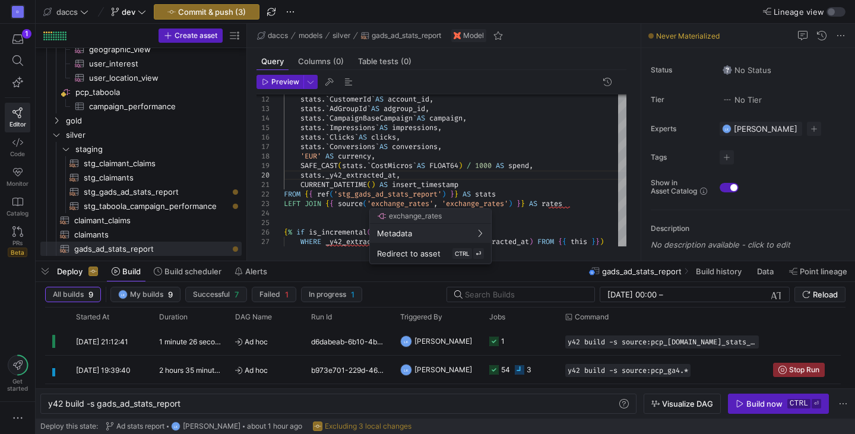
click at [364, 160] on div at bounding box center [427, 217] width 855 height 434
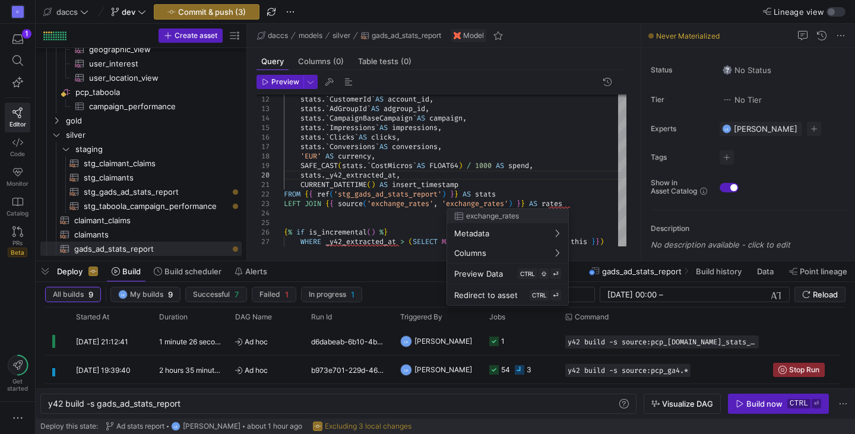
click at [501, 166] on div at bounding box center [427, 217] width 855 height 434
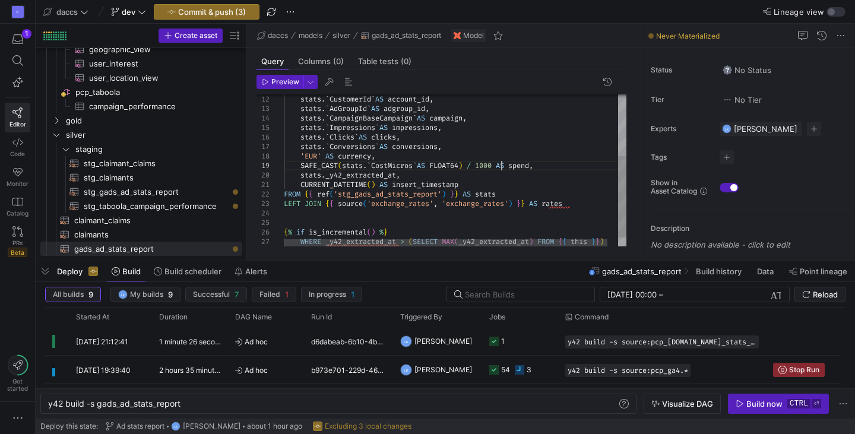
click at [501, 166] on div "stats . ` CustomerId ` AS account_id , stats . ` AdGroupId ` AS adgroup_id , st…" at bounding box center [461, 121] width 354 height 282
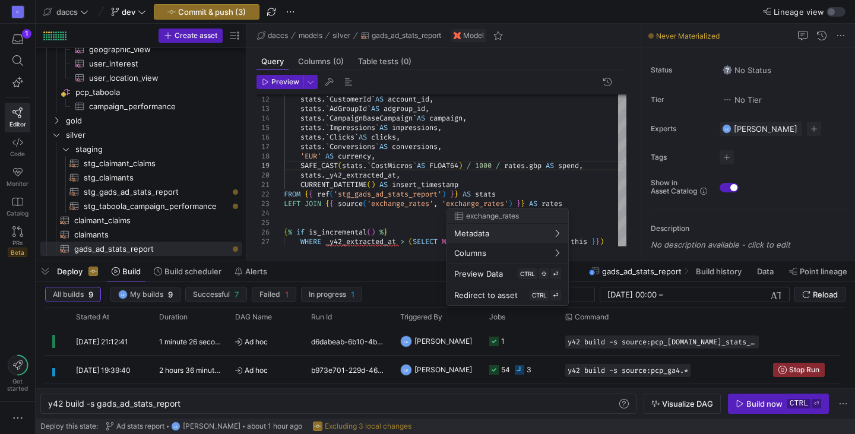
click at [414, 160] on div at bounding box center [427, 217] width 855 height 434
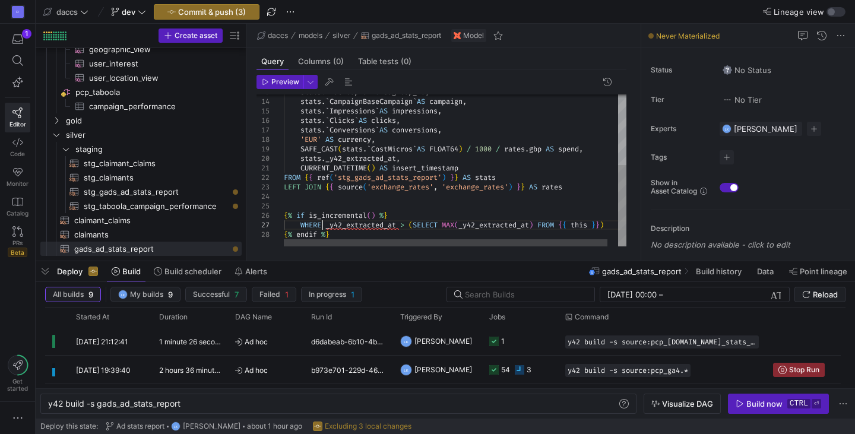
click at [324, 223] on div "stats . ` AdGroupId ` AS adgroup_id , stats . ` CampaignBaseCampaign ` AS campa…" at bounding box center [461, 105] width 354 height 282
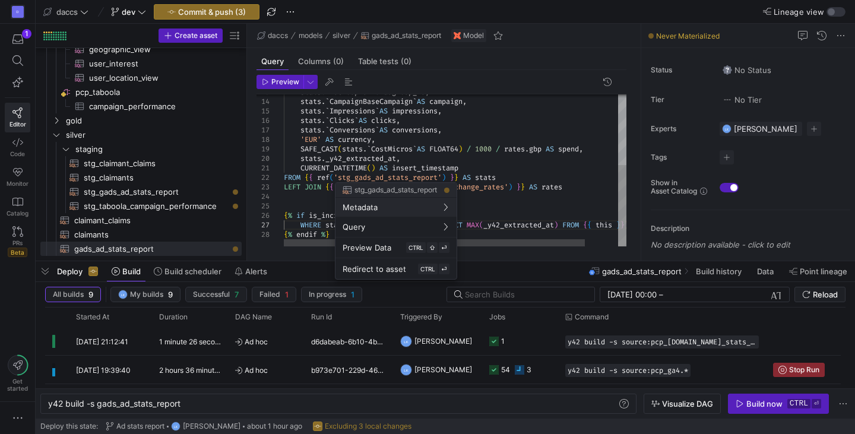
click at [436, 180] on div at bounding box center [427, 217] width 855 height 434
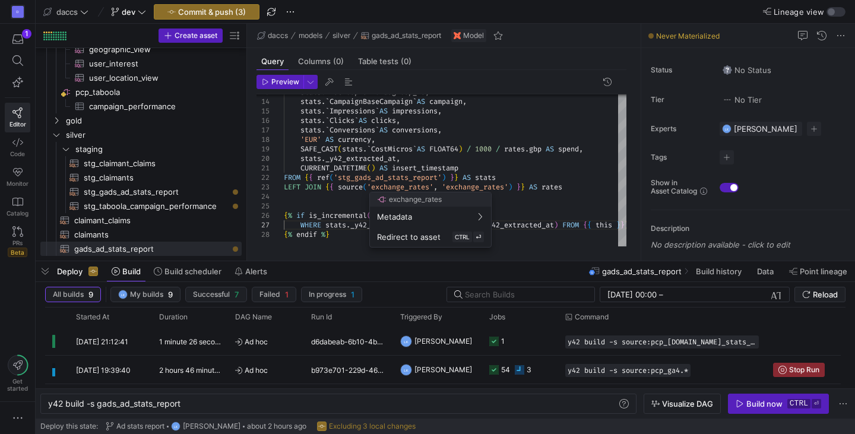
click at [324, 150] on div at bounding box center [427, 217] width 855 height 434
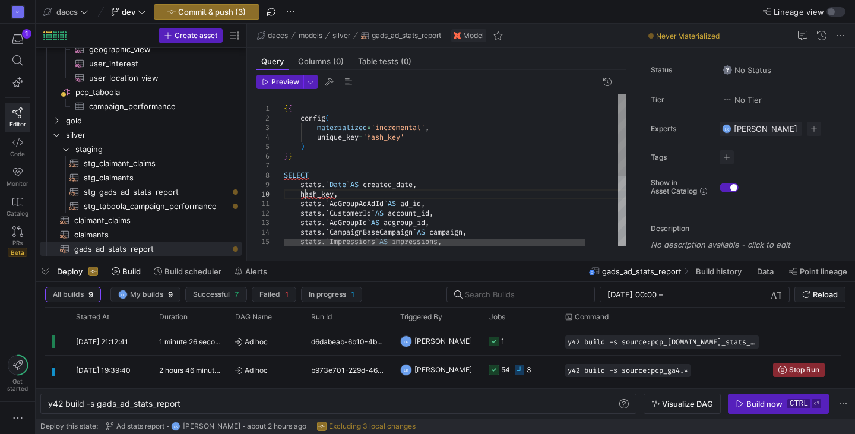
click at [305, 194] on div "stats . ` AdGroupId ` AS adgroup_id , stats . ` CampaignBaseCampaign ` AS campa…" at bounding box center [474, 235] width 380 height 282
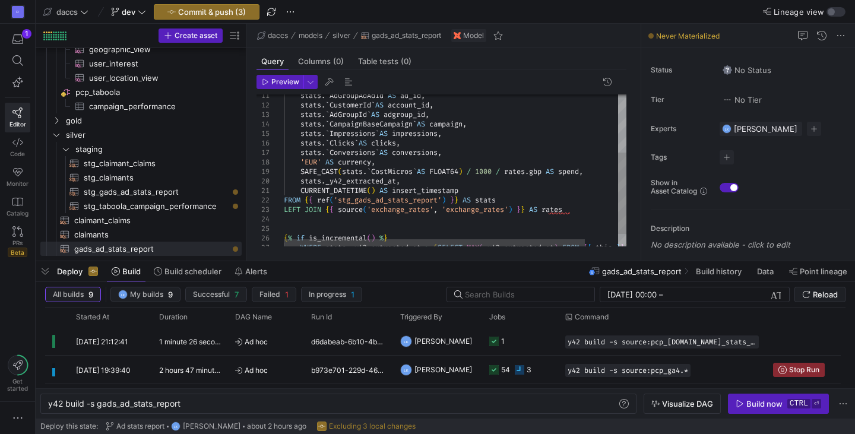
click at [517, 171] on div "stats . ` AdGroupId ` AS adgroup_id , stats . ` CampaignBaseCampaign ` AS campa…" at bounding box center [474, 127] width 380 height 282
click at [590, 209] on div "stats . ` AdGroupId ` AS adgroup_id , stats . ` CampaignBaseCampaign ` AS campa…" at bounding box center [474, 127] width 380 height 282
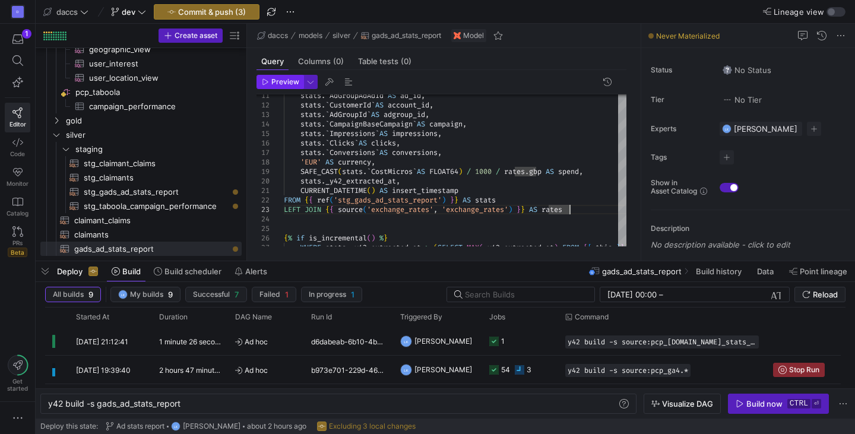
click at [278, 79] on span "Preview" at bounding box center [285, 82] width 28 height 8
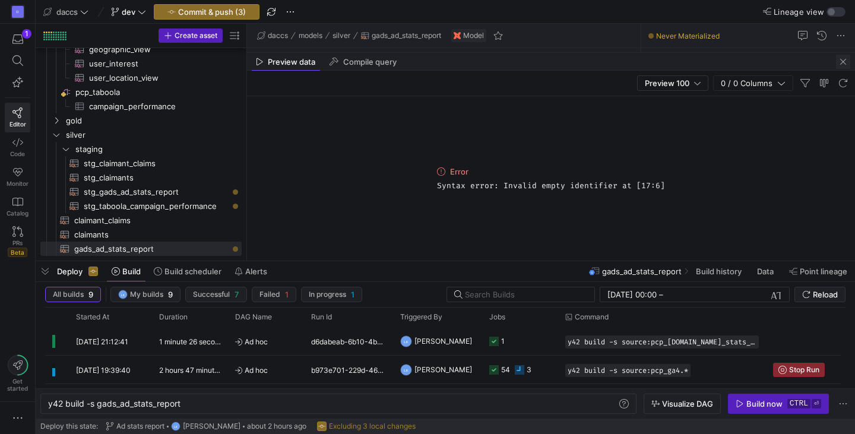
click at [839, 61] on span "button" at bounding box center [843, 62] width 14 height 14
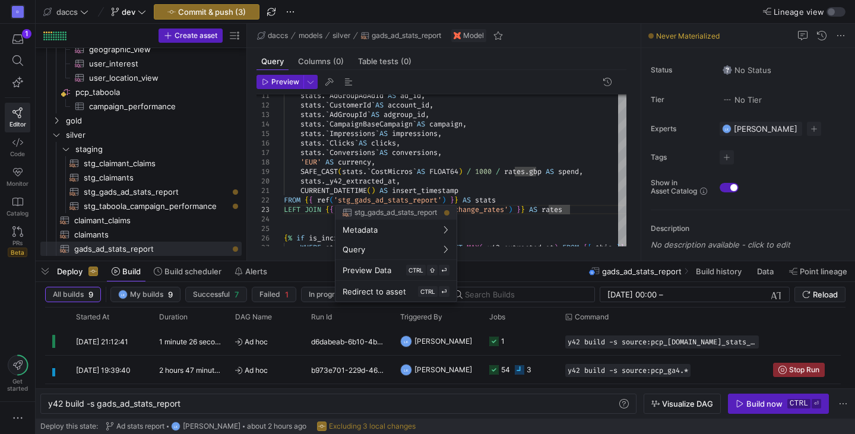
click at [411, 151] on div at bounding box center [427, 217] width 855 height 434
click at [429, 157] on div at bounding box center [427, 217] width 855 height 434
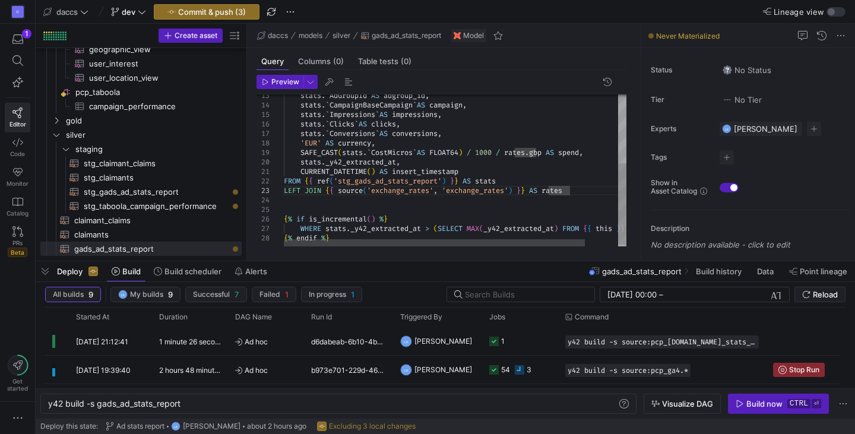
scroll to position [75, 285]
click at [586, 196] on div "stats . ` AdGroupId ` AS adgroup_id , stats . ` CampaignBaseCampaign ` AS campa…" at bounding box center [474, 108] width 380 height 282
click at [581, 185] on div "stats . ` AdGroupId ` AS adgroup_id , stats . ` CampaignBaseCampaign ` AS campa…" at bounding box center [474, 108] width 380 height 282
click at [581, 188] on div "stats . ` AdGroupId ` AS adgroup_id , stats . ` CampaignBaseCampaign ` AS campa…" at bounding box center [474, 108] width 380 height 282
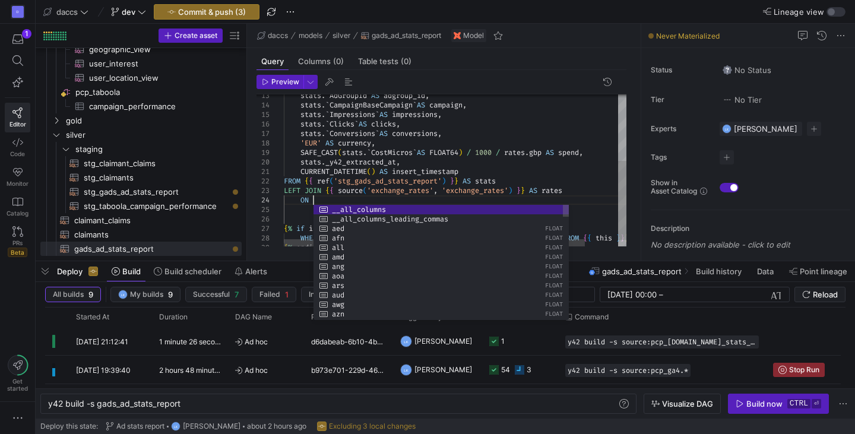
scroll to position [37, 29]
click at [287, 203] on div "stats . ` AdGroupId ` AS adgroup_id , stats . ` CampaignBaseCampaign ` AS campa…" at bounding box center [474, 113] width 380 height 292
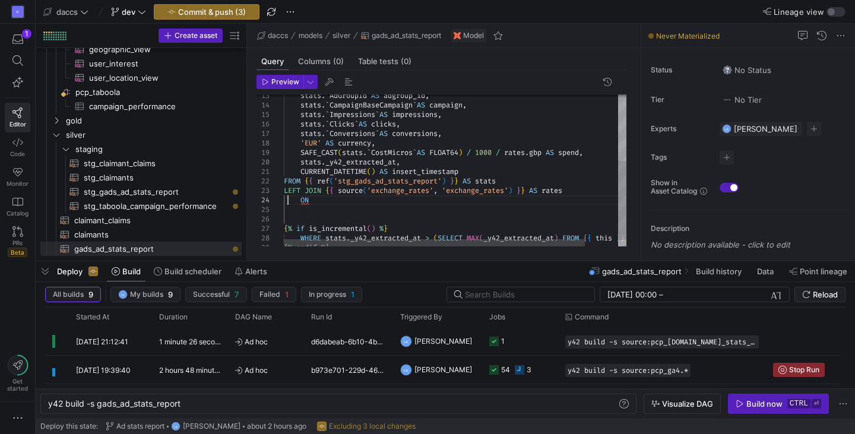
click at [285, 190] on div "stats . ` AdGroupId ` AS adgroup_id , stats . ` CampaignBaseCampaign ` AS campa…" at bounding box center [474, 113] width 380 height 292
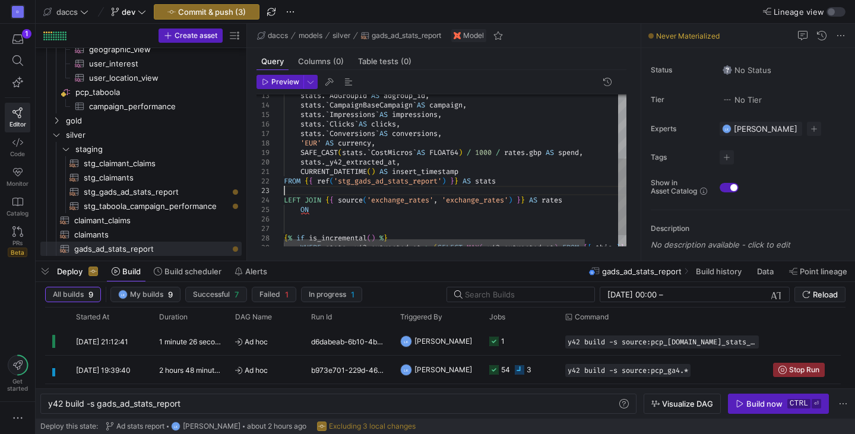
scroll to position [28, 0]
click at [322, 211] on div "stats . ` AdGroupId ` AS adgroup_id , stats . ` CampaignBaseCampaign ` AS campa…" at bounding box center [474, 117] width 380 height 301
click at [315, 209] on div "stats . ` AdGroupId ` AS adgroup_id , stats . ` CampaignBaseCampaign ` AS campa…" at bounding box center [474, 117] width 380 height 301
click at [339, 208] on div "stats . ` AdGroupId ` AS adgroup_id , stats . ` CampaignBaseCampaign ` AS campa…" at bounding box center [474, 117] width 380 height 301
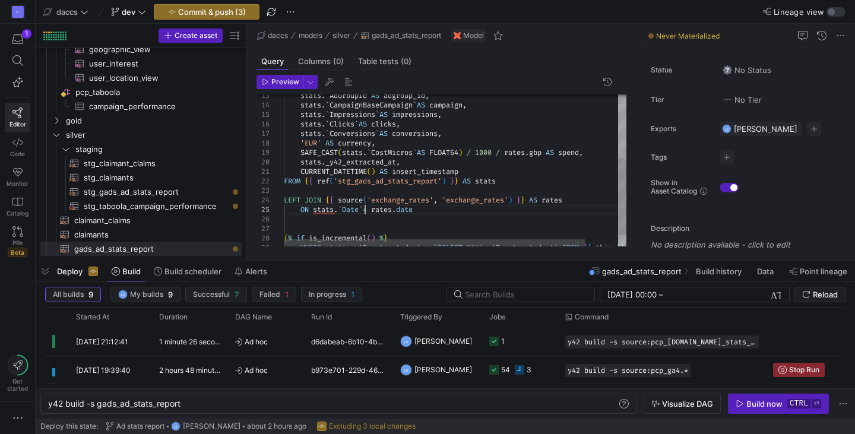
scroll to position [38, 81]
click at [455, 208] on div "stats . ` AdGroupId ` AS adgroup_id , stats . ` CampaignBaseCampaign ` AS campa…" at bounding box center [474, 117] width 380 height 301
type textarea "CURRENT_DATETIME() AS insert_timestamp FROM {{ ref('stg_gads_ad_stats_report') …"
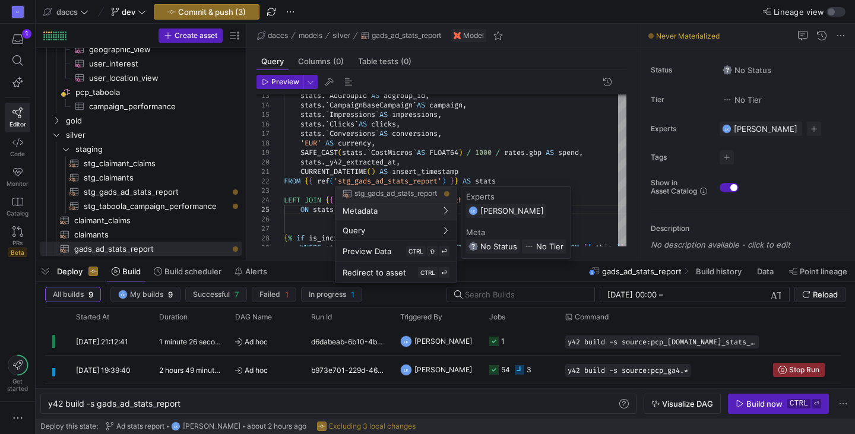
click at [412, 170] on div at bounding box center [427, 217] width 855 height 434
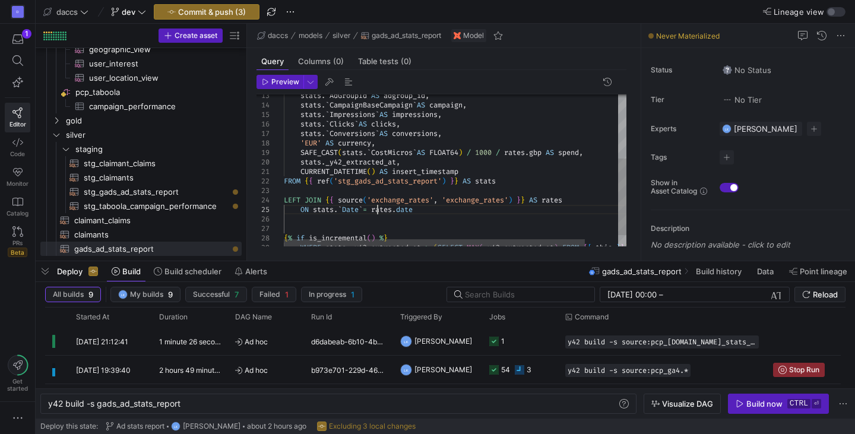
click at [377, 210] on div "stats . ` AdGroupId ` AS adgroup_id , stats . ` CampaignBaseCampaign ` AS campa…" at bounding box center [474, 117] width 380 height 301
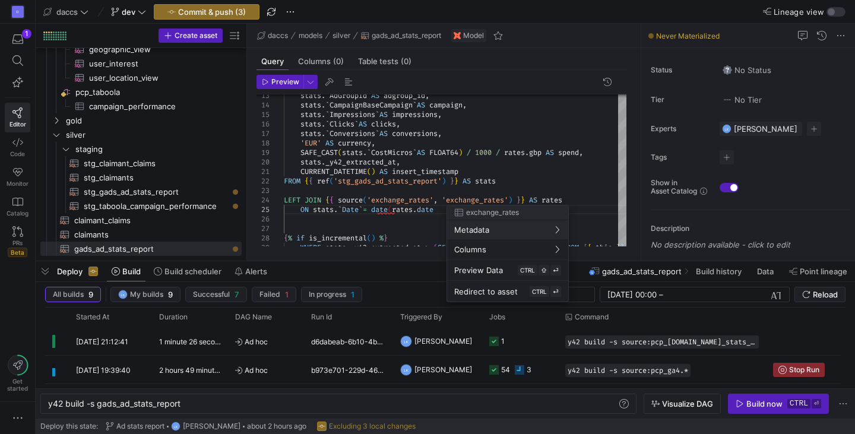
click at [426, 210] on div at bounding box center [427, 217] width 855 height 434
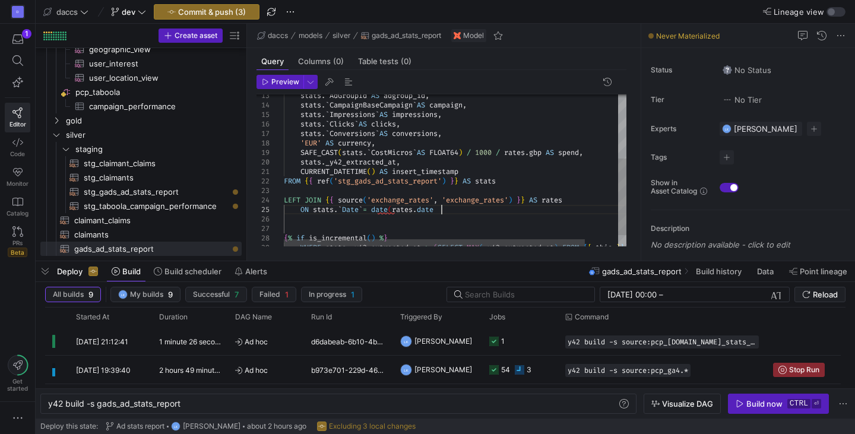
click at [440, 208] on div "stats . ` AdGroupId ` AS adgroup_id , stats . ` CampaignBaseCampaign ` AS campa…" at bounding box center [474, 117] width 380 height 301
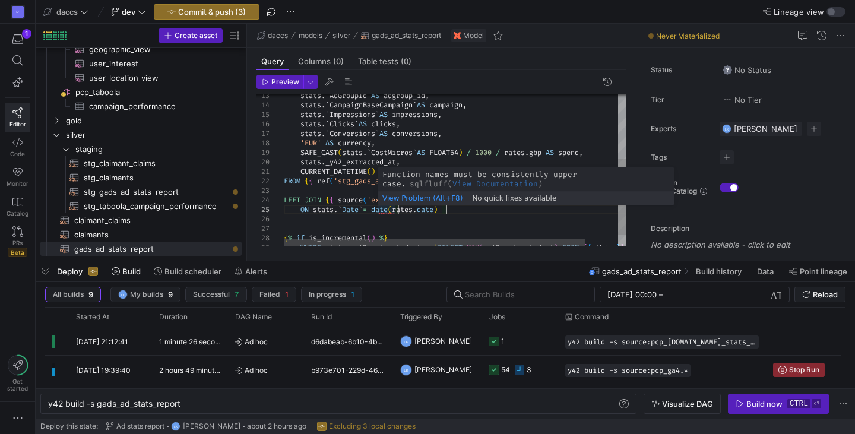
click at [382, 209] on div "stats . ` AdGroupId ` AS adgroup_id , stats . ` CampaignBaseCampaign ` AS campa…" at bounding box center [474, 117] width 380 height 301
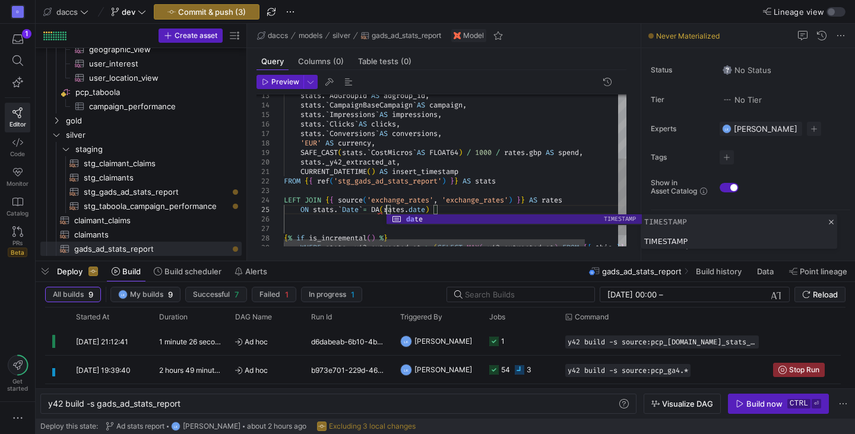
scroll to position [38, 110]
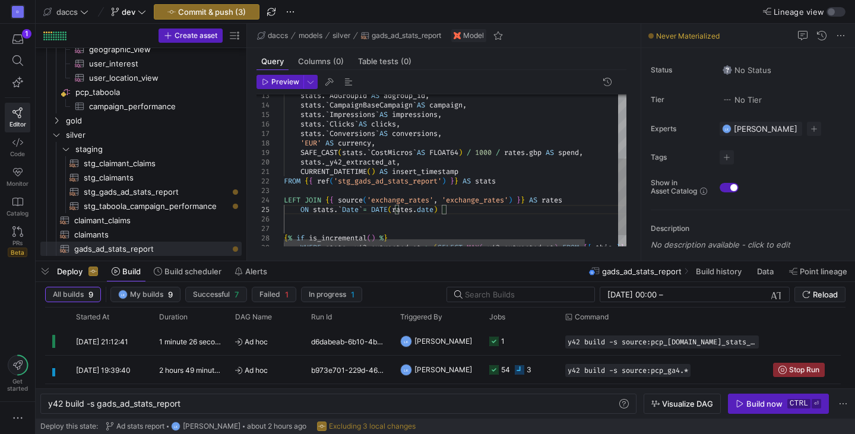
click at [466, 208] on div "stats . ` AdGroupId ` AS adgroup_id , stats . ` CampaignBaseCampaign ` AS campa…" at bounding box center [474, 117] width 380 height 301
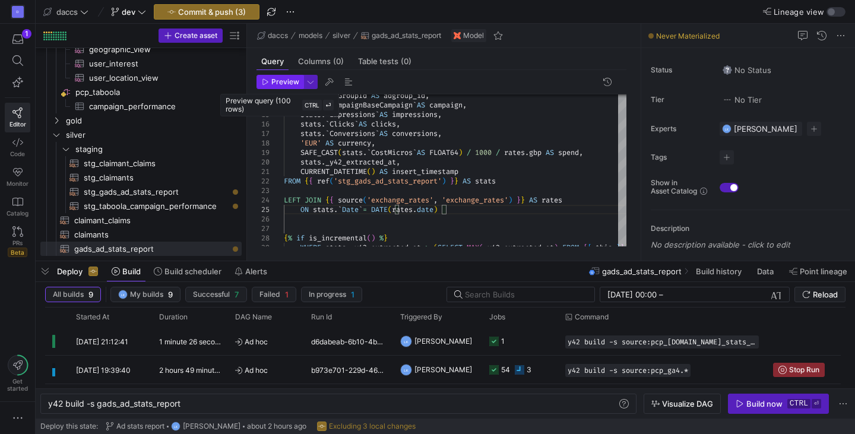
click at [272, 85] on span "Preview" at bounding box center [285, 82] width 28 height 8
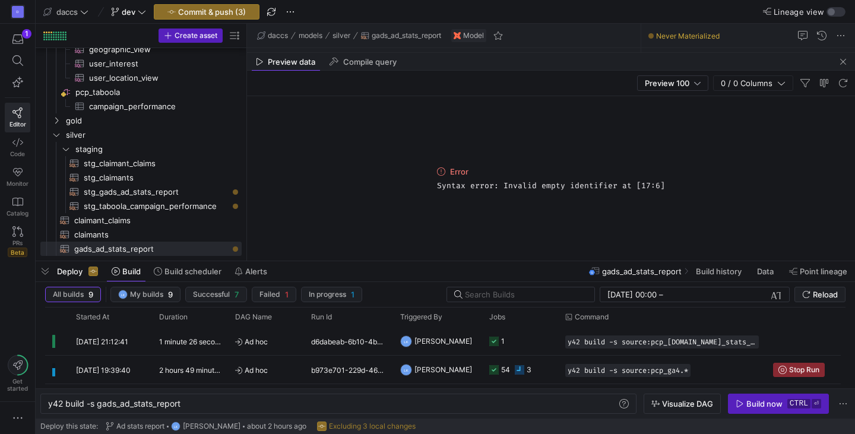
click at [656, 182] on span "Syntax error: Invalid empty identifier at [17:6]" at bounding box center [551, 185] width 228 height 9
copy span "Syntax error: Invalid empty identifier at [17:6]"
click at [846, 63] on span "button" at bounding box center [843, 62] width 14 height 14
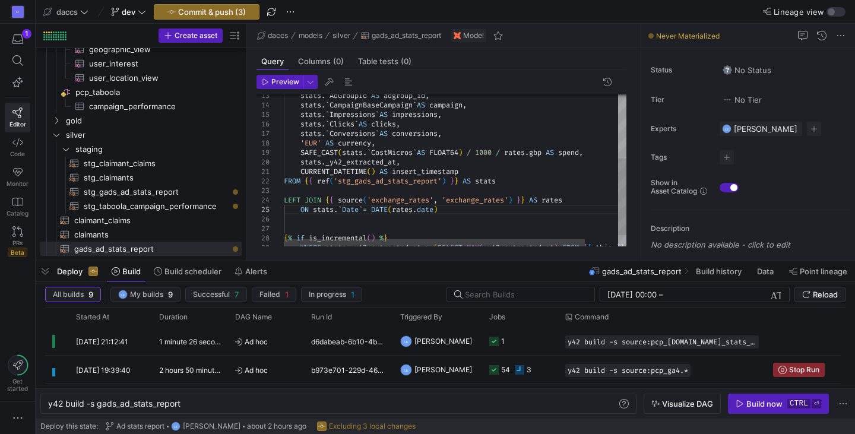
scroll to position [38, 161]
click at [500, 208] on div "stats . ` AdGroupId ` AS adgroup_id , stats . ` CampaignBaseCampaign ` AS campa…" at bounding box center [474, 117] width 380 height 301
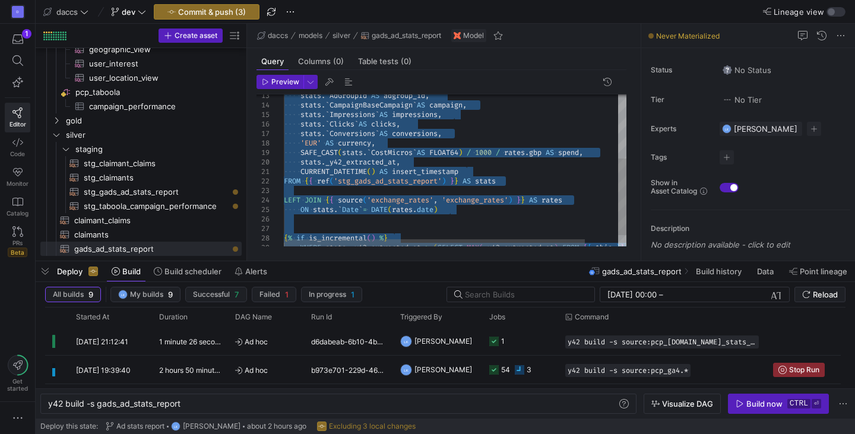
click at [500, 187] on div "stats . ` AdGroupId ` AS adgroup_id , stats . ` CampaignBaseCampaign ` AS campa…" at bounding box center [474, 117] width 380 height 301
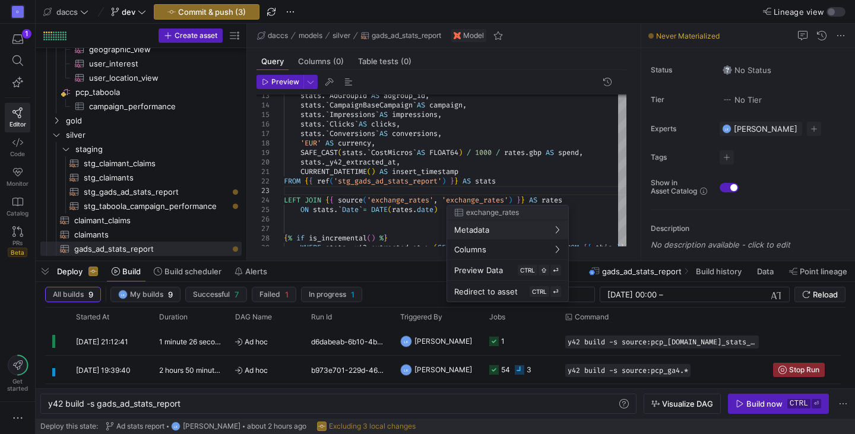
click at [566, 202] on div at bounding box center [427, 217] width 855 height 434
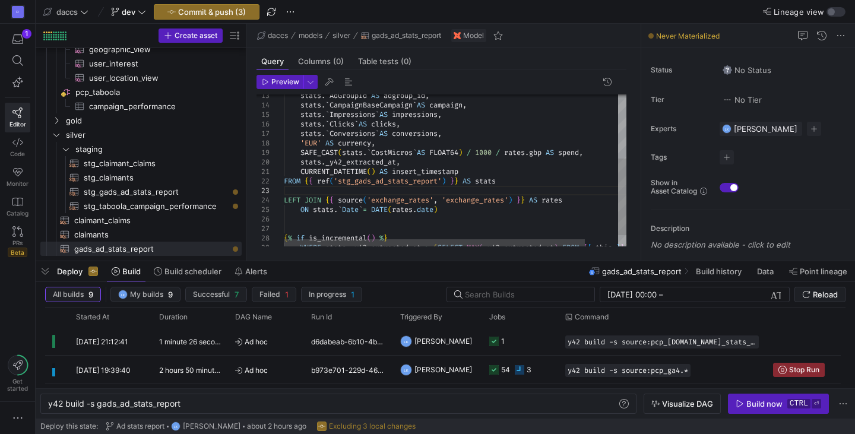
click at [548, 154] on div "stats . ` AdGroupId ` AS adgroup_id , stats . ` CampaignBaseCampaign ` AS campa…" at bounding box center [474, 117] width 380 height 301
click at [277, 87] on span "button" at bounding box center [280, 81] width 46 height 13
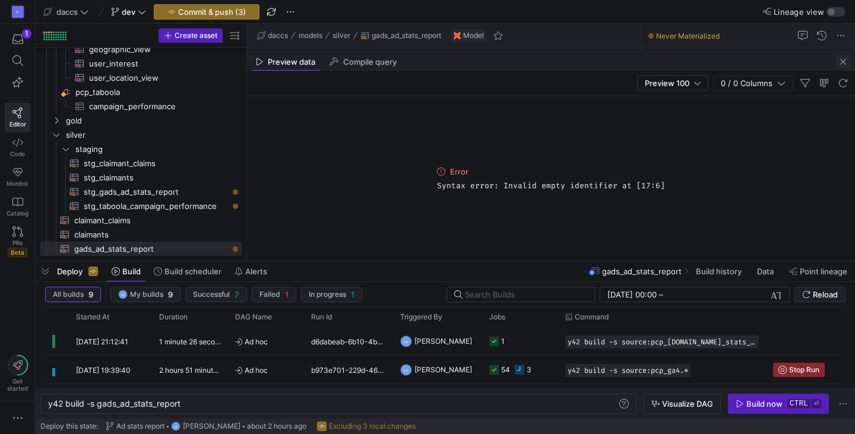
click at [843, 63] on span "button" at bounding box center [843, 62] width 14 height 14
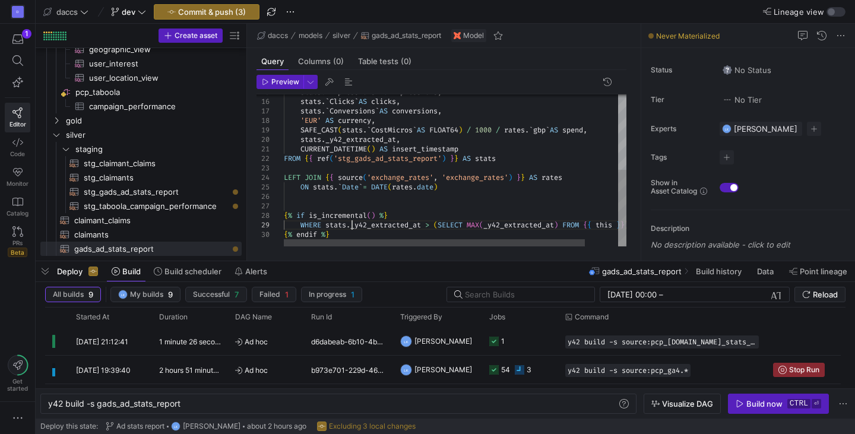
click at [354, 228] on div "stats . ` Impressions ` AS impressions , stats . ` Clicks ` AS clicks , stats .…" at bounding box center [474, 95] width 380 height 301
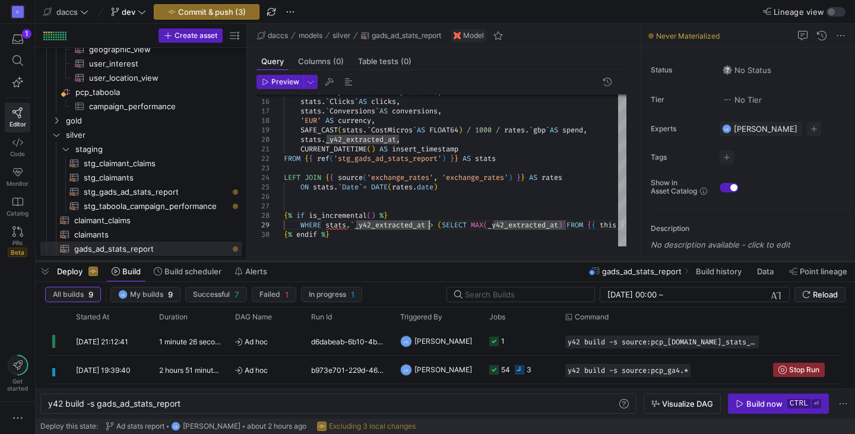
scroll to position [76, 149]
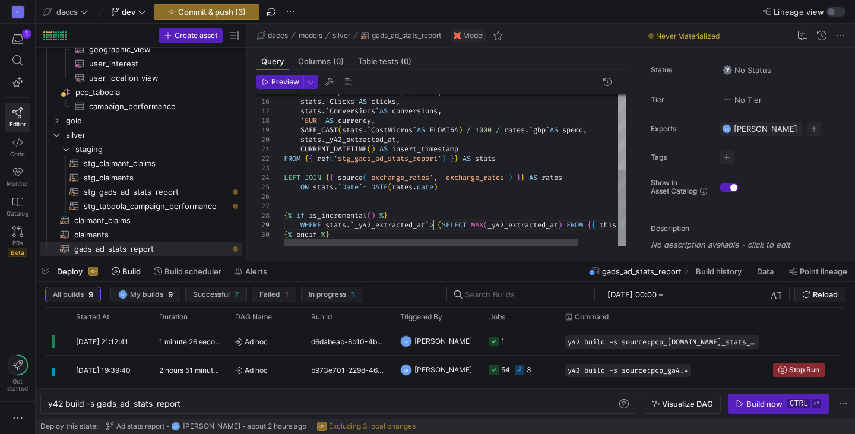
click at [326, 139] on div "stats . ` Impressions ` AS impressions , stats . ` Clicks ` AS clicks , stats .…" at bounding box center [478, 95] width 388 height 301
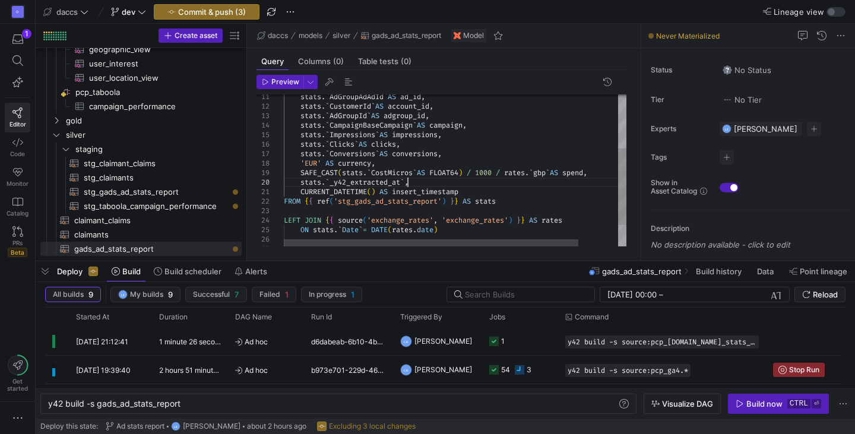
click at [563, 173] on div "stats . ` Impressions ` AS impressions , stats . ` Clicks ` AS clicks , stats .…" at bounding box center [478, 138] width 388 height 301
click at [535, 207] on div "stats . ` Impressions ` AS impressions , stats . ` Clicks ` AS clicks , stats .…" at bounding box center [478, 138] width 388 height 301
click at [269, 77] on span "button" at bounding box center [280, 81] width 46 height 13
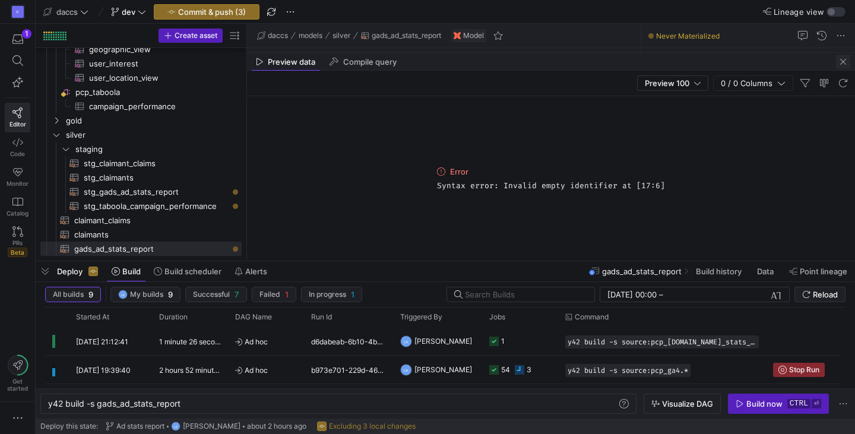
click at [844, 58] on span "button" at bounding box center [843, 62] width 14 height 14
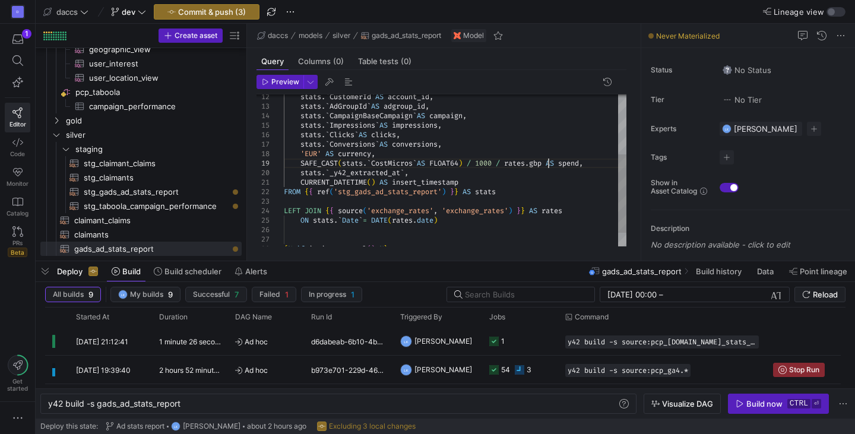
click at [550, 163] on div "stats . ` Impressions ` AS impressions , stats . ` Clicks ` AS clicks , stats .…" at bounding box center [455, 125] width 342 height 294
click at [282, 79] on span "Preview" at bounding box center [285, 82] width 28 height 8
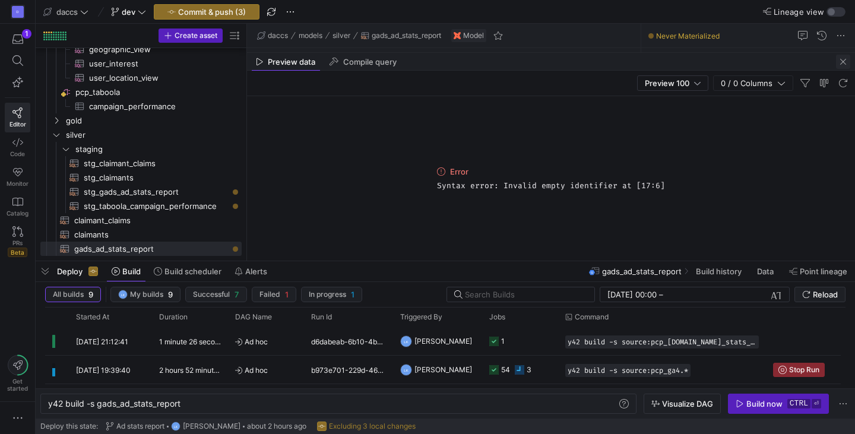
click at [842, 61] on span "button" at bounding box center [843, 62] width 14 height 14
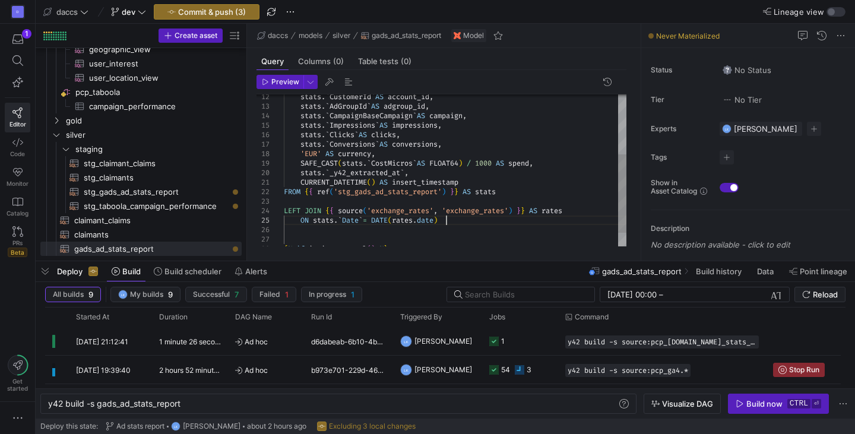
click at [477, 219] on div "stats . ` Impressions ` AS impressions , stats . ` Clicks ` AS clicks , stats .…" at bounding box center [455, 125] width 342 height 294
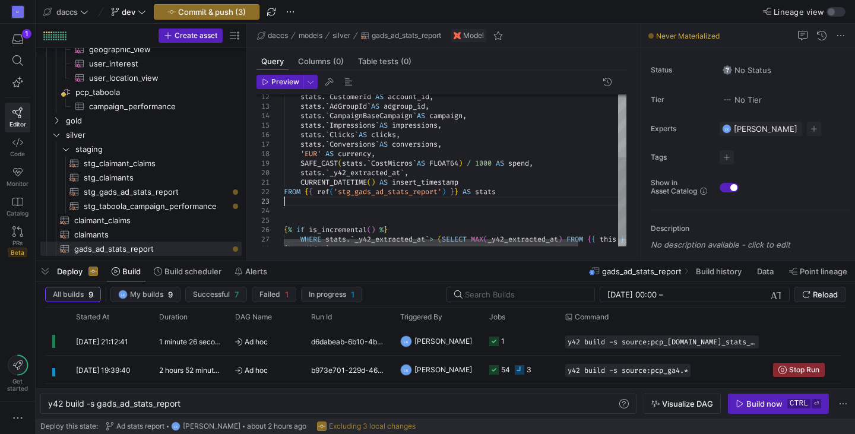
type textarea "CURRENT_DATETIME() AS insert_timestamp FROM {{ ref('stg_gads_ad_stats_report') …"
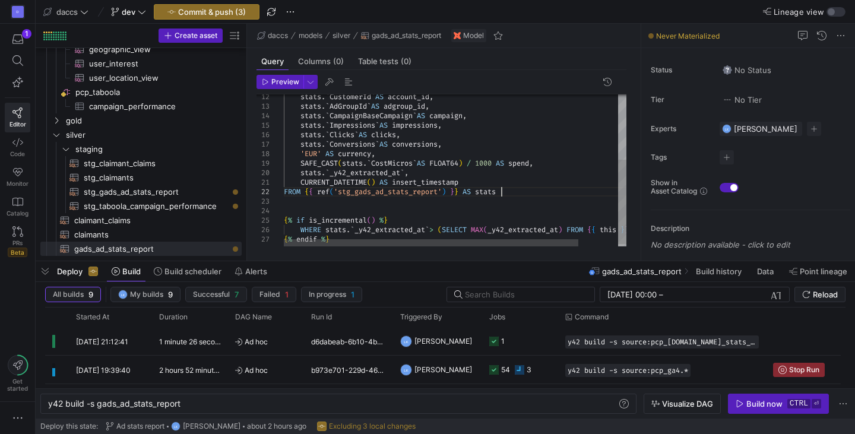
scroll to position [66, 217]
click at [271, 88] on span "button" at bounding box center [280, 81] width 46 height 13
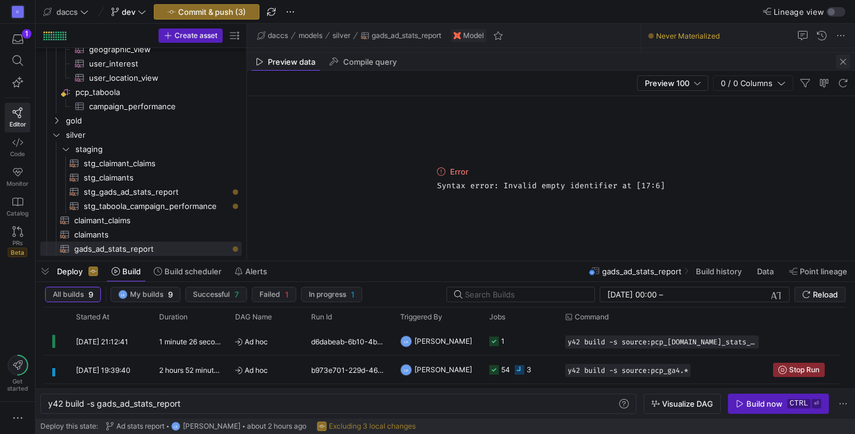
click at [843, 63] on span "button" at bounding box center [843, 62] width 14 height 14
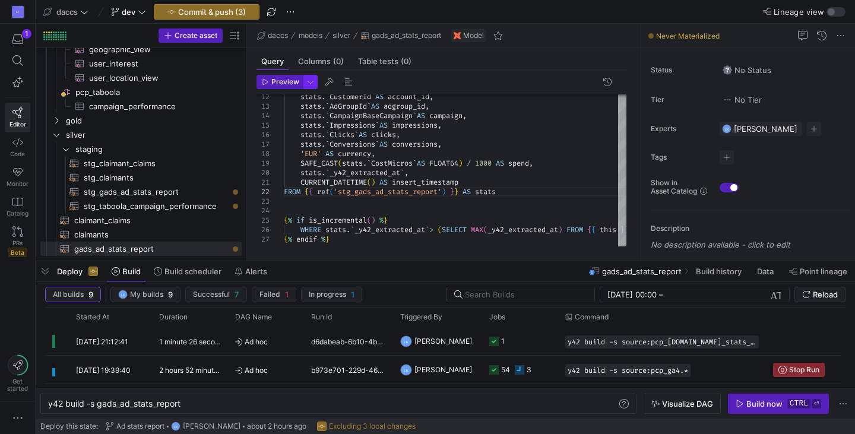
click at [313, 81] on span "button" at bounding box center [310, 81] width 13 height 13
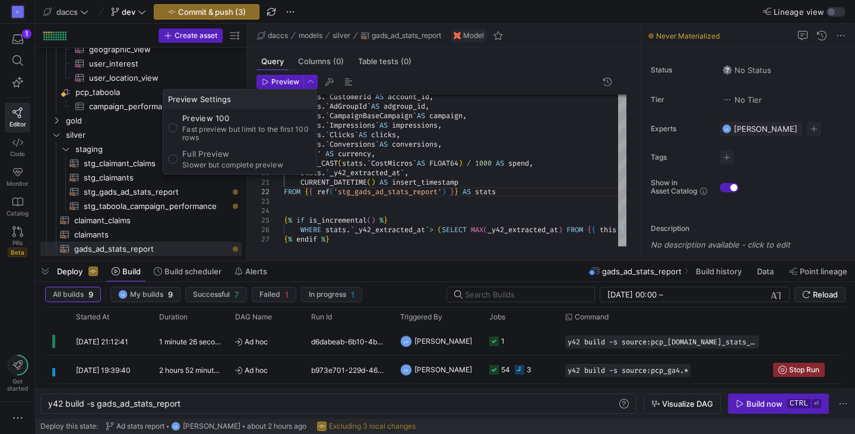
click at [379, 148] on div at bounding box center [427, 217] width 855 height 434
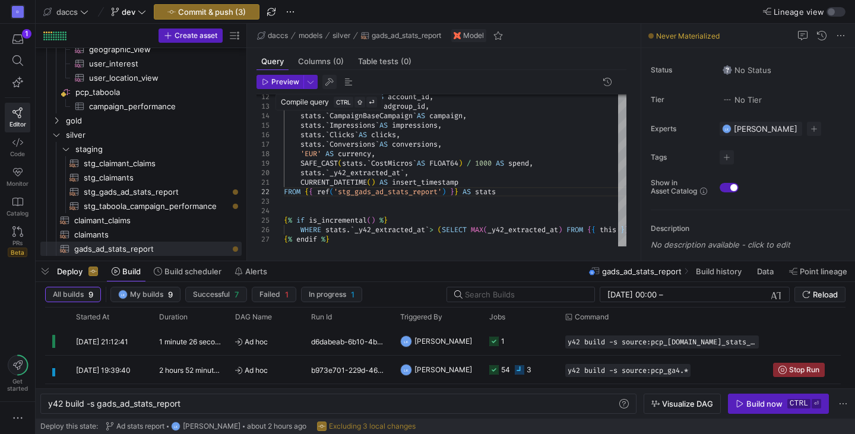
click at [326, 82] on span "button" at bounding box center [329, 82] width 14 height 14
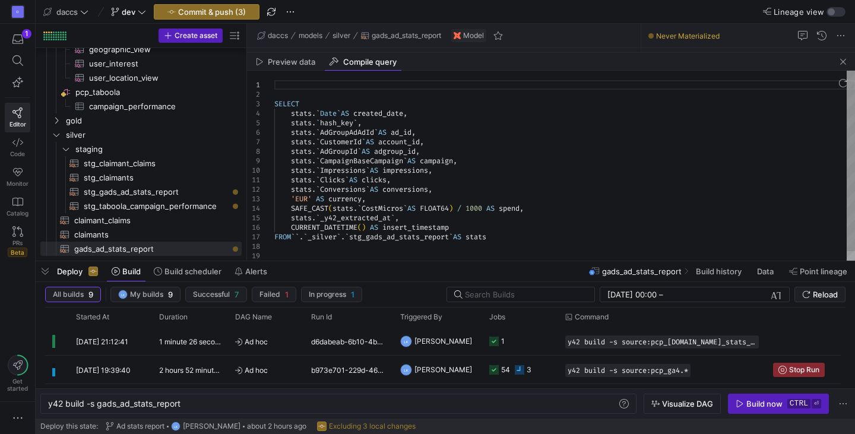
type textarea "stats.`Clicks` AS clicks, stats.`Conversions` AS conversions, 'EUR' AS currency…"
drag, startPoint x: 274, startPoint y: 237, endPoint x: 304, endPoint y: 239, distance: 30.3
click at [304, 239] on div "SELECT stats . ` Date ` AS created_date , stats . ` hash_key ` , stats . ` AdGr…" at bounding box center [564, 170] width 580 height 199
click at [844, 61] on span "button" at bounding box center [843, 62] width 14 height 14
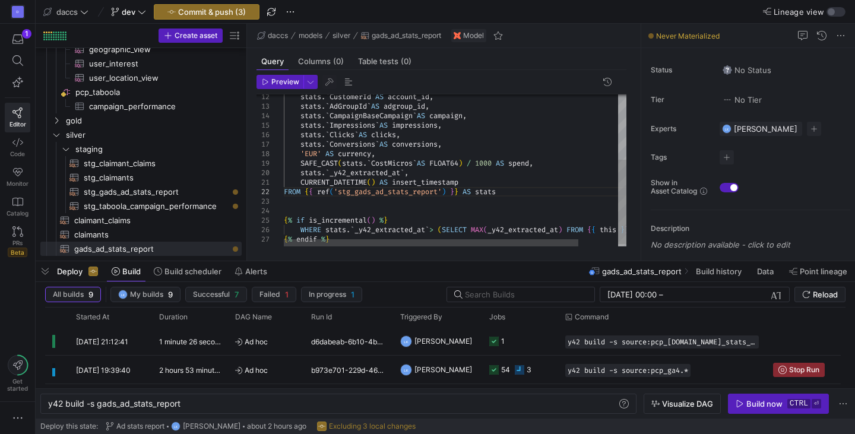
scroll to position [66, 217]
click at [524, 202] on div "stats . ` Impressions ` AS impressions , stats . ` Clicks ` AS clicks , stats .…" at bounding box center [478, 114] width 388 height 273
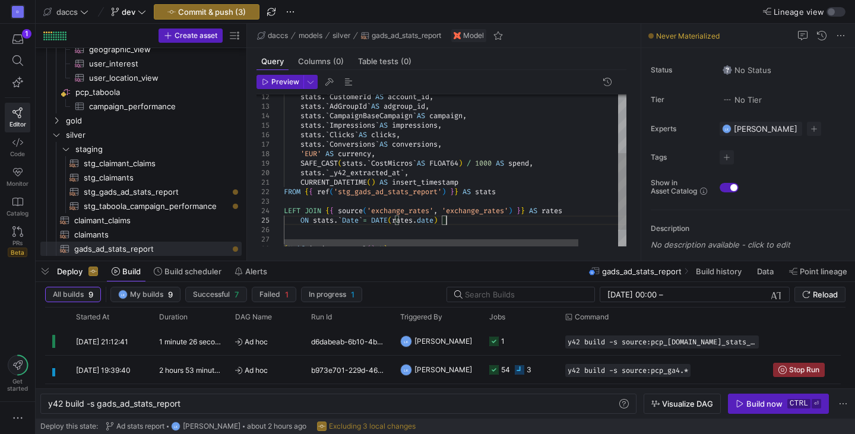
click at [493, 218] on div "stats . ` Impressions ` AS impressions , stats . ` Clicks ` AS clicks , stats .…" at bounding box center [478, 128] width 388 height 301
type textarea "CURRENT_DATETIME() AS insert_timestamp FROM {{ ref('stg_gads_ad_stats_report') …"
click at [524, 192] on div "stats . ` Impressions ` AS impressions , stats . ` Clicks ` AS clicks , stats .…" at bounding box center [478, 128] width 388 height 301
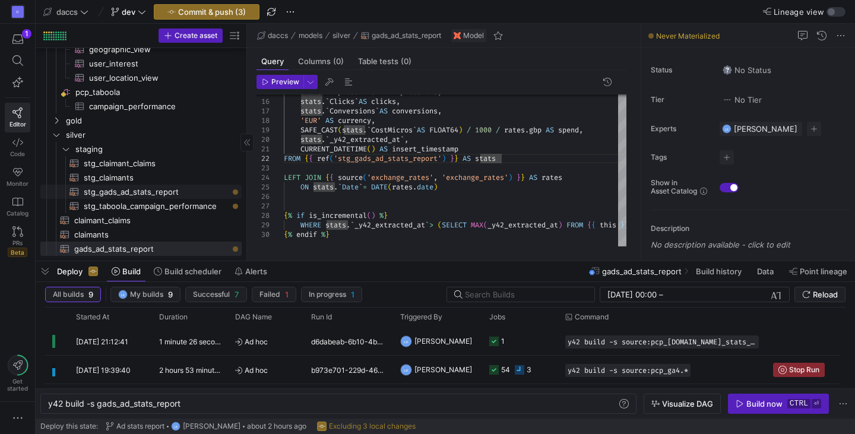
click at [169, 195] on span "stg_gads_ad_stats_report​​​​​​​​​​" at bounding box center [156, 192] width 144 height 14
type textarea "y42 build -s stg_gads_ad_stats_report"
type textarea "SELECT *, TO_BASE64( SHA256( CONCAT( `CustomerId`, `Date`, `CampaignId`, `AdGro…"
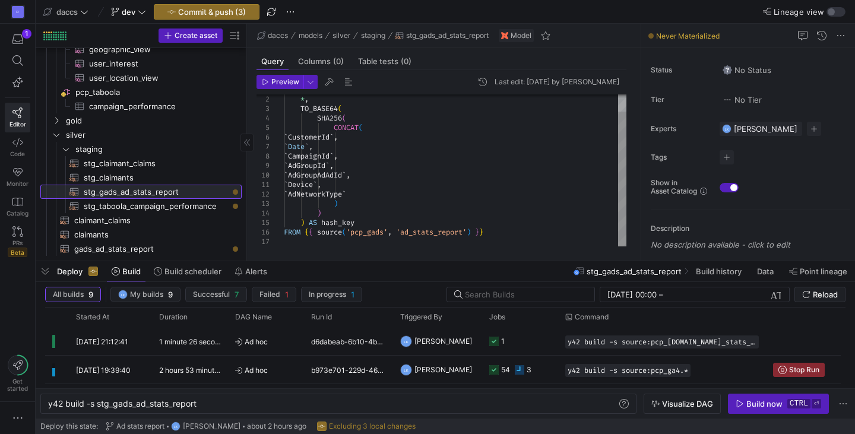
scroll to position [66, 140]
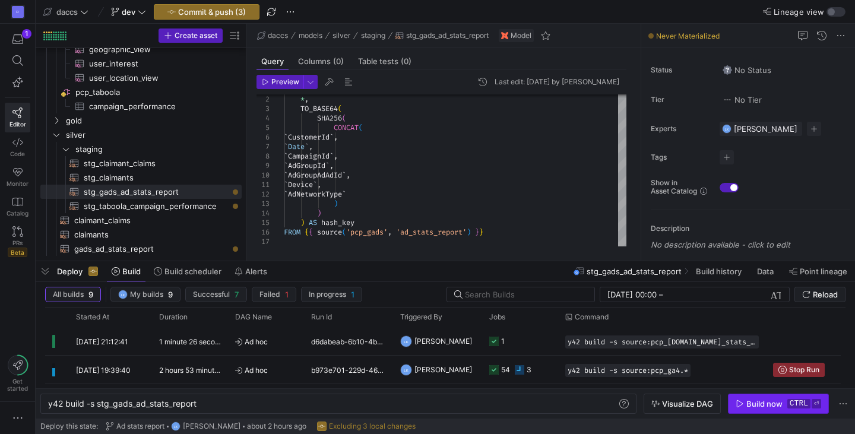
click at [758, 403] on div "Build now" at bounding box center [764, 403] width 36 height 9
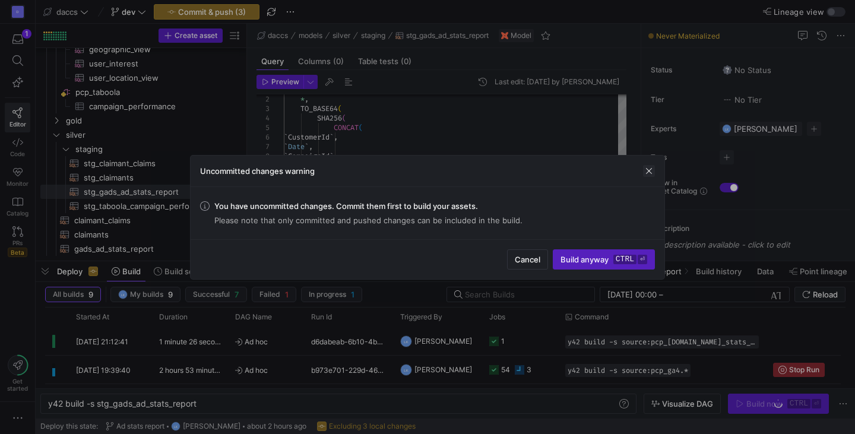
click at [649, 174] on span "button" at bounding box center [649, 171] width 12 height 12
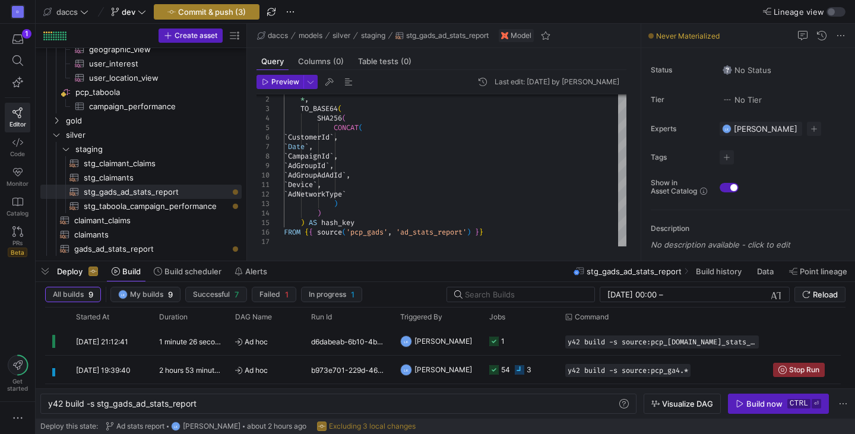
click at [228, 11] on span "Commit & push (3)" at bounding box center [212, 11] width 68 height 9
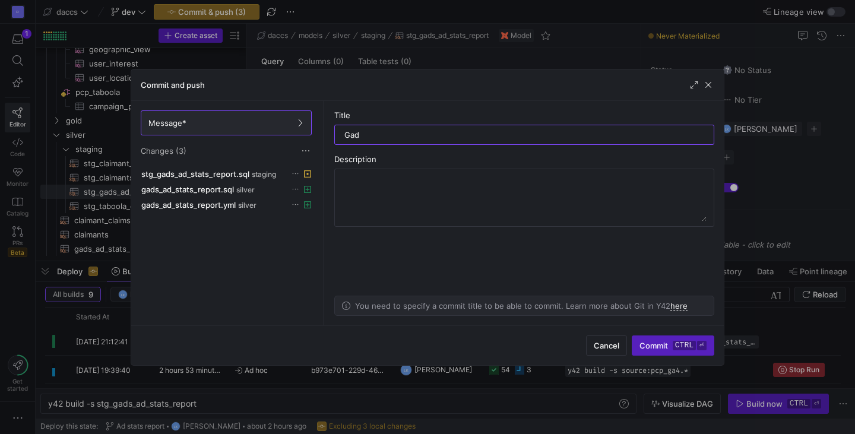
type input "Gads"
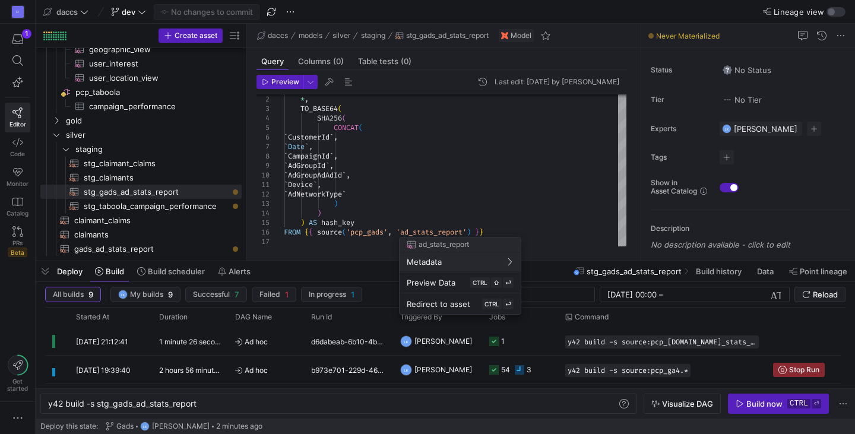
click at [808, 294] on div at bounding box center [427, 217] width 855 height 434
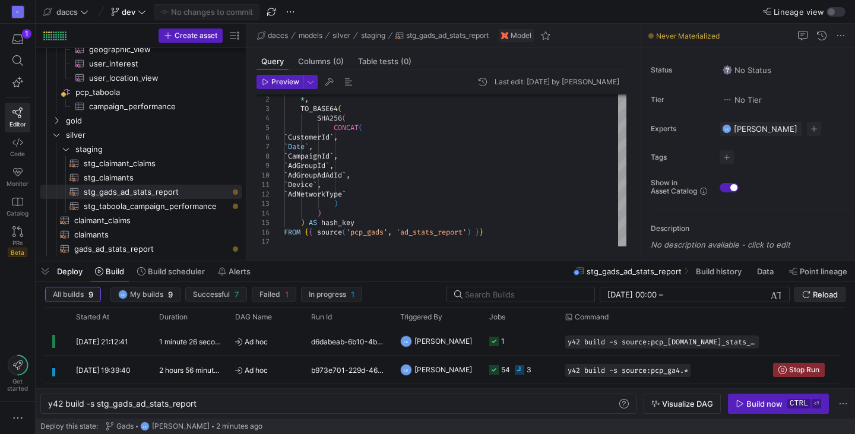
click at [834, 296] on span "Reload" at bounding box center [824, 294] width 25 height 9
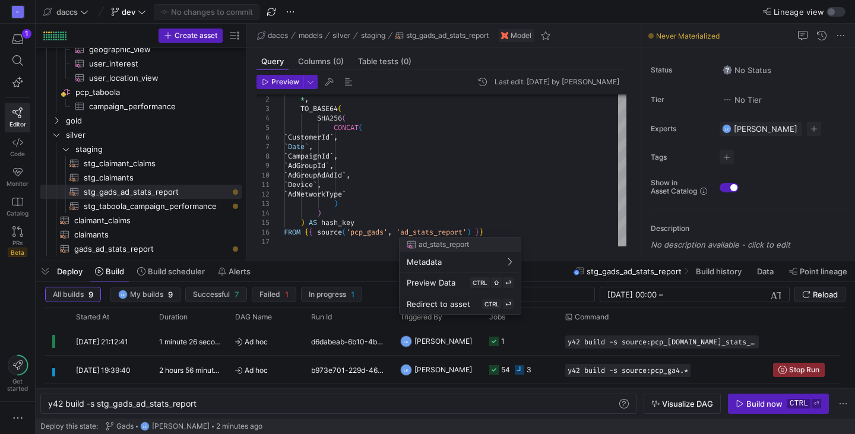
click at [557, 133] on div at bounding box center [427, 217] width 855 height 434
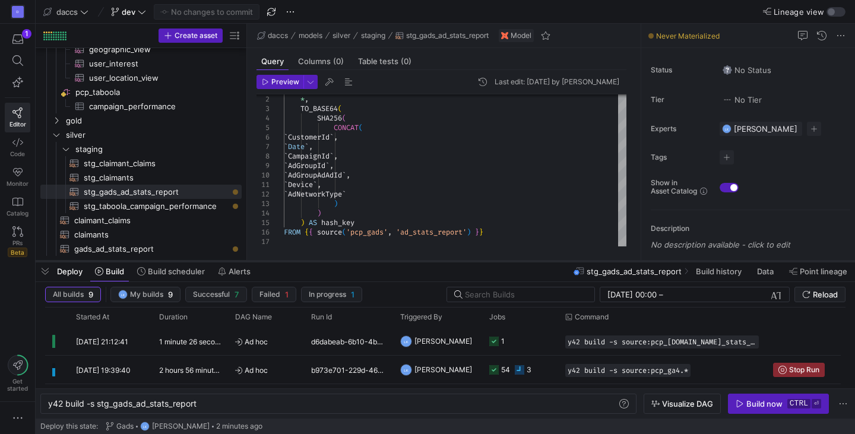
drag, startPoint x: 496, startPoint y: 258, endPoint x: 498, endPoint y: 206, distance: 52.3
click at [498, 259] on div at bounding box center [445, 261] width 819 height 5
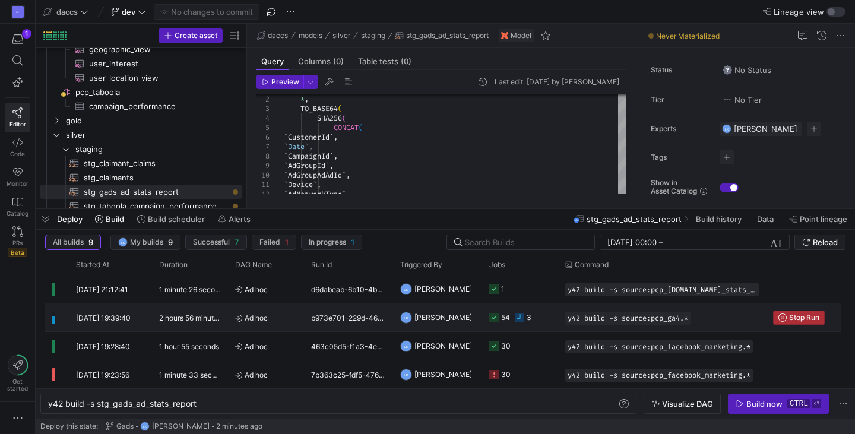
click at [782, 313] on icon "button" at bounding box center [782, 317] width 8 height 8
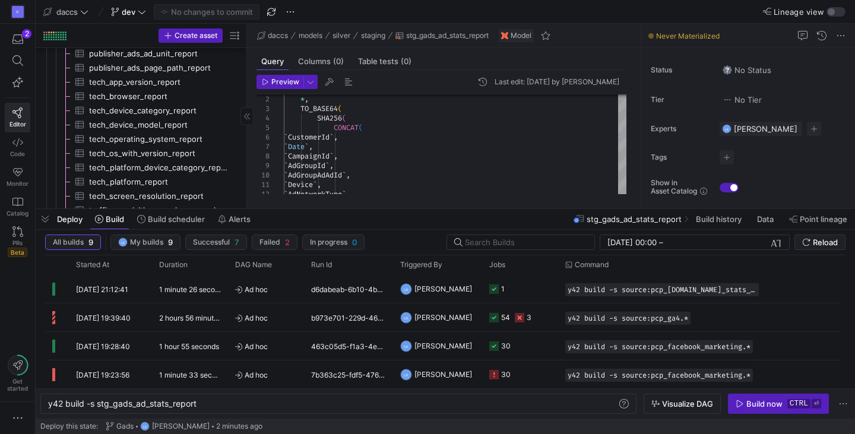
scroll to position [582, 0]
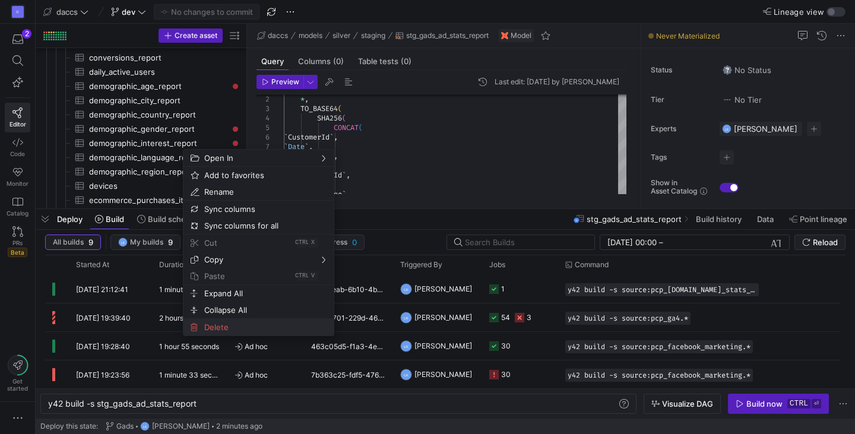
click at [223, 322] on span "Delete" at bounding box center [248, 327] width 98 height 17
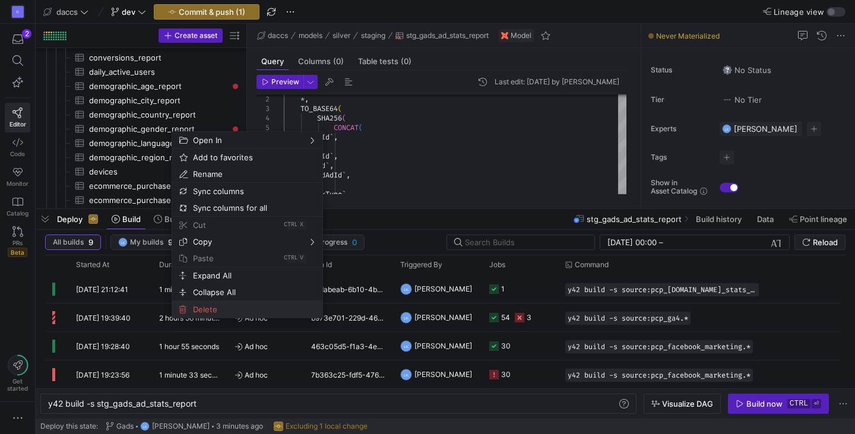
click at [205, 311] on span "Delete" at bounding box center [237, 309] width 98 height 17
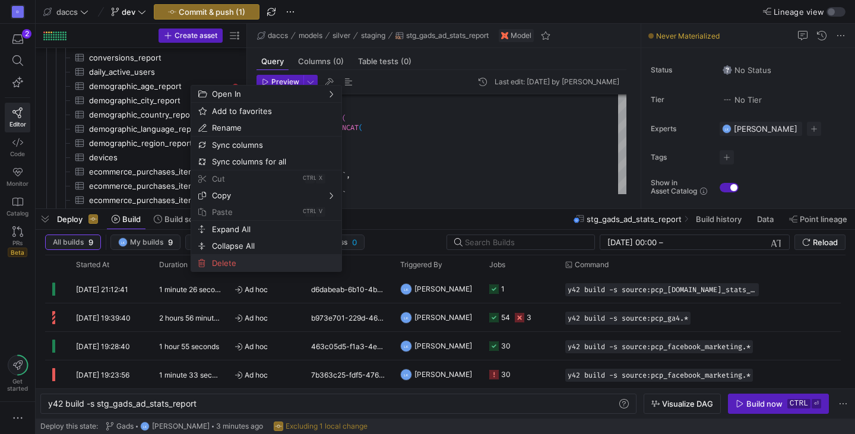
click at [223, 262] on span "Delete" at bounding box center [256, 263] width 98 height 17
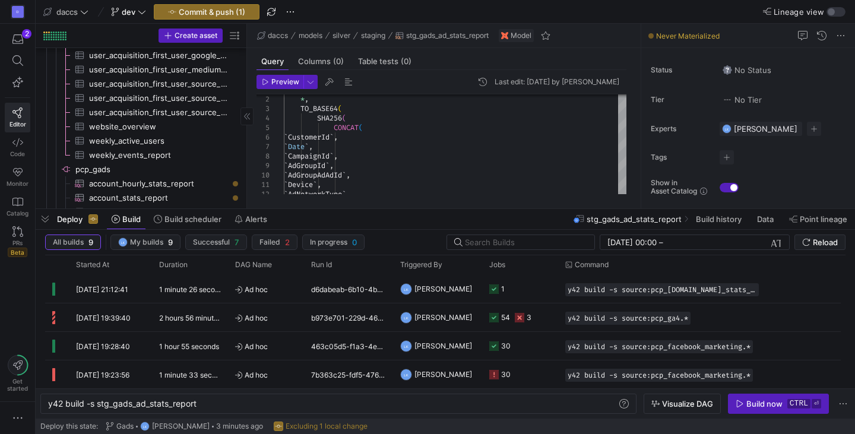
scroll to position [1554, 0]
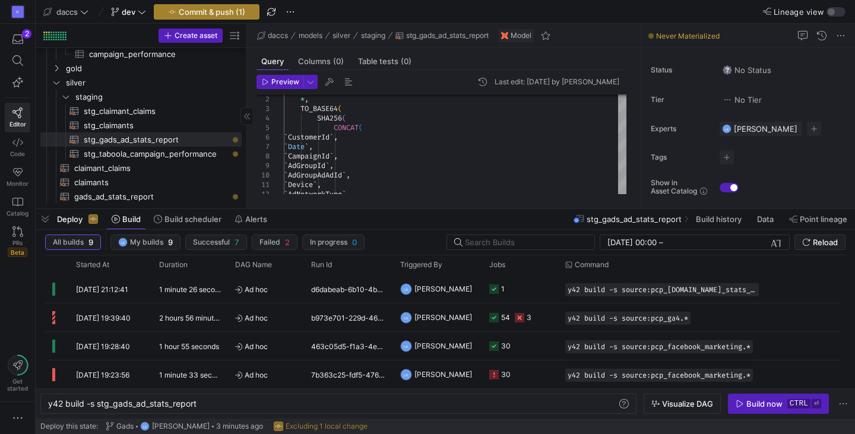
click at [213, 12] on span "Commit & push (1)" at bounding box center [212, 11] width 66 height 9
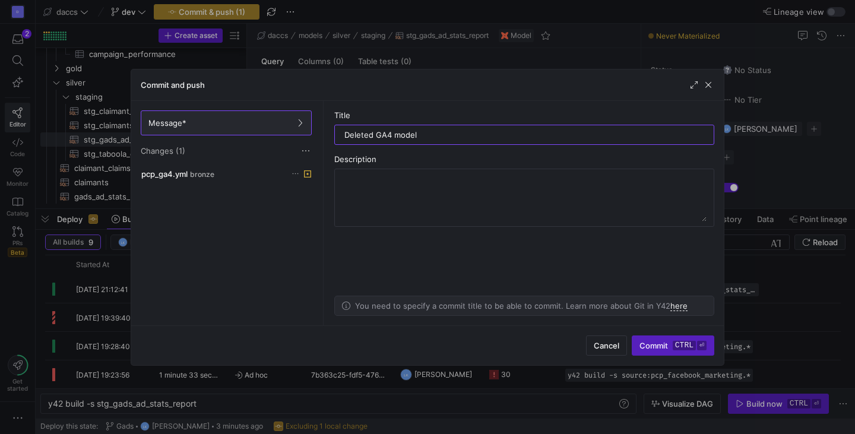
type input "Deleted GA4 models"
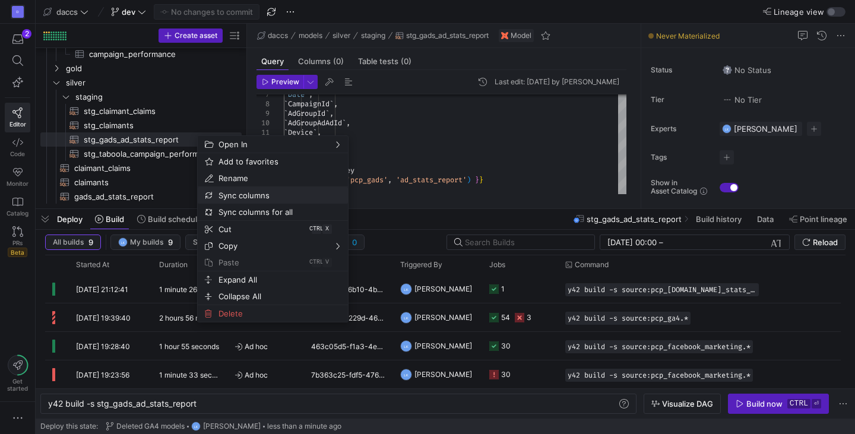
click at [268, 200] on span "Sync columns" at bounding box center [263, 195] width 98 height 17
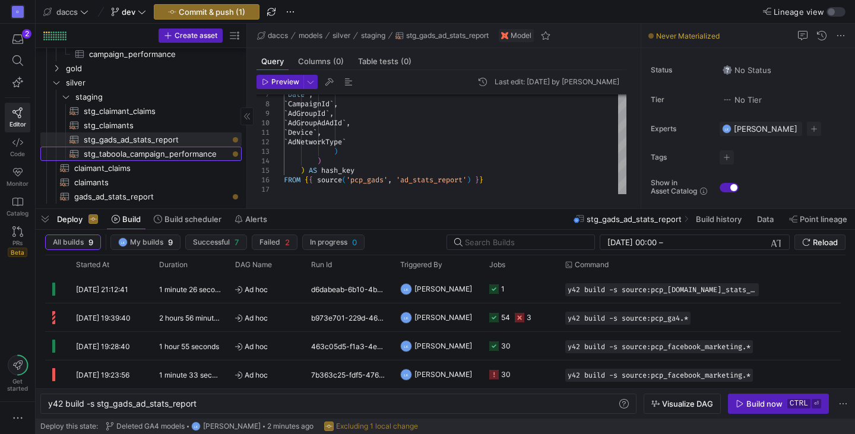
click at [207, 157] on span "stg_taboola_campaign_performance​​​​​​​​​​" at bounding box center [156, 154] width 144 height 14
type textarea "y42 build -s stg_taboola_campaign_performance"
type textarea "WITH raw AS ( SELECT * FROM {{ source('pcp_taboola', 'campaign_performance') }}…"
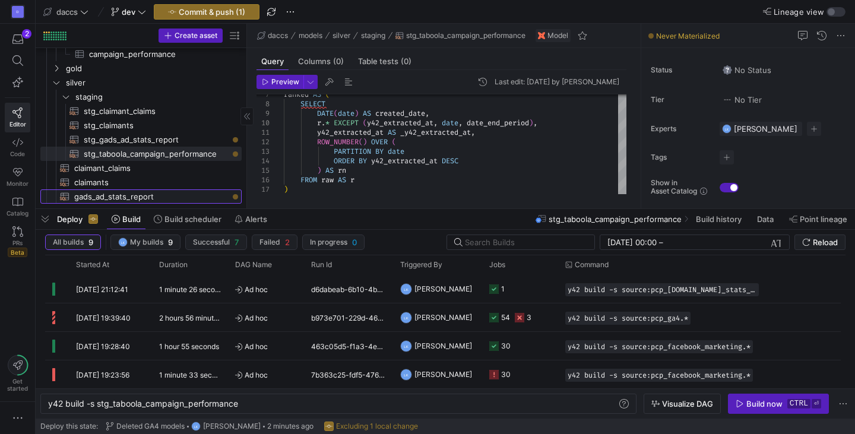
click at [160, 195] on span "gads_ad_stats_report​​​​​​​​​​" at bounding box center [151, 197] width 154 height 14
type textarea "y42 build -s gads_ad_stats_report"
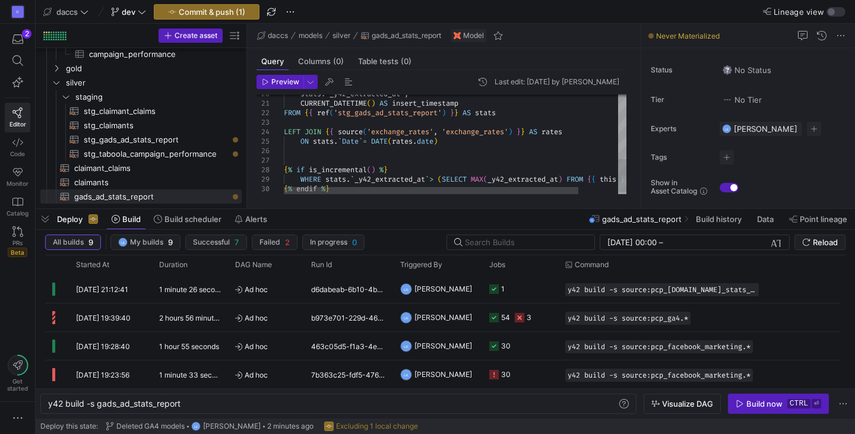
click at [310, 157] on div "stats . ` _y42_extracted_at ` , CURRENT_DATETIME ( ) AS insert_timestamp FROM {…" at bounding box center [478, 49] width 388 height 301
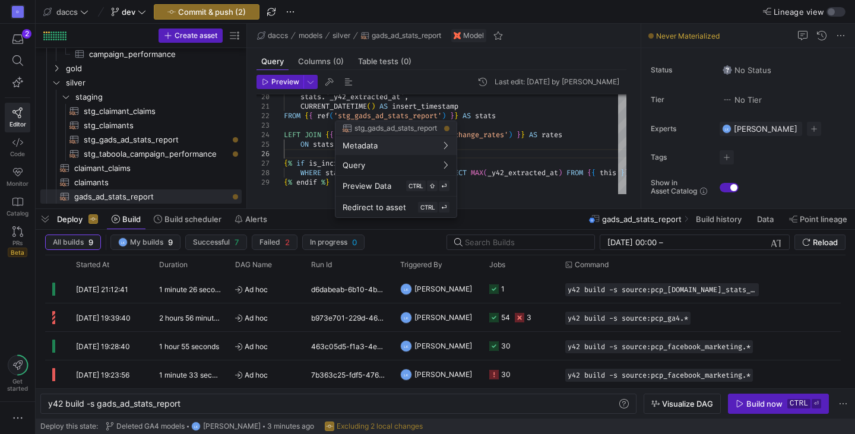
click at [513, 163] on div at bounding box center [427, 217] width 855 height 434
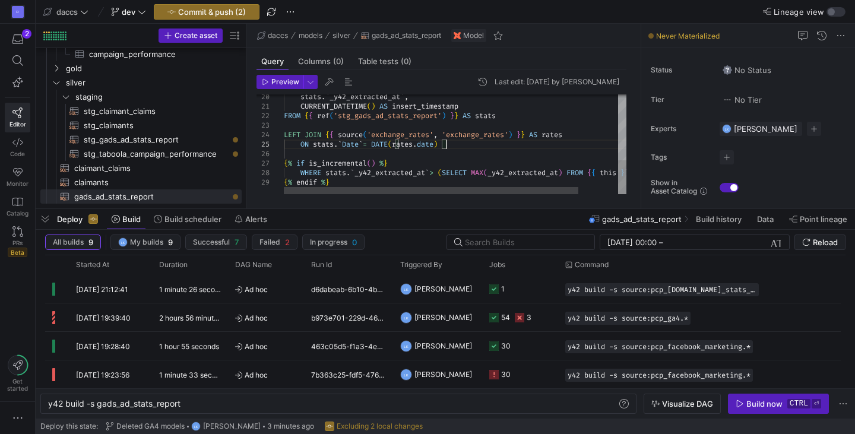
click at [472, 145] on div "stats . ` _y42_extracted_at ` , CURRENT_DATETIME ( ) AS insert_timestamp FROM {…" at bounding box center [478, 48] width 388 height 292
click at [282, 78] on span "Preview" at bounding box center [285, 82] width 28 height 8
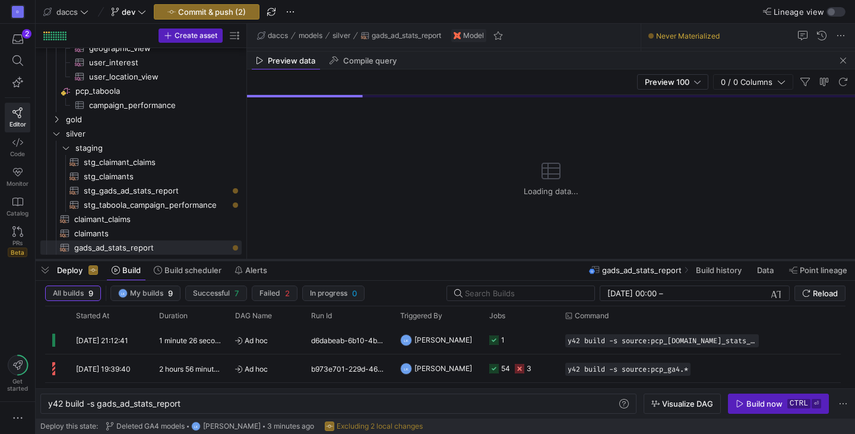
scroll to position [1498, 0]
drag, startPoint x: 382, startPoint y: 206, endPoint x: 382, endPoint y: 257, distance: 51.0
click at [382, 258] on div at bounding box center [445, 260] width 819 height 5
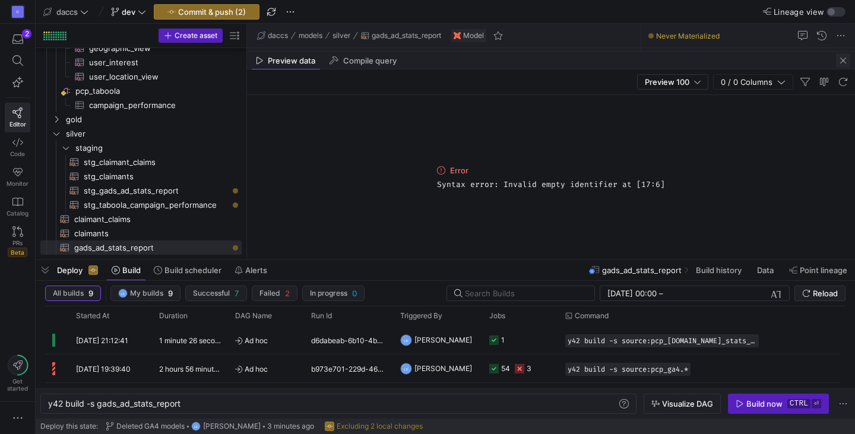
click at [844, 63] on span "button" at bounding box center [843, 60] width 14 height 14
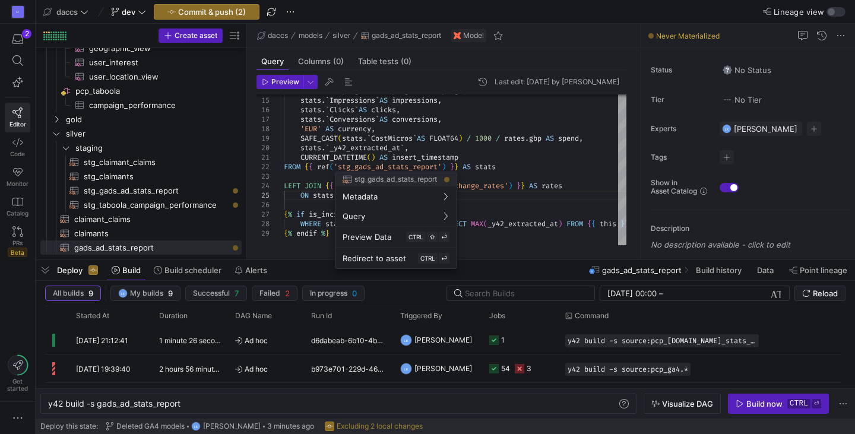
click at [388, 167] on div at bounding box center [427, 217] width 855 height 434
click at [388, 167] on div "stats . ` _y42_extracted_at ` , CURRENT_DATETIME ( ) AS insert_timestamp FROM {…" at bounding box center [478, 99] width 388 height 292
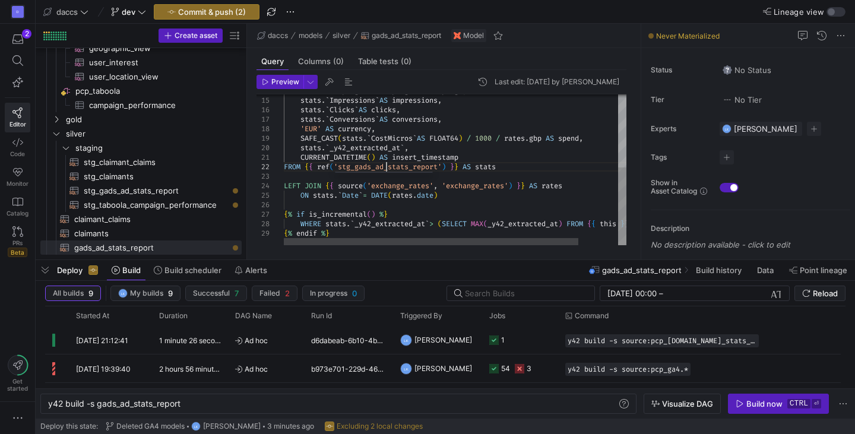
scroll to position [66, 161]
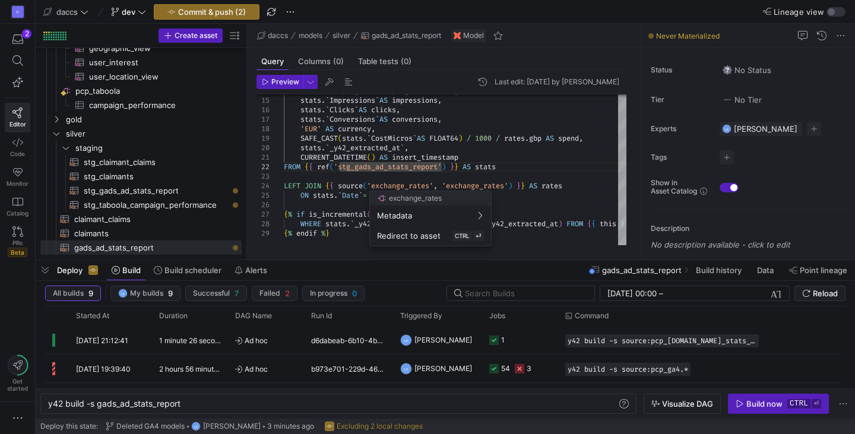
click at [493, 167] on div at bounding box center [427, 217] width 855 height 434
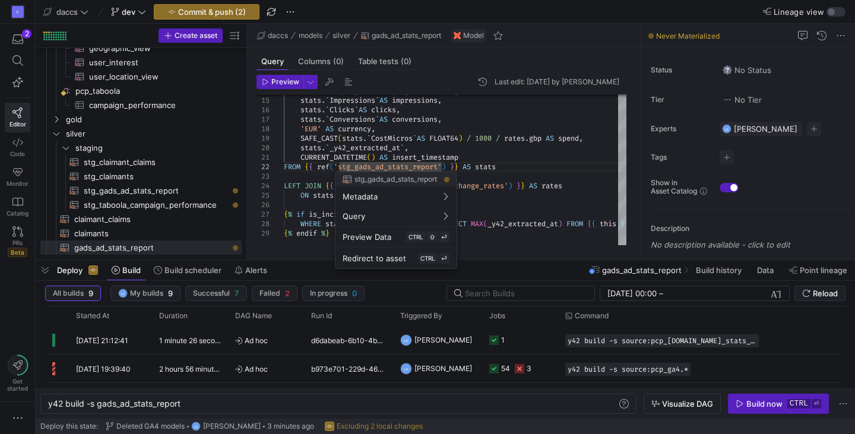
click at [524, 154] on div at bounding box center [427, 217] width 855 height 434
click at [380, 167] on div at bounding box center [427, 217] width 855 height 434
click at [380, 167] on div "stats . ` _y42_extracted_at ` , CURRENT_DATETIME ( ) AS insert_timestamp FROM {…" at bounding box center [478, 99] width 388 height 292
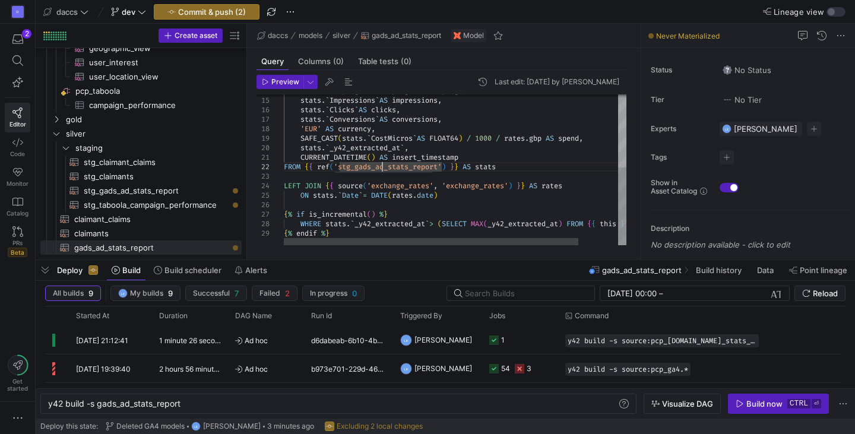
scroll to position [66, 102]
type textarea "CURRENT_DATETIME() AS insert_timestamp FROM {{ ref('stg_gads_ad_stats_report') …"
click at [420, 161] on div "stats . ` _y42_extracted_at ` , CURRENT_DATETIME ( ) AS insert_timestamp FROM {…" at bounding box center [478, 99] width 388 height 292
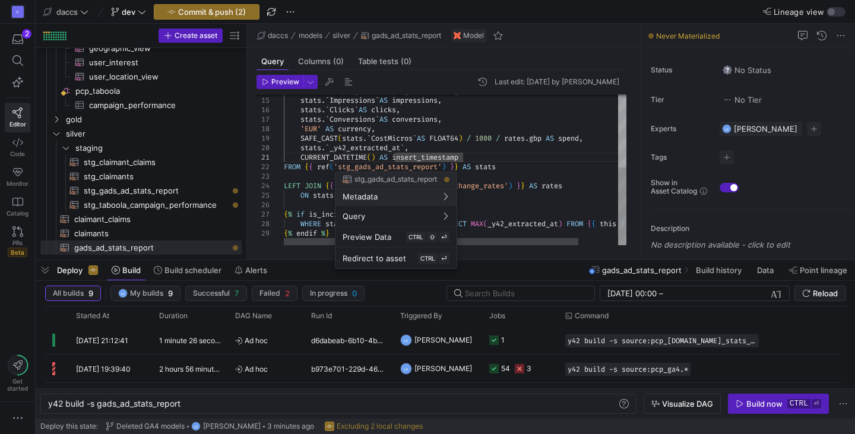
click at [419, 170] on div at bounding box center [427, 217] width 855 height 434
click at [419, 170] on div "stats . ` _y42_extracted_at ` , CURRENT_DATETIME ( ) AS insert_timestamp FROM {…" at bounding box center [478, 99] width 388 height 292
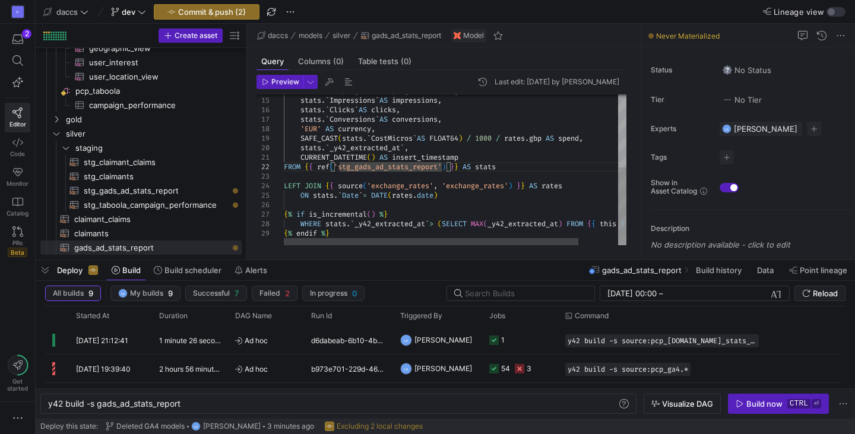
click at [416, 167] on div "stats . ` _y42_extracted_at ` , CURRENT_DATETIME ( ) AS insert_timestamp FROM {…" at bounding box center [478, 99] width 388 height 292
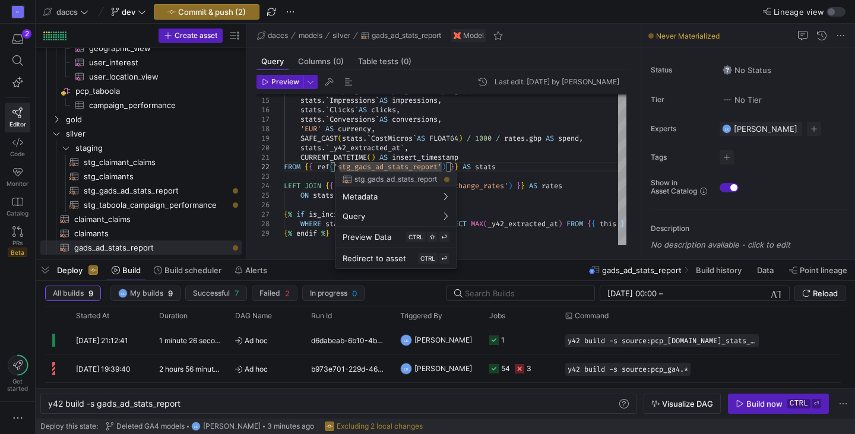
scroll to position [66, 136]
click at [416, 167] on div at bounding box center [427, 217] width 855 height 434
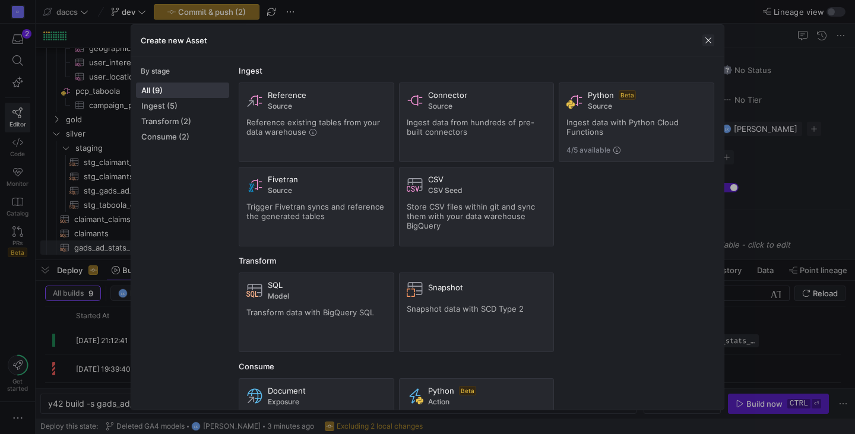
click at [711, 43] on span "button" at bounding box center [708, 40] width 12 height 12
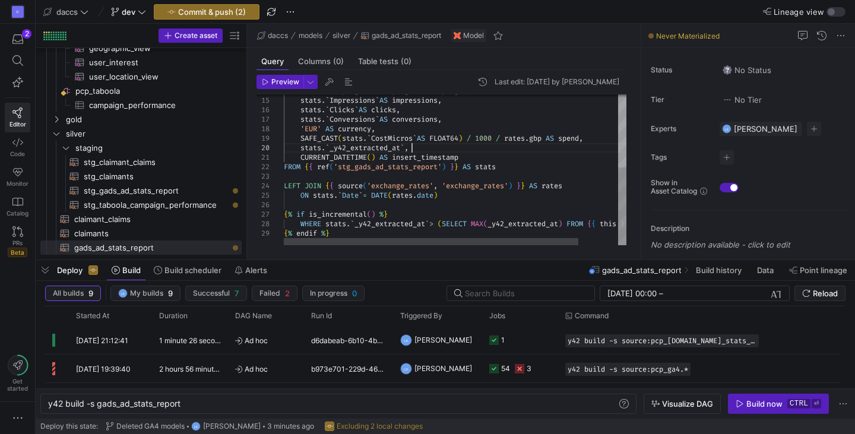
click at [445, 145] on div "stats . ` _y42_extracted_at ` , CURRENT_DATETIME ( ) AS insert_timestamp FROM {…" at bounding box center [478, 99] width 388 height 292
click at [411, 163] on div "stats . ` _y42_extracted_at ` , CURRENT_DATETIME ( ) AS insert_timestamp FROM {…" at bounding box center [478, 99] width 388 height 292
type textarea "CURRENT_DATETIME() AS insert_timestamp FROM {{ ref('stg_gads_ad_stats_report') …"
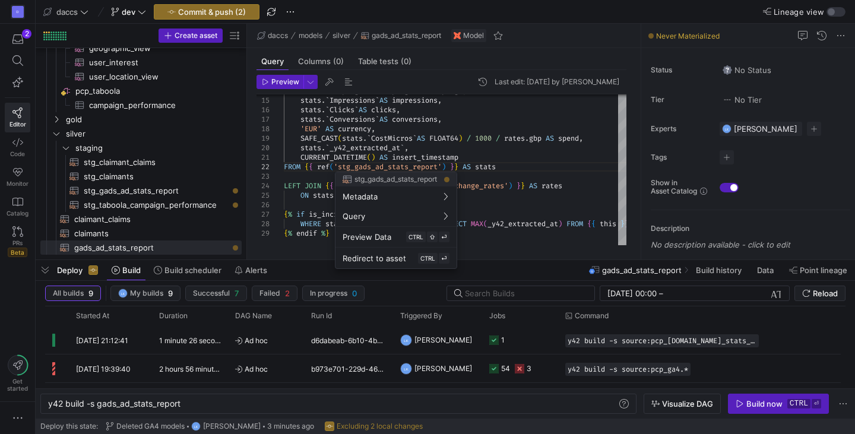
click at [411, 163] on div at bounding box center [427, 217] width 855 height 434
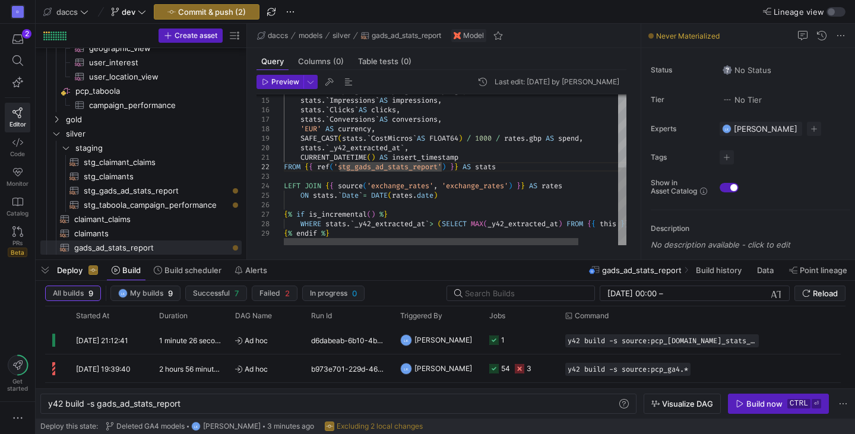
click at [405, 163] on div "stats . ` _y42_extracted_at ` , CURRENT_DATETIME ( ) AS insert_timestamp FROM {…" at bounding box center [478, 99] width 388 height 292
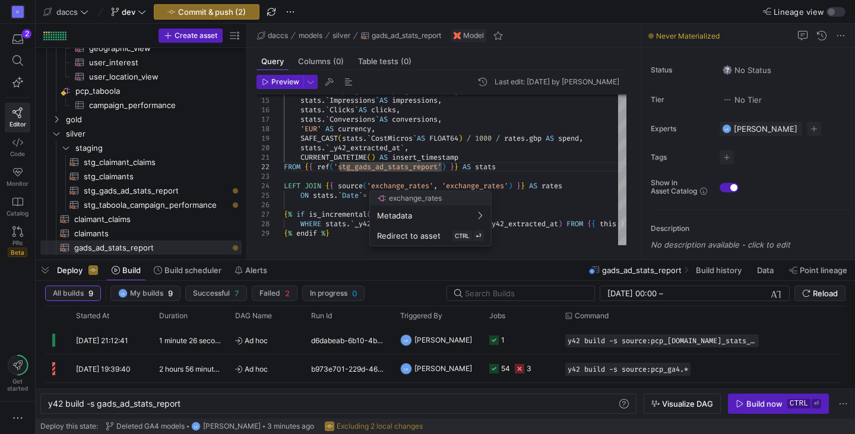
click at [399, 183] on div at bounding box center [427, 217] width 855 height 434
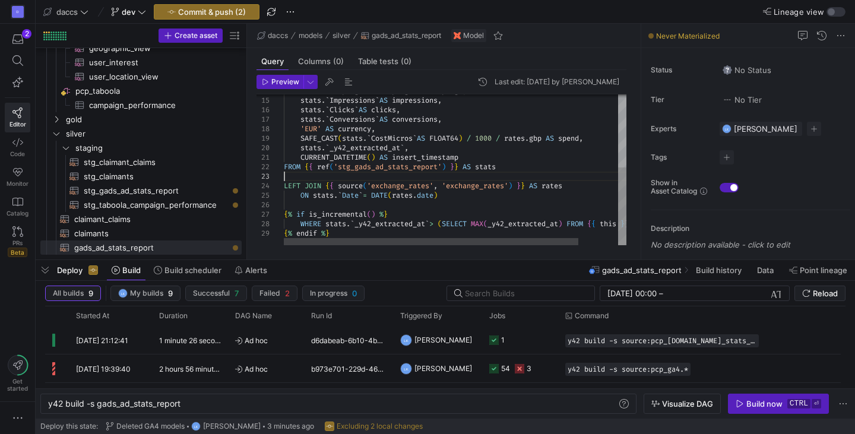
click at [405, 173] on div "stats . ` _y42_extracted_at ` , CURRENT_DATETIME ( ) AS insert_timestamp FROM {…" at bounding box center [478, 99] width 388 height 292
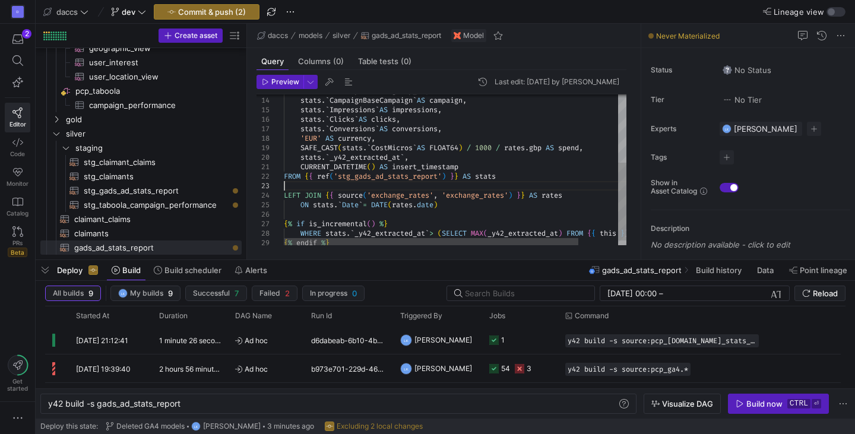
scroll to position [28, 0]
click at [405, 179] on div "stats . ` _y42_extracted_at ` , CURRENT_DATETIME ( ) AS insert_timestamp FROM {…" at bounding box center [478, 109] width 388 height 292
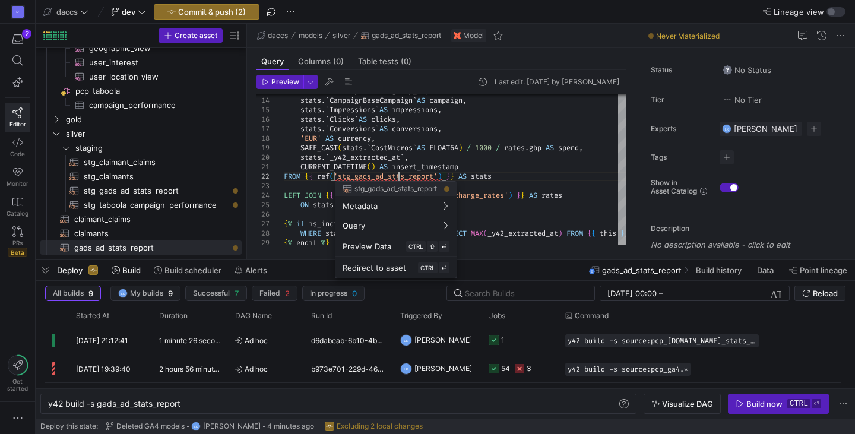
click at [401, 173] on div at bounding box center [427, 217] width 855 height 434
click at [401, 173] on div "stats . ` _y42_extracted_at ` , CURRENT_DATETIME ( ) AS insert_timestamp FROM {…" at bounding box center [478, 109] width 388 height 292
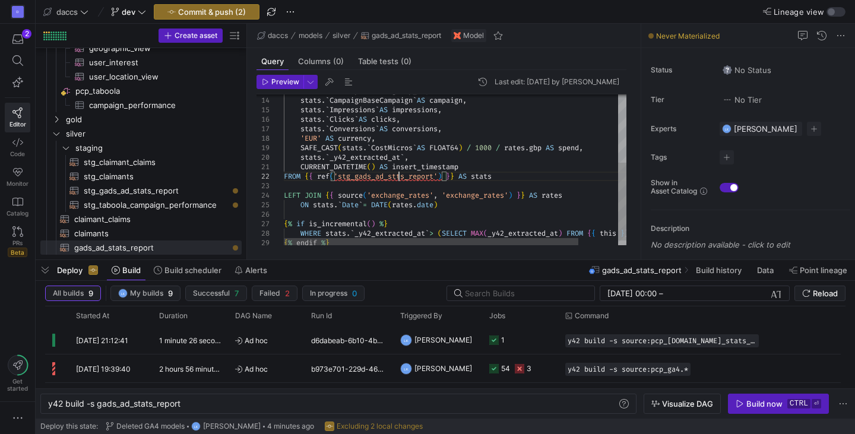
scroll to position [28, 115]
click at [401, 173] on div "stats . ` _y42_extracted_at ` , CURRENT_DATETIME ( ) AS insert_timestamp FROM {…" at bounding box center [478, 109] width 388 height 292
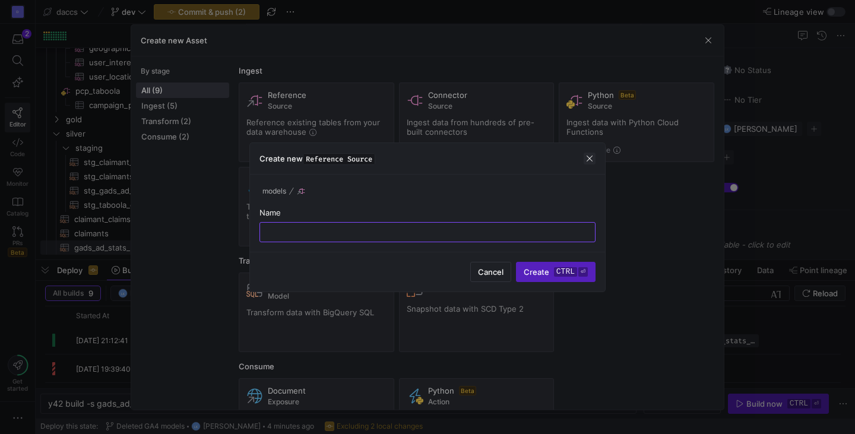
click at [593, 154] on span "button" at bounding box center [589, 159] width 12 height 12
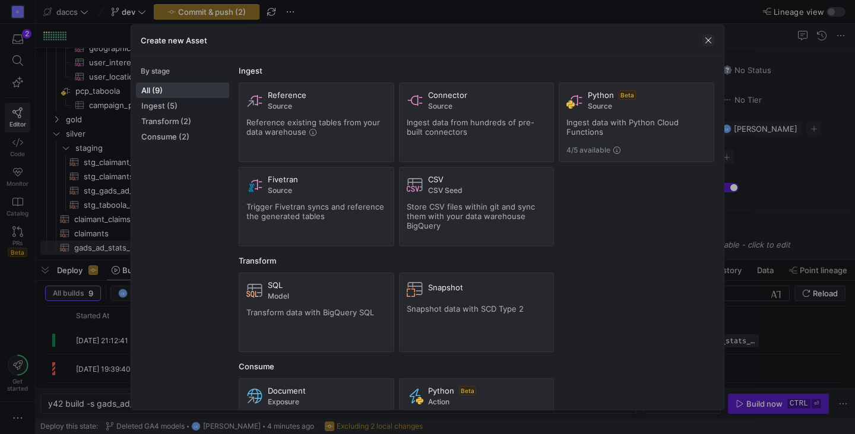
click at [707, 36] on span "button" at bounding box center [708, 40] width 12 height 12
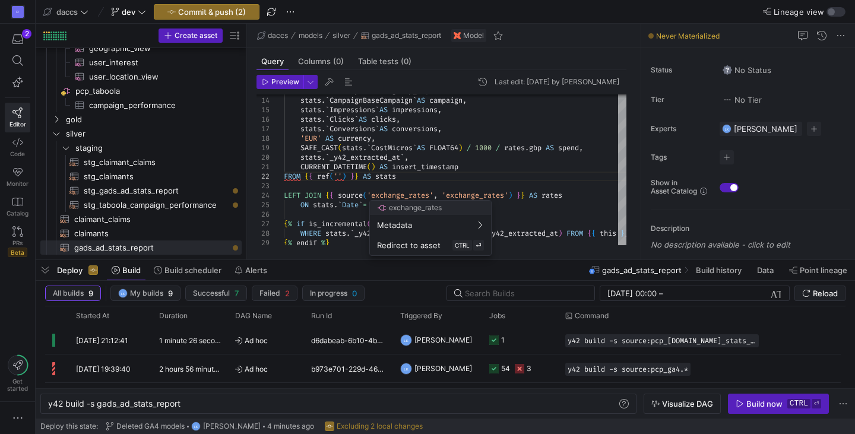
click at [358, 170] on div at bounding box center [427, 217] width 855 height 434
click at [360, 179] on div "stats . ` _y42_extracted_at ` , CURRENT_DATETIME ( ) AS insert_timestamp FROM {…" at bounding box center [478, 109] width 388 height 292
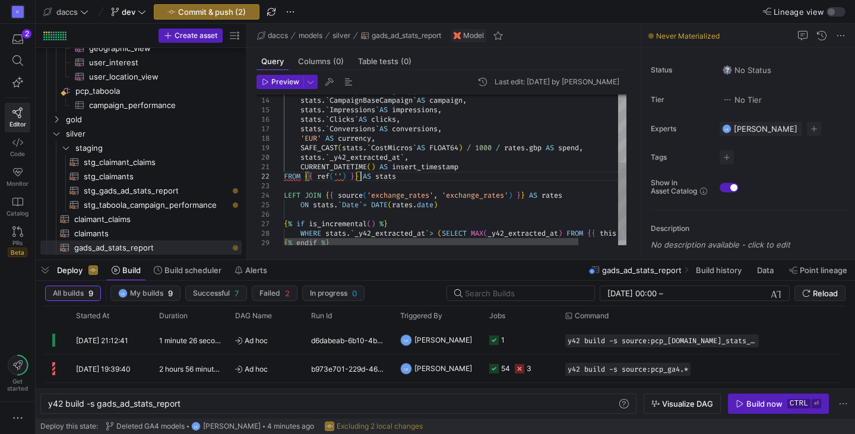
scroll to position [28, 55]
click at [361, 180] on div "stats . ` _y42_extracted_at ` , CURRENT_DATETIME ( ) AS insert_timestamp FROM {…" at bounding box center [478, 109] width 388 height 292
click at [362, 188] on div "stats . ` _y42_extracted_at ` , CURRENT_DATETIME ( ) AS insert_timestamp FROM {…" at bounding box center [478, 109] width 388 height 292
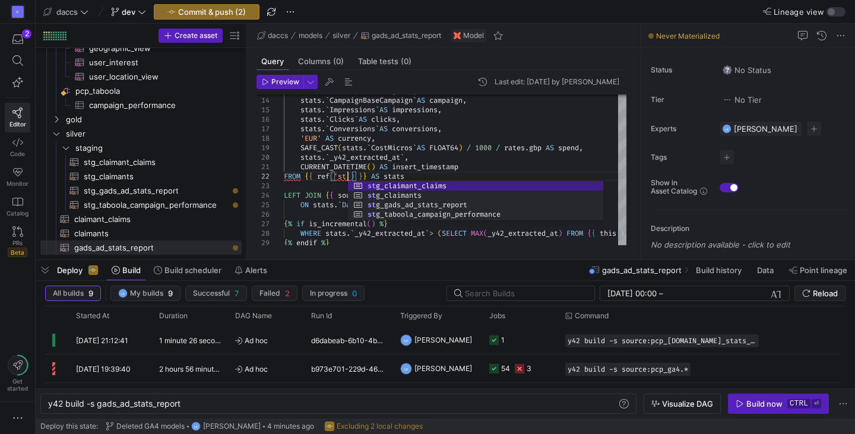
scroll to position [18, 63]
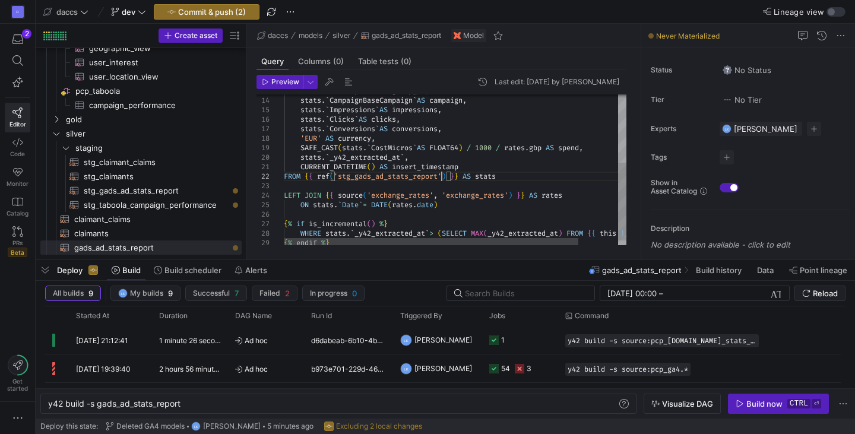
click at [469, 205] on div "stats . ` _y42_extracted_at ` , CURRENT_DATETIME ( ) AS insert_timestamp FROM {…" at bounding box center [478, 109] width 388 height 292
type textarea "CURRENT_DATETIME() AS insert_timestamp FROM {{ ref('stg_gads_ad_stats_report') …"
click at [305, 85] on span "button" at bounding box center [310, 81] width 13 height 13
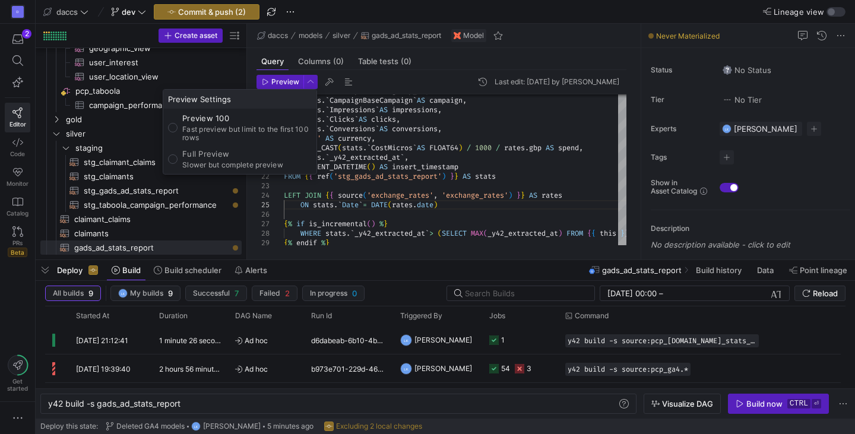
click at [333, 84] on div at bounding box center [427, 217] width 855 height 434
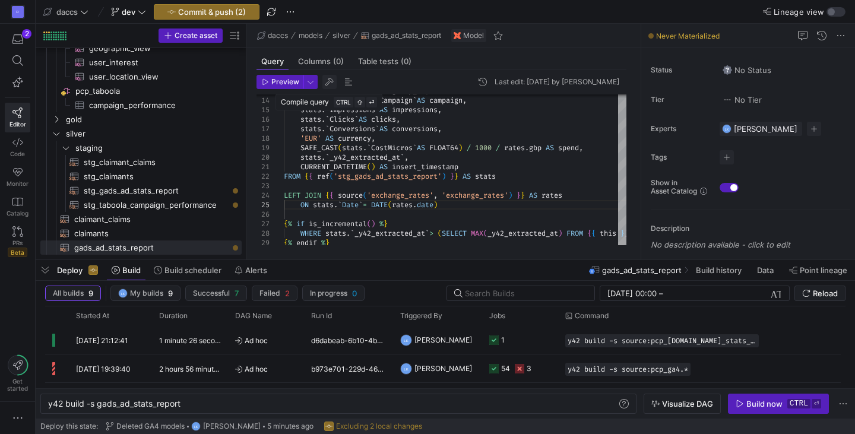
click at [331, 83] on span "button" at bounding box center [329, 82] width 14 height 14
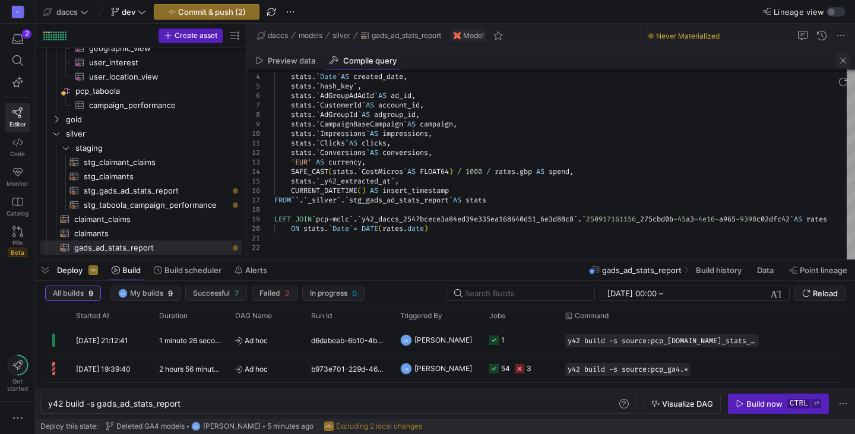
click at [849, 65] on span "button" at bounding box center [843, 60] width 14 height 14
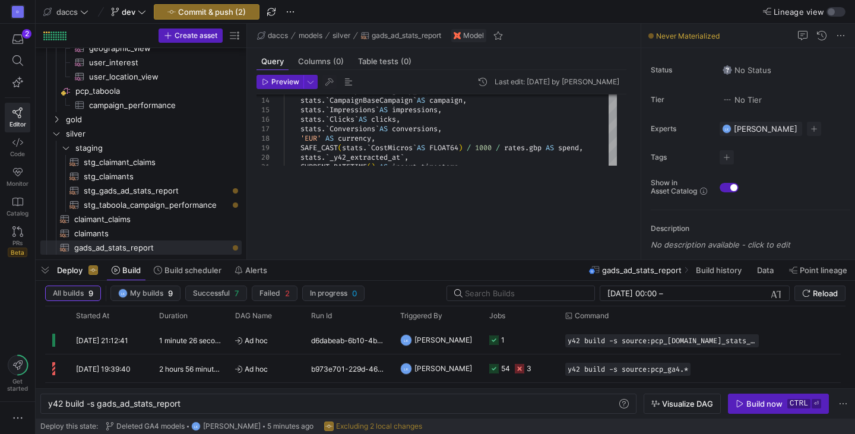
scroll to position [0, 0]
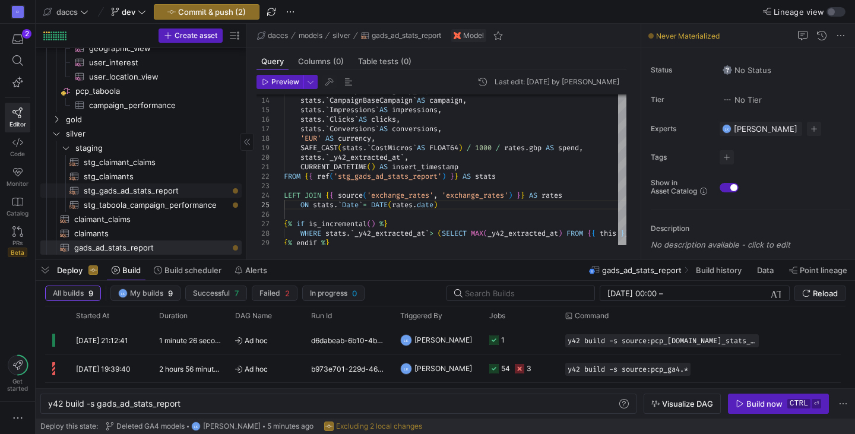
click at [183, 187] on span "stg_gads_ad_stats_report​​​​​​​​​​" at bounding box center [156, 191] width 144 height 14
type textarea "y42 build -s stg_gads_ad_stats_report"
type textarea "SELECT *, TO_BASE64( SHA256( CONCAT( `CustomerId`, `Date`, `CampaignId`, `AdGro…"
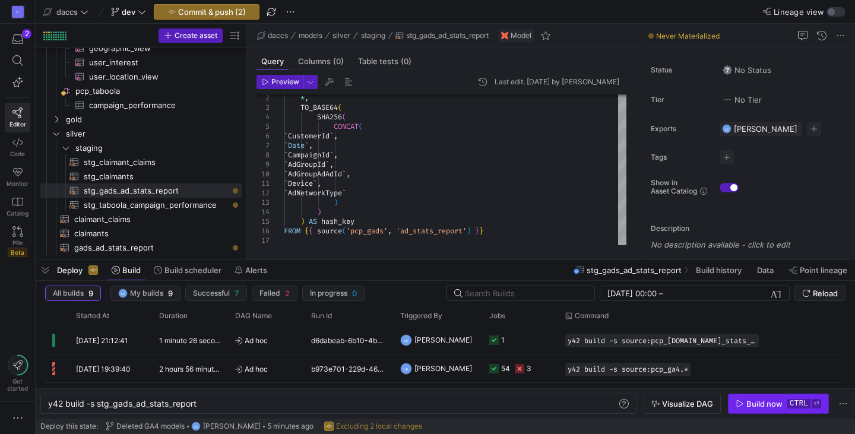
click at [781, 408] on span "button" at bounding box center [778, 403] width 100 height 19
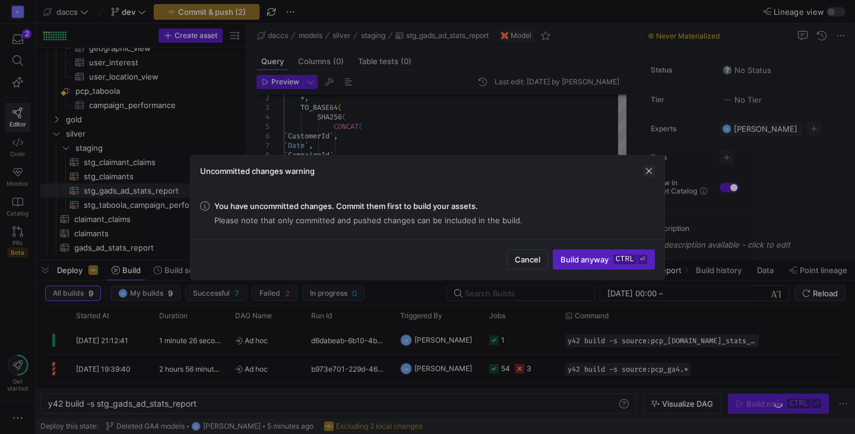
click at [646, 170] on span "button" at bounding box center [649, 171] width 12 height 12
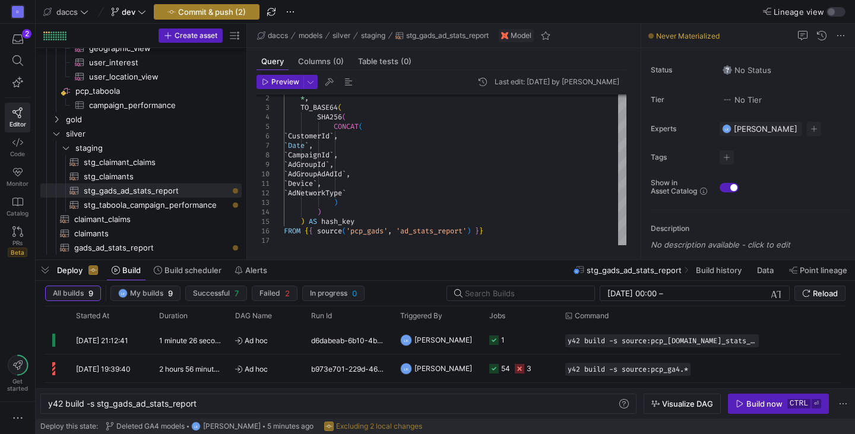
click at [215, 8] on span "Commit & push (2)" at bounding box center [212, 11] width 68 height 9
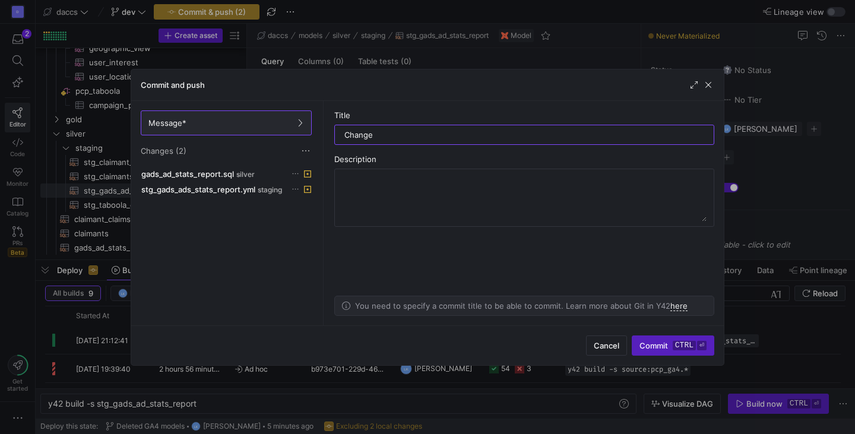
type input "Changes"
click at [190, 167] on span at bounding box center [226, 174] width 174 height 14
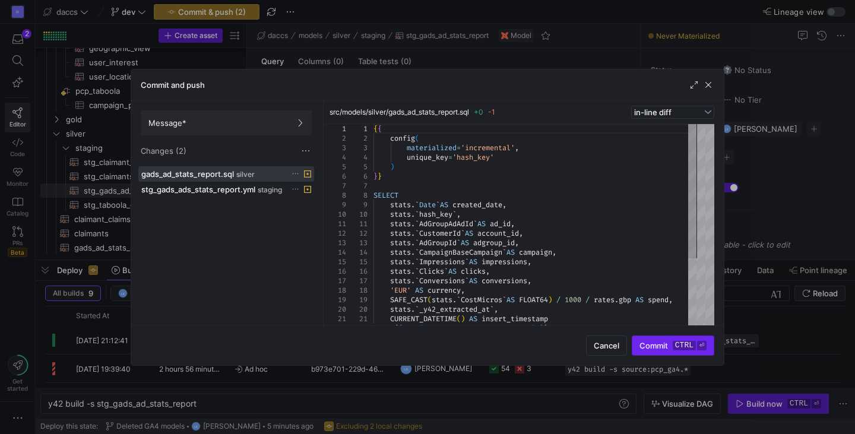
click at [662, 346] on span "Commit ctrl ⏎" at bounding box center [672, 345] width 67 height 9
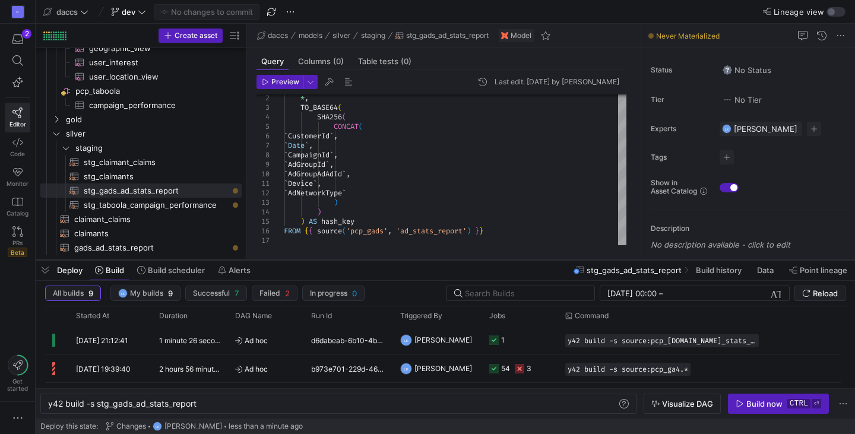
drag, startPoint x: 436, startPoint y: 261, endPoint x: 439, endPoint y: 198, distance: 63.6
click at [439, 258] on div at bounding box center [445, 260] width 819 height 5
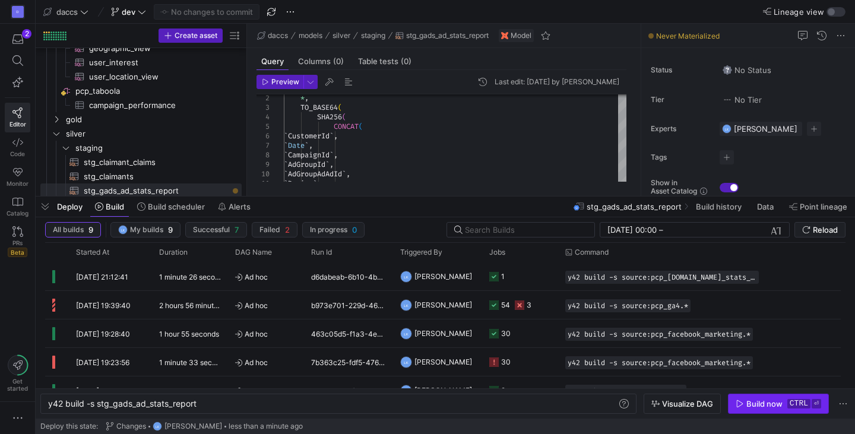
click at [766, 405] on div "Build now" at bounding box center [764, 403] width 36 height 9
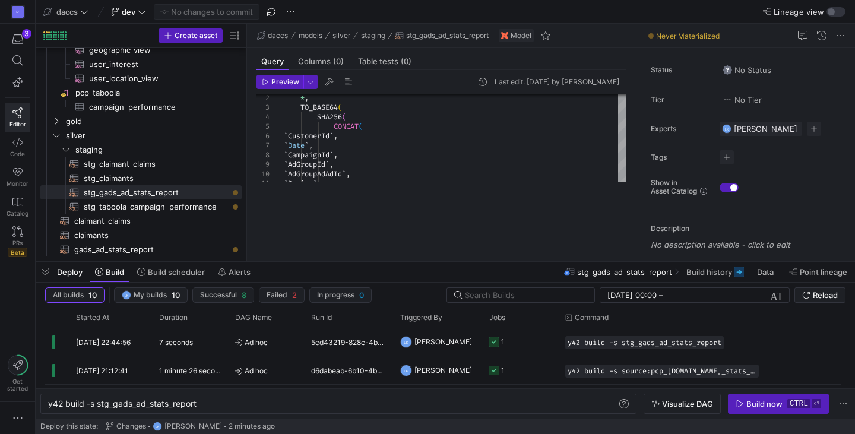
scroll to position [1496, 0]
click at [411, 261] on div at bounding box center [445, 261] width 819 height 5
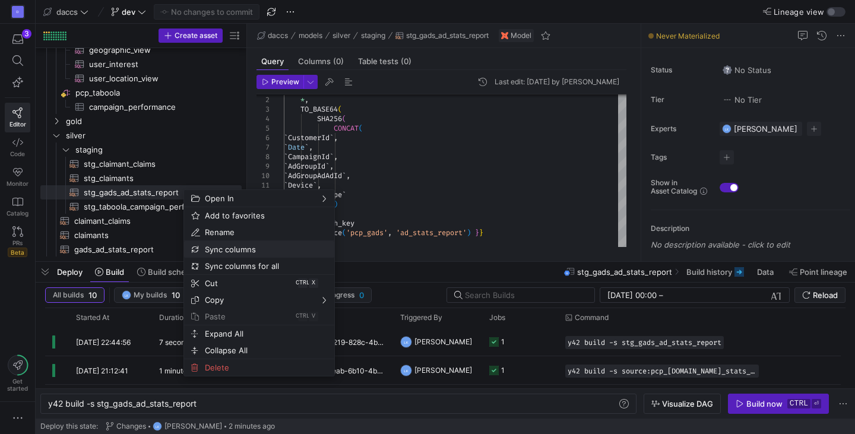
click at [245, 250] on span "Sync columns" at bounding box center [249, 249] width 98 height 17
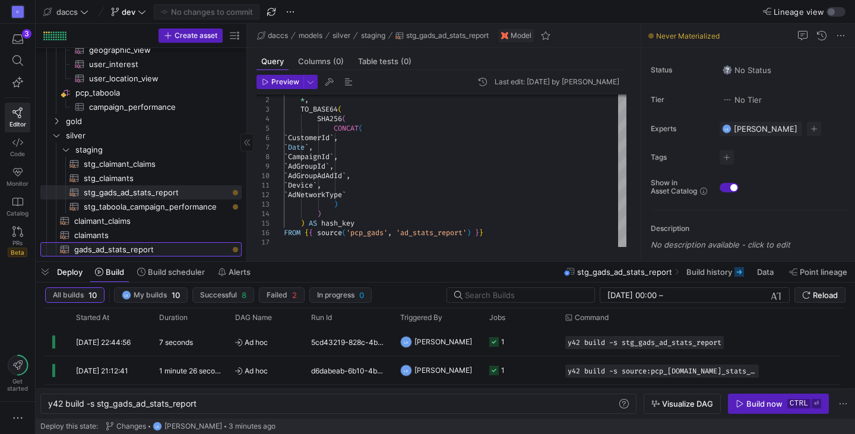
click at [159, 246] on span "gads_ad_stats_report​​​​​​​​​​" at bounding box center [151, 250] width 154 height 14
type textarea "y42 build -s gads_ad_stats_report"
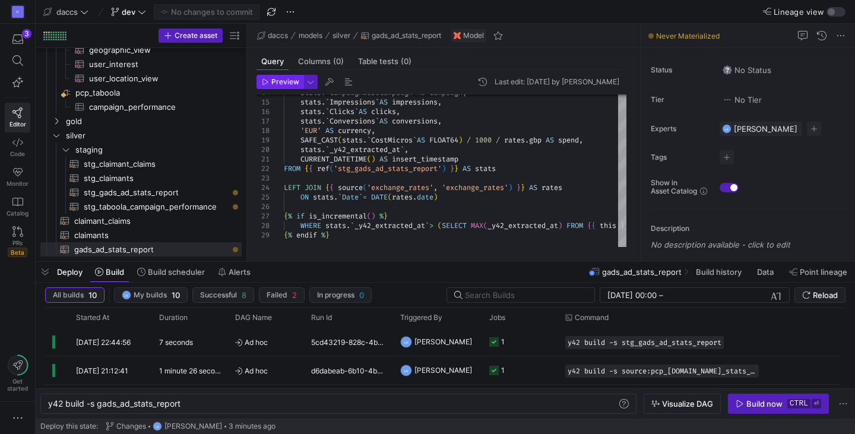
click at [283, 85] on span "Preview" at bounding box center [285, 82] width 28 height 8
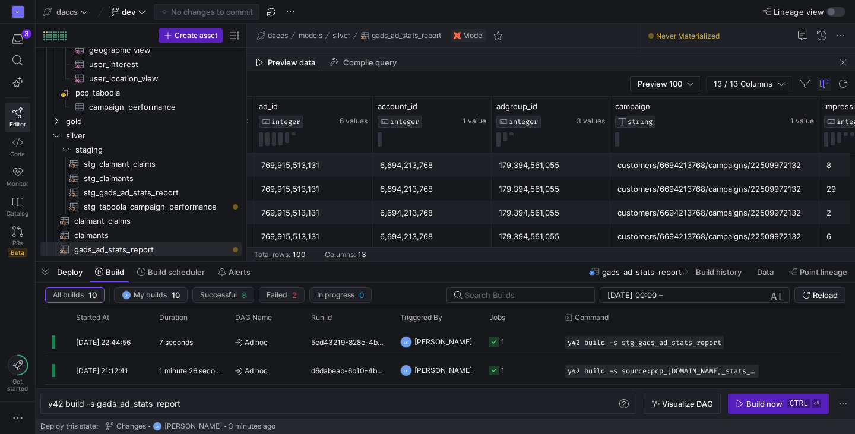
scroll to position [0, 359]
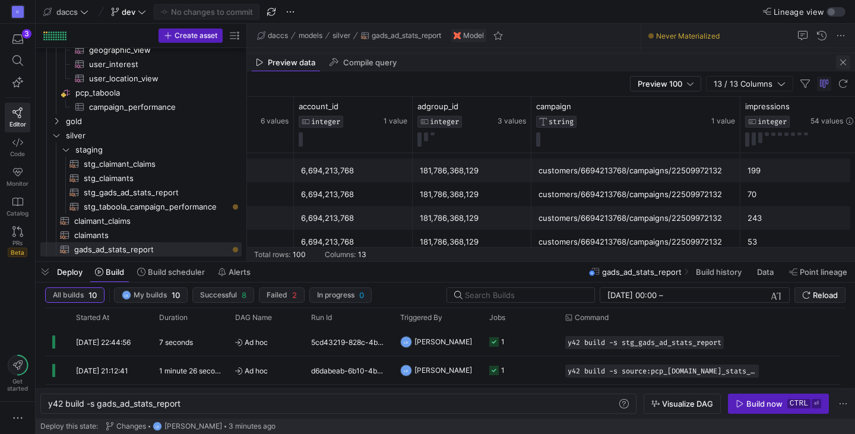
click at [840, 65] on span "button" at bounding box center [843, 62] width 14 height 14
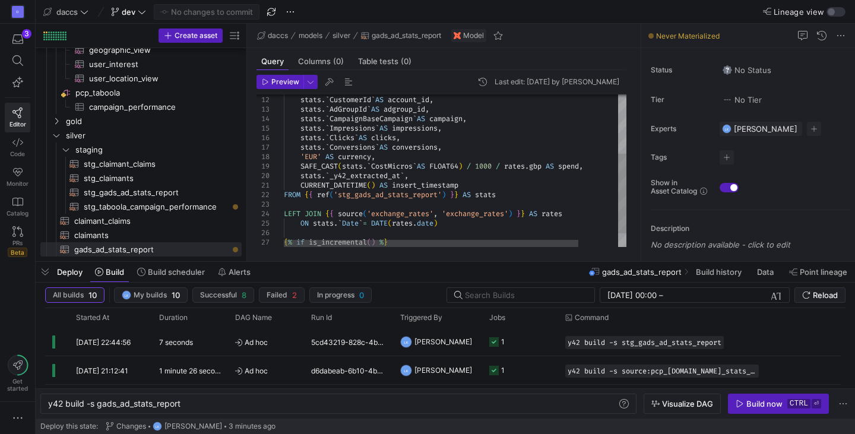
click at [460, 164] on div "stats . ` CampaignBaseCampaign ` AS campaign , stats . ` Impressions ` AS impre…" at bounding box center [478, 127] width 388 height 292
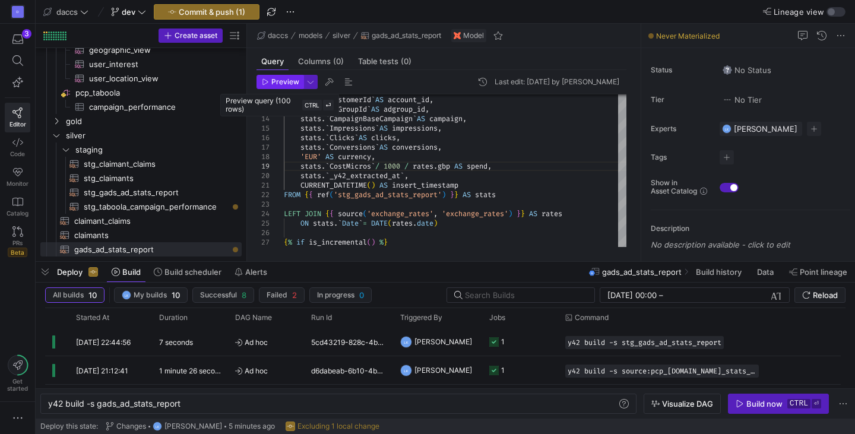
click at [282, 83] on span "Preview" at bounding box center [285, 82] width 28 height 8
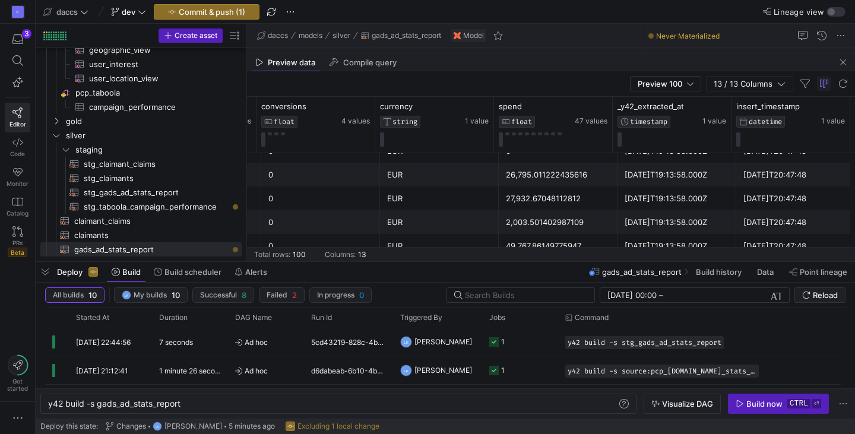
click at [515, 179] on div "26,795.011222435616" at bounding box center [558, 174] width 104 height 23
click at [517, 189] on div "27,932.67048112812" at bounding box center [558, 198] width 104 height 23
click at [535, 169] on div "26,795.011222435616" at bounding box center [558, 174] width 104 height 23
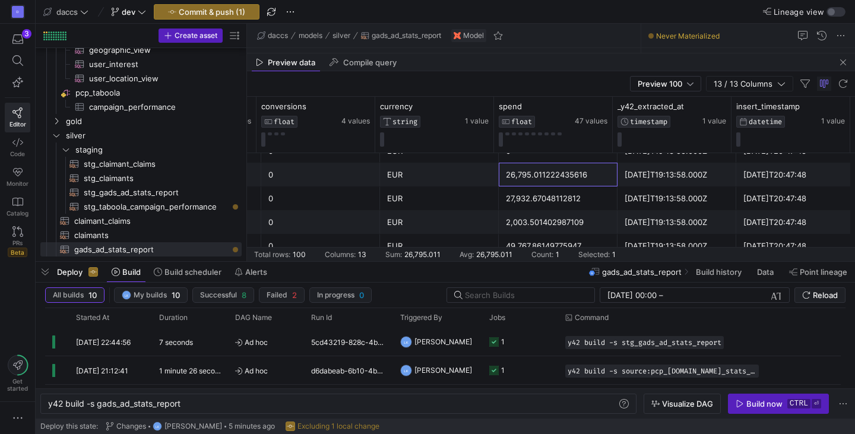
click at [535, 169] on div "26,795.011222435616" at bounding box center [558, 174] width 104 height 23
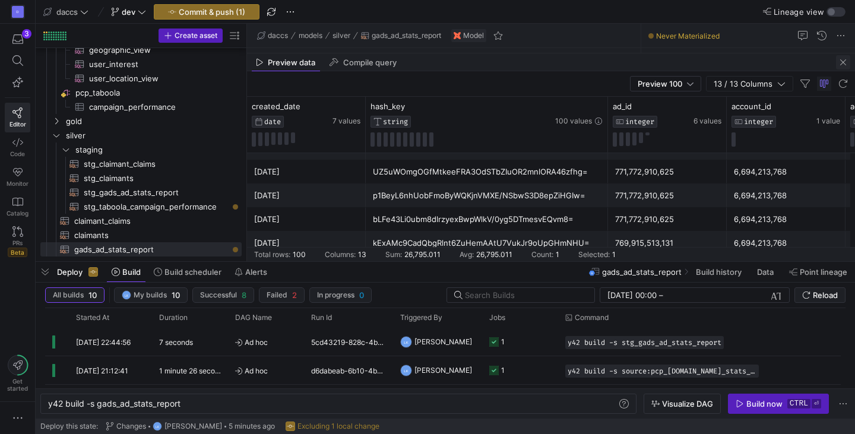
click at [839, 64] on span "button" at bounding box center [843, 62] width 14 height 14
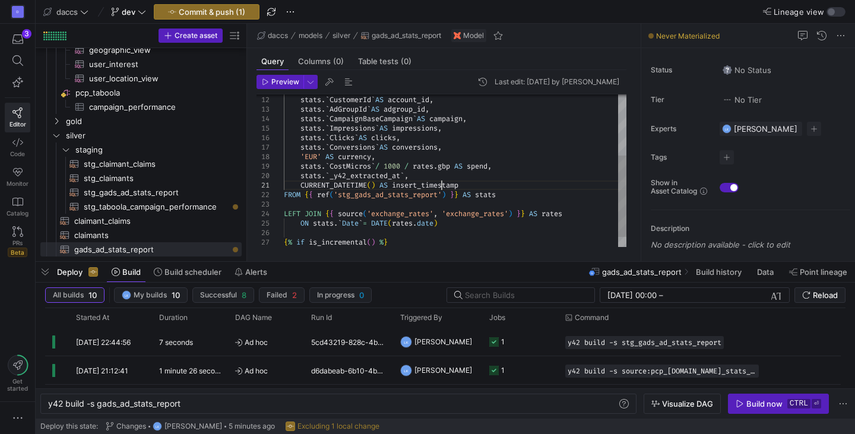
click at [443, 186] on div "stats . ` CampaignBaseCampaign ` AS campaign , stats . ` Impressions ` AS impre…" at bounding box center [455, 123] width 342 height 285
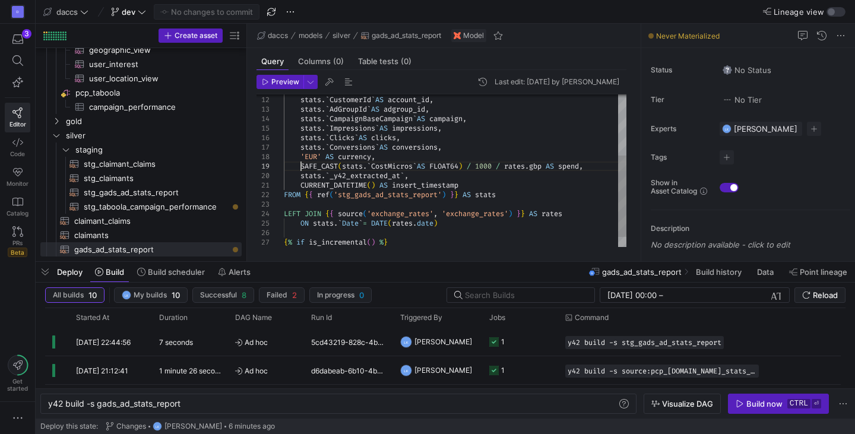
click at [301, 167] on div "stats . ` CampaignBaseCampaign ` AS campaign , stats . ` Impressions ` AS impre…" at bounding box center [455, 123] width 342 height 285
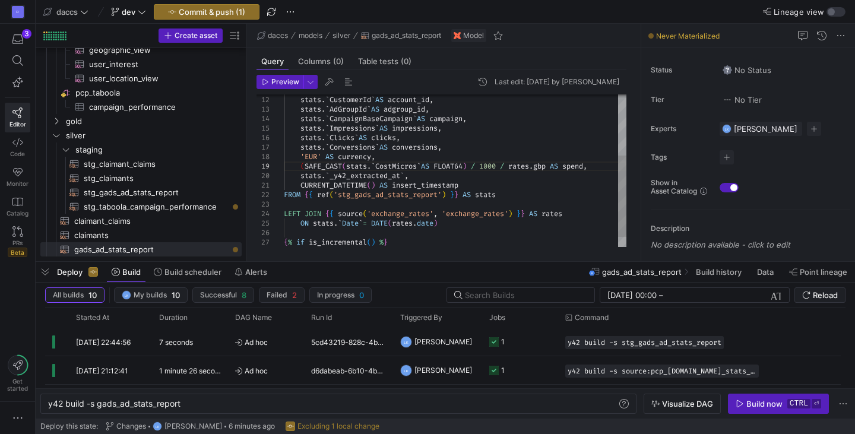
click at [559, 168] on div "stats . ` CampaignBaseCampaign ` AS campaign , stats . ` Impressions ` AS impre…" at bounding box center [455, 123] width 342 height 285
click at [526, 215] on div "stats . ` CampaignBaseCampaign ` AS campaign , stats . ` Impressions ` AS impre…" at bounding box center [456, 127] width 345 height 292
type textarea "CURRENT_DATETIME() AS insert_timestamp FROM {{ ref('stg_gads_ad_stats_report') …"
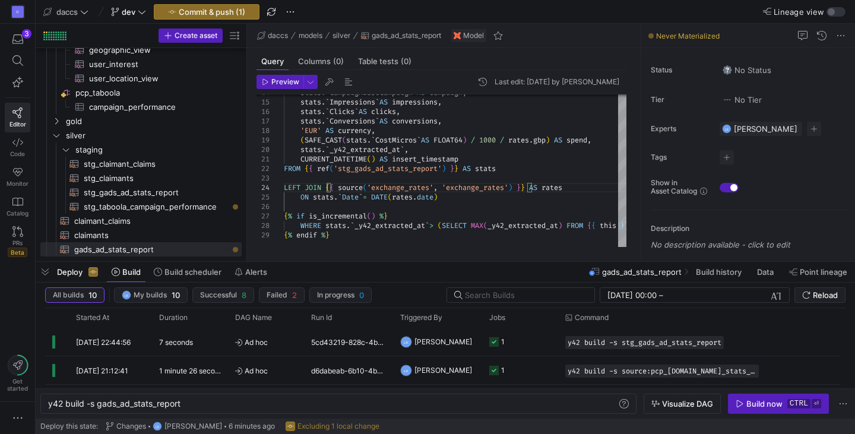
click at [546, 53] on div "Query Columns (0) Table tests (0)" at bounding box center [441, 61] width 370 height 17
click at [228, 18] on span "button" at bounding box center [206, 12] width 104 height 14
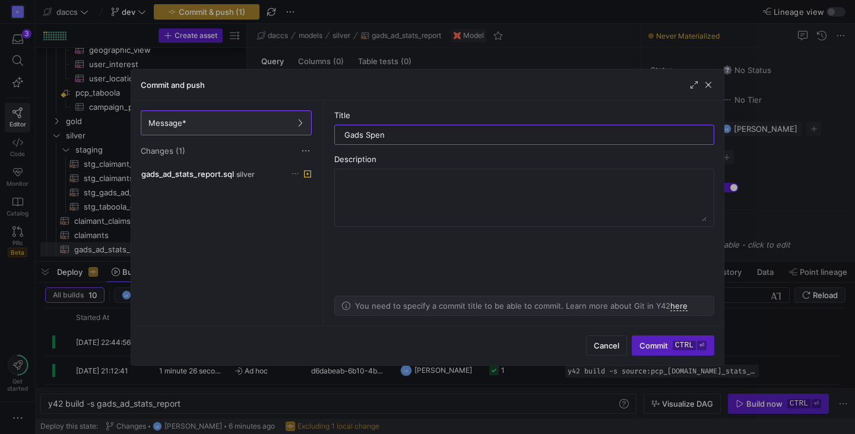
type input "Gads Spend"
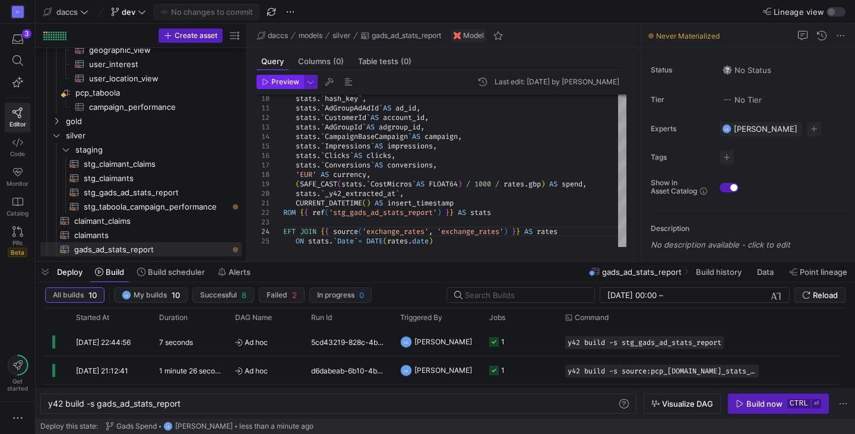
click at [273, 85] on span "Preview" at bounding box center [285, 82] width 28 height 8
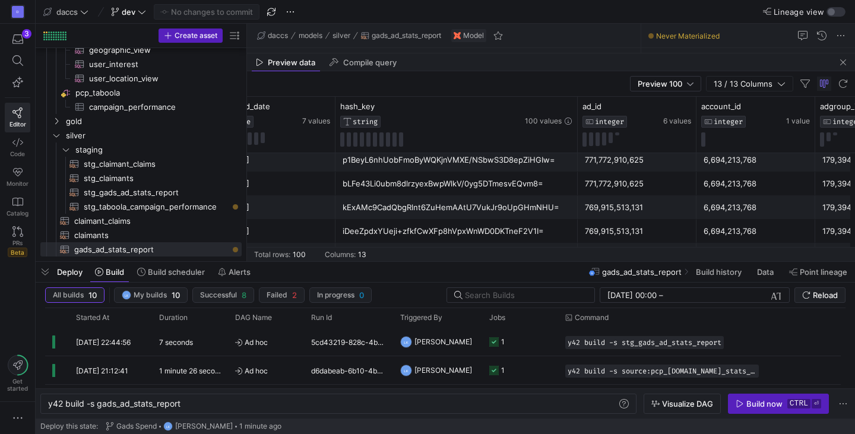
scroll to position [0, 31]
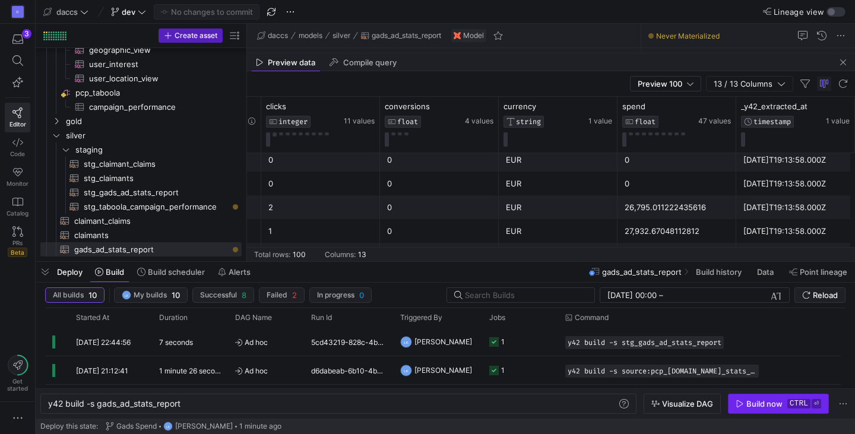
click at [777, 404] on div "Build now" at bounding box center [764, 403] width 36 height 9
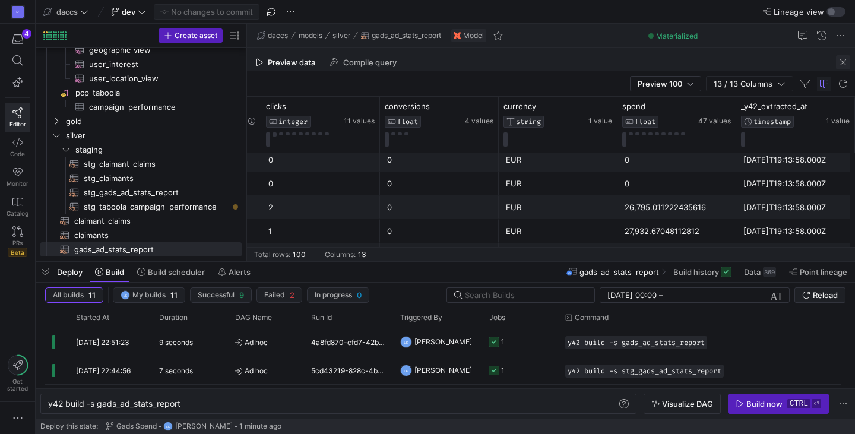
click at [840, 61] on span "button" at bounding box center [843, 62] width 14 height 14
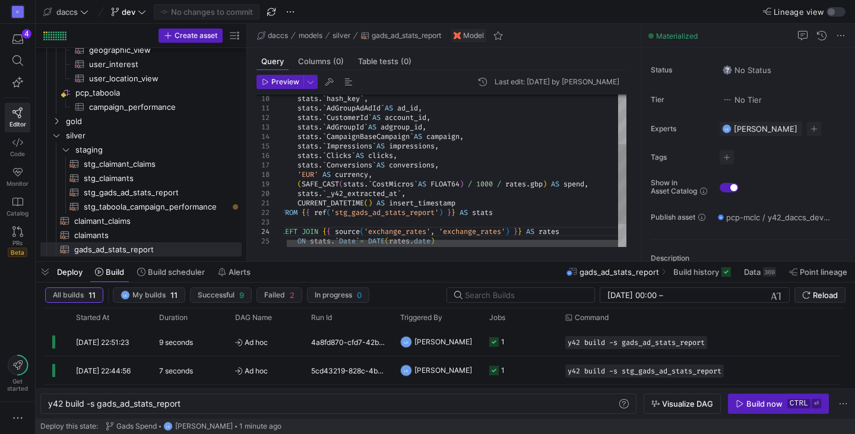
click at [503, 182] on div "stats . ` CampaignBaseCampaign ` AS campaign , stats . ` Impressions ` AS impre…" at bounding box center [453, 145] width 345 height 292
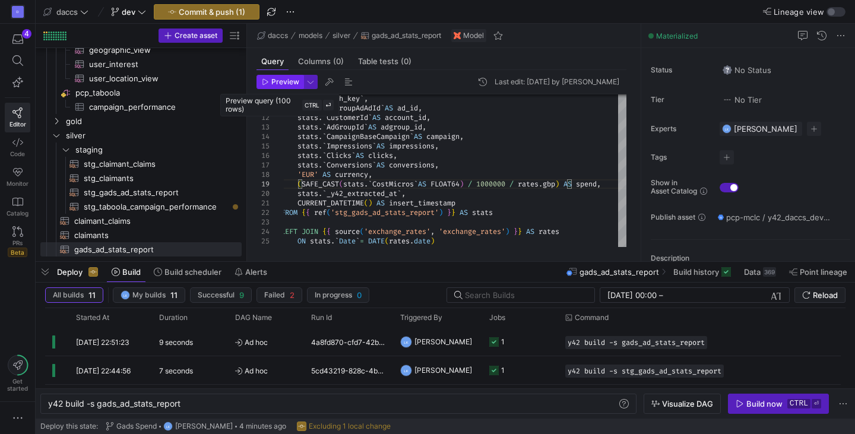
type textarea "stats.`AdGroupAdAdId` AS ad_id, stats.`CustomerId` AS account_id, stats.`AdGrou…"
click at [280, 80] on span "Preview" at bounding box center [285, 82] width 28 height 8
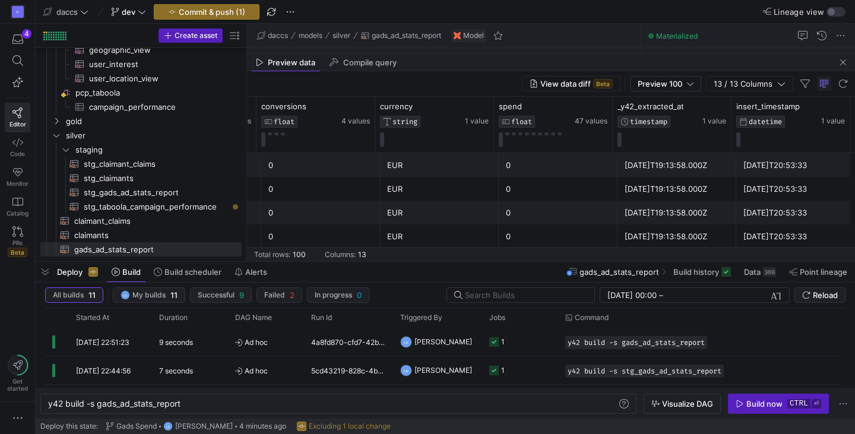
scroll to position [205, 0]
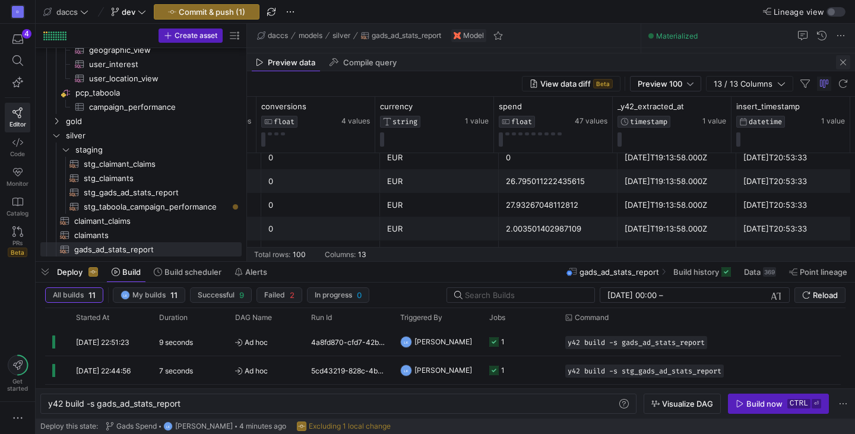
click at [836, 65] on span "button" at bounding box center [843, 62] width 14 height 14
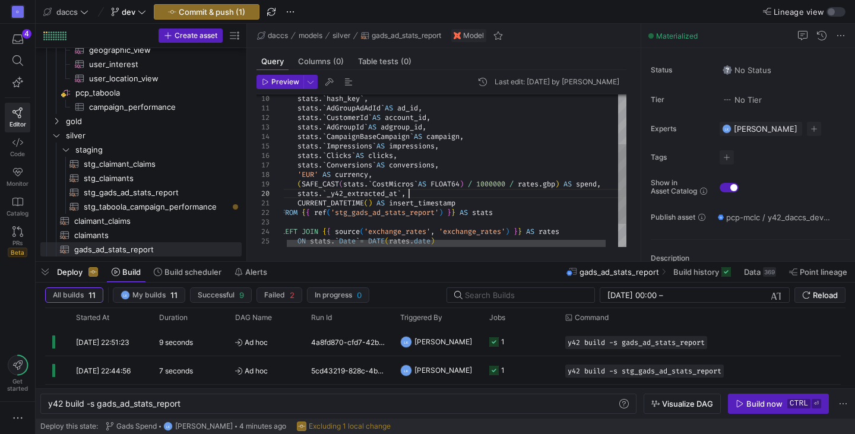
click at [524, 189] on div "stats . ` CampaignBaseCampaign ` AS campaign , stats . ` Impressions ` AS impre…" at bounding box center [460, 145] width 358 height 292
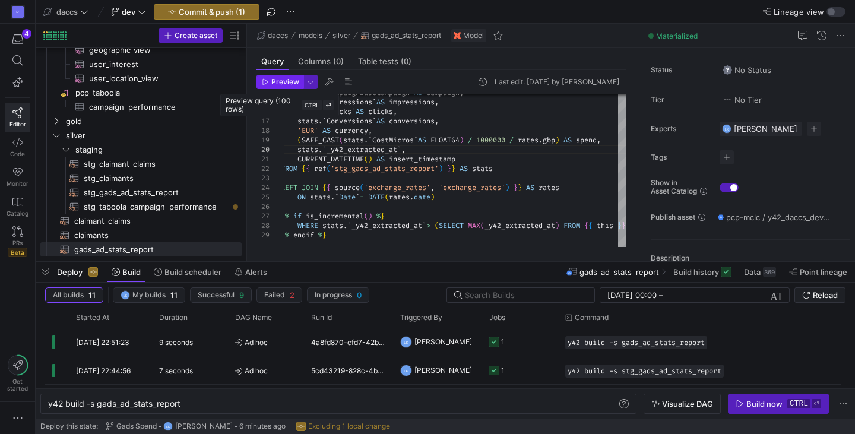
click at [285, 85] on span "Preview" at bounding box center [285, 82] width 28 height 8
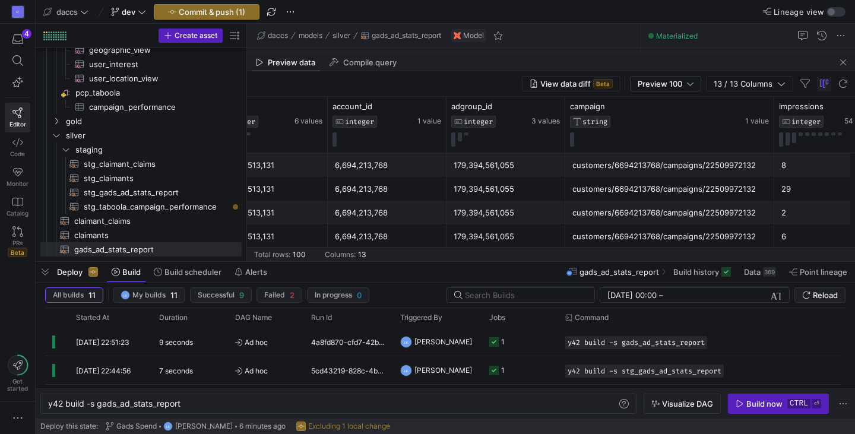
scroll to position [0, 606]
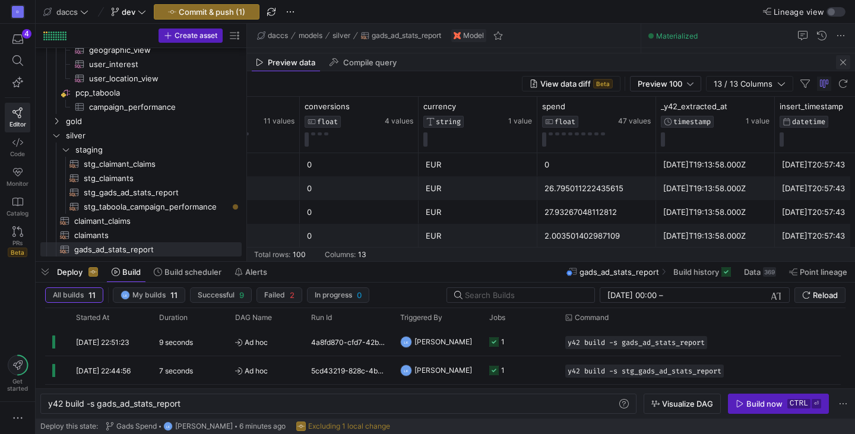
click at [841, 61] on span "button" at bounding box center [843, 62] width 14 height 14
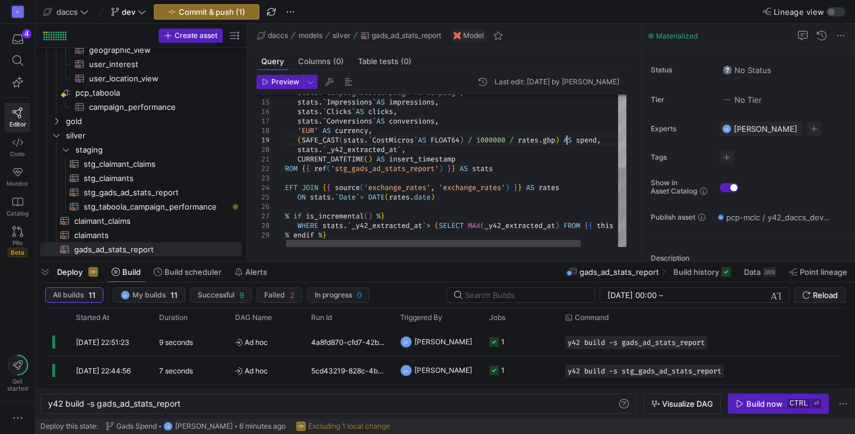
click at [566, 142] on div "stats . ` CampaignBaseCampaign ` AS campaign , stats . ` Impressions ` AS impre…" at bounding box center [475, 101] width 388 height 292
click at [414, 169] on div "stats . ` CampaignBaseCampaign ` AS campaign , stats . ` Impressions ` AS impre…" at bounding box center [475, 101] width 388 height 292
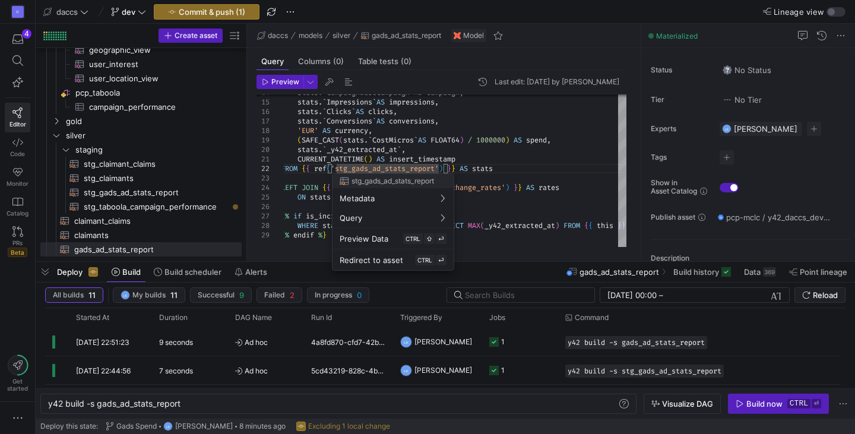
click at [374, 151] on div at bounding box center [427, 217] width 855 height 434
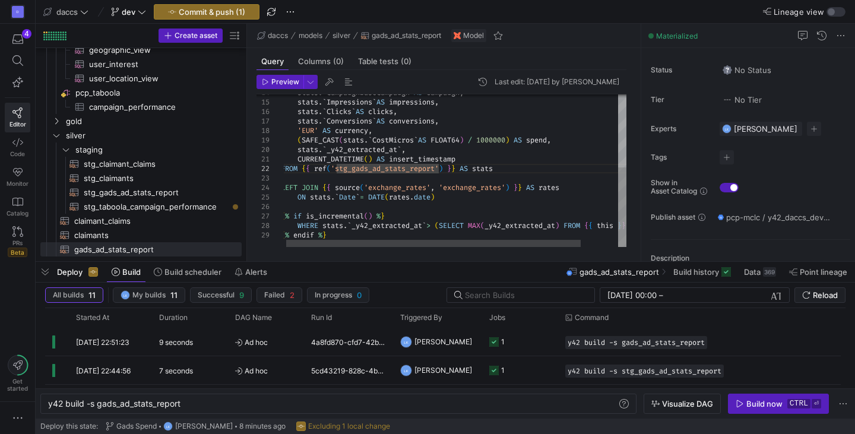
click at [435, 148] on div "stats . ` CampaignBaseCampaign ` AS campaign , stats . ` Impressions ` AS impre…" at bounding box center [475, 101] width 388 height 292
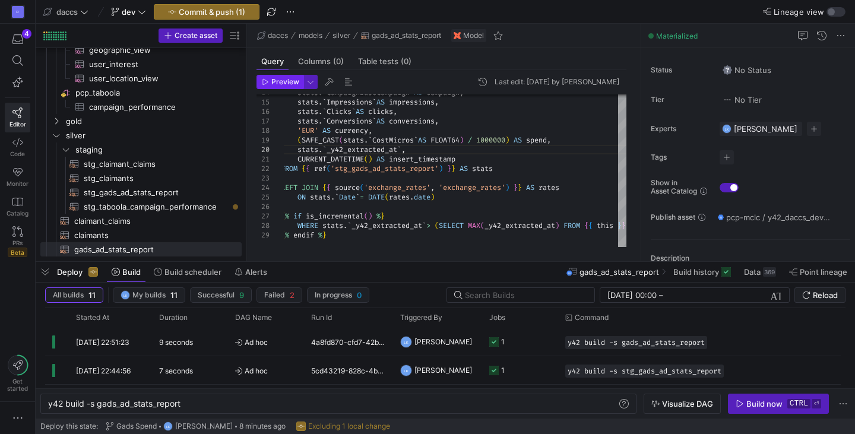
click at [280, 86] on span "button" at bounding box center [280, 81] width 46 height 13
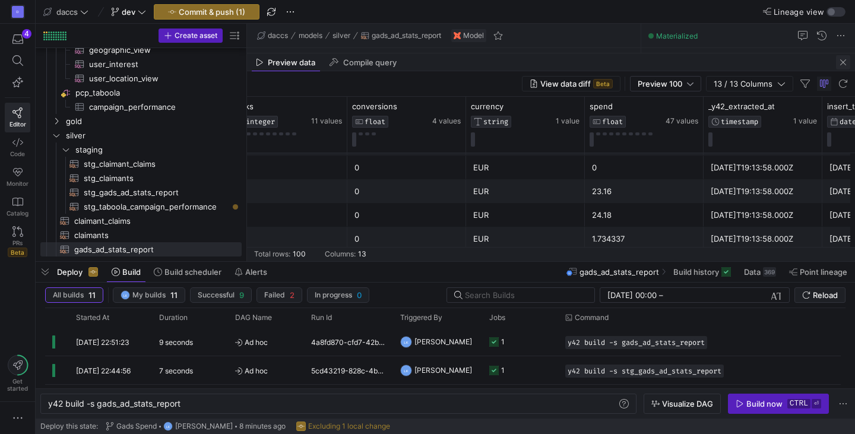
click at [840, 63] on span "button" at bounding box center [843, 62] width 14 height 14
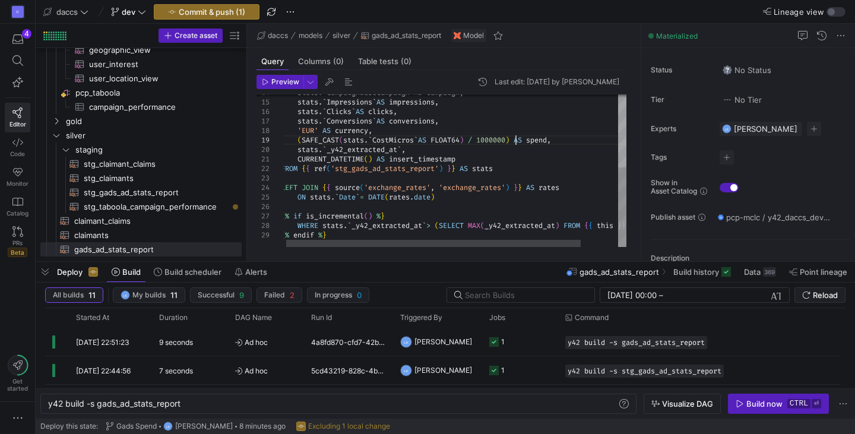
click at [515, 144] on div "stats . ` CampaignBaseCampaign ` AS campaign , stats . ` Impressions ` AS impre…" at bounding box center [475, 101] width 388 height 292
click at [392, 152] on div "stats . ` CampaignBaseCampaign ` AS campaign , stats . ` Impressions ` AS impre…" at bounding box center [475, 101] width 388 height 292
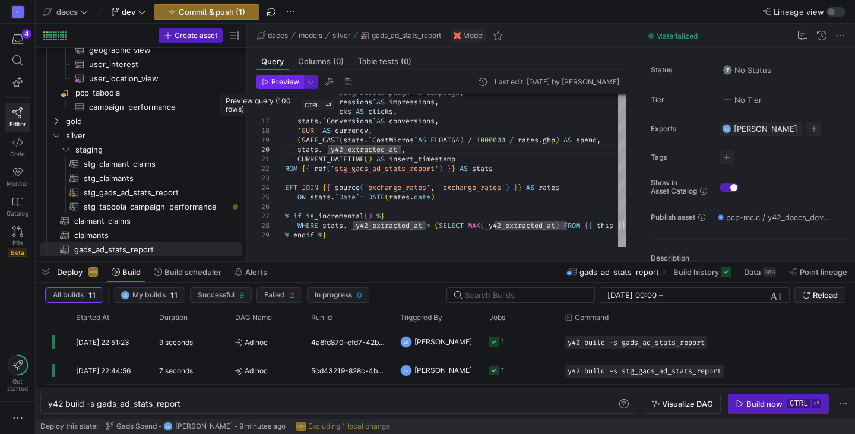
click at [276, 80] on span "Preview" at bounding box center [285, 82] width 28 height 8
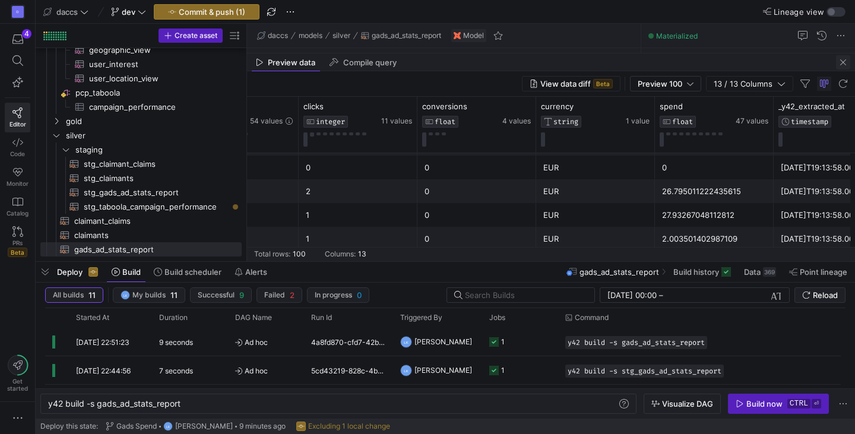
click at [846, 64] on span "button" at bounding box center [843, 62] width 14 height 14
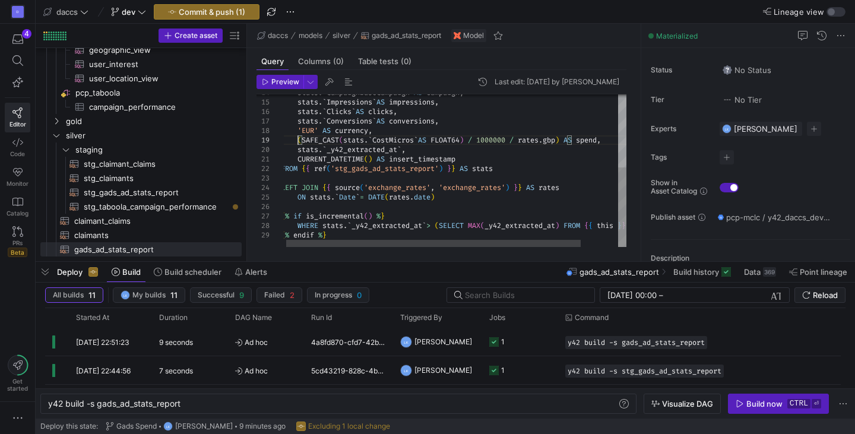
click at [298, 139] on div "stats . ` CampaignBaseCampaign ` AS campaign , stats . ` Impressions ` AS impre…" at bounding box center [475, 101] width 388 height 292
click at [594, 141] on div "stats . ` CampaignBaseCampaign ` AS campaign , stats . ` Impressions ` AS impre…" at bounding box center [475, 101] width 388 height 292
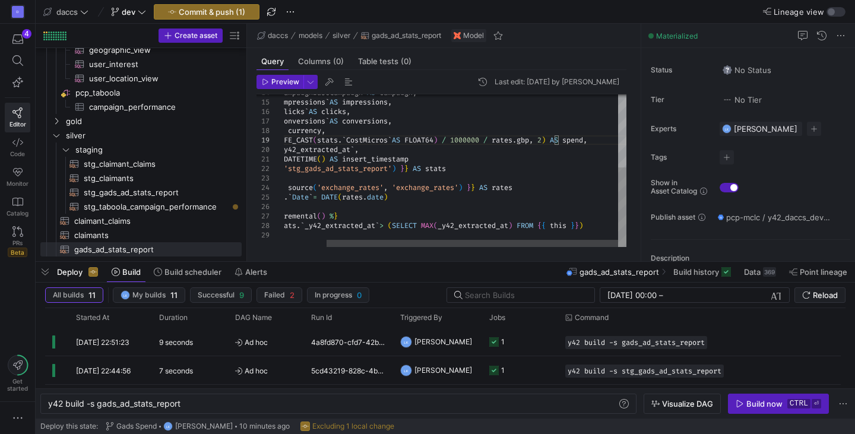
click at [529, 176] on div "stats . ` CampaignBaseCampaign ` AS campaign , stats . ` Impressions ` AS impre…" at bounding box center [430, 101] width 392 height 292
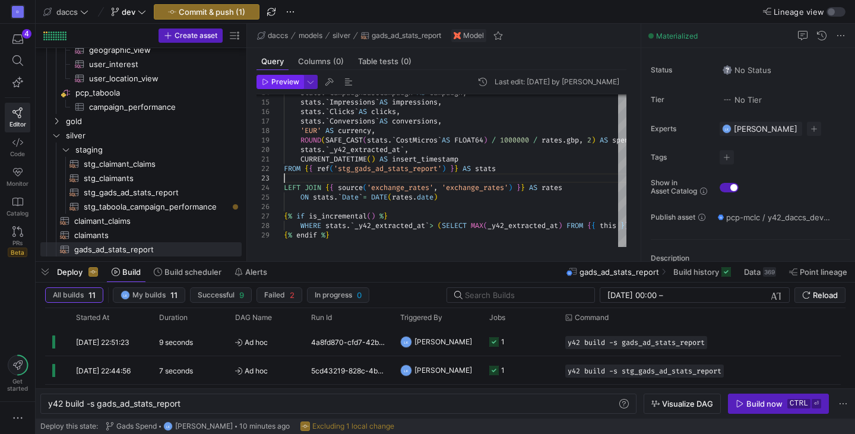
type textarea "CURRENT_DATETIME() AS insert_timestamp FROM {{ ref('stg_gads_ad_stats_report') …"
click at [275, 82] on span "Preview" at bounding box center [285, 82] width 28 height 8
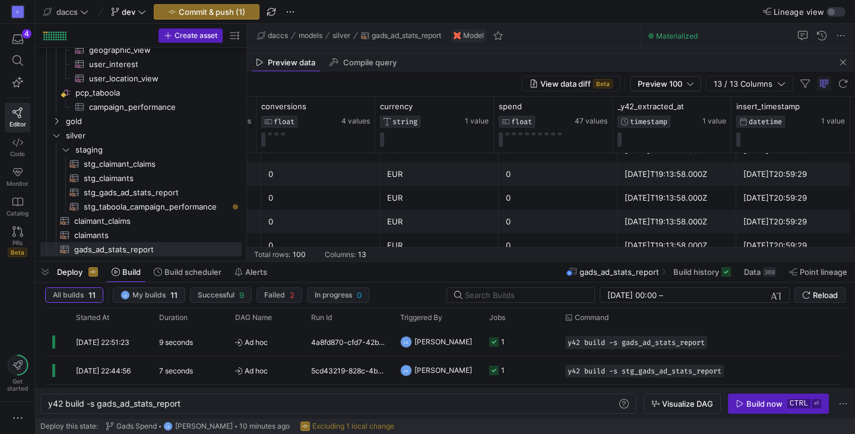
click at [7, 303] on div "D 4 Editor Code Monitor Catalog PRs Beta Get started" at bounding box center [17, 217] width 35 height 434
click at [840, 62] on span "button" at bounding box center [843, 62] width 14 height 14
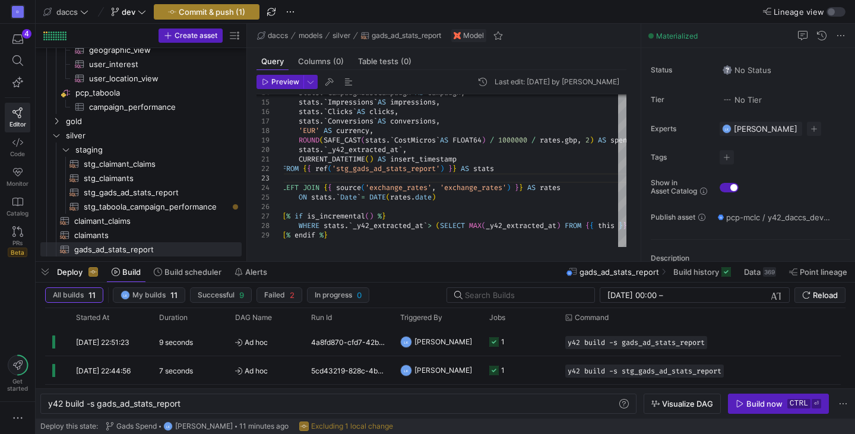
click at [220, 12] on span "Commit & push (1)" at bounding box center [212, 11] width 66 height 9
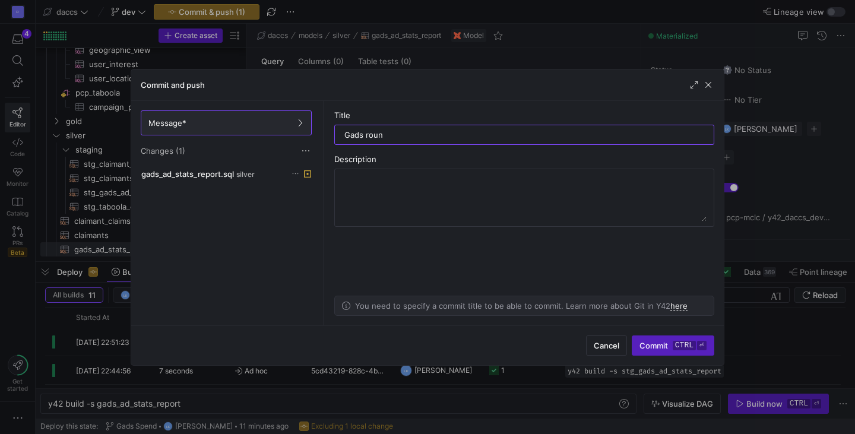
type input "Gads round"
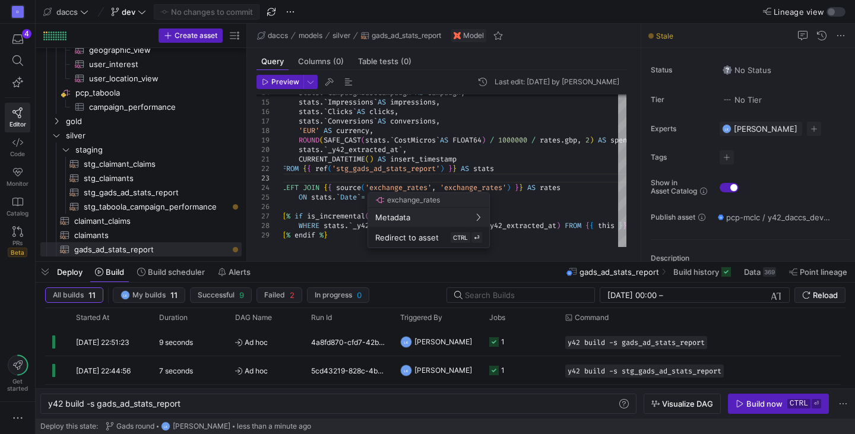
click at [553, 202] on div at bounding box center [427, 217] width 855 height 434
click at [634, 8] on div "Lineage view" at bounding box center [712, 12] width 265 height 10
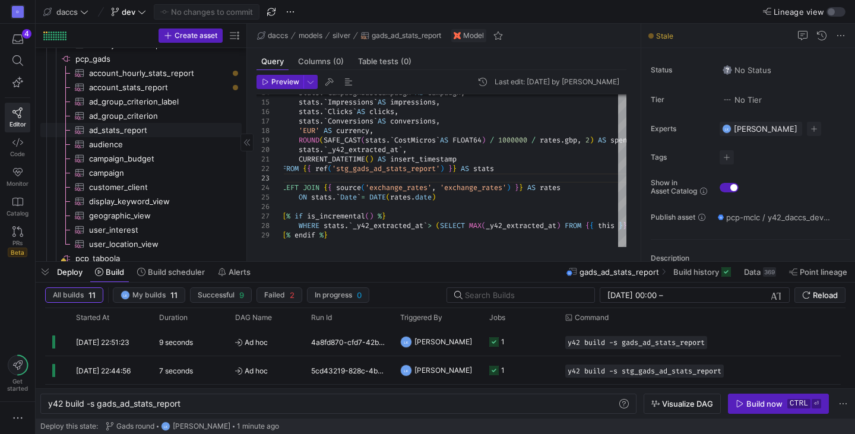
scroll to position [1338, 0]
click at [147, 132] on span "ad_stats_report​​​​​​​​​" at bounding box center [158, 128] width 139 height 14
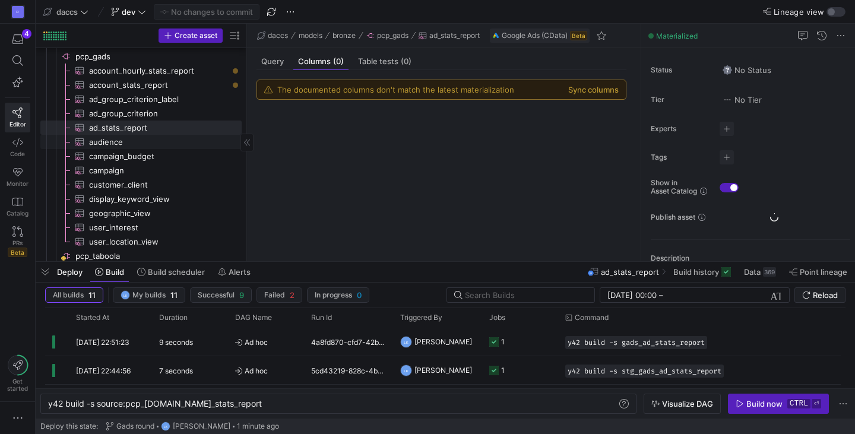
type textarea "y42 build -s source:pcp_[DOMAIN_NAME]_stats_report"
click at [602, 89] on button "Sync columns" at bounding box center [593, 89] width 50 height 9
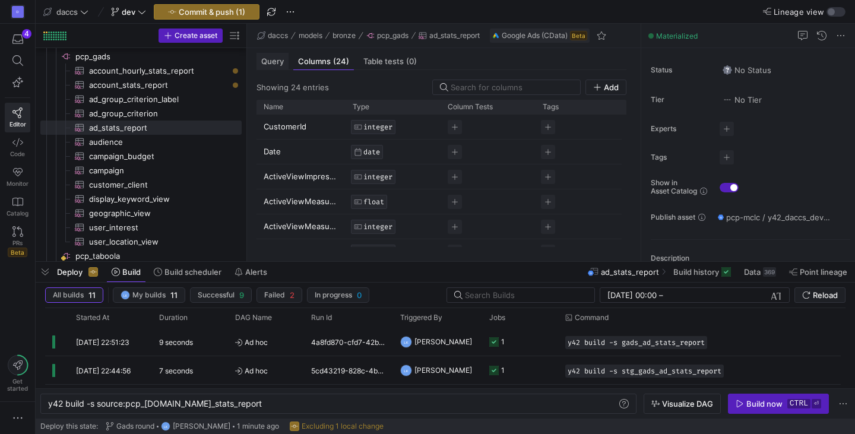
click at [272, 65] on span "Query" at bounding box center [272, 62] width 23 height 8
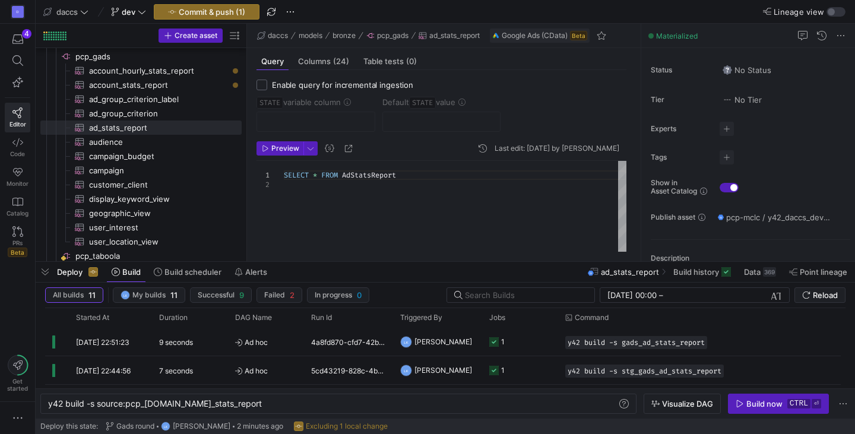
click at [265, 84] on input "Enable query for incremental ingestion" at bounding box center [261, 85] width 11 height 11
checkbox input "true"
click at [312, 176] on div "SELECT * FROM AdStatsReport" at bounding box center [455, 206] width 342 height 91
click at [313, 186] on div "SELECT * FROM AdStatsReport" at bounding box center [455, 206] width 342 height 91
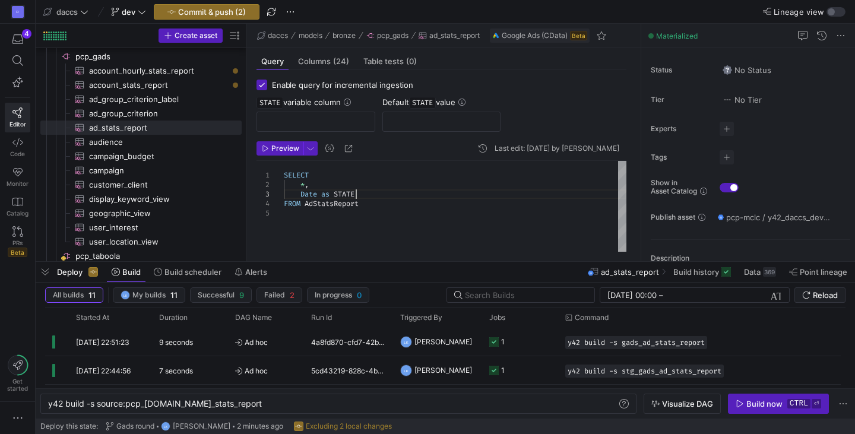
scroll to position [19, 72]
click at [367, 201] on div "SELECT * , FROM AdStatsReport Date as STATE" at bounding box center [455, 206] width 342 height 91
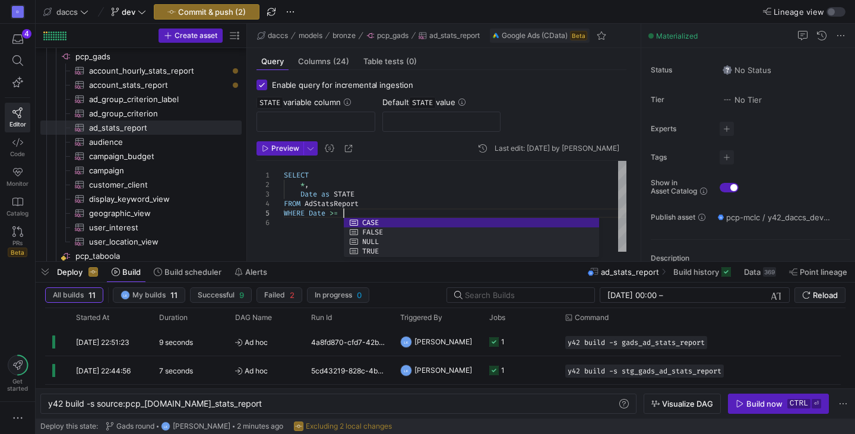
scroll to position [38, 59]
click at [307, 194] on div "SELECT * , FROM AdStatsReport Date as STATE WHERE Date >=" at bounding box center [455, 206] width 342 height 91
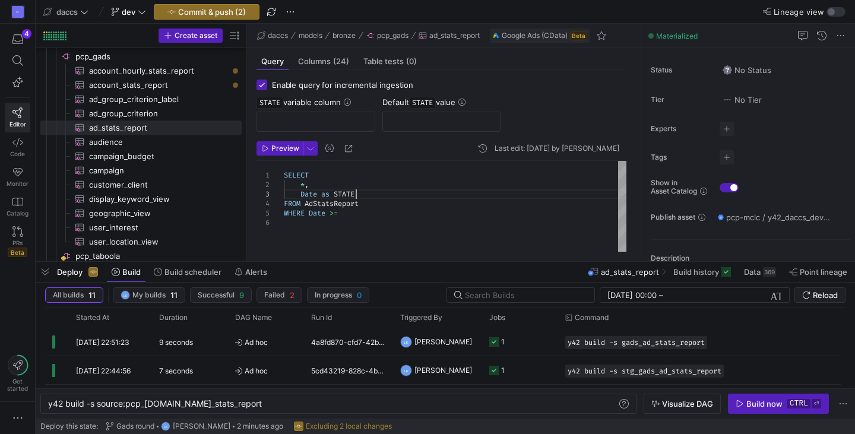
click at [373, 191] on div "SELECT * , FROM AdStatsReport Date as STATE WHERE Date >=" at bounding box center [455, 206] width 342 height 91
click at [415, 176] on div "SELECT * FROM AdStatsReport" at bounding box center [455, 206] width 342 height 91
click at [413, 201] on div "SELECT * FROM AdStatsReport" at bounding box center [455, 206] width 342 height 91
type textarea "SELECT * FROM AdStatsReport"
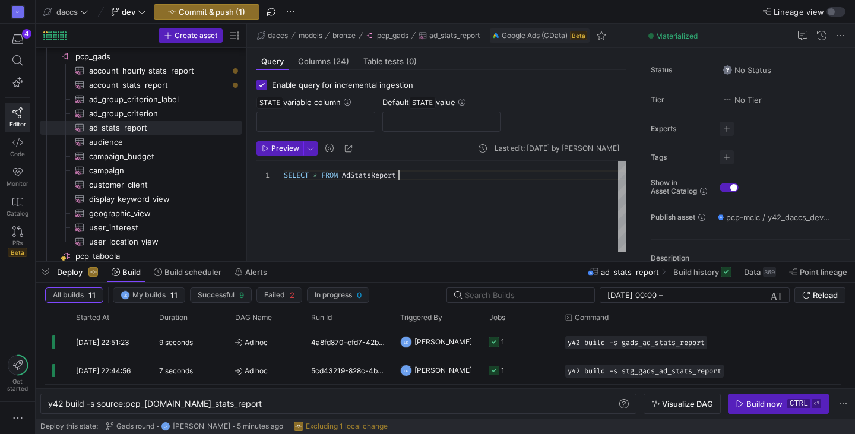
scroll to position [9, 59]
click at [555, 114] on div "STATE variable column Default STATE value" at bounding box center [441, 114] width 370 height 34
click at [268, 81] on label "Enable query for incremental ingestion" at bounding box center [340, 84] width 146 height 9
click at [267, 81] on input "Enable query for incremental ingestion" at bounding box center [261, 85] width 11 height 11
checkbox input "false"
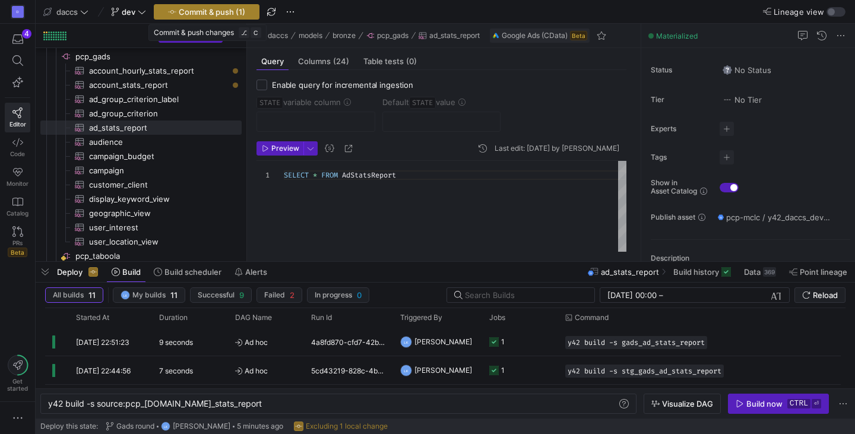
click at [237, 17] on span "button" at bounding box center [206, 12] width 104 height 14
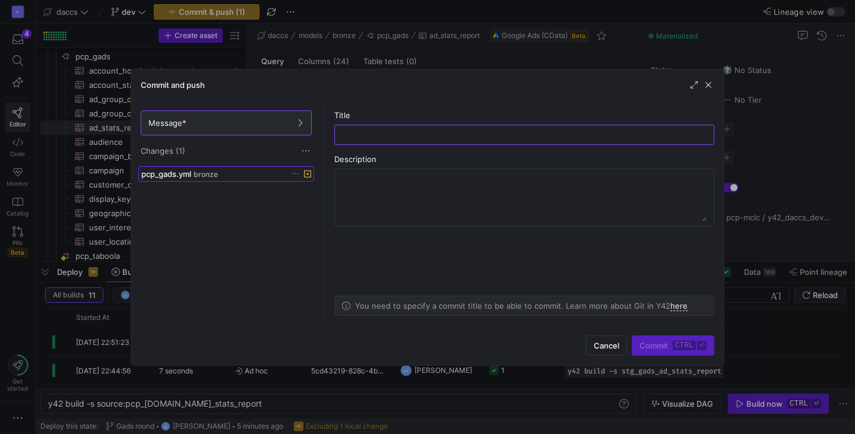
click at [259, 170] on div "pcp_gads.yml bronze" at bounding box center [213, 173] width 144 height 9
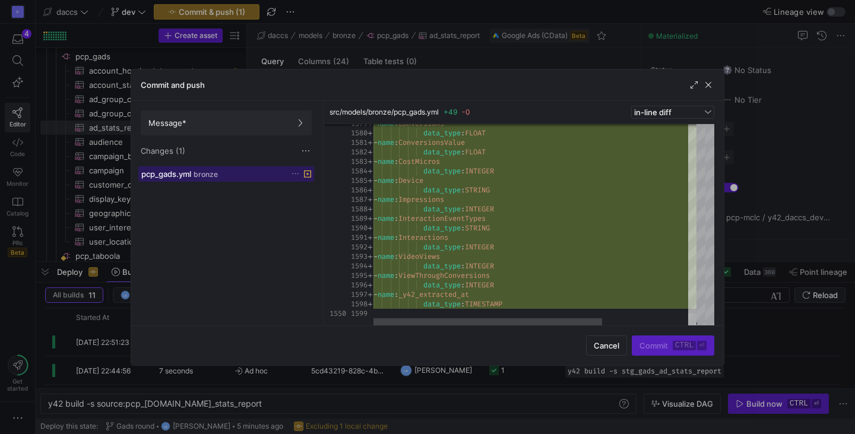
click at [696, 325] on div at bounding box center [692, 319] width 8 height 12
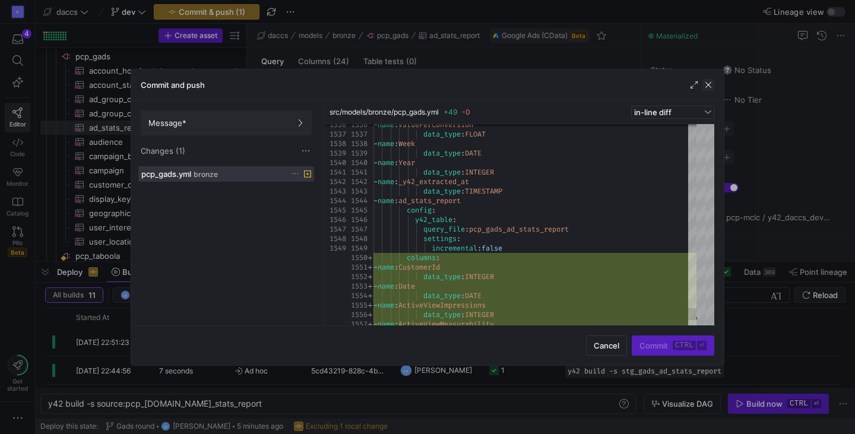
click at [702, 87] on span "button" at bounding box center [708, 85] width 12 height 12
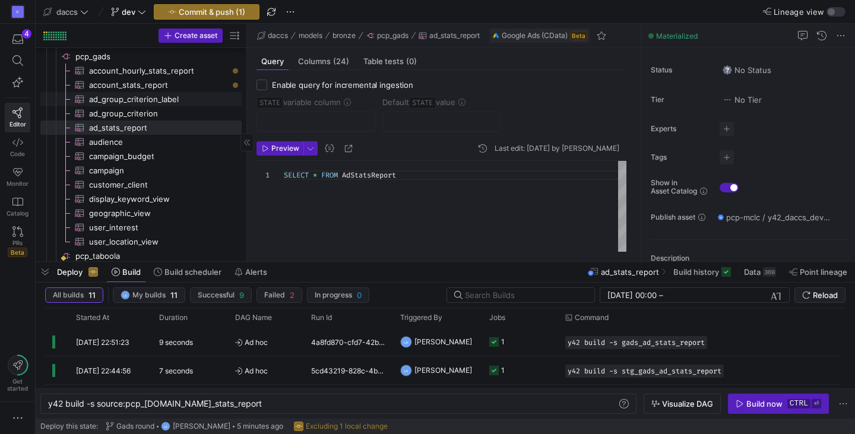
scroll to position [1256, 0]
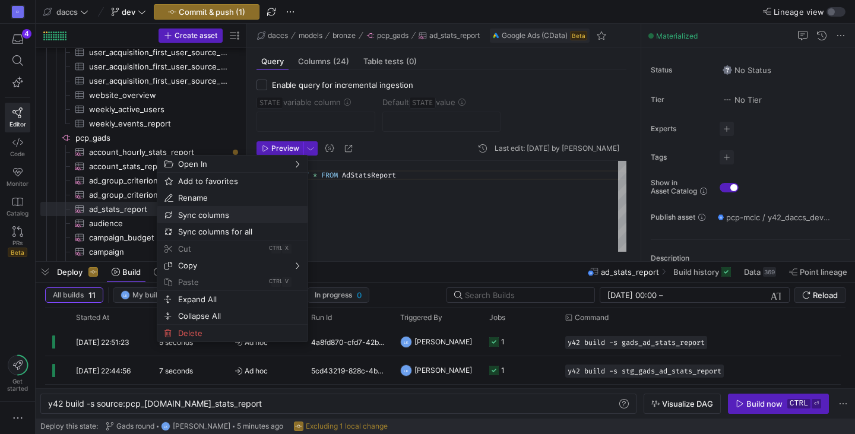
click at [213, 214] on span "Sync columns" at bounding box center [222, 215] width 98 height 17
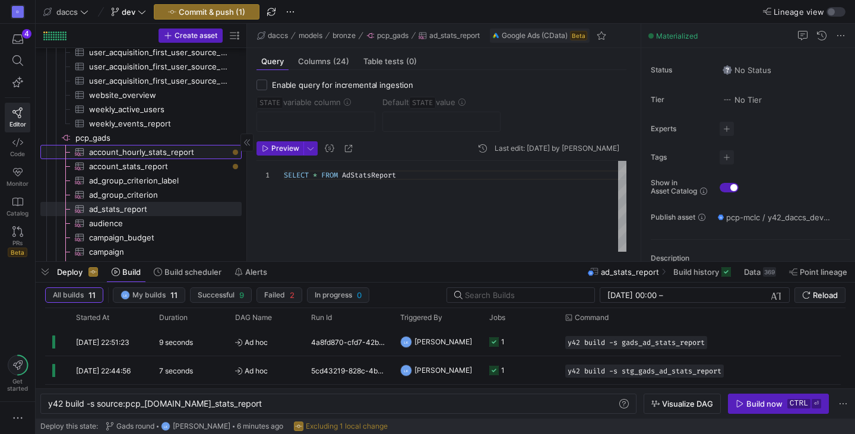
click at [193, 157] on span "account_hourly_stats_report​​​​​​​​​" at bounding box center [158, 152] width 139 height 14
type textarea "y42 build -s source:pcp_gads.account_hourly_stats_report"
type textarea "SELECT * FROM AccountHourlyStatsReport"
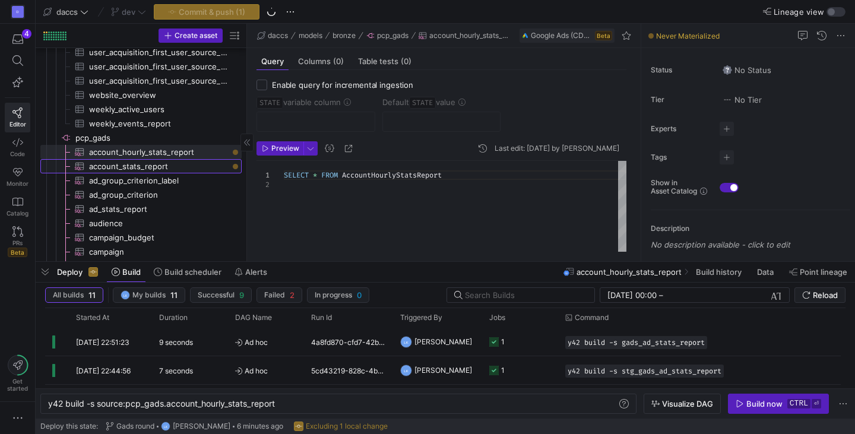
click at [181, 169] on span "account_stats_report​​​​​​​​​" at bounding box center [158, 167] width 139 height 14
type textarea "y42 build -s source:pcp_gads.account_stats_report"
type textarea "SELECT * FROM AccountStatsReport"
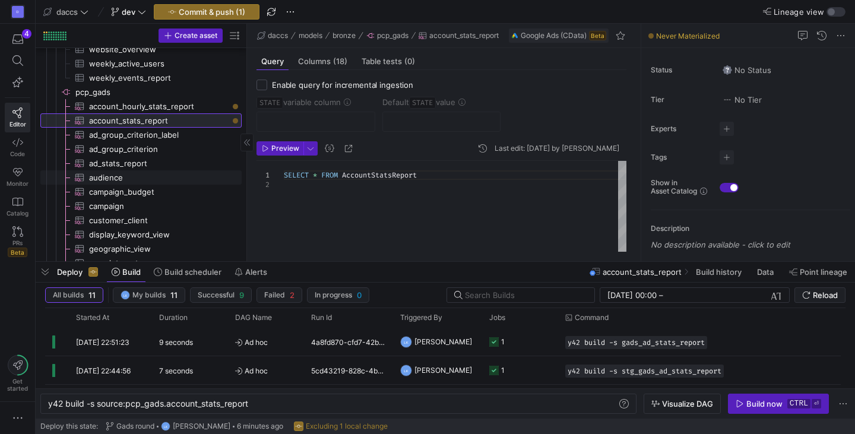
scroll to position [1303, 0]
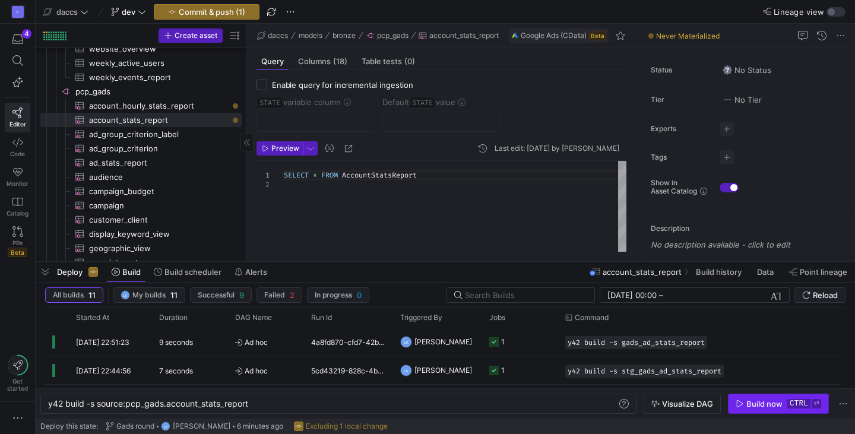
click at [771, 409] on span "button" at bounding box center [778, 403] width 100 height 19
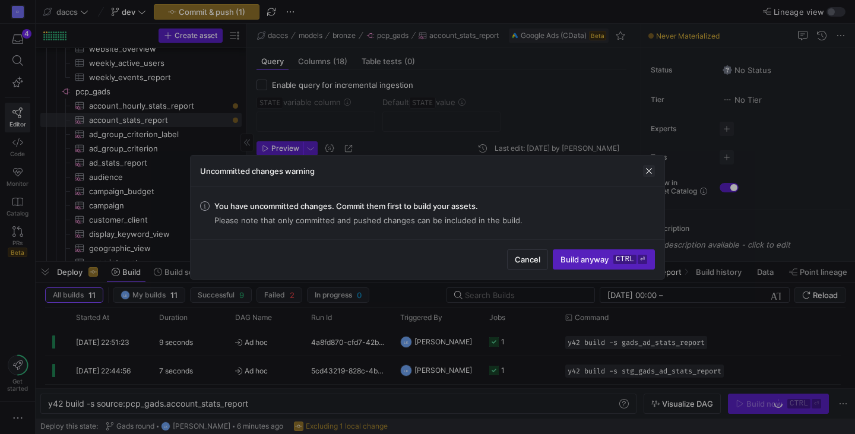
click at [652, 170] on span "button" at bounding box center [649, 171] width 12 height 12
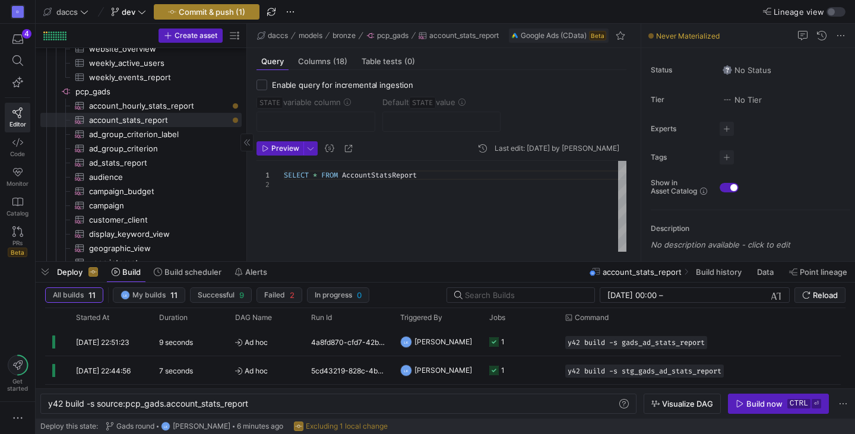
click at [227, 9] on span "Commit & push (1)" at bounding box center [212, 11] width 66 height 9
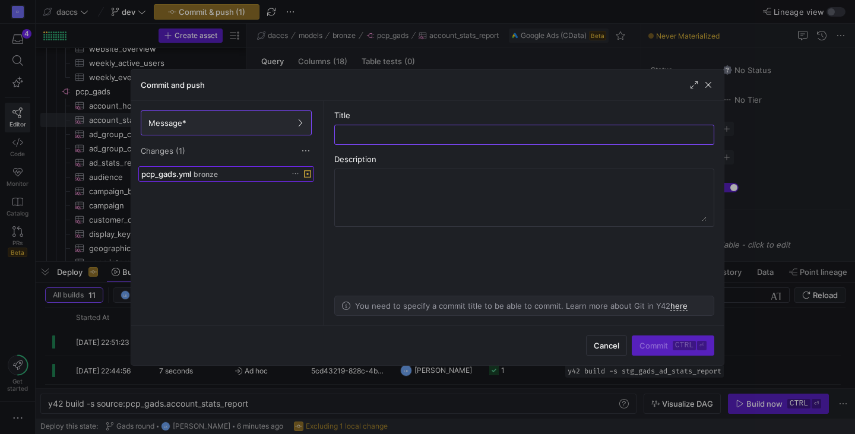
click at [199, 171] on span "bronze" at bounding box center [205, 174] width 24 height 8
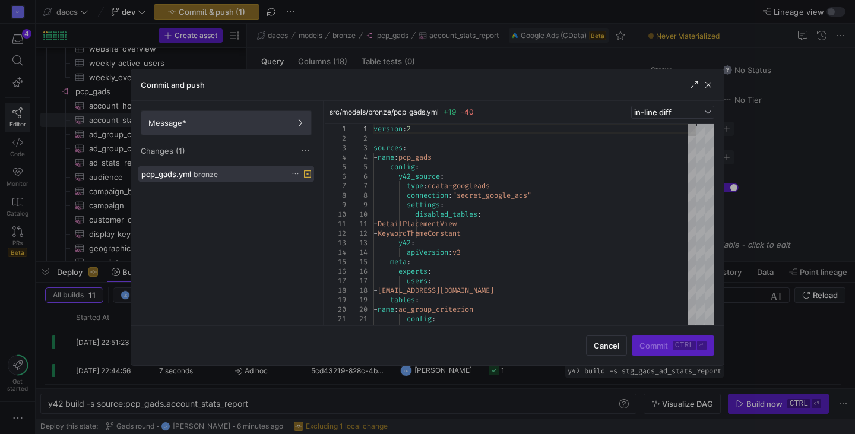
click at [271, 113] on span at bounding box center [226, 123] width 170 height 24
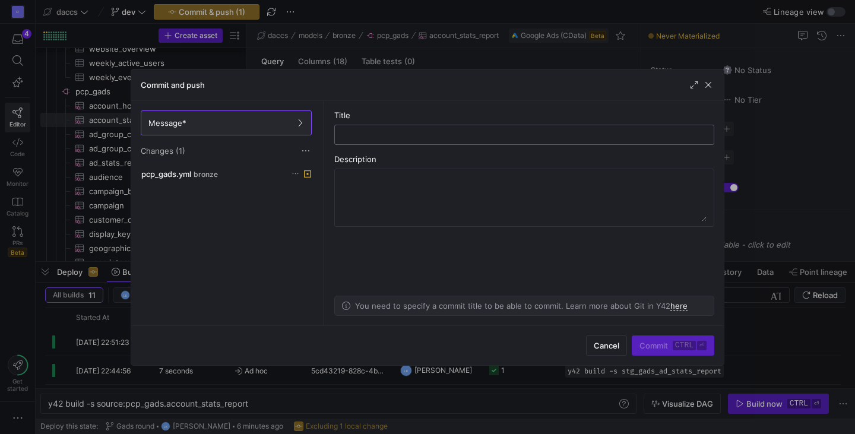
click at [390, 137] on input "text" at bounding box center [524, 134] width 360 height 9
type input "YML GADS"
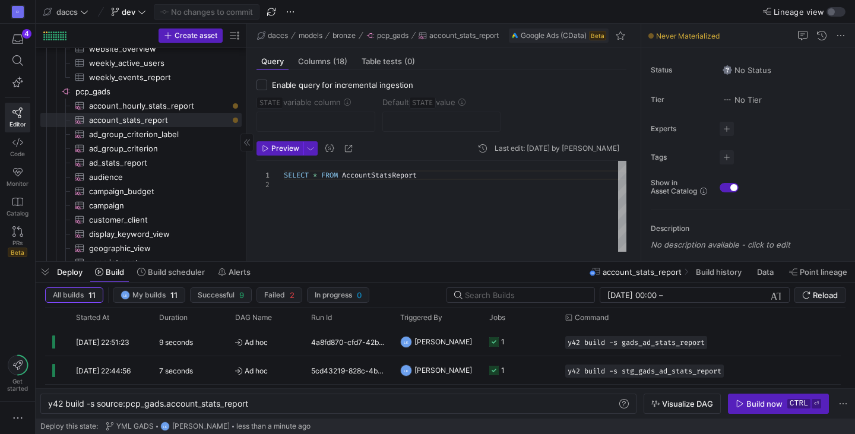
click at [533, 68] on div "Query Columns (18) Table tests (0)" at bounding box center [441, 61] width 370 height 17
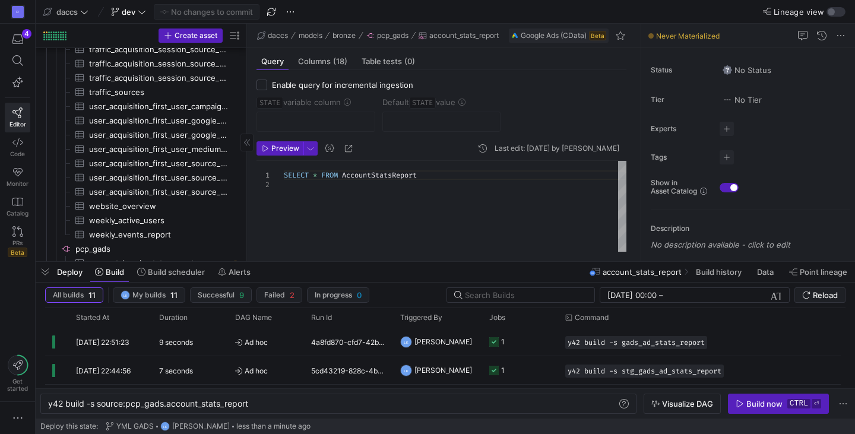
scroll to position [1496, 0]
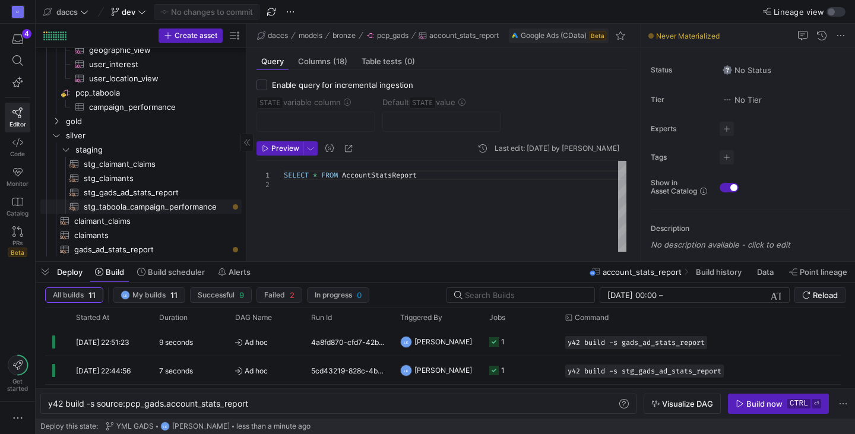
click at [202, 202] on span "stg_taboola_campaign_performance​​​​​​​​​​" at bounding box center [156, 207] width 144 height 14
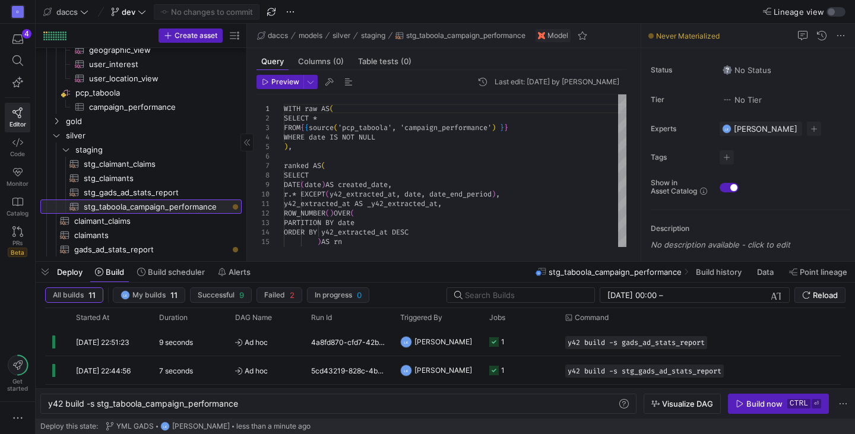
type textarea "y42 build -s stg_taboola_campaign_performance"
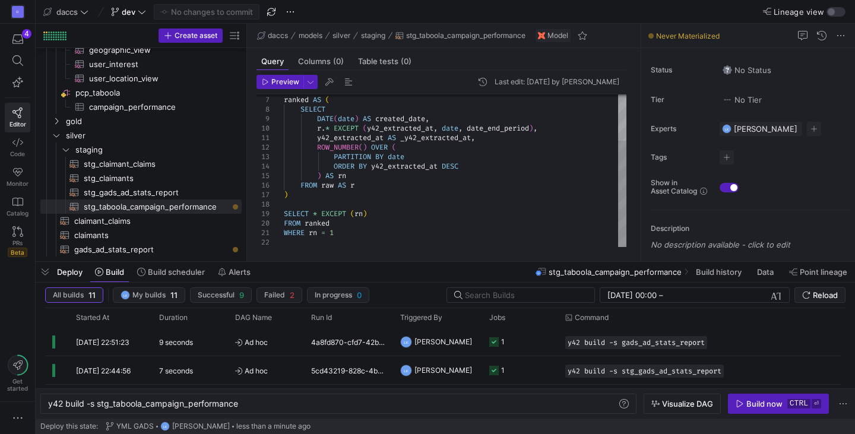
click at [420, 225] on div "ranked AS ( SELECT DATE ( date ) AS created_date , r . * EXCEPT ( y42_extracted…" at bounding box center [455, 137] width 342 height 218
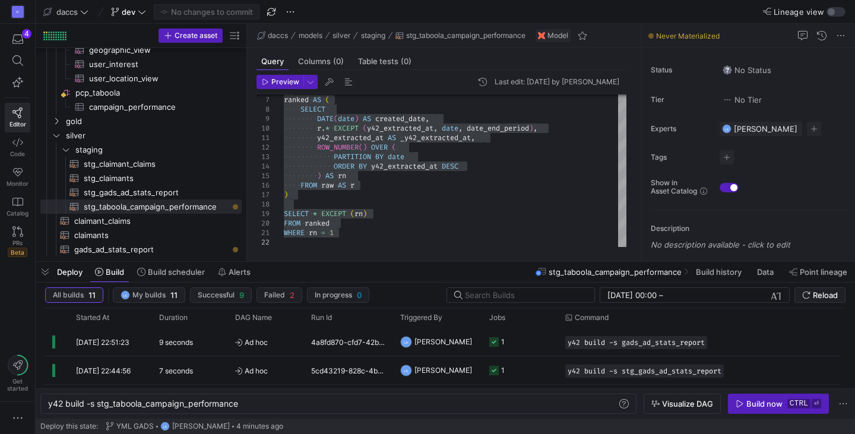
click at [358, 249] on div "Preview Last edit: [DATE] by [PERSON_NAME] 6 7 8 9 10 11 12 13 14 15 16 17 18 1…" at bounding box center [441, 161] width 389 height 182
click at [386, 236] on div "ranked AS ( SELECT DATE ( date ) AS created_date , r . * EXCEPT ( y42_extracted…" at bounding box center [455, 137] width 342 height 218
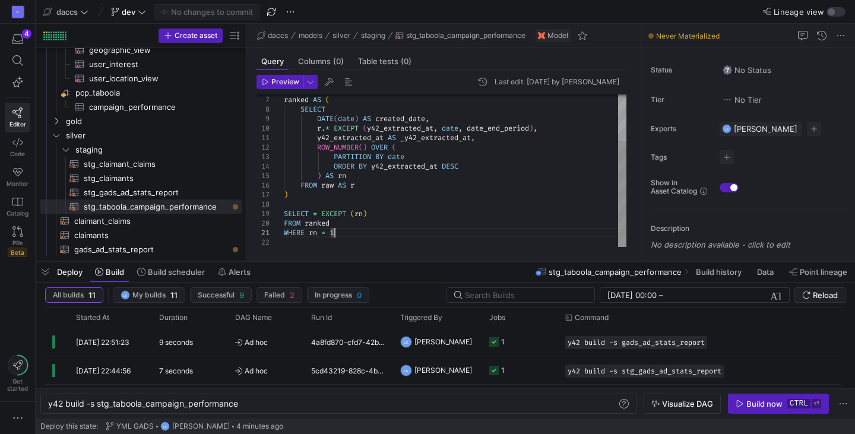
type textarea "y42_extracted_at AS _y42_extracted_at, ROW_NUMBER() OVER ( PARTITION BY date OR…"
click at [422, 216] on div "ranked AS ( SELECT DATE ( date ) AS created_date , r . * EXCEPT ( y42_extracted…" at bounding box center [455, 137] width 342 height 218
